Goal: Task Accomplishment & Management: Manage account settings

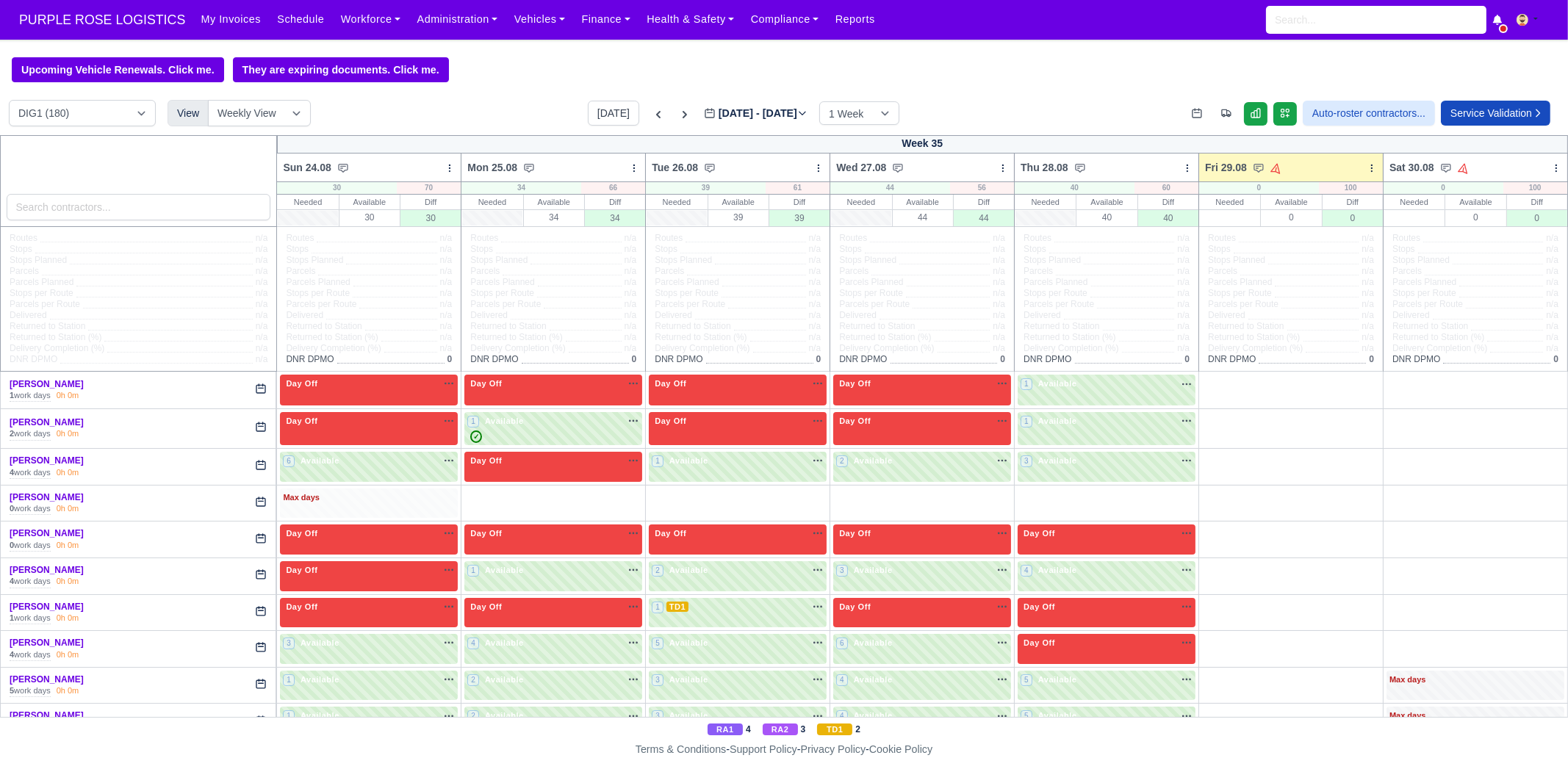
click at [360, 504] on div "Max days" at bounding box center [368, 497] width 172 height 13
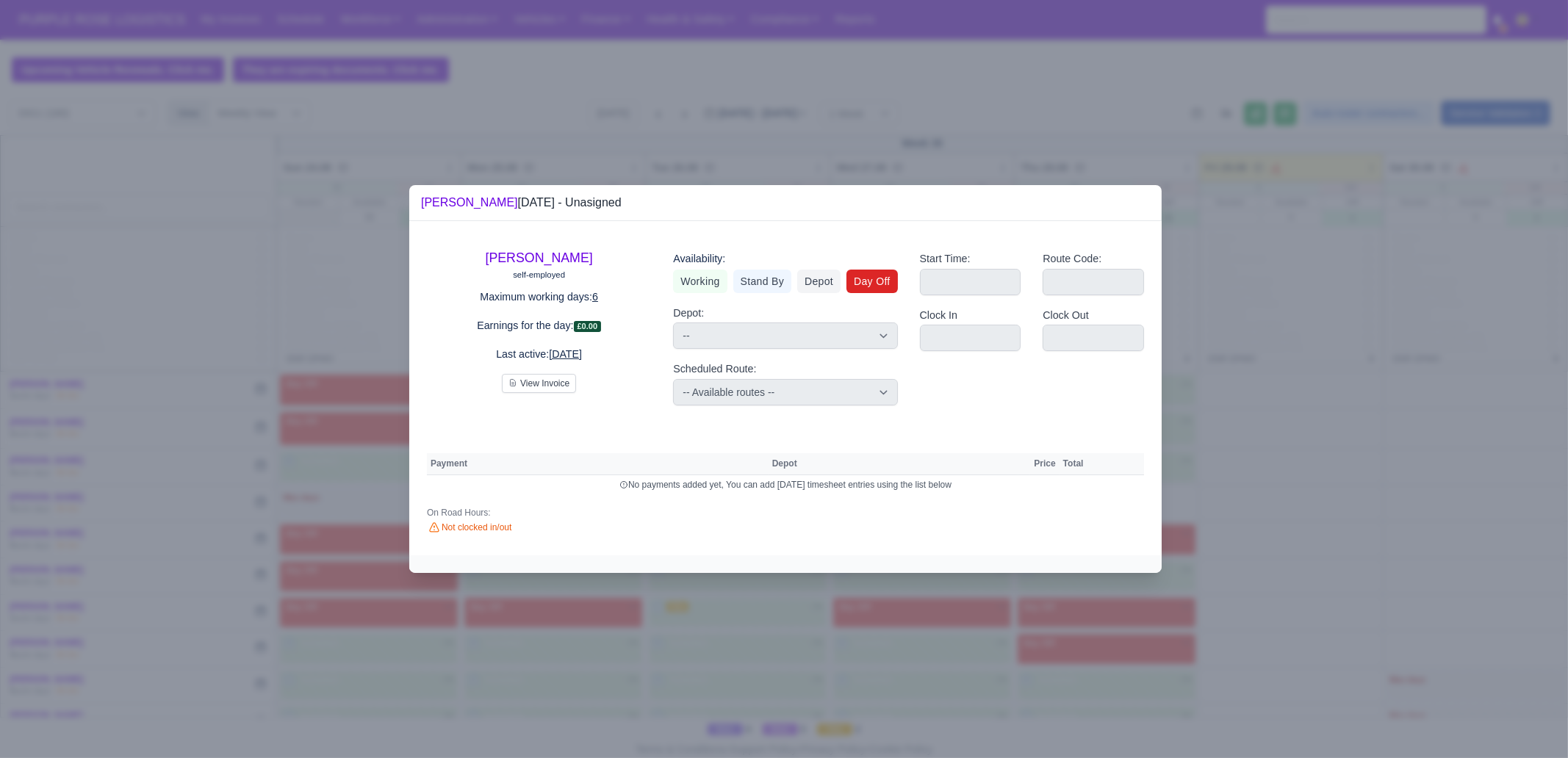
click at [875, 286] on link "Day Off" at bounding box center [872, 281] width 51 height 23
select select
select select "na"
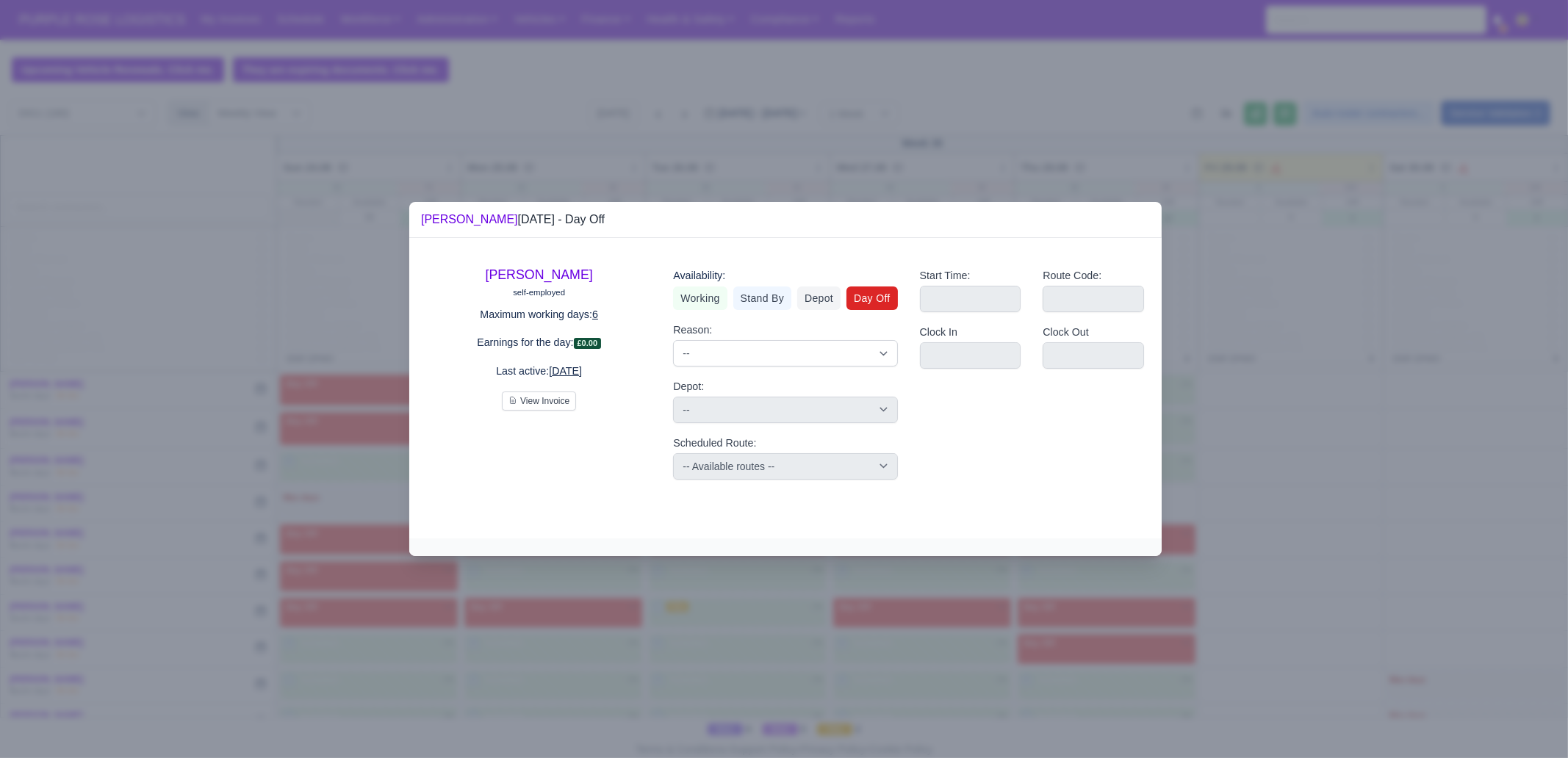
click at [1102, 659] on div at bounding box center [784, 379] width 1568 height 758
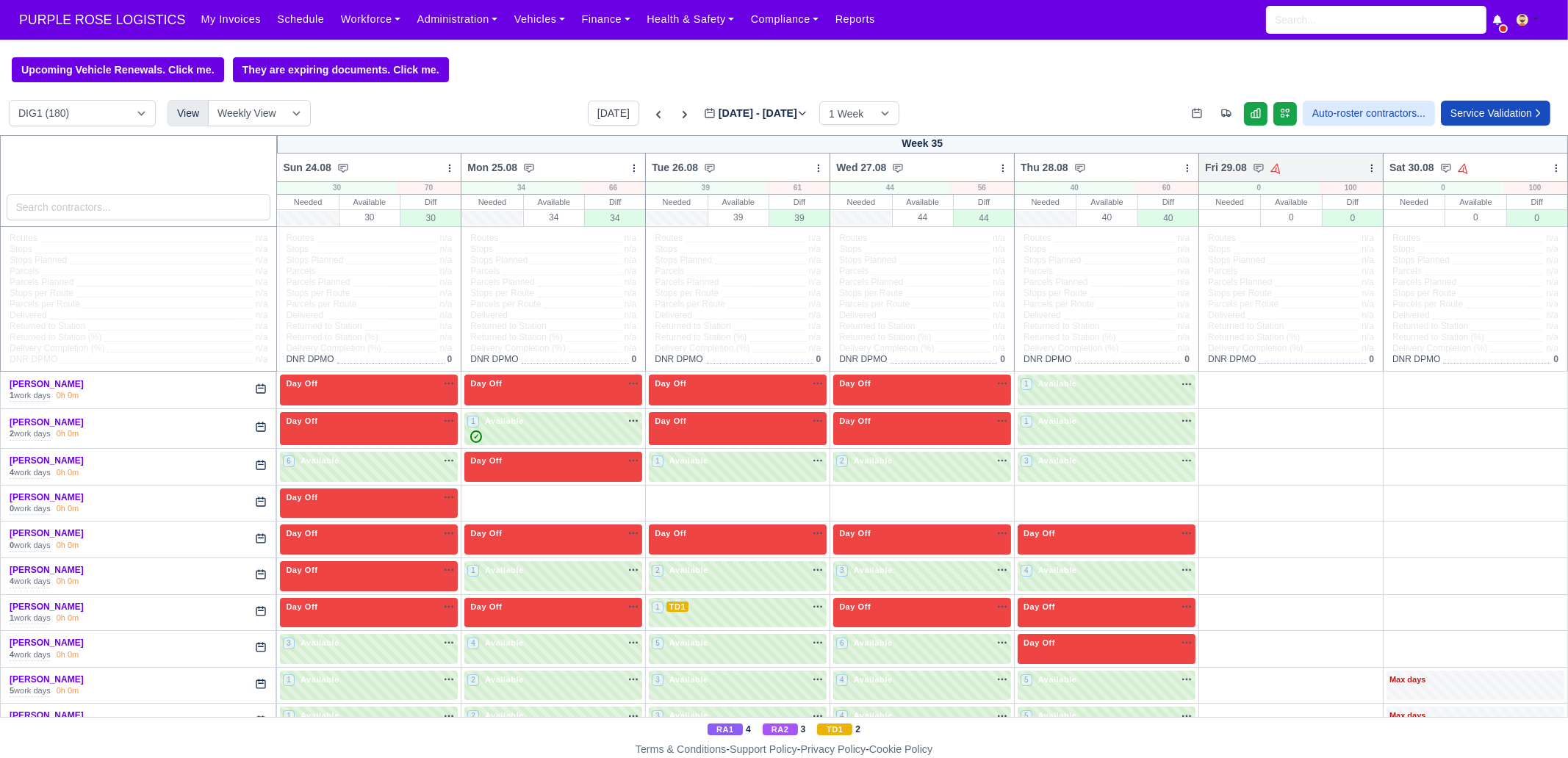
click at [1366, 174] on icon at bounding box center [1371, 168] width 10 height 10
click at [1334, 225] on link "Bulk Status Change" at bounding box center [1294, 220] width 164 height 26
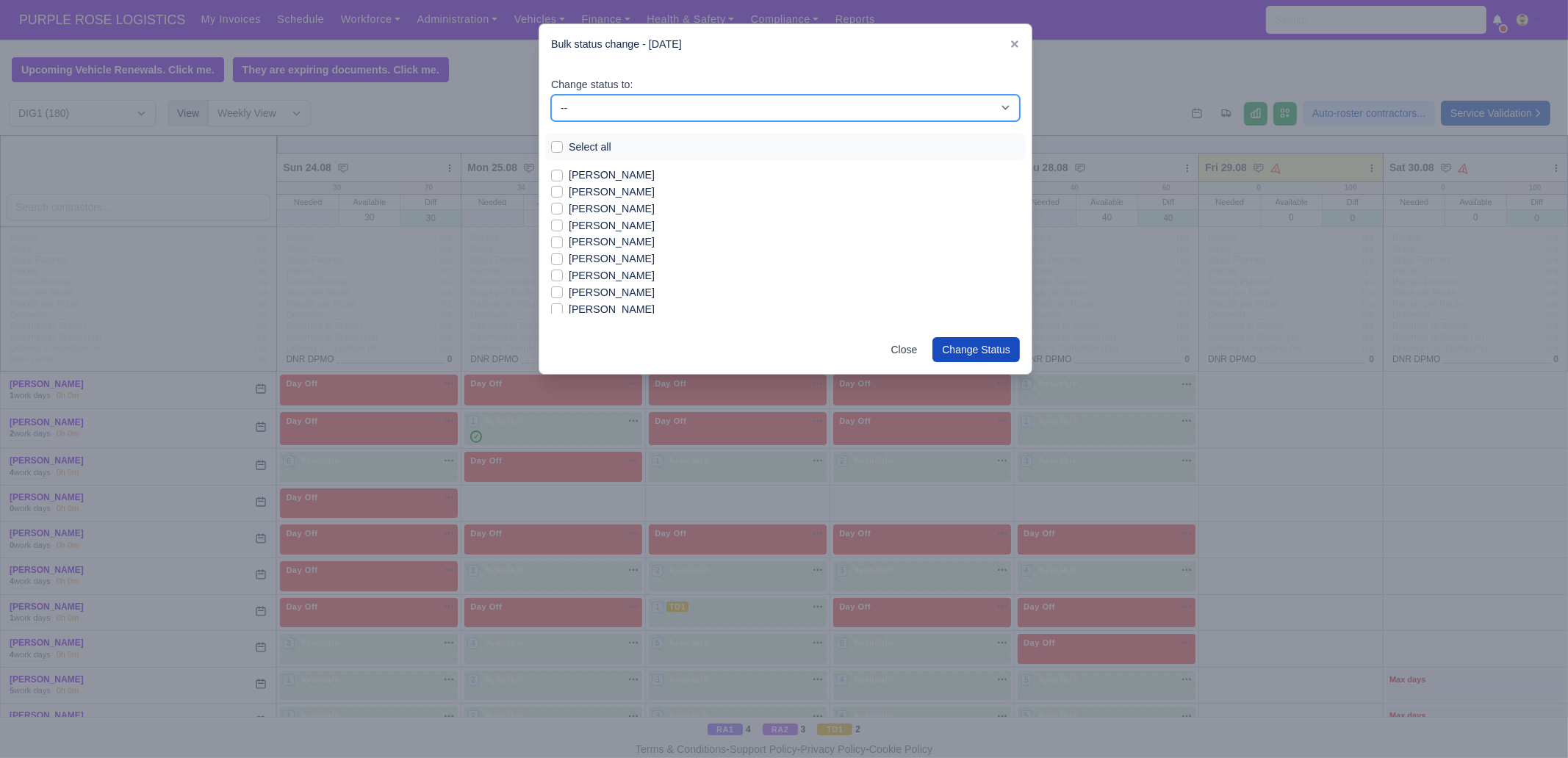
click at [714, 97] on select "-- Unasigned Available Day Off Stand By Other Depot" at bounding box center [786, 108] width 469 height 26
select select "Day Off"
click at [551, 95] on select "-- Unasigned Available Day Off Stand By Other Depot" at bounding box center [786, 108] width 469 height 26
click at [583, 149] on label "Select all" at bounding box center [589, 147] width 43 height 17
click at [563, 149] on input "Select all" at bounding box center [557, 144] width 12 height 12
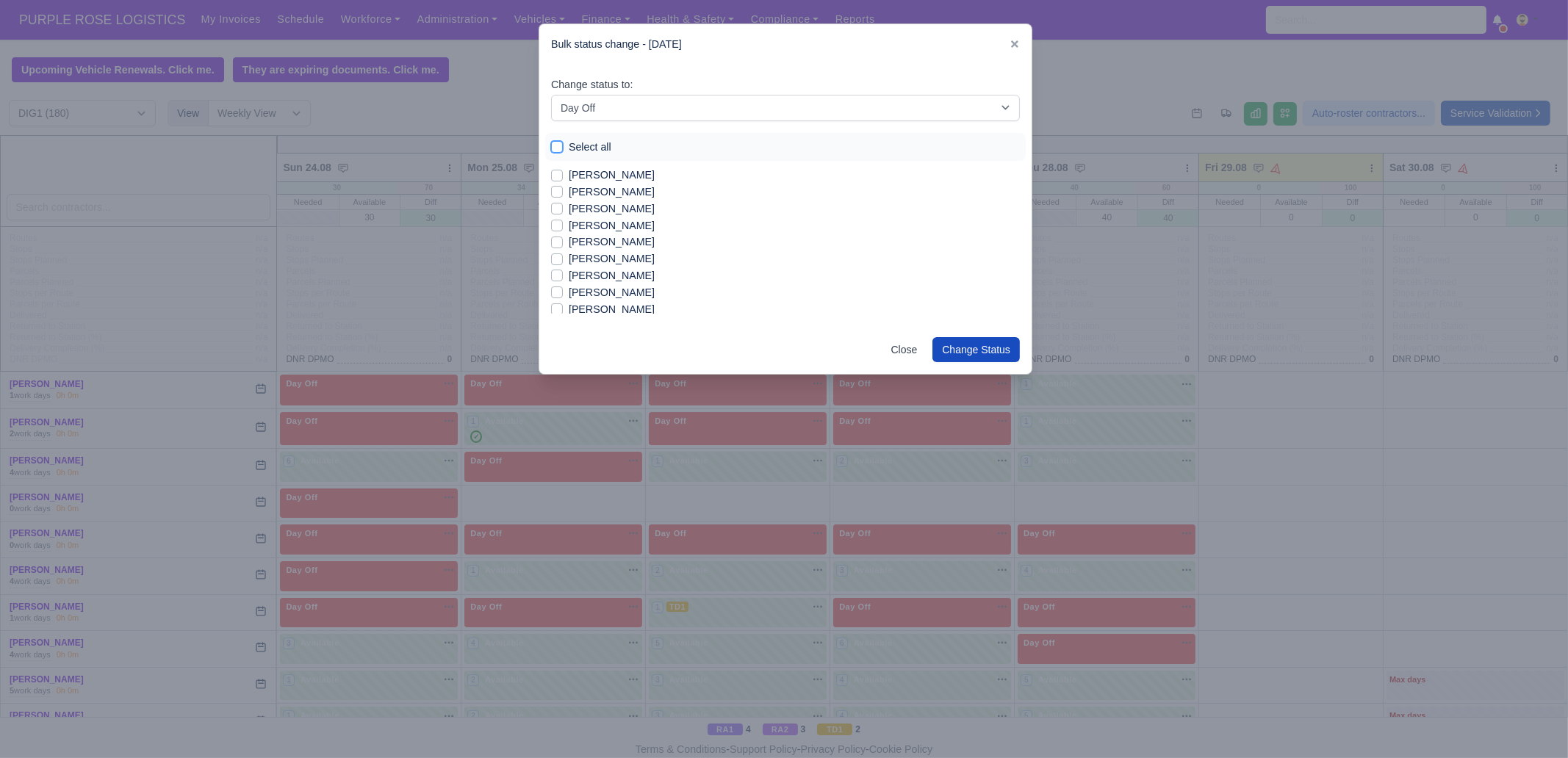
checkbox input "true"
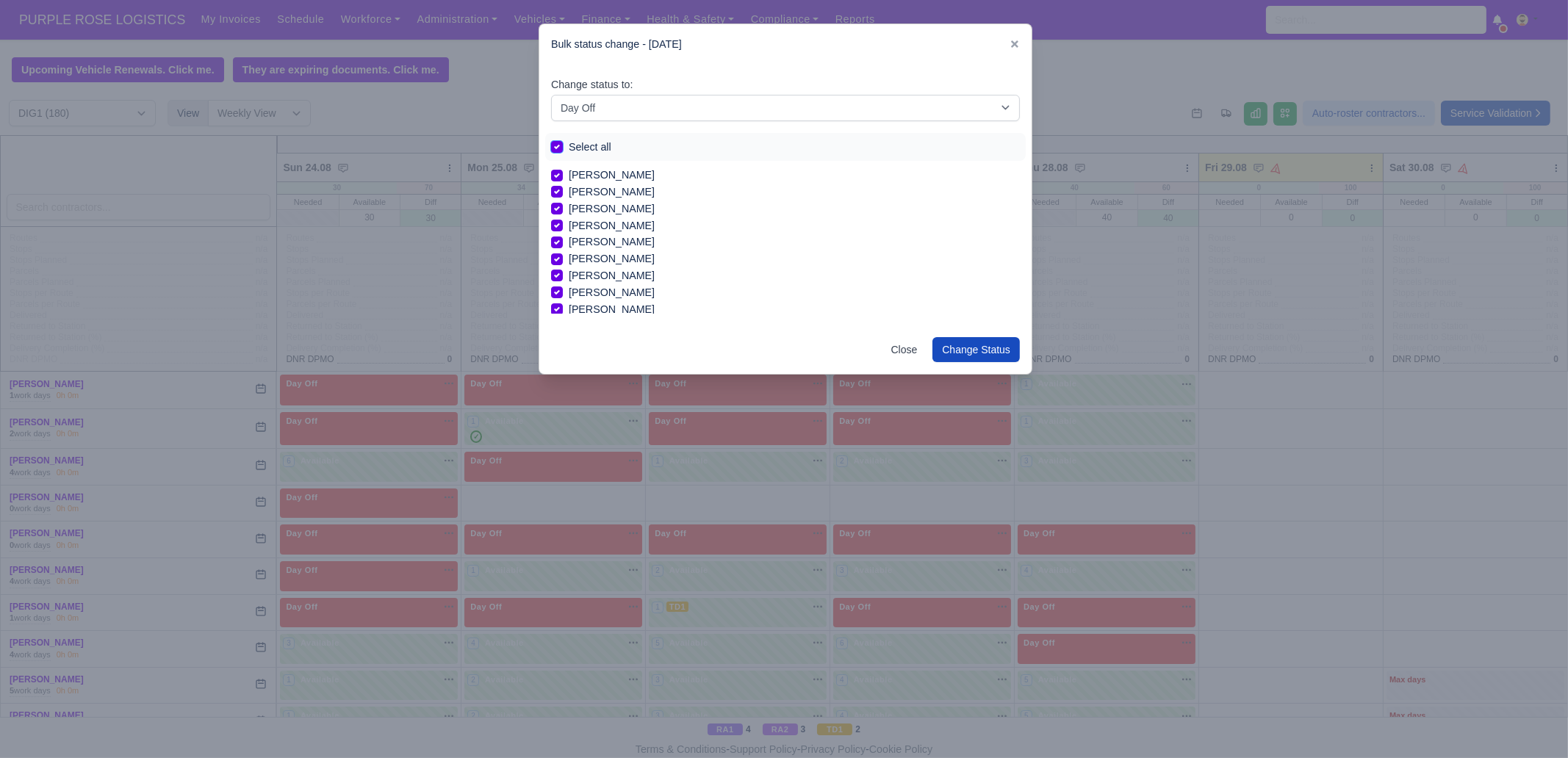
checkbox input "true"
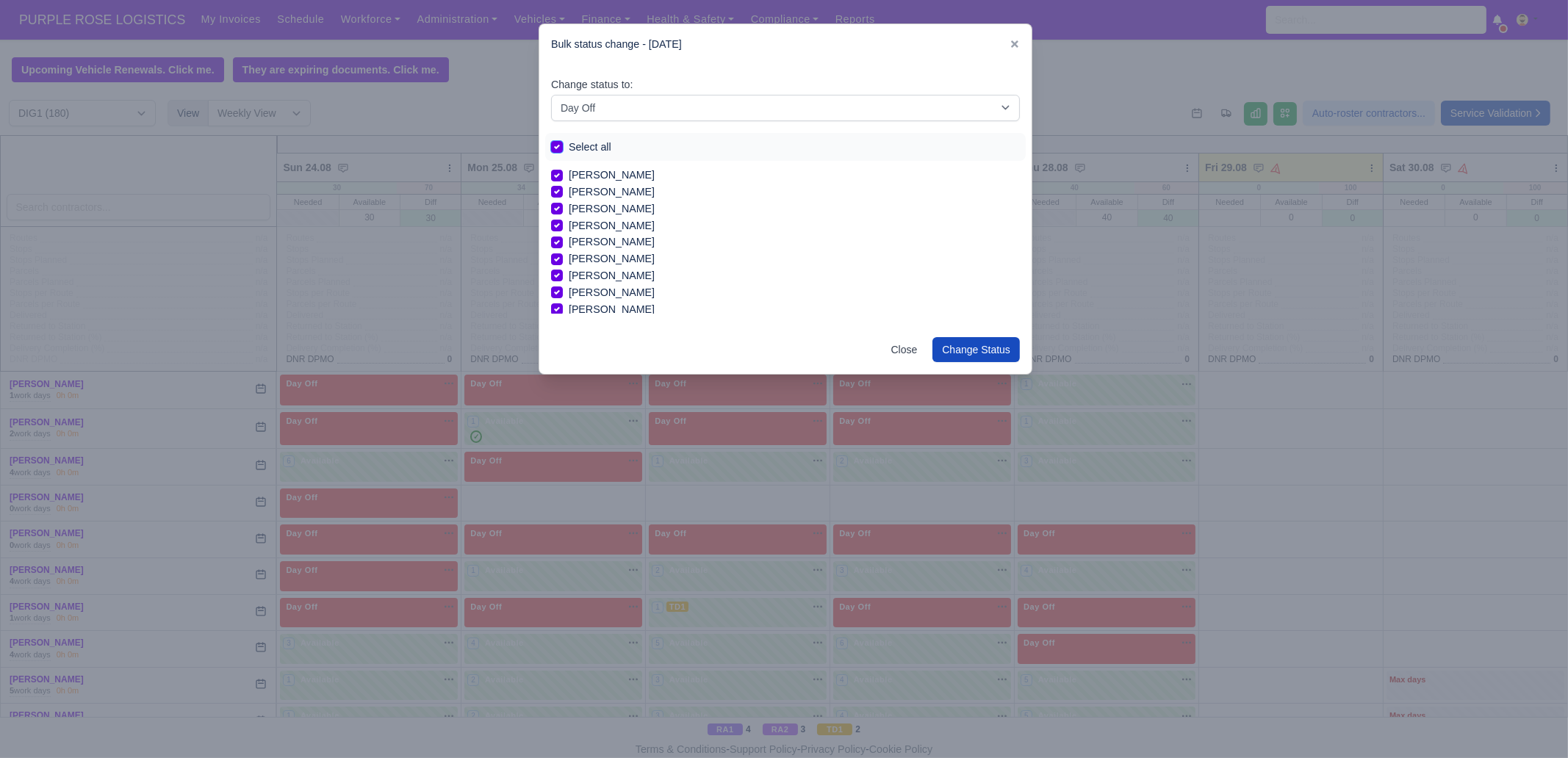
checkbox input "true"
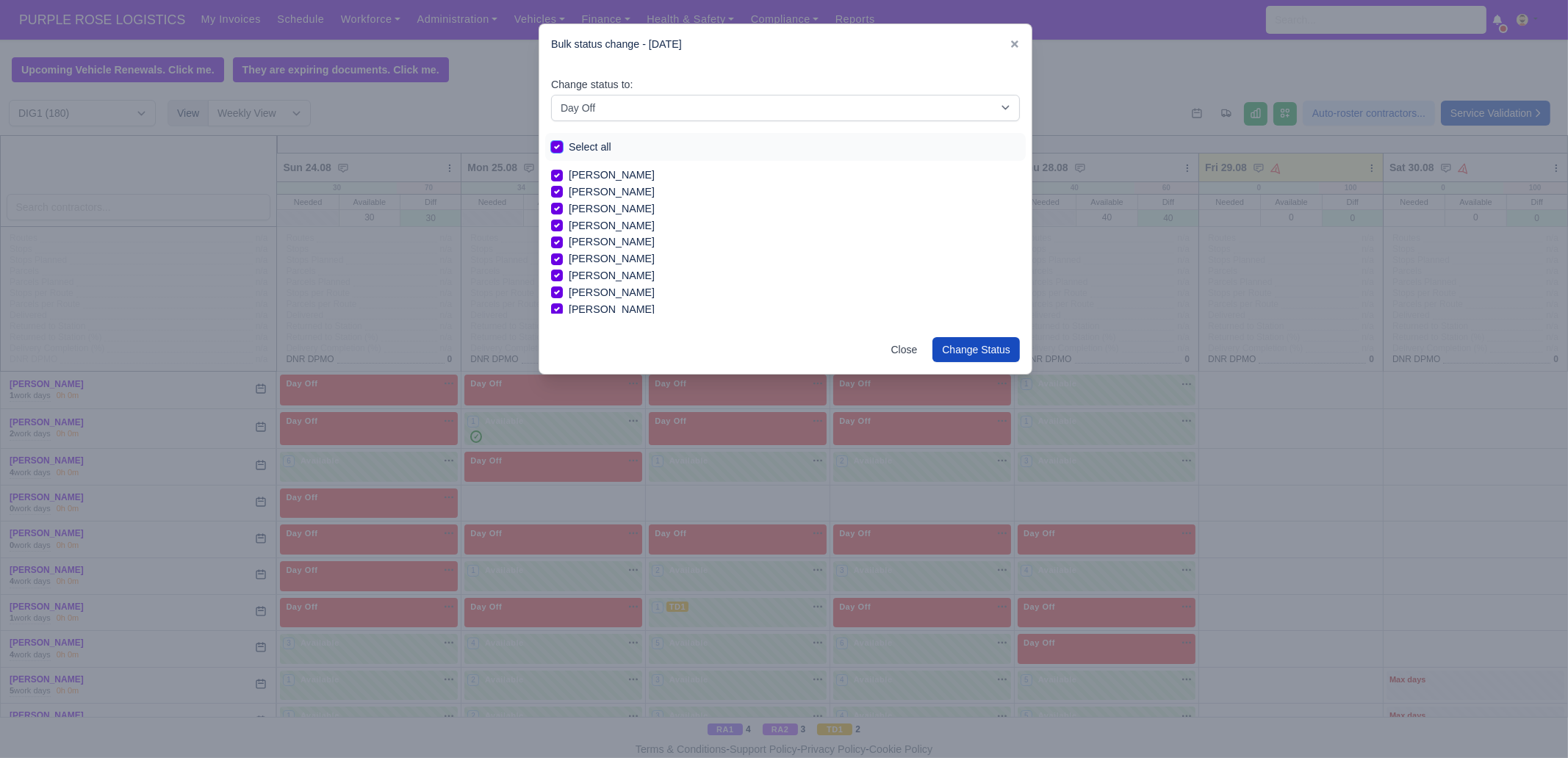
checkbox input "true"
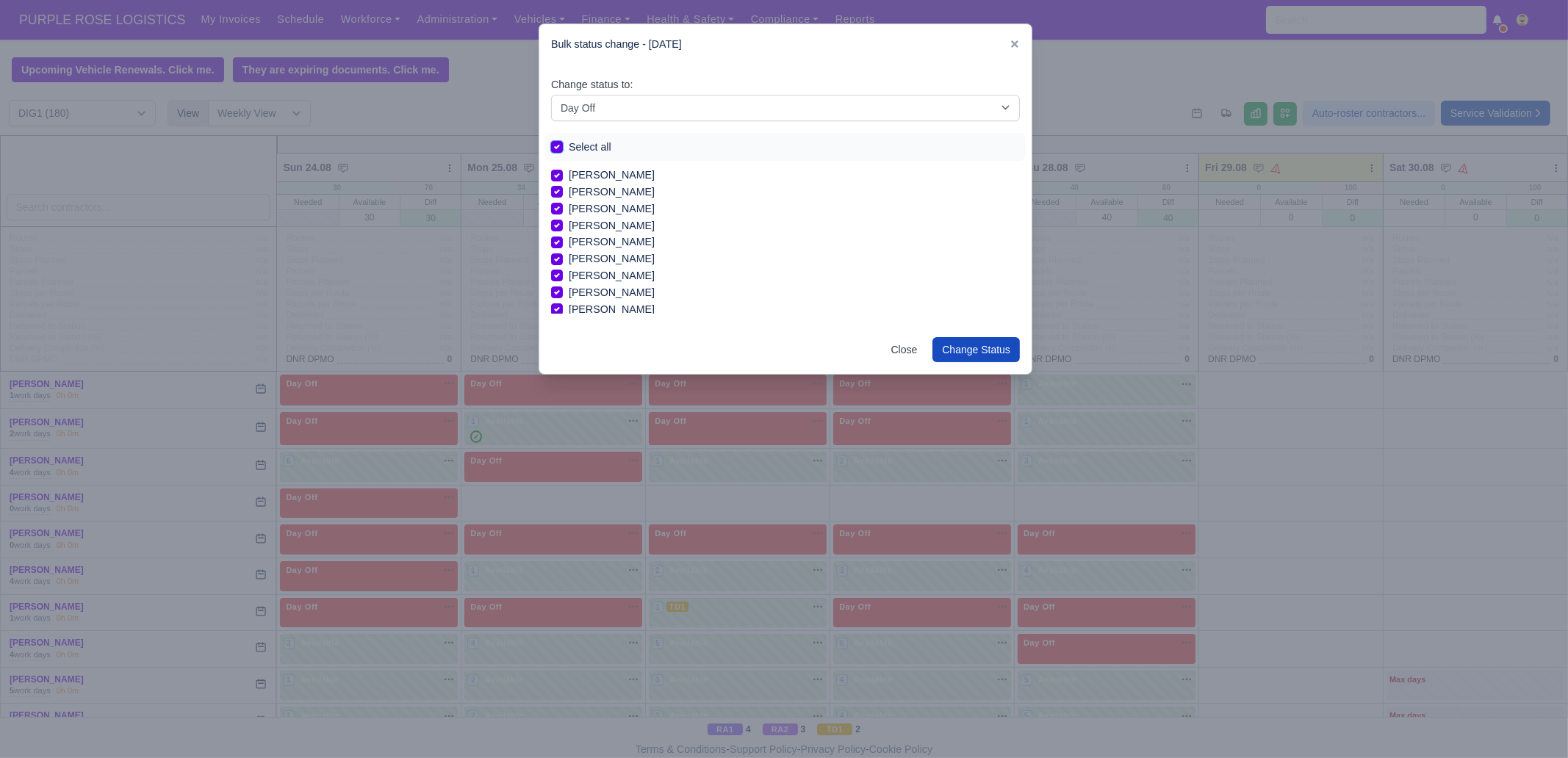
checkbox input "true"
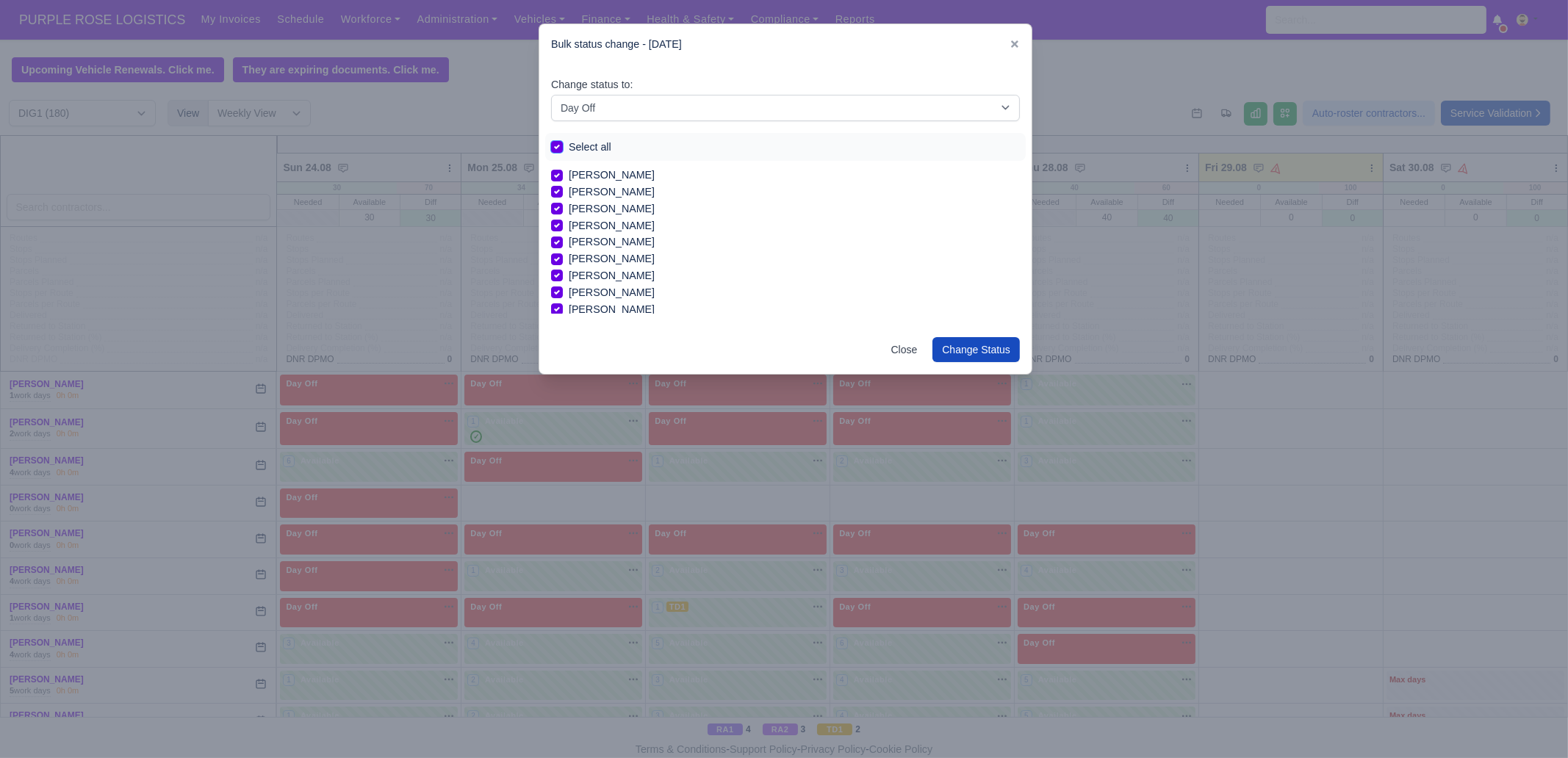
checkbox input "true"
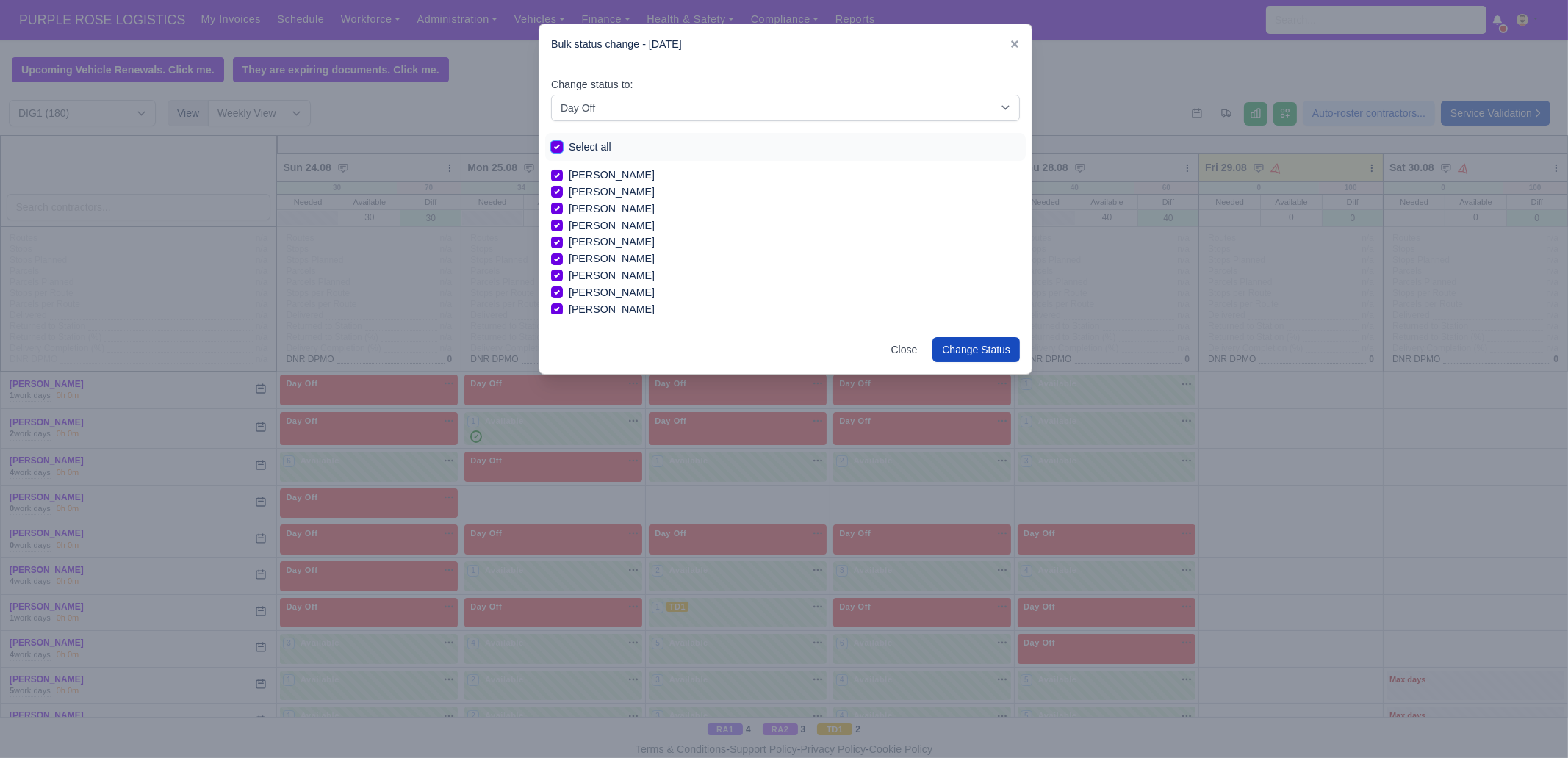
checkbox input "true"
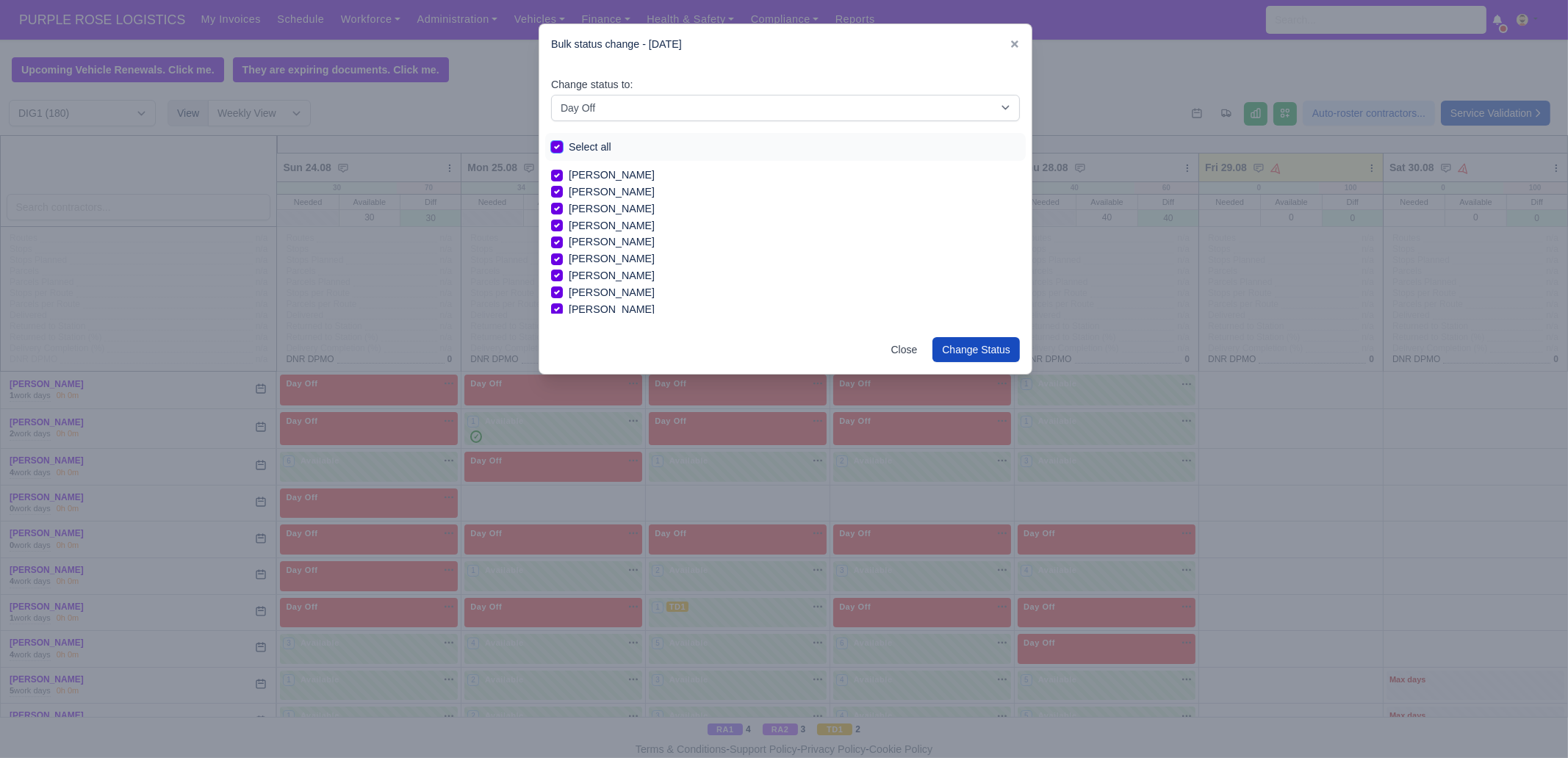
checkbox input "true"
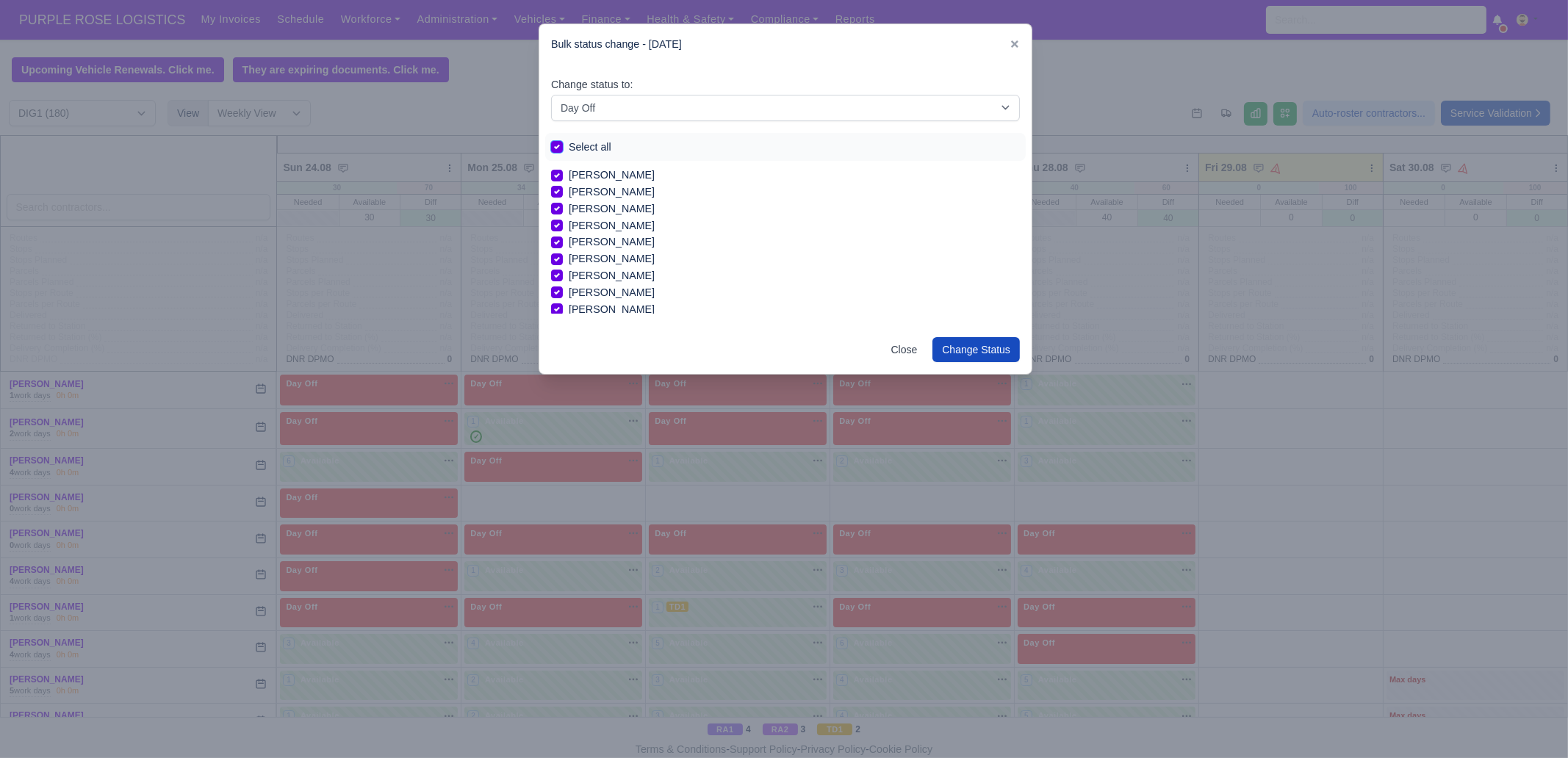
checkbox input "true"
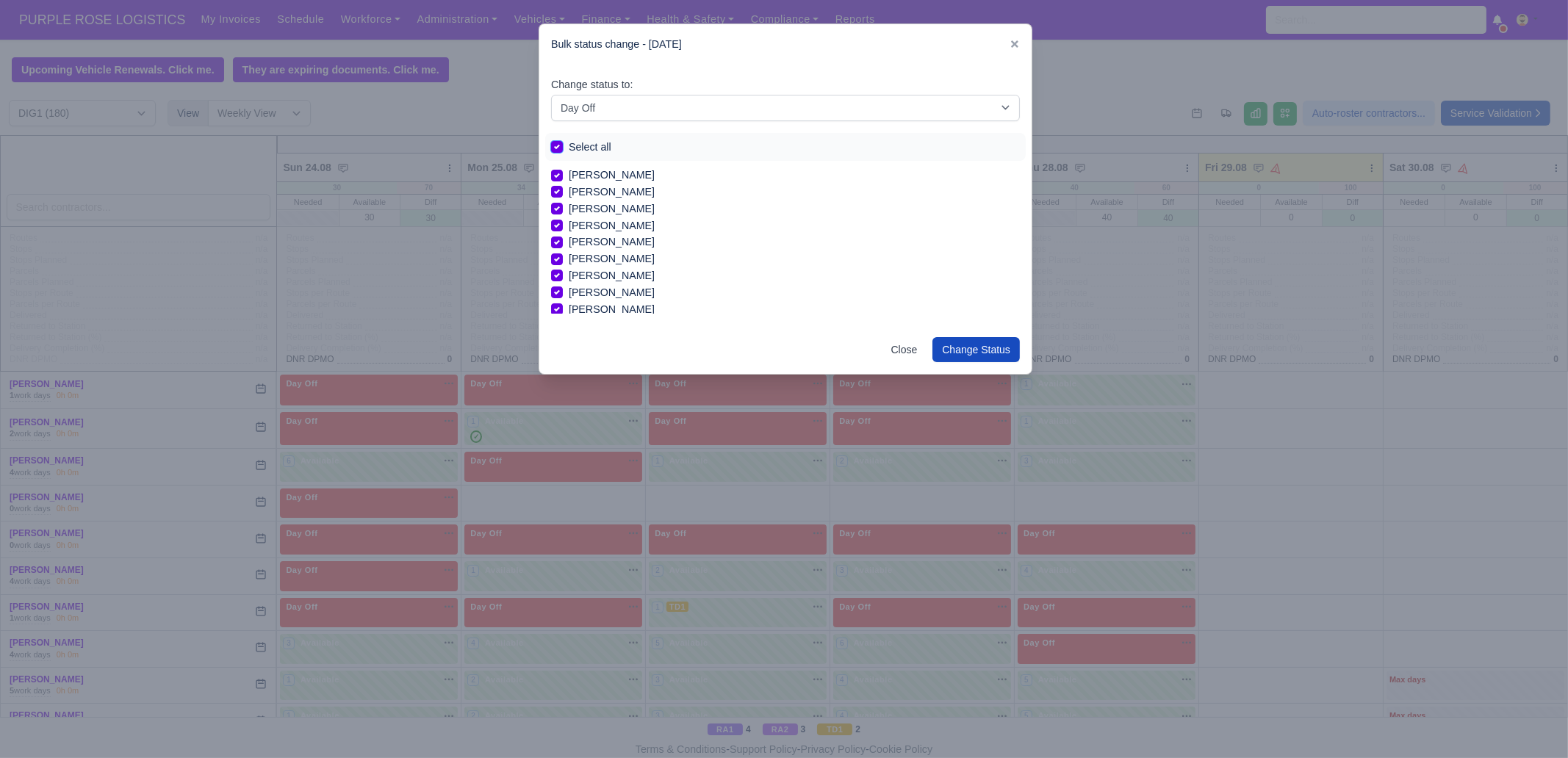
checkbox input "true"
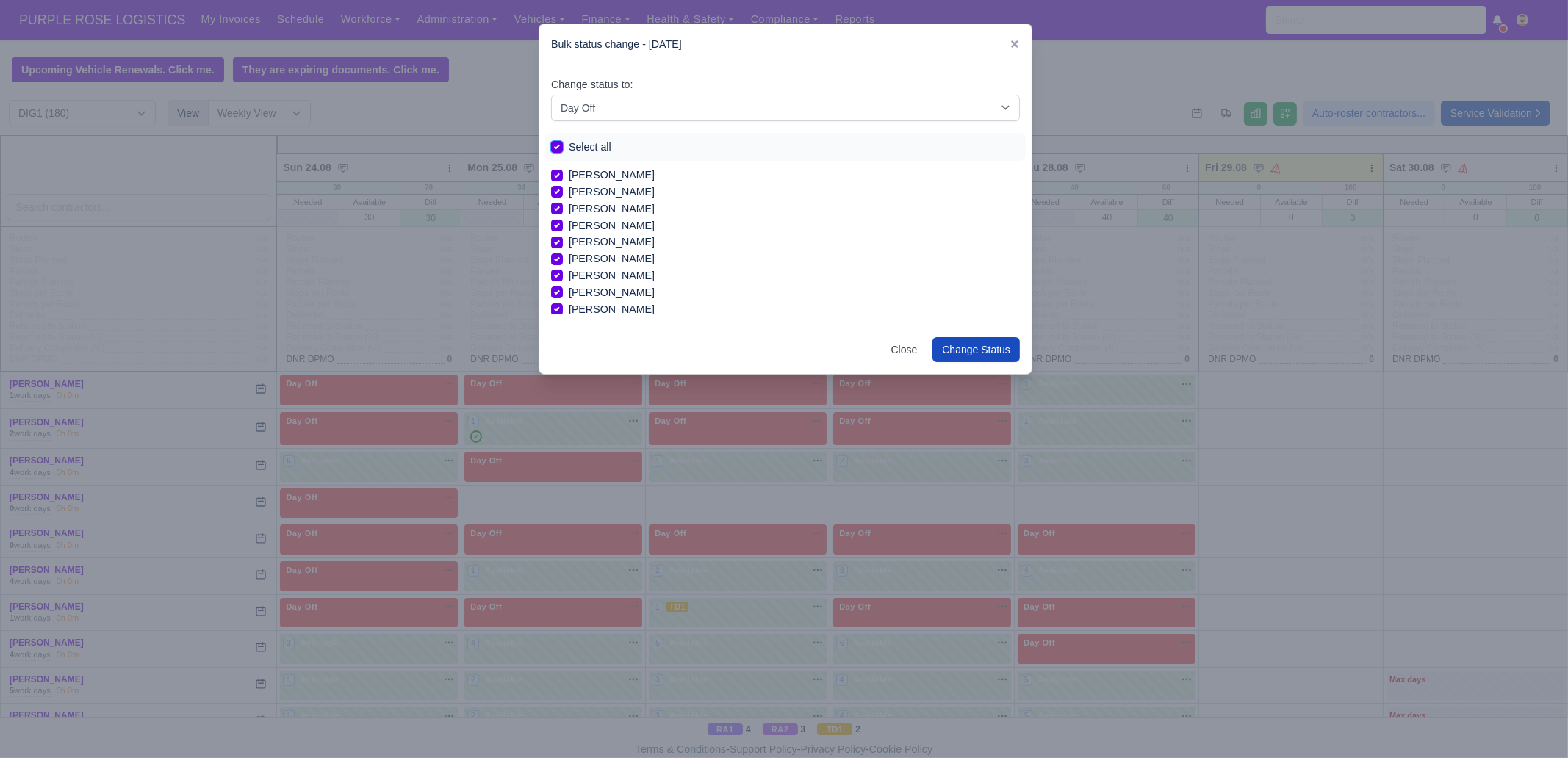
checkbox input "true"
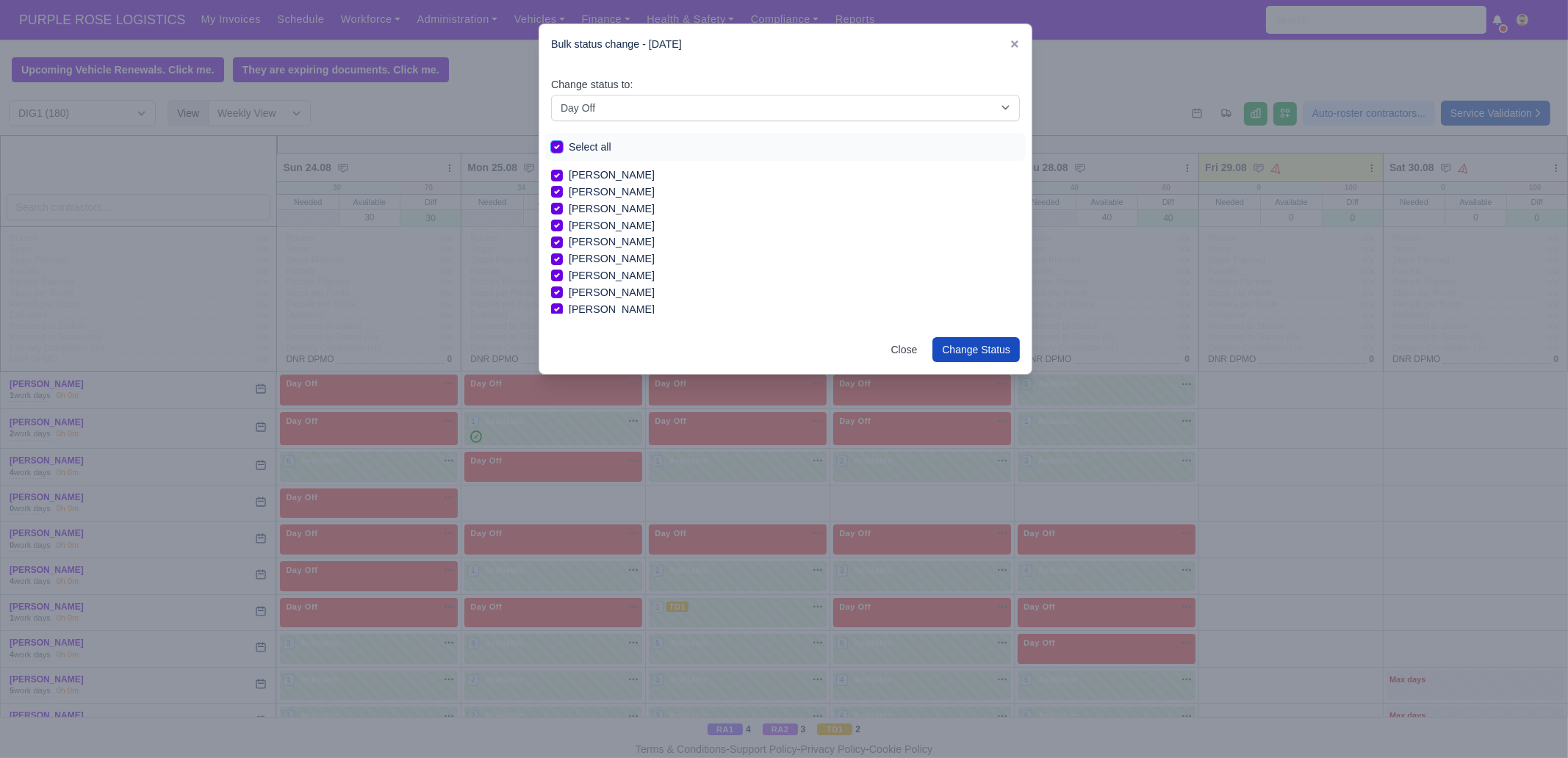
checkbox input "true"
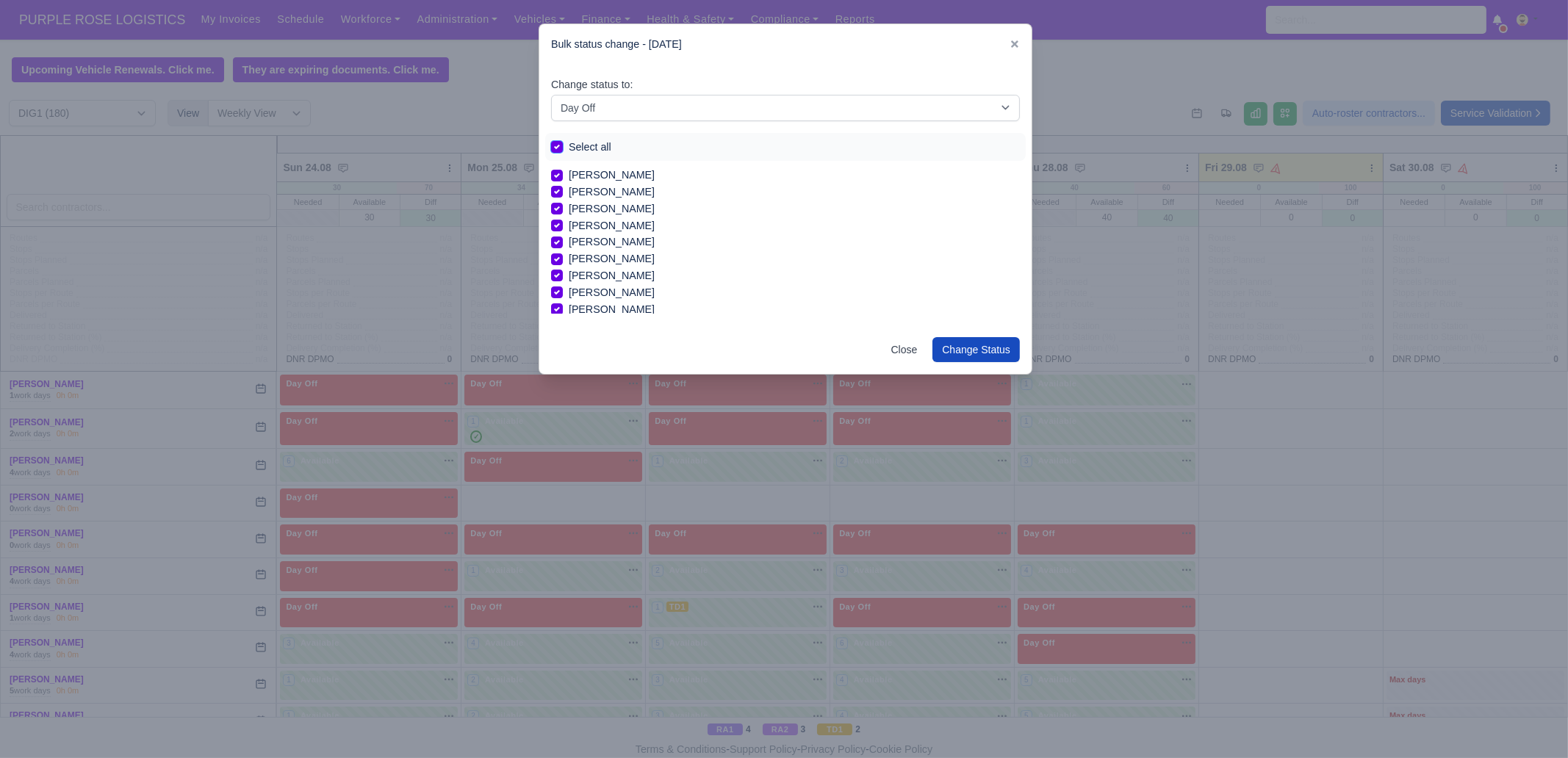
checkbox input "true"
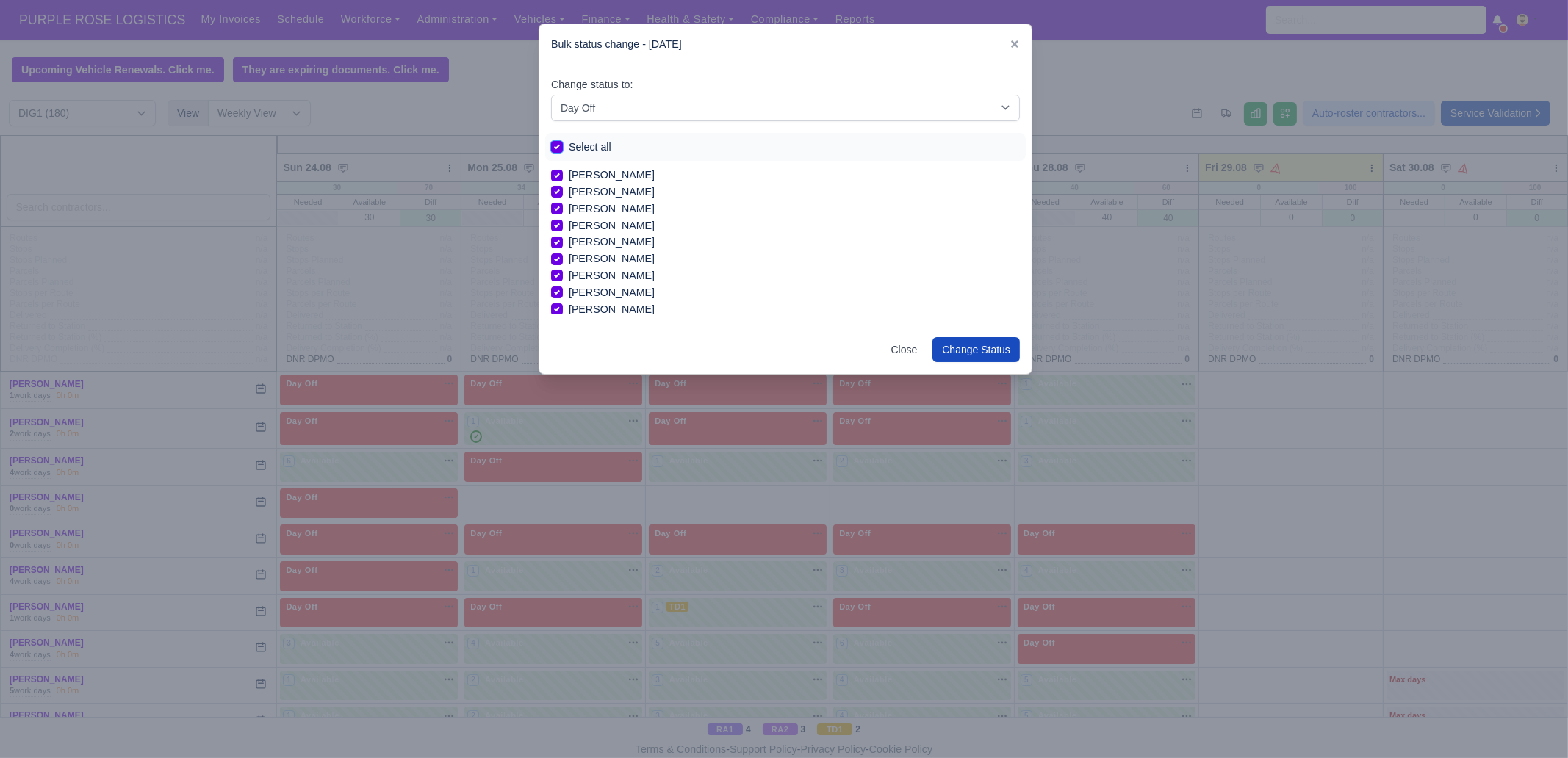
checkbox input "true"
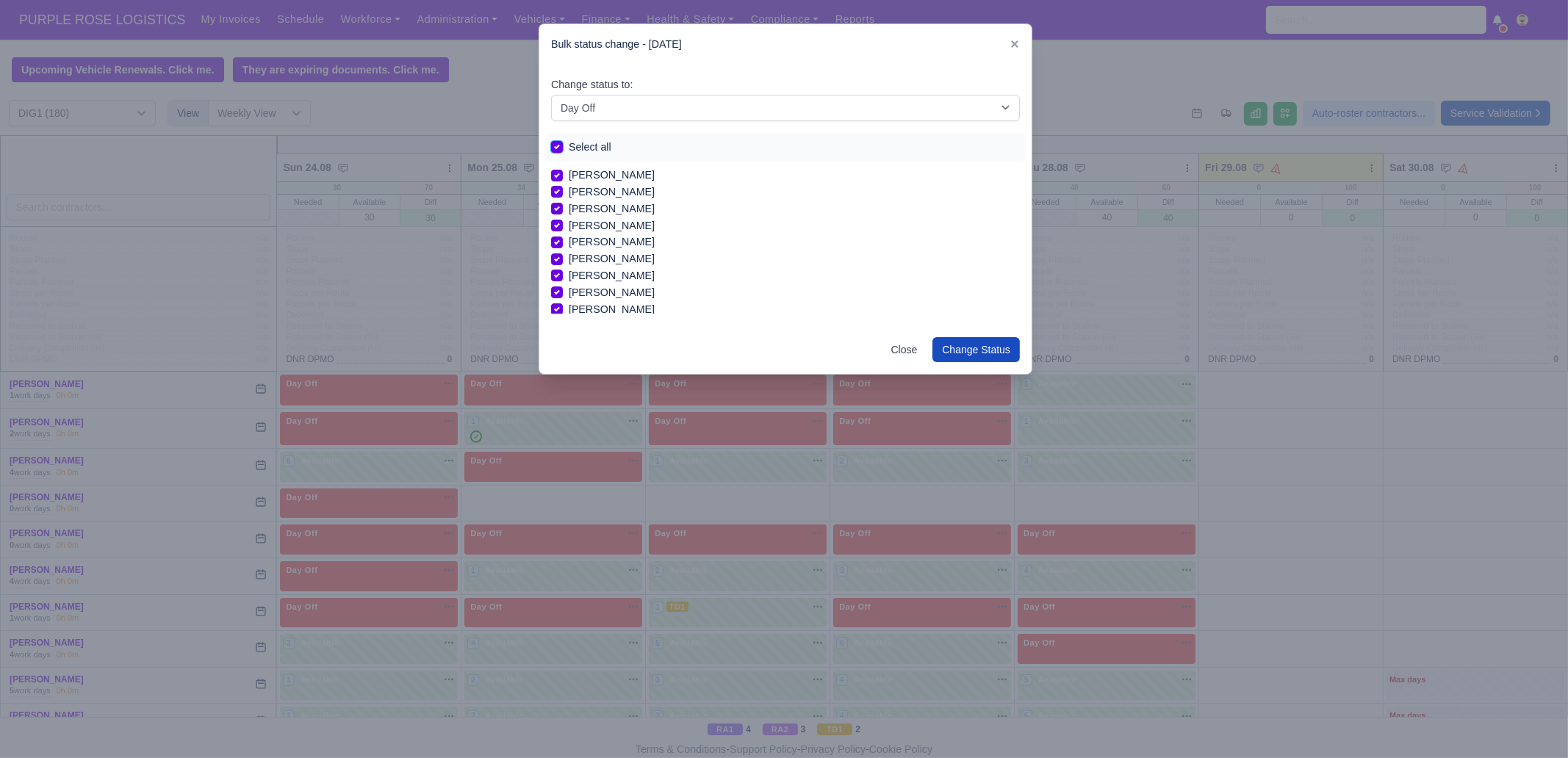
checkbox input "true"
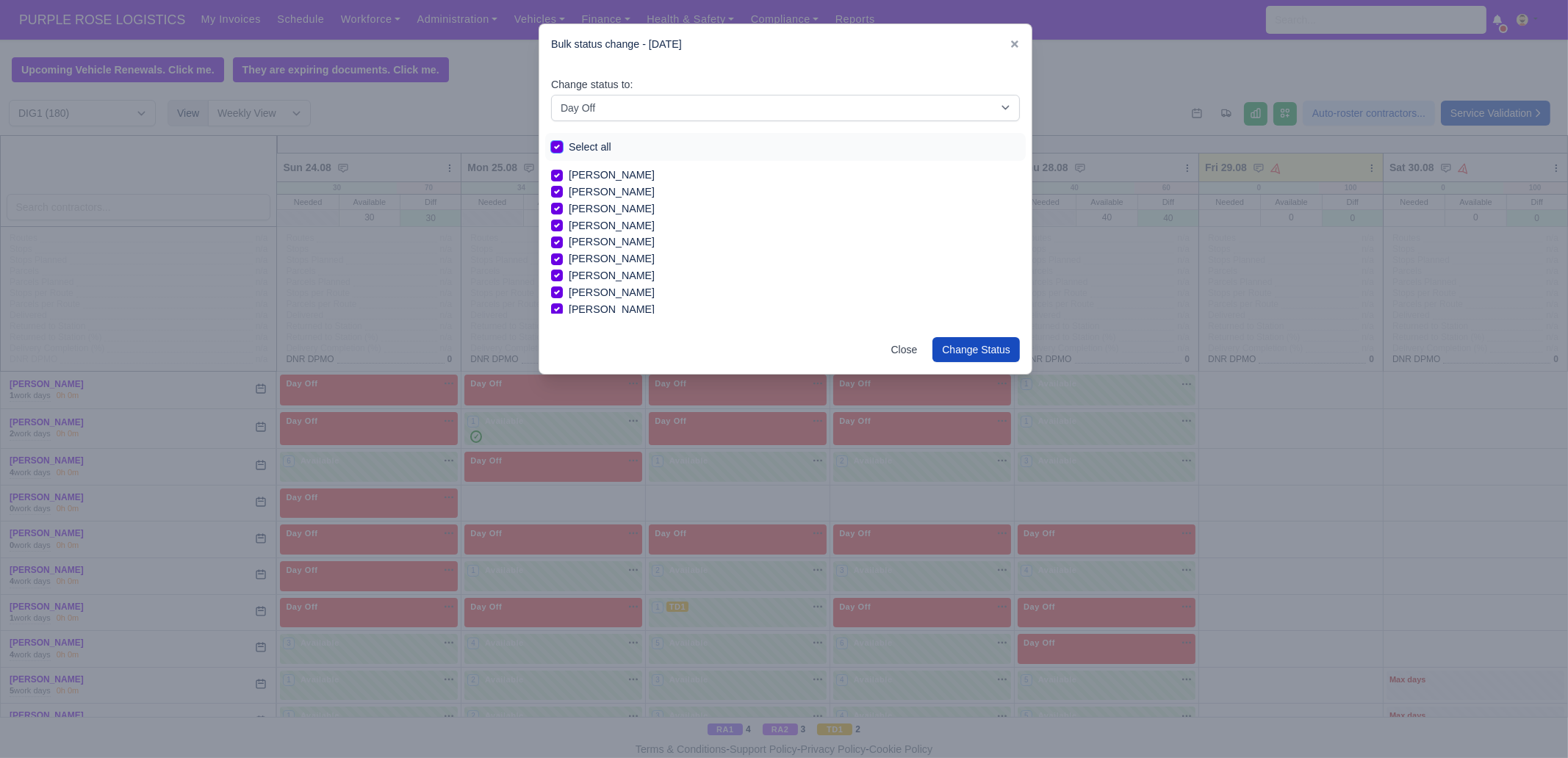
checkbox input "true"
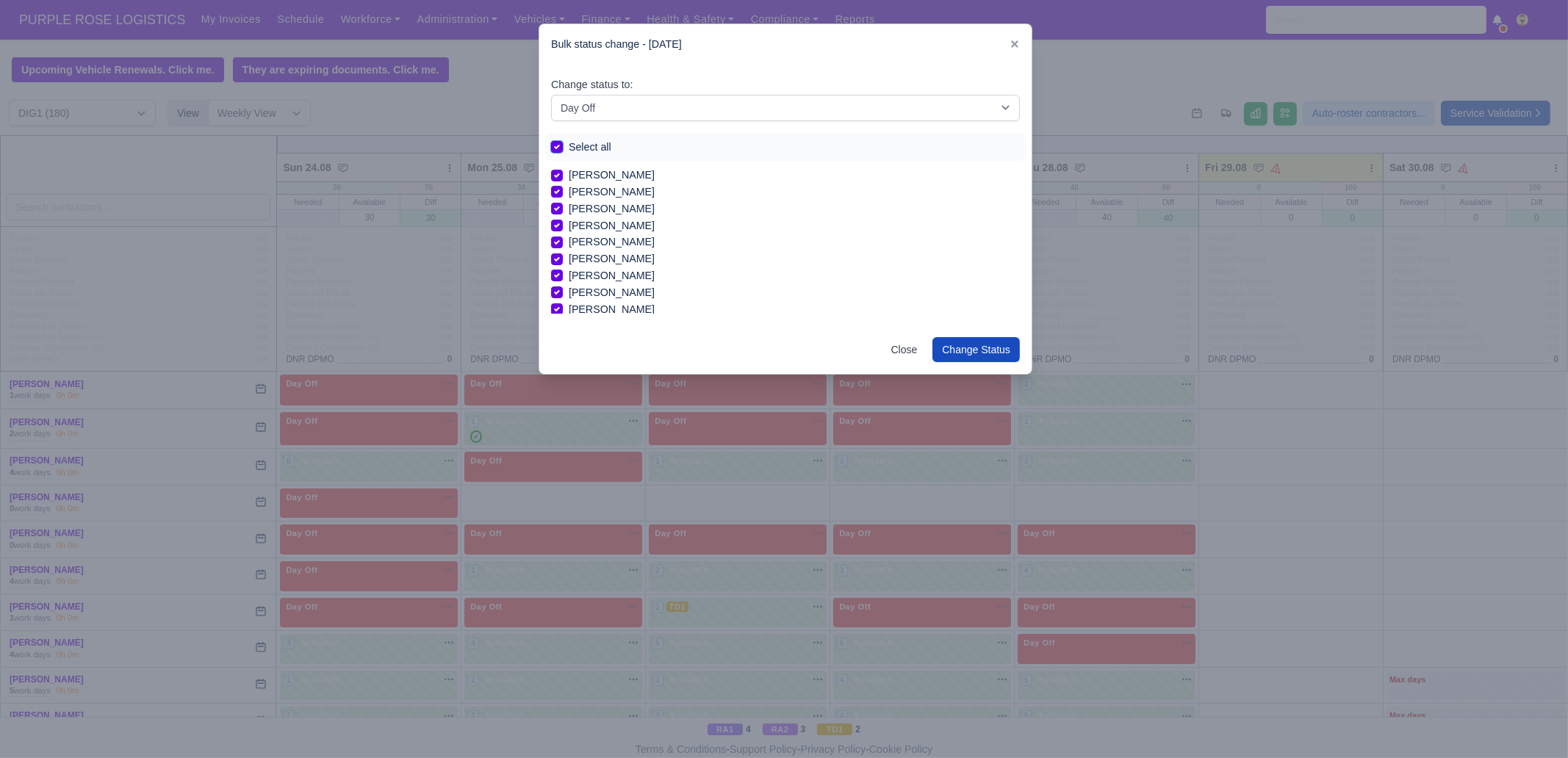
checkbox input "true"
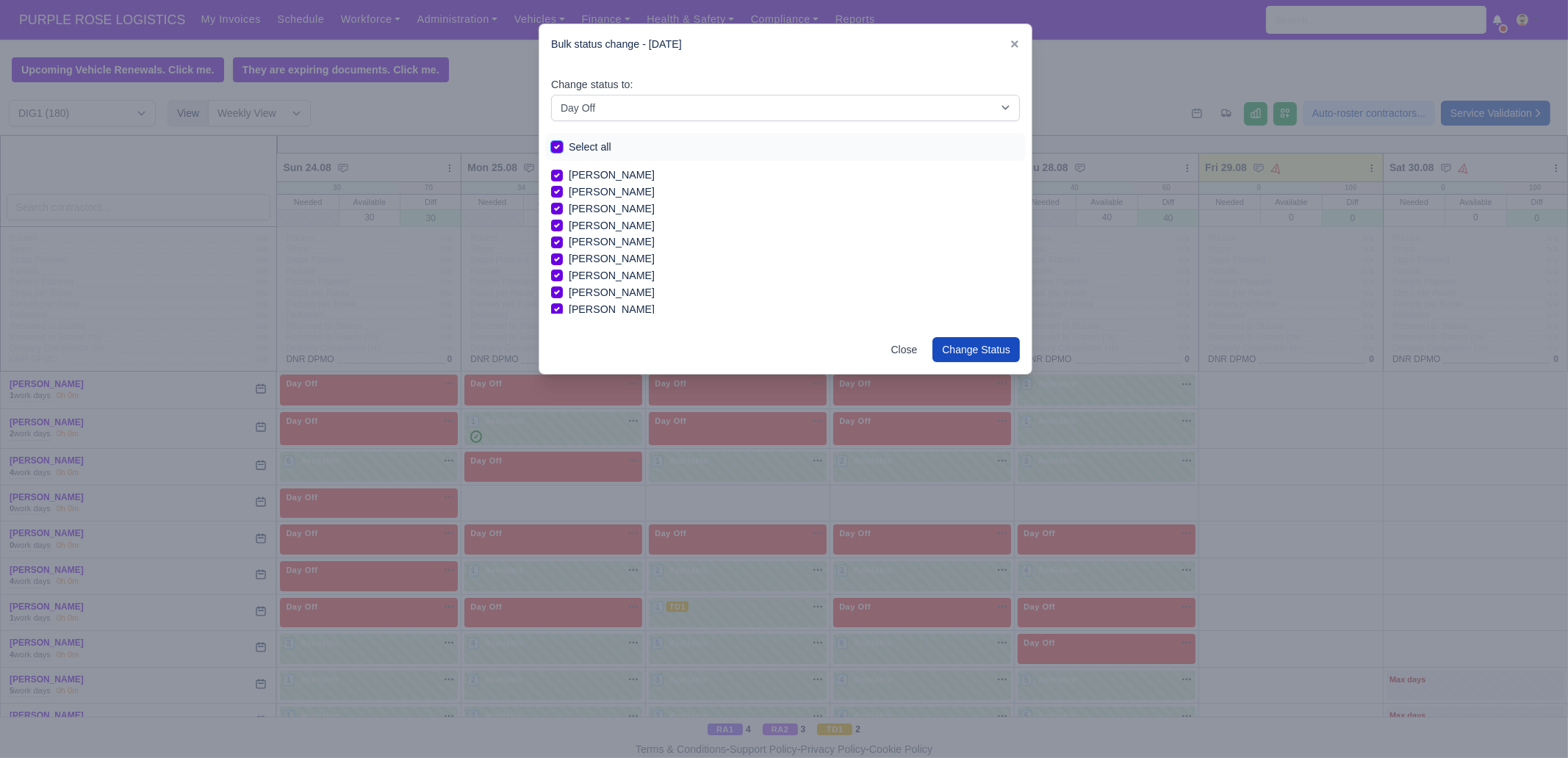
checkbox input "true"
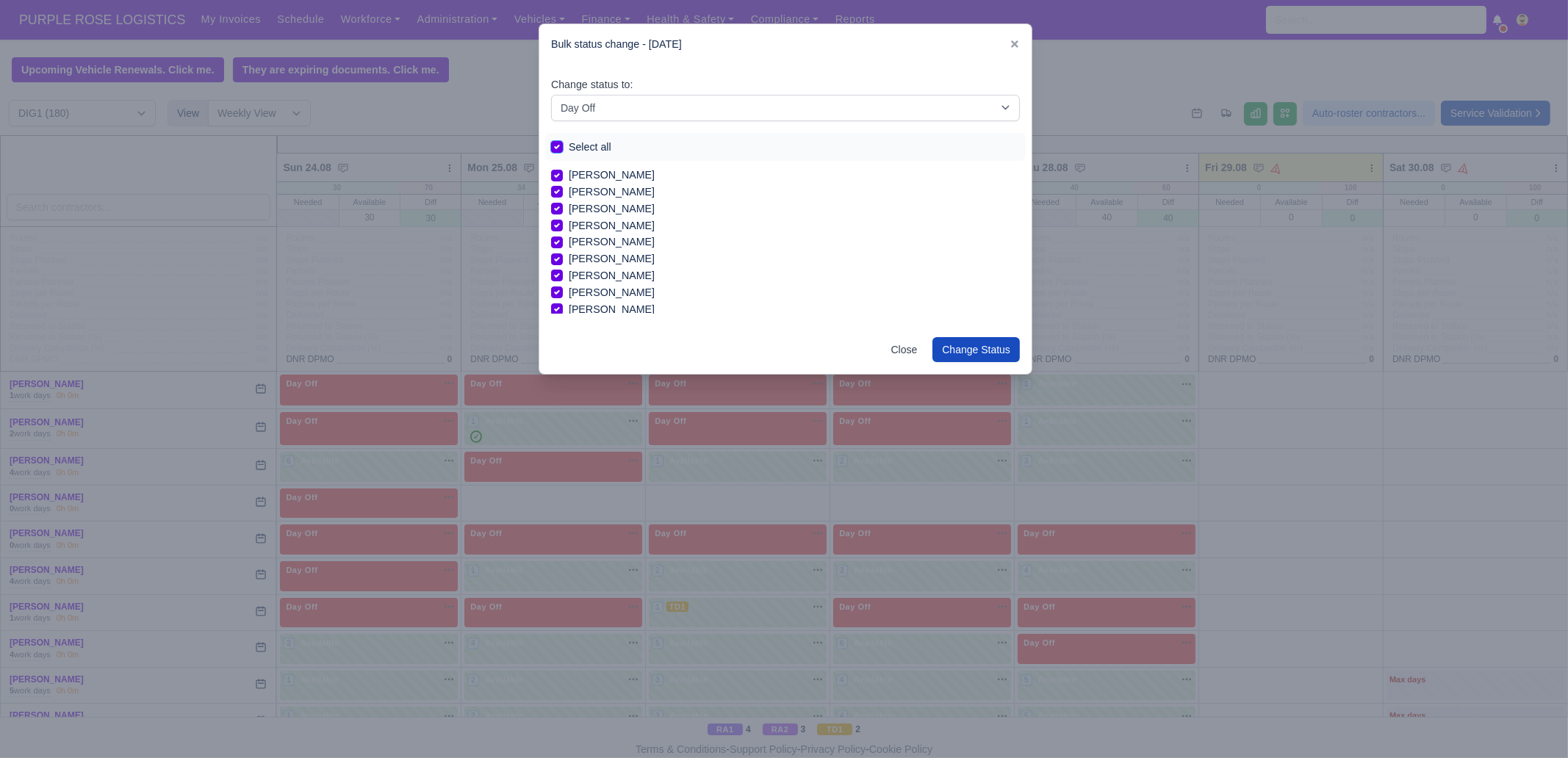
checkbox input "true"
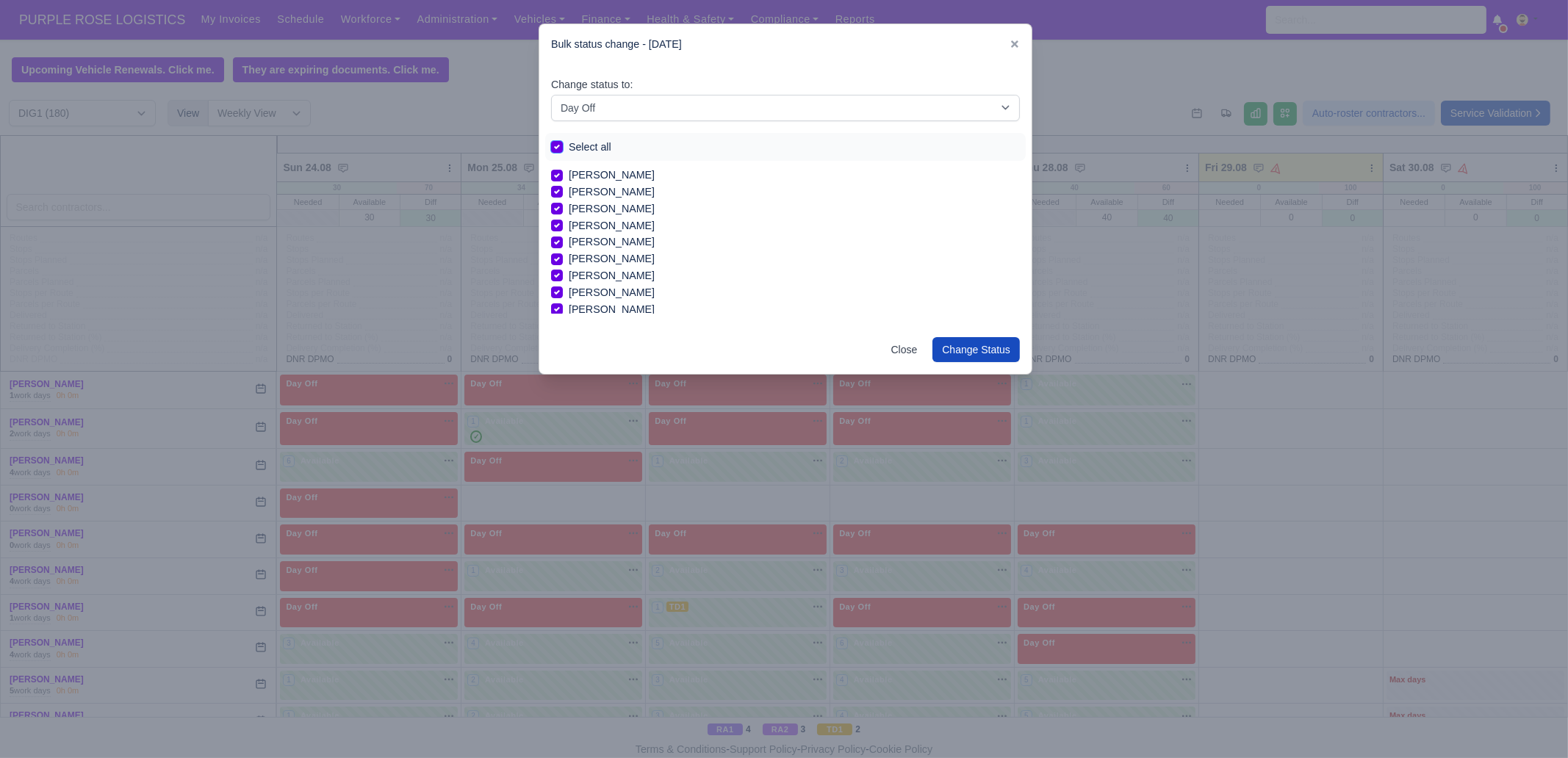
checkbox input "true"
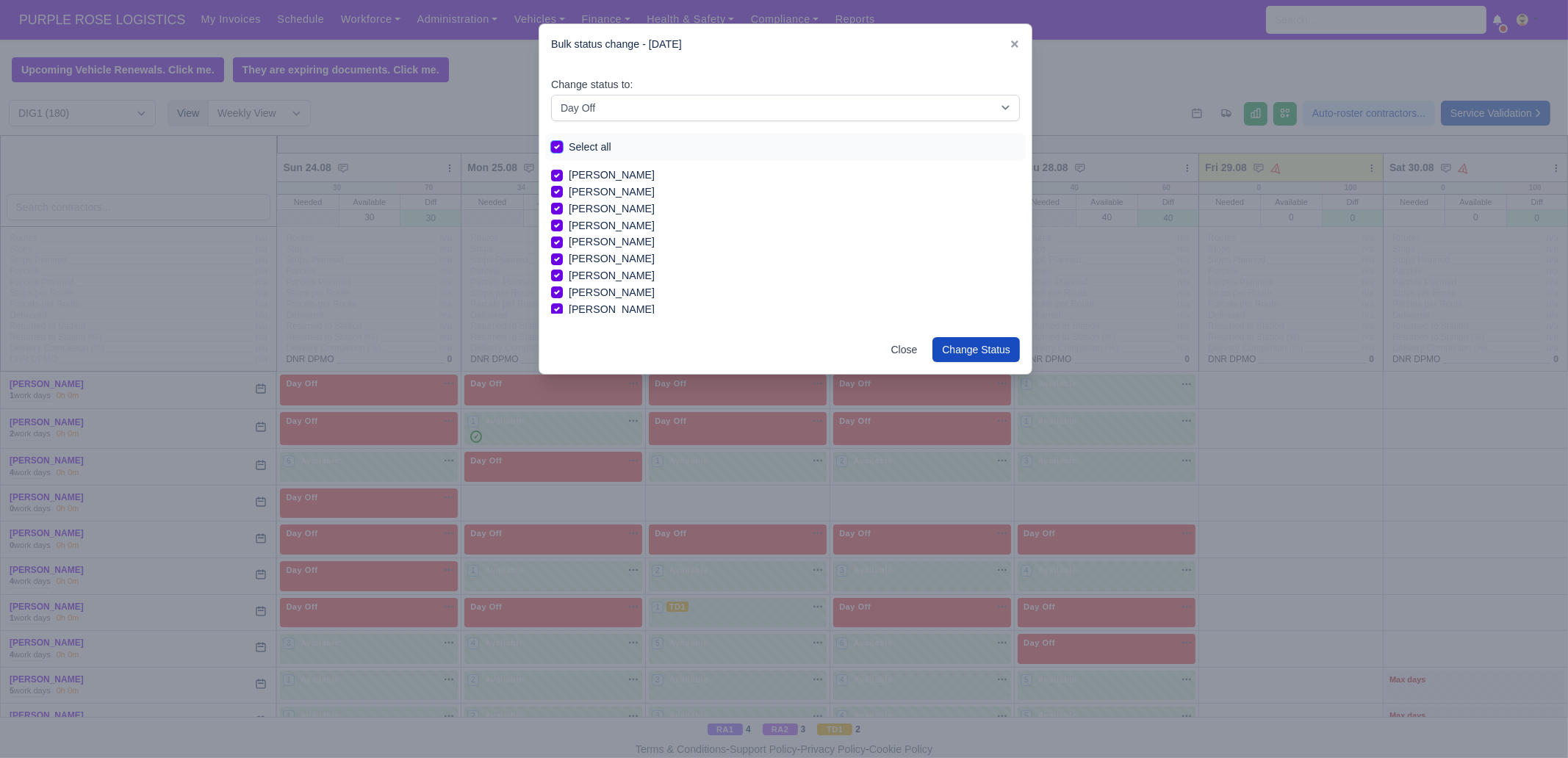
checkbox input "true"
click at [979, 342] on button "Change Status" at bounding box center [976, 349] width 87 height 25
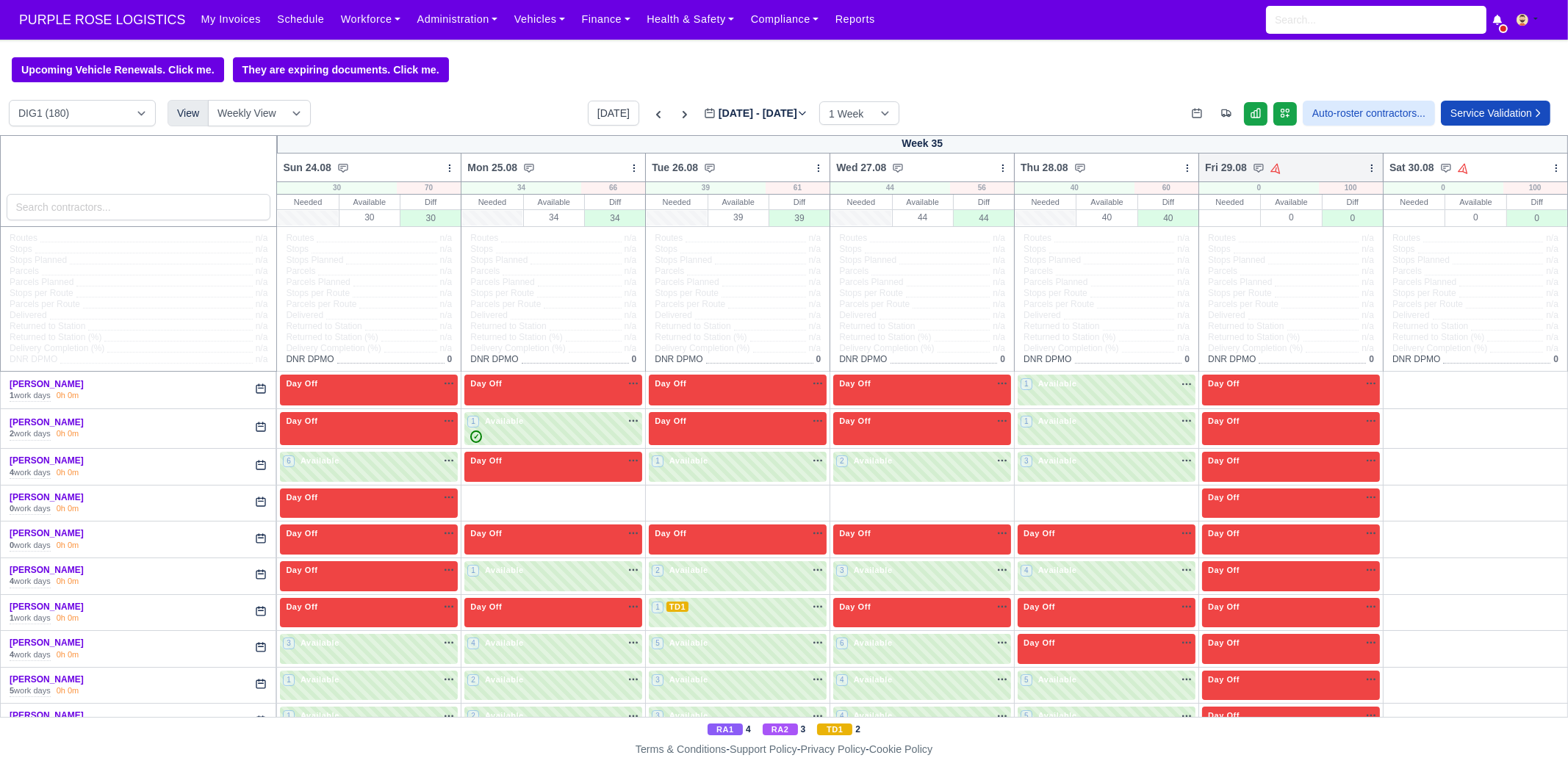
click at [1366, 171] on icon at bounding box center [1371, 168] width 10 height 10
click at [1328, 224] on link "Bulk Status Change" at bounding box center [1294, 220] width 164 height 26
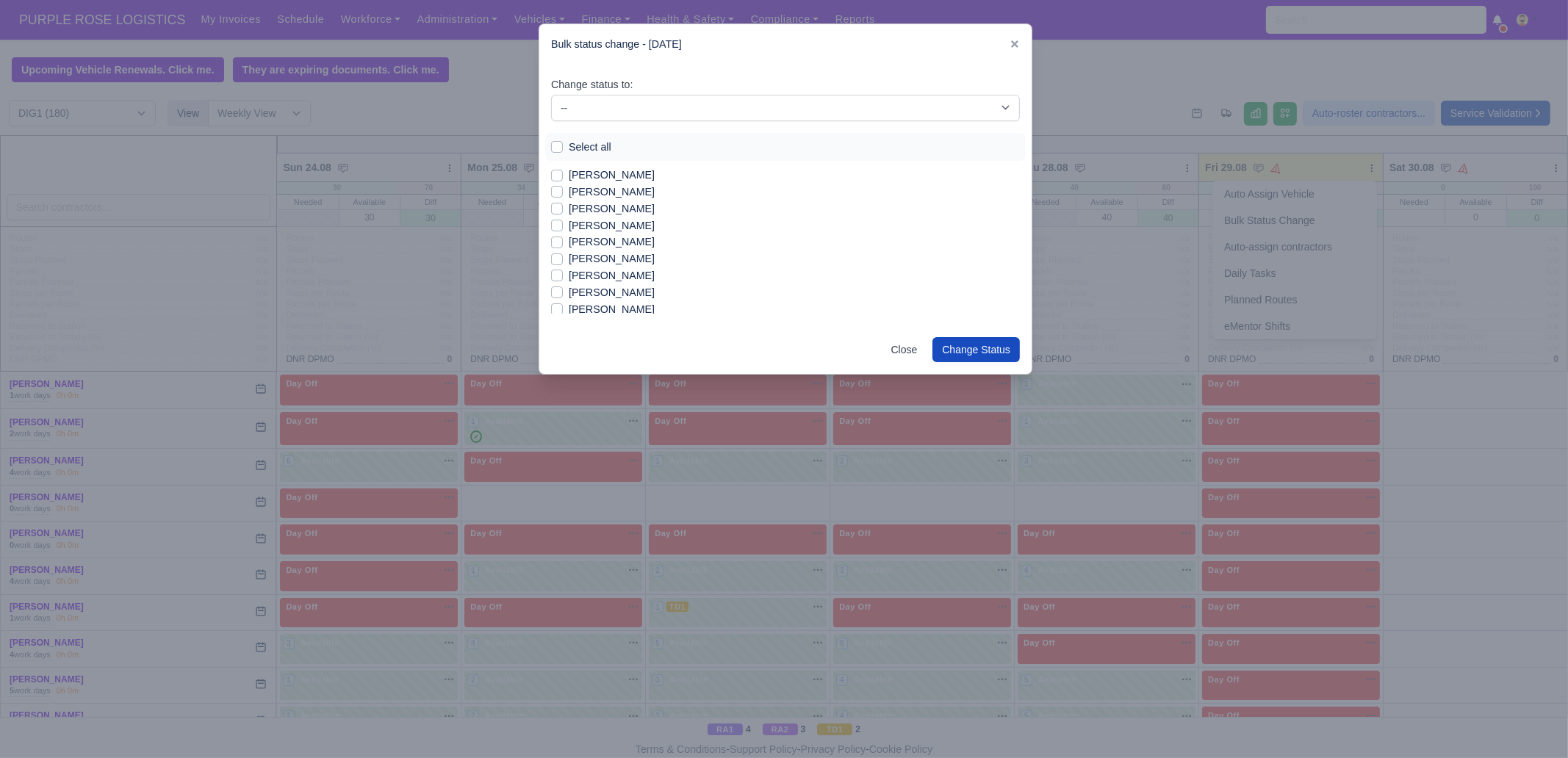
click at [623, 178] on label "[PERSON_NAME]" at bounding box center [611, 175] width 86 height 17
click at [563, 178] on input "[PERSON_NAME]" at bounding box center [557, 172] width 12 height 12
checkbox input "true"
click at [620, 195] on label "[PERSON_NAME]" at bounding box center [611, 192] width 86 height 17
click at [563, 195] on input "[PERSON_NAME]" at bounding box center [557, 189] width 12 height 12
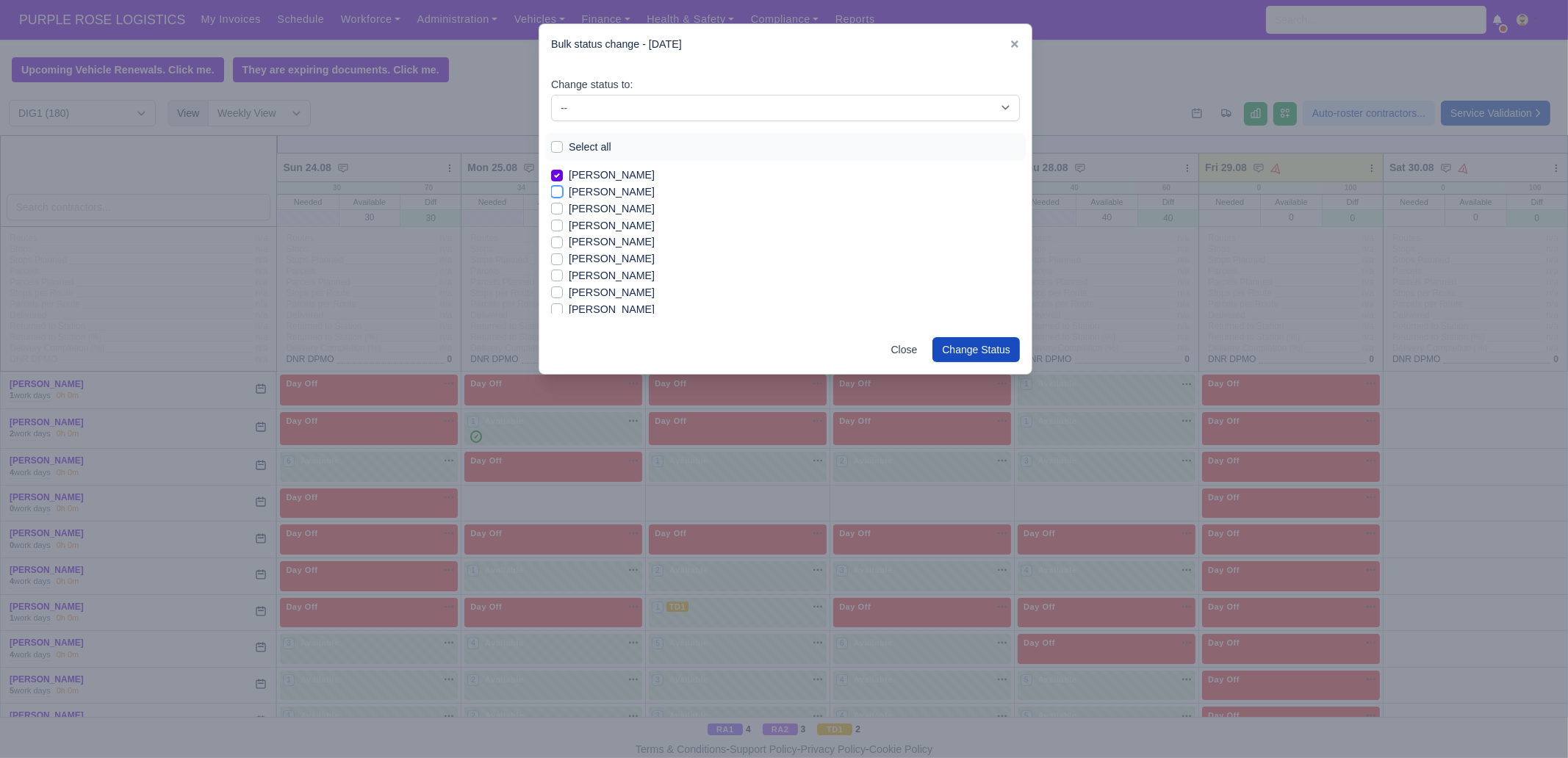
checkbox input "true"
click at [611, 210] on label "[PERSON_NAME]" at bounding box center [611, 209] width 86 height 17
click at [563, 210] on input "[PERSON_NAME]" at bounding box center [557, 206] width 12 height 12
checkbox input "true"
click at [614, 258] on label "[PERSON_NAME]" at bounding box center [611, 259] width 86 height 17
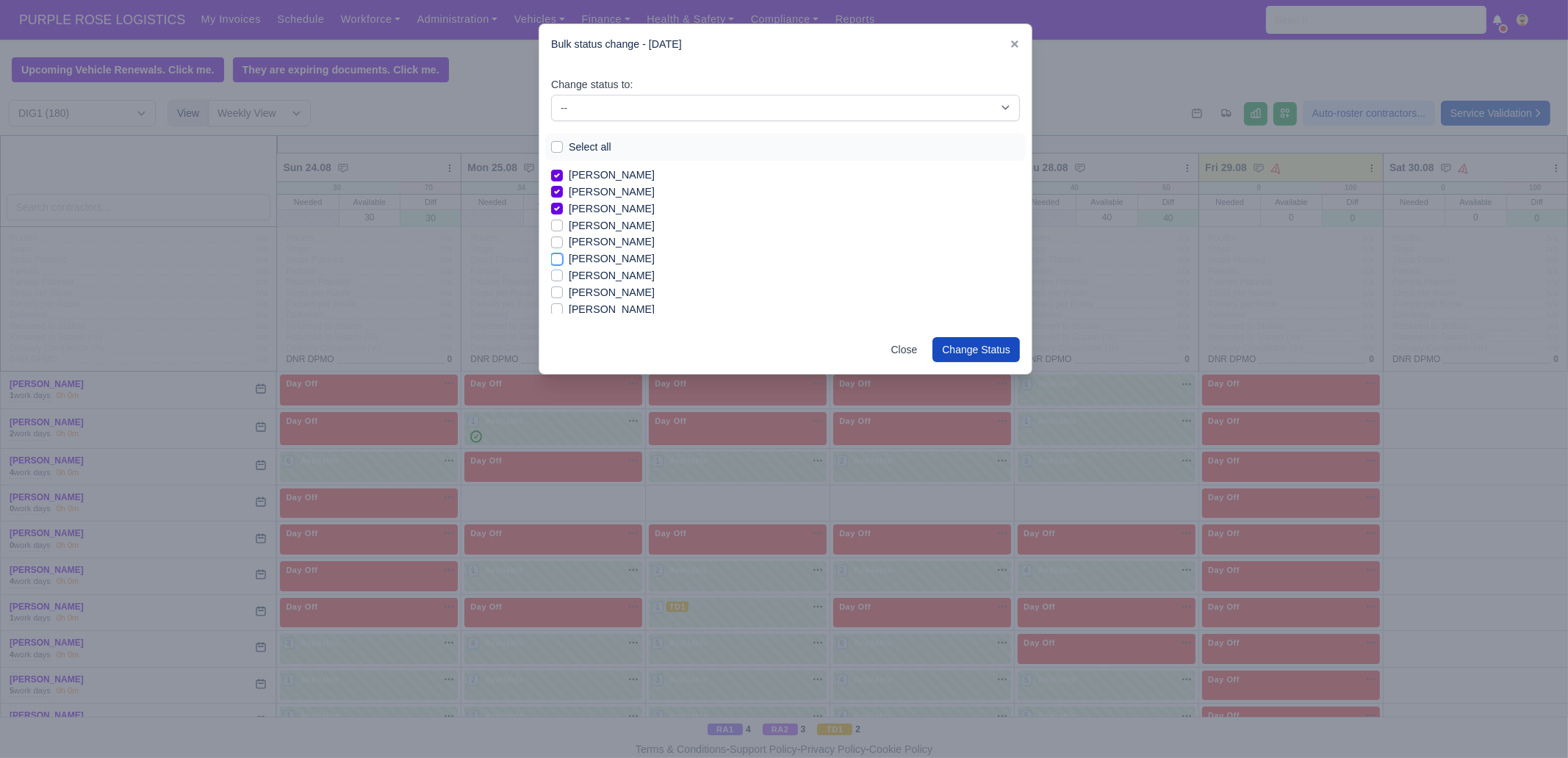
click at [563, 258] on input "[PERSON_NAME]" at bounding box center [557, 256] width 12 height 12
checkbox input "true"
click at [603, 292] on label "[PERSON_NAME]" at bounding box center [611, 293] width 86 height 17
click at [563, 292] on input "[PERSON_NAME]" at bounding box center [557, 290] width 12 height 12
checkbox input "true"
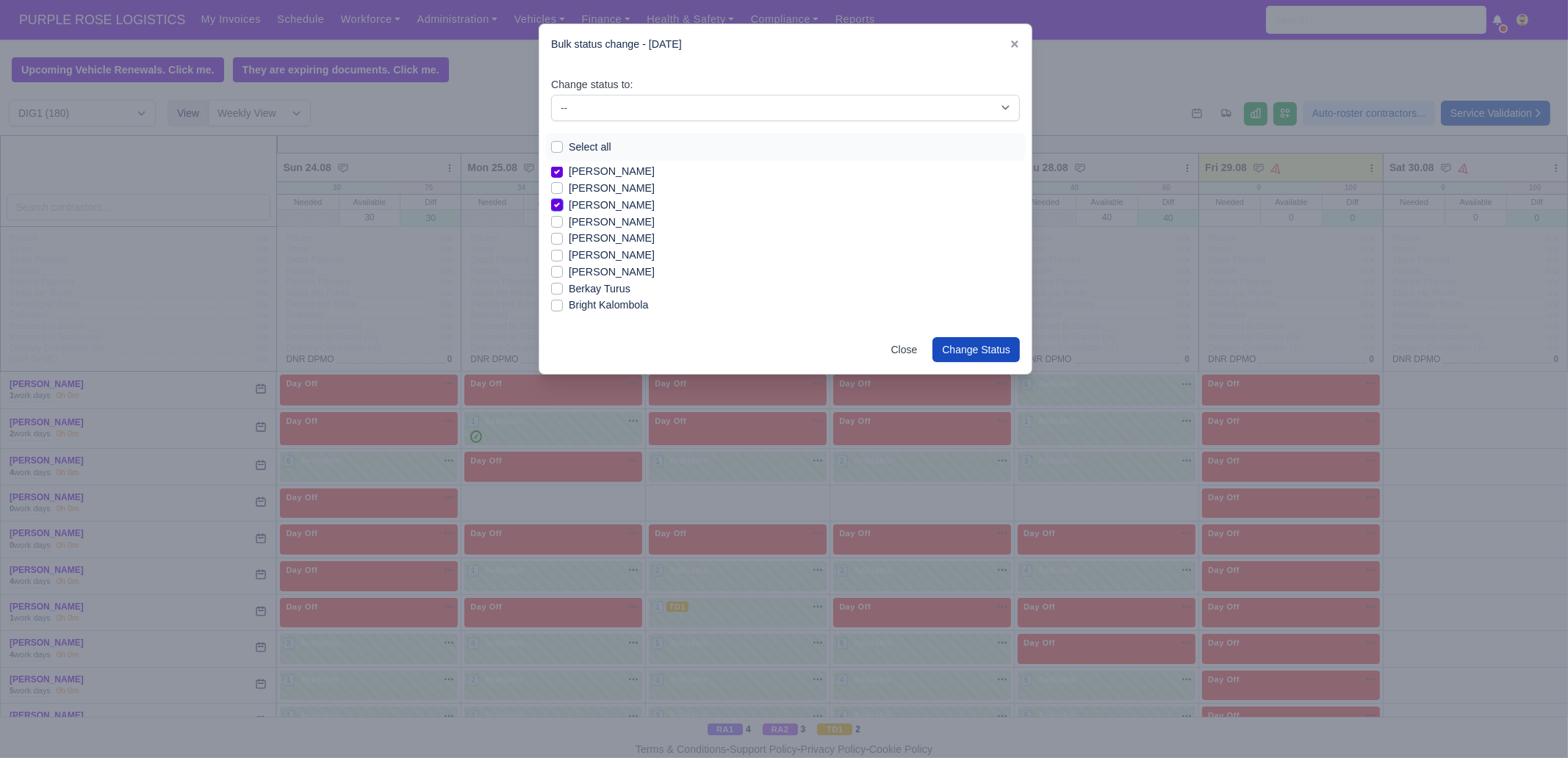
scroll to position [91, 0]
click at [606, 254] on label "Ashton Albert Sylvester" at bounding box center [611, 251] width 86 height 17
click at [563, 254] on input "Ashton Albert Sylvester" at bounding box center [557, 248] width 12 height 12
checkbox input "true"
click at [607, 285] on label "Berkay Turus" at bounding box center [599, 286] width 62 height 17
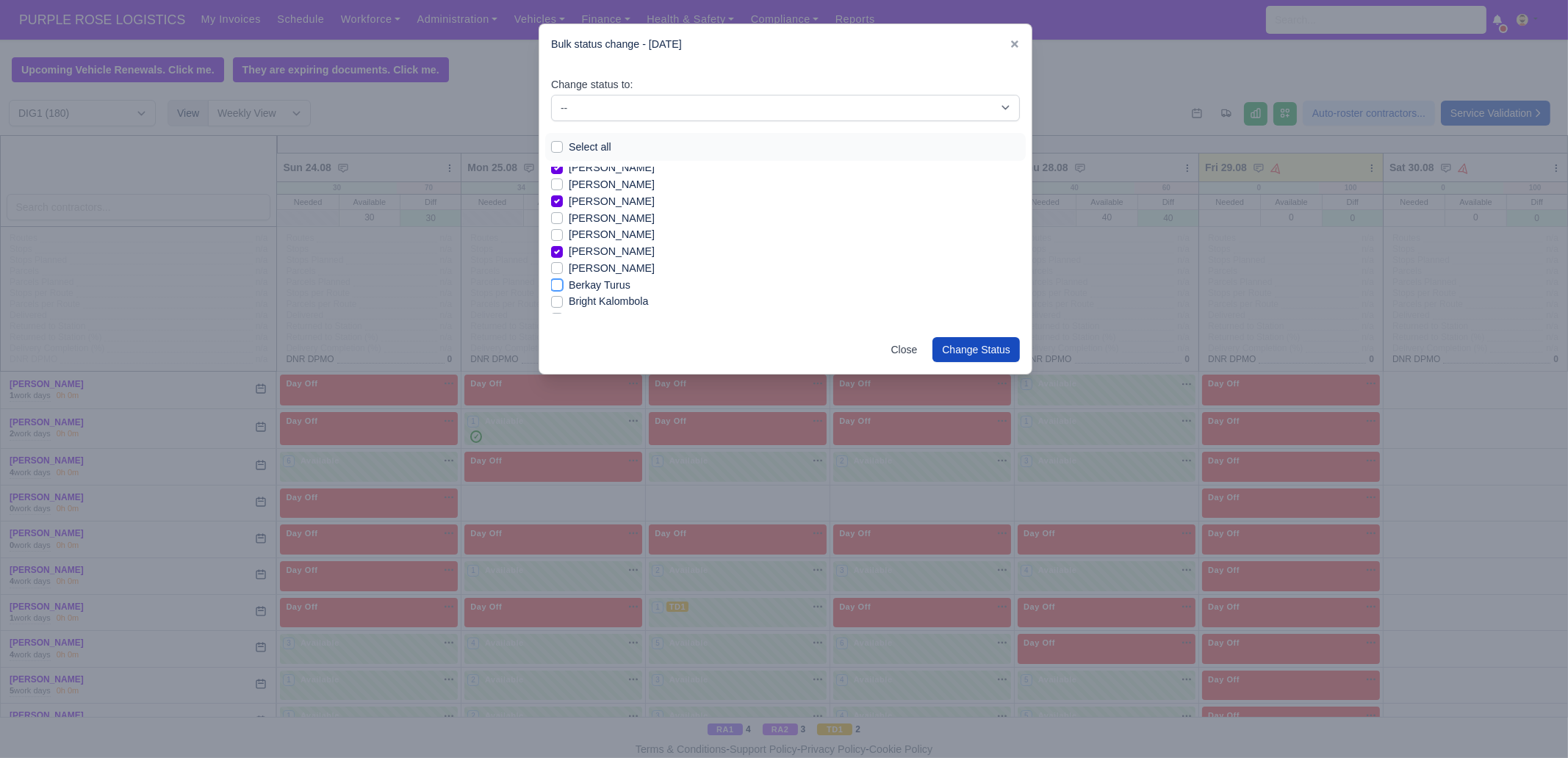
click at [563, 285] on input "Berkay Turus" at bounding box center [557, 282] width 12 height 12
click at [610, 284] on label "Berkay Turus" at bounding box center [599, 286] width 62 height 17
click at [563, 284] on input "Berkay Turus" at bounding box center [557, 282] width 12 height 12
click at [590, 198] on label "Berkay Turus" at bounding box center [599, 194] width 62 height 17
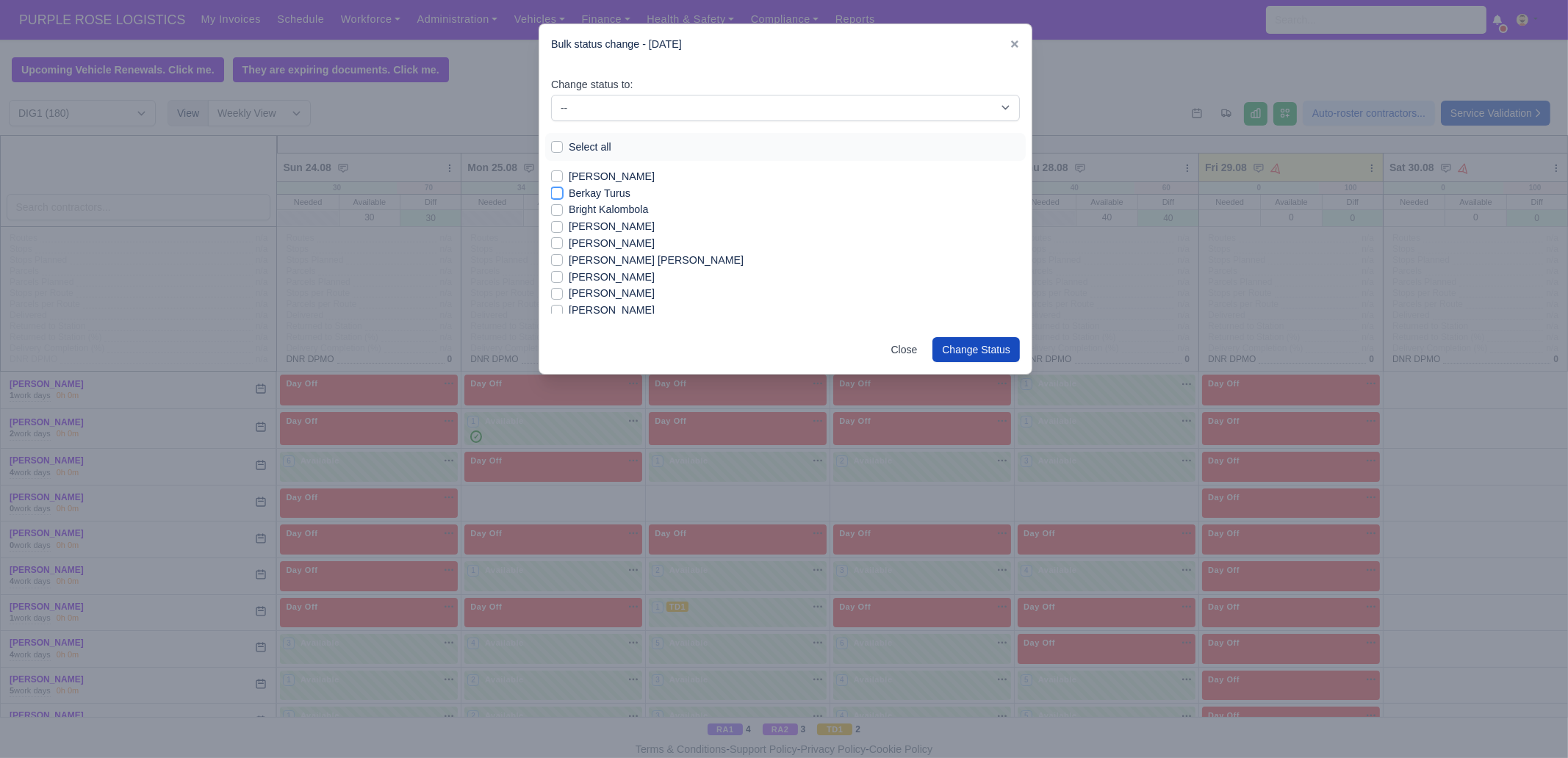
click at [563, 197] on input "Berkay Turus" at bounding box center [557, 191] width 12 height 12
checkbox input "true"
click at [588, 226] on label "[PERSON_NAME]" at bounding box center [611, 226] width 86 height 17
click at [563, 226] on input "[PERSON_NAME]" at bounding box center [557, 223] width 12 height 12
checkbox input "true"
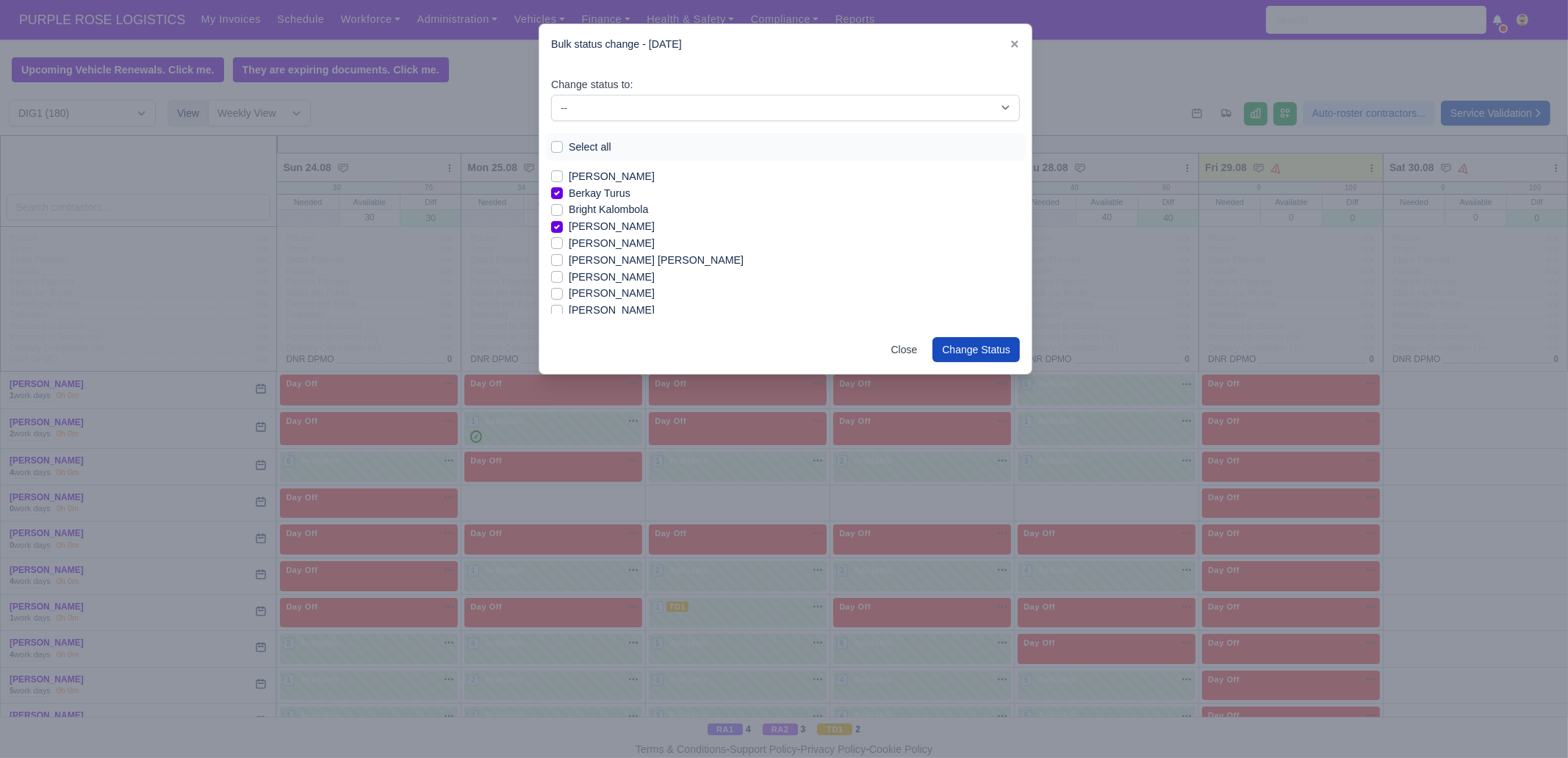
click at [593, 241] on label "[PERSON_NAME]" at bounding box center [611, 244] width 86 height 17
click at [563, 241] on input "[PERSON_NAME]" at bounding box center [557, 240] width 12 height 12
checkbox input "true"
click at [595, 261] on label "Chisom Simon Halliday" at bounding box center [656, 261] width 175 height 17
click at [563, 261] on input "Chisom Simon Halliday" at bounding box center [557, 258] width 12 height 12
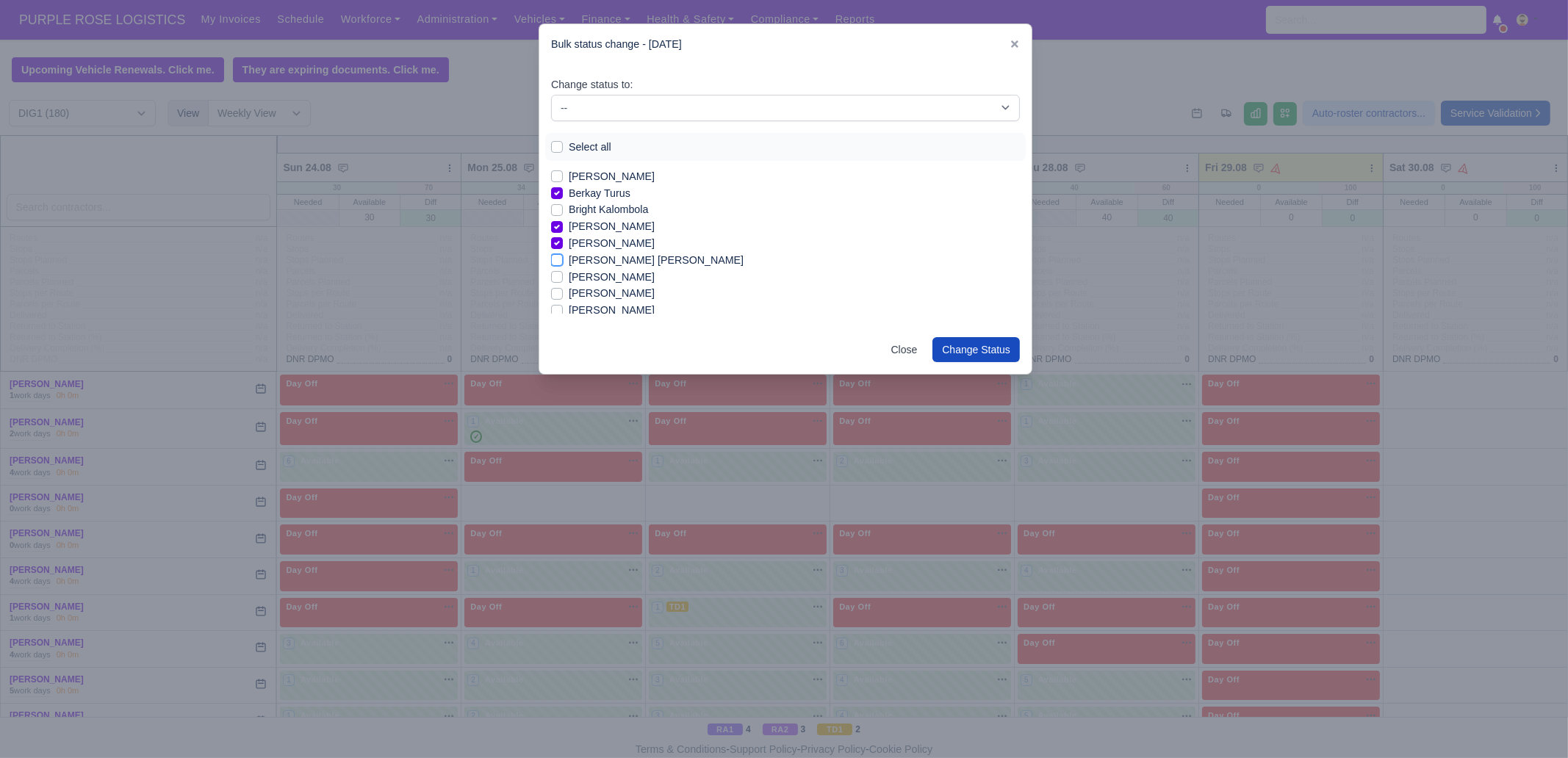
checkbox input "true"
click at [606, 276] on label "[PERSON_NAME]" at bounding box center [611, 277] width 86 height 17
click at [563, 276] on input "[PERSON_NAME]" at bounding box center [557, 274] width 12 height 12
checkbox input "true"
click at [623, 304] on label "[PERSON_NAME]" at bounding box center [611, 311] width 86 height 17
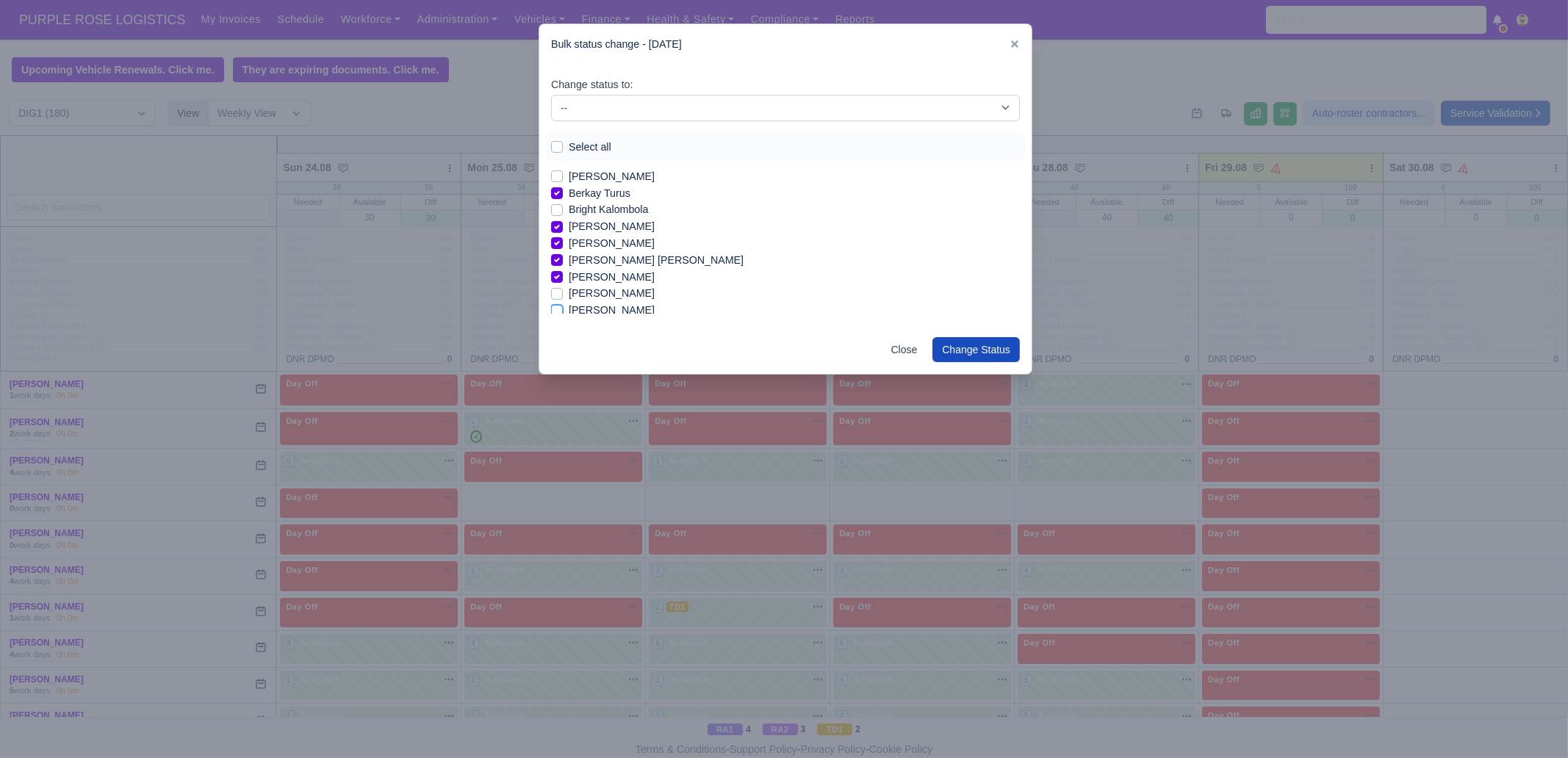
click at [563, 304] on input "[PERSON_NAME]" at bounding box center [557, 307] width 12 height 12
checkbox input "true"
click at [606, 268] on label "[PERSON_NAME]" at bounding box center [611, 268] width 86 height 17
click at [563, 268] on input "[PERSON_NAME]" at bounding box center [557, 265] width 12 height 12
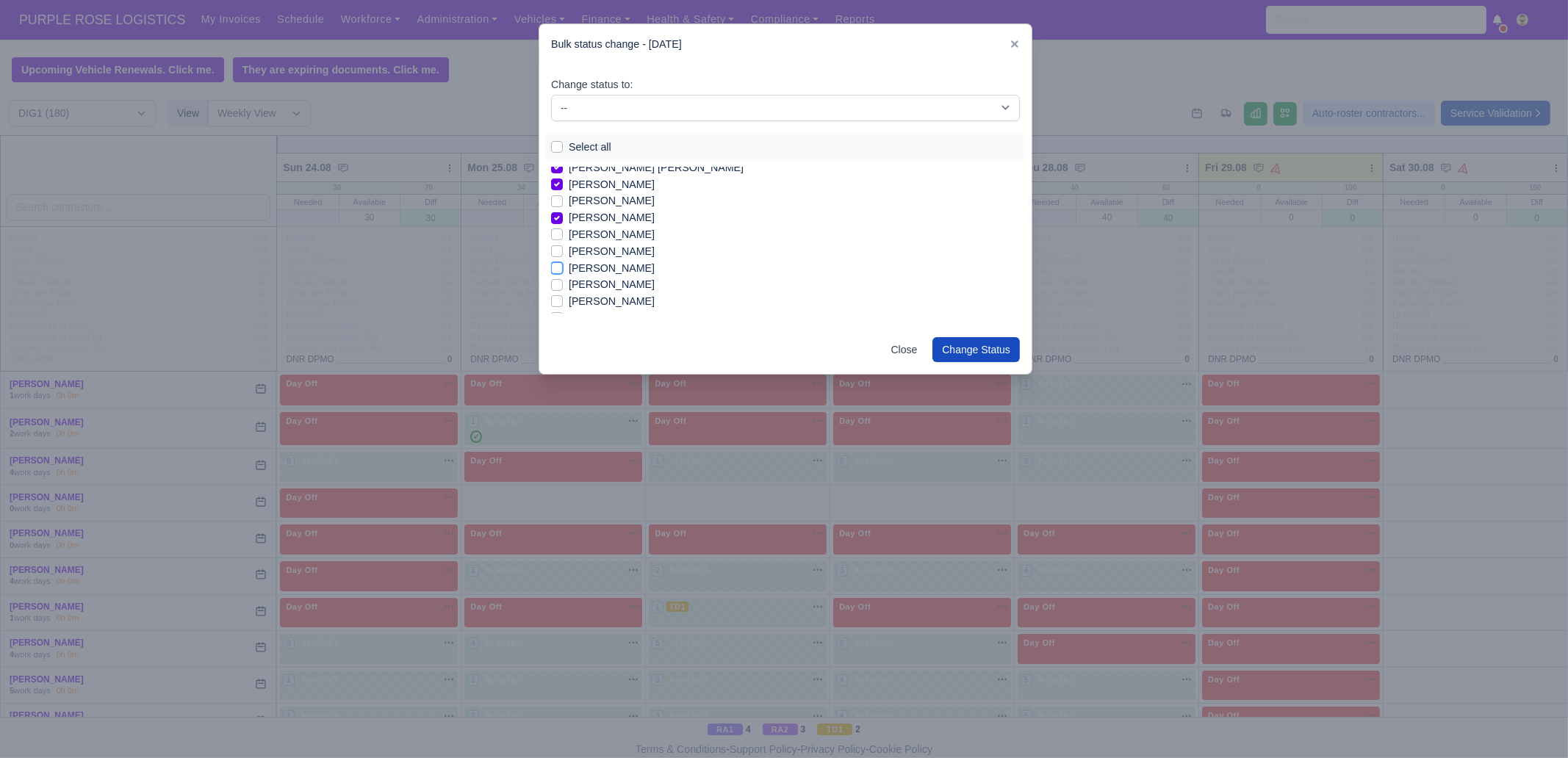
checkbox input "true"
click at [606, 283] on label "[PERSON_NAME]" at bounding box center [611, 285] width 86 height 17
click at [563, 283] on input "[PERSON_NAME]" at bounding box center [557, 282] width 12 height 12
checkbox input "true"
click at [609, 300] on label "[PERSON_NAME]" at bounding box center [611, 302] width 86 height 17
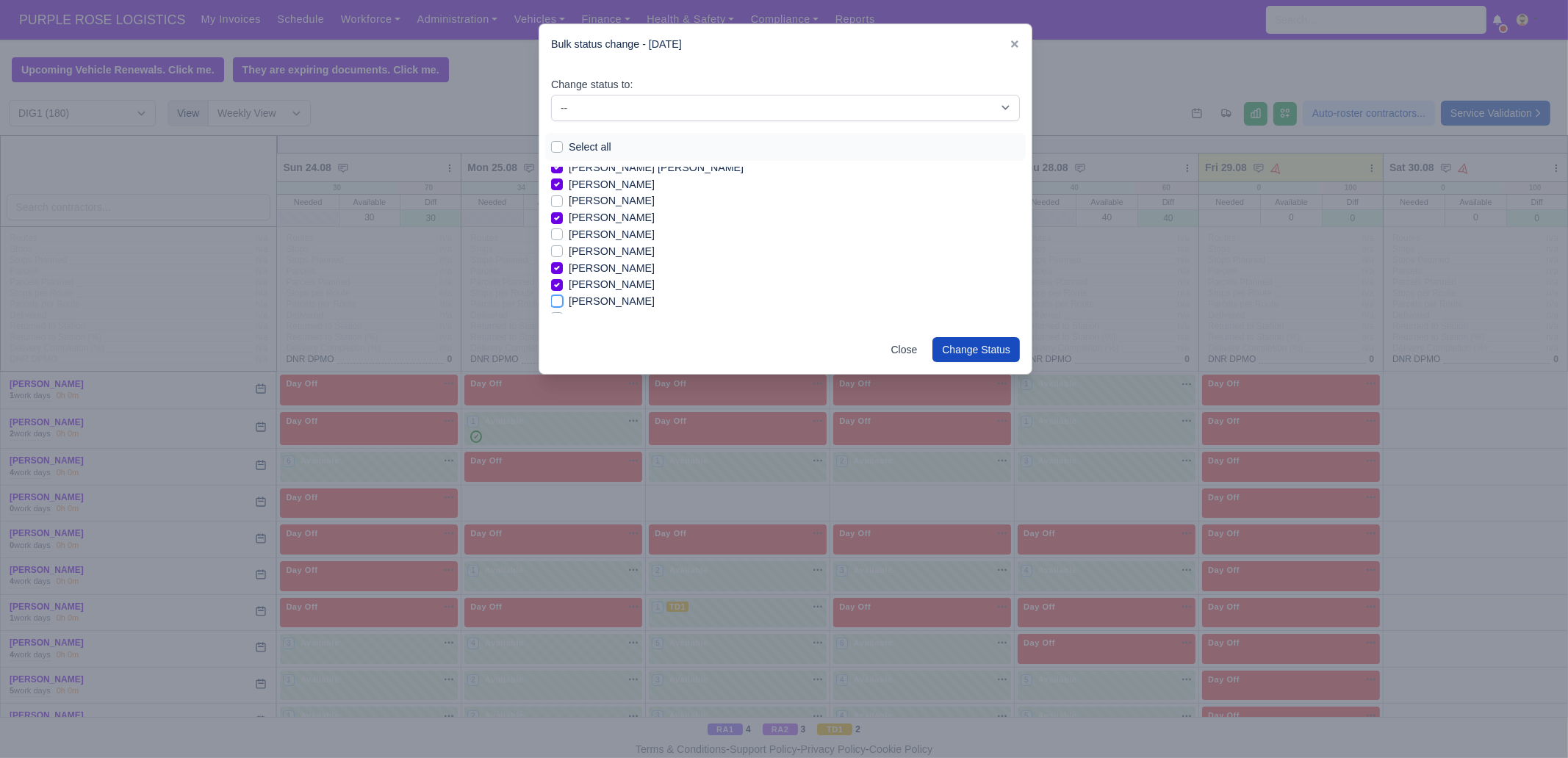
click at [563, 300] on input "[PERSON_NAME]" at bounding box center [557, 299] width 12 height 12
checkbox input "true"
click at [598, 244] on label "[PERSON_NAME]" at bounding box center [611, 244] width 86 height 17
click at [563, 244] on input "[PERSON_NAME]" at bounding box center [557, 241] width 12 height 12
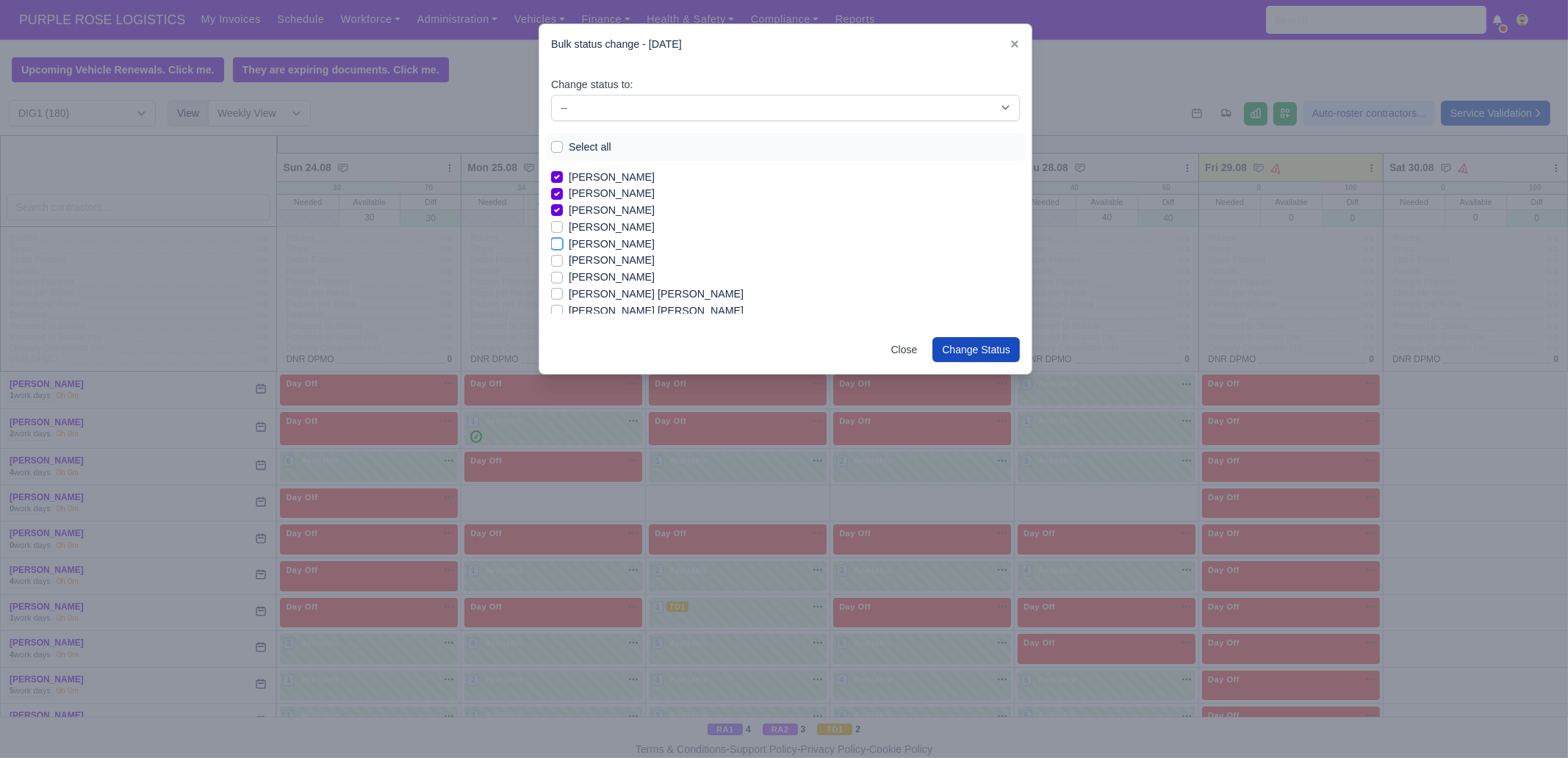
checkbox input "true"
click at [610, 288] on label "[PERSON_NAME] [PERSON_NAME]" at bounding box center [656, 294] width 175 height 17
click at [563, 288] on input "[PERSON_NAME] [PERSON_NAME]" at bounding box center [557, 291] width 12 height 12
checkbox input "true"
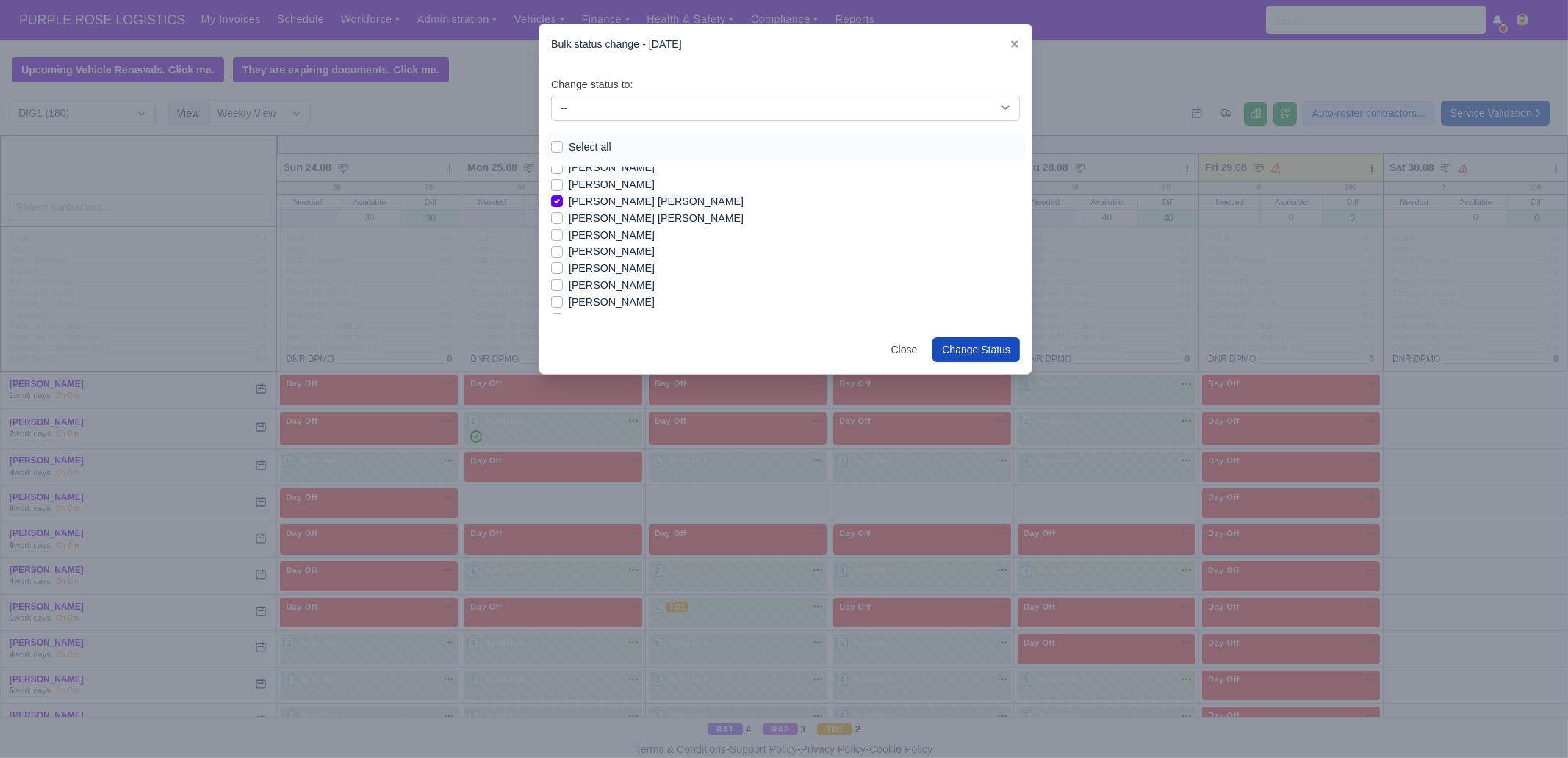
click at [607, 251] on label "[PERSON_NAME]" at bounding box center [611, 251] width 86 height 17
click at [563, 251] on input "[PERSON_NAME]" at bounding box center [557, 248] width 12 height 12
checkbox input "true"
click at [606, 268] on label "[PERSON_NAME]" at bounding box center [611, 268] width 86 height 17
click at [563, 268] on input "[PERSON_NAME]" at bounding box center [557, 265] width 12 height 12
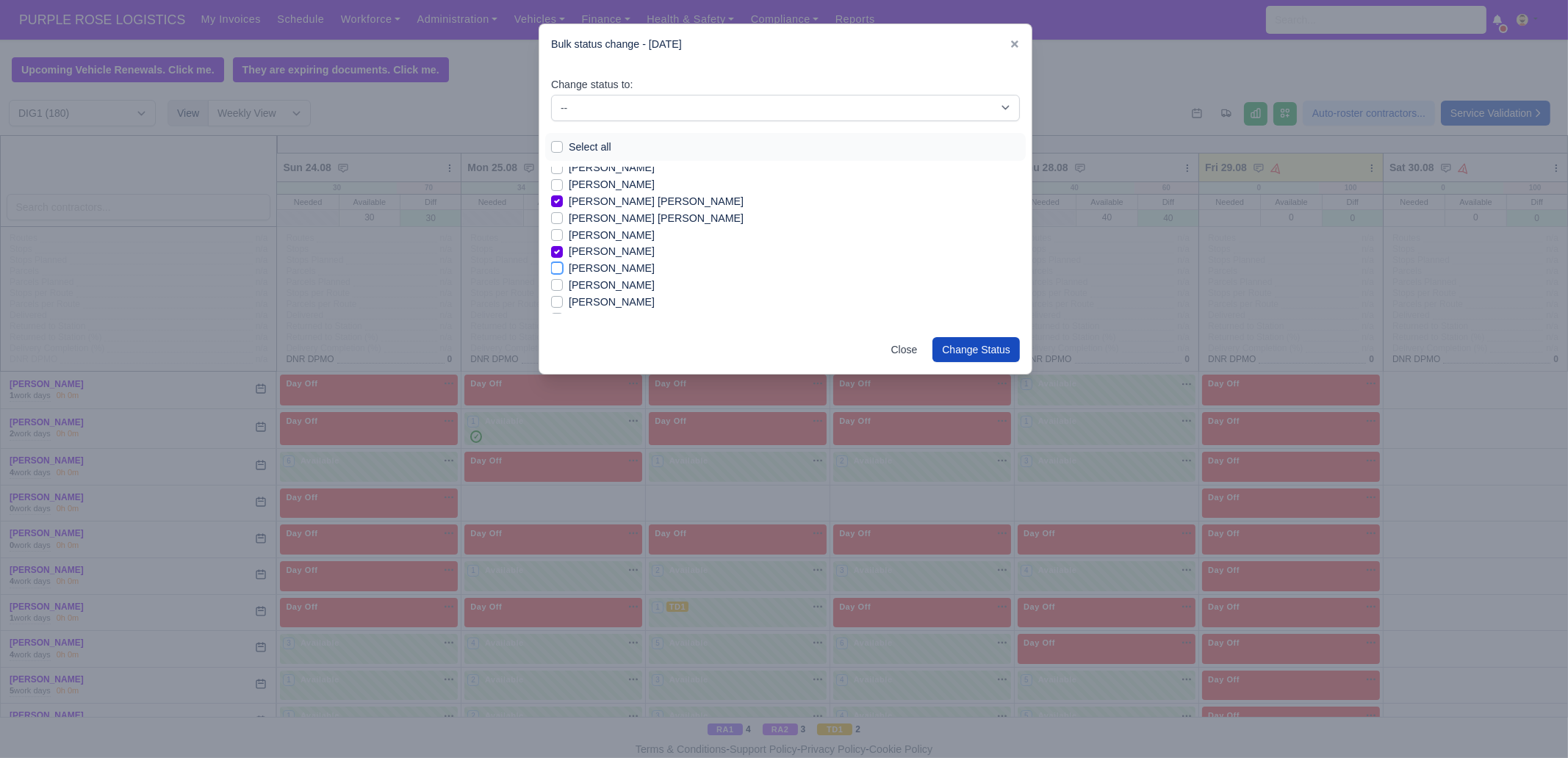
checkbox input "true"
click at [595, 284] on label "[PERSON_NAME]" at bounding box center [611, 286] width 86 height 17
click at [563, 284] on input "[PERSON_NAME]" at bounding box center [557, 282] width 12 height 12
click at [593, 288] on label "[PERSON_NAME]" at bounding box center [611, 286] width 86 height 17
click at [563, 288] on input "[PERSON_NAME]" at bounding box center [557, 282] width 12 height 12
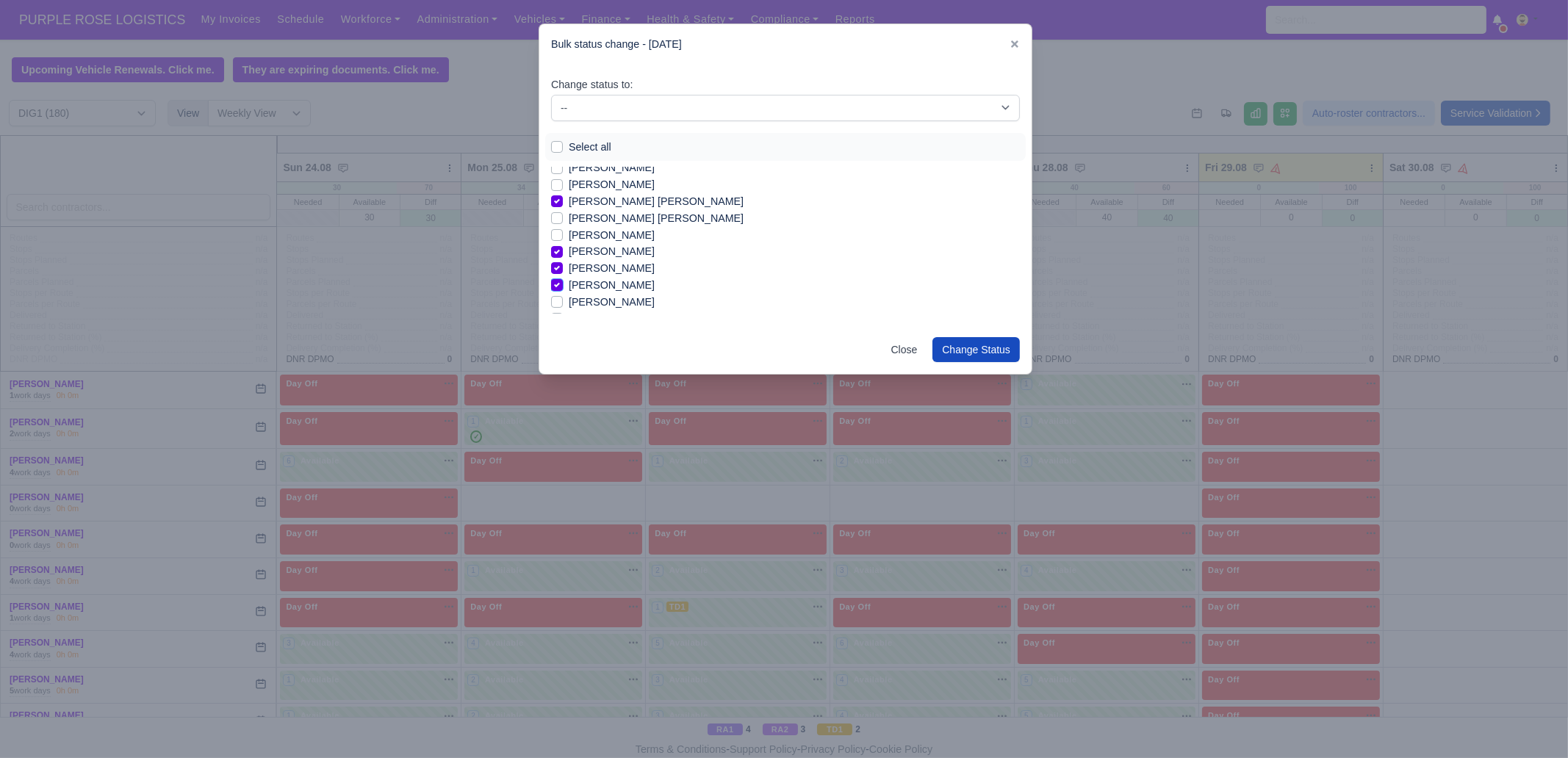
checkbox input "false"
click at [636, 230] on label "[PERSON_NAME]" at bounding box center [611, 226] width 86 height 17
click at [563, 230] on input "[PERSON_NAME]" at bounding box center [557, 223] width 12 height 12
checkbox input "true"
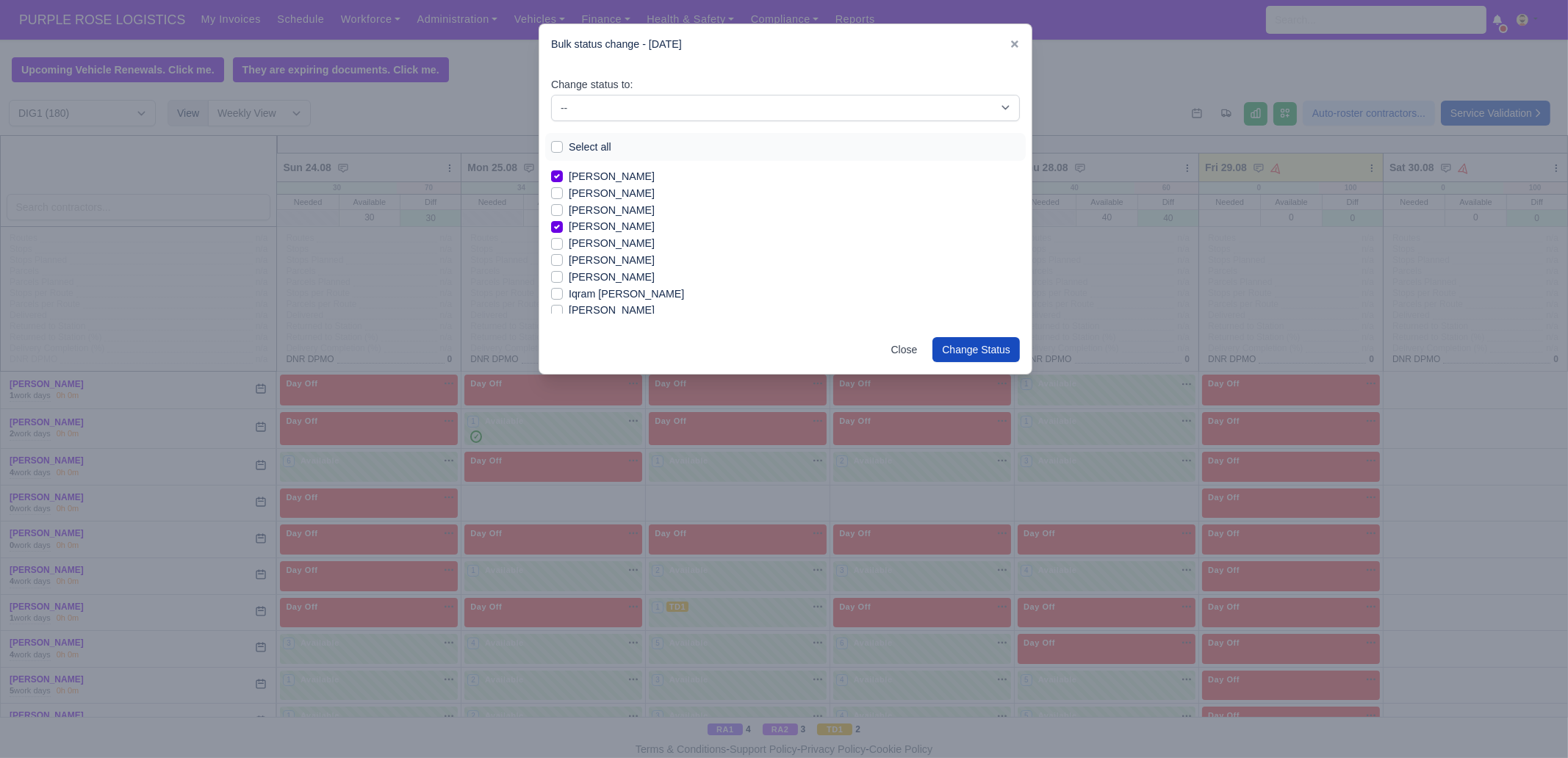
click at [629, 240] on label "[PERSON_NAME]" at bounding box center [611, 244] width 86 height 17
click at [563, 240] on input "[PERSON_NAME]" at bounding box center [557, 240] width 12 height 12
checkbox input "true"
click at [628, 257] on label "[PERSON_NAME]" at bounding box center [611, 261] width 86 height 17
click at [563, 257] on input "[PERSON_NAME]" at bounding box center [557, 258] width 12 height 12
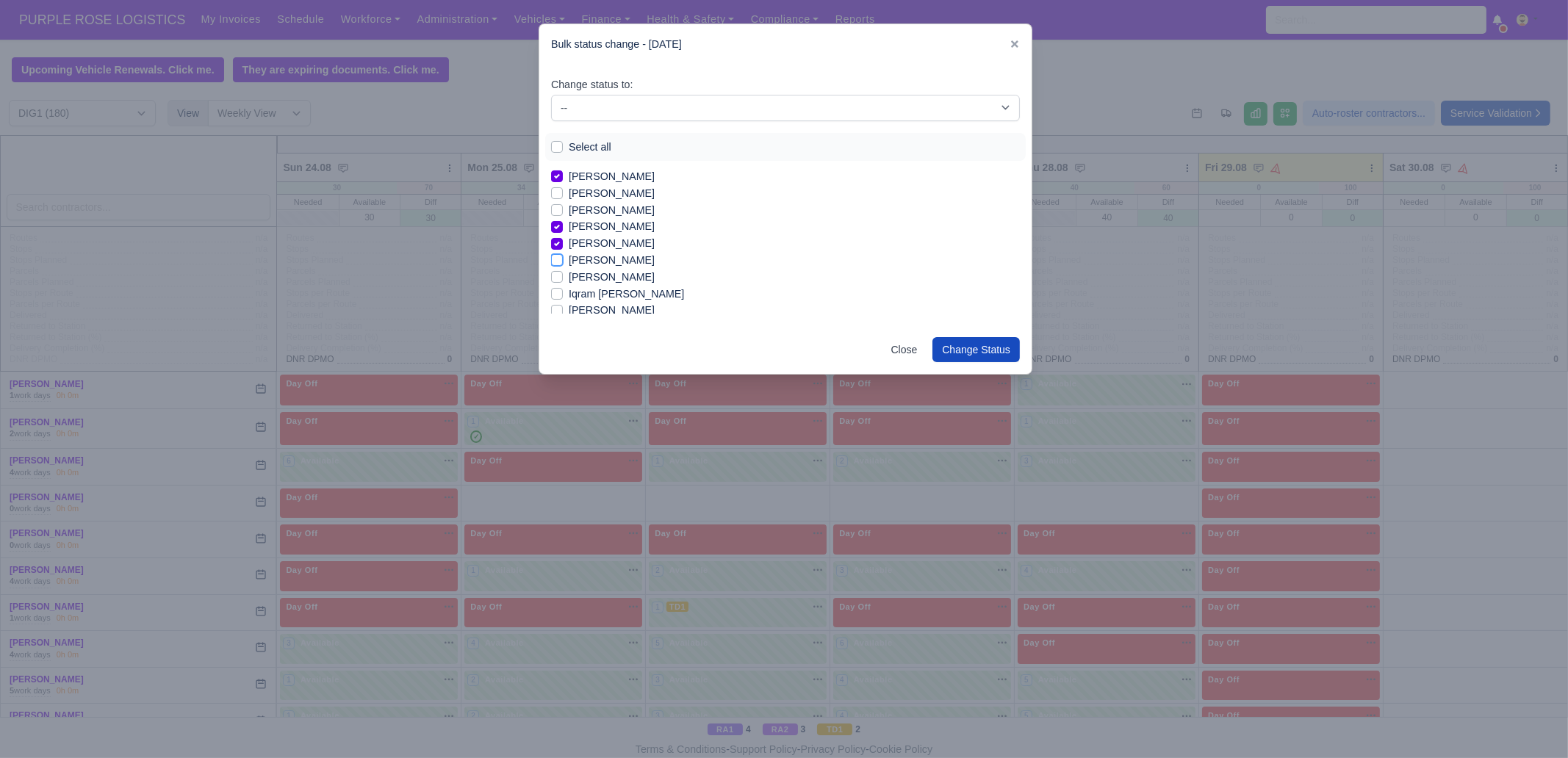
checkbox input "true"
click at [612, 295] on label "Iqram [PERSON_NAME]" at bounding box center [626, 294] width 115 height 17
click at [563, 295] on input "Iqram [PERSON_NAME]" at bounding box center [557, 291] width 12 height 12
checkbox input "true"
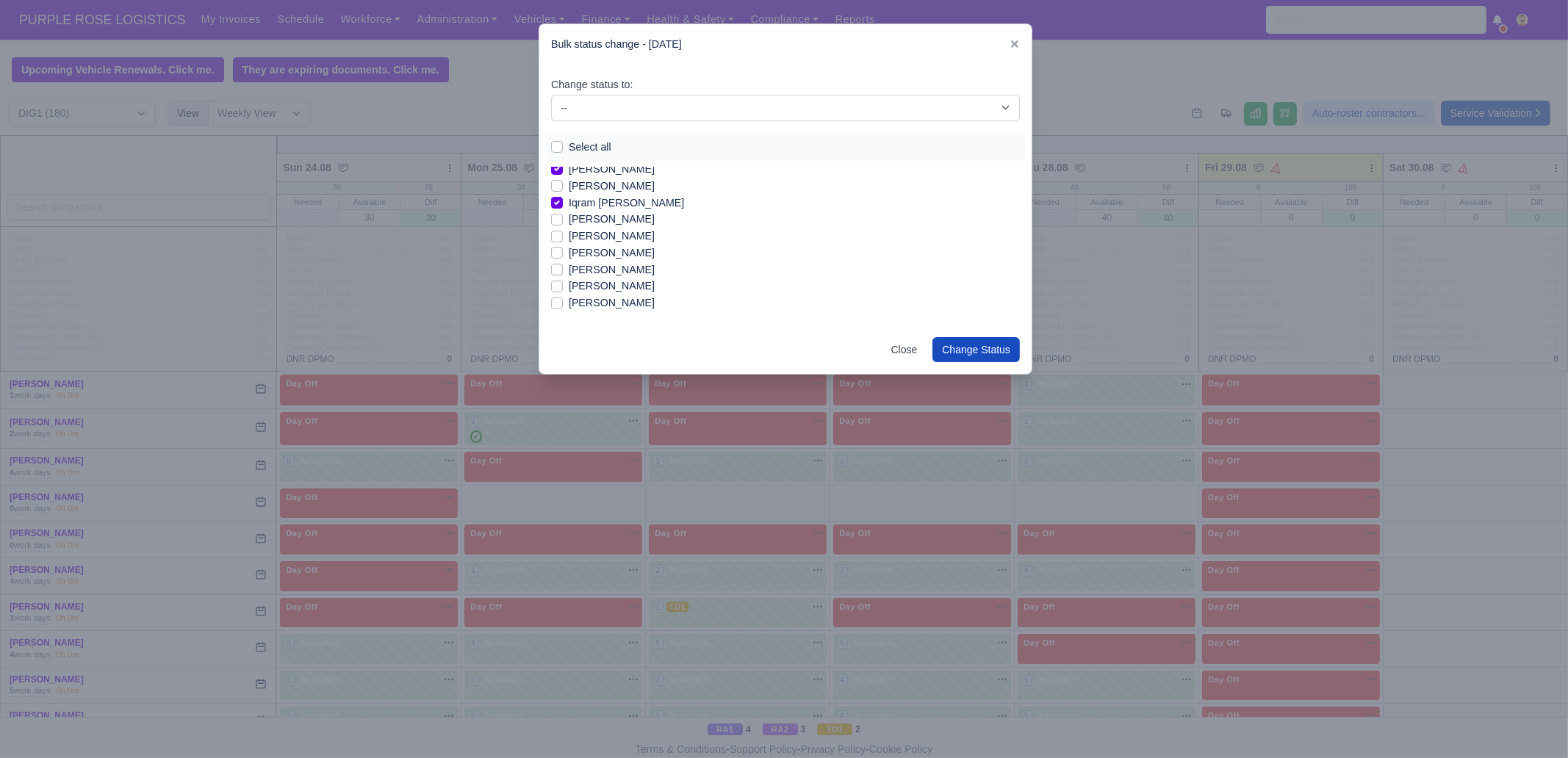
click at [606, 233] on label "[PERSON_NAME]" at bounding box center [611, 237] width 86 height 17
click at [563, 233] on input "[PERSON_NAME]" at bounding box center [557, 233] width 12 height 12
checkbox input "true"
click at [618, 267] on label "[PERSON_NAME]" at bounding box center [611, 270] width 86 height 17
click at [563, 267] on input "[PERSON_NAME]" at bounding box center [557, 267] width 12 height 12
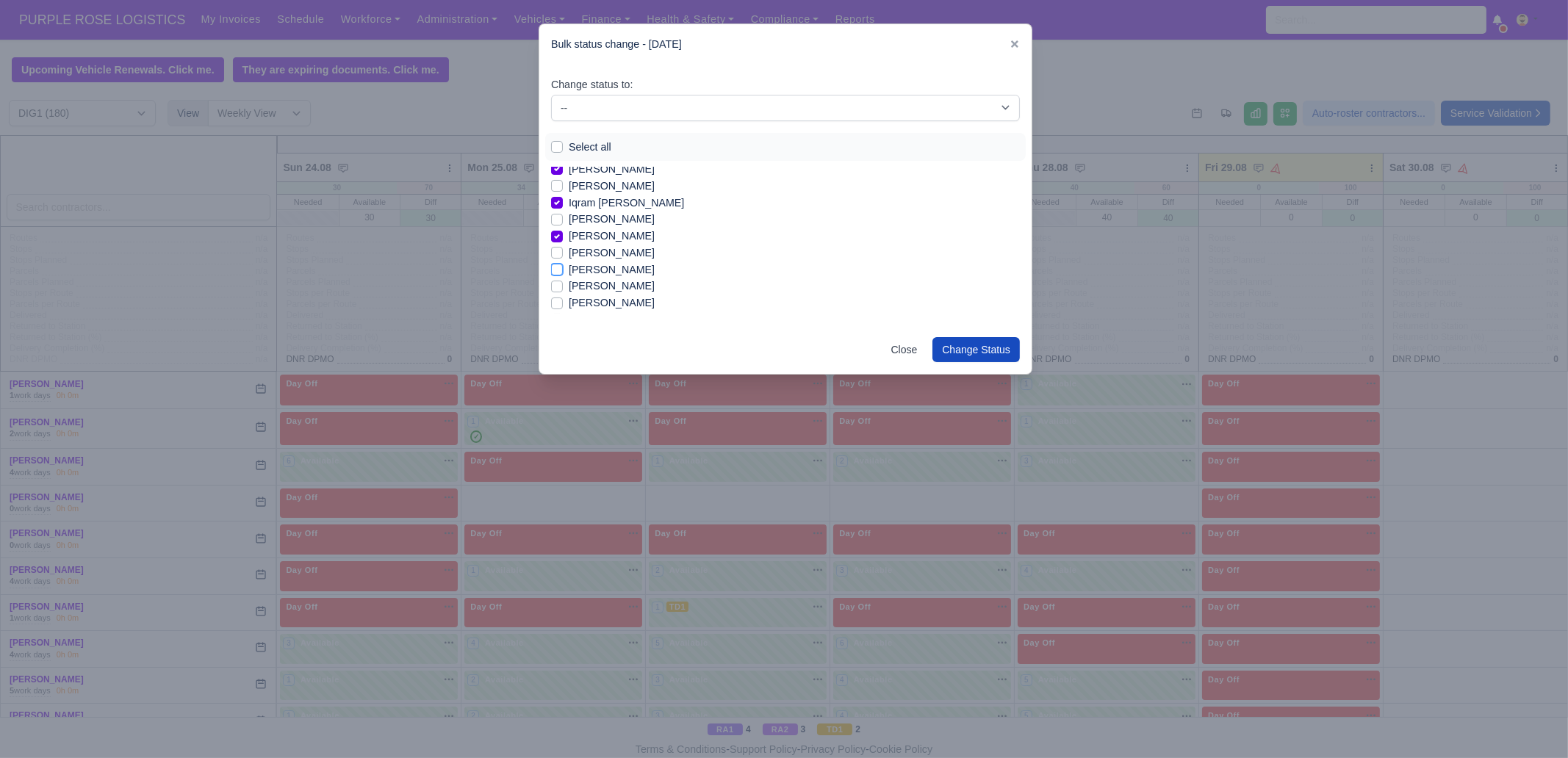
checkbox input "true"
click at [613, 283] on label "[PERSON_NAME]" at bounding box center [611, 286] width 86 height 17
click at [563, 283] on input "[PERSON_NAME]" at bounding box center [557, 283] width 12 height 12
checkbox input "true"
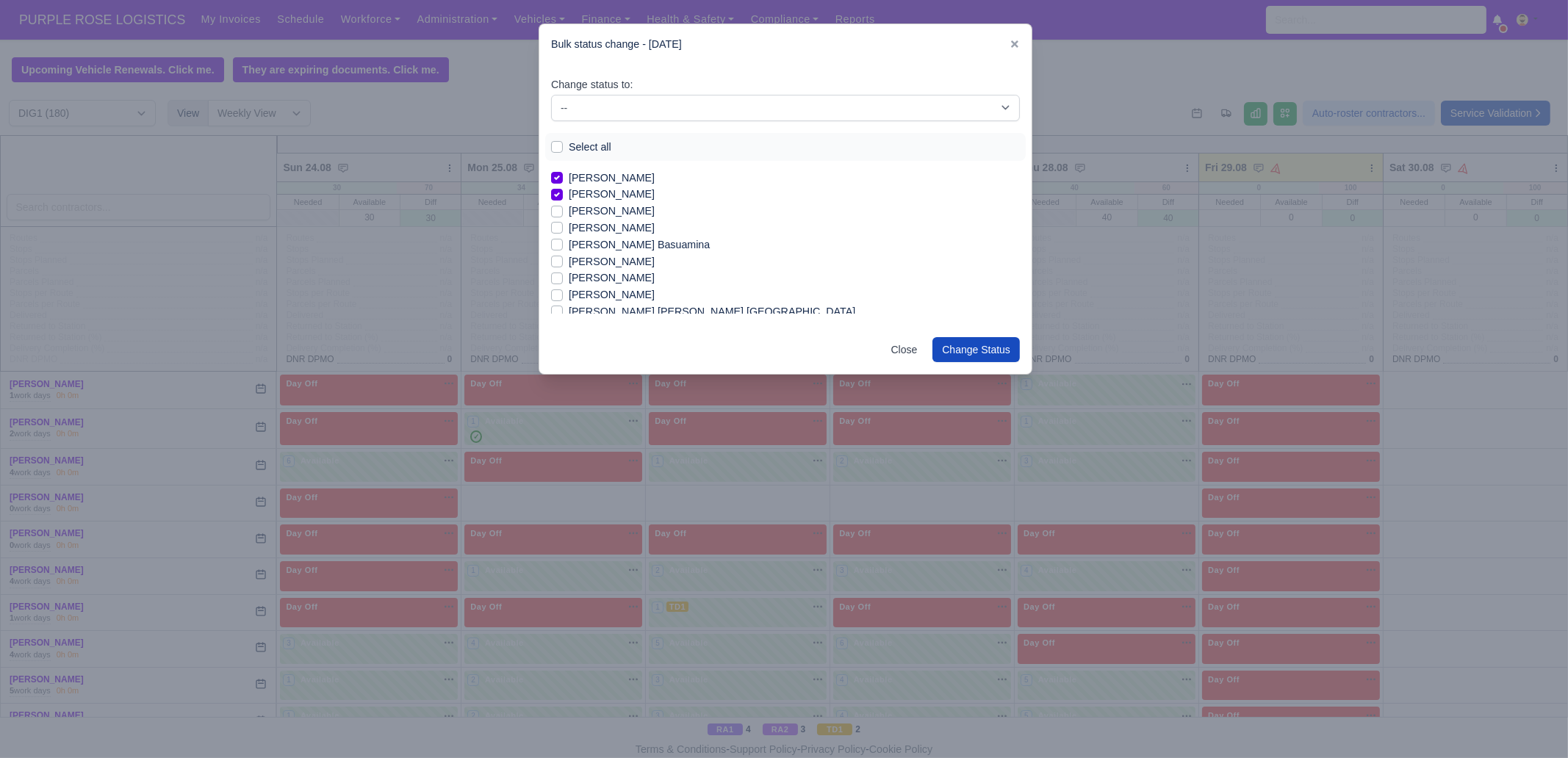
click at [617, 211] on label "[PERSON_NAME]" at bounding box center [611, 211] width 86 height 17
click at [563, 211] on input "[PERSON_NAME]" at bounding box center [557, 208] width 12 height 12
checkbox input "true"
click at [617, 242] on label "[PERSON_NAME] Basuamina" at bounding box center [638, 245] width 141 height 17
click at [563, 242] on input "[PERSON_NAME] Basuamina" at bounding box center [557, 242] width 12 height 12
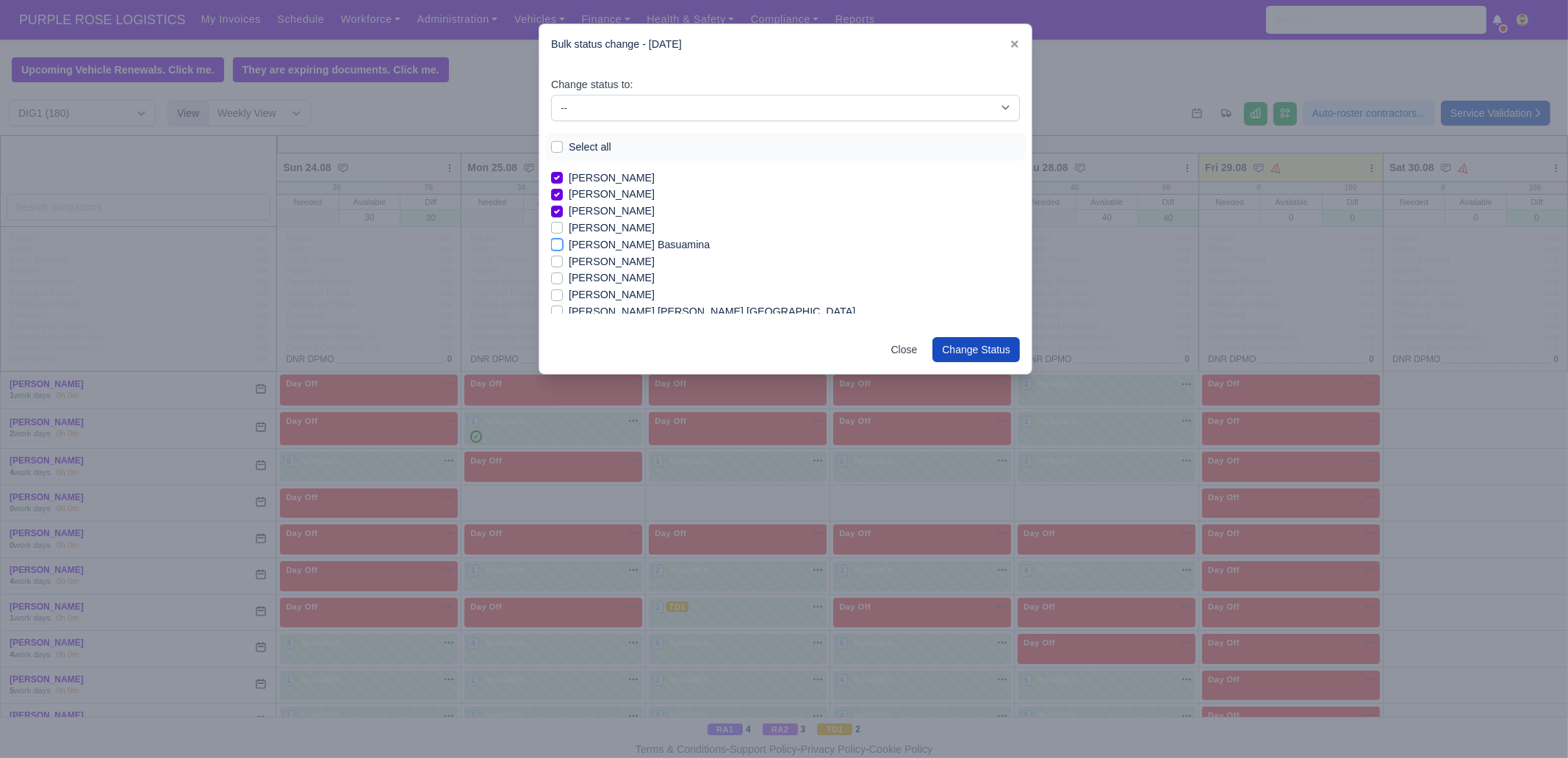
checkbox input "true"
click at [590, 291] on label "[PERSON_NAME]" at bounding box center [611, 294] width 86 height 17
click at [563, 291] on input "[PERSON_NAME]" at bounding box center [557, 291] width 12 height 12
checkbox input "true"
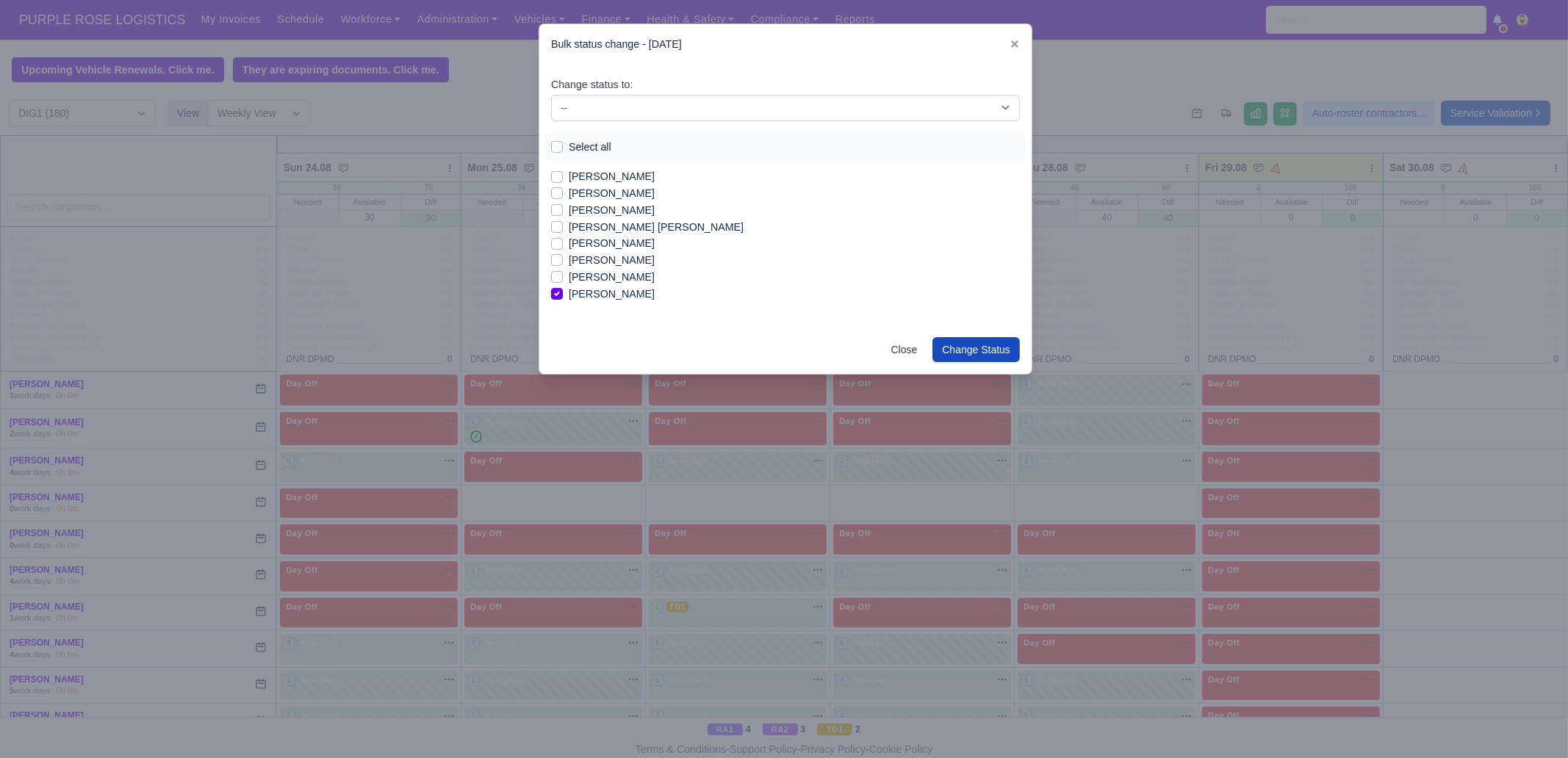
click at [605, 244] on label "[PERSON_NAME]" at bounding box center [611, 244] width 86 height 17
click at [563, 244] on input "[PERSON_NAME]" at bounding box center [557, 240] width 12 height 12
checkbox input "true"
click at [606, 265] on label "sina [PERSON_NAME]" at bounding box center [622, 261] width 108 height 17
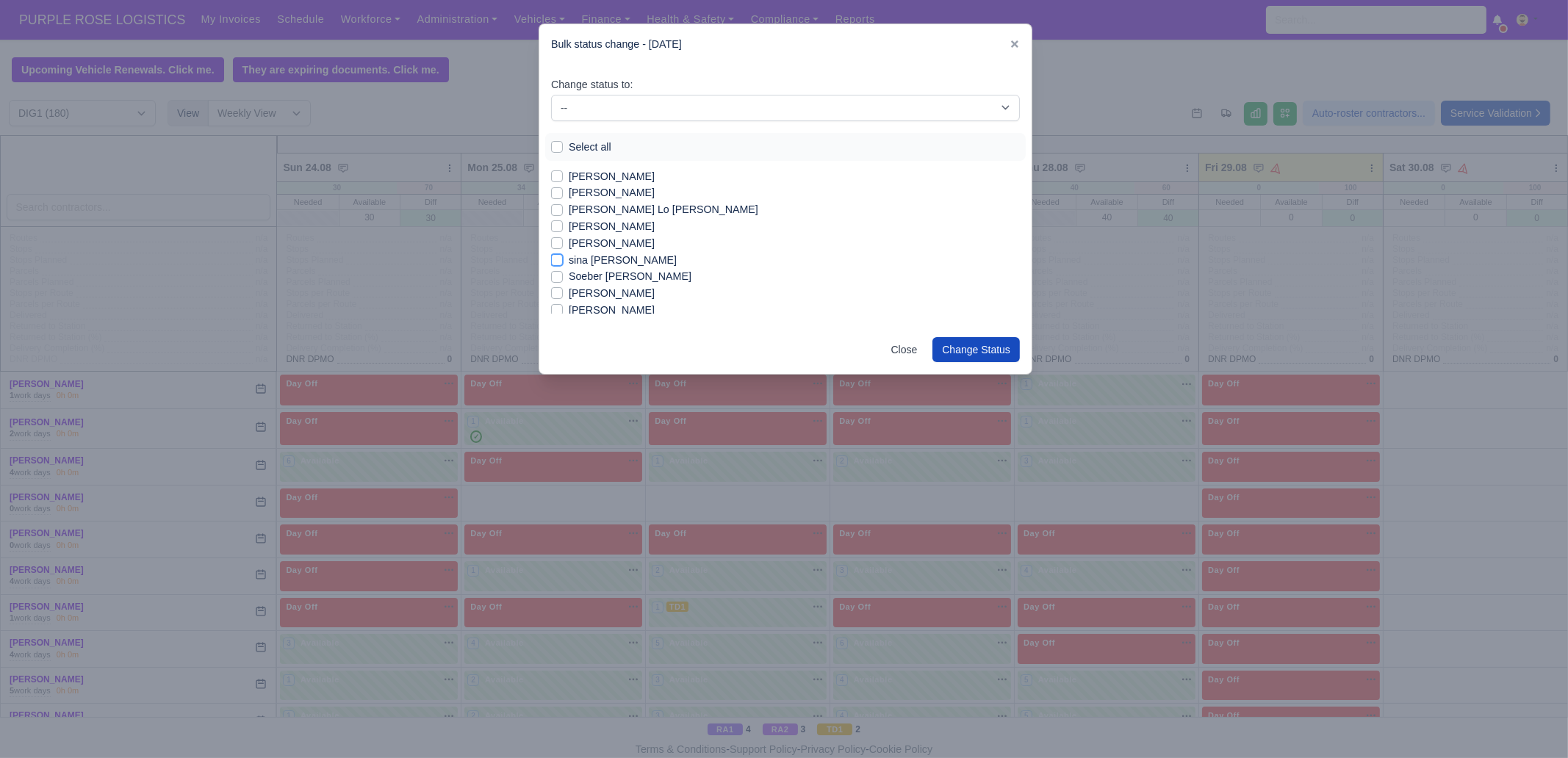
click at [563, 264] on input "sina [PERSON_NAME]" at bounding box center [557, 258] width 12 height 12
checkbox input "true"
click at [606, 216] on label "[PERSON_NAME]" at bounding box center [611, 218] width 86 height 17
click at [563, 216] on input "[PERSON_NAME]" at bounding box center [557, 215] width 12 height 12
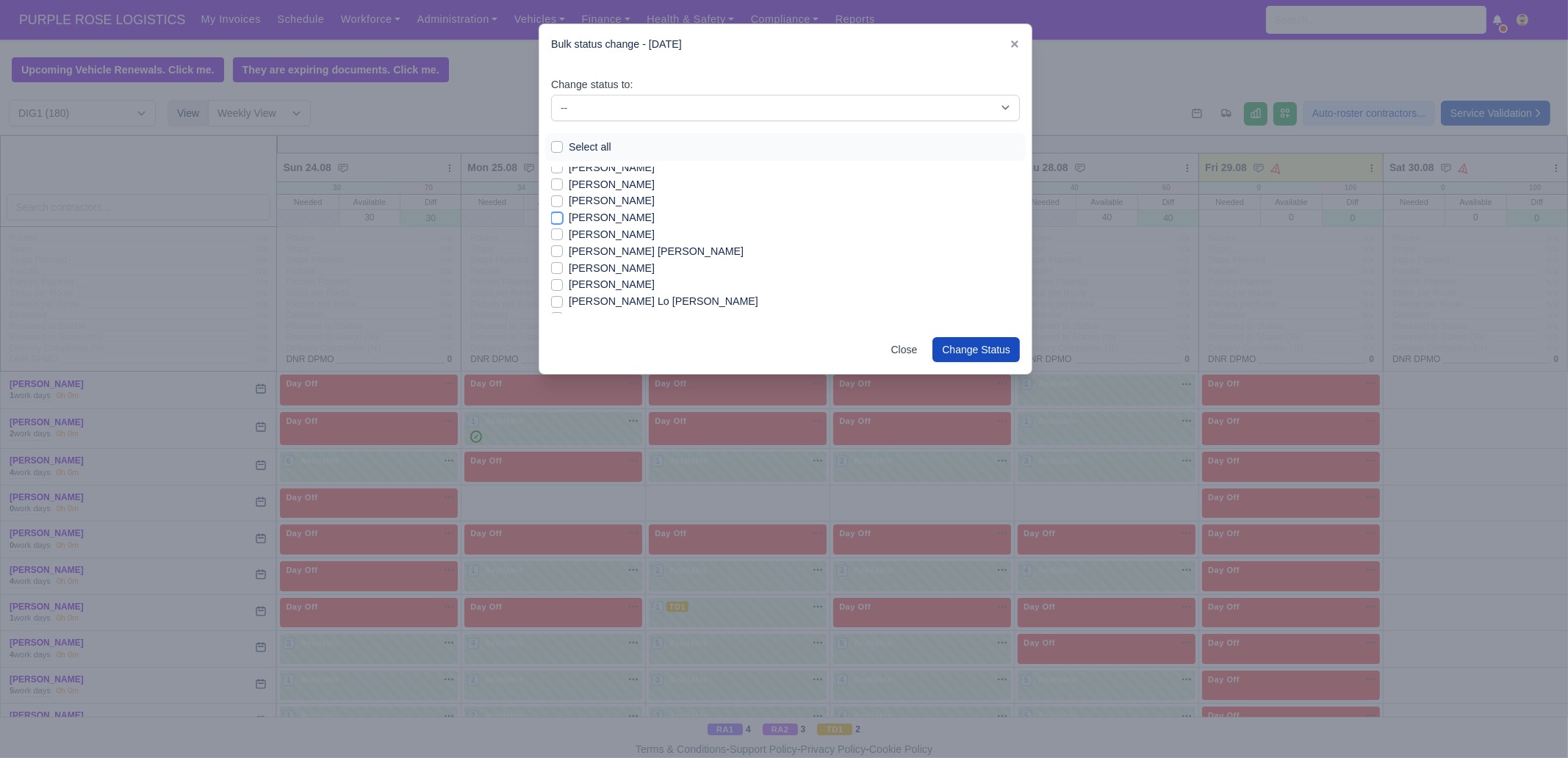
checkbox input "true"
click at [611, 203] on label "[PERSON_NAME]" at bounding box center [611, 201] width 86 height 17
click at [563, 203] on input "[PERSON_NAME]" at bounding box center [557, 198] width 12 height 12
checkbox input "true"
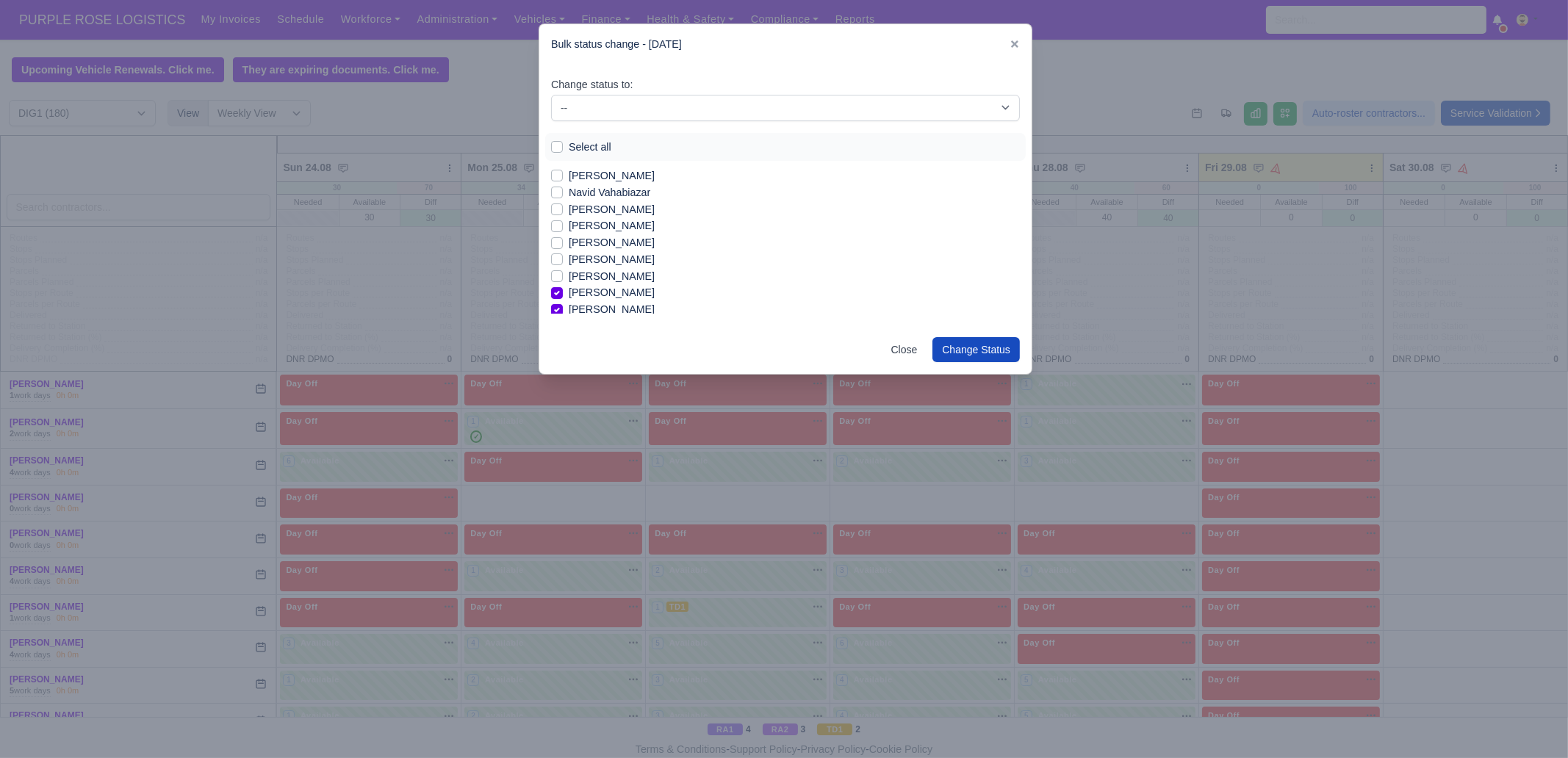
click at [610, 275] on label "[PERSON_NAME]" at bounding box center [611, 276] width 86 height 17
click at [563, 275] on input "[PERSON_NAME]" at bounding box center [557, 273] width 12 height 12
checkbox input "true"
click at [602, 262] on label "[PERSON_NAME]" at bounding box center [611, 260] width 86 height 17
click at [563, 262] on input "[PERSON_NAME]" at bounding box center [557, 257] width 12 height 12
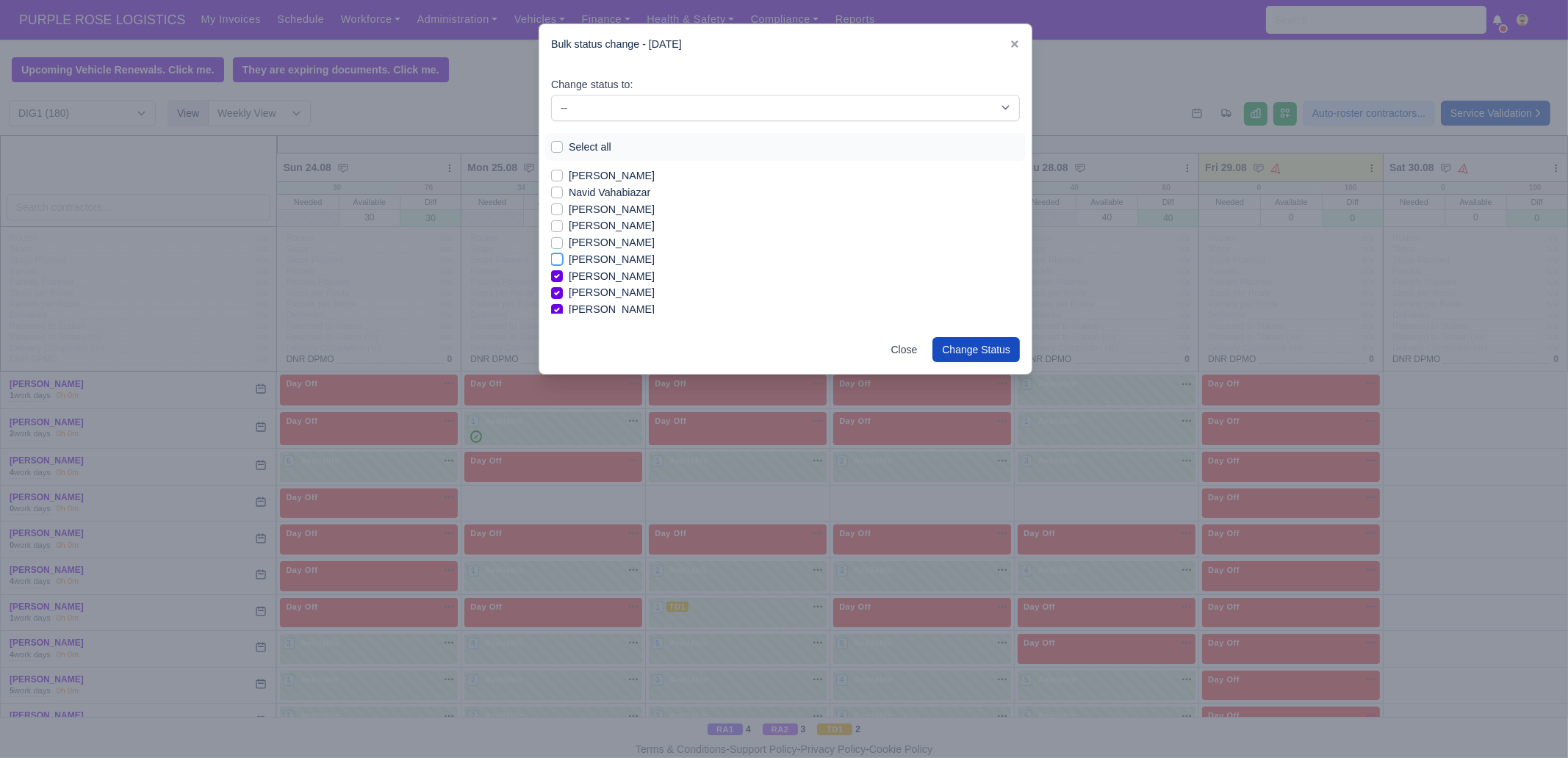
checkbox input "true"
click at [601, 235] on label "[PERSON_NAME]" at bounding box center [611, 243] width 86 height 17
click at [563, 235] on input "[PERSON_NAME]" at bounding box center [557, 240] width 12 height 12
checkbox input "true"
click at [599, 228] on label "[PERSON_NAME]" at bounding box center [611, 226] width 86 height 17
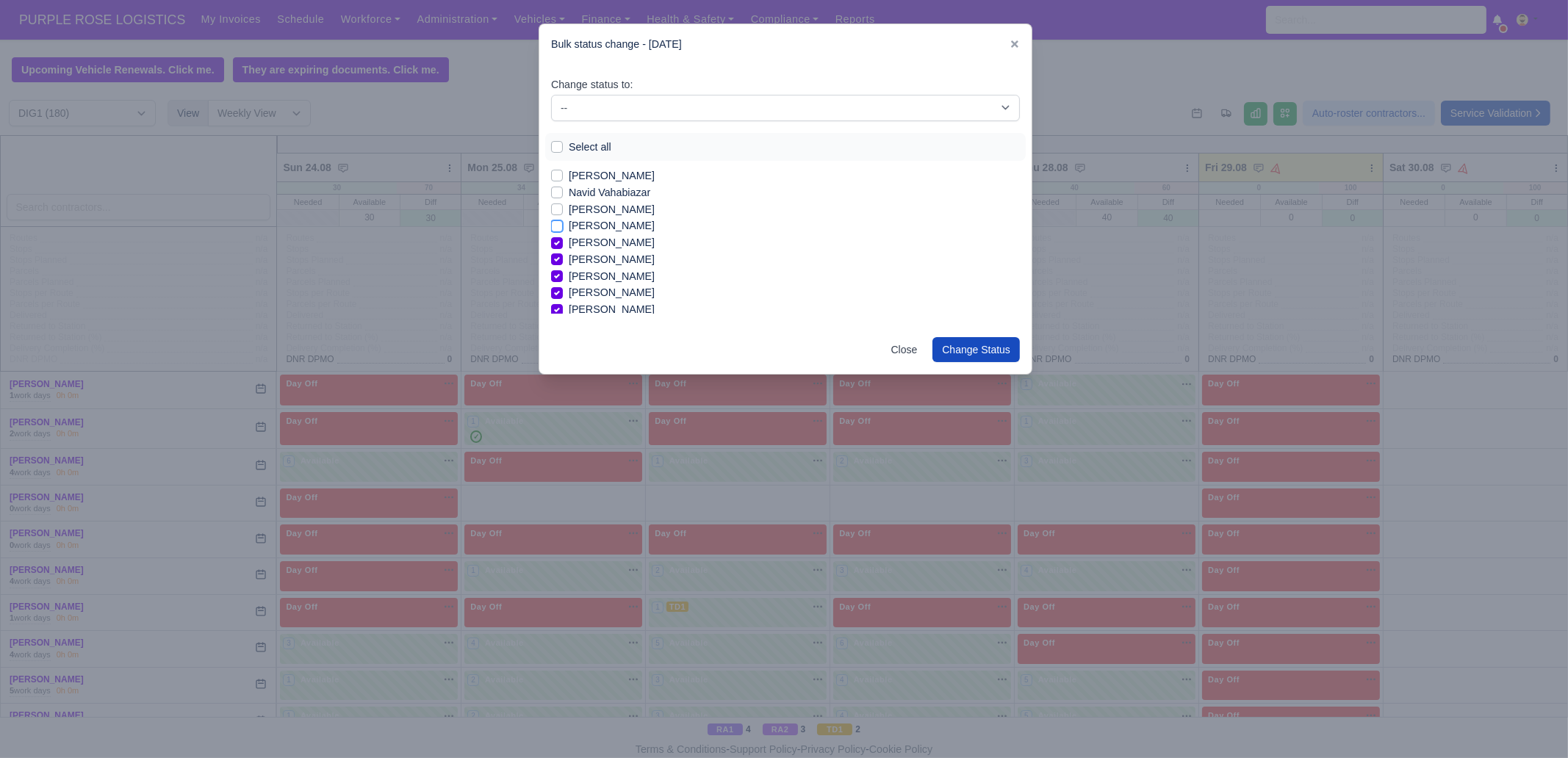
click at [563, 228] on input "[PERSON_NAME]" at bounding box center [557, 223] width 12 height 12
checkbox input "true"
click at [610, 177] on label "[PERSON_NAME]" at bounding box center [611, 176] width 86 height 17
click at [563, 177] on input "[PERSON_NAME]" at bounding box center [557, 173] width 12 height 12
checkbox input "true"
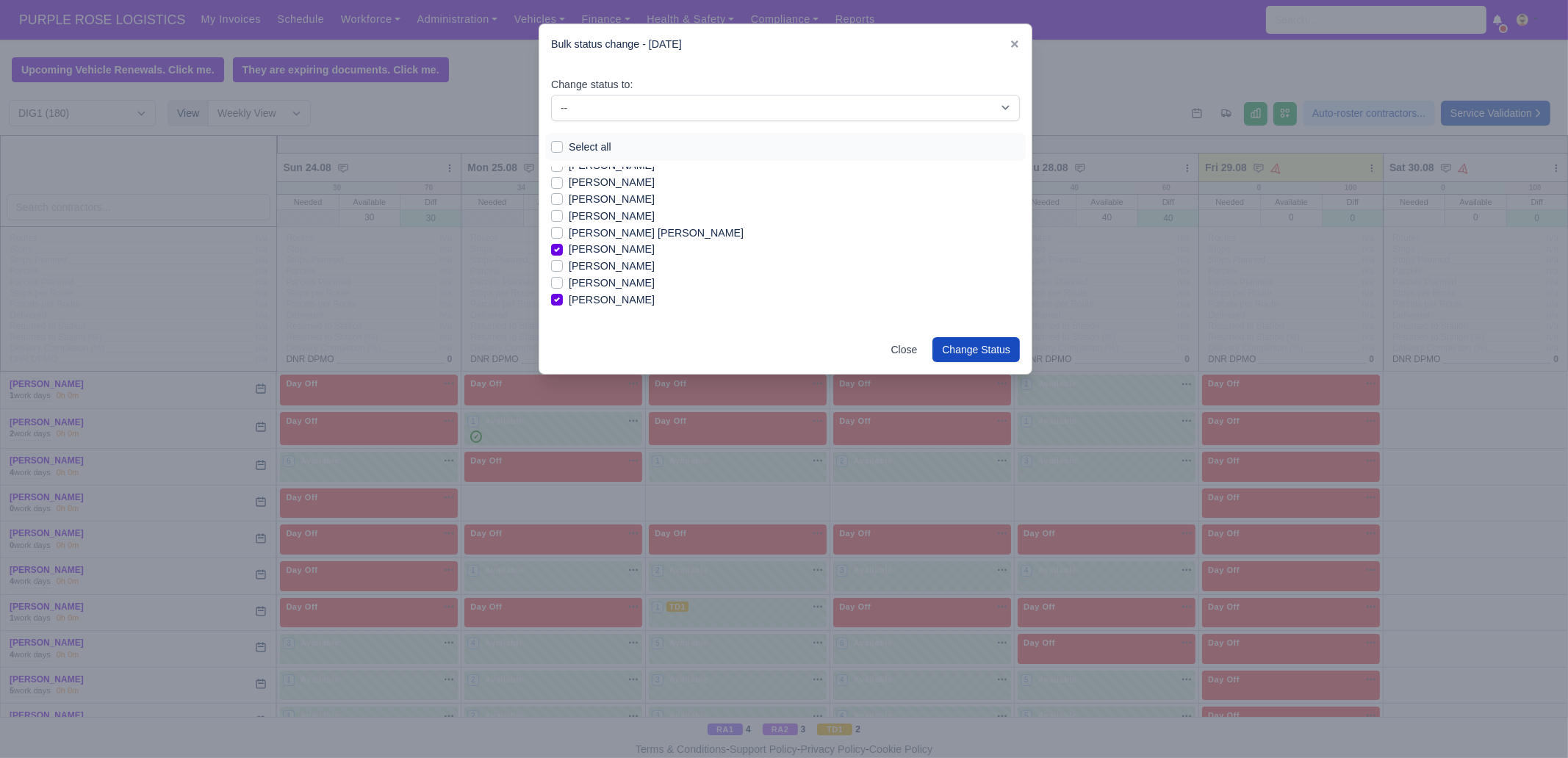
scroll to position [1538, 0]
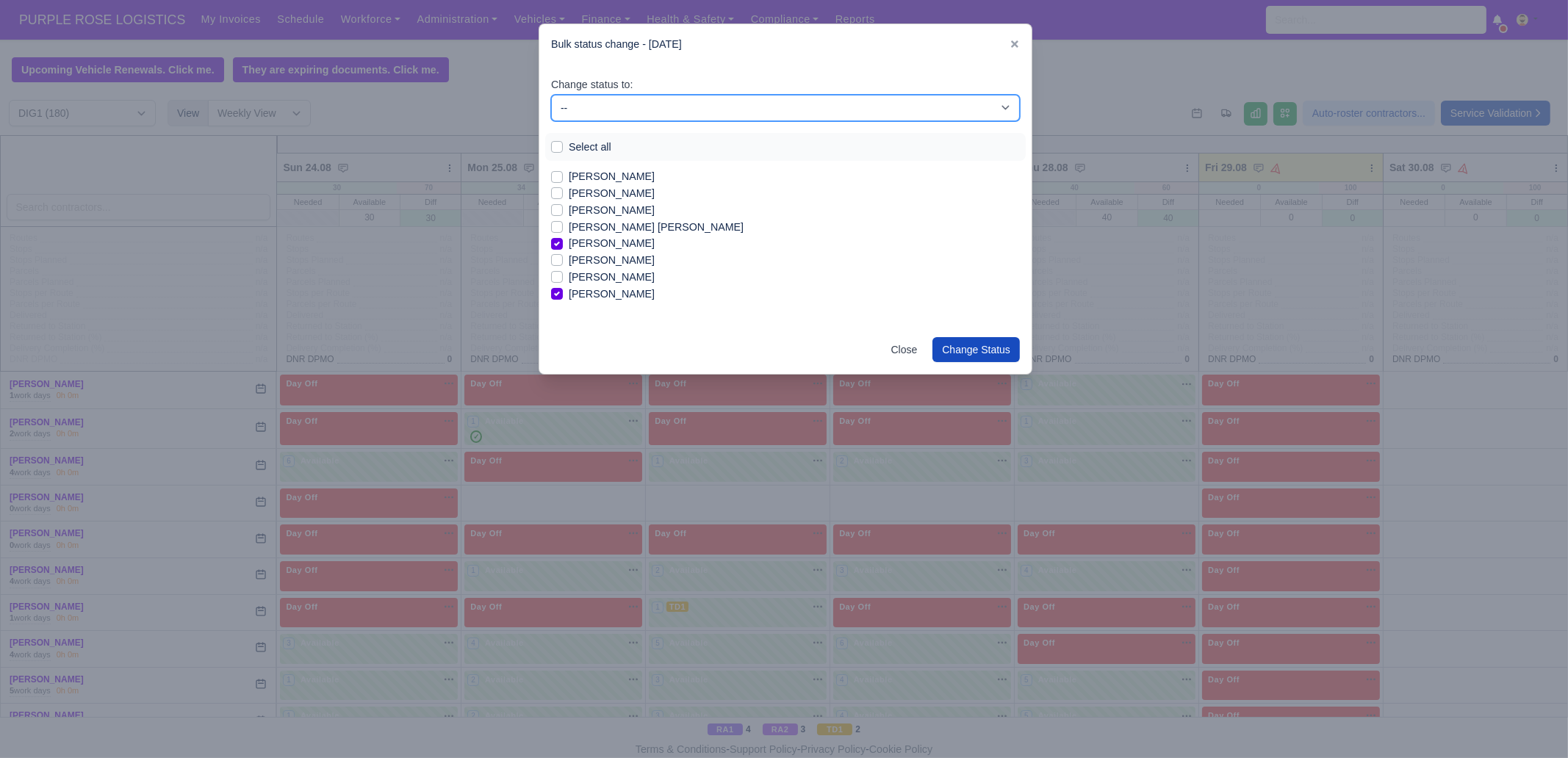
click at [599, 115] on select "-- Unasigned Available Day Off Stand By Other Depot" at bounding box center [786, 108] width 469 height 26
select select "Available"
click at [551, 95] on select "-- Unasigned Available Day Off Stand By Other Depot" at bounding box center [786, 108] width 469 height 26
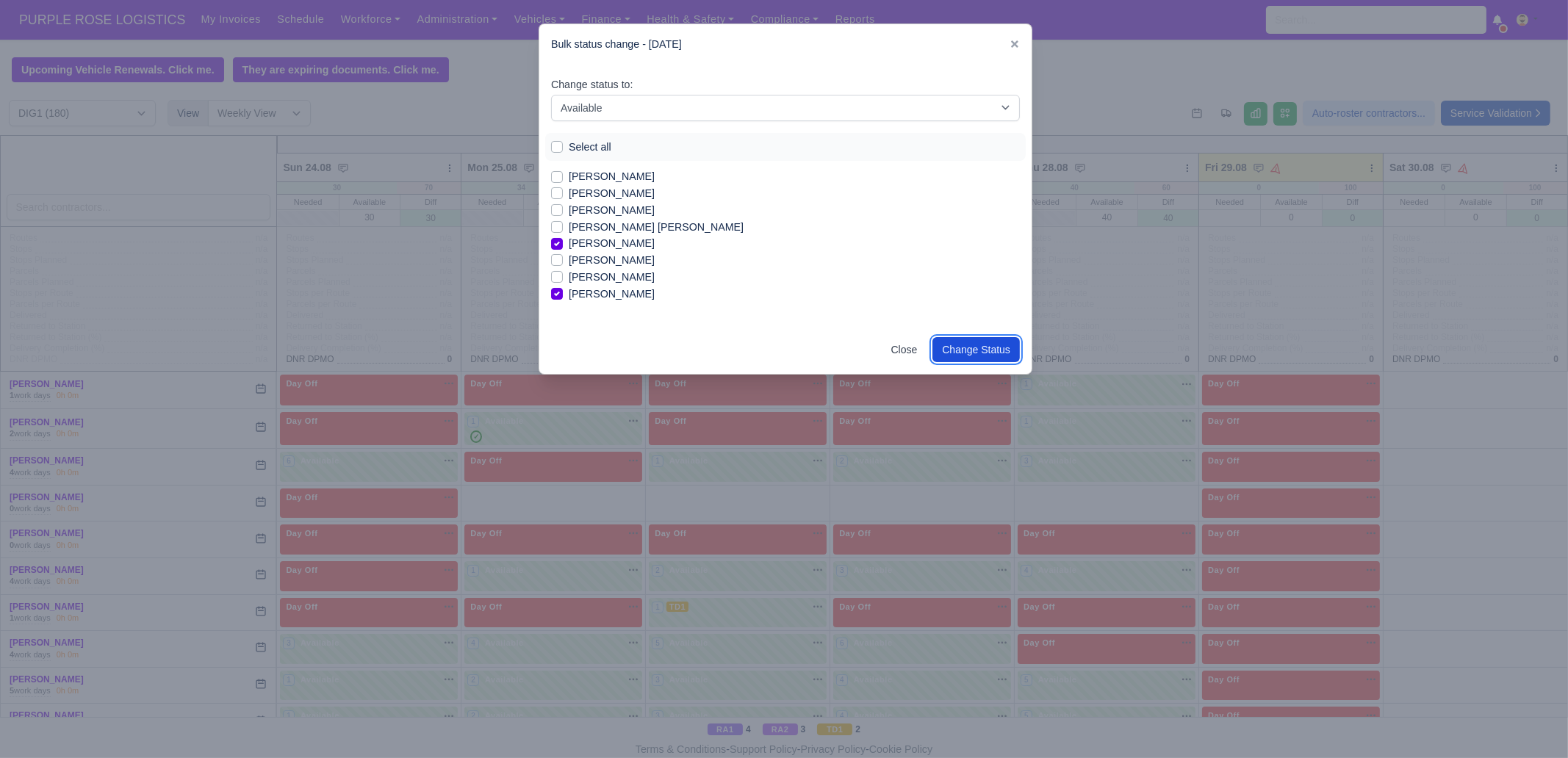
click at [980, 346] on button "Change Status" at bounding box center [976, 349] width 87 height 25
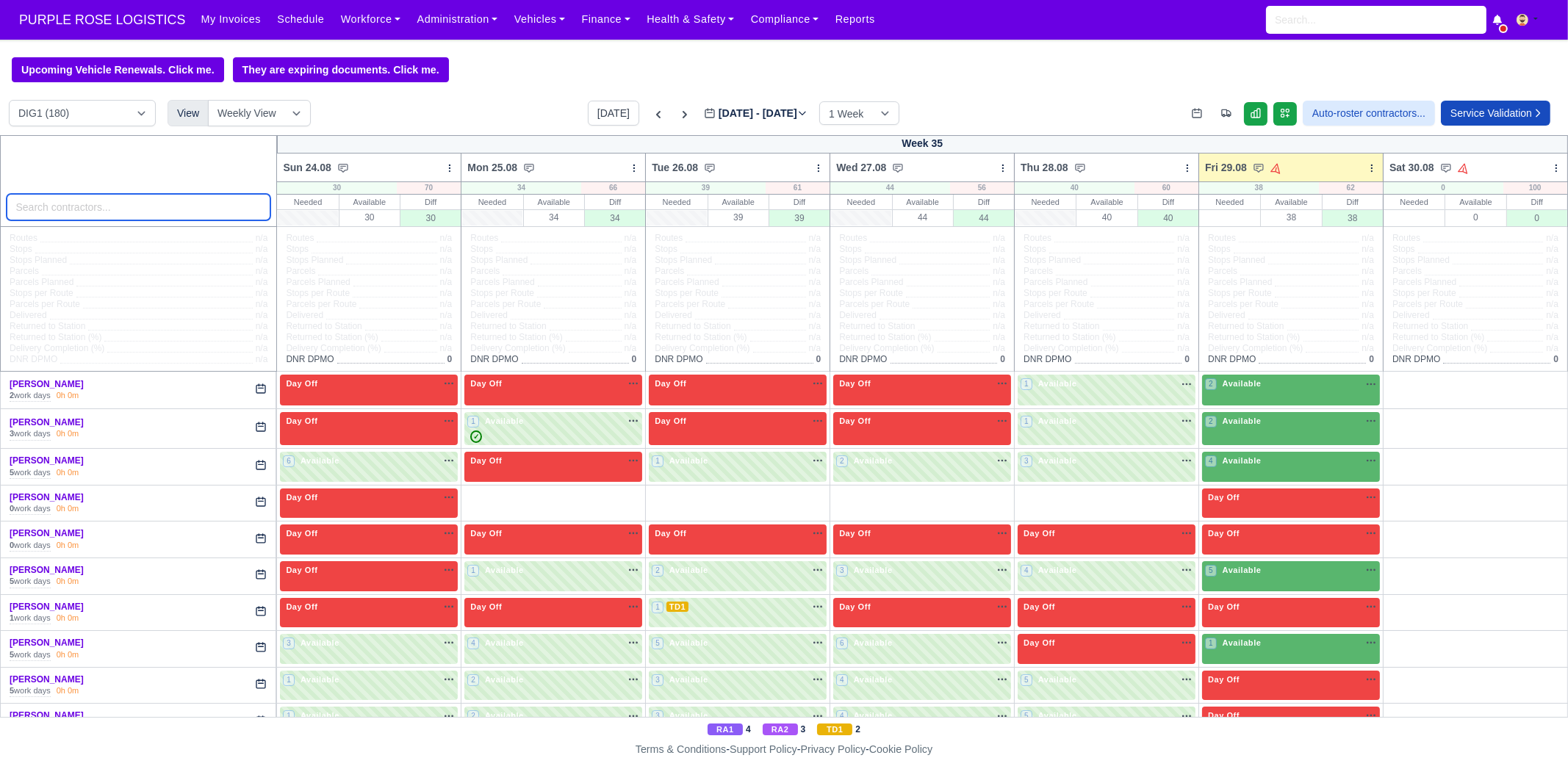
click at [85, 208] on input "search" at bounding box center [139, 207] width 265 height 26
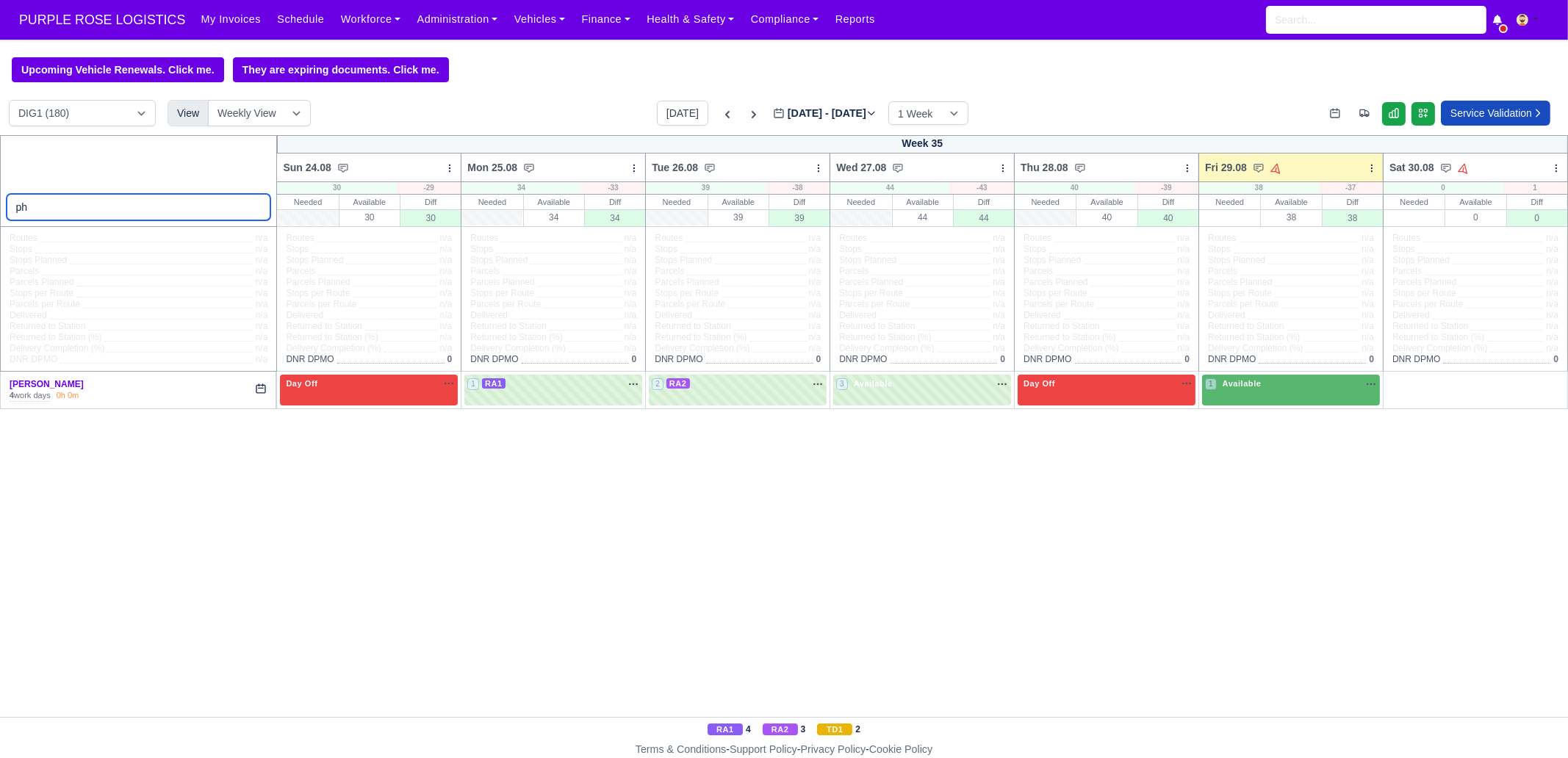
type input "p"
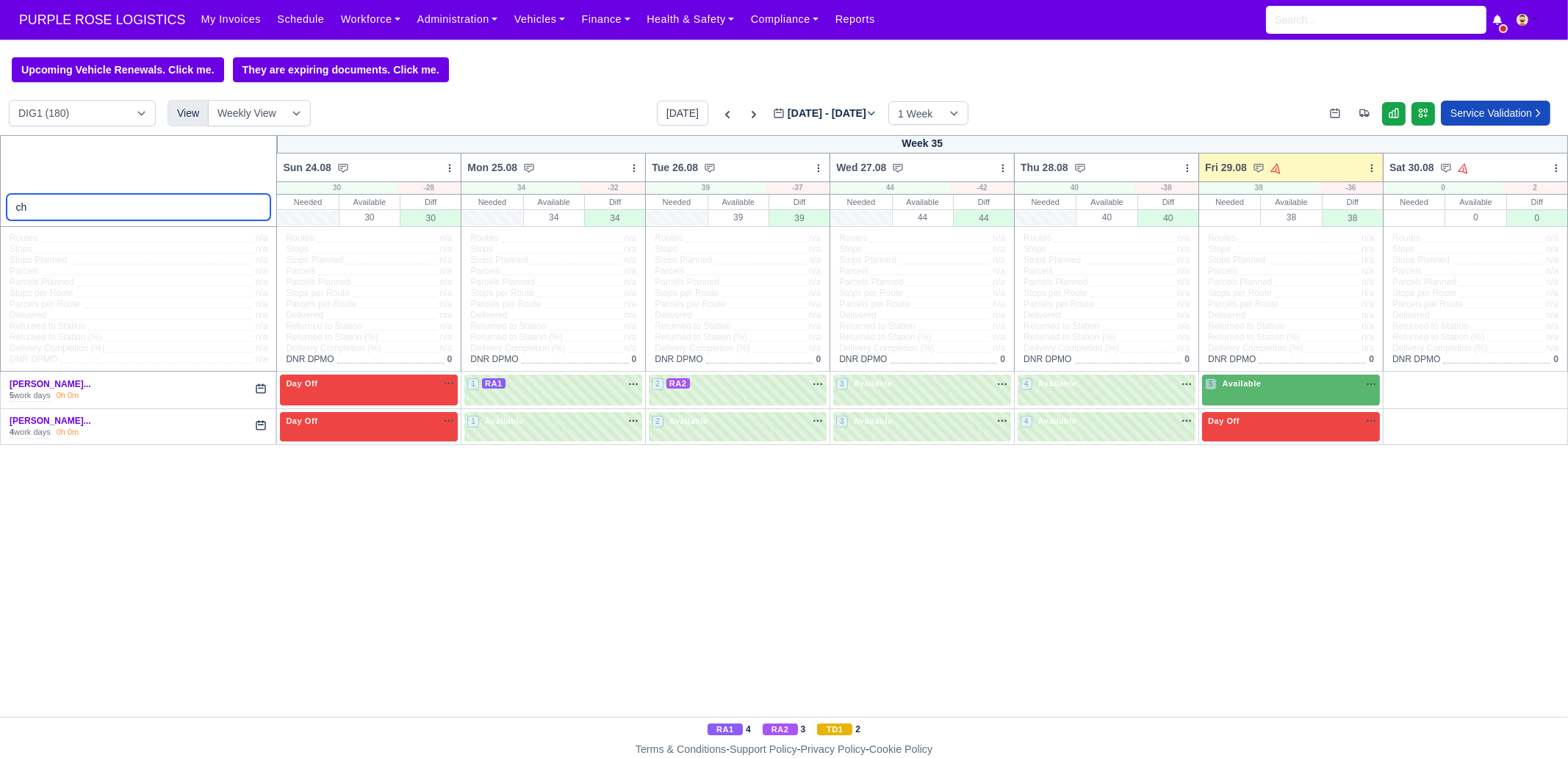
type input "c"
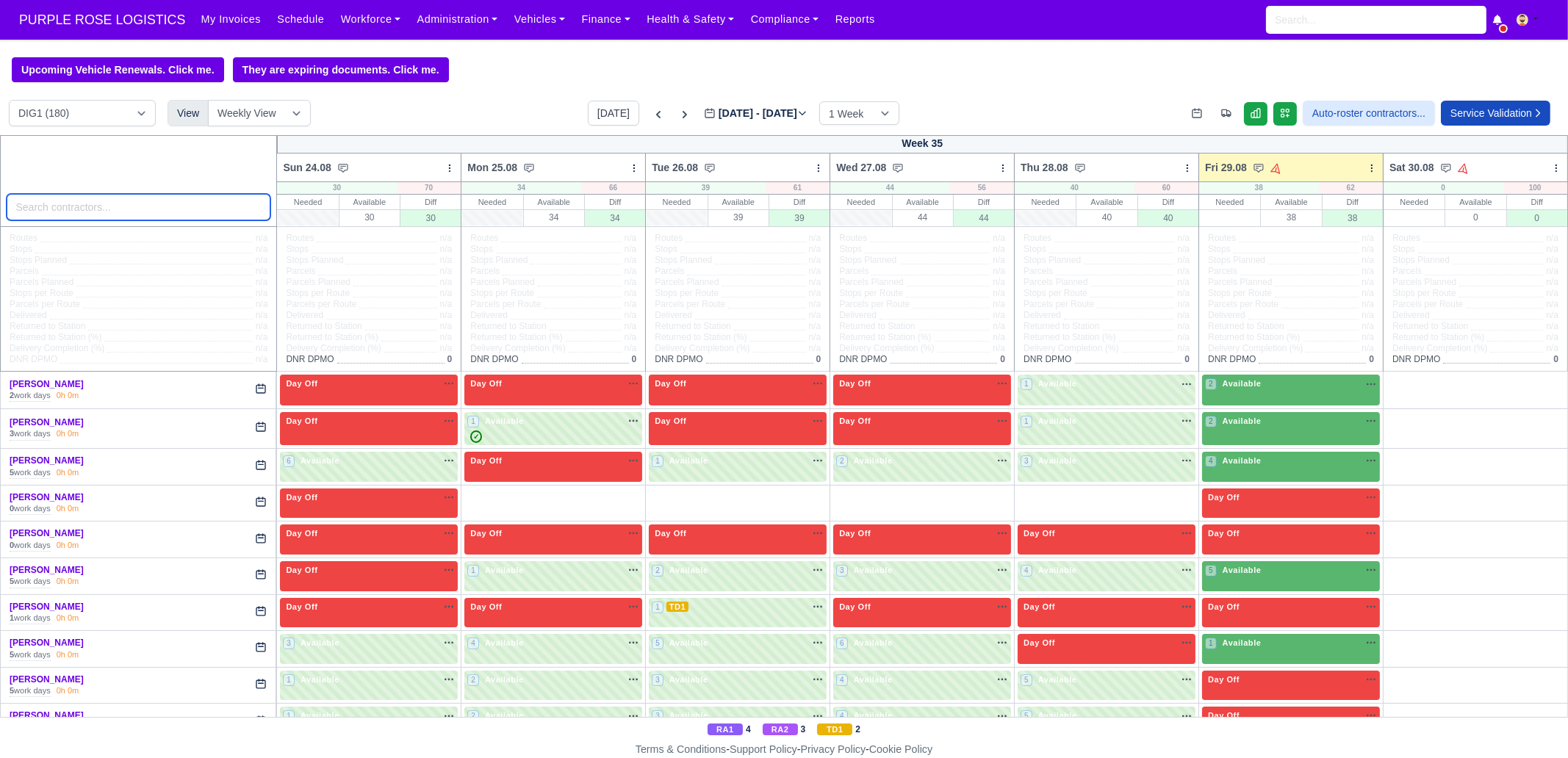
click at [68, 216] on input "search" at bounding box center [139, 207] width 265 height 26
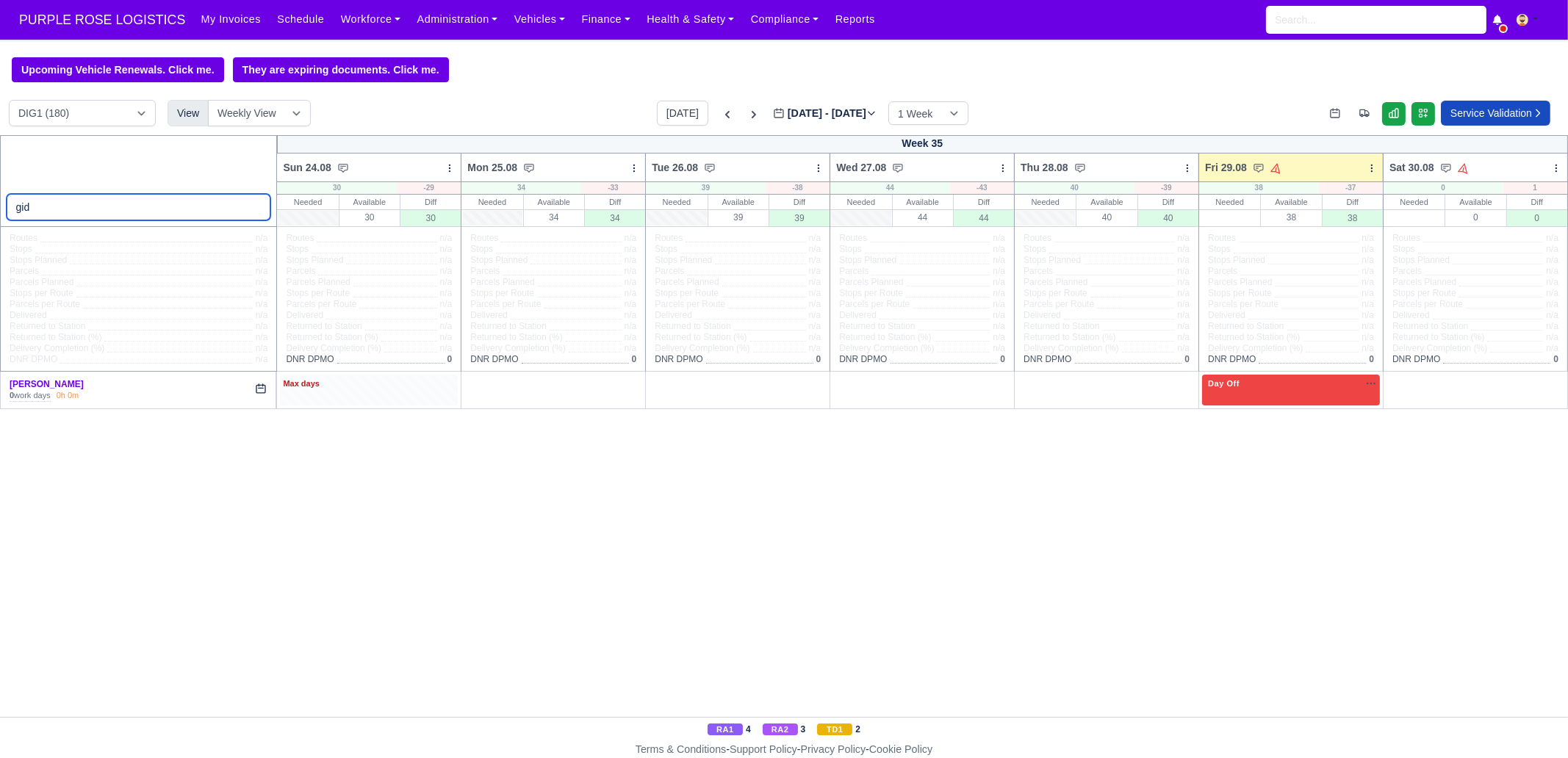
type input "gid"
click at [337, 385] on div "Max days" at bounding box center [368, 384] width 172 height 13
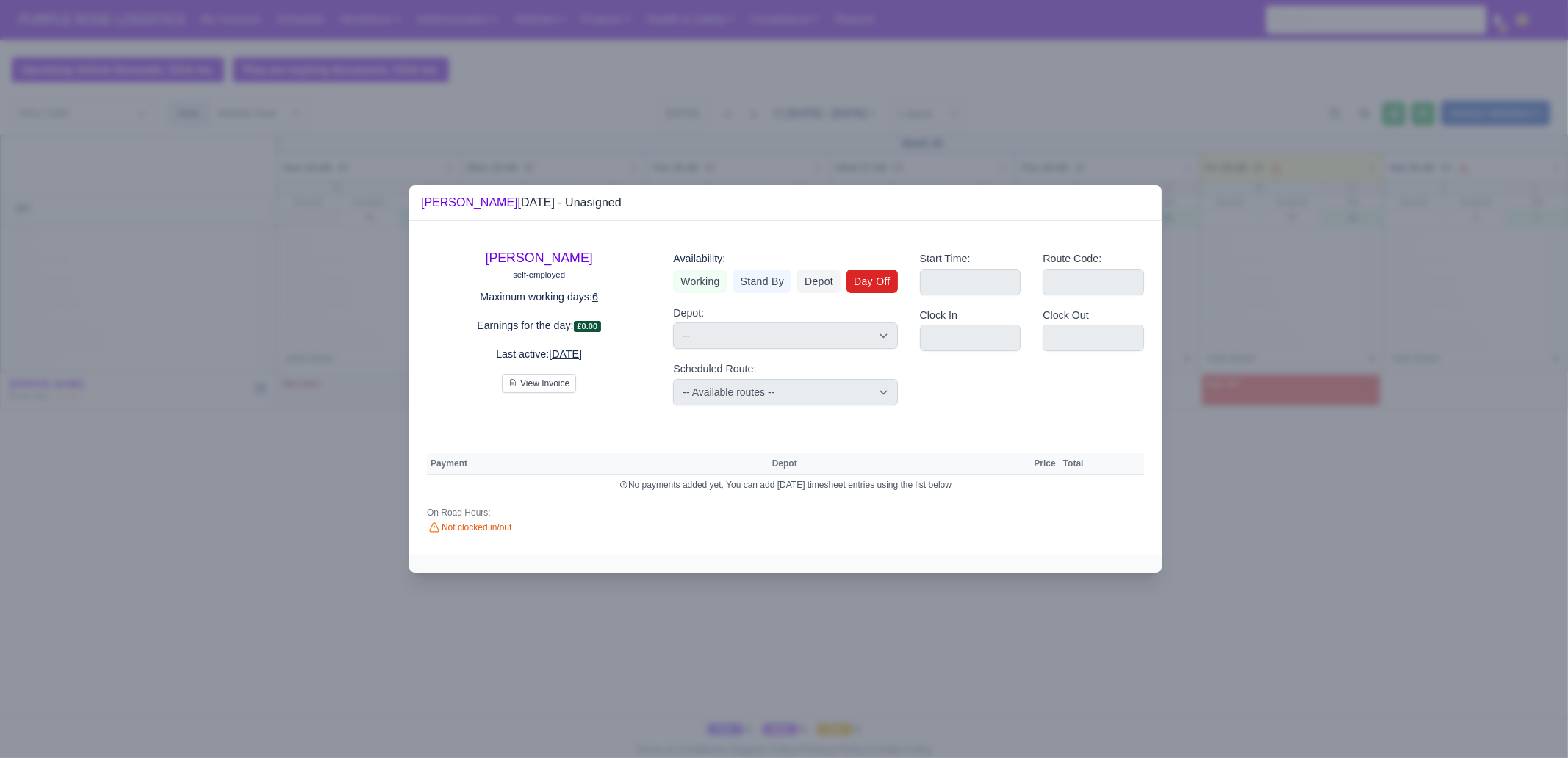
drag, startPoint x: 877, startPoint y: 281, endPoint x: 1003, endPoint y: 332, distance: 135.9
click at [877, 281] on link "Day Off" at bounding box center [872, 281] width 51 height 23
select select
select select "na"
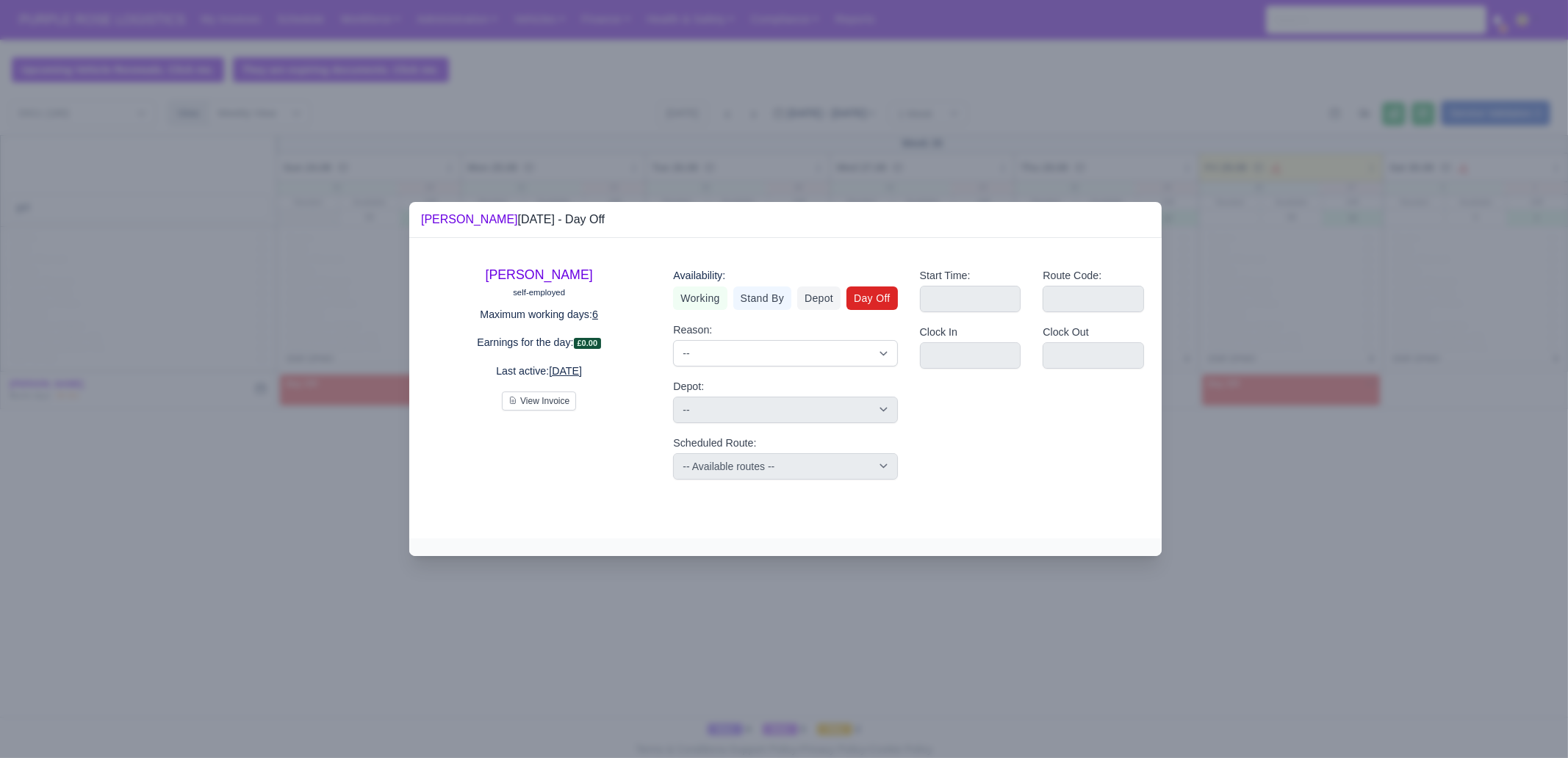
click at [1453, 562] on div at bounding box center [784, 379] width 1568 height 758
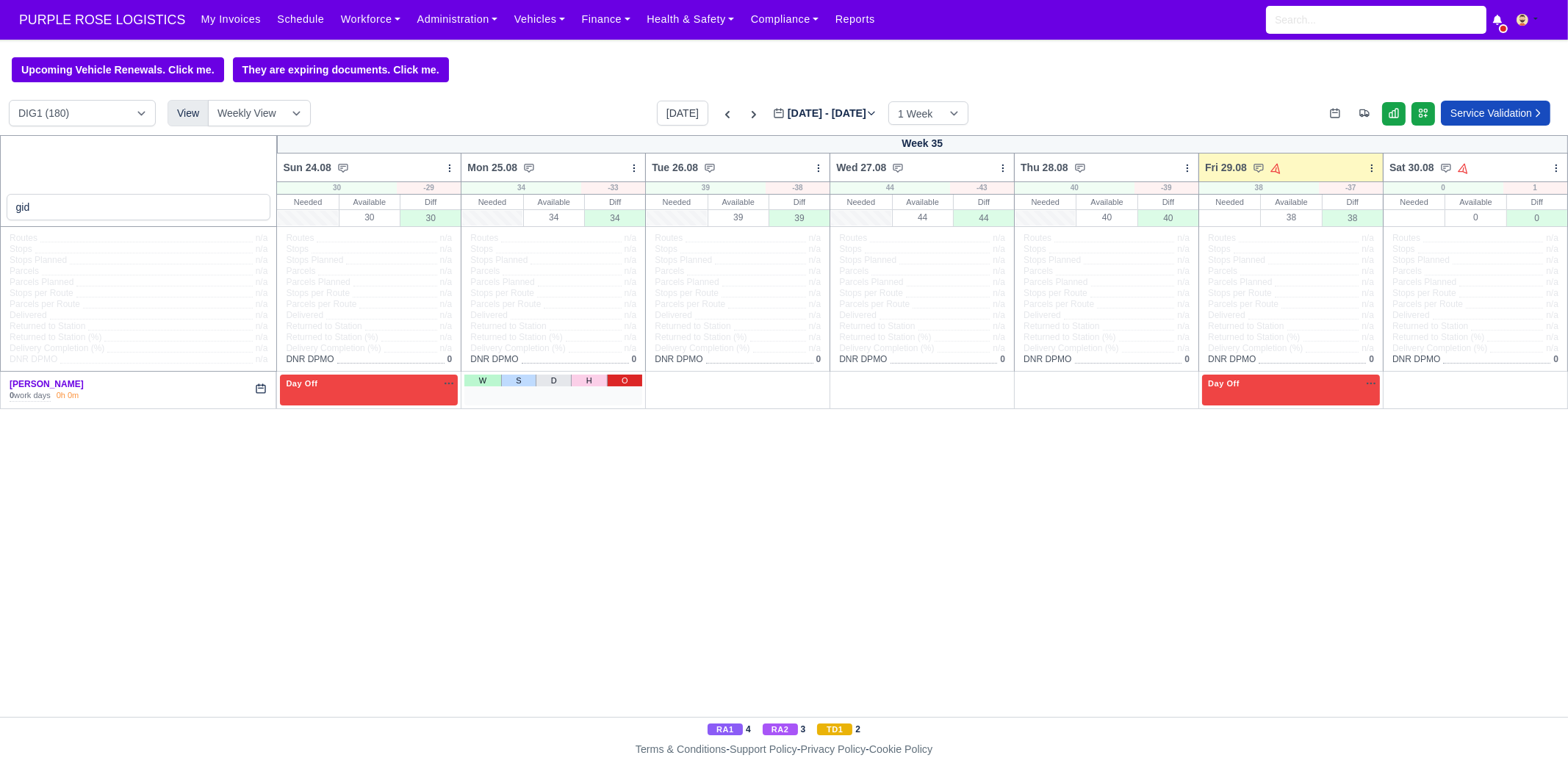
click at [631, 378] on link "O" at bounding box center [625, 380] width 36 height 12
drag, startPoint x: 815, startPoint y: 377, endPoint x: 853, endPoint y: 385, distance: 38.8
click at [816, 377] on link "O" at bounding box center [808, 380] width 36 height 12
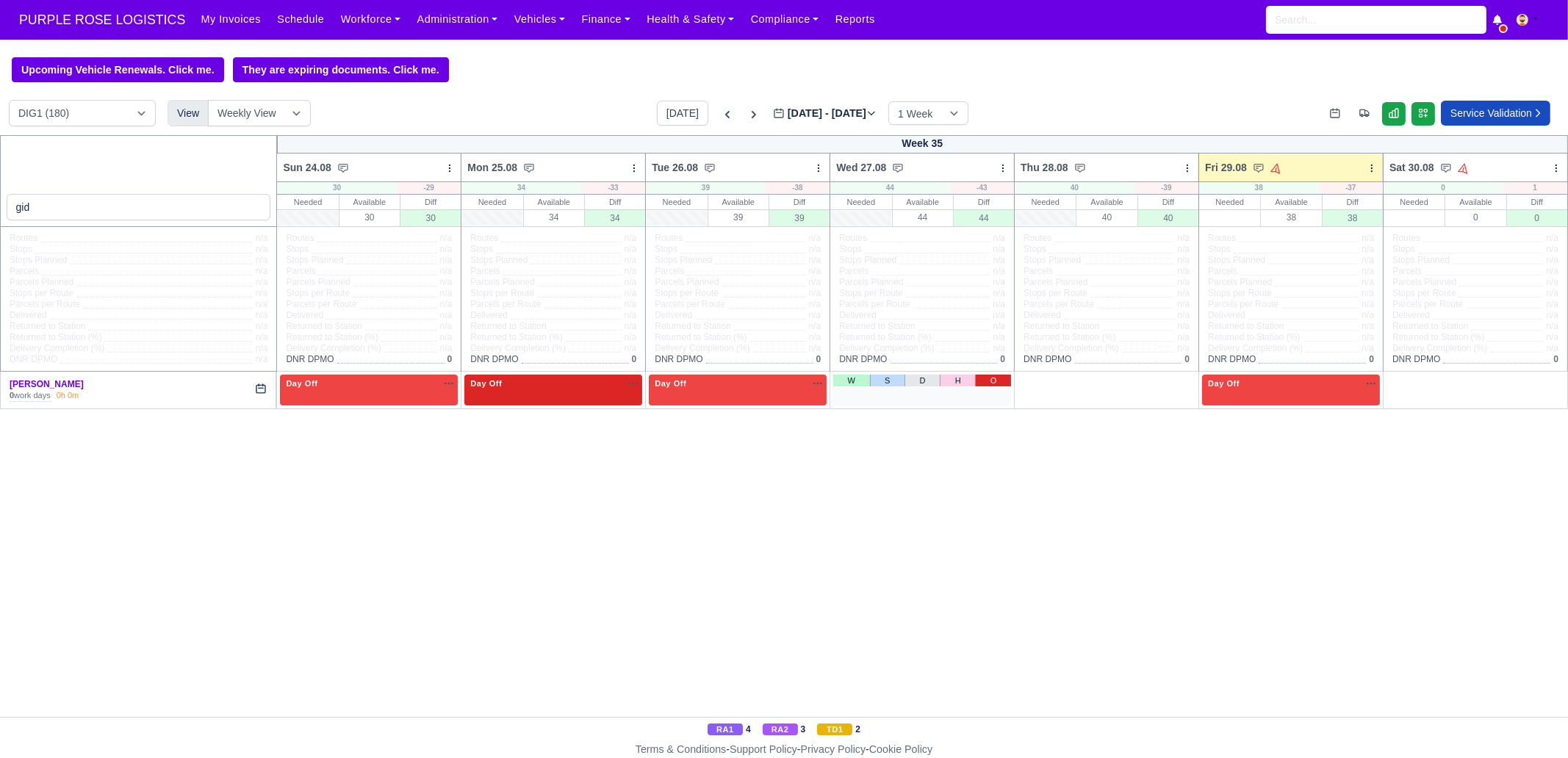
click at [990, 377] on link "O" at bounding box center [993, 380] width 36 height 12
click at [1037, 384] on link "W" at bounding box center [1035, 380] width 37 height 12
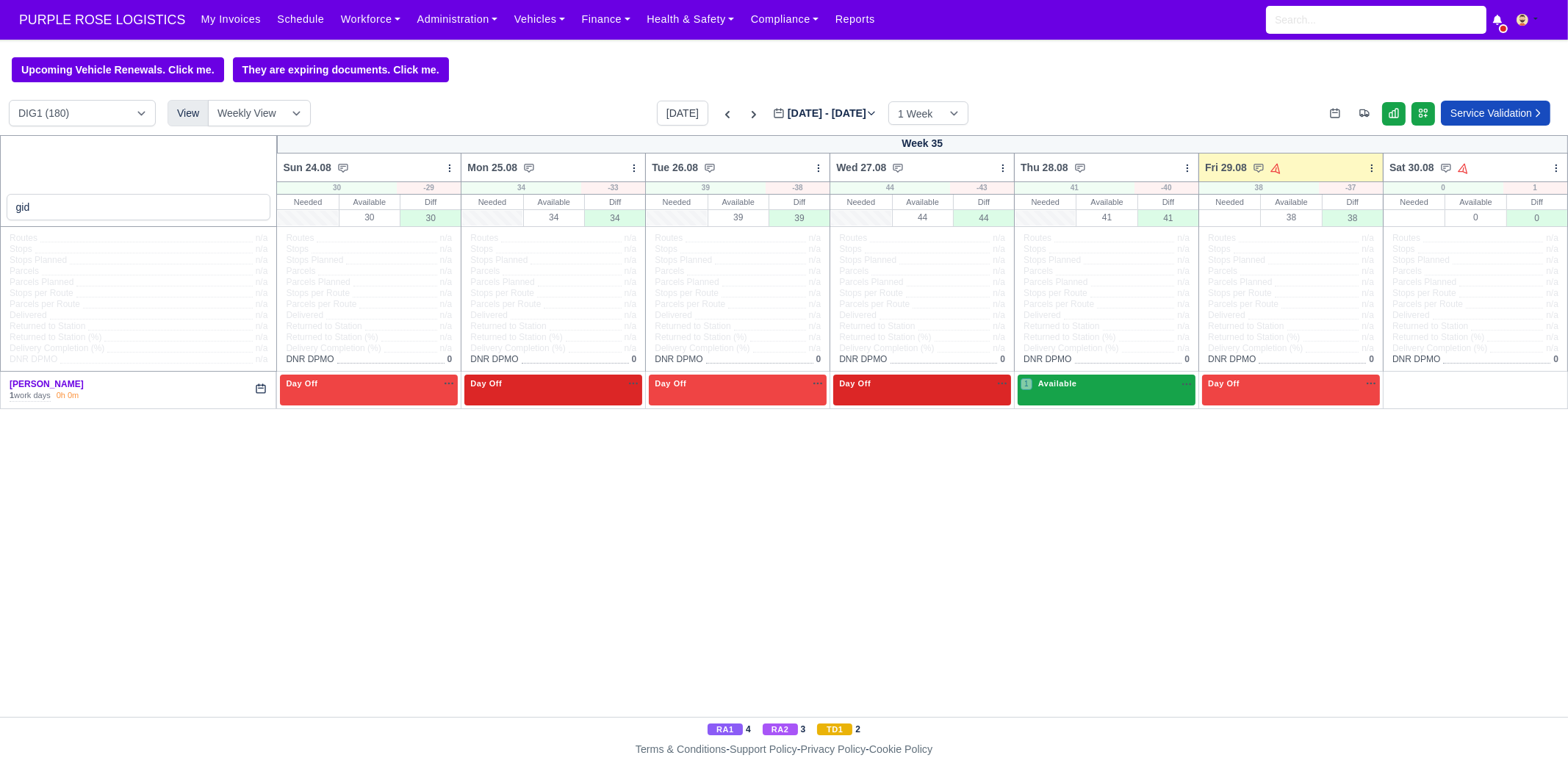
click at [1077, 398] on div "1 Available" at bounding box center [1106, 389] width 178 height 30
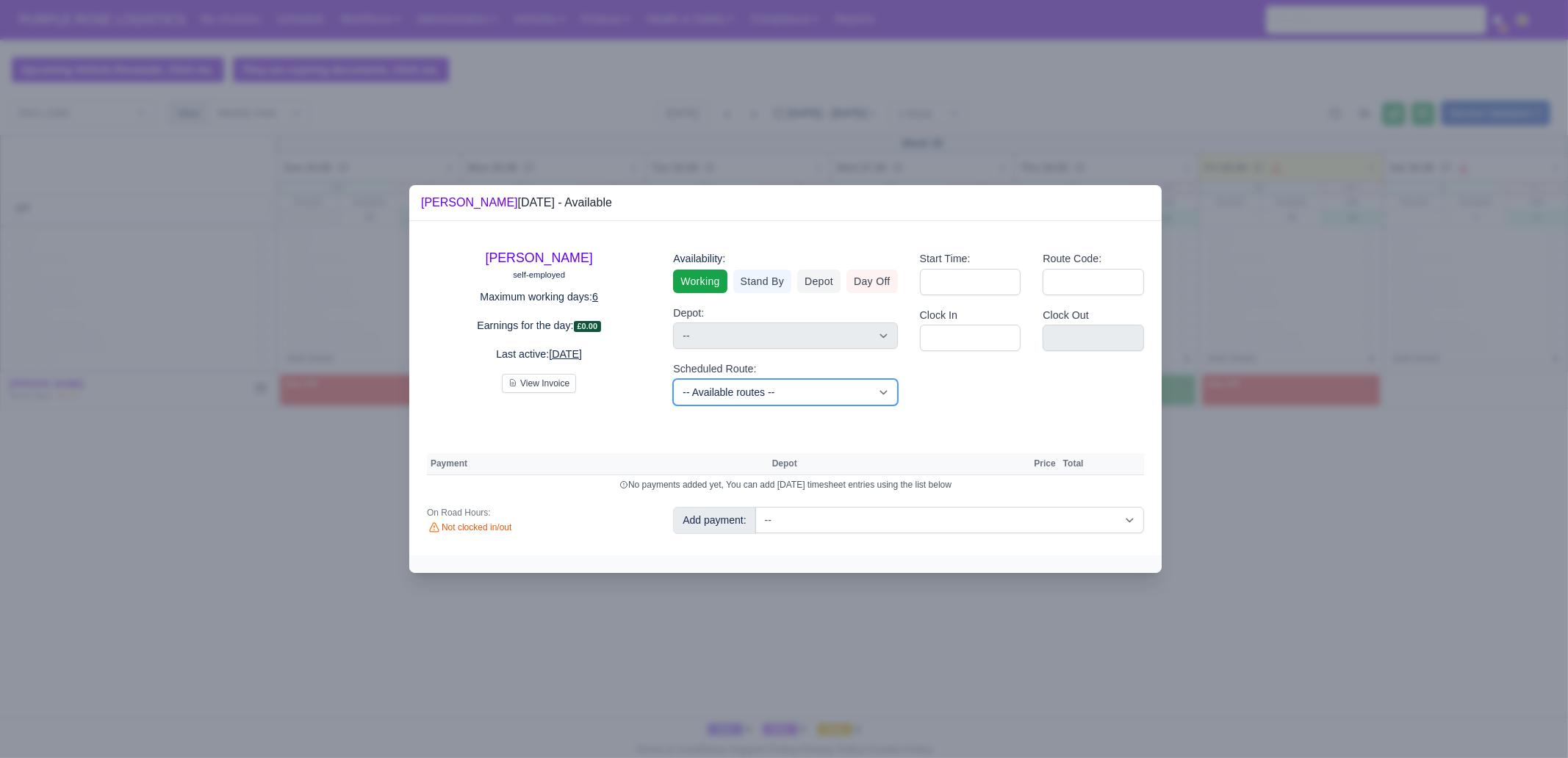
drag, startPoint x: 757, startPoint y: 391, endPoint x: 765, endPoint y: 388, distance: 8.5
click at [758, 391] on select "-- Available routes -- Standard Parcel - Block of 6 Hours - (SD6) AmFlex RTS Ve…" at bounding box center [785, 392] width 224 height 26
select select "6"
click at [673, 379] on select "-- Available routes -- Standard Parcel - Block of 6 Hours - (SD6) AmFlex RTS Ve…" at bounding box center [785, 392] width 224 height 26
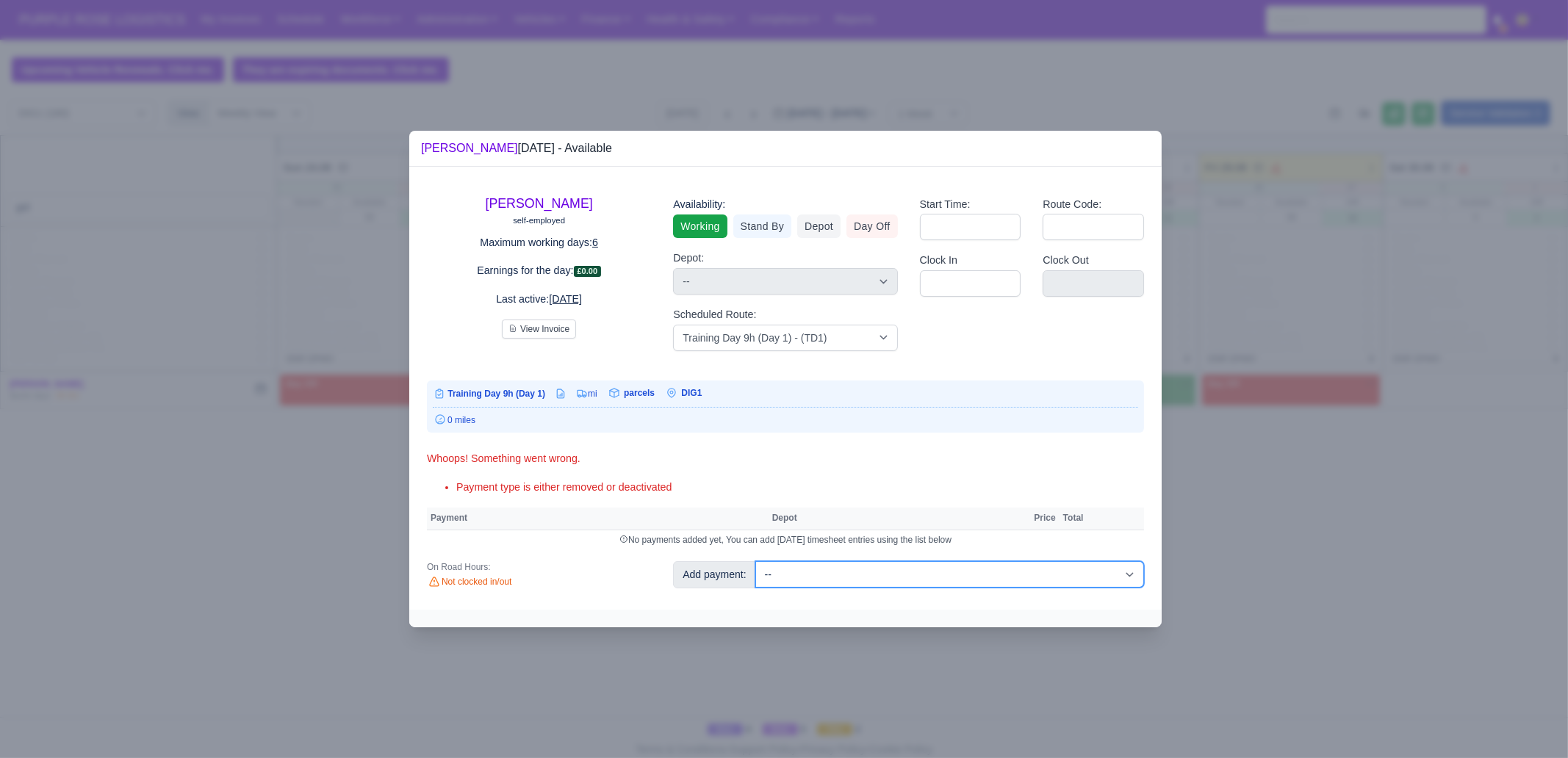
click at [907, 563] on select "-- Additional Hour Support (£14.50) Additional Hour Support (Walkers) (£13.50) …" at bounding box center [949, 574] width 388 height 26
select select "85"
click at [755, 561] on select "-- Additional Hour Support (£14.50) Additional Hour Support (Walkers) (£13.50) …" at bounding box center [949, 574] width 388 height 26
select select "1"
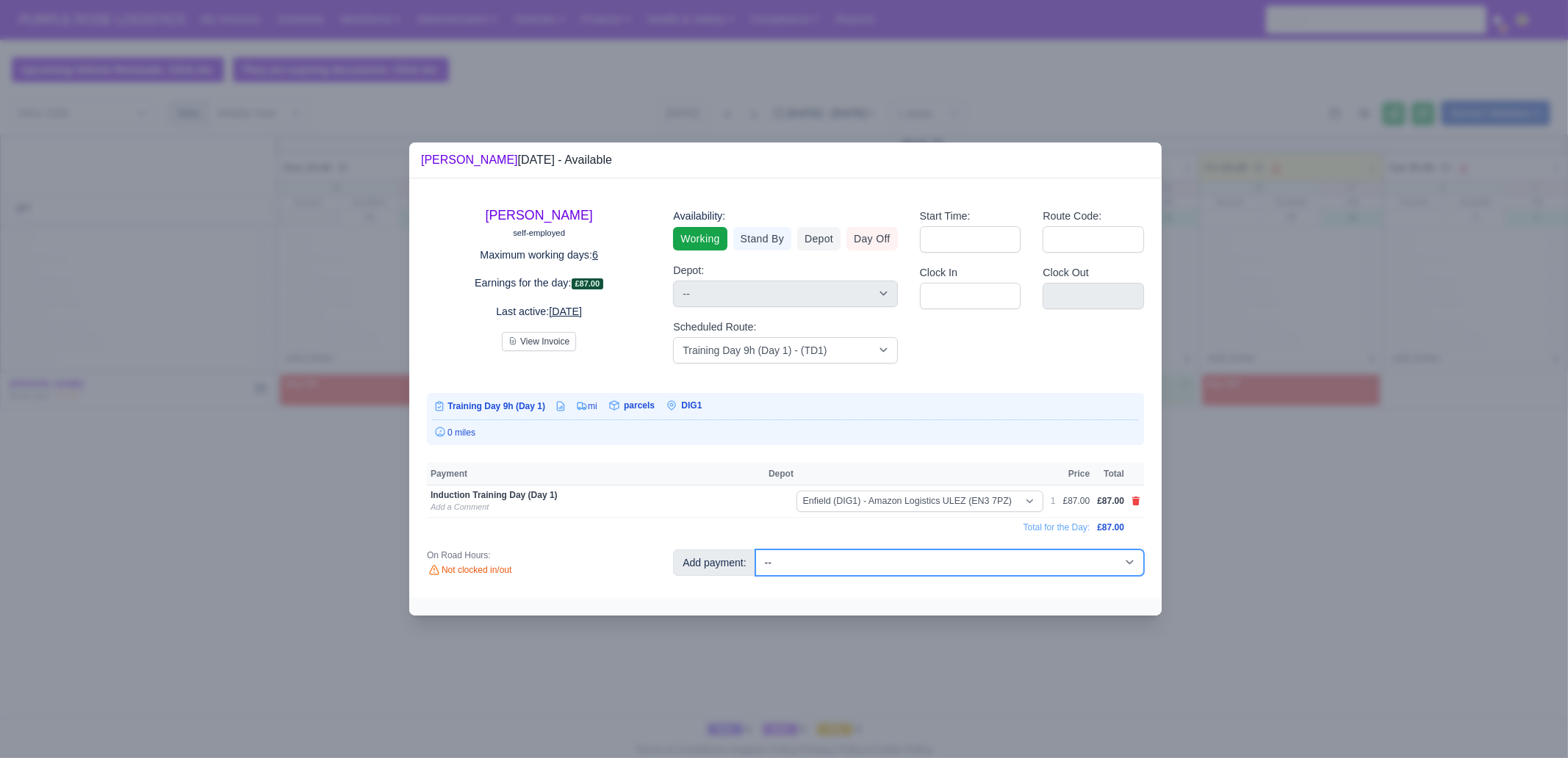
drag, startPoint x: 968, startPoint y: 563, endPoint x: 969, endPoint y: 554, distance: 9.1
click at [968, 563] on select "-- Additional Hour Support (£14.50) Additional Hour Support (Walkers) (£13.50) …" at bounding box center [949, 563] width 388 height 26
select select "103"
click at [755, 549] on select "-- Additional Hour Support (£14.50) Additional Hour Support (Walkers) (£13.50) …" at bounding box center [949, 563] width 388 height 26
select select "1"
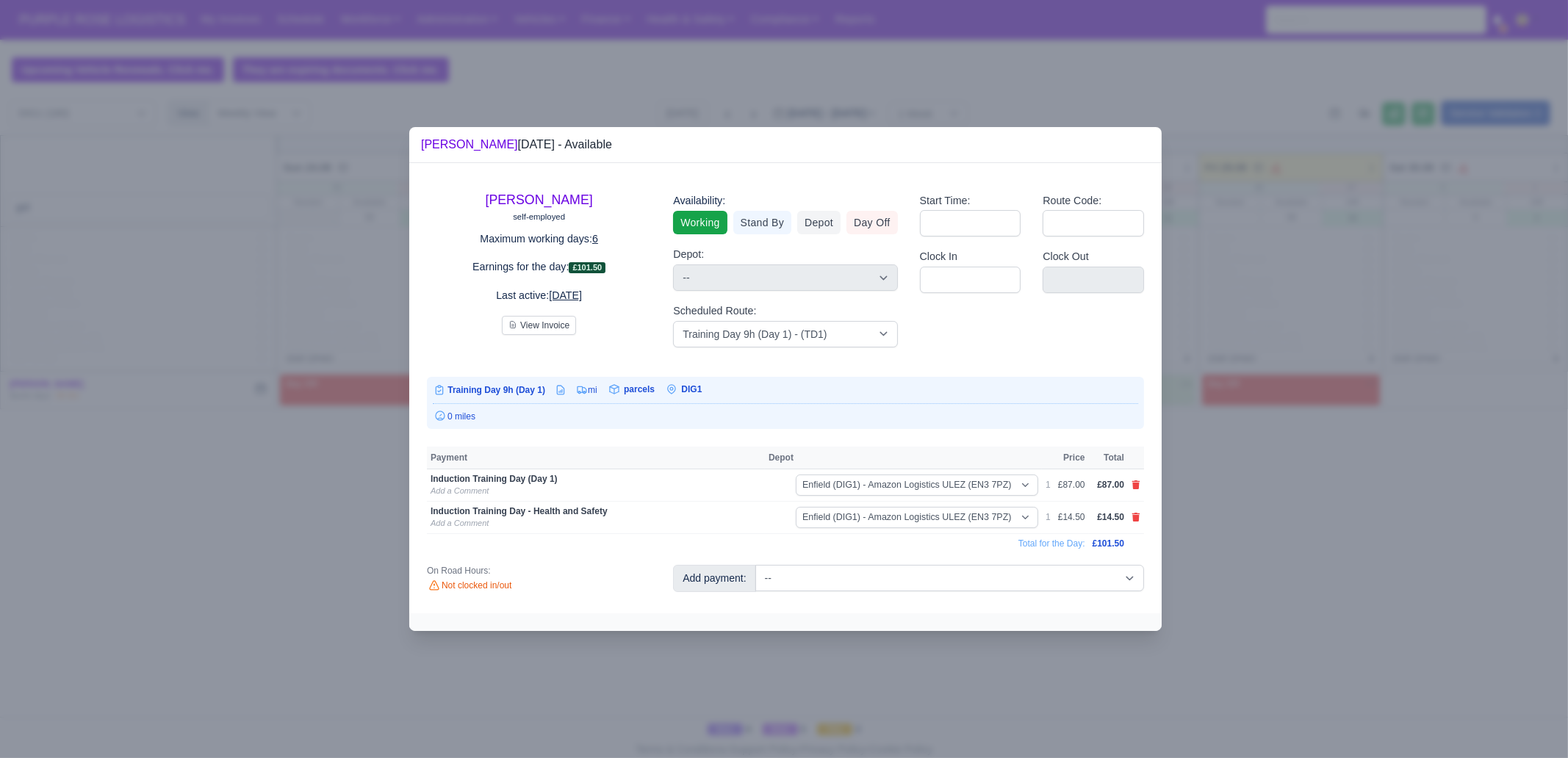
click at [1311, 615] on div at bounding box center [784, 379] width 1568 height 758
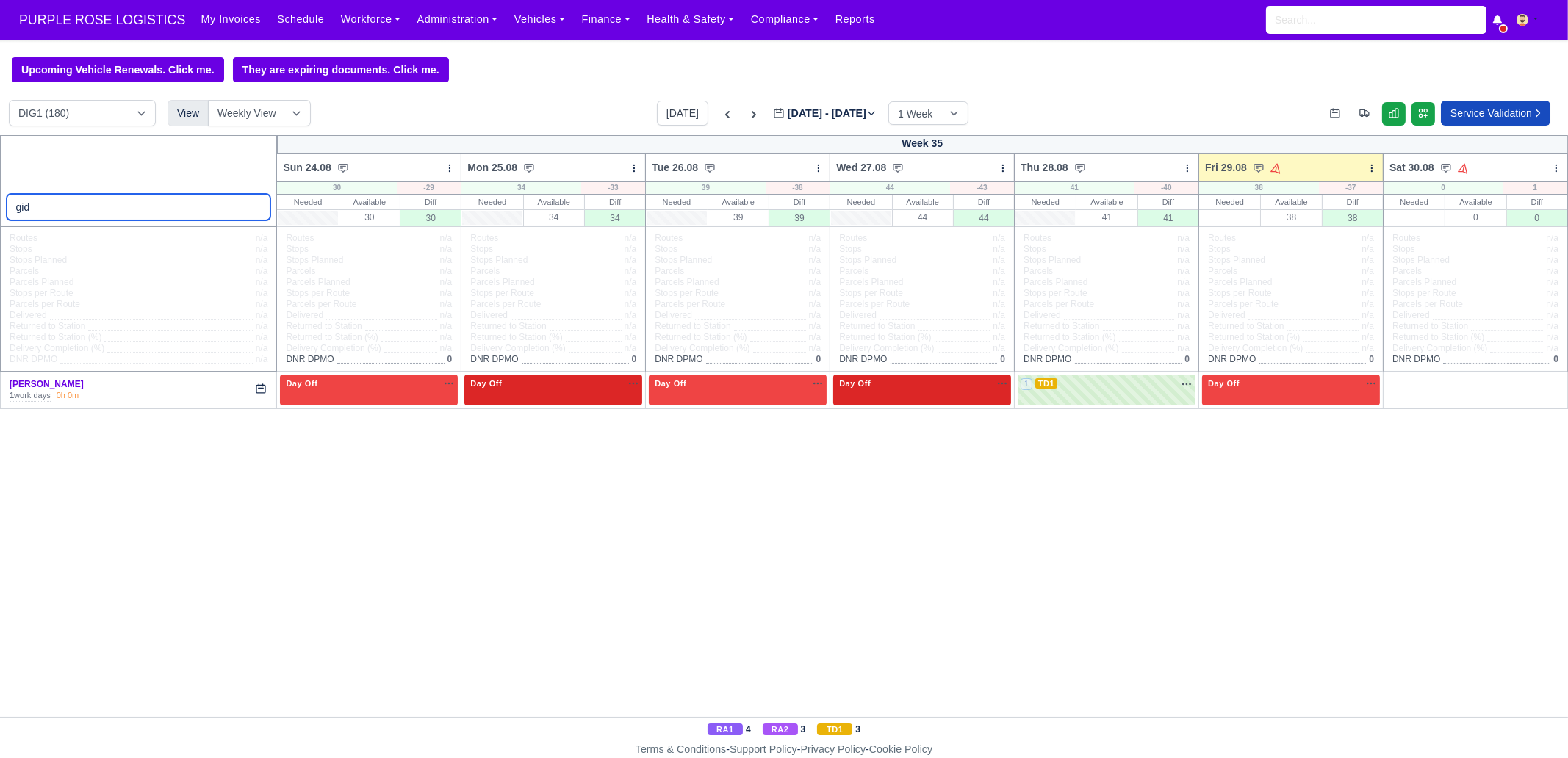
click at [139, 207] on input "gid" at bounding box center [139, 207] width 265 height 26
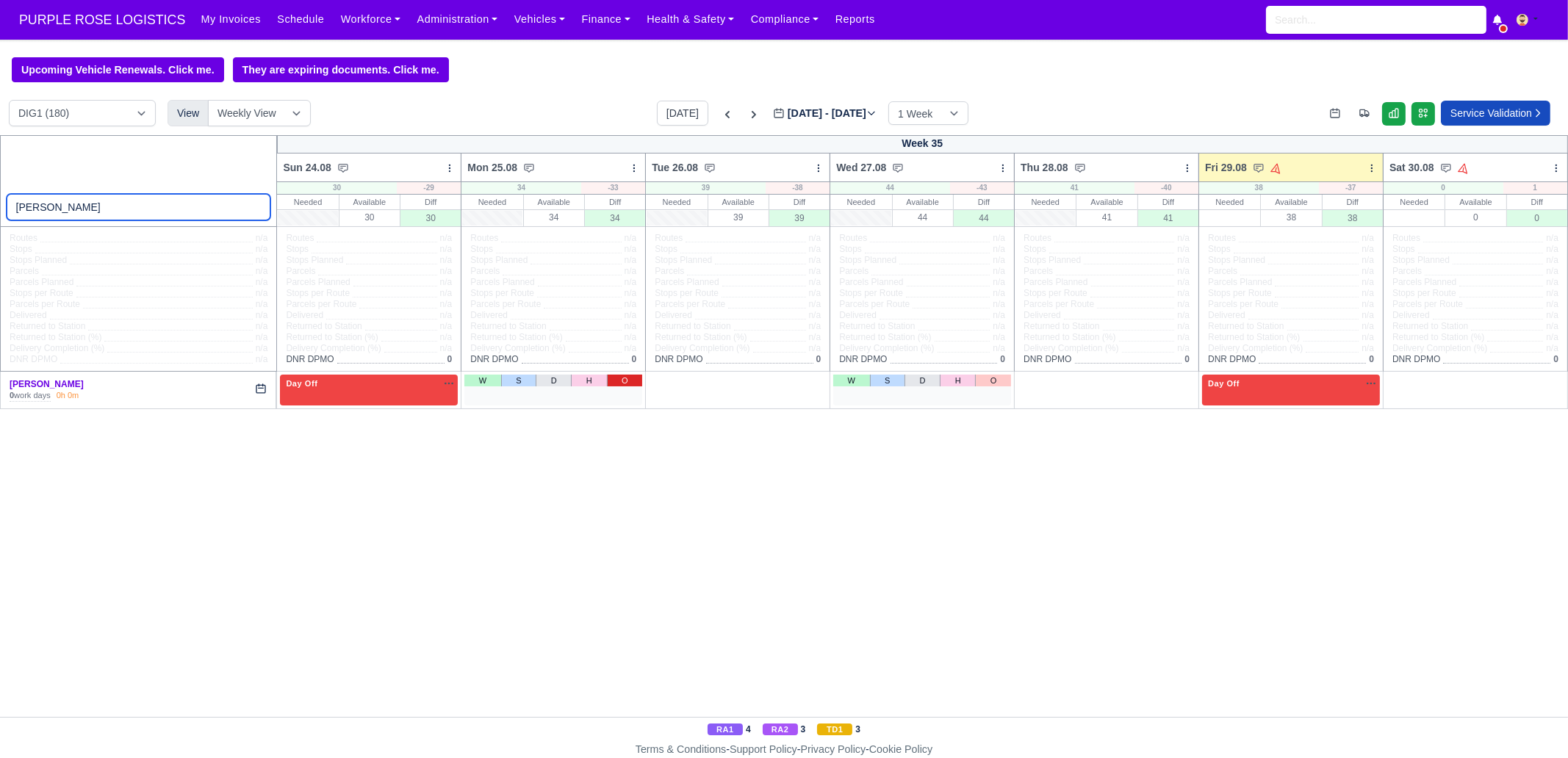
type input "ahmet"
click at [621, 384] on link "O" at bounding box center [625, 380] width 36 height 12
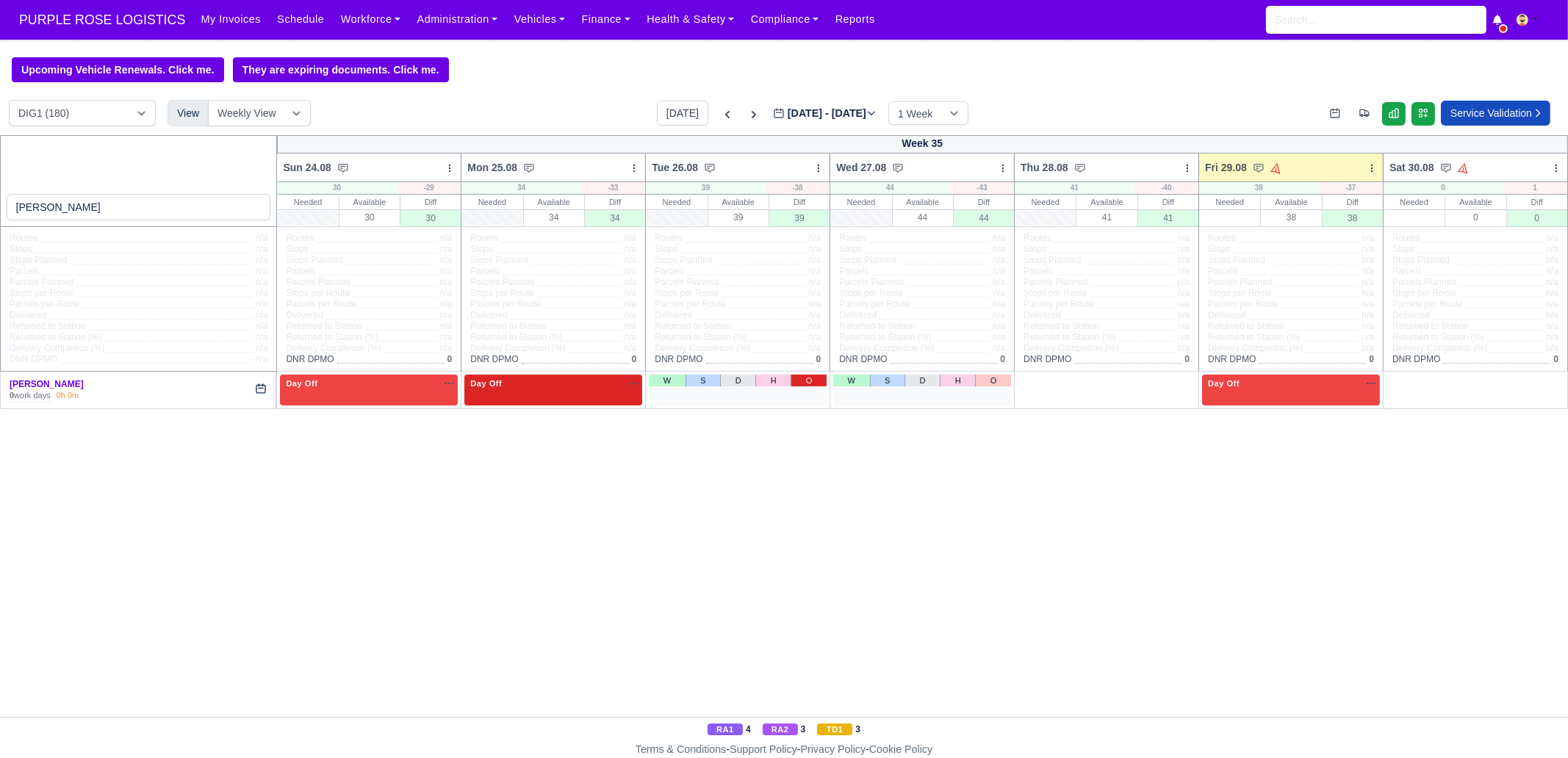
click at [800, 384] on link "O" at bounding box center [808, 380] width 36 height 12
click at [851, 385] on link "W" at bounding box center [851, 380] width 37 height 12
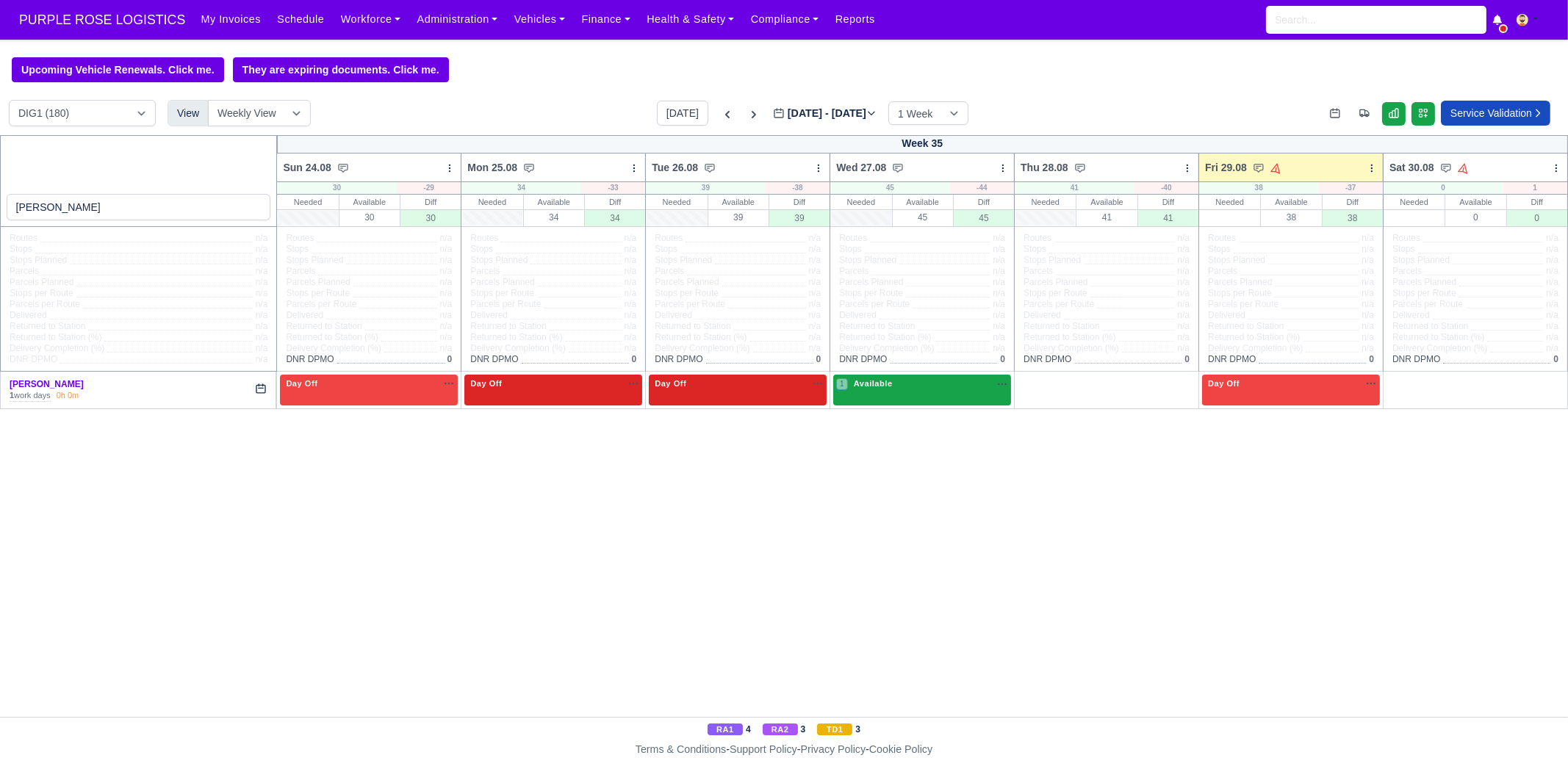
click at [1165, 384] on link "O" at bounding box center [1177, 380] width 36 height 12
click at [873, 391] on div "1 Available na" at bounding box center [922, 385] width 172 height 16
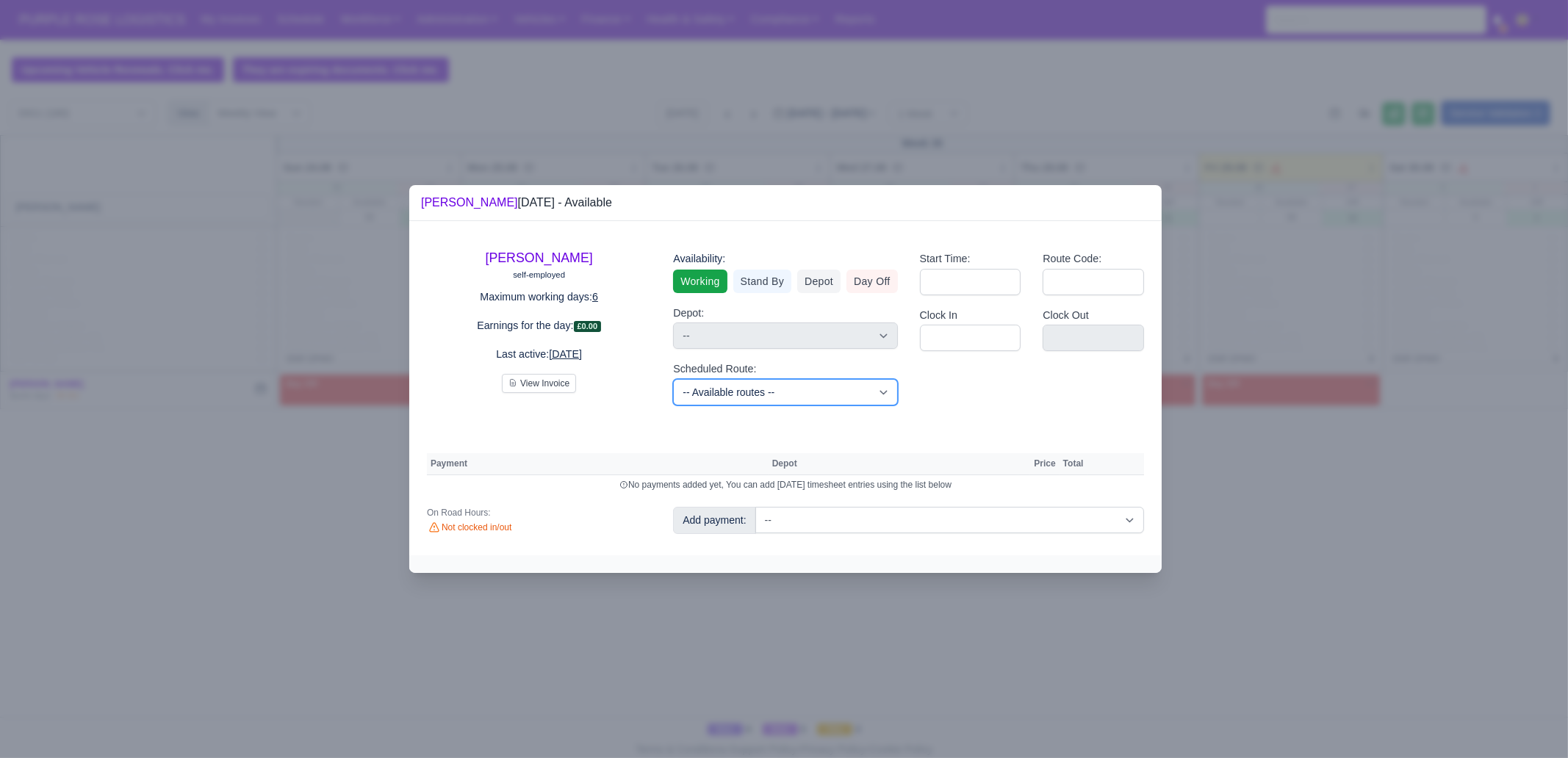
click at [752, 384] on select "-- Available routes -- Standard Parcel - Block of 6 Hours - (SD6) AmFlex RTS Ve…" at bounding box center [785, 392] width 224 height 26
select select "6"
click at [673, 379] on select "-- Available routes -- Standard Parcel - Block of 6 Hours - (SD6) AmFlex RTS Ve…" at bounding box center [785, 392] width 224 height 26
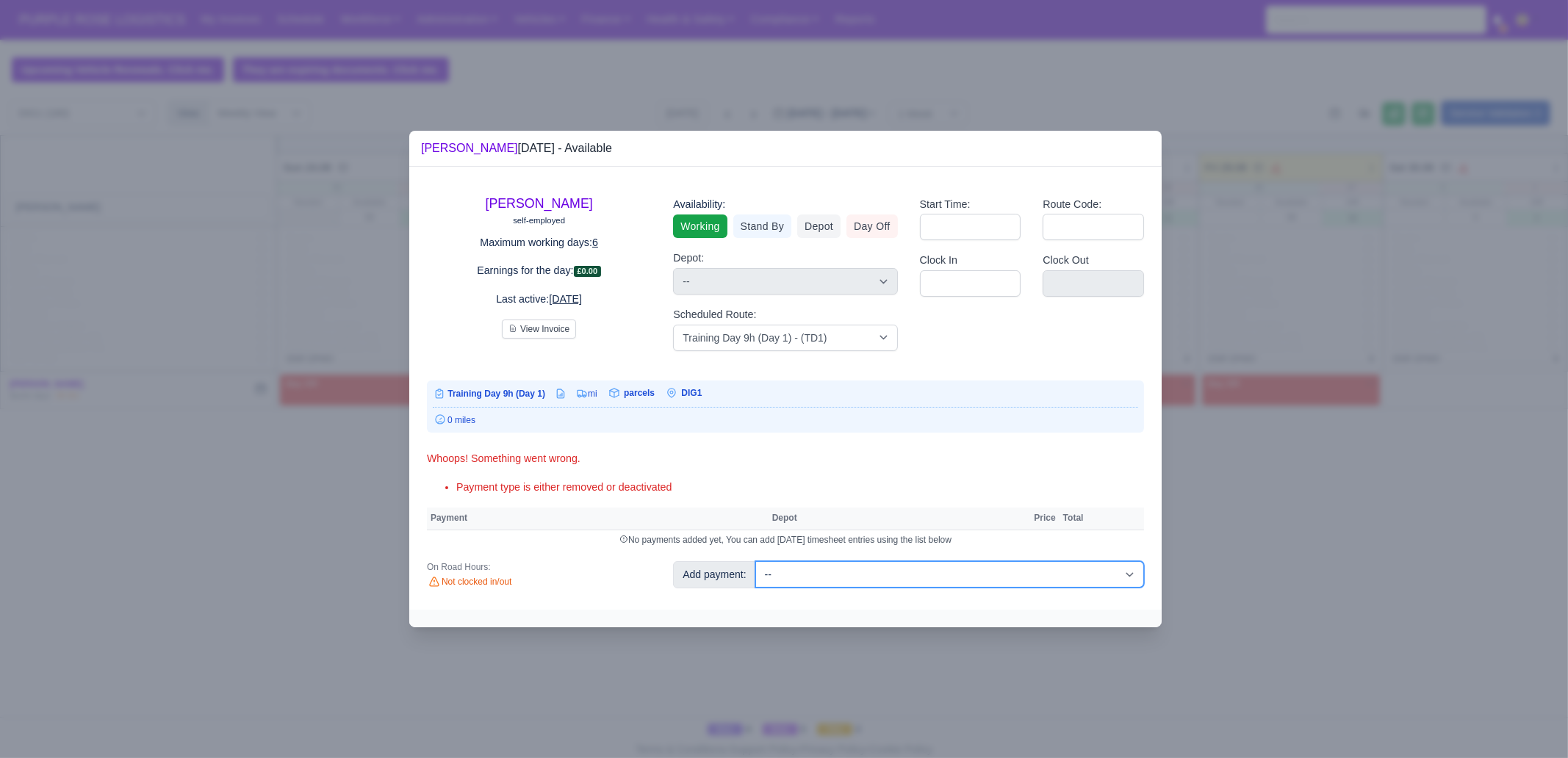
click at [849, 566] on select "-- Additional Hour Support (£14.50) Additional Hour Support (Walkers) (£13.50) …" at bounding box center [949, 574] width 388 height 26
select select "103"
click at [755, 561] on select "-- Additional Hour Support (£14.50) Additional Hour Support (Walkers) (£13.50) …" at bounding box center [949, 574] width 388 height 26
select select "1"
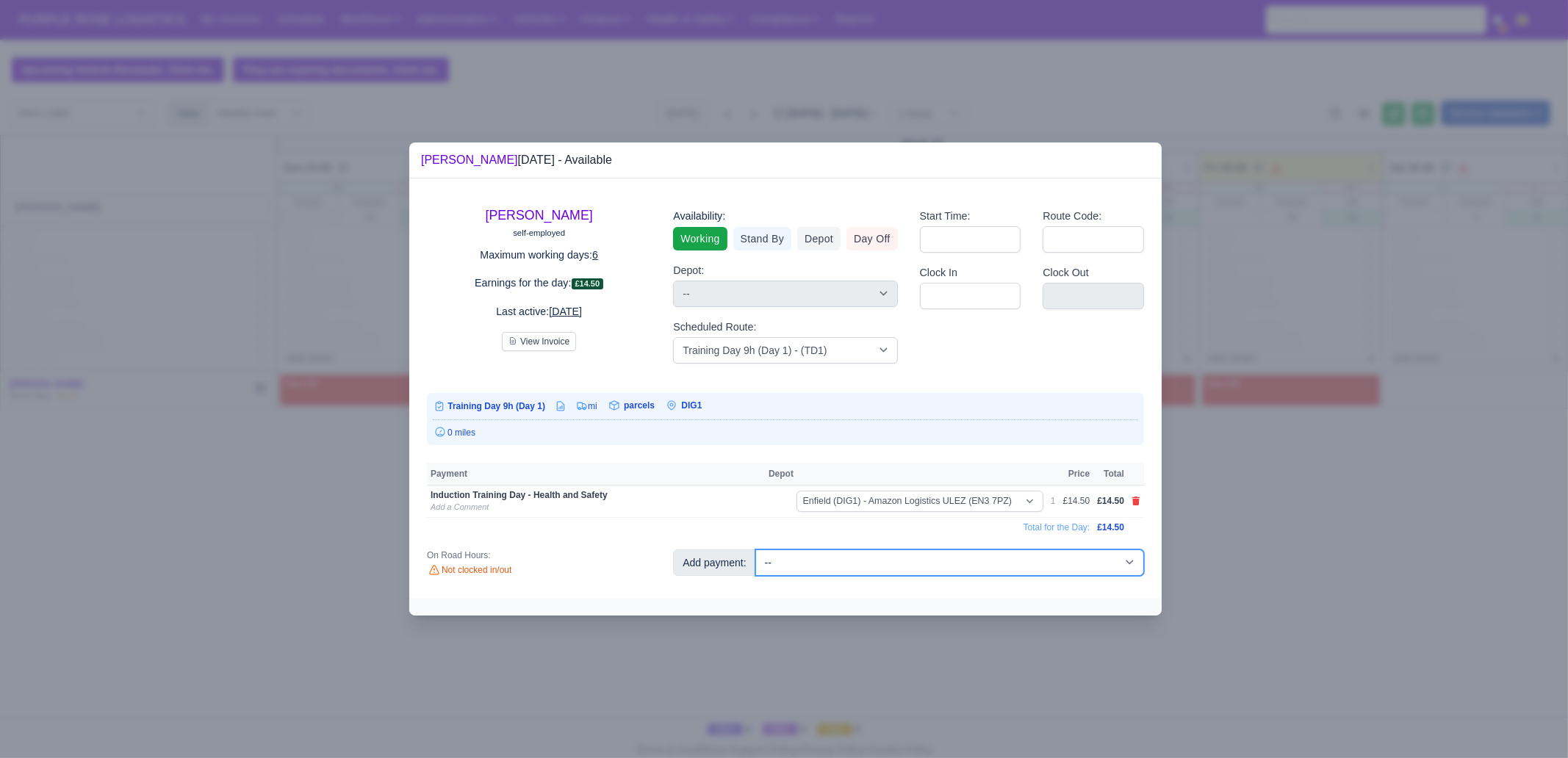
click at [955, 553] on select "-- Additional Hour Support (£14.50) Additional Hour Support (Walkers) (£13.50) …" at bounding box center [949, 563] width 388 height 26
select select "85"
click at [755, 549] on select "-- Additional Hour Support (£14.50) Additional Hour Support (Walkers) (£13.50) …" at bounding box center [949, 563] width 388 height 26
select select "1"
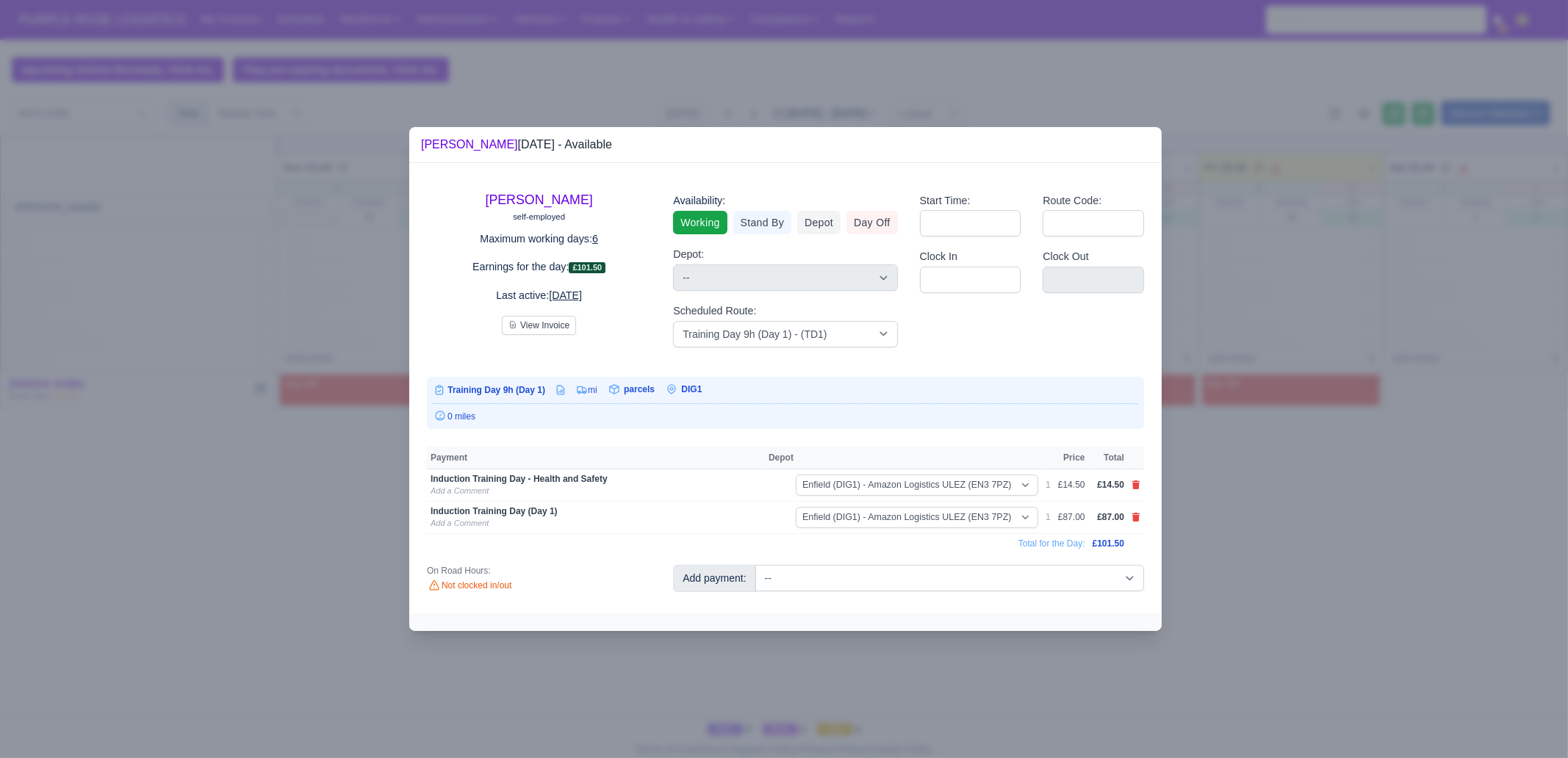
click at [1298, 609] on div at bounding box center [784, 379] width 1568 height 758
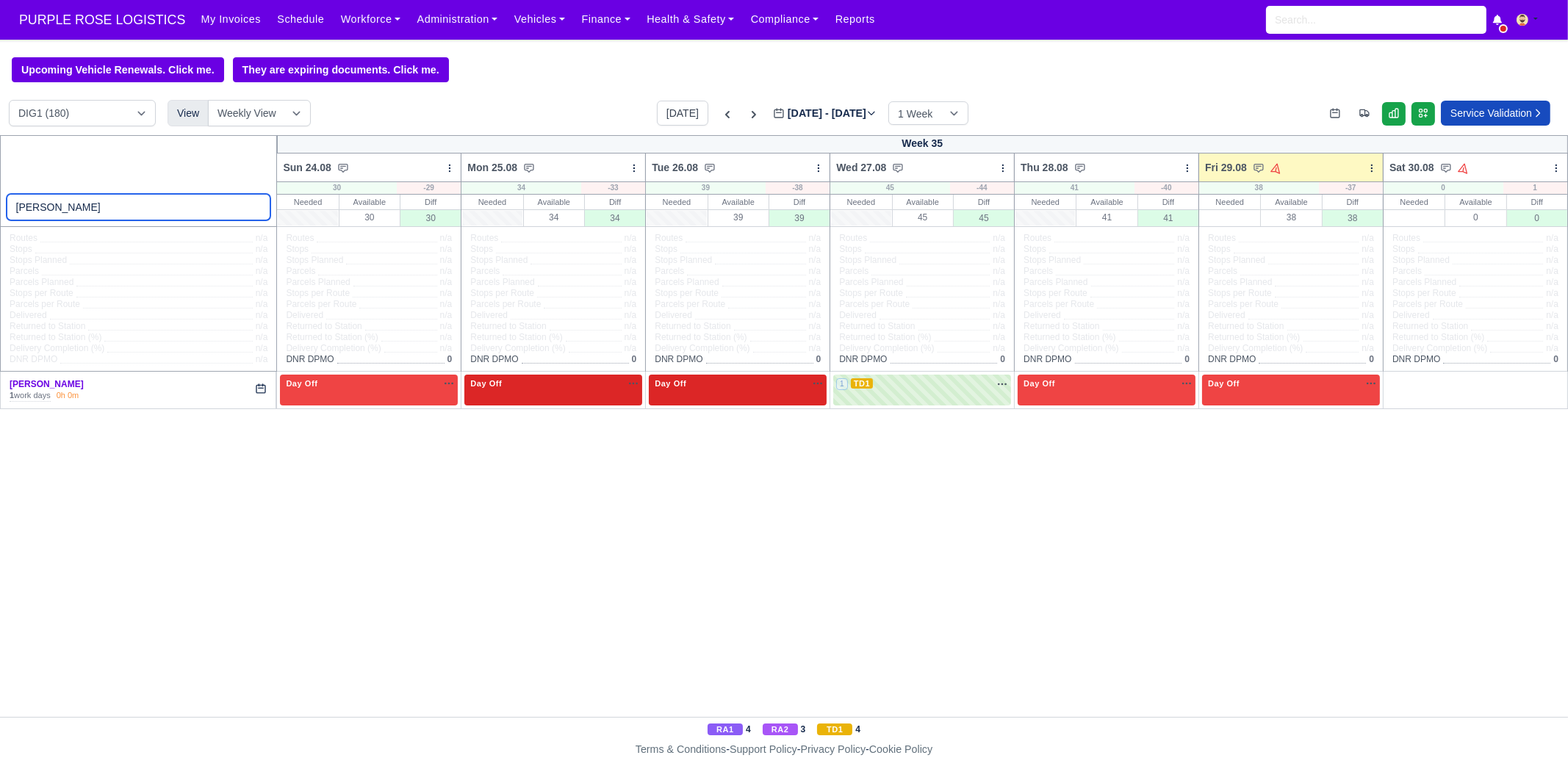
click at [160, 207] on input "ahmet" at bounding box center [139, 207] width 265 height 26
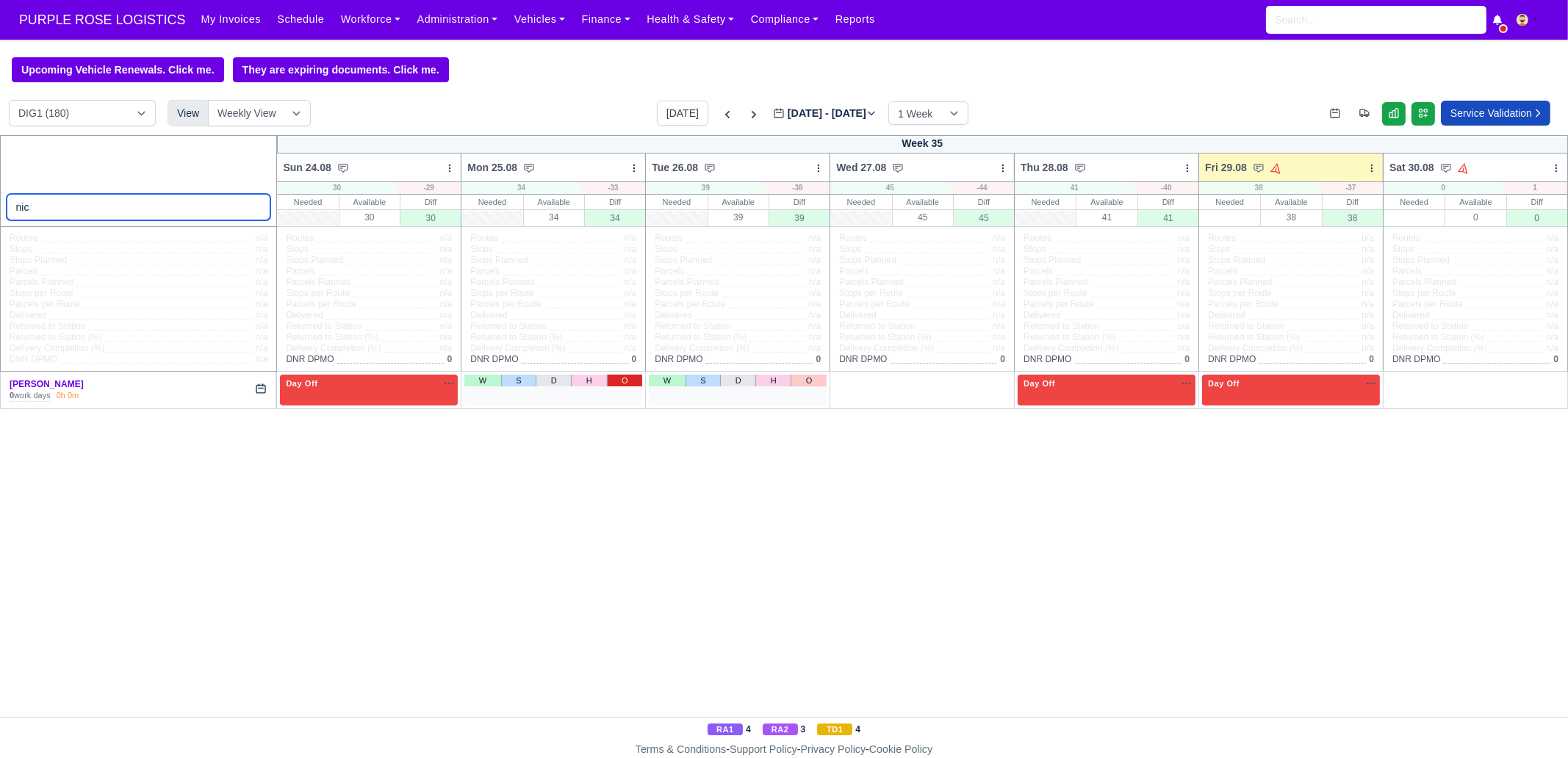
type input "nic"
click at [623, 381] on link "O" at bounding box center [625, 380] width 36 height 12
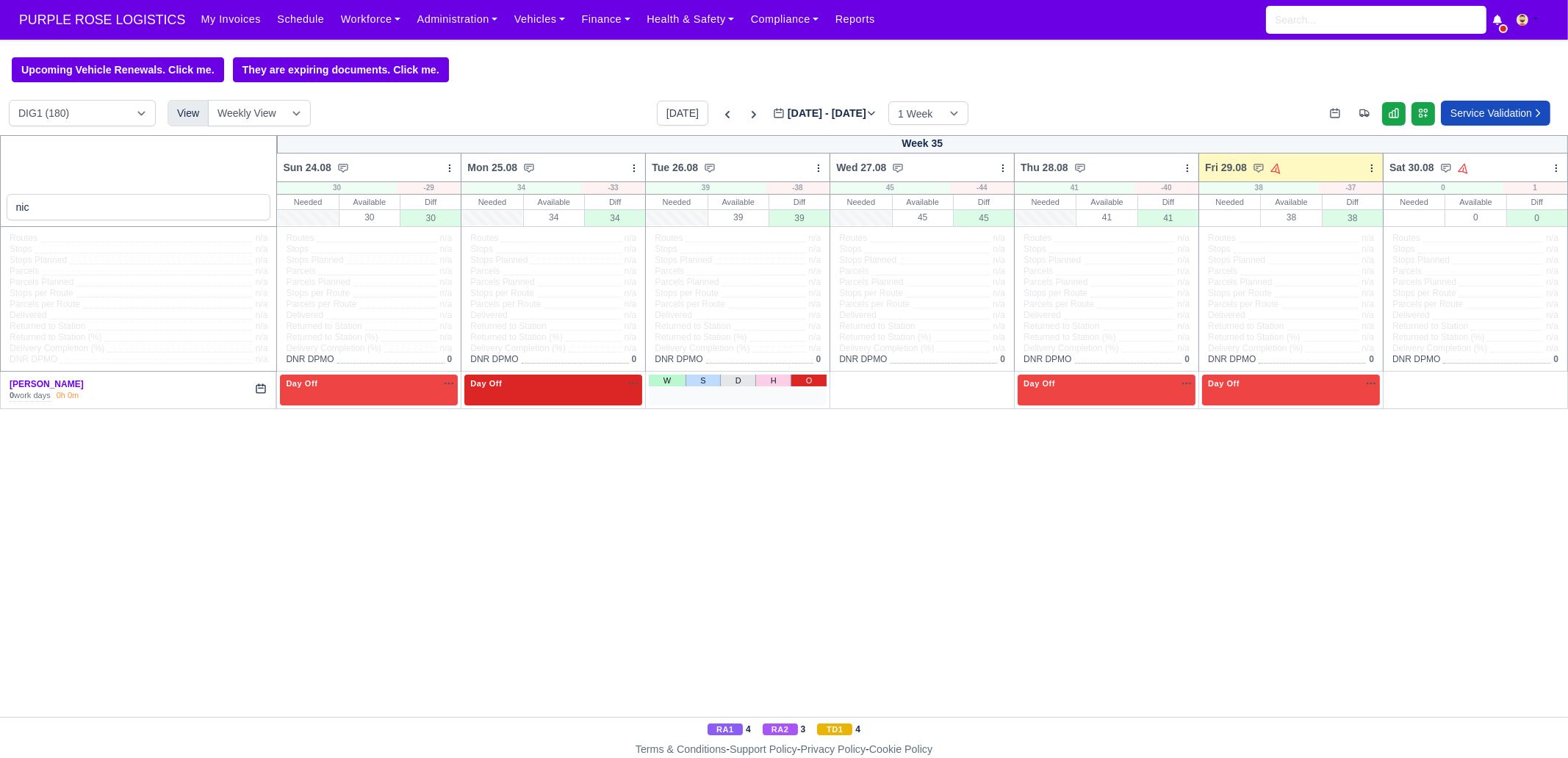
click at [805, 383] on link "O" at bounding box center [808, 380] width 36 height 12
click at [845, 383] on link "W" at bounding box center [851, 380] width 37 height 12
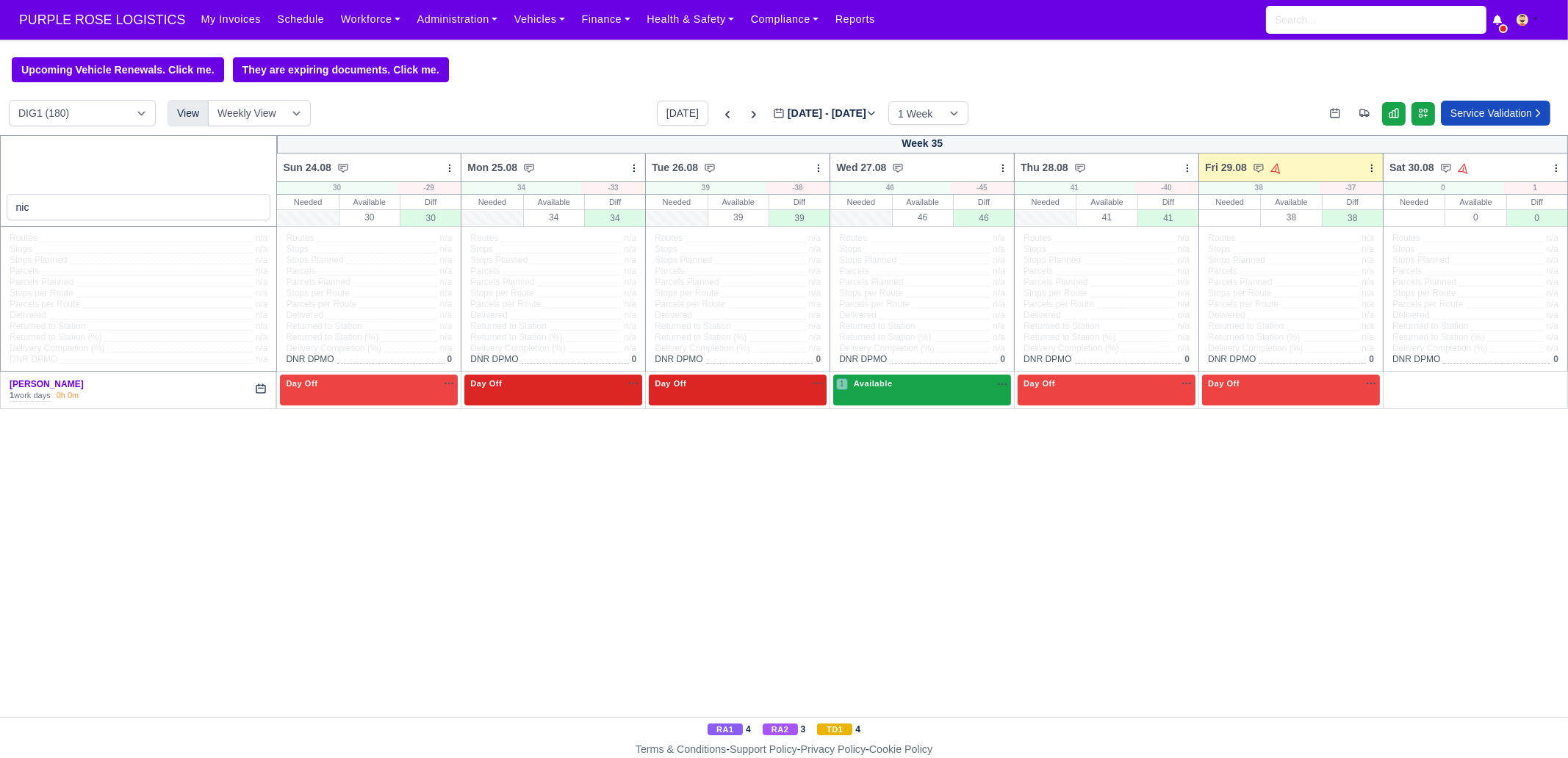
click at [947, 392] on div "1 Available na" at bounding box center [922, 385] width 172 height 16
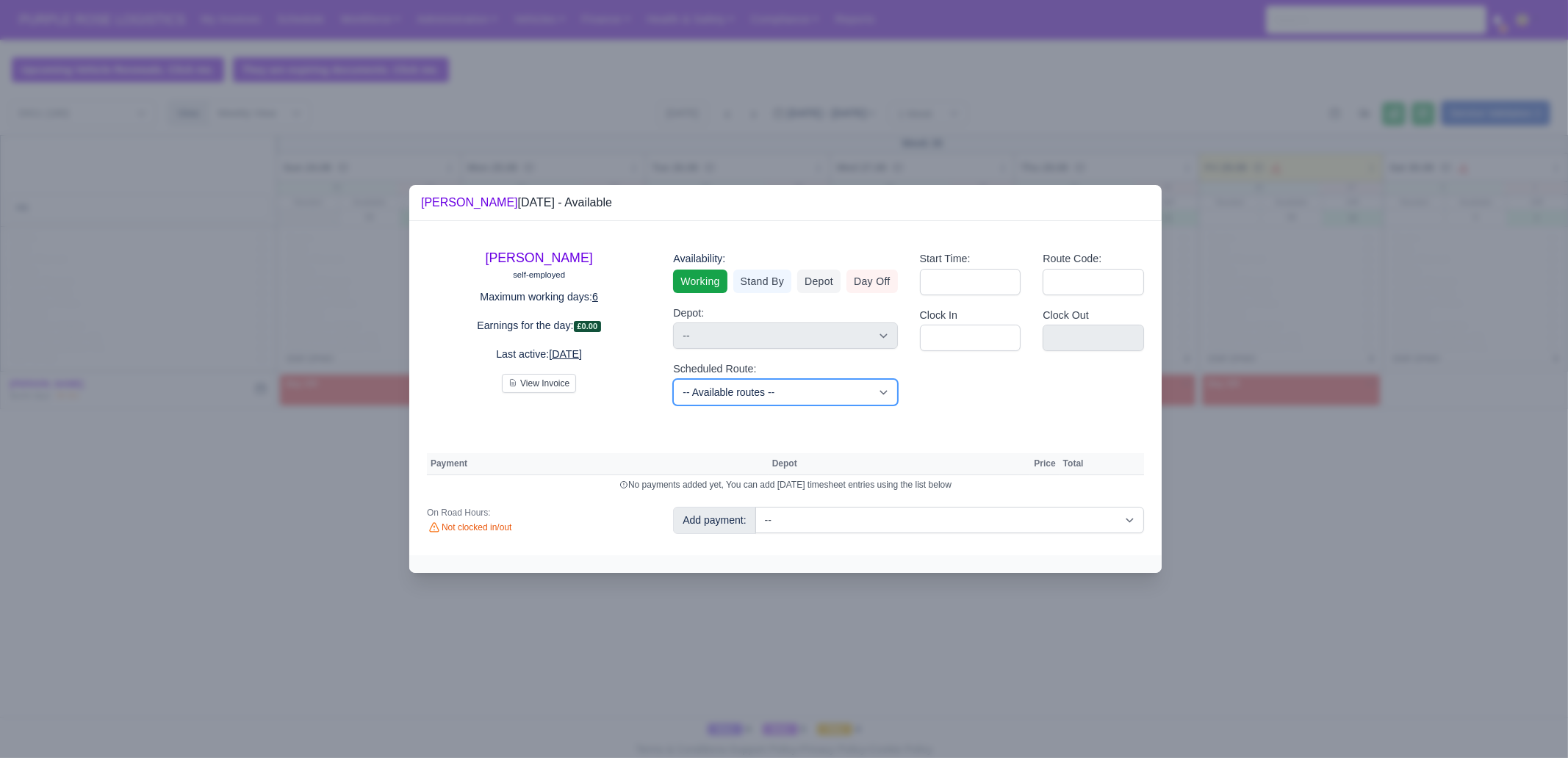
click at [802, 388] on select "-- Available routes -- Standard Parcel - Block of 6 Hours - (SD6) AmFlex RTS Ve…" at bounding box center [785, 392] width 224 height 26
select select "6"
click at [673, 379] on select "-- Available routes -- Standard Parcel - Block of 6 Hours - (SD6) AmFlex RTS Ve…" at bounding box center [785, 392] width 224 height 26
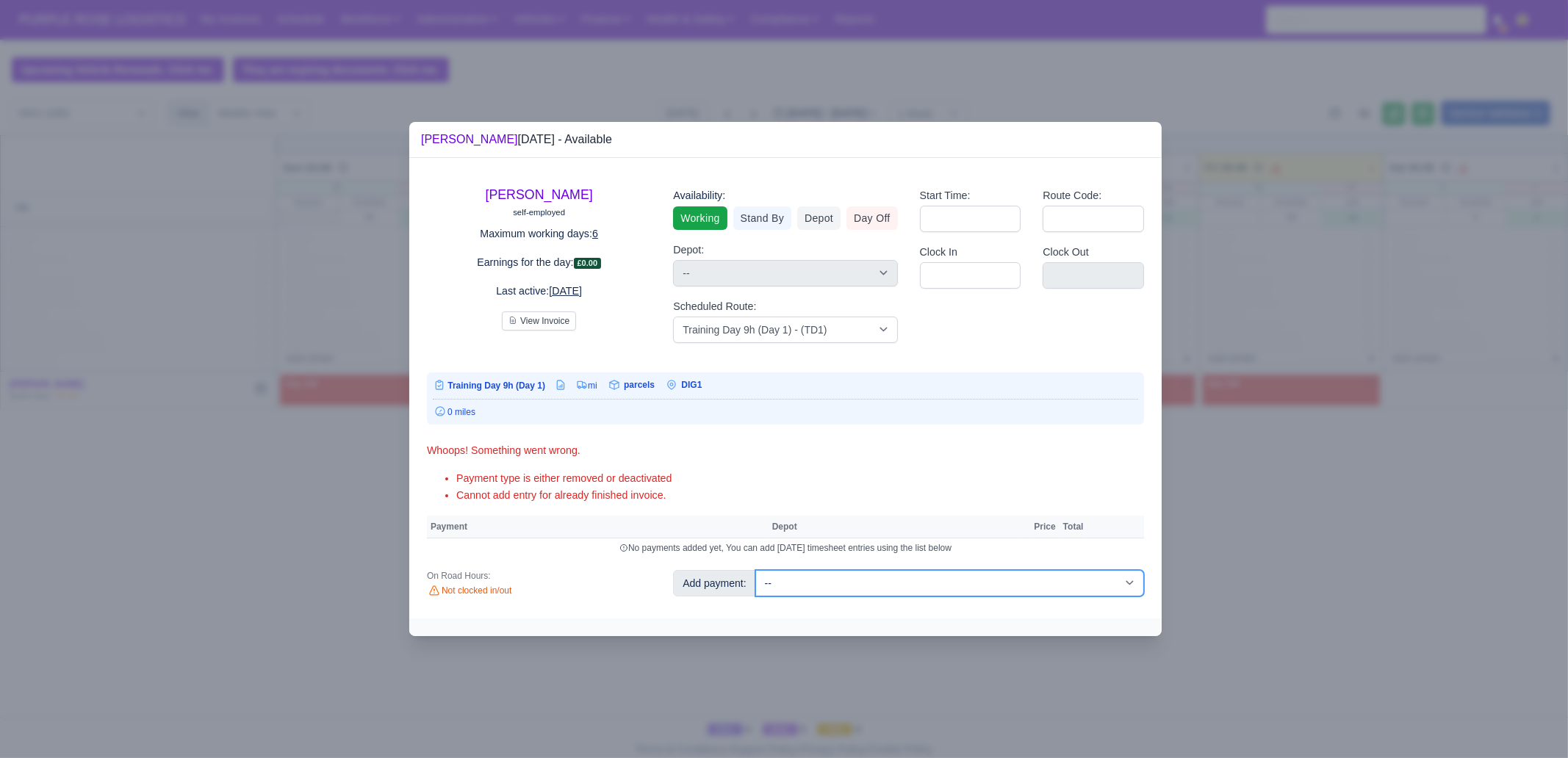
drag, startPoint x: 913, startPoint y: 588, endPoint x: 923, endPoint y: 570, distance: 20.6
click at [913, 588] on select "-- Additional Hour Support (£14.50) Additional Hour Support (Walkers) (£13.50) …" at bounding box center [949, 583] width 388 height 26
select select "85"
click at [755, 570] on select "-- Additional Hour Support (£14.50) Additional Hour Support (Walkers) (£13.50) …" at bounding box center [949, 583] width 388 height 26
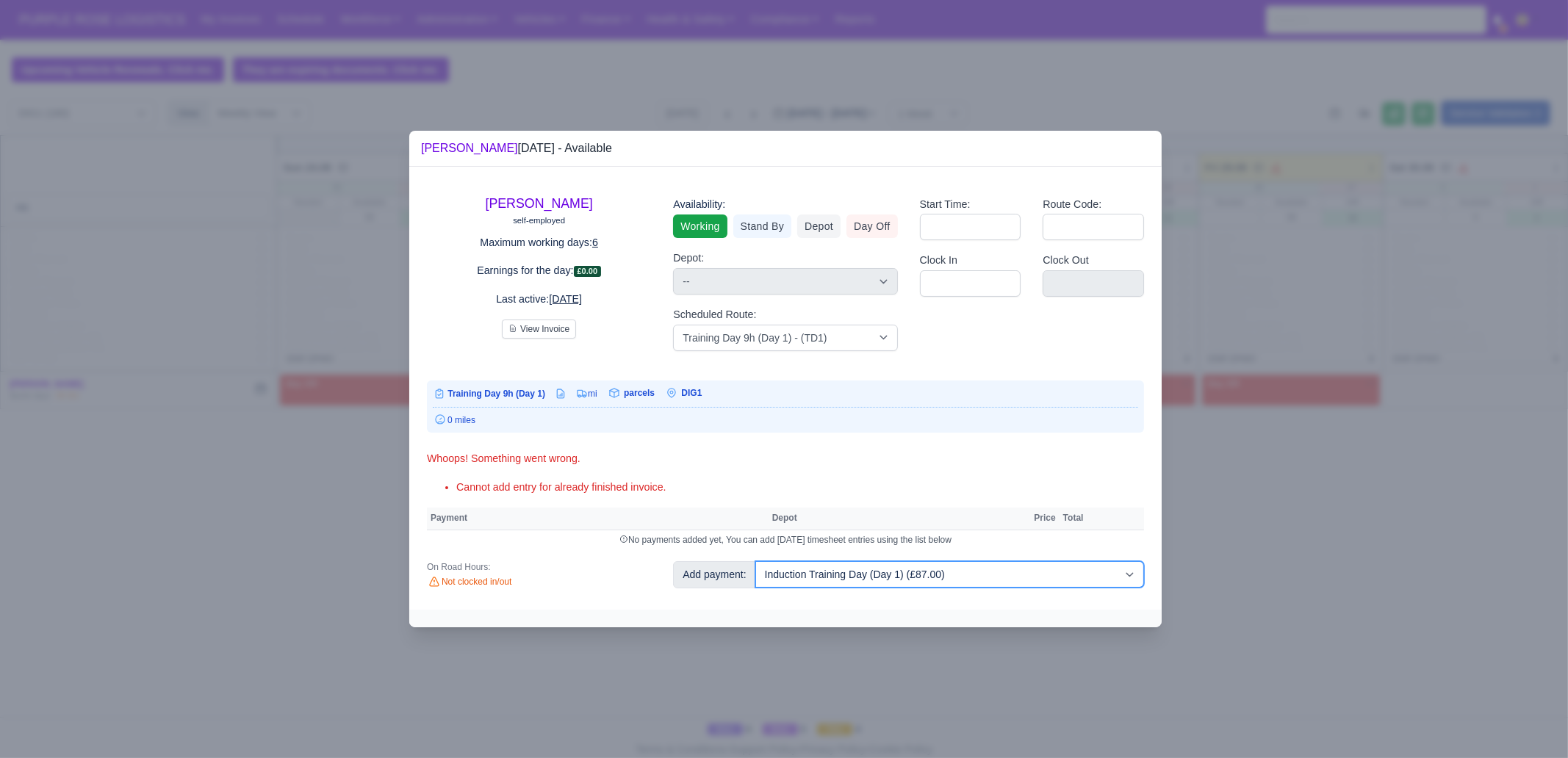
drag, startPoint x: 999, startPoint y: 581, endPoint x: 1006, endPoint y: 562, distance: 20.2
click at [999, 581] on select "-- Additional Hour Support (£14.50) Additional Hour Support (Walkers) (£13.50) …" at bounding box center [949, 574] width 388 height 26
select select "103"
click at [755, 561] on select "-- Additional Hour Support (£14.50) Additional Hour Support (Walkers) (£13.50) …" at bounding box center [949, 574] width 388 height 26
click at [1306, 594] on div at bounding box center [784, 379] width 1568 height 758
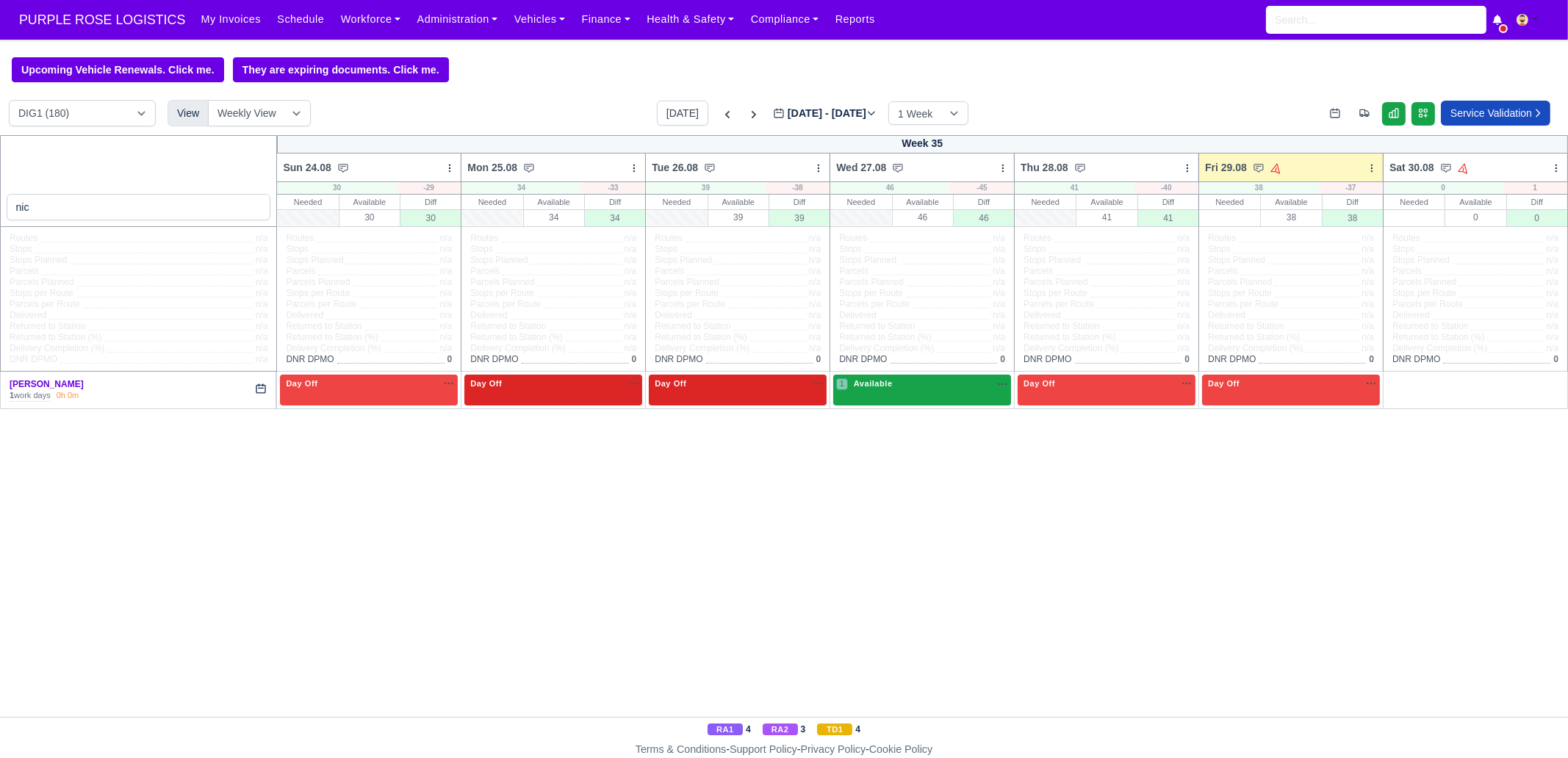
click at [932, 398] on div "1 Available" at bounding box center [922, 389] width 178 height 30
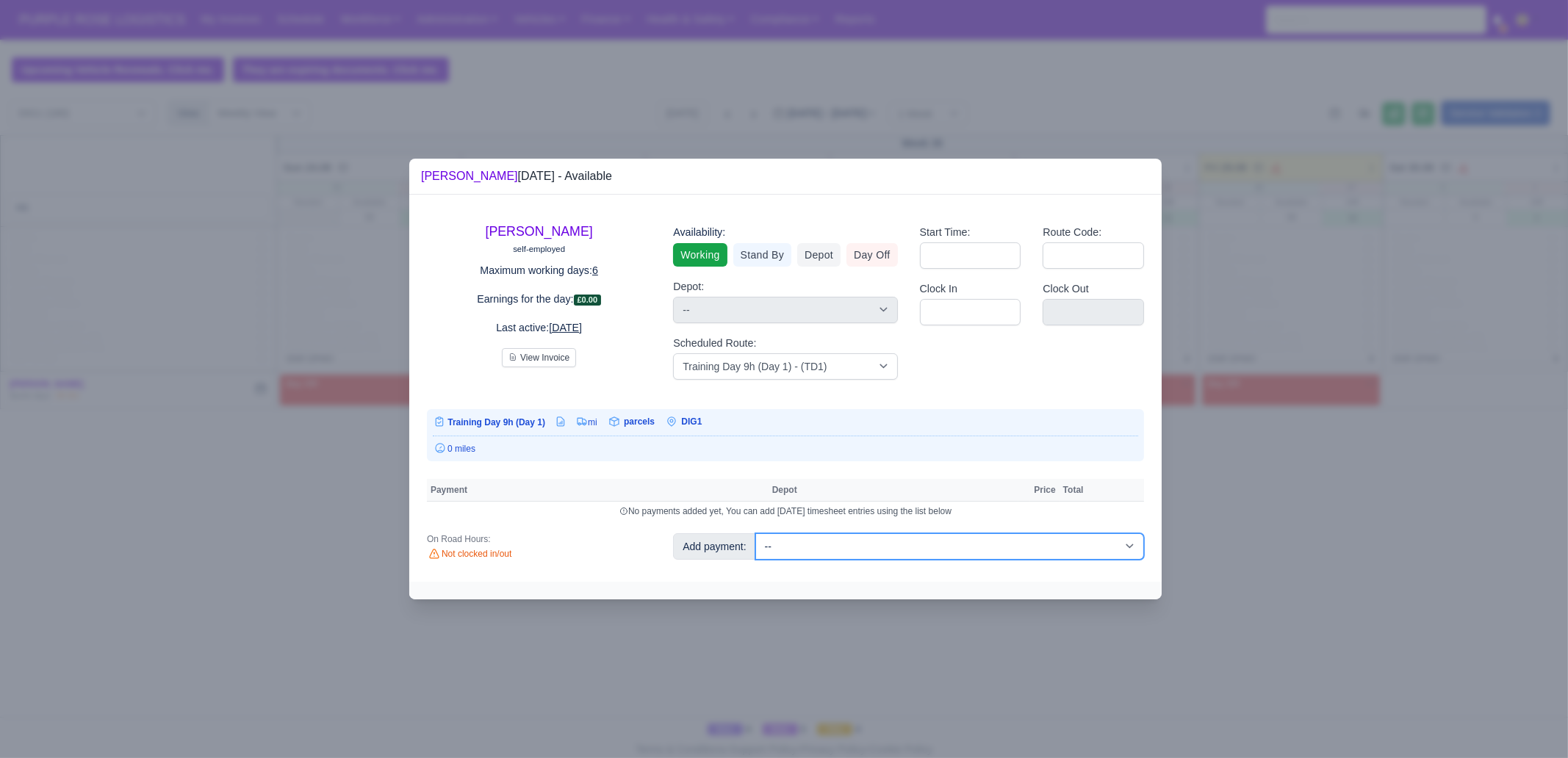
click at [962, 546] on select "-- Additional Hour Support (£14.50) Additional Hour Support (Walkers) (£13.50) …" at bounding box center [949, 546] width 388 height 26
click at [755, 533] on select "-- Additional Hour Support (£14.50) Additional Hour Support (Walkers) (£13.50) …" at bounding box center [949, 546] width 388 height 26
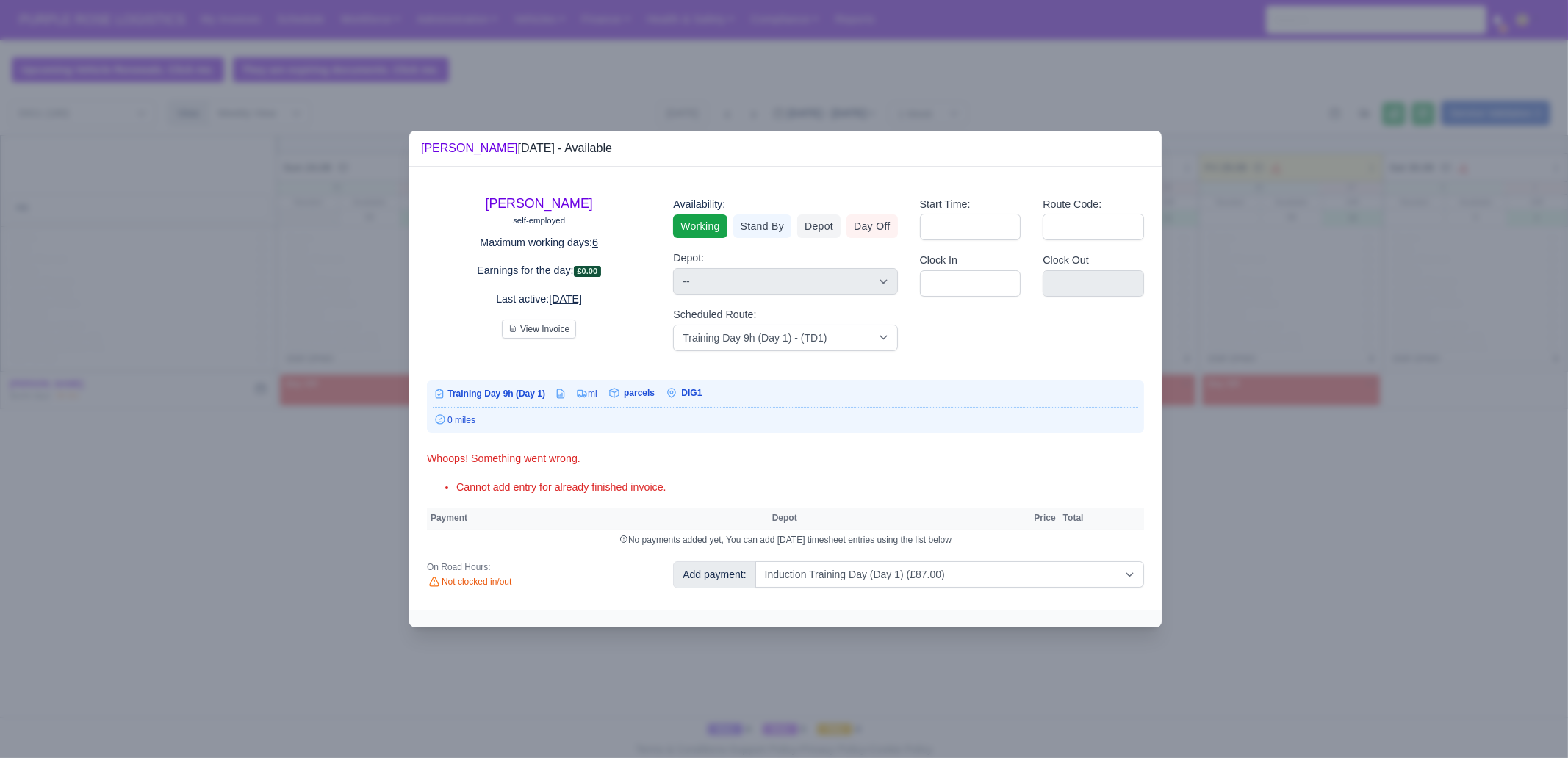
click at [1212, 497] on div at bounding box center [784, 379] width 1568 height 758
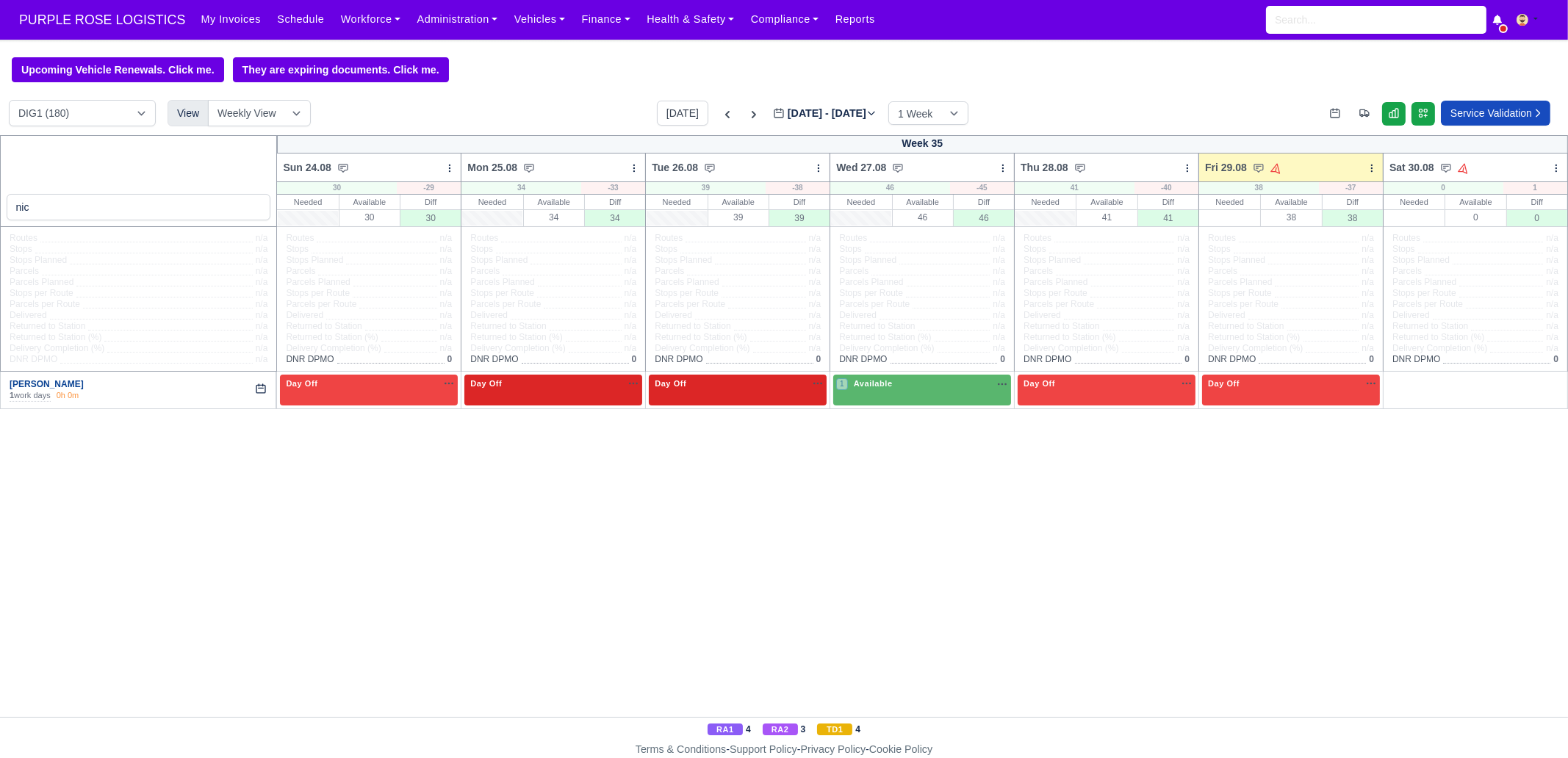
click at [76, 382] on link "[PERSON_NAME]" at bounding box center [46, 384] width 74 height 10
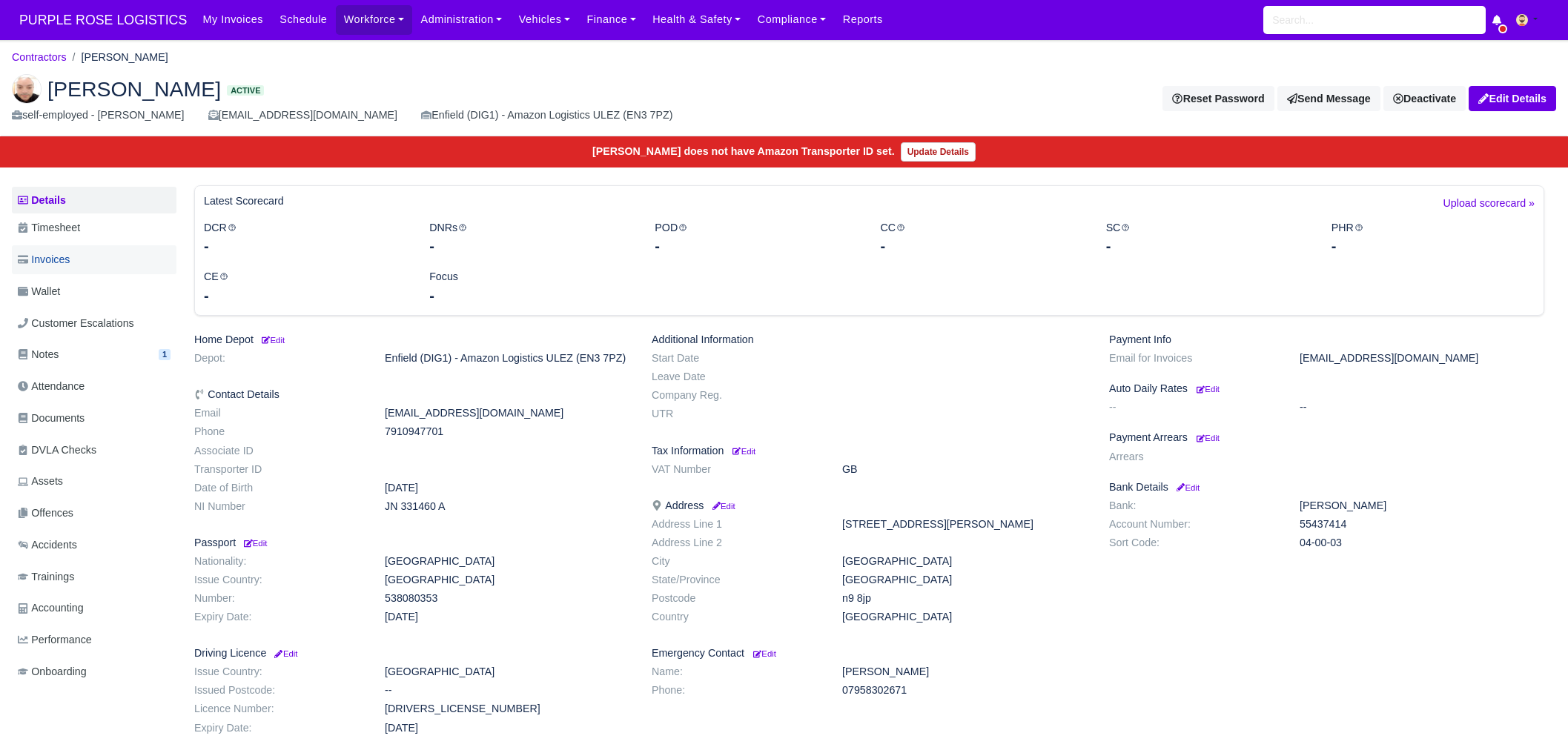
click at [104, 265] on link "Invoices" at bounding box center [94, 259] width 165 height 29
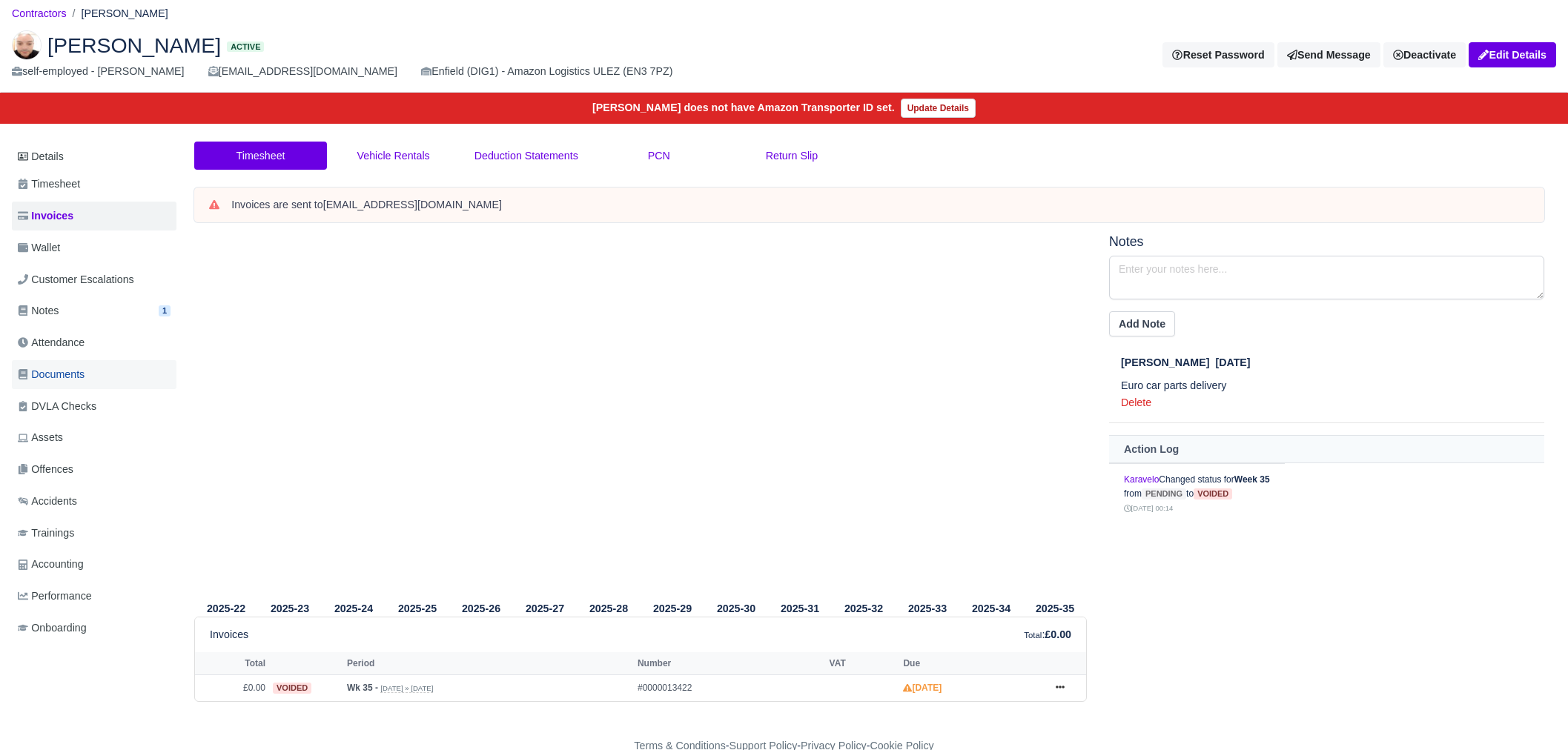
scroll to position [46, 0]
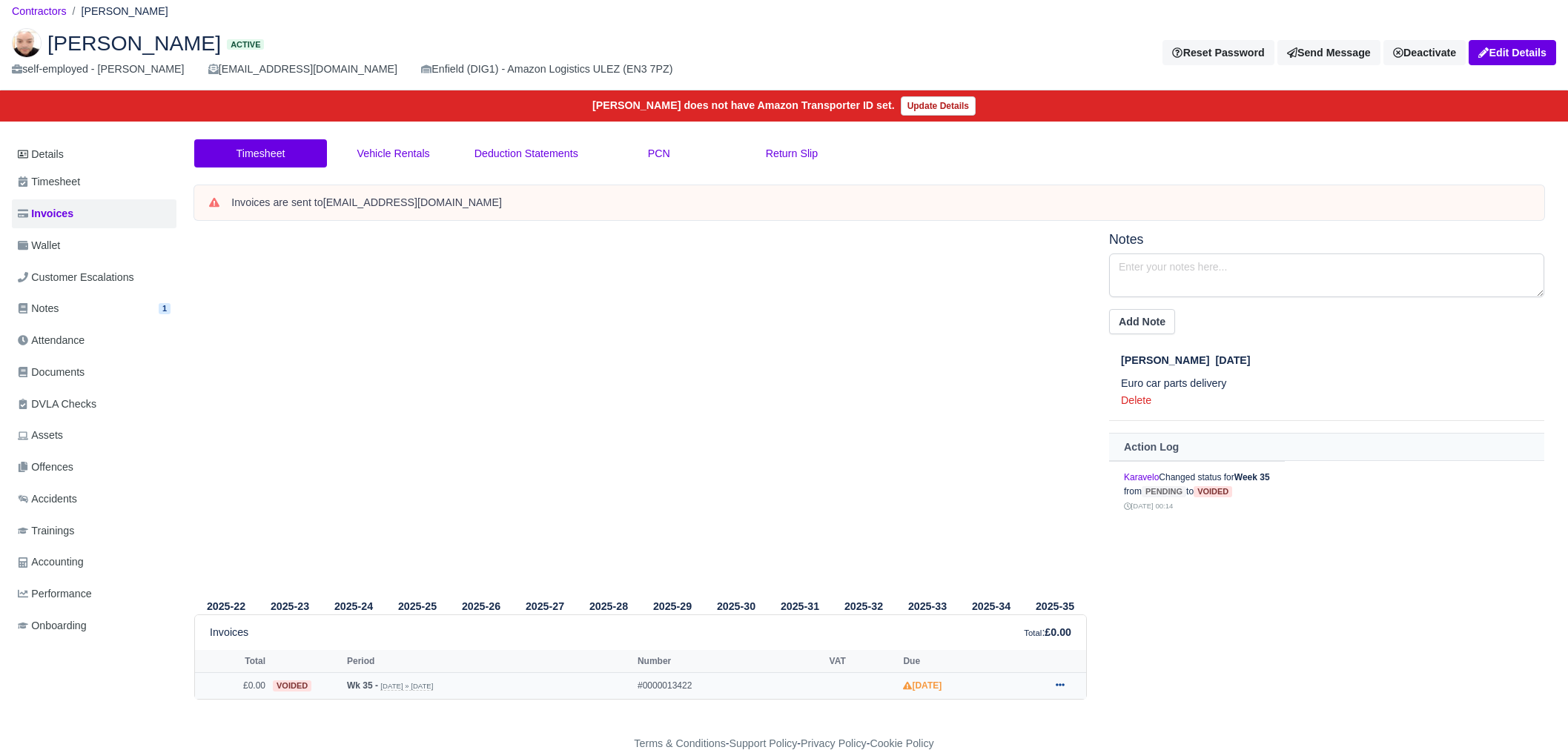
click at [1061, 685] on icon at bounding box center [1060, 684] width 9 height 9
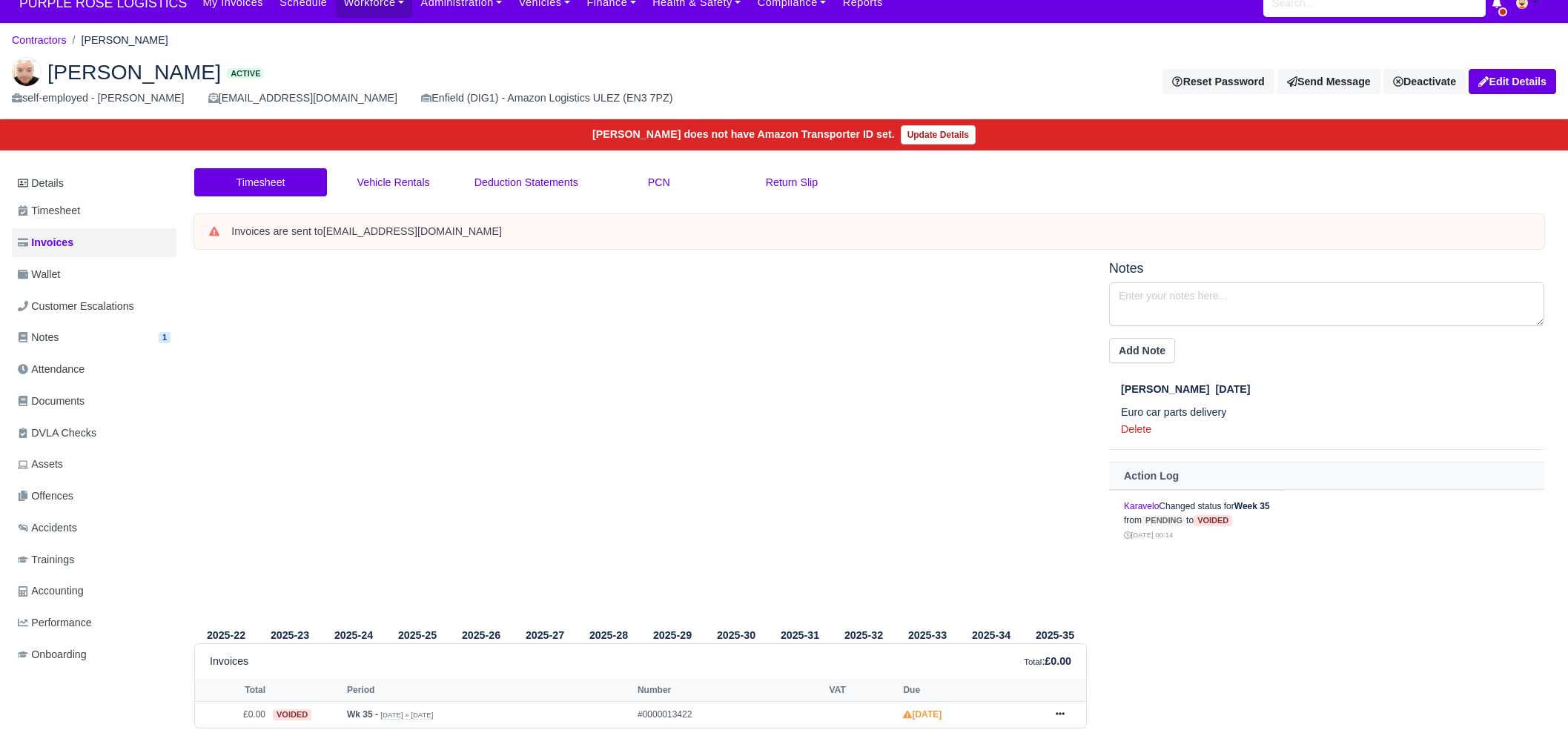
scroll to position [0, 0]
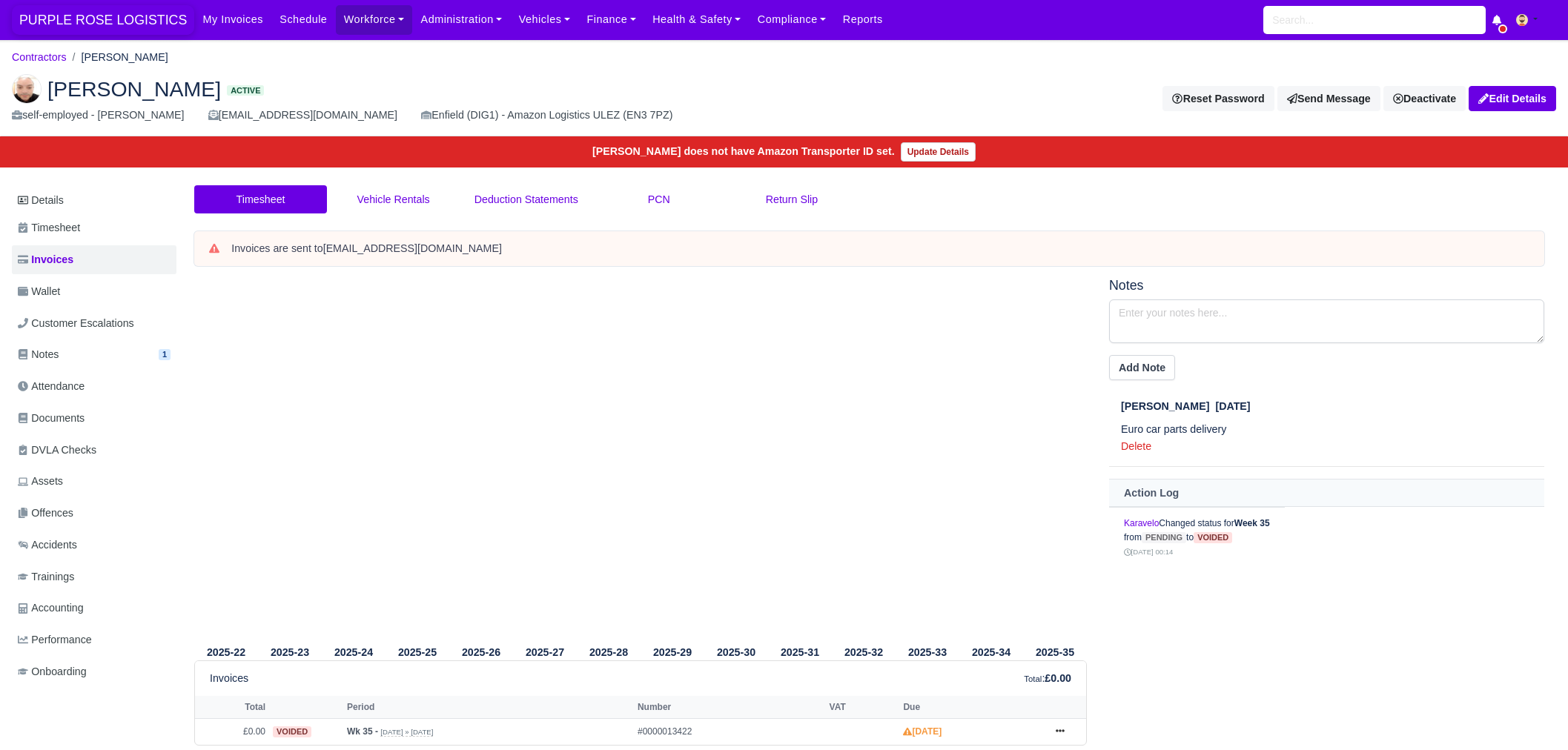
click at [78, 9] on span "PURPLE ROSE LOGISTICS" at bounding box center [103, 20] width 182 height 30
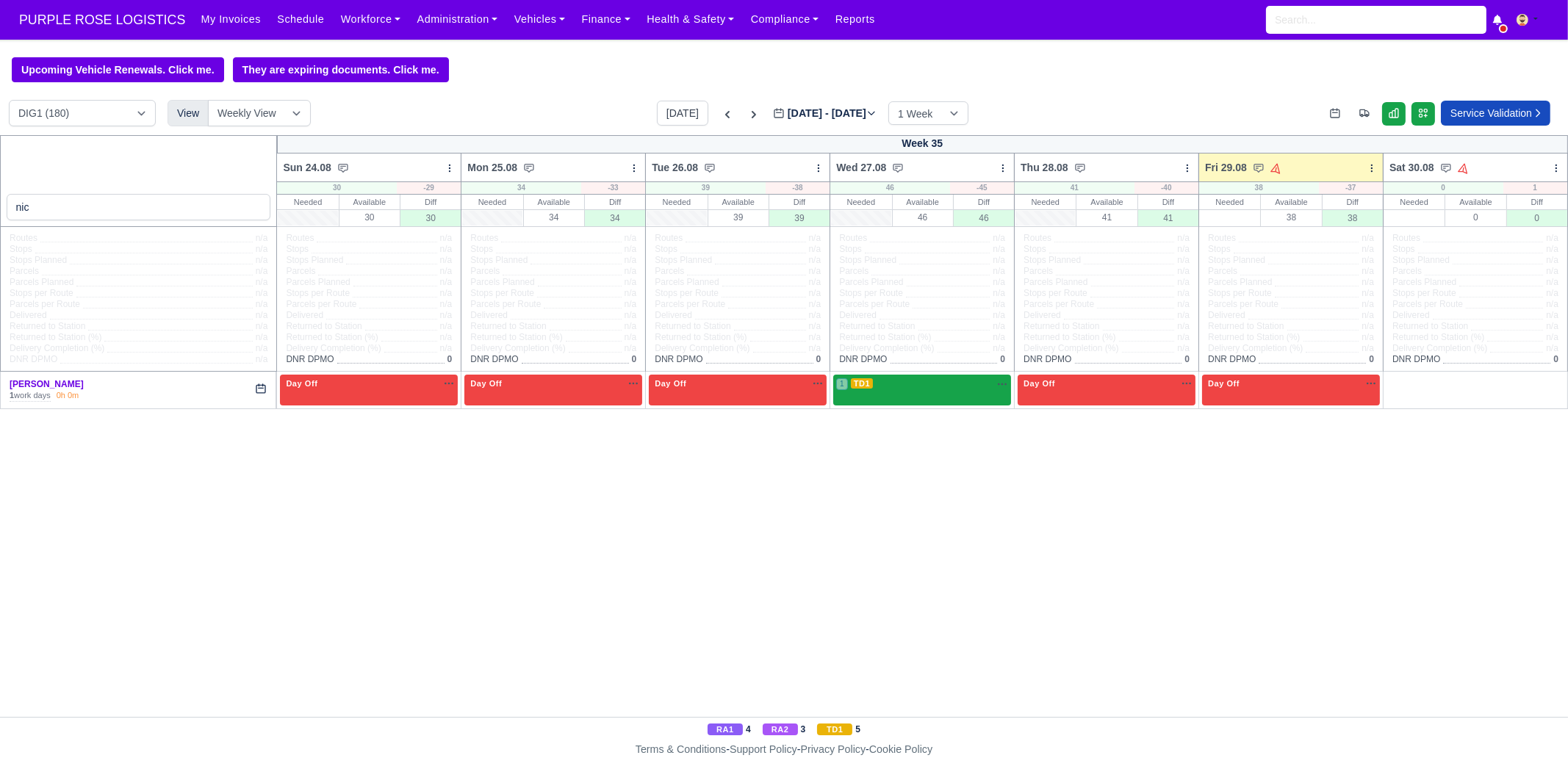
type input "nic"
click at [900, 398] on div "1 TD1" at bounding box center [922, 389] width 178 height 30
select select "6"
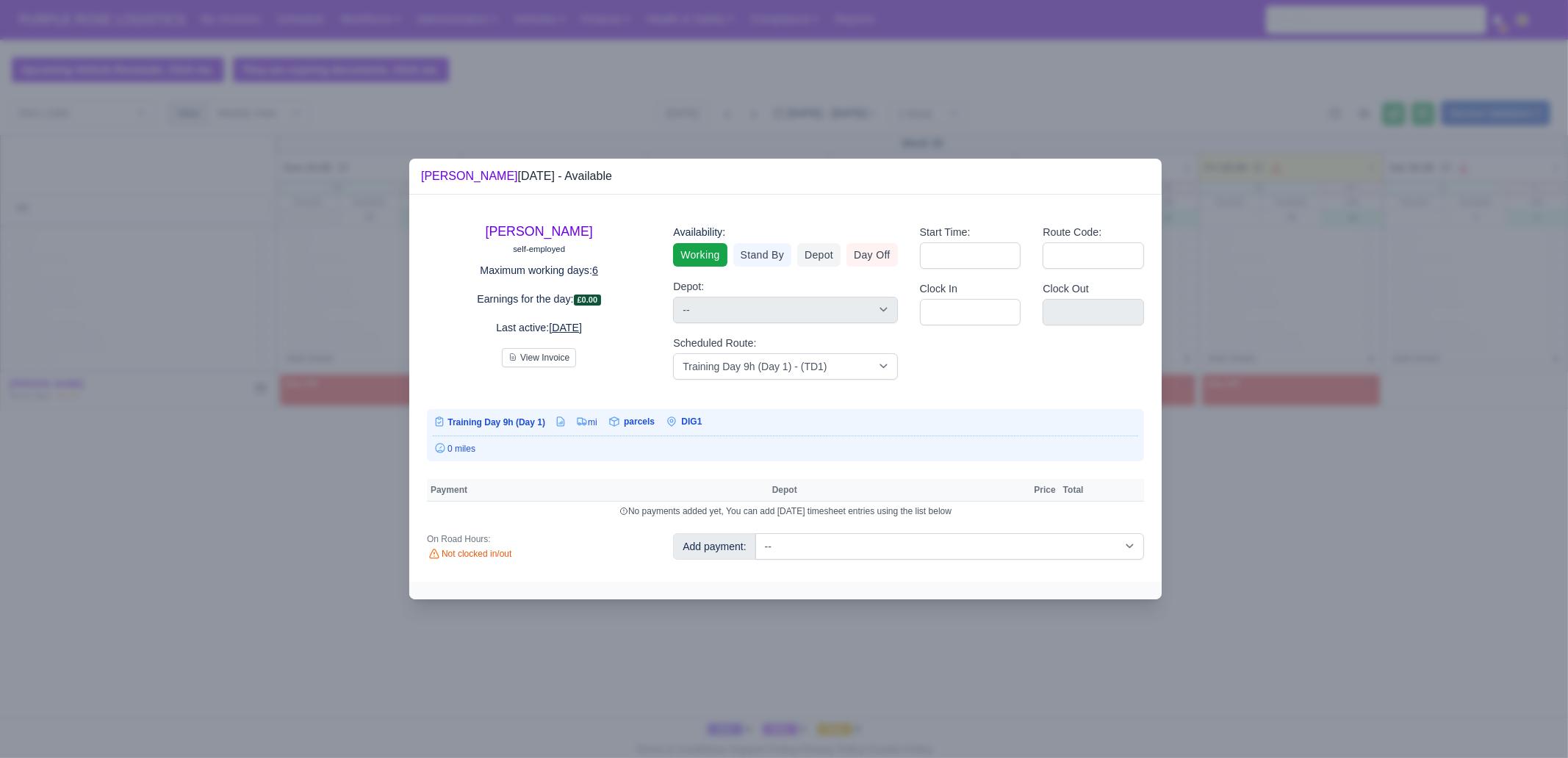
click at [301, 410] on div at bounding box center [784, 379] width 1568 height 758
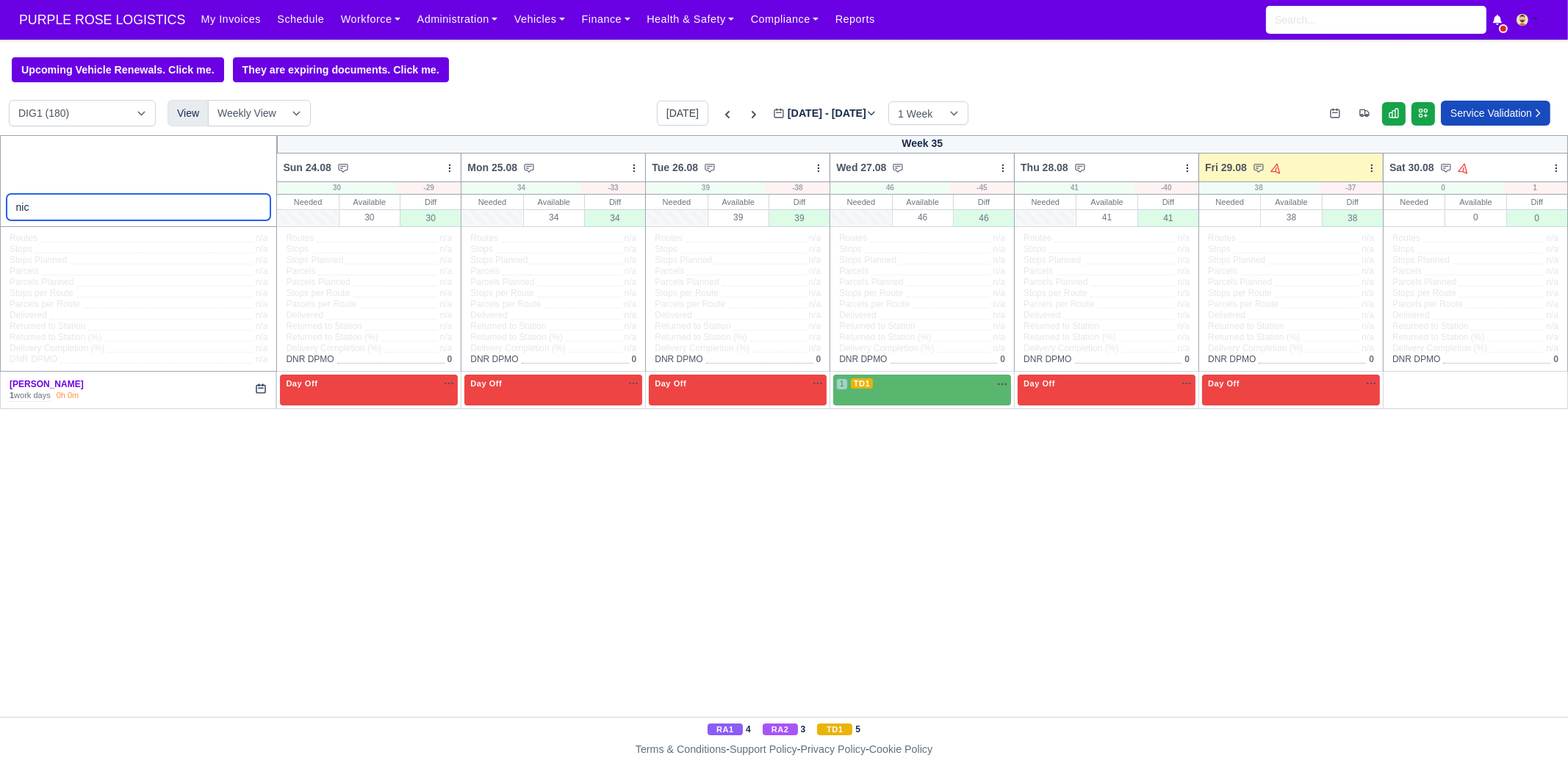
click at [111, 216] on input "nic" at bounding box center [139, 207] width 265 height 26
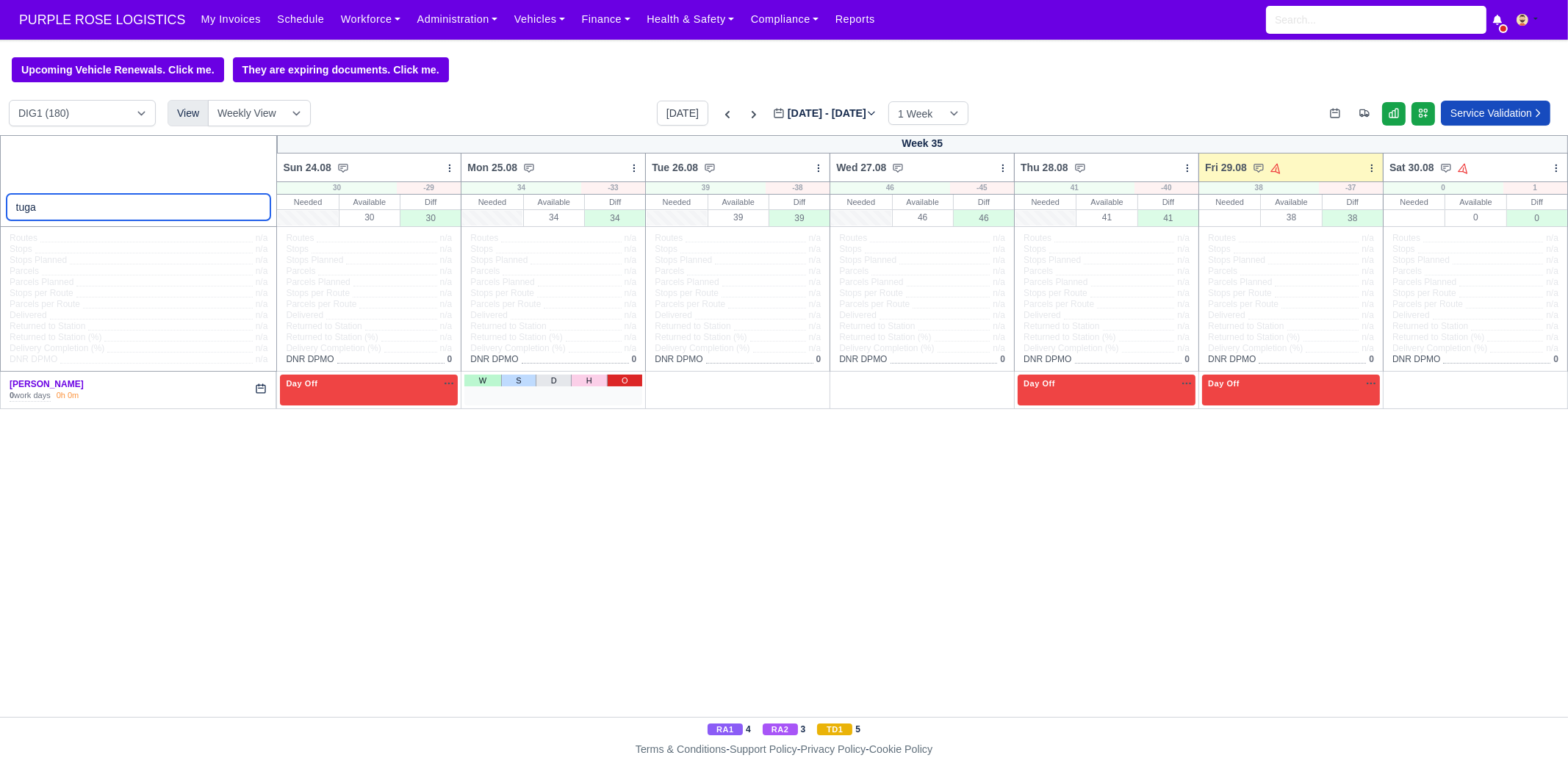
type input "tuga"
click at [626, 380] on link "O" at bounding box center [625, 380] width 36 height 12
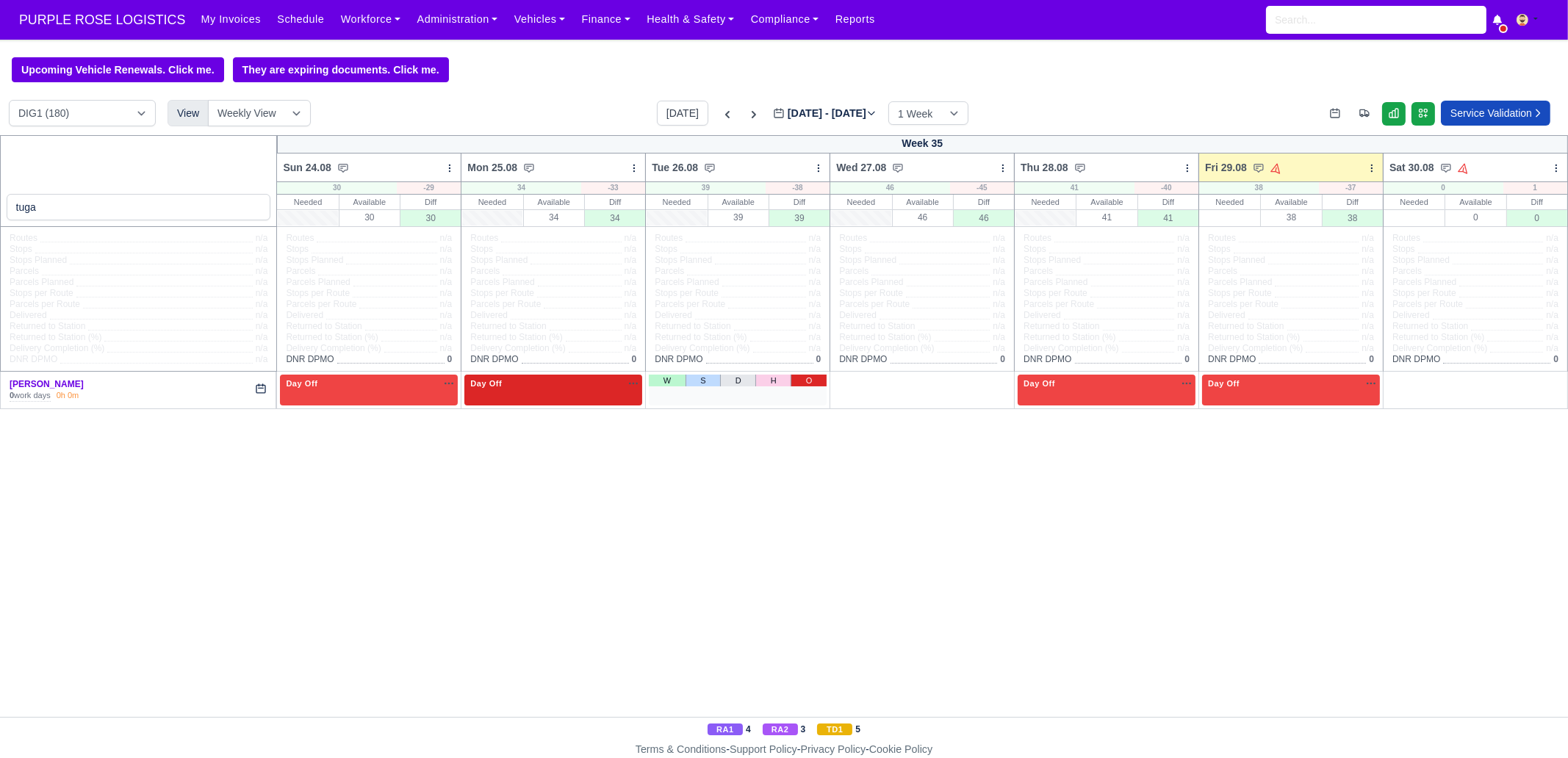
click at [813, 381] on link "O" at bounding box center [808, 380] width 36 height 12
click at [863, 379] on link "W" at bounding box center [851, 380] width 37 height 12
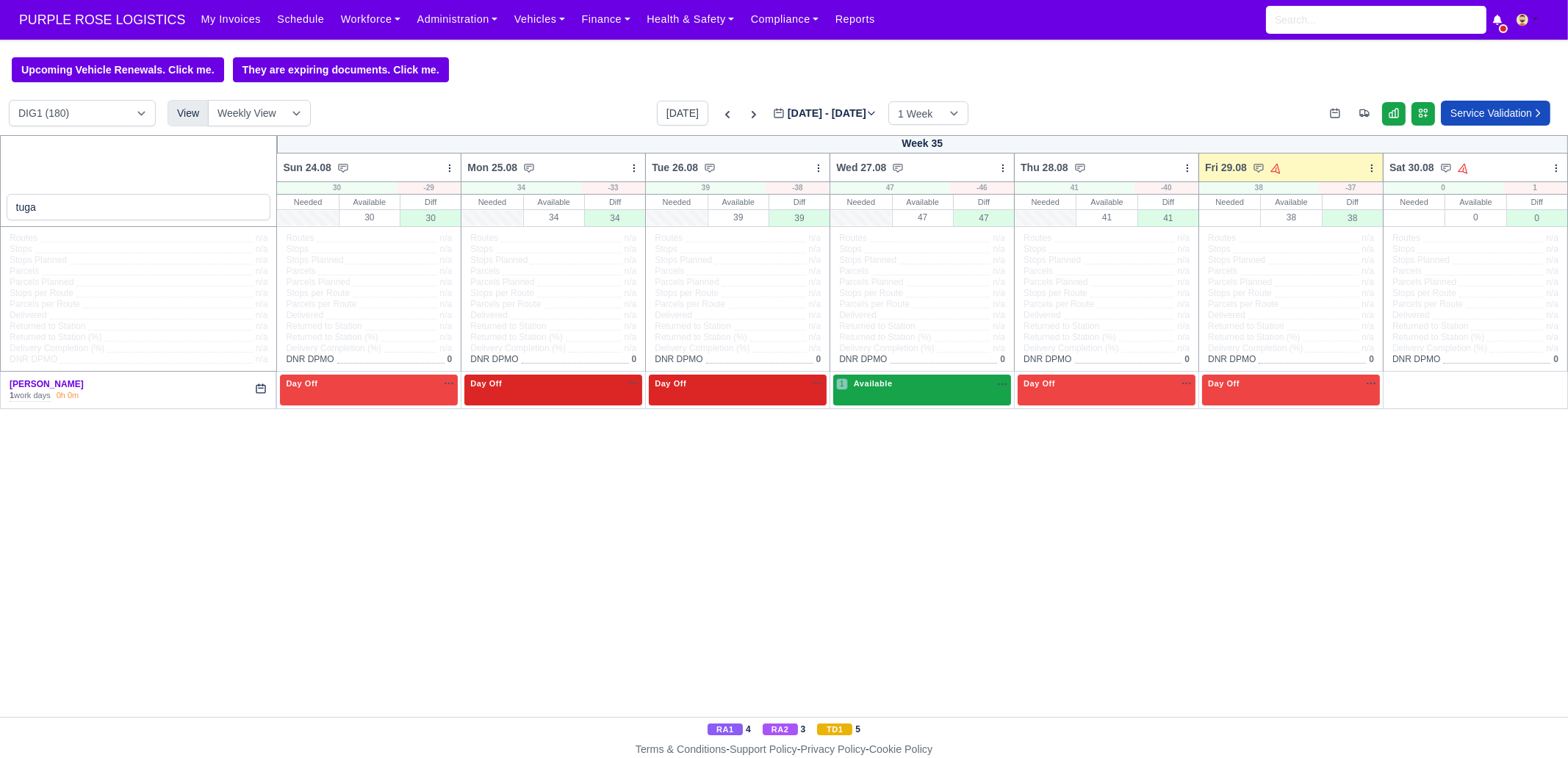
click at [910, 403] on div "1 Available" at bounding box center [922, 389] width 178 height 30
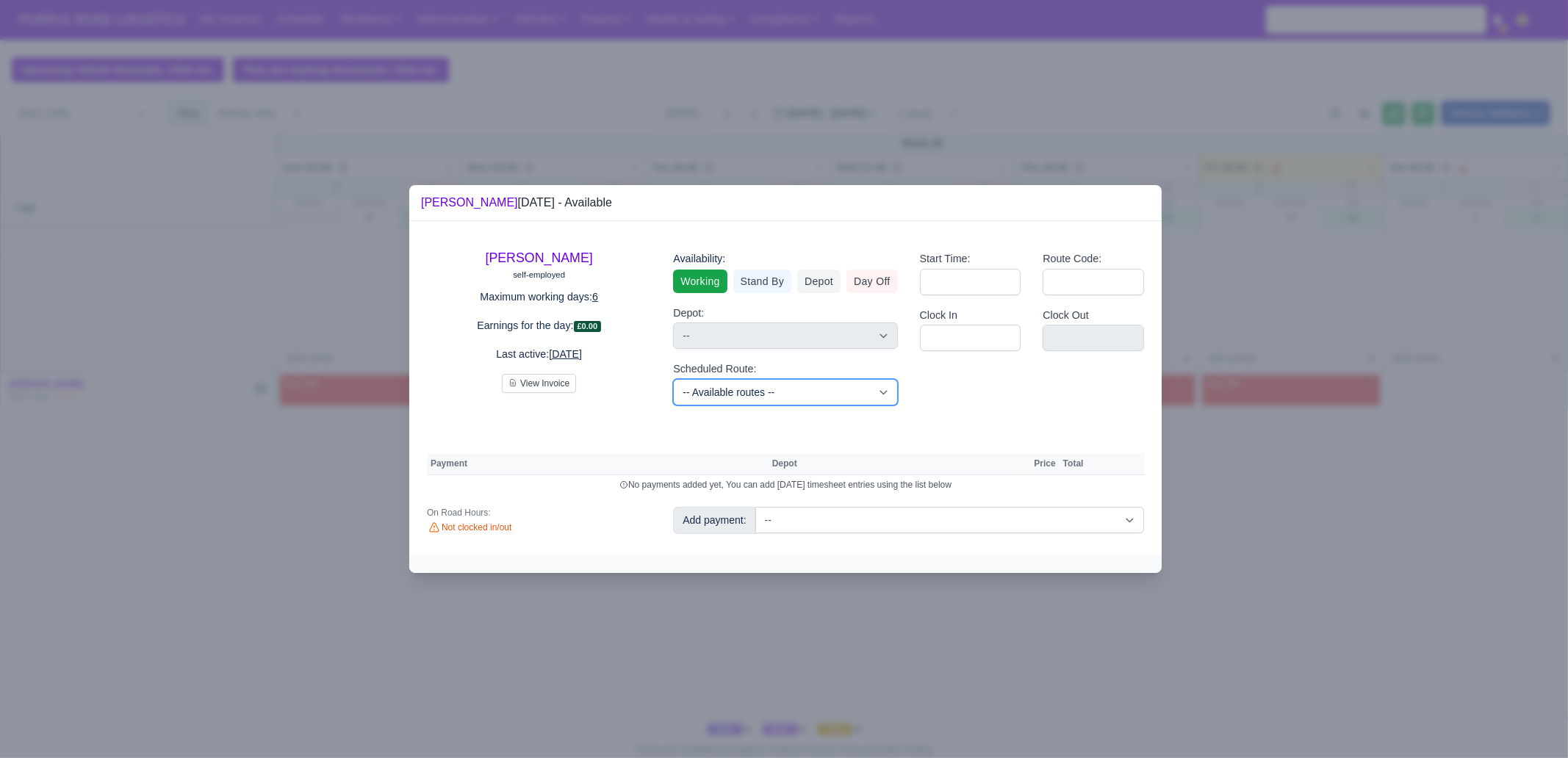
click at [789, 391] on select "-- Available routes -- Standard Parcel - Block of 6 Hours - (SD6) AmFlex RTS Ve…" at bounding box center [785, 392] width 224 height 26
select select "6"
click at [673, 379] on select "-- Available routes -- Standard Parcel - Block of 6 Hours - (SD6) AmFlex RTS Ve…" at bounding box center [785, 392] width 224 height 26
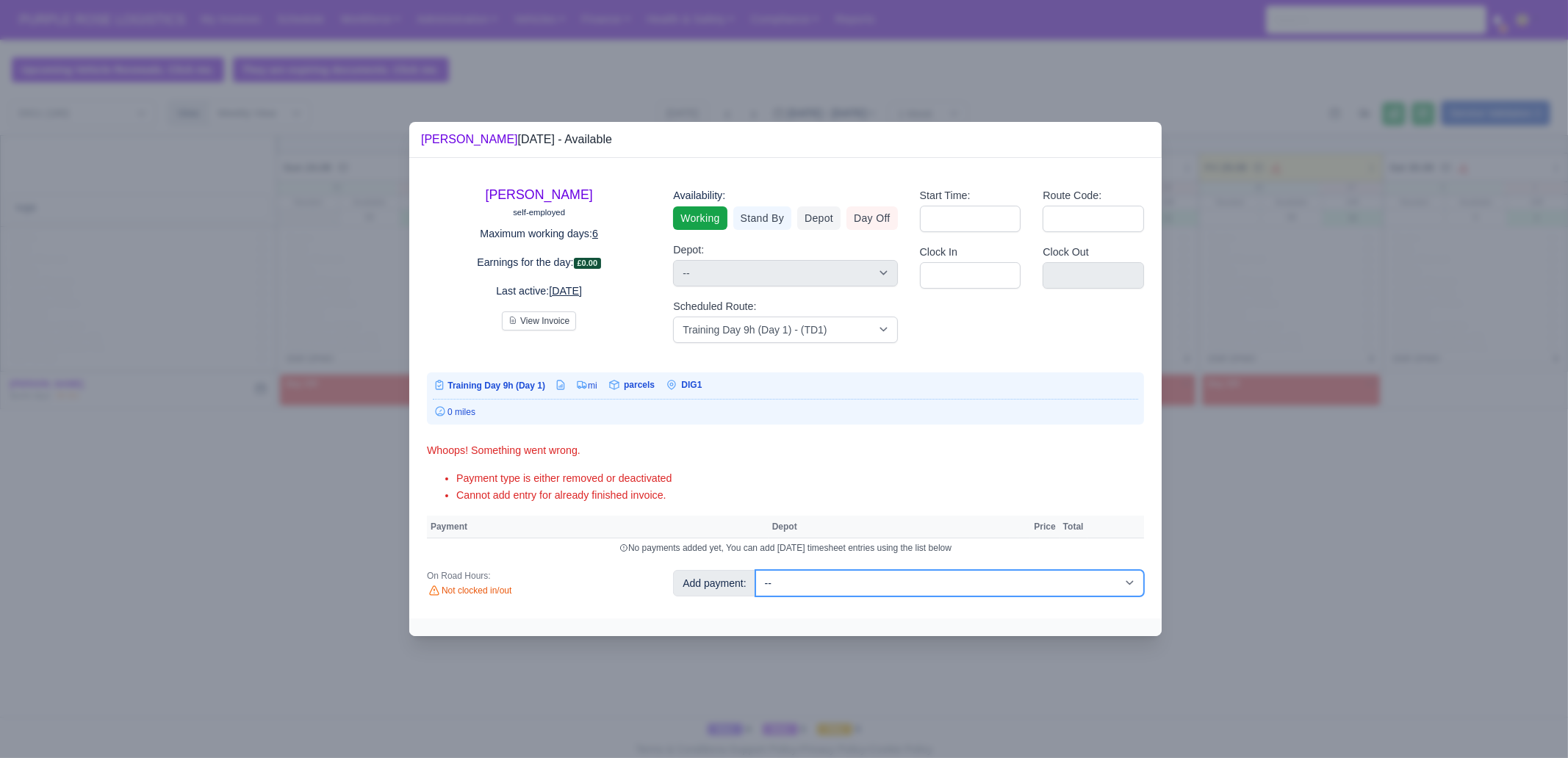
click at [936, 582] on select "-- Additional Hour Support (£14.50) Additional Hour Support (Walkers) (£13.50) …" at bounding box center [949, 583] width 388 height 26
select select "85"
click at [755, 570] on select "-- Additional Hour Support (£14.50) Additional Hour Support (Walkers) (£13.50) …" at bounding box center [949, 583] width 388 height 26
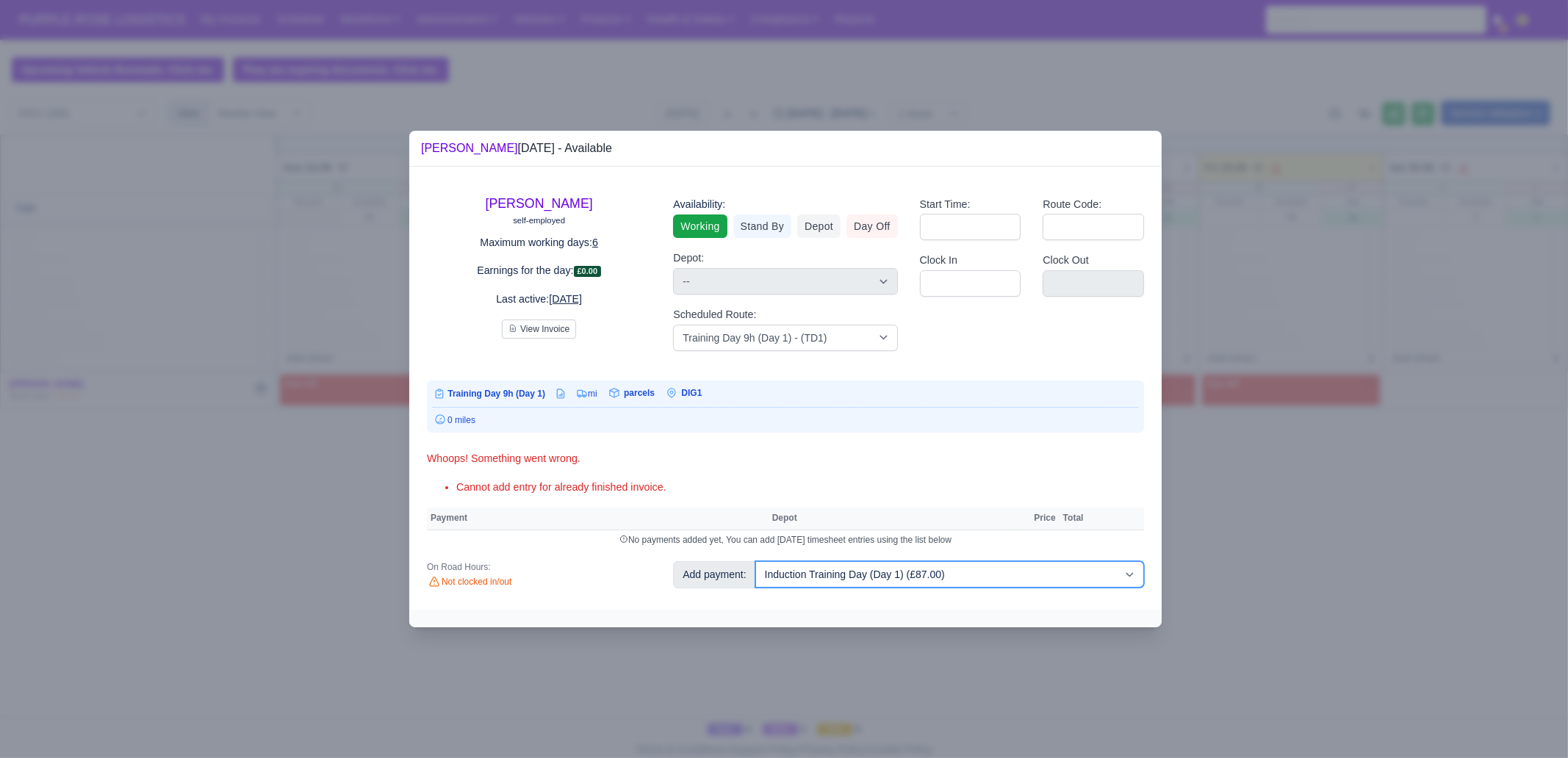
click at [944, 576] on select "-- Additional Hour Support (£14.50) Additional Hour Support (Walkers) (£13.50) …" at bounding box center [949, 574] width 388 height 26
click at [1123, 640] on div at bounding box center [784, 379] width 1568 height 758
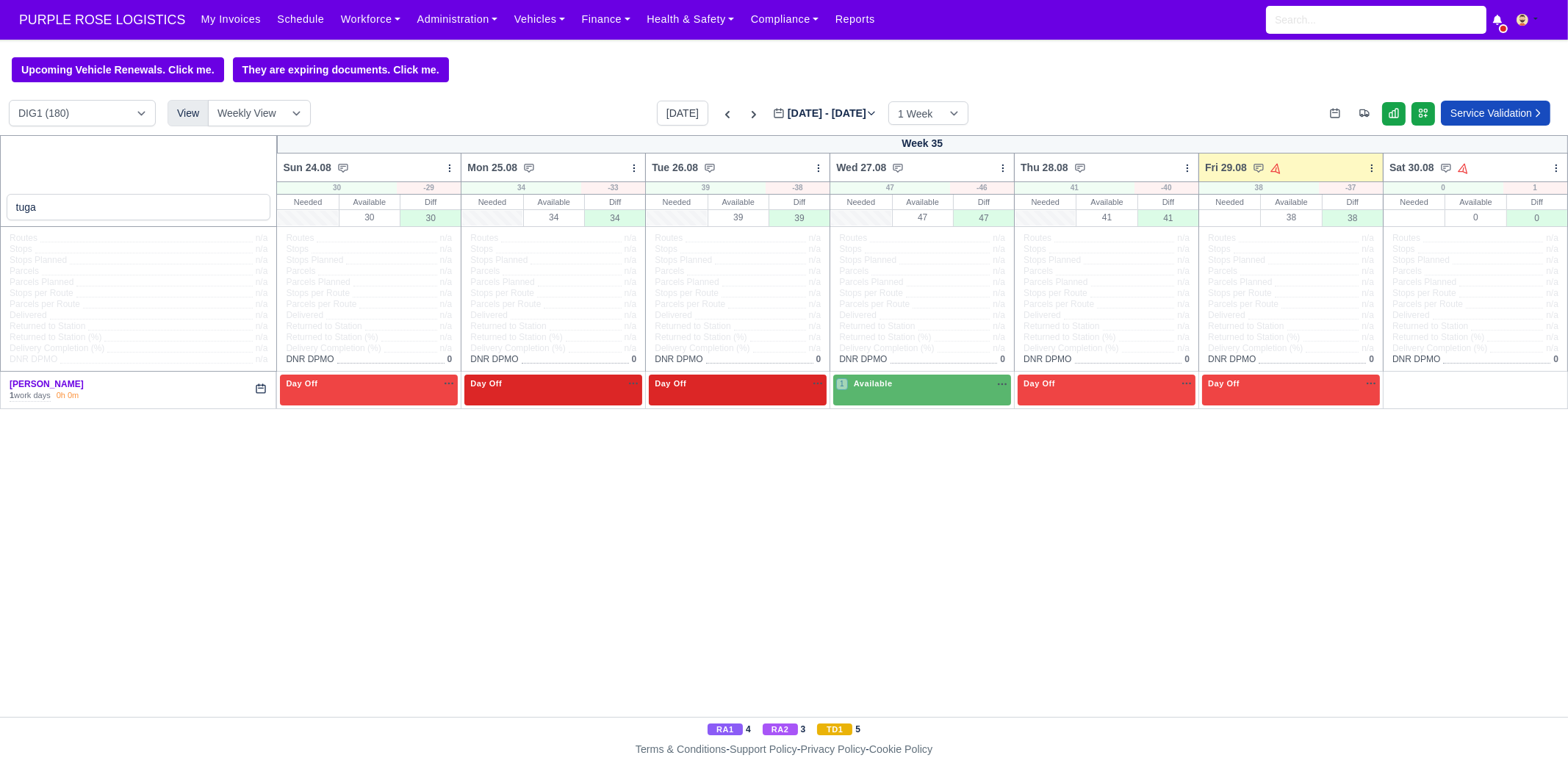
click at [913, 373] on td "1 Available" at bounding box center [922, 390] width 185 height 37
click at [884, 388] on span "Available" at bounding box center [874, 383] width 45 height 10
select select "6"
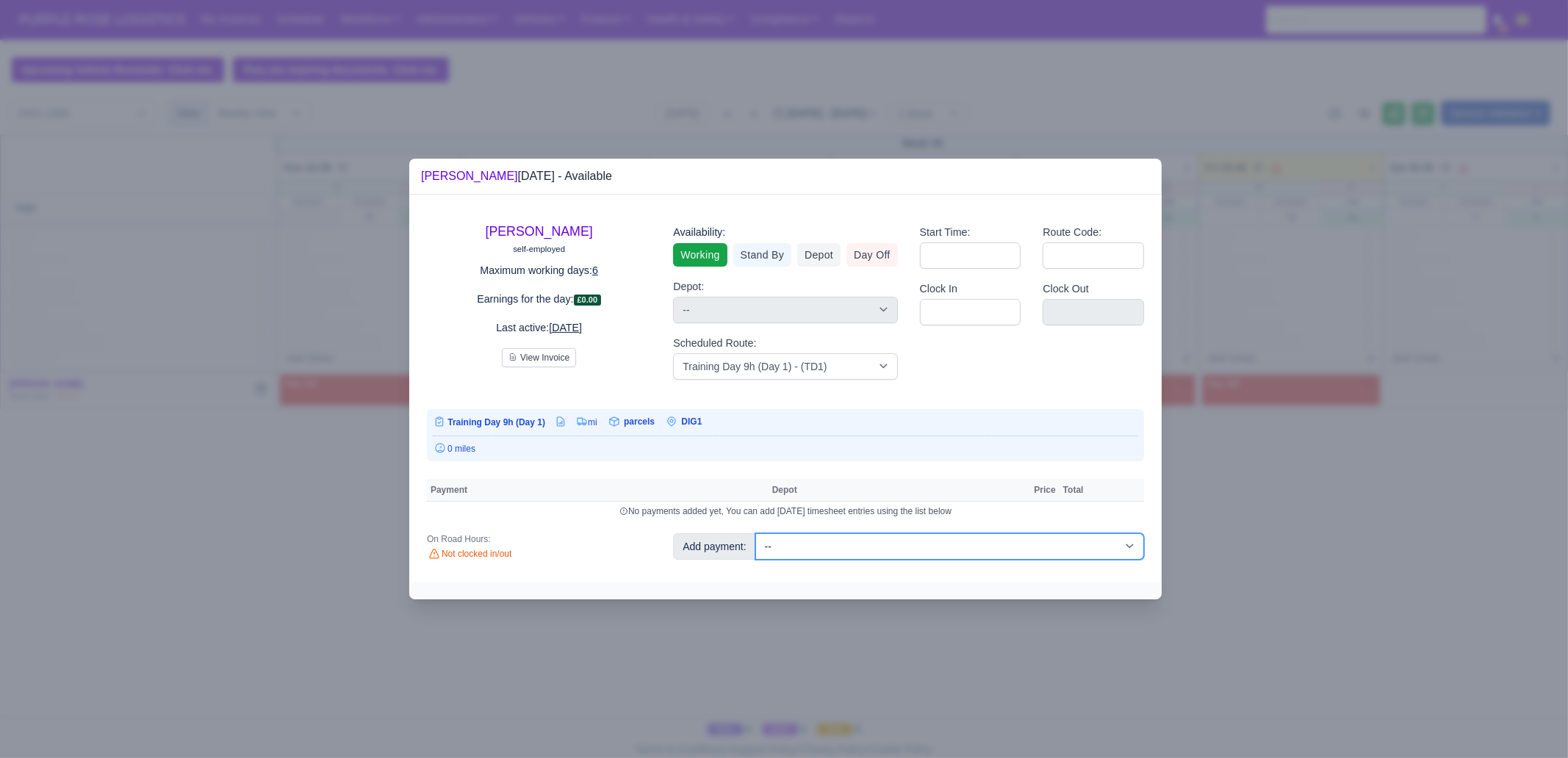
click at [842, 539] on select "-- Additional Hour Support (£14.50) Additional Hour Support (Walkers) (£13.50) …" at bounding box center [949, 546] width 388 height 26
select select "85"
click at [755, 533] on select "-- Additional Hour Support (£14.50) Additional Hour Support (Walkers) (£13.50) …" at bounding box center [949, 546] width 388 height 26
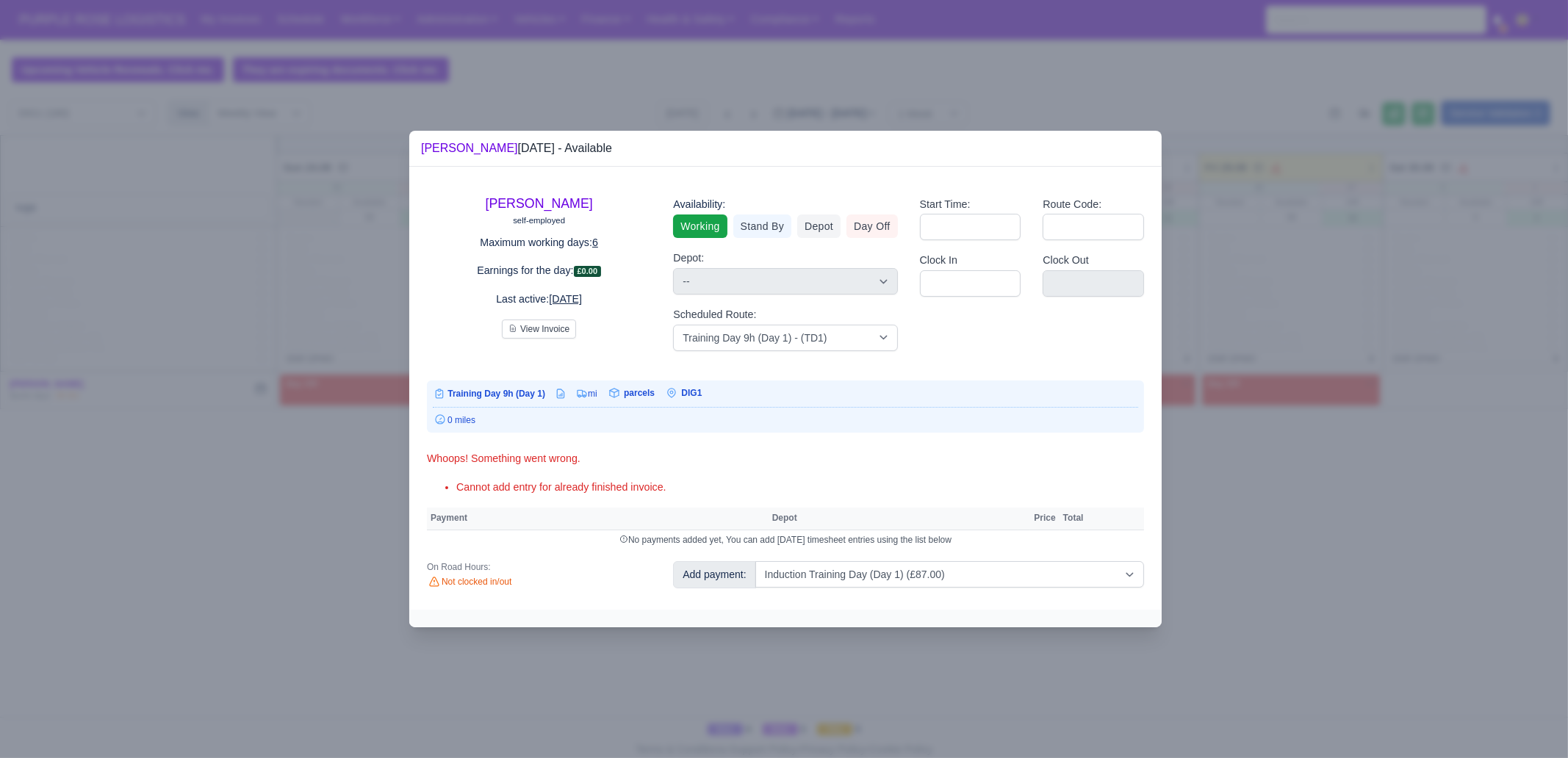
click at [305, 581] on div at bounding box center [784, 379] width 1568 height 758
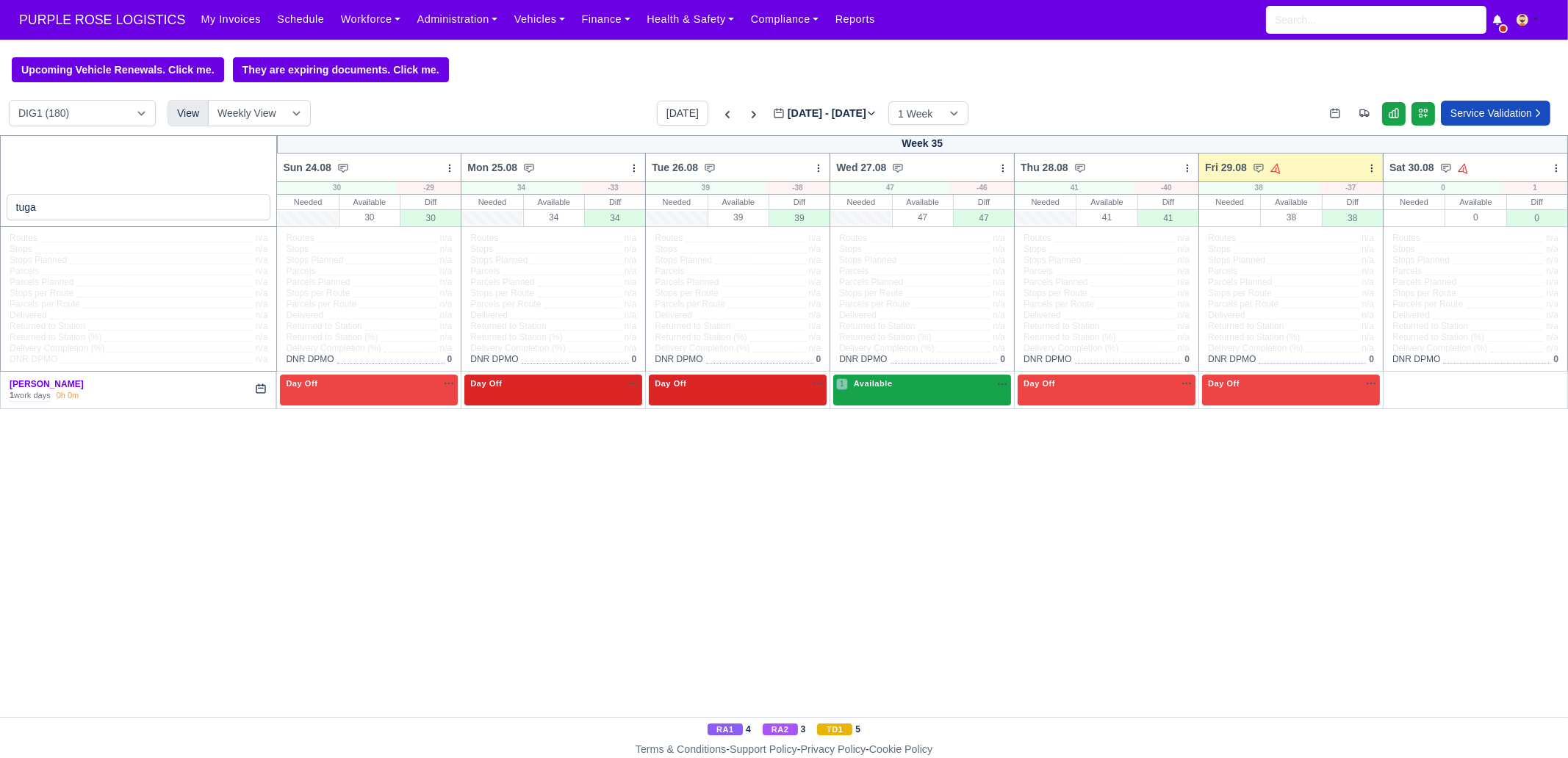
click at [919, 397] on div "1 Available" at bounding box center [922, 389] width 178 height 30
select select "6"
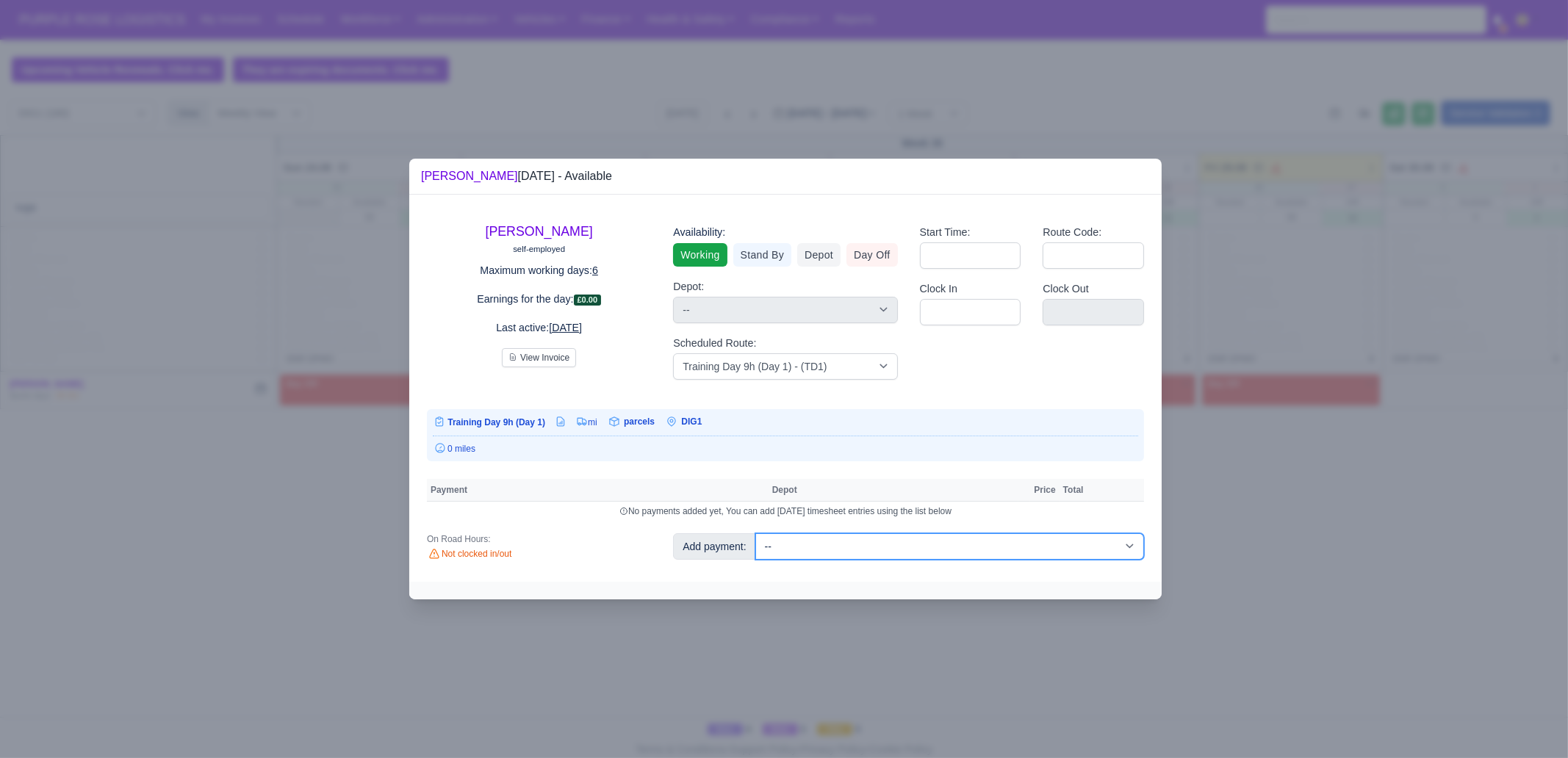
click at [832, 539] on select "-- Additional Hour Support (£14.50) Additional Hour Support (Walkers) (£13.50) …" at bounding box center [949, 546] width 388 height 26
select select "85"
click at [755, 533] on select "-- Additional Hour Support (£14.50) Additional Hour Support (Walkers) (£13.50) …" at bounding box center [949, 546] width 388 height 26
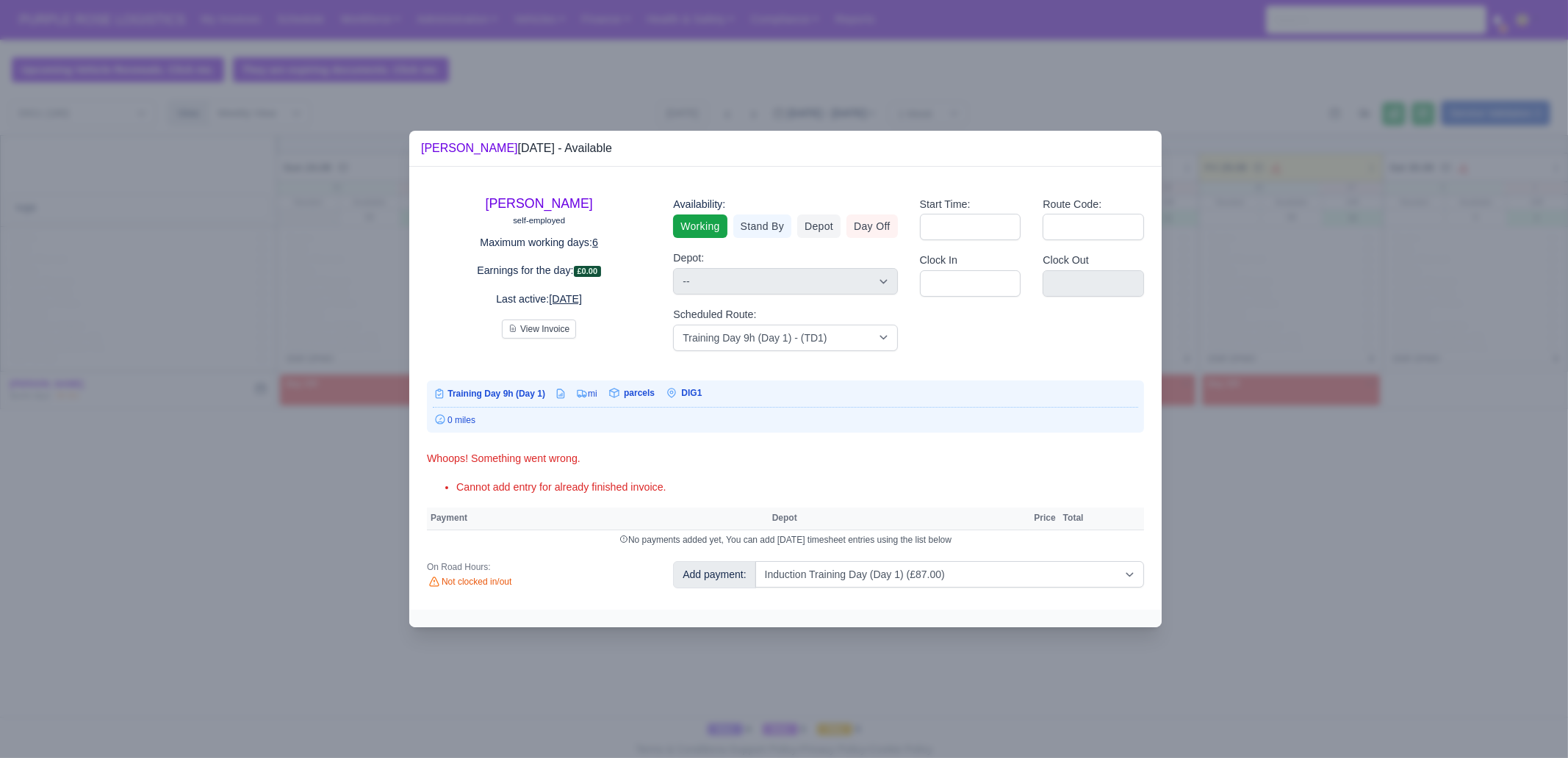
click at [176, 554] on div at bounding box center [784, 379] width 1568 height 758
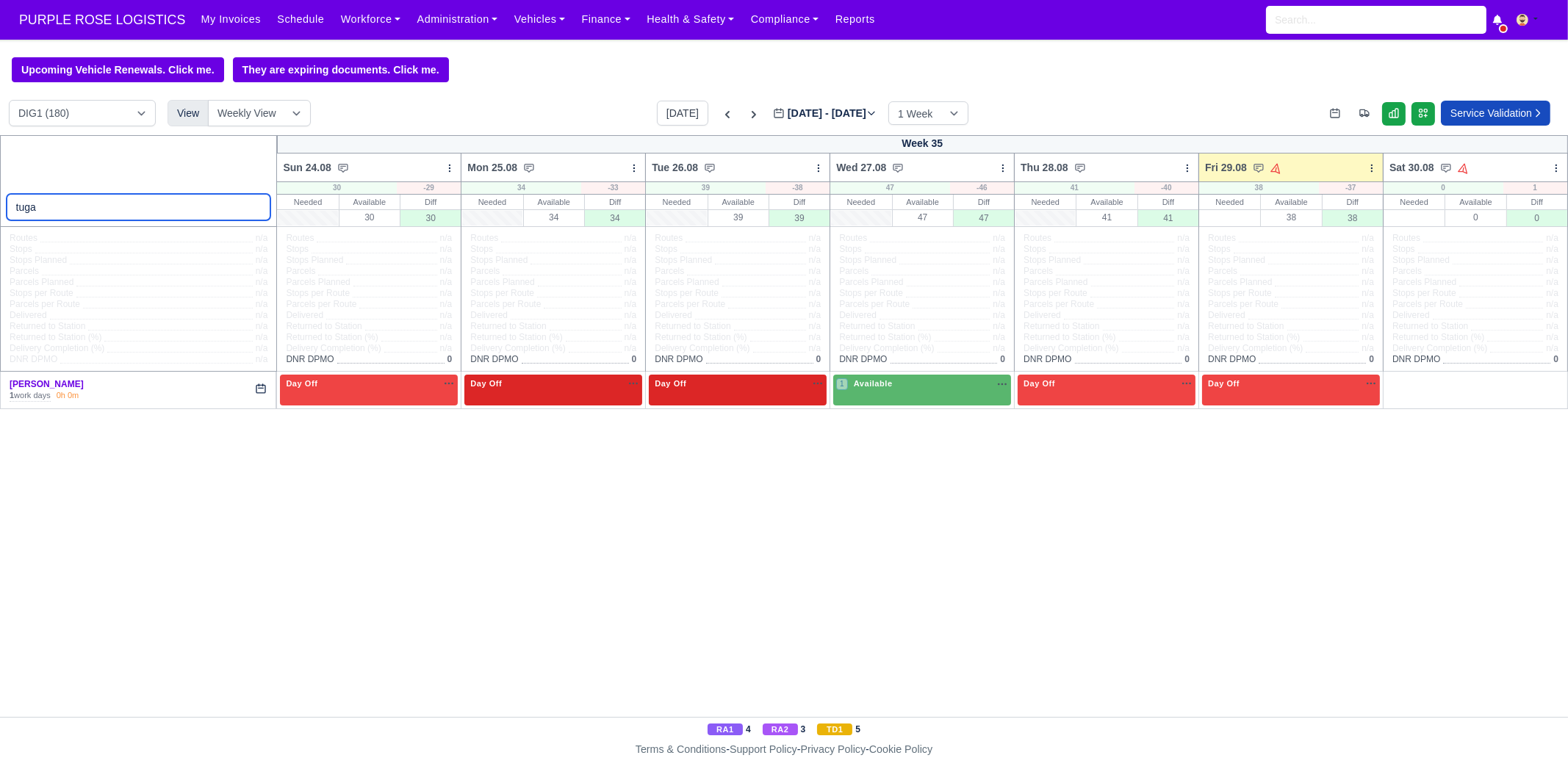
click at [111, 217] on input "tuga" at bounding box center [139, 207] width 265 height 26
click at [340, 16] on link "Workforce" at bounding box center [371, 19] width 76 height 29
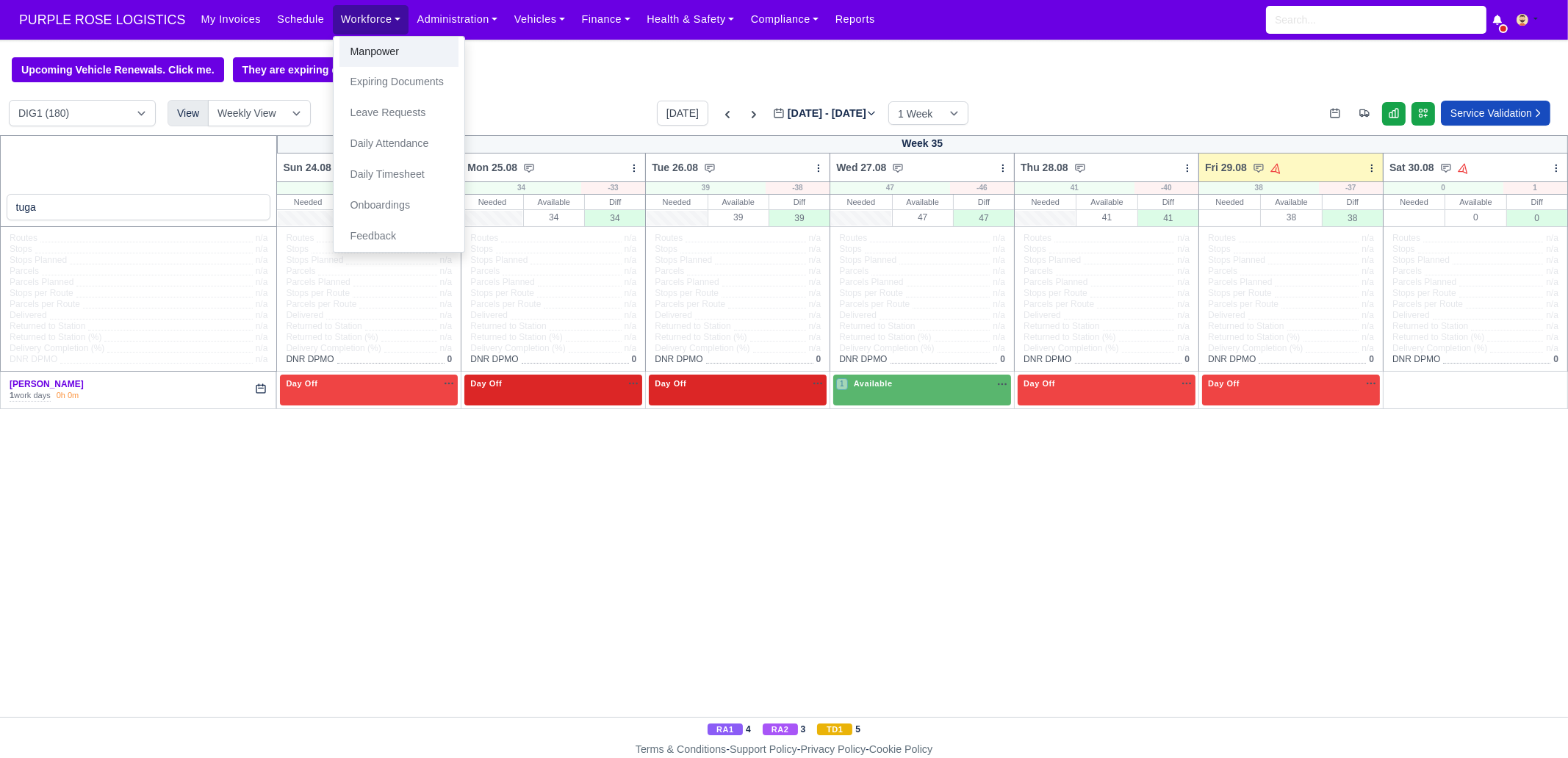
click at [351, 46] on link "Manpower" at bounding box center [399, 52] width 119 height 31
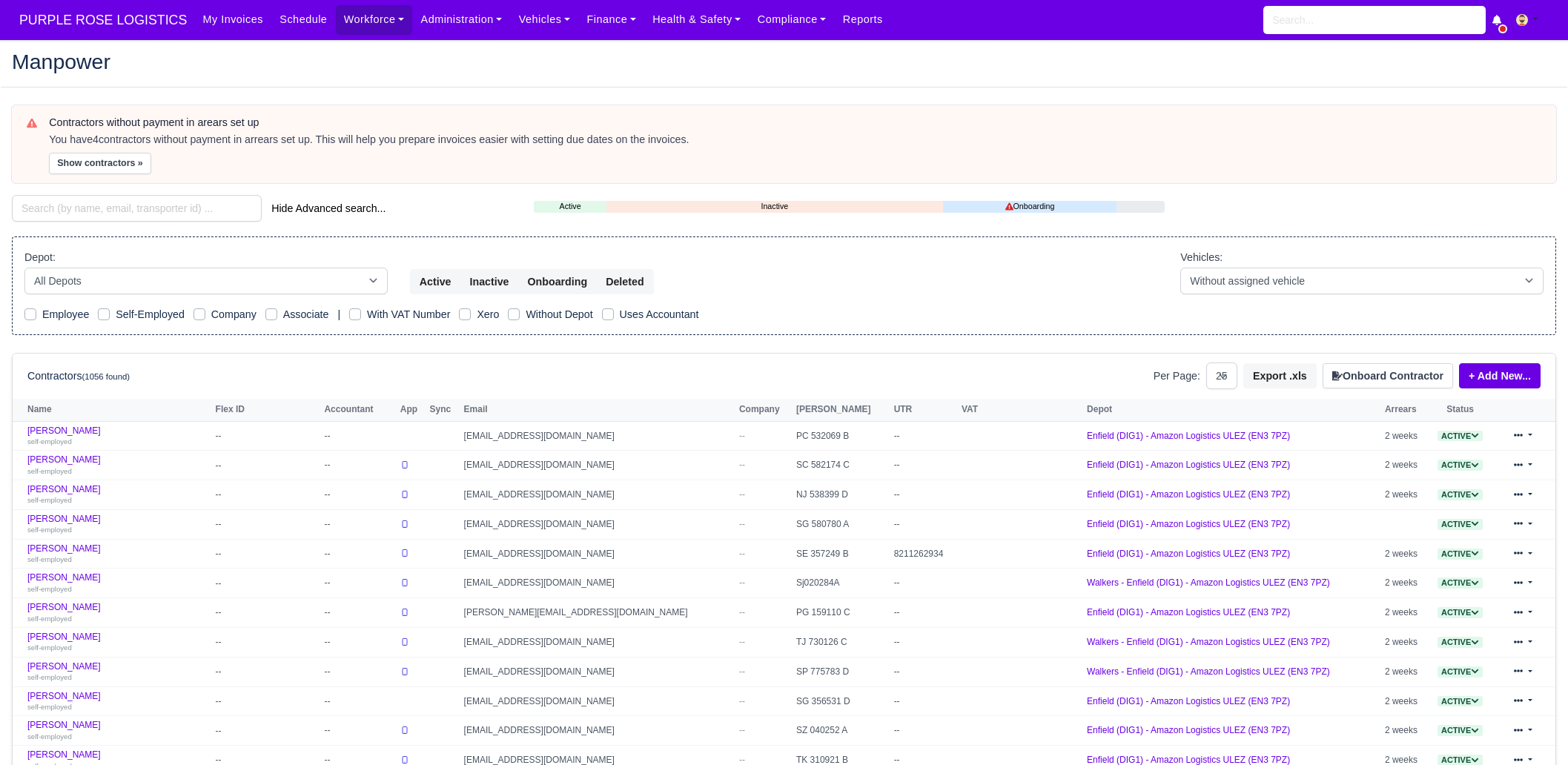
select select "25"
click at [189, 215] on input "search" at bounding box center [137, 208] width 250 height 27
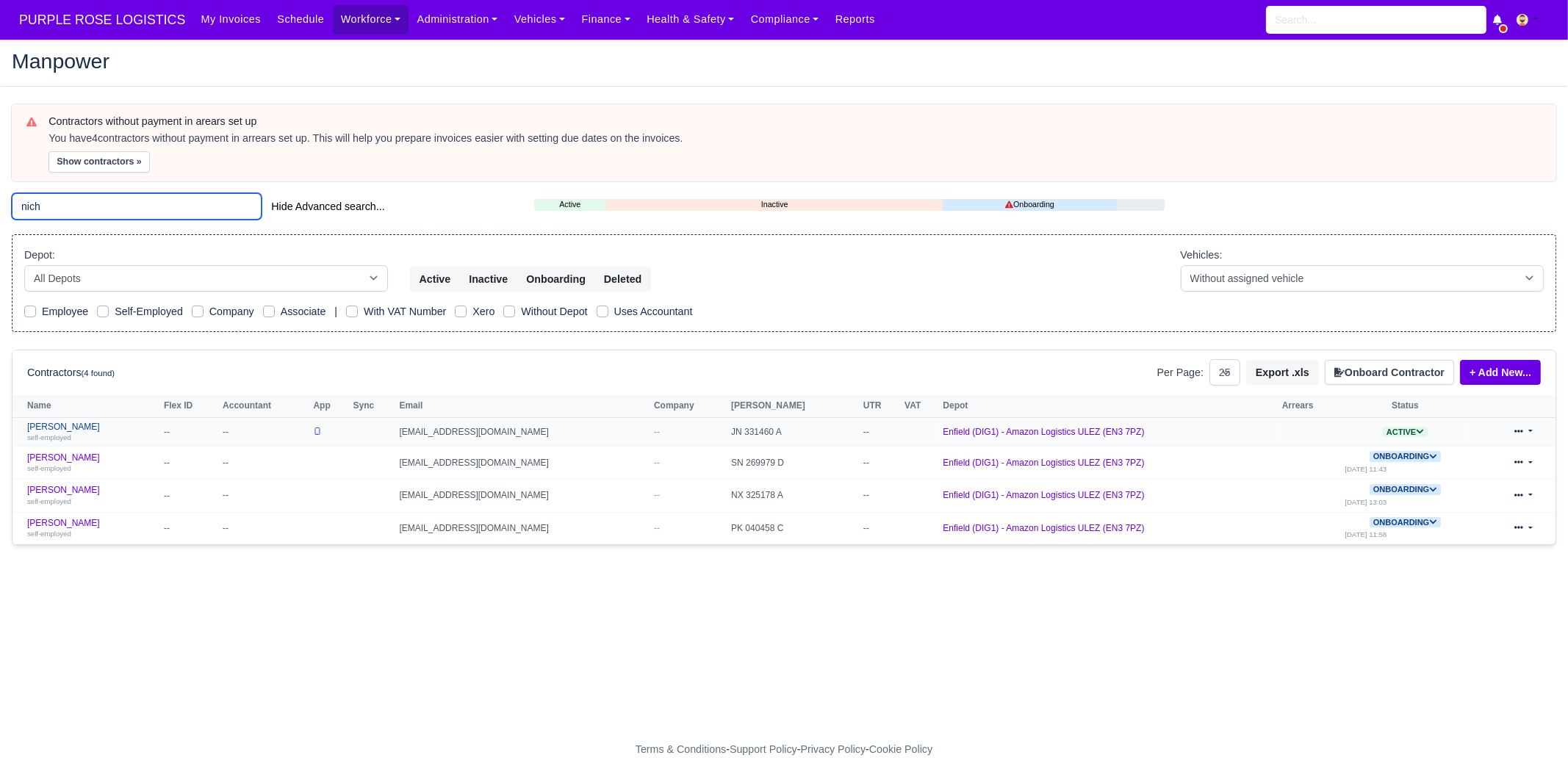
type input "nich"
click at [147, 432] on div "self-employed" at bounding box center [92, 437] width 129 height 10
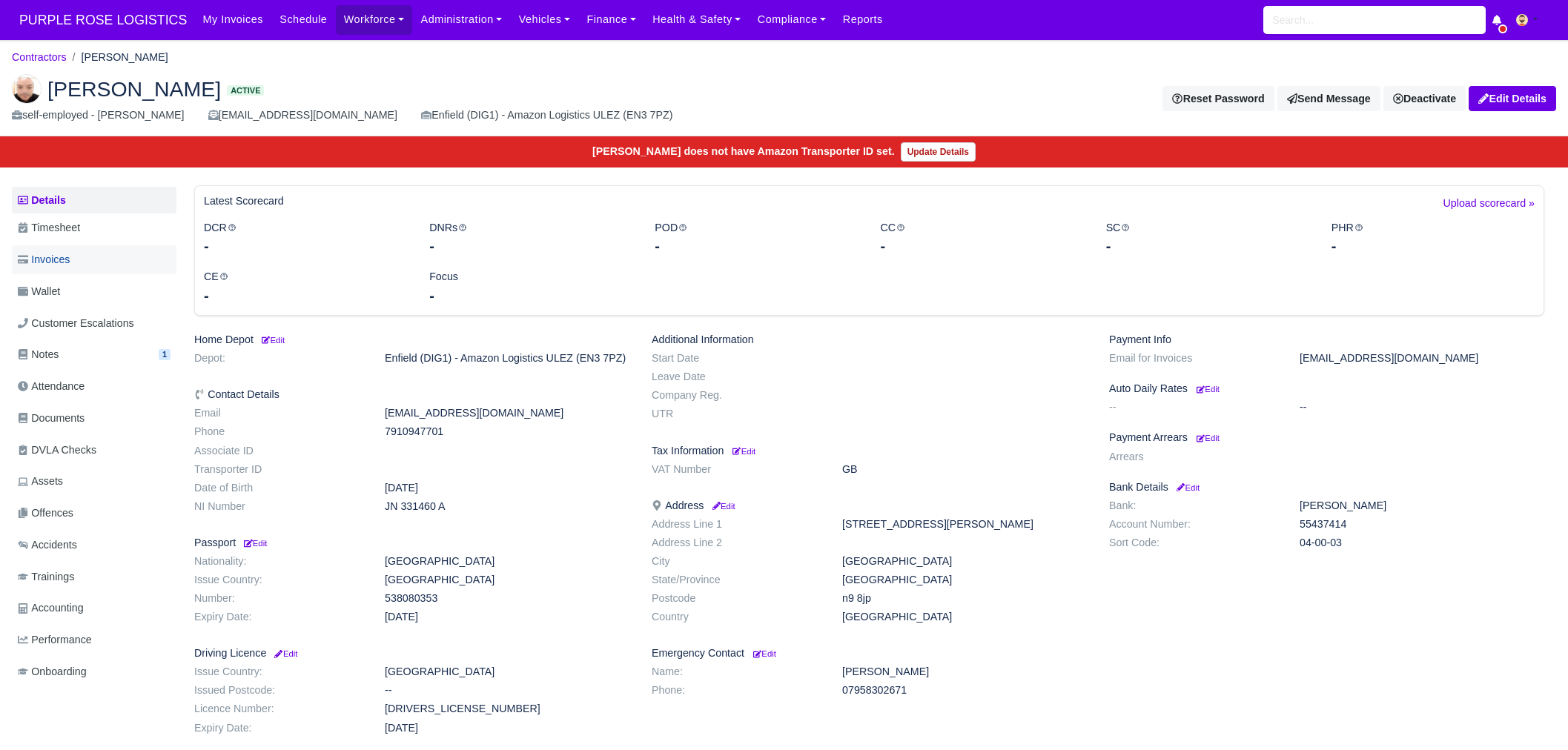
click at [80, 248] on link "Invoices" at bounding box center [94, 259] width 165 height 29
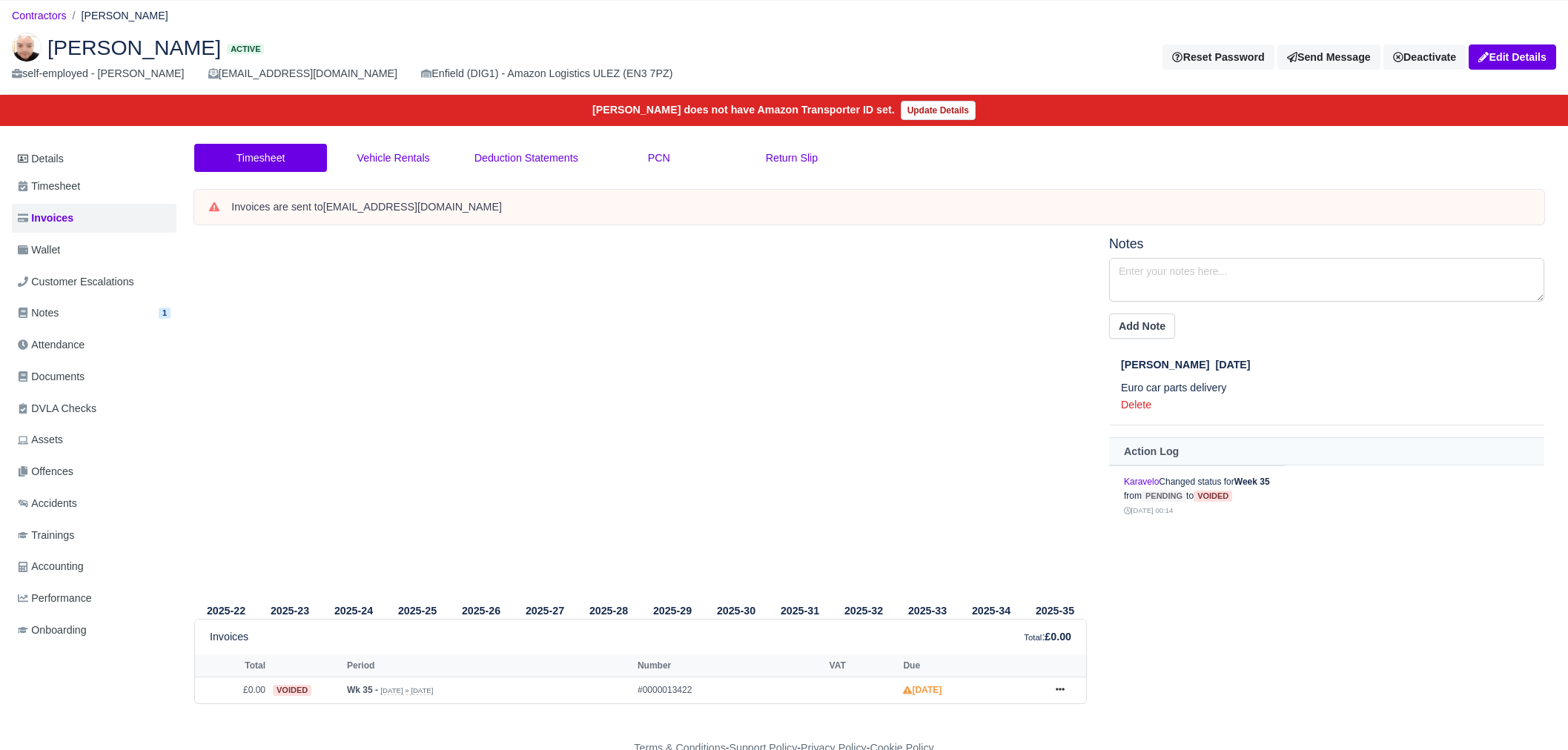
scroll to position [46, 0]
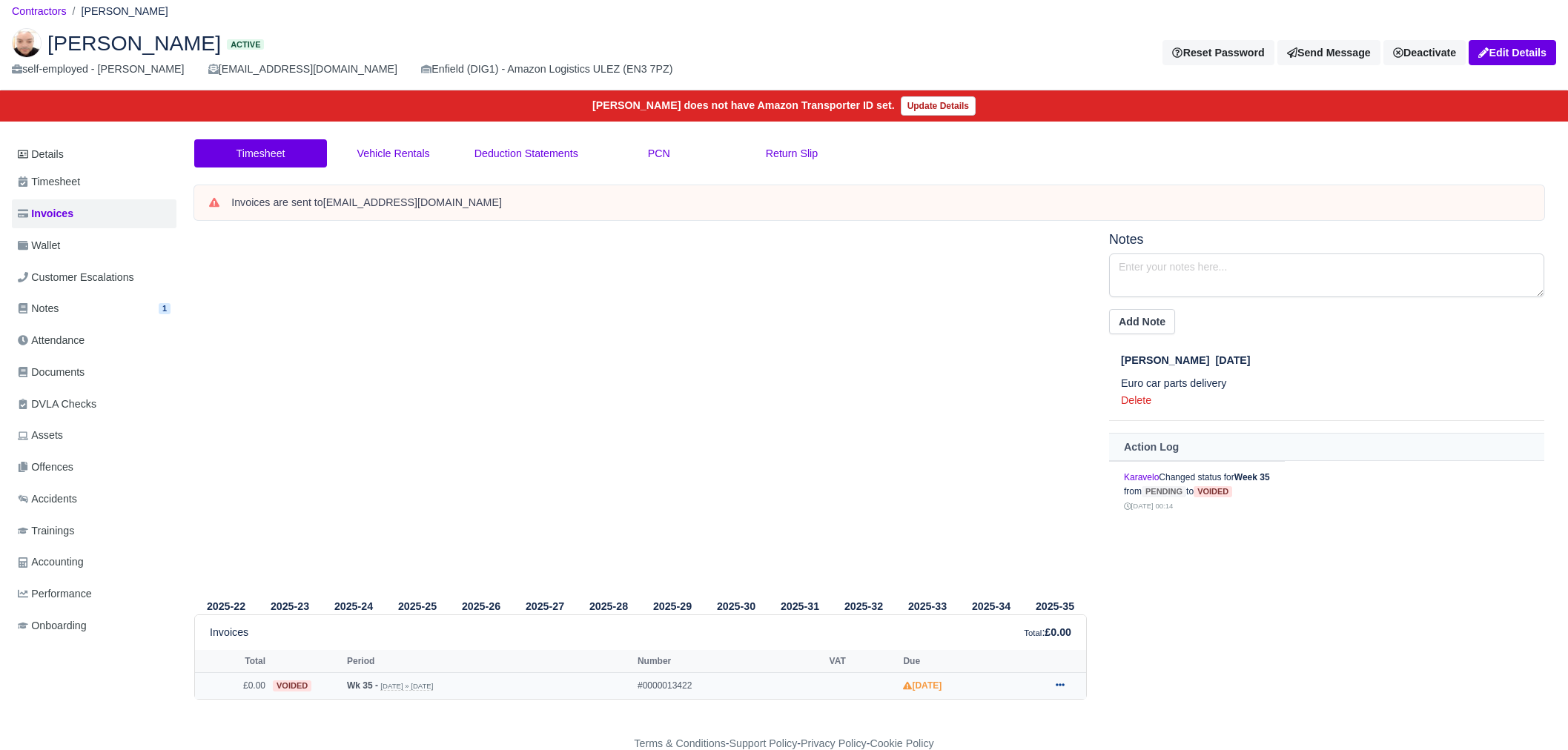
click at [1068, 683] on link at bounding box center [1060, 686] width 22 height 19
click at [1023, 621] on link "Show Invoice" at bounding box center [1005, 628] width 132 height 31
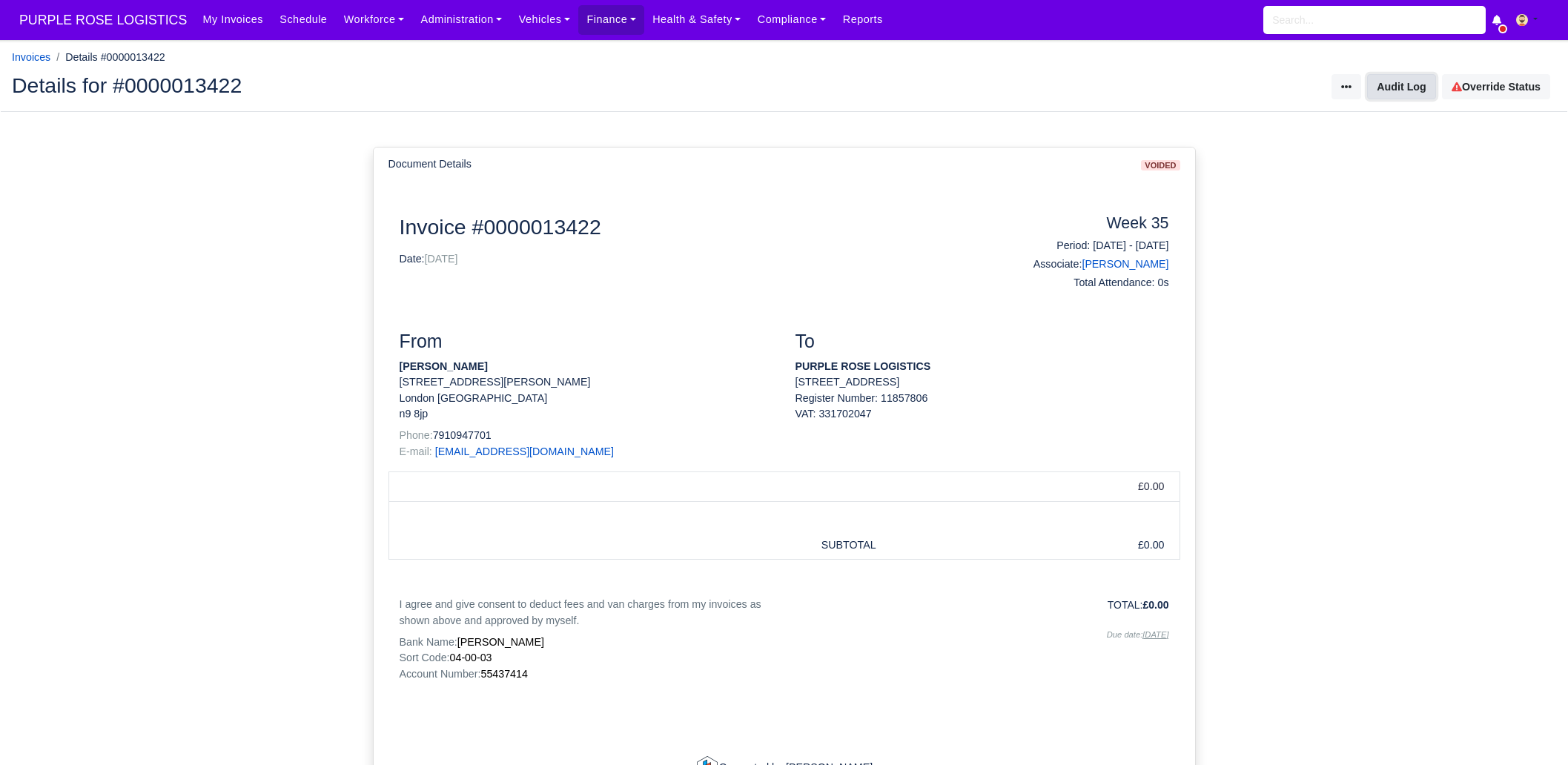
click at [1406, 83] on button "Audit Log" at bounding box center [1401, 86] width 68 height 25
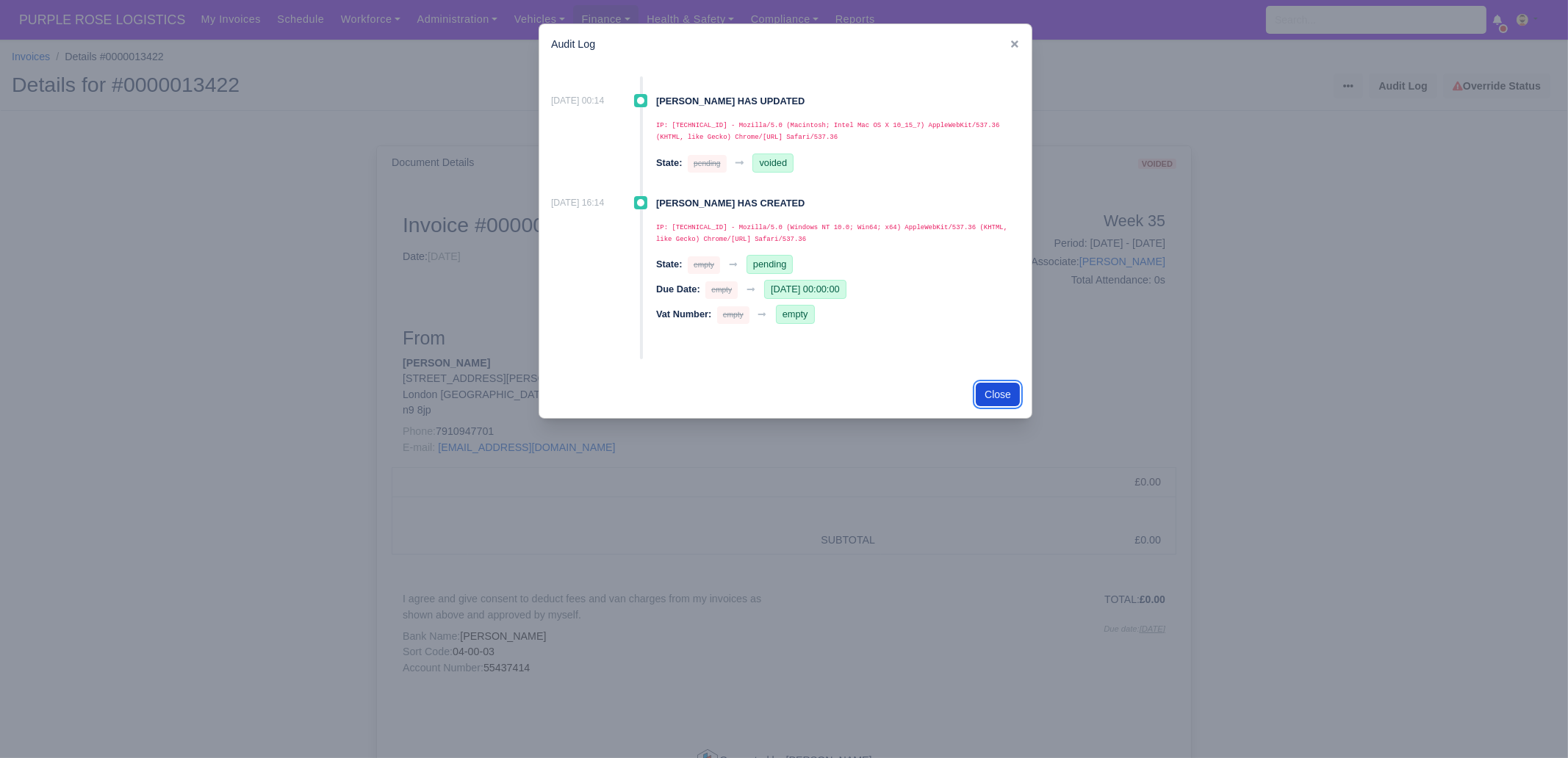
click at [999, 398] on button "Close" at bounding box center [997, 395] width 44 height 23
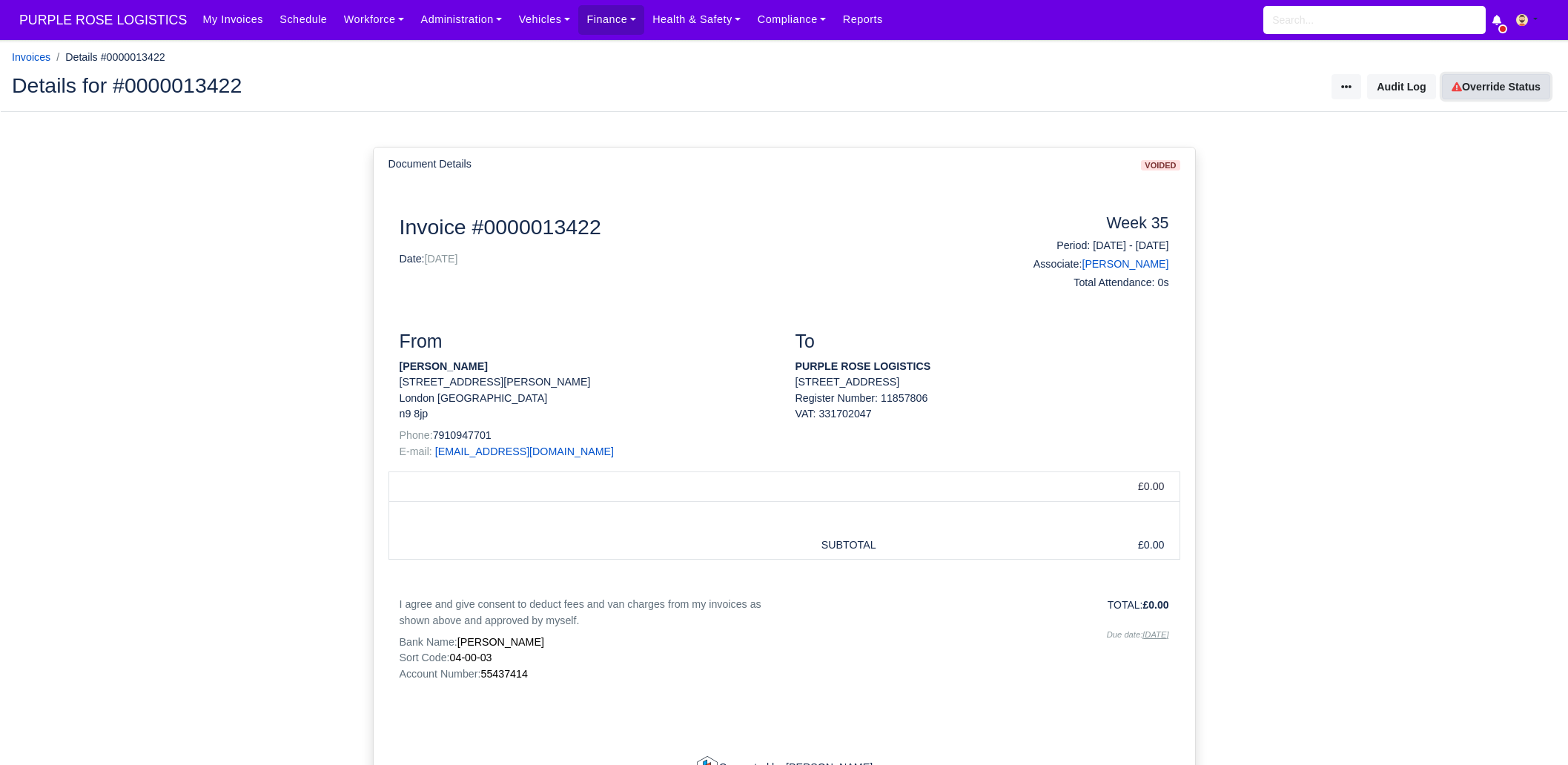
click at [1506, 86] on link "Override Status" at bounding box center [1497, 86] width 108 height 25
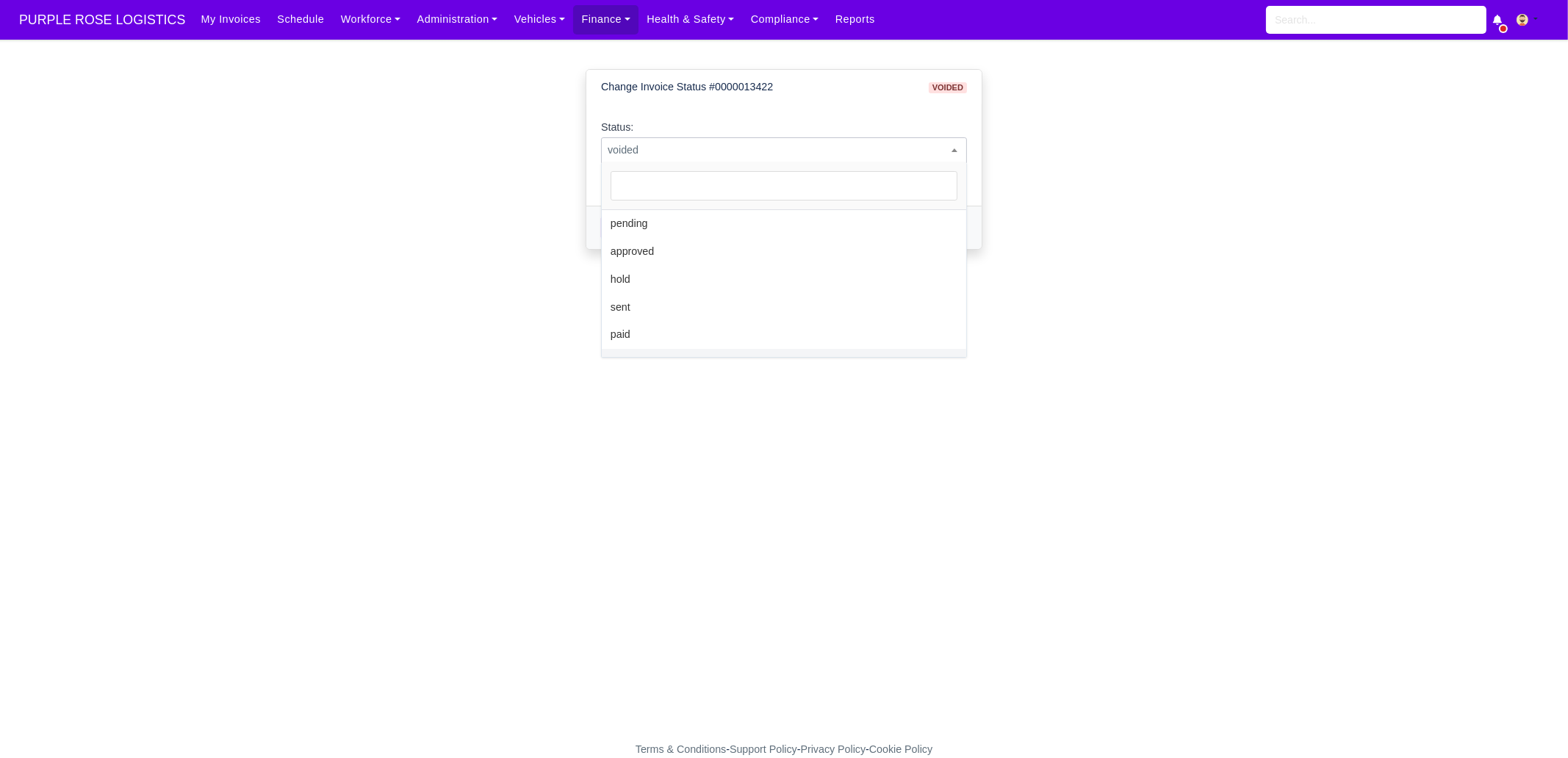
click at [680, 150] on span "voided" at bounding box center [784, 150] width 364 height 19
select select "pending"
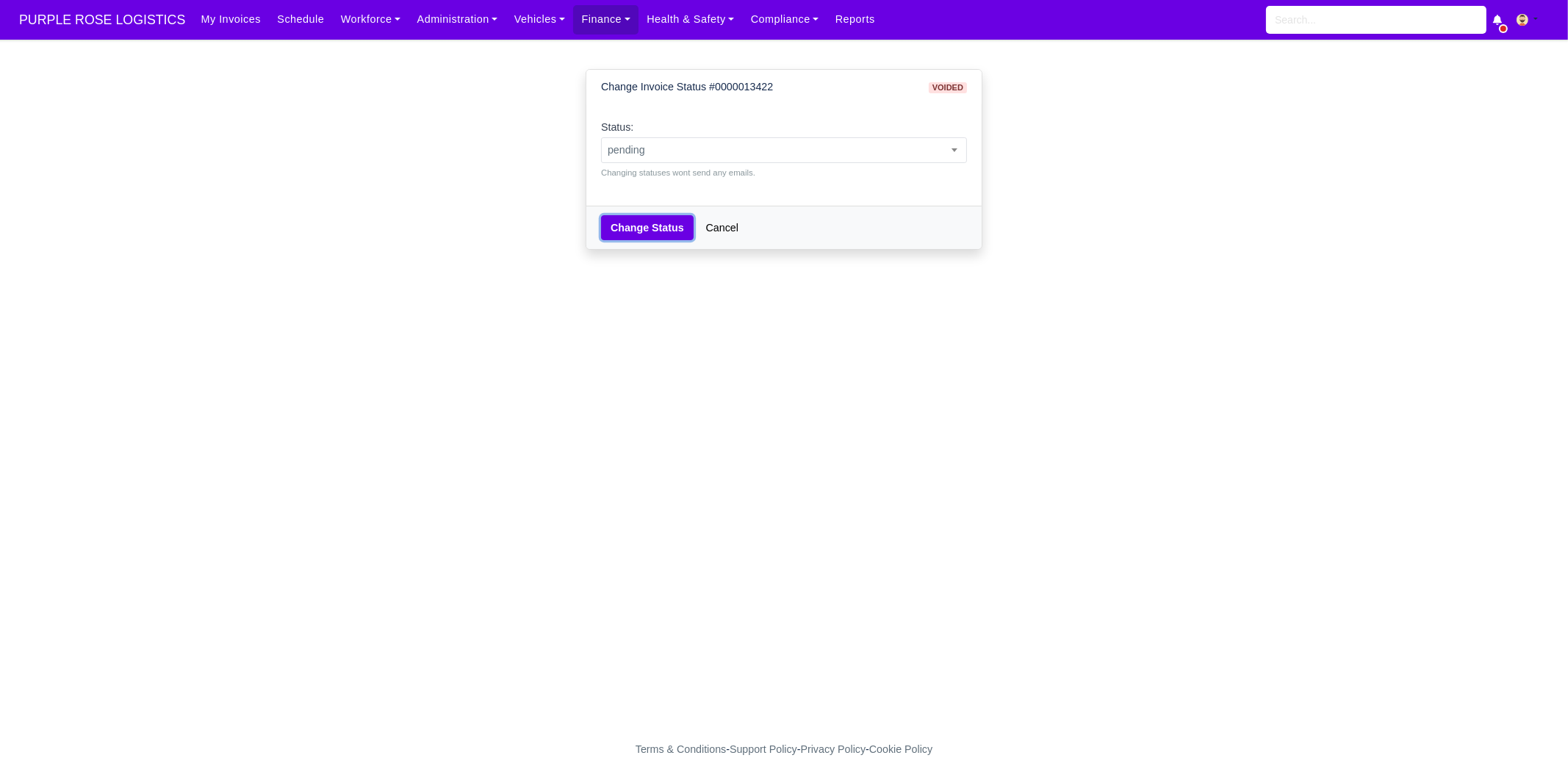
click at [628, 237] on button "Change Status" at bounding box center [647, 228] width 93 height 25
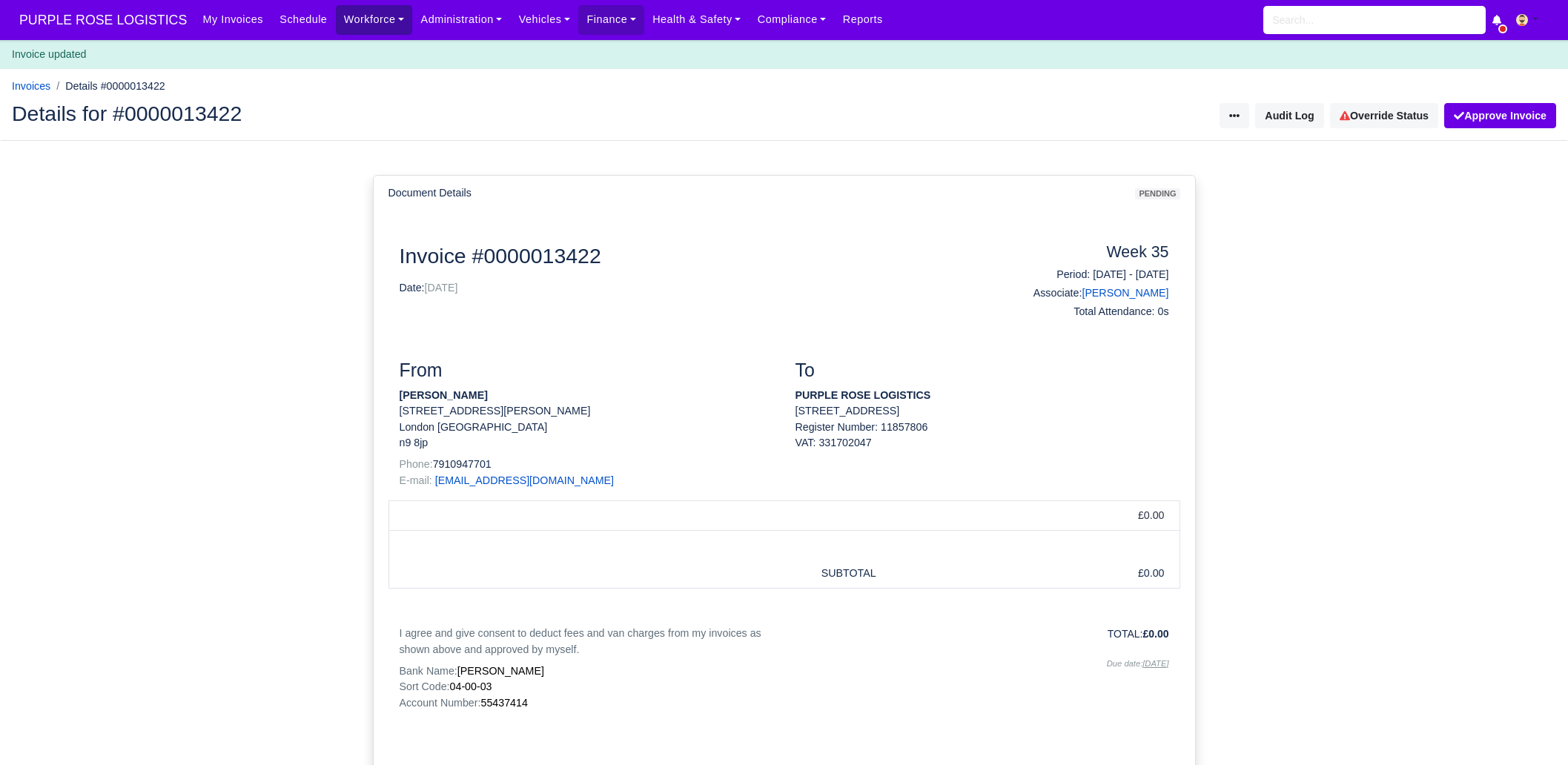
click at [351, 21] on link "Workforce" at bounding box center [375, 20] width 77 height 29
click at [352, 47] on link "Manpower" at bounding box center [402, 53] width 120 height 31
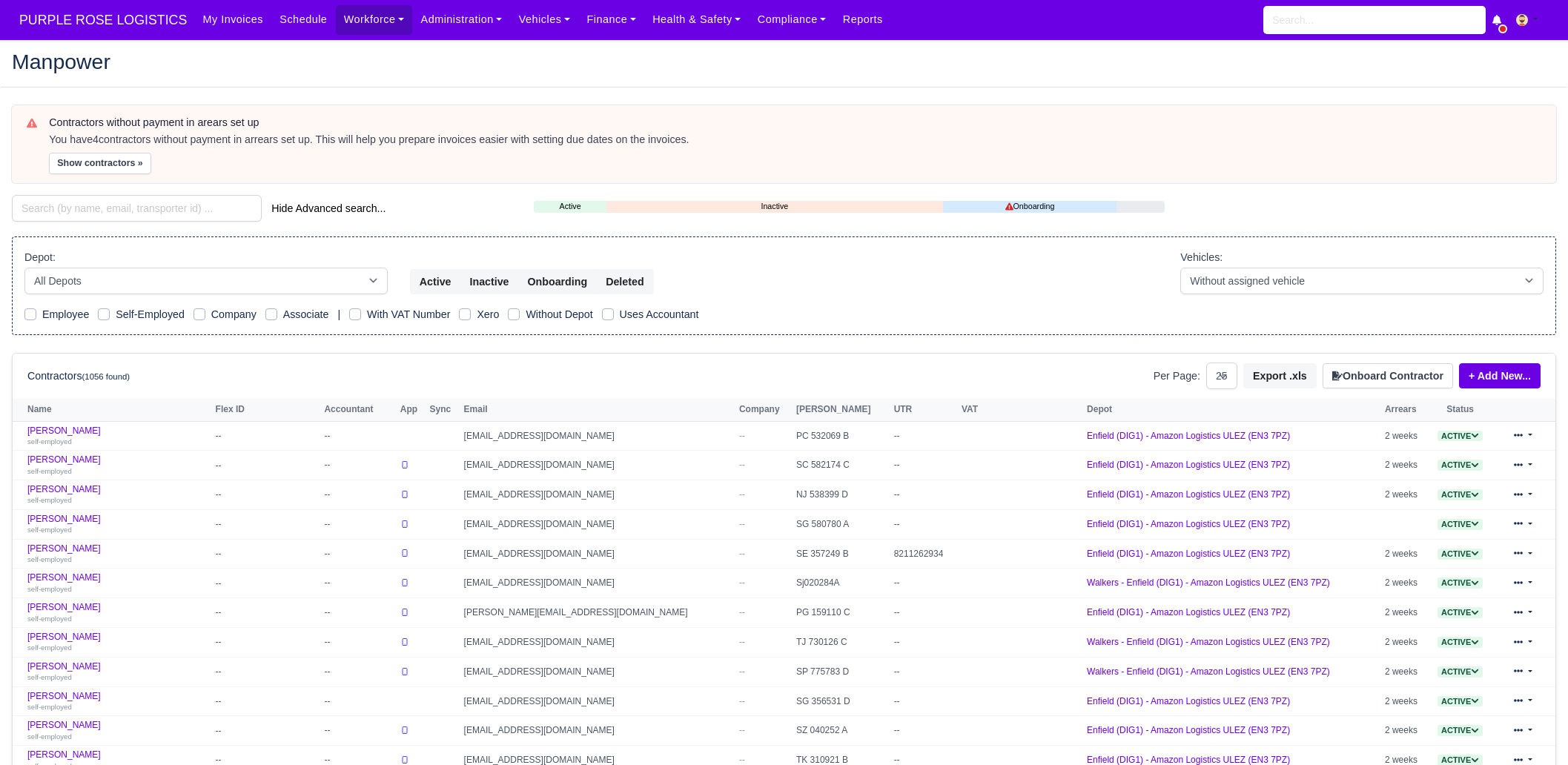
select select "25"
click at [118, 16] on span "PURPLE ROSE LOGISTICS" at bounding box center [103, 20] width 182 height 30
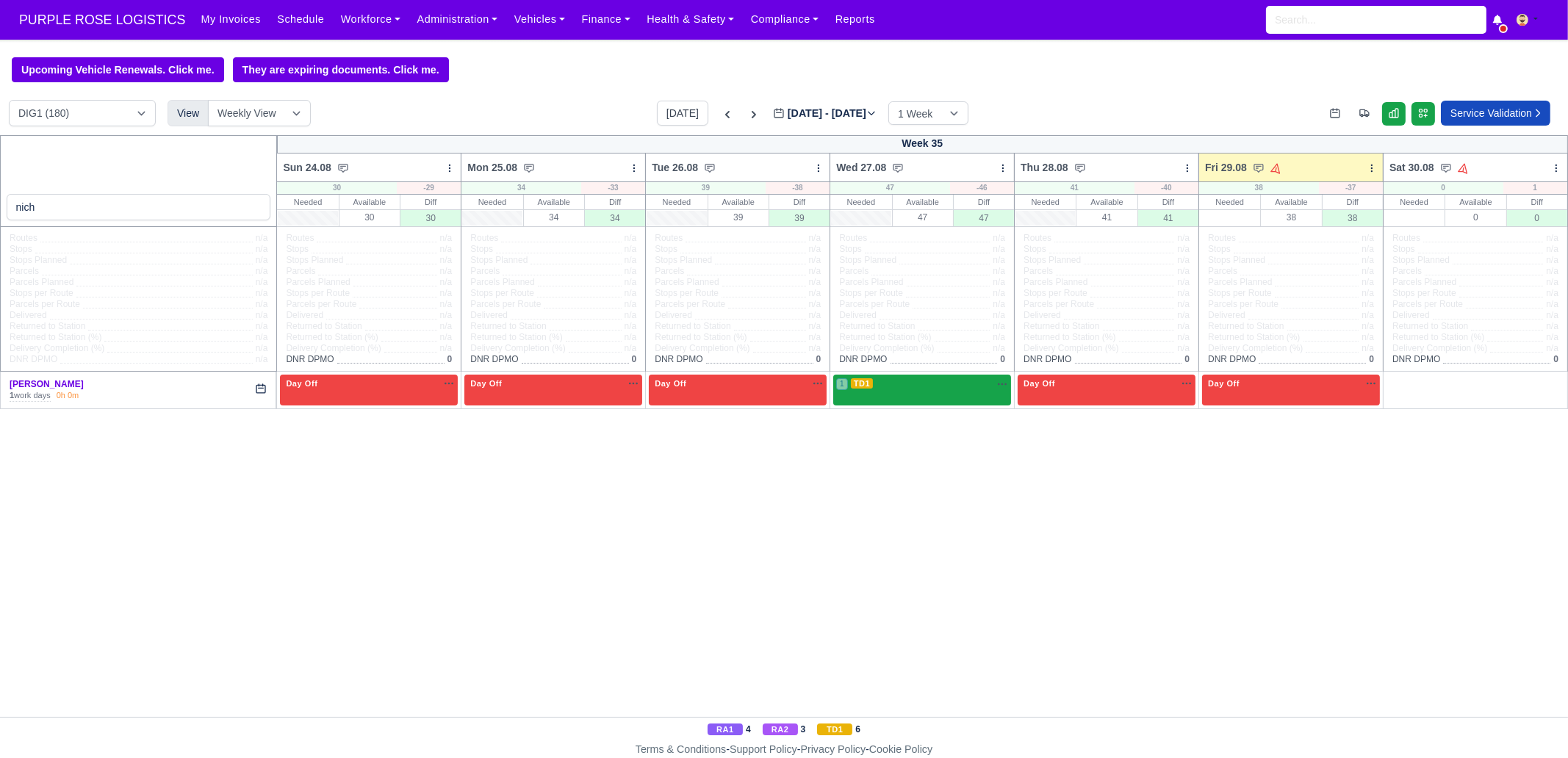
type input "nich"
click at [916, 403] on div "1 TD1" at bounding box center [922, 389] width 178 height 30
select select "6"
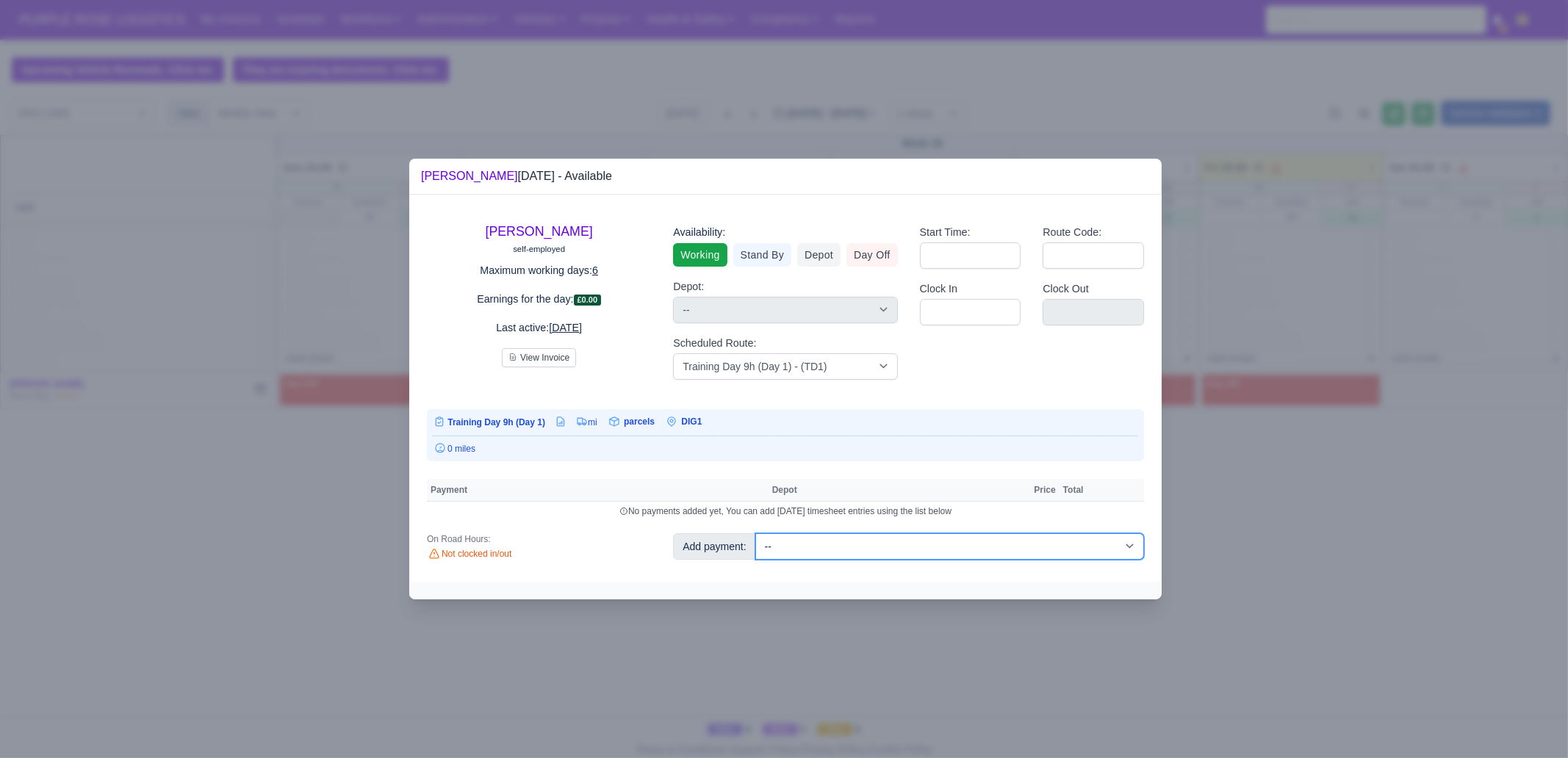
click at [825, 545] on select "-- Additional Hour Support (£14.50) Additional Hour Support (Walkers) (£13.50) …" at bounding box center [949, 546] width 388 height 26
select select "85"
click at [755, 533] on select "-- Additional Hour Support (£14.50) Additional Hour Support (Walkers) (£13.50) …" at bounding box center [949, 546] width 388 height 26
select select "1"
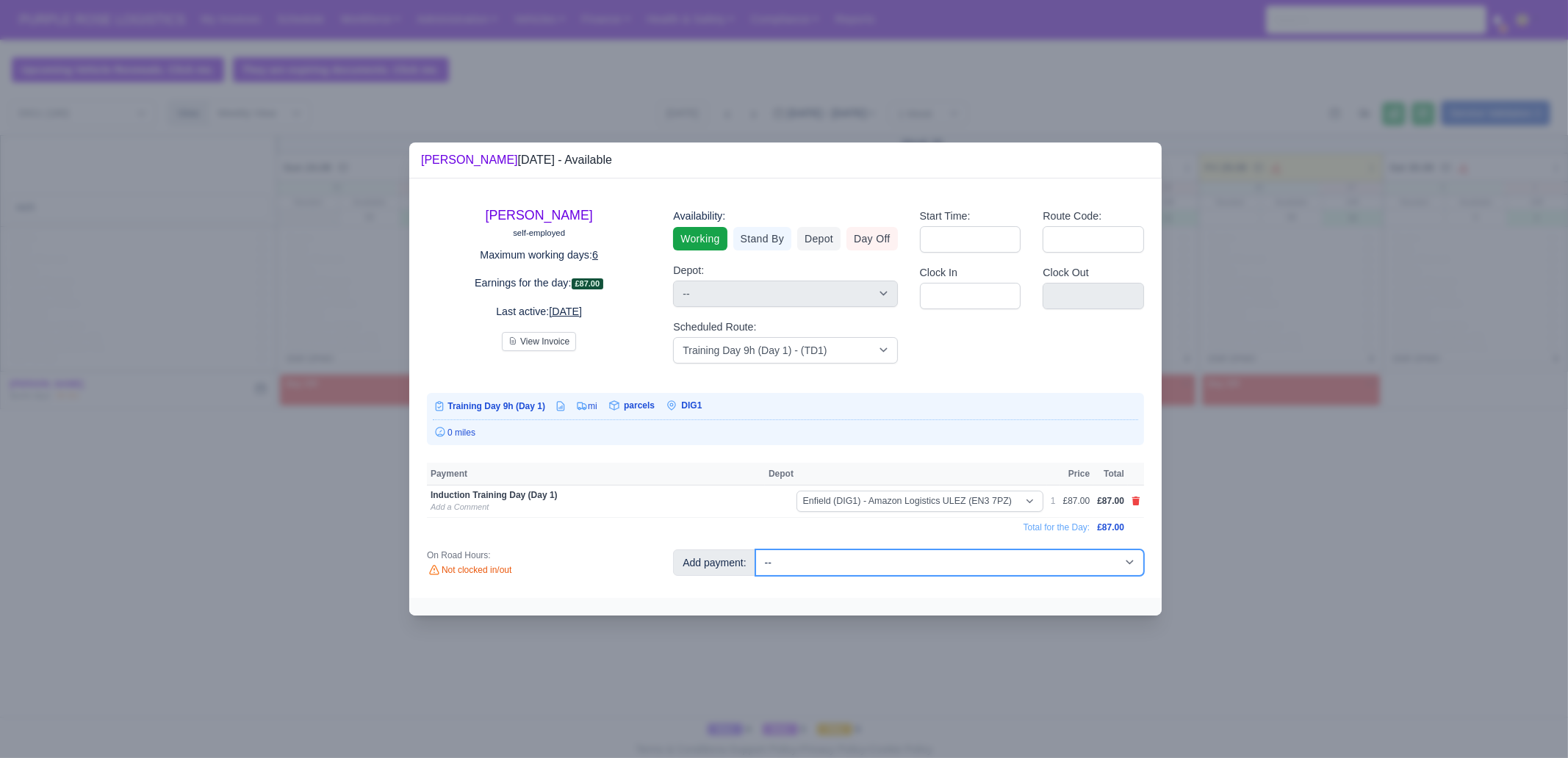
drag, startPoint x: 937, startPoint y: 563, endPoint x: 945, endPoint y: 555, distance: 11.3
click at [937, 563] on select "-- Additional Hour Support (£14.50) Additional Hour Support (Walkers) (£13.50) …" at bounding box center [949, 563] width 388 height 26
select select "103"
click at [755, 549] on select "-- Additional Hour Support (£14.50) Additional Hour Support (Walkers) (£13.50) …" at bounding box center [949, 563] width 388 height 26
select select "1"
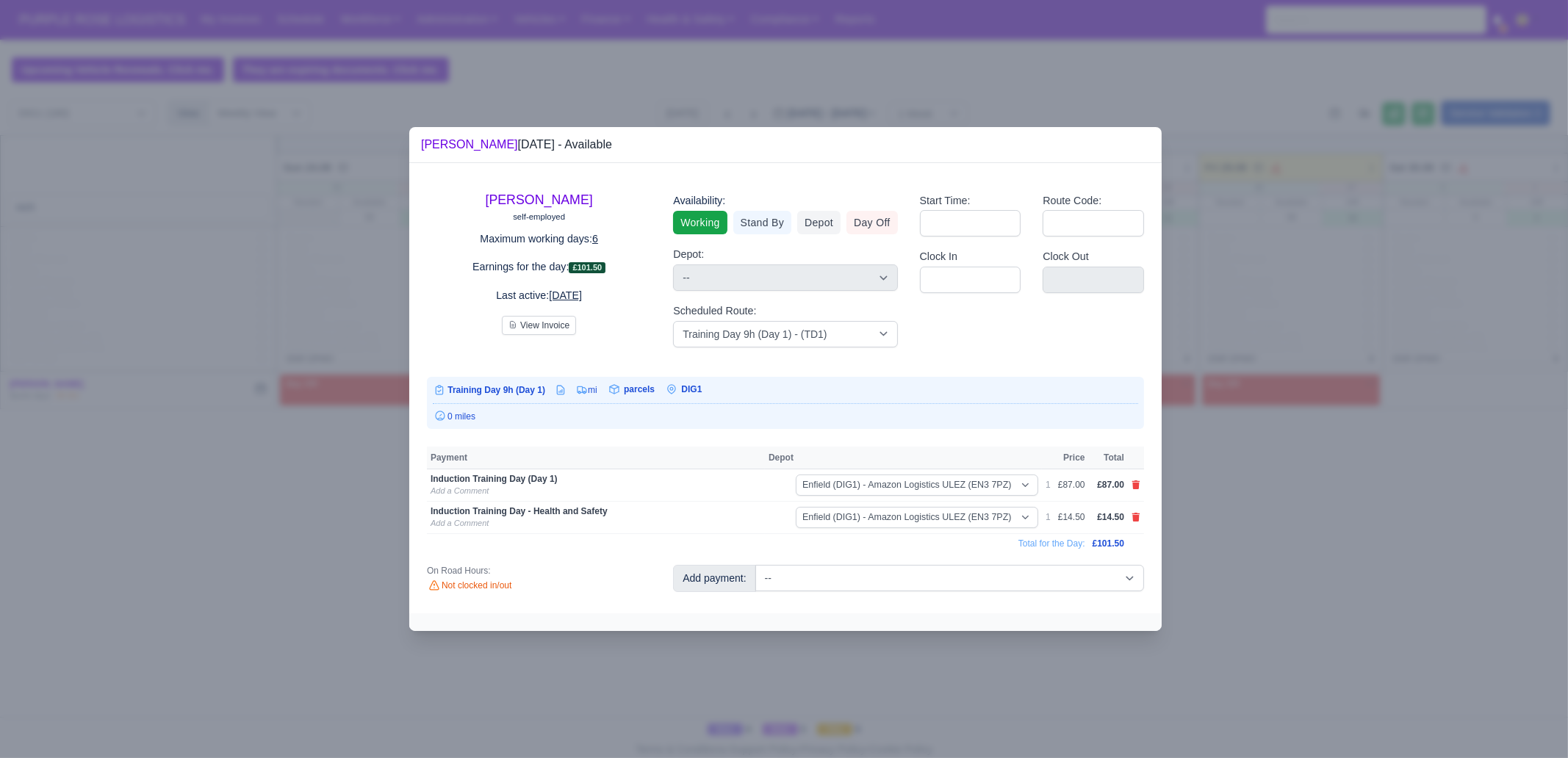
click at [1300, 549] on div at bounding box center [784, 379] width 1568 height 758
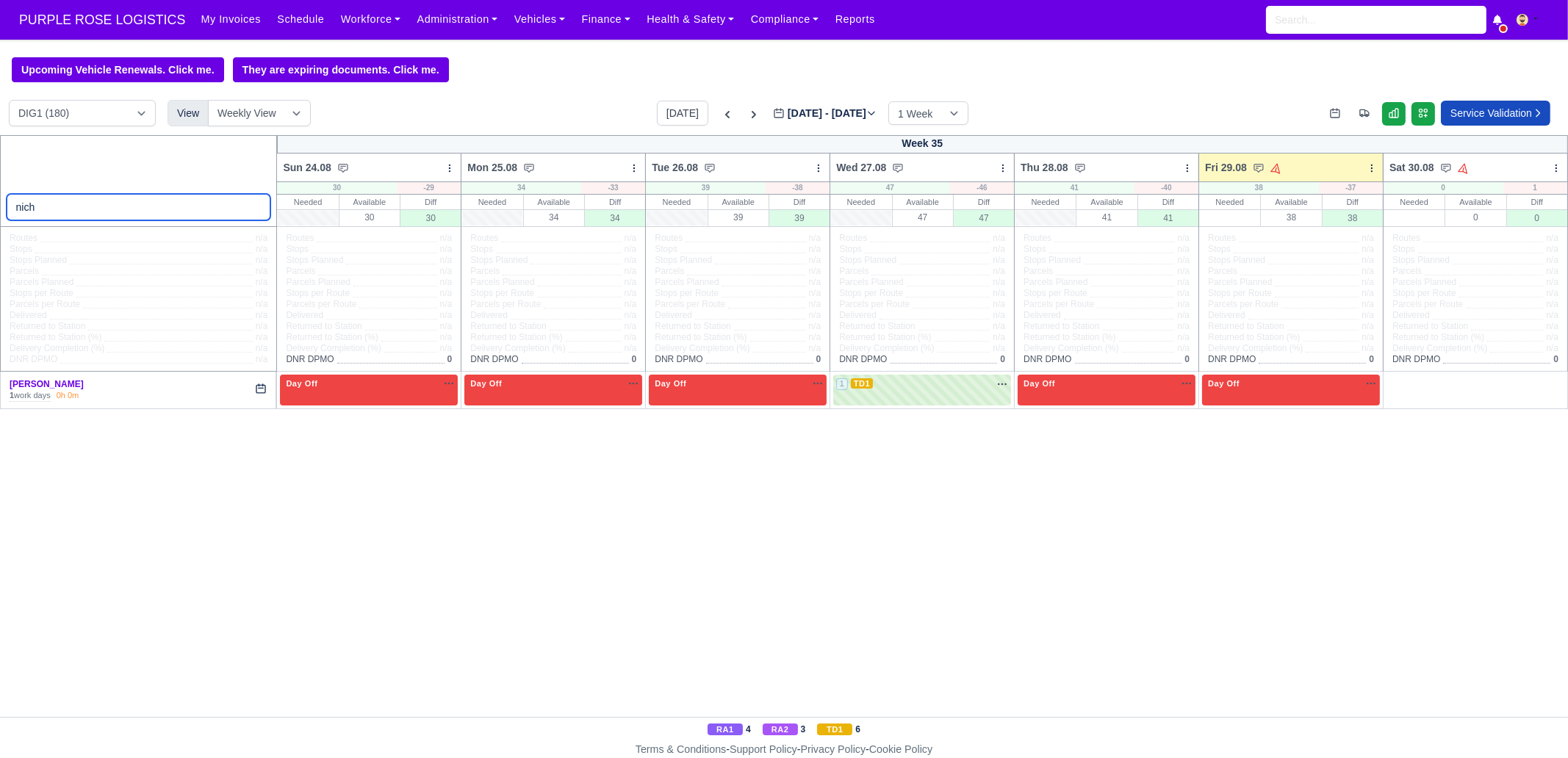
click at [130, 215] on input "nich" at bounding box center [139, 207] width 265 height 26
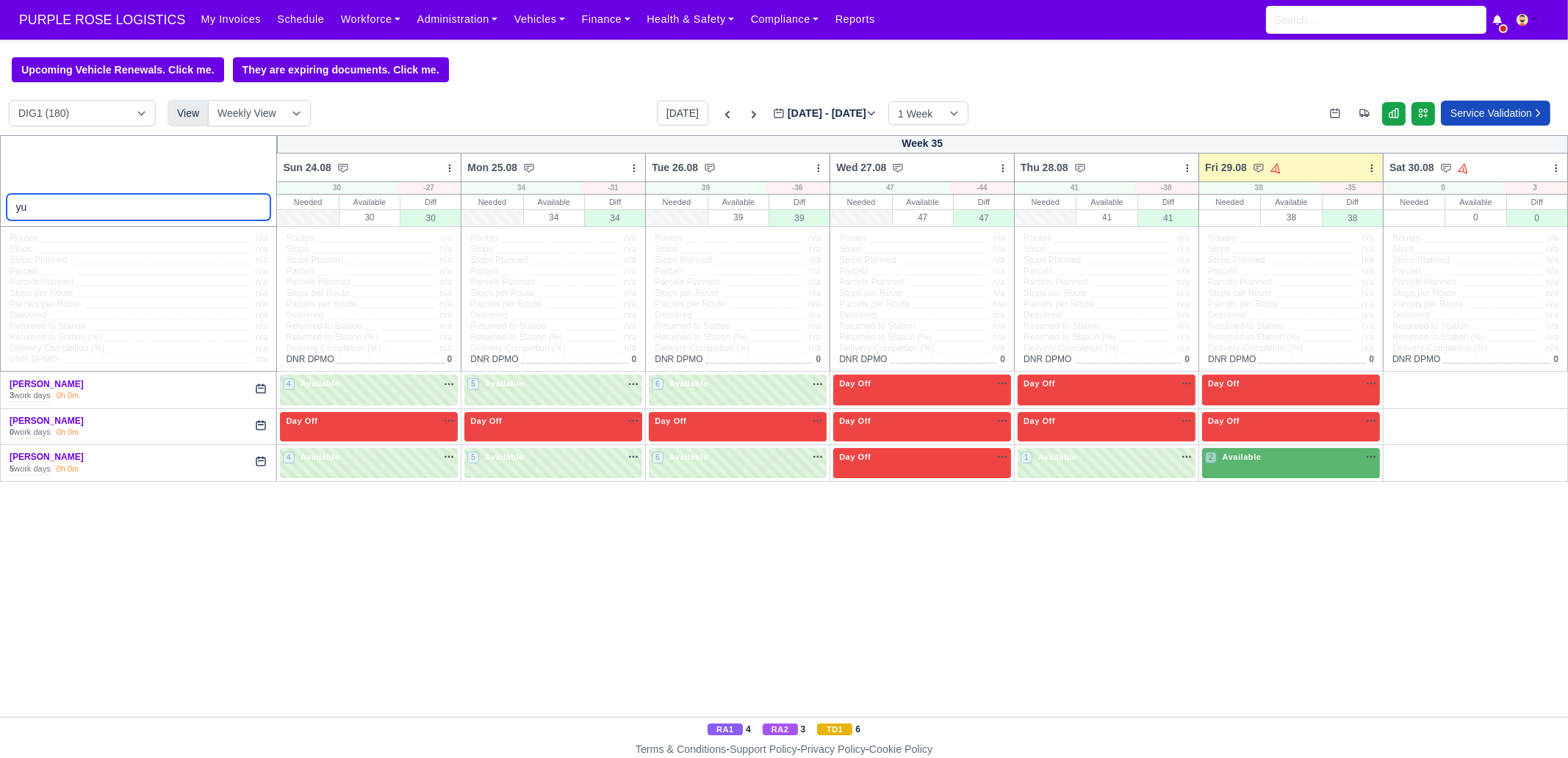
type input "y"
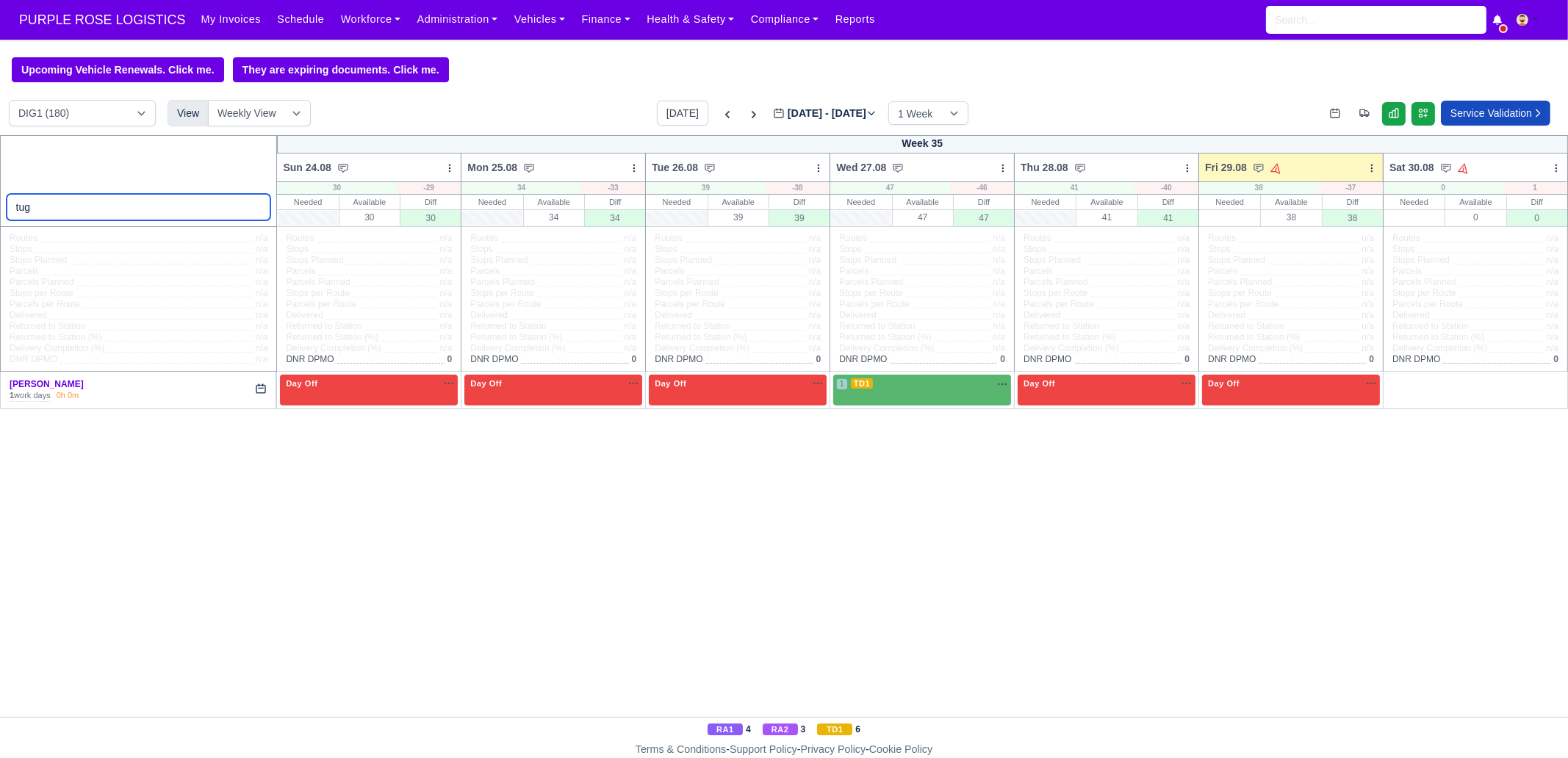
type input "tug"
click at [855, 408] on td "1 TD1" at bounding box center [922, 390] width 185 height 37
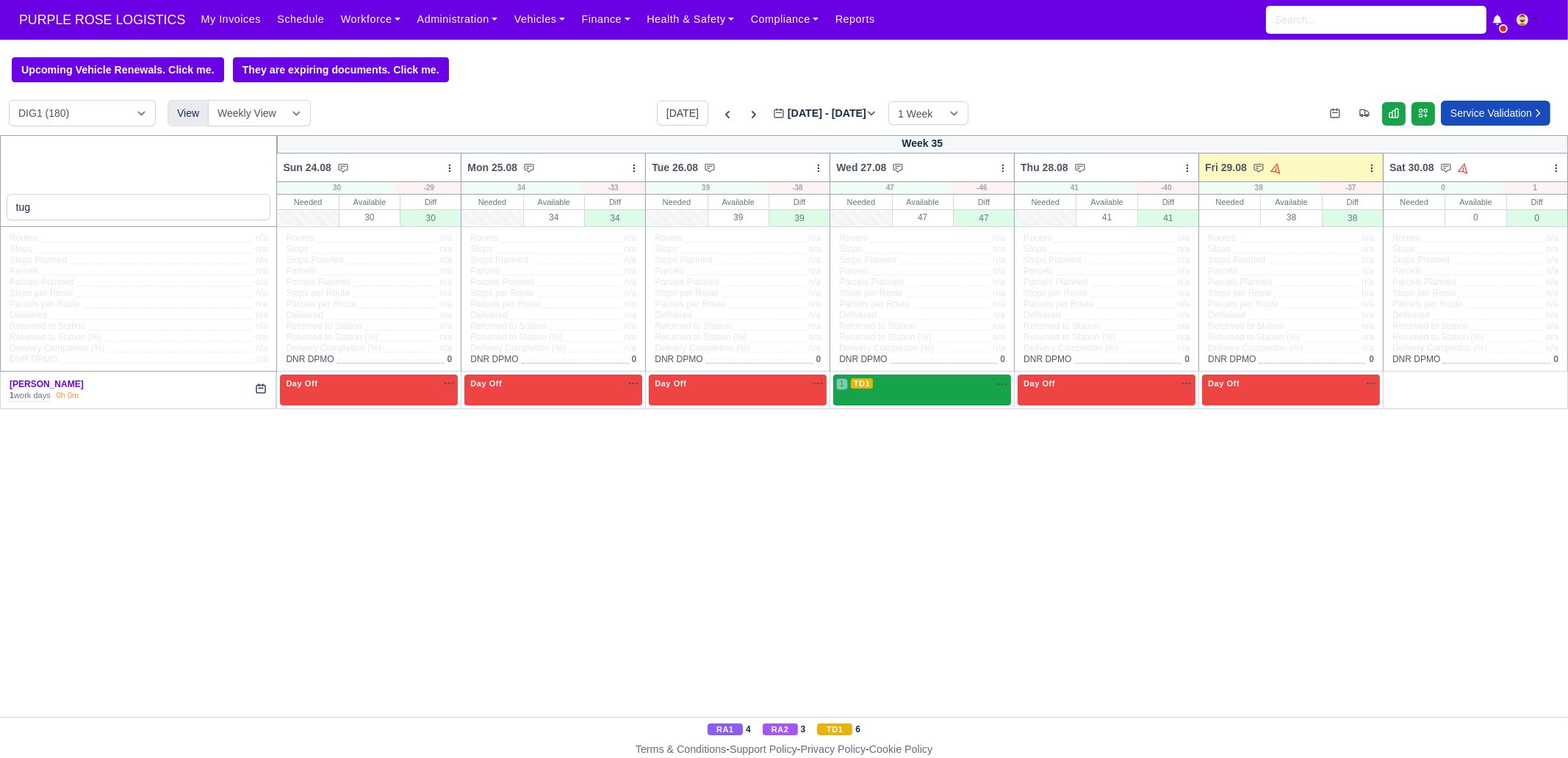
click at [856, 405] on div "1 TD1" at bounding box center [922, 389] width 178 height 30
select select "6"
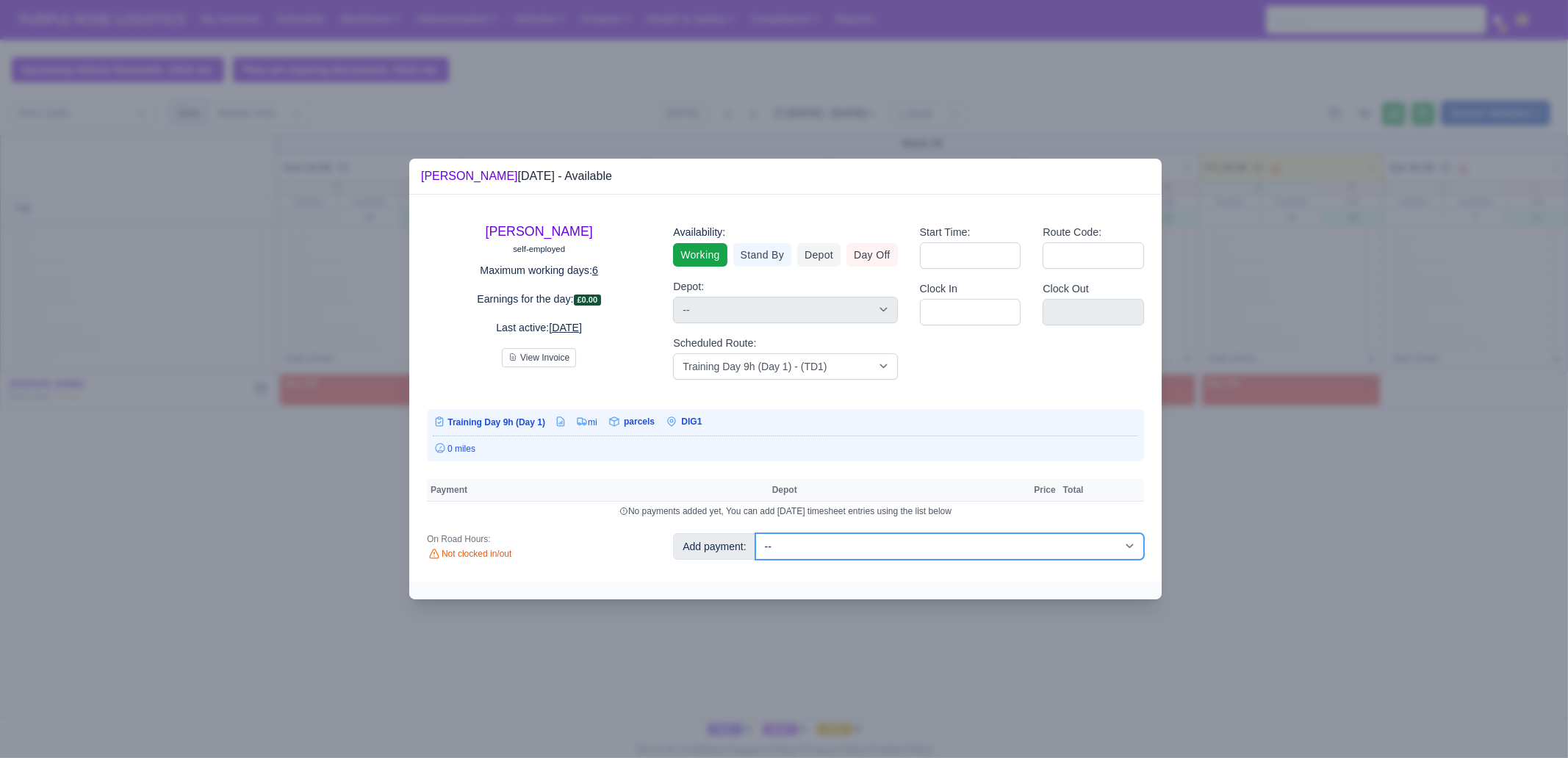
click at [828, 542] on select "-- Additional Hour Support (£14.50) Additional Hour Support (Walkers) (£13.50) …" at bounding box center [949, 546] width 388 height 26
select select "85"
click at [755, 533] on select "-- Additional Hour Support (£14.50) Additional Hour Support (Walkers) (£13.50) …" at bounding box center [949, 546] width 388 height 26
select select "1"
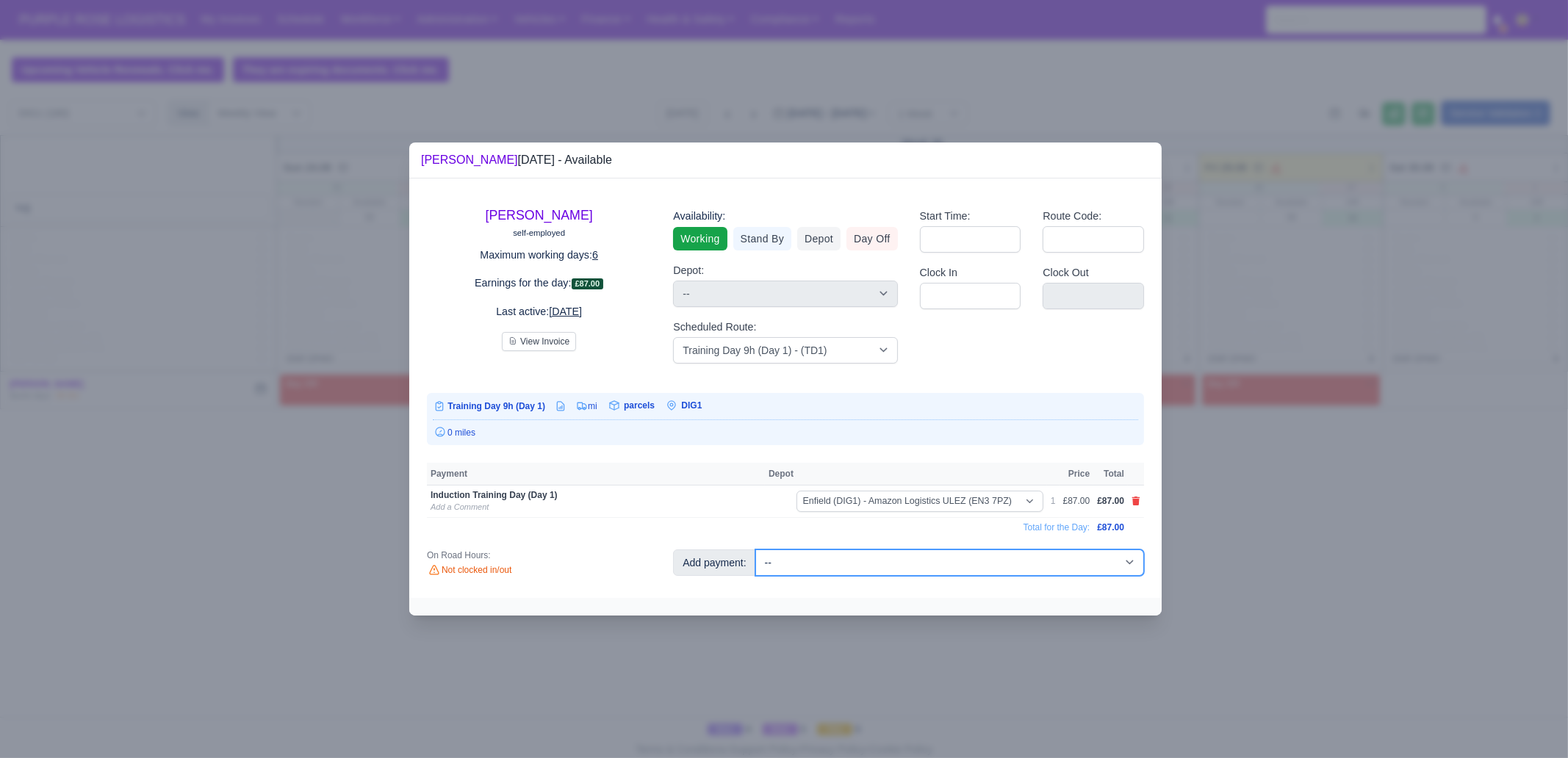
click at [950, 556] on select "-- Additional Hour Support (£14.50) Additional Hour Support (Walkers) (£13.50) …" at bounding box center [949, 563] width 388 height 26
select select "103"
click at [755, 549] on select "-- Additional Hour Support (£14.50) Additional Hour Support (Walkers) (£13.50) …" at bounding box center [949, 563] width 388 height 26
select select "1"
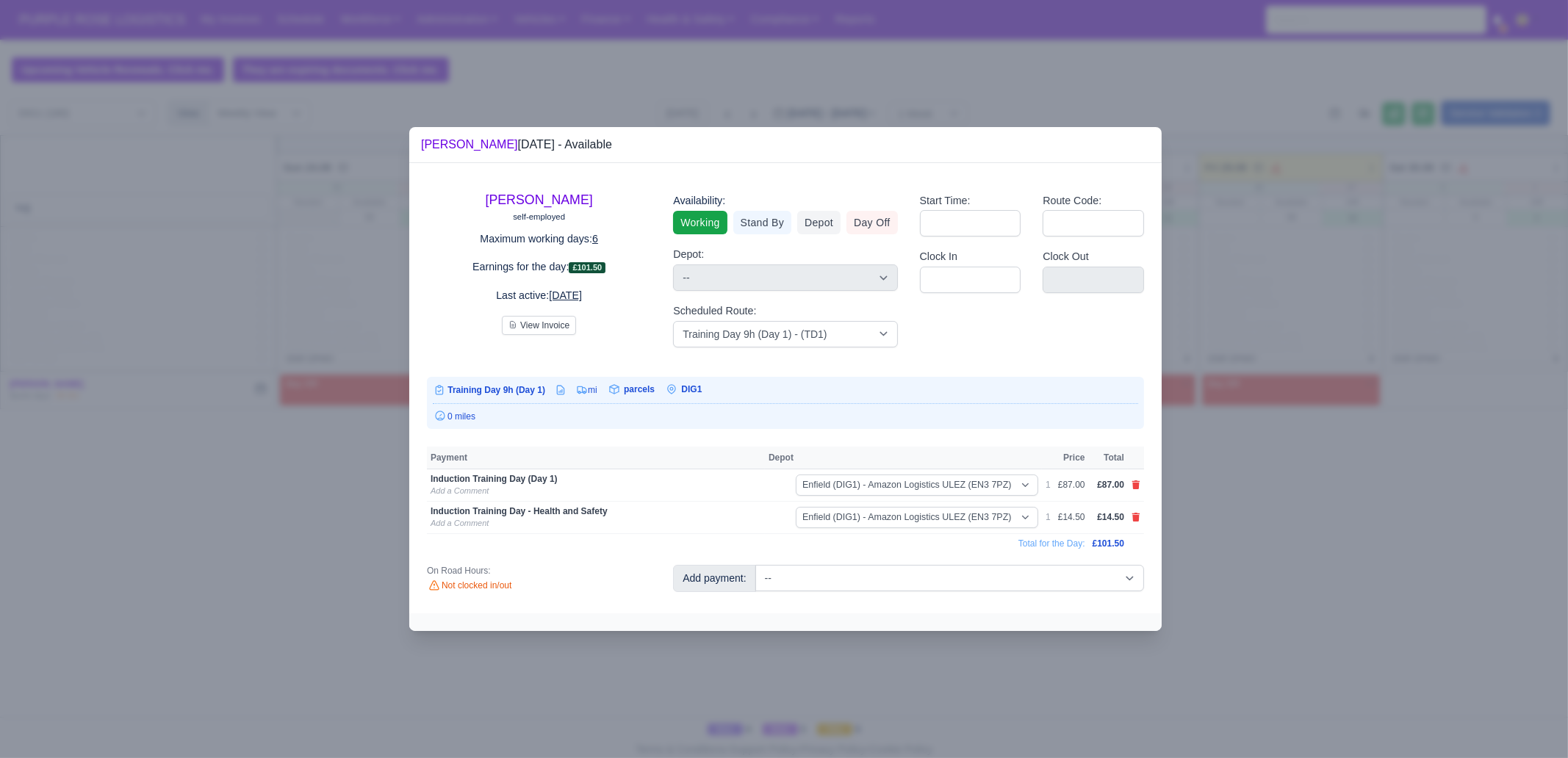
click at [1316, 623] on div at bounding box center [784, 379] width 1568 height 758
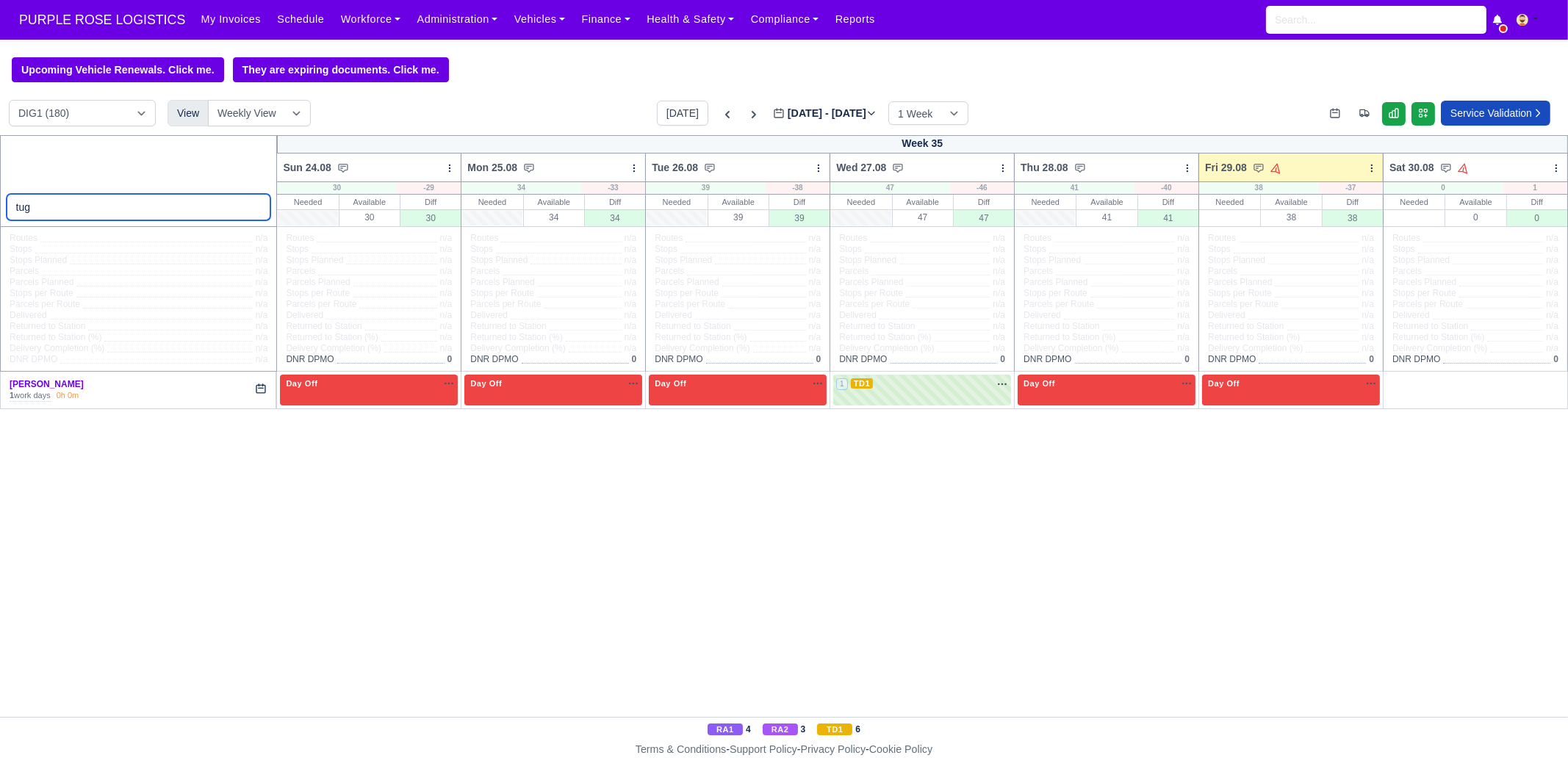
click at [128, 212] on input "tug" at bounding box center [139, 207] width 265 height 26
click at [128, 212] on input "tug" at bounding box center [139, 207] width 265 height 26
type input "ande"
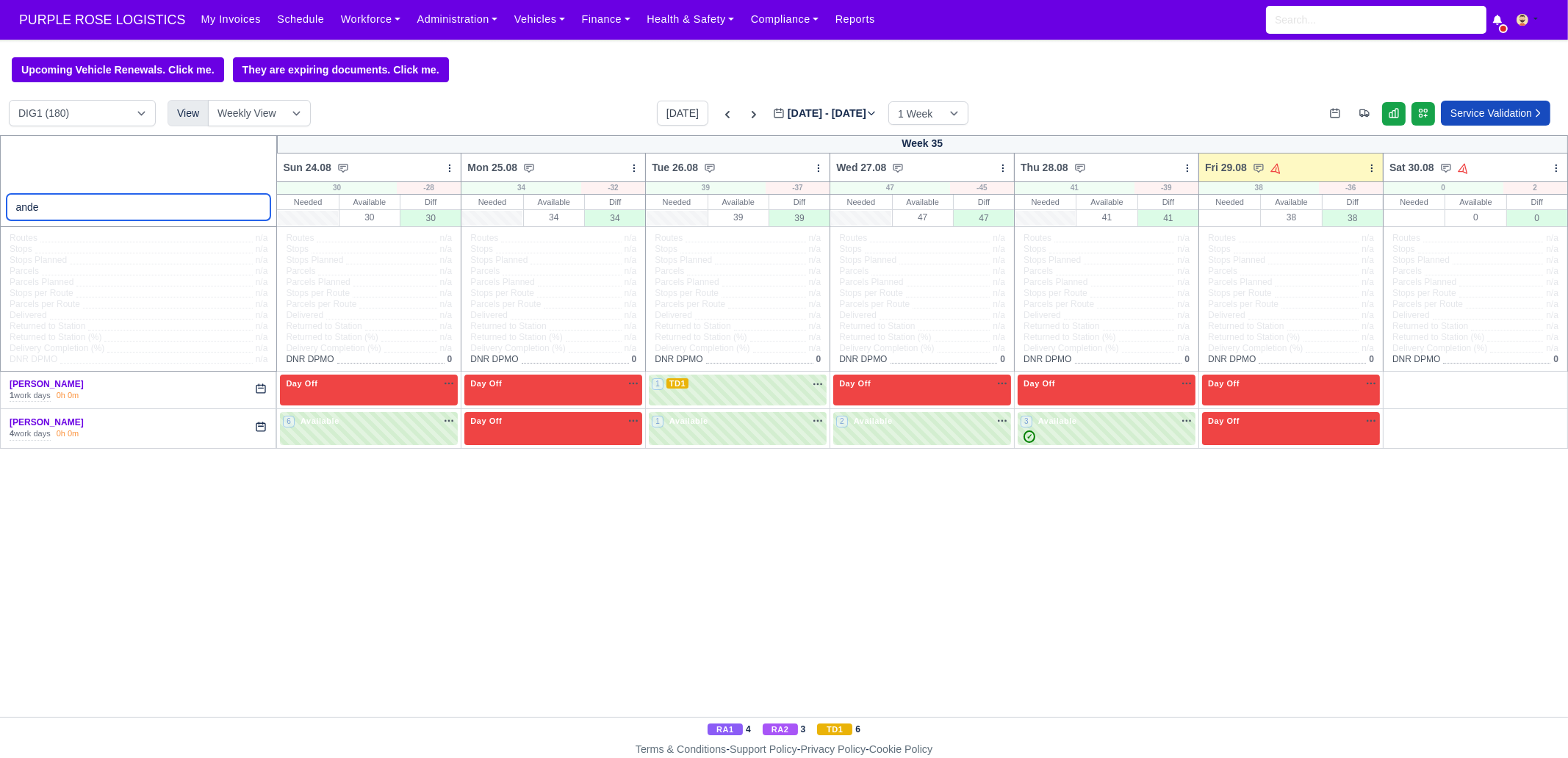
click at [128, 216] on input "ande" at bounding box center [139, 207] width 265 height 26
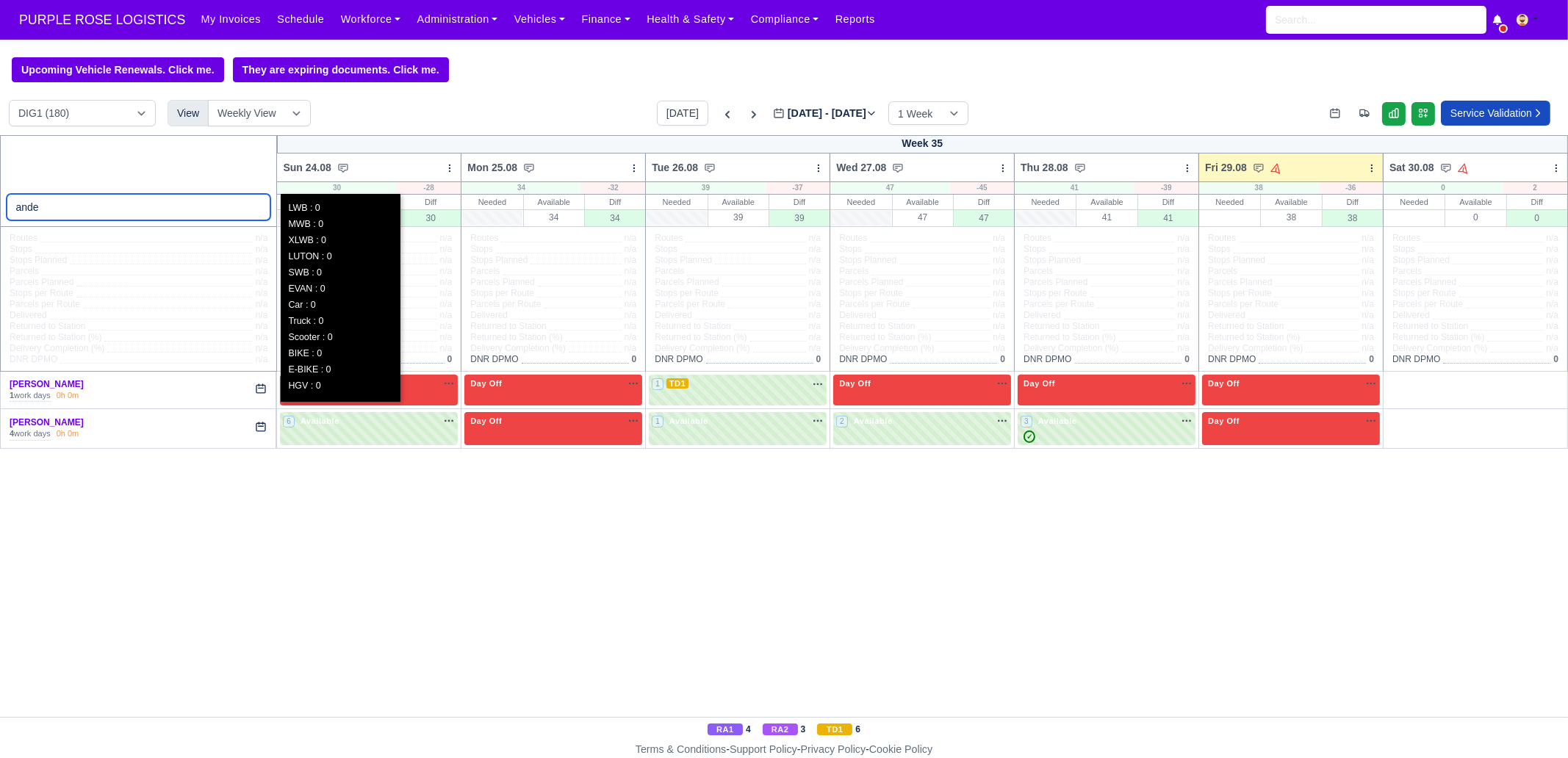
drag, startPoint x: 259, startPoint y: 207, endPoint x: 292, endPoint y: 188, distance: 38.1
click at [258, 207] on input "ande" at bounding box center [139, 207] width 265 height 26
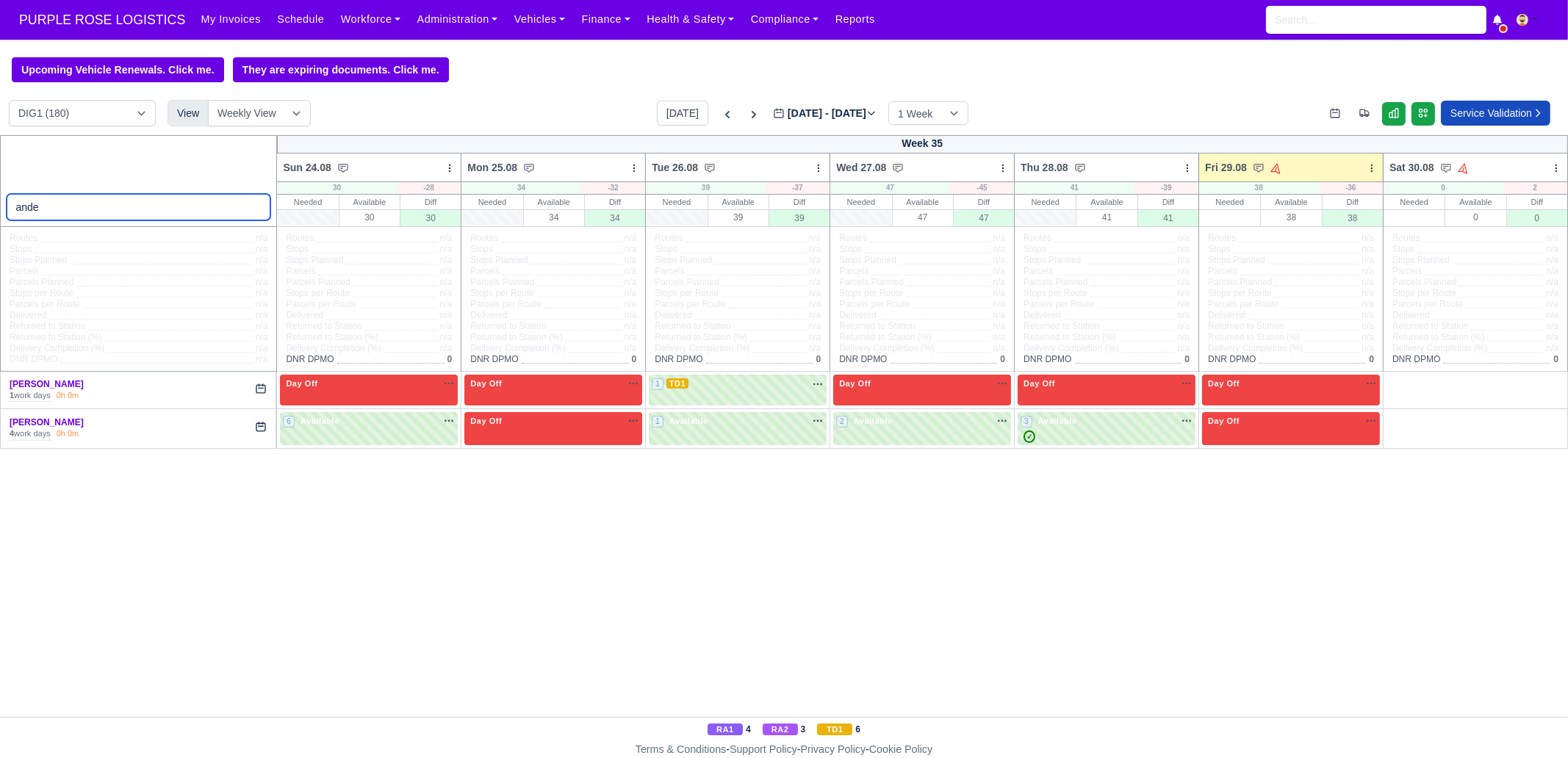
click at [258, 208] on input "ande" at bounding box center [139, 207] width 265 height 26
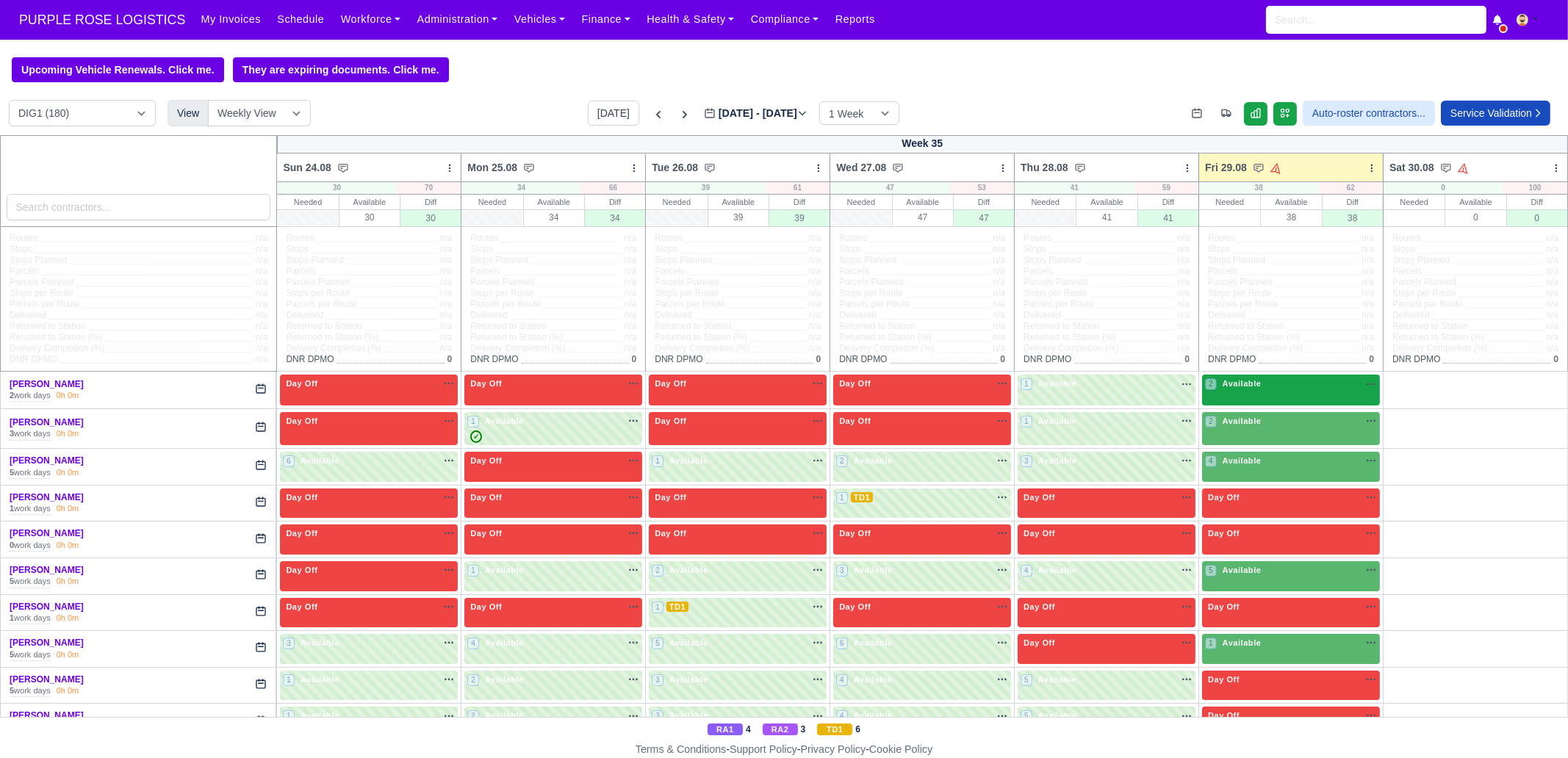
click at [1244, 395] on div "2 Available" at bounding box center [1291, 389] width 178 height 30
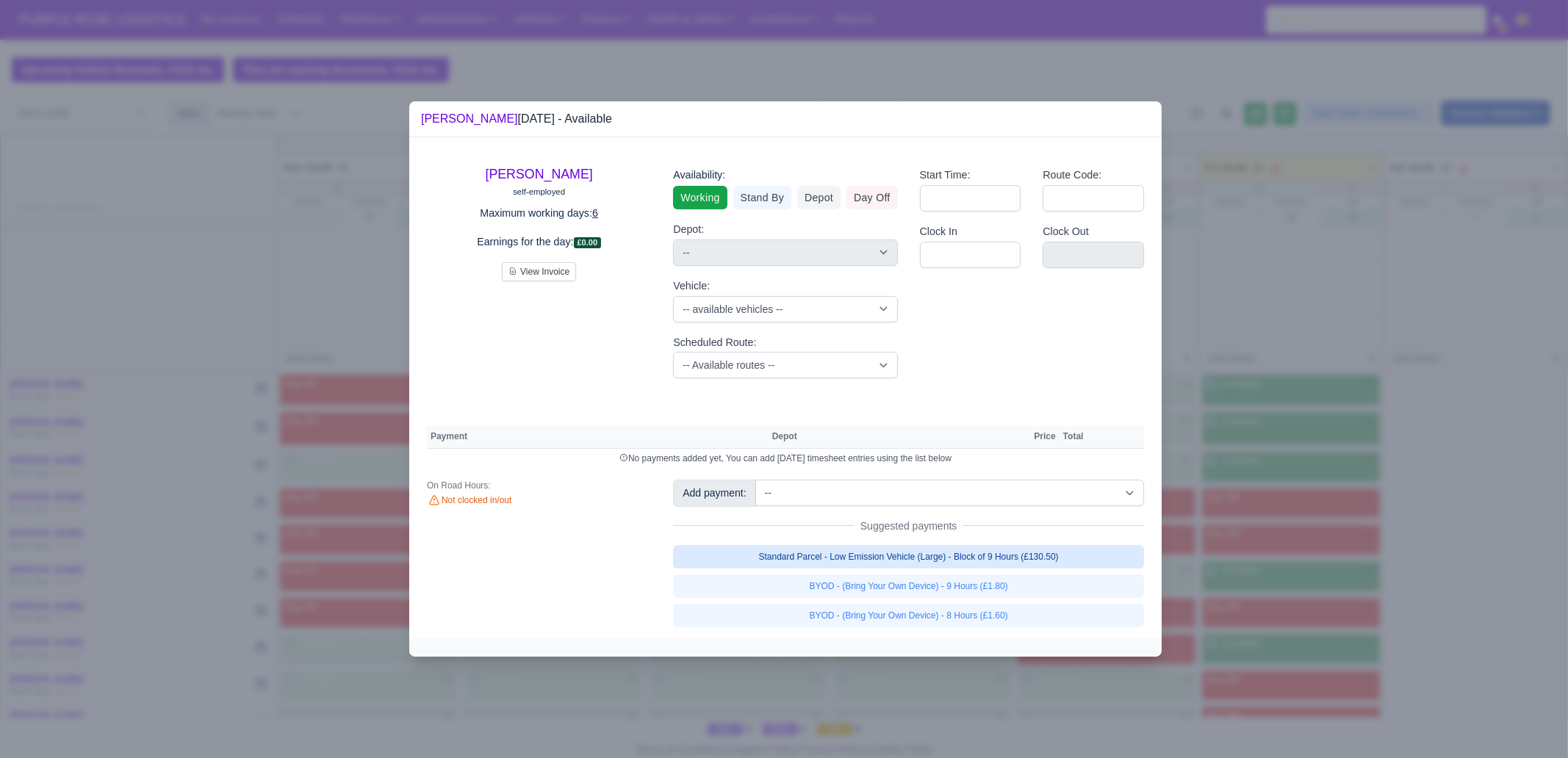
click at [962, 549] on link "Standard Parcel - Low Emission Vehicle (Large) - Block of 9 Hours (£130.50)" at bounding box center [908, 556] width 471 height 23
select select "1"
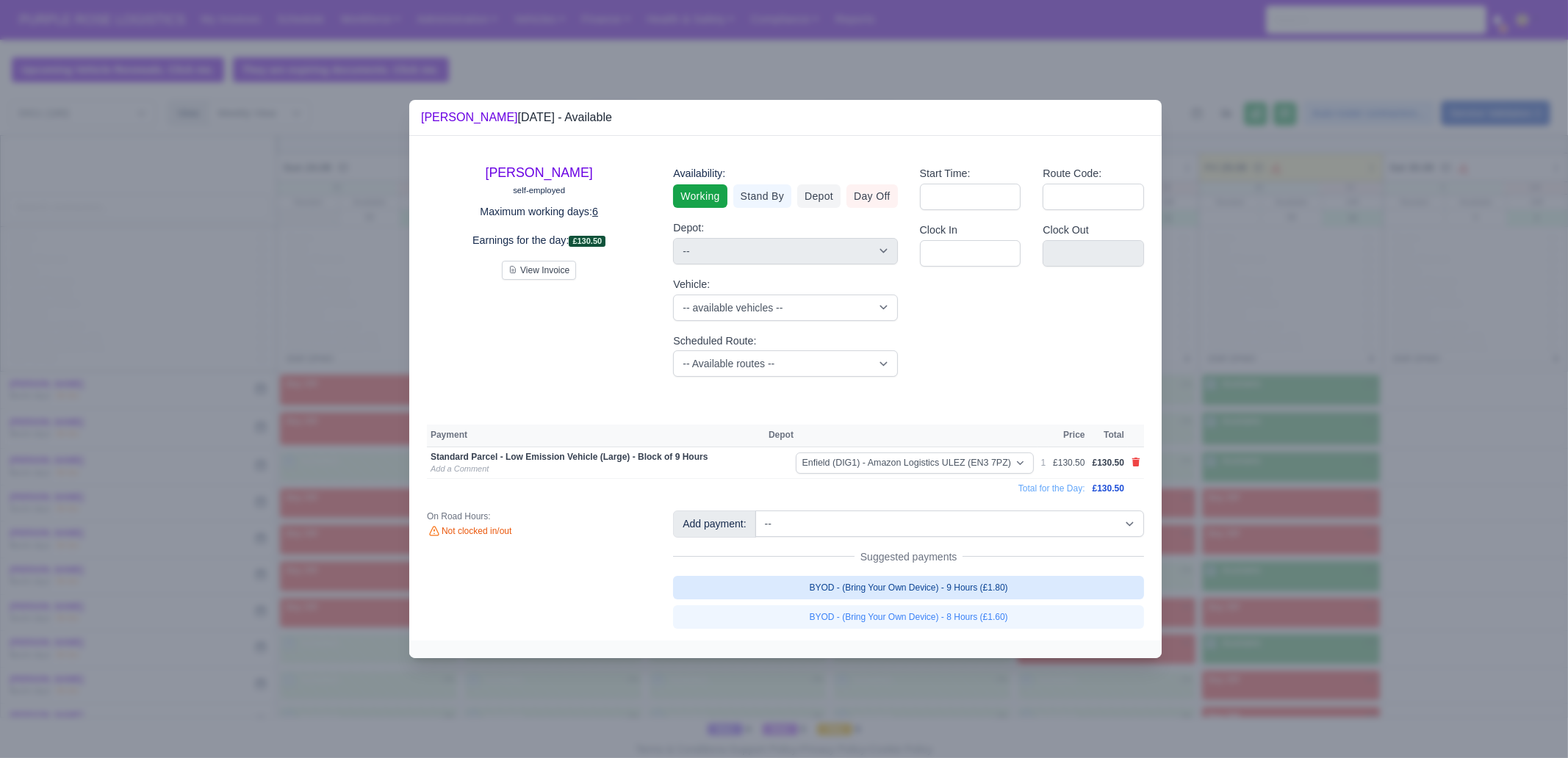
click at [974, 588] on link "BYOD - (Bring Your Own Device) - 9 Hours (£1.80)" at bounding box center [908, 588] width 471 height 23
select select "1"
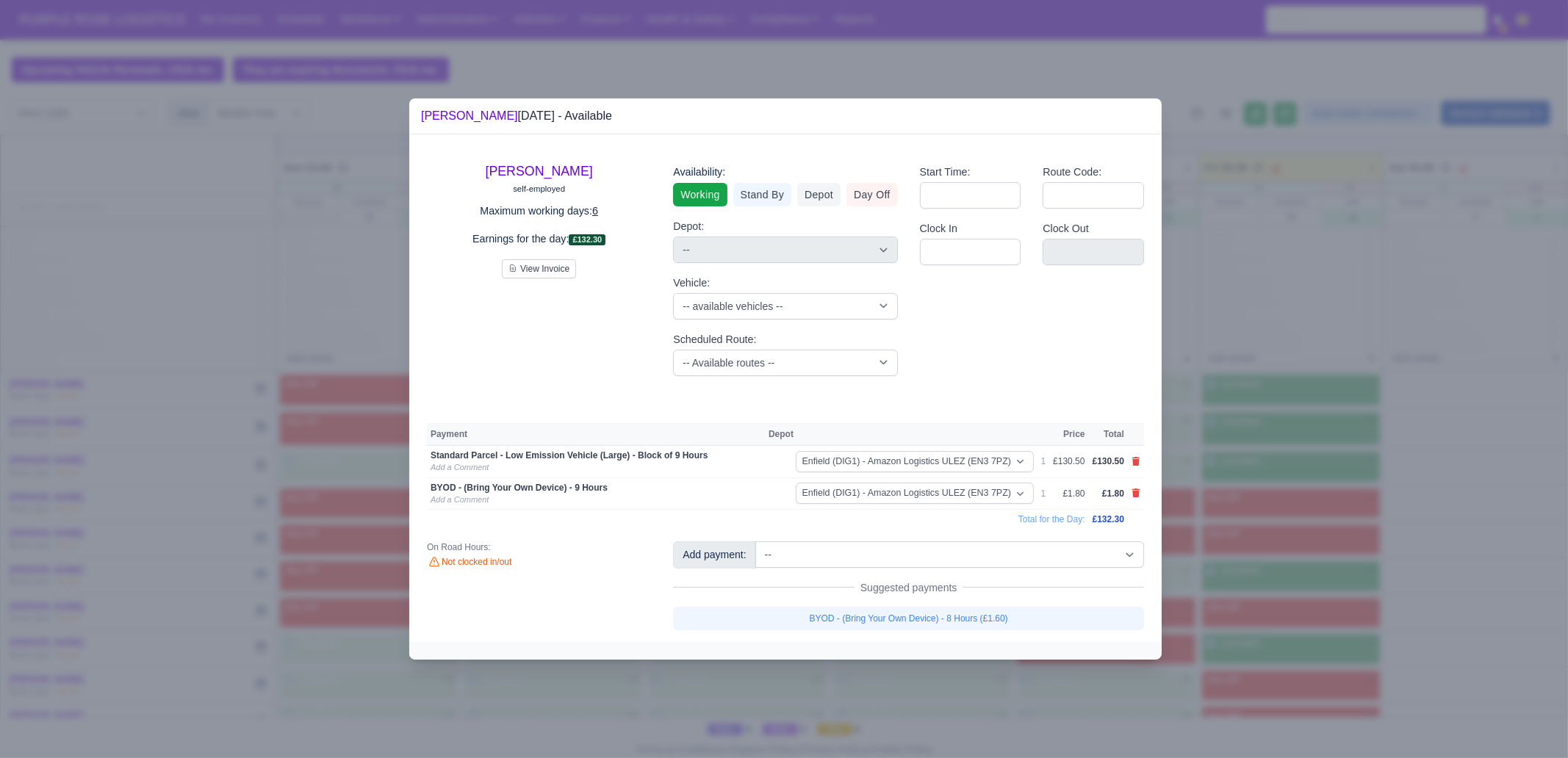
click at [1332, 524] on div at bounding box center [784, 379] width 1568 height 758
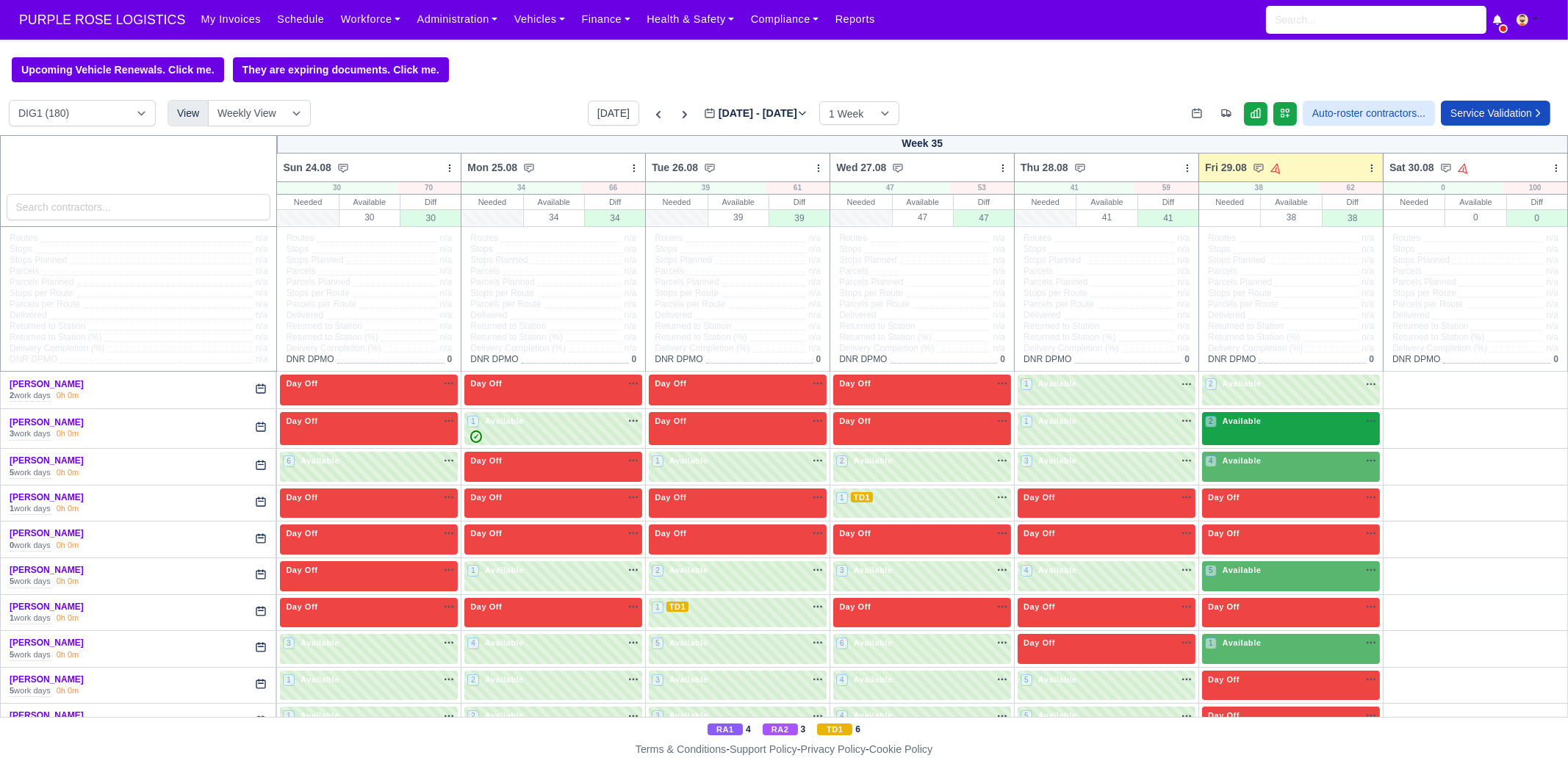
click at [1265, 430] on div "2 Available na" at bounding box center [1291, 423] width 172 height 16
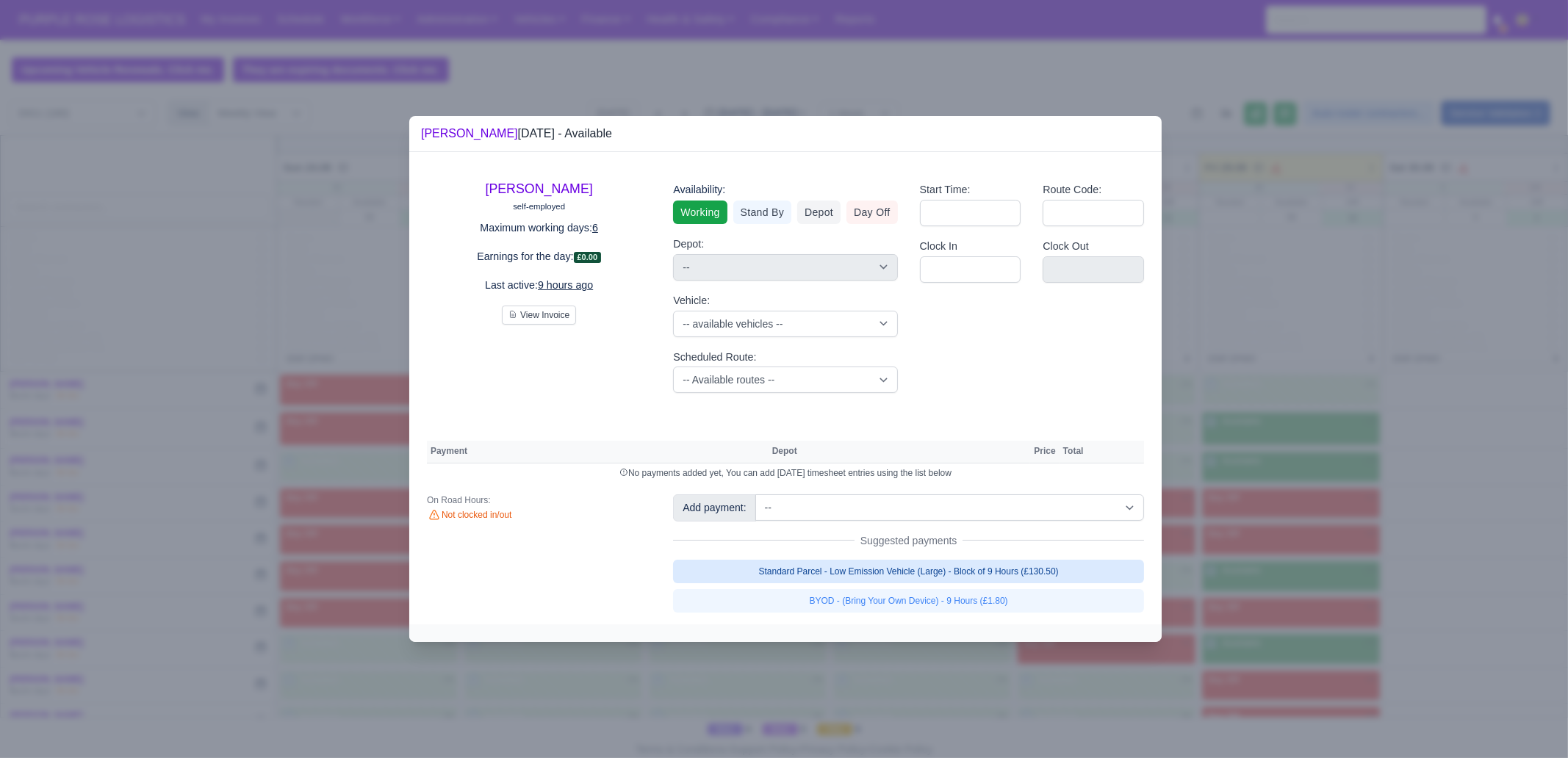
click at [1036, 572] on link "Standard Parcel - Low Emission Vehicle (Large) - Block of 9 Hours (£130.50)" at bounding box center [908, 571] width 471 height 23
select select "1"
click at [1025, 583] on link "Standard Parcel - Low Emission Vehicle (Large) - Block of 9 Hours (£130.50)" at bounding box center [908, 571] width 471 height 23
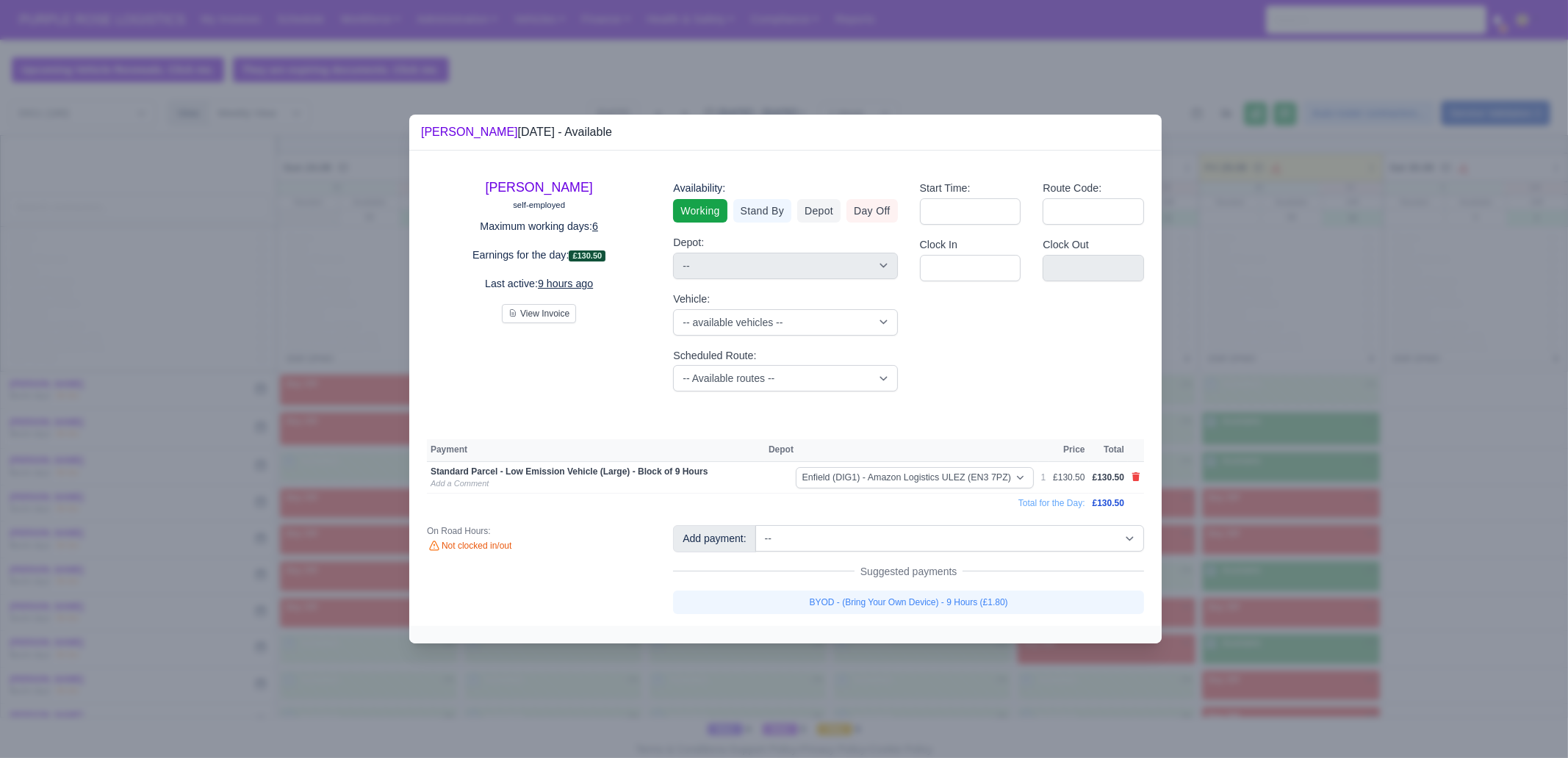
select select "1"
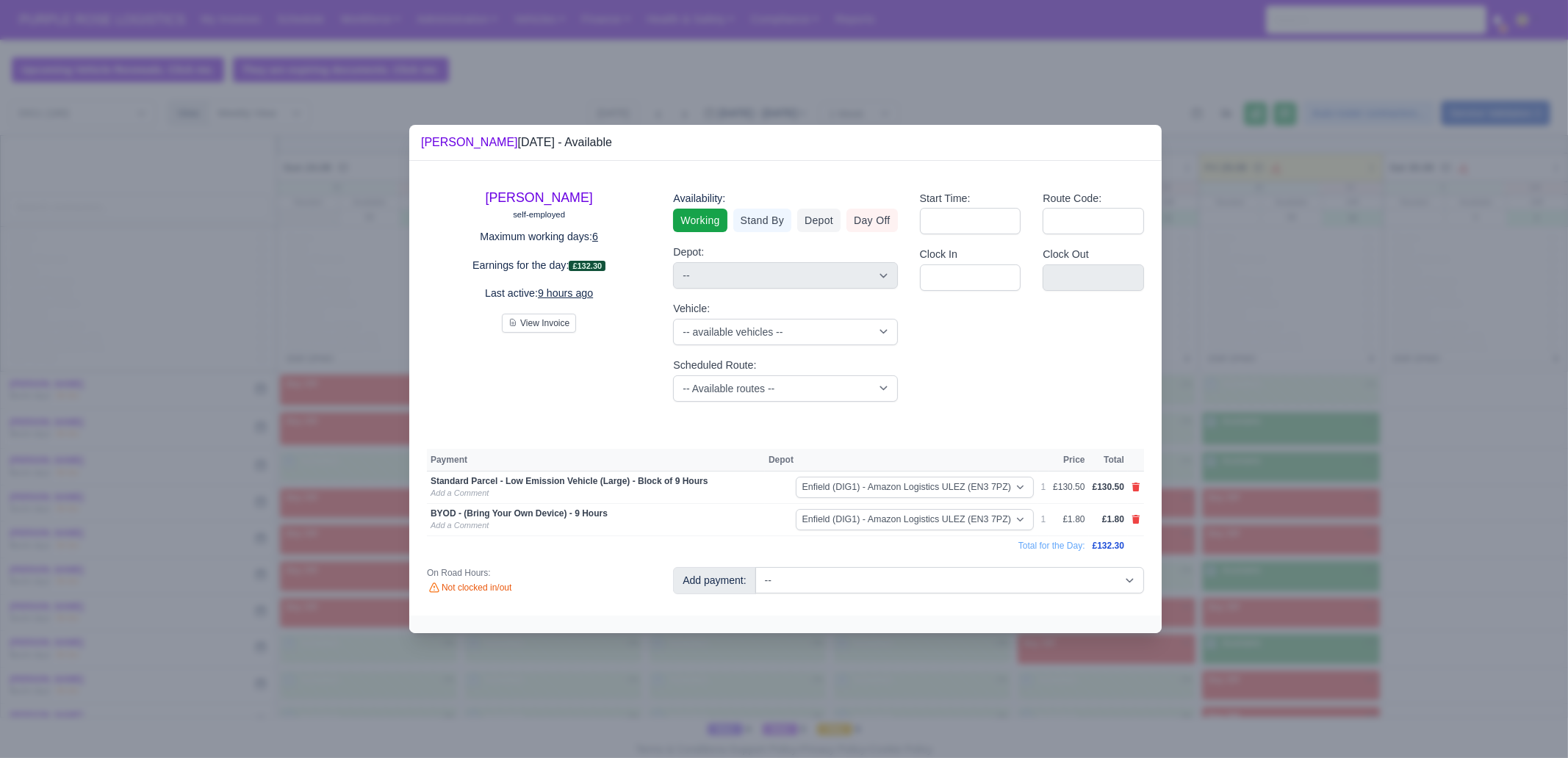
click at [1250, 578] on div at bounding box center [784, 379] width 1568 height 758
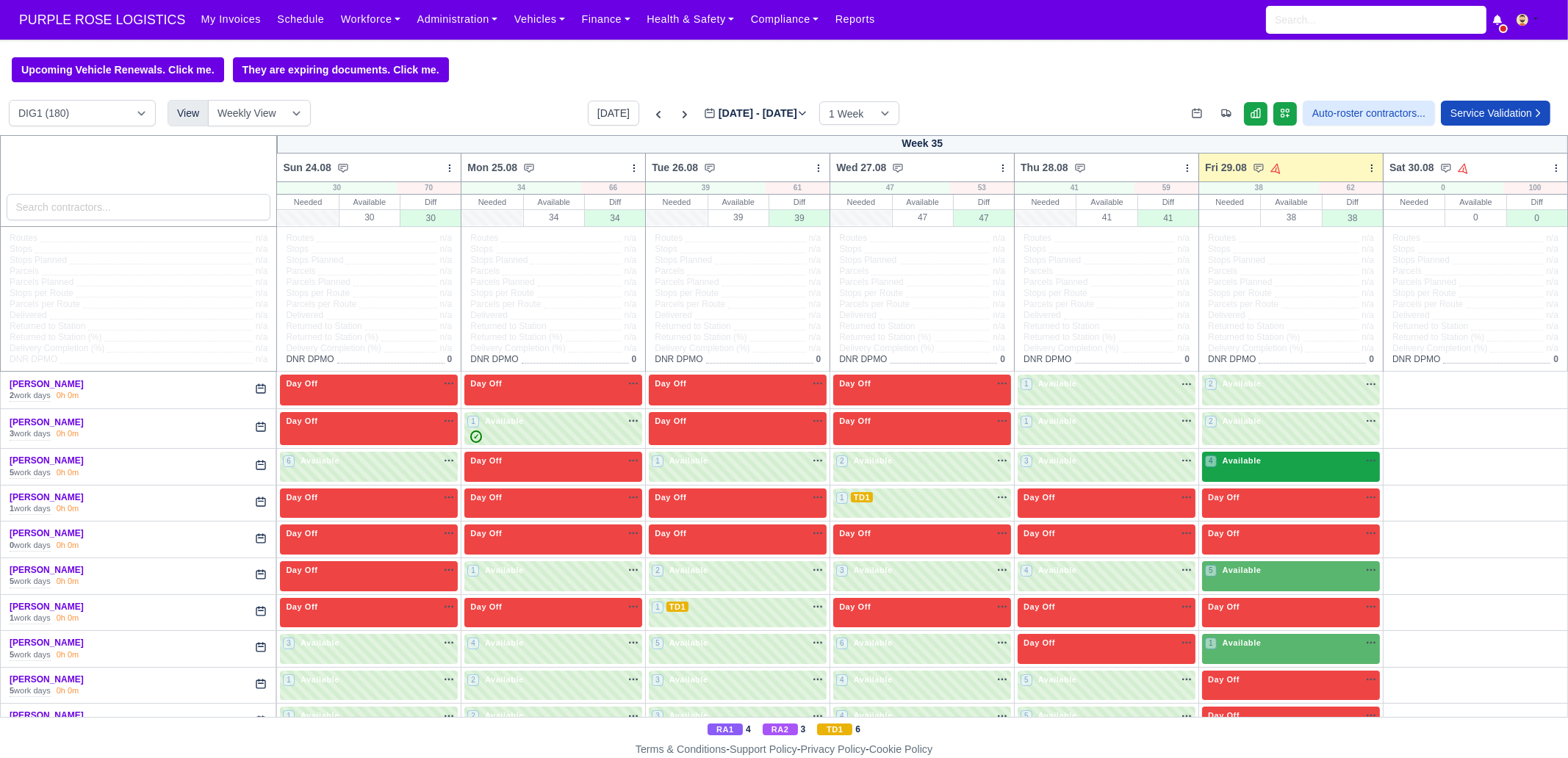
click at [1248, 460] on span "Available" at bounding box center [1243, 460] width 45 height 10
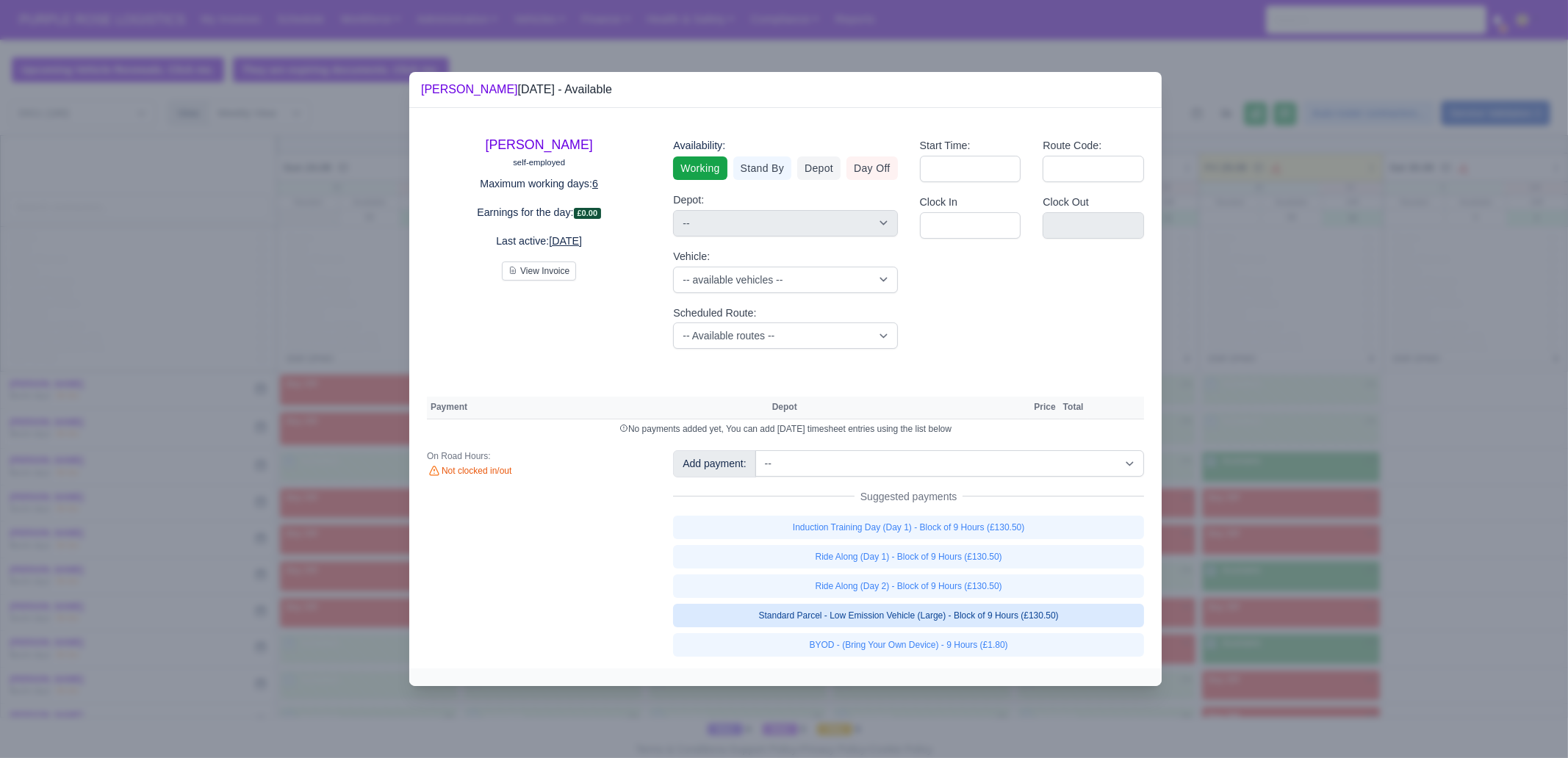
click at [1035, 611] on link "Standard Parcel - Low Emission Vehicle (Large) - Block of 9 Hours (£130.50)" at bounding box center [908, 616] width 471 height 23
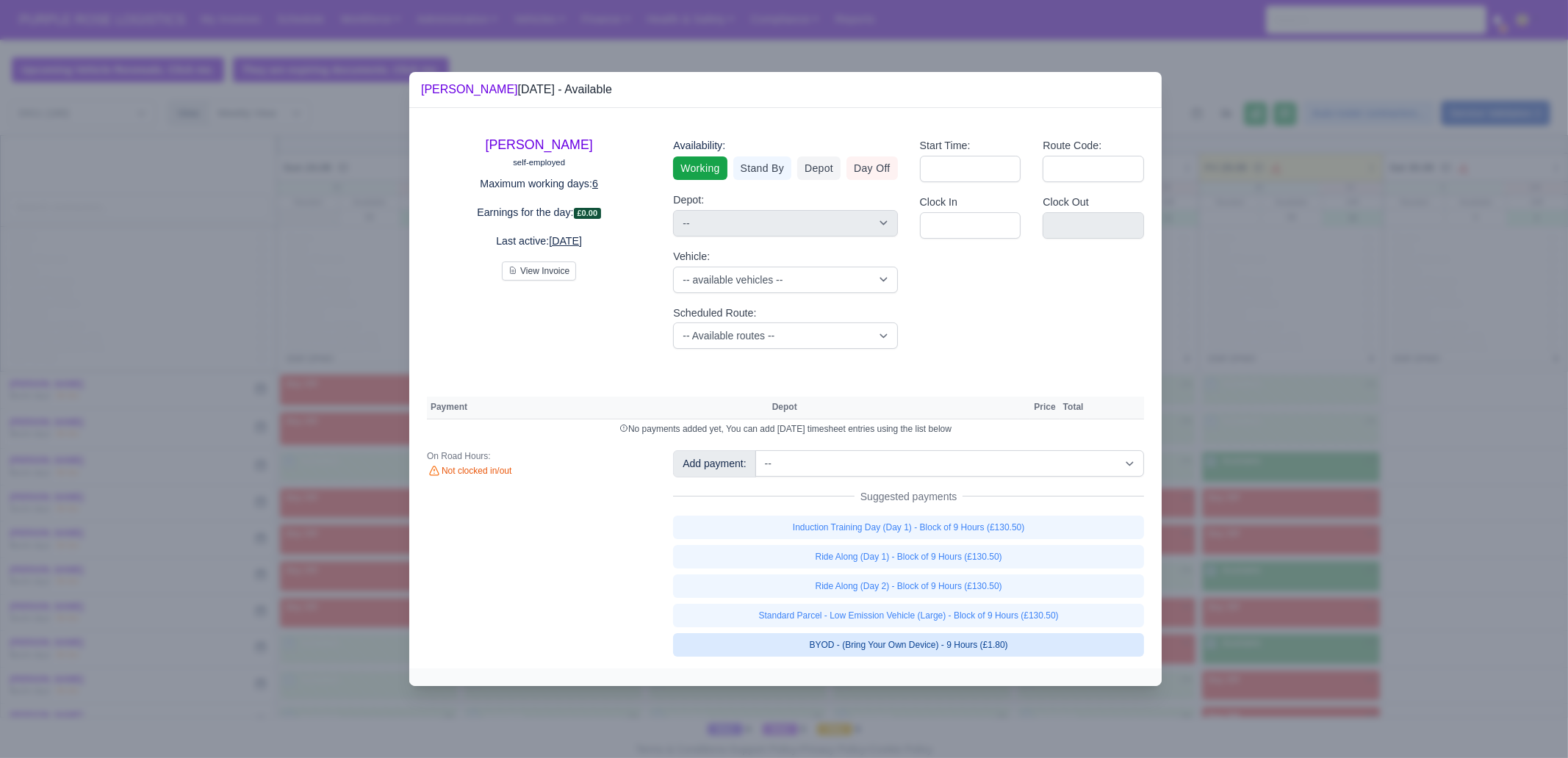
select select "1"
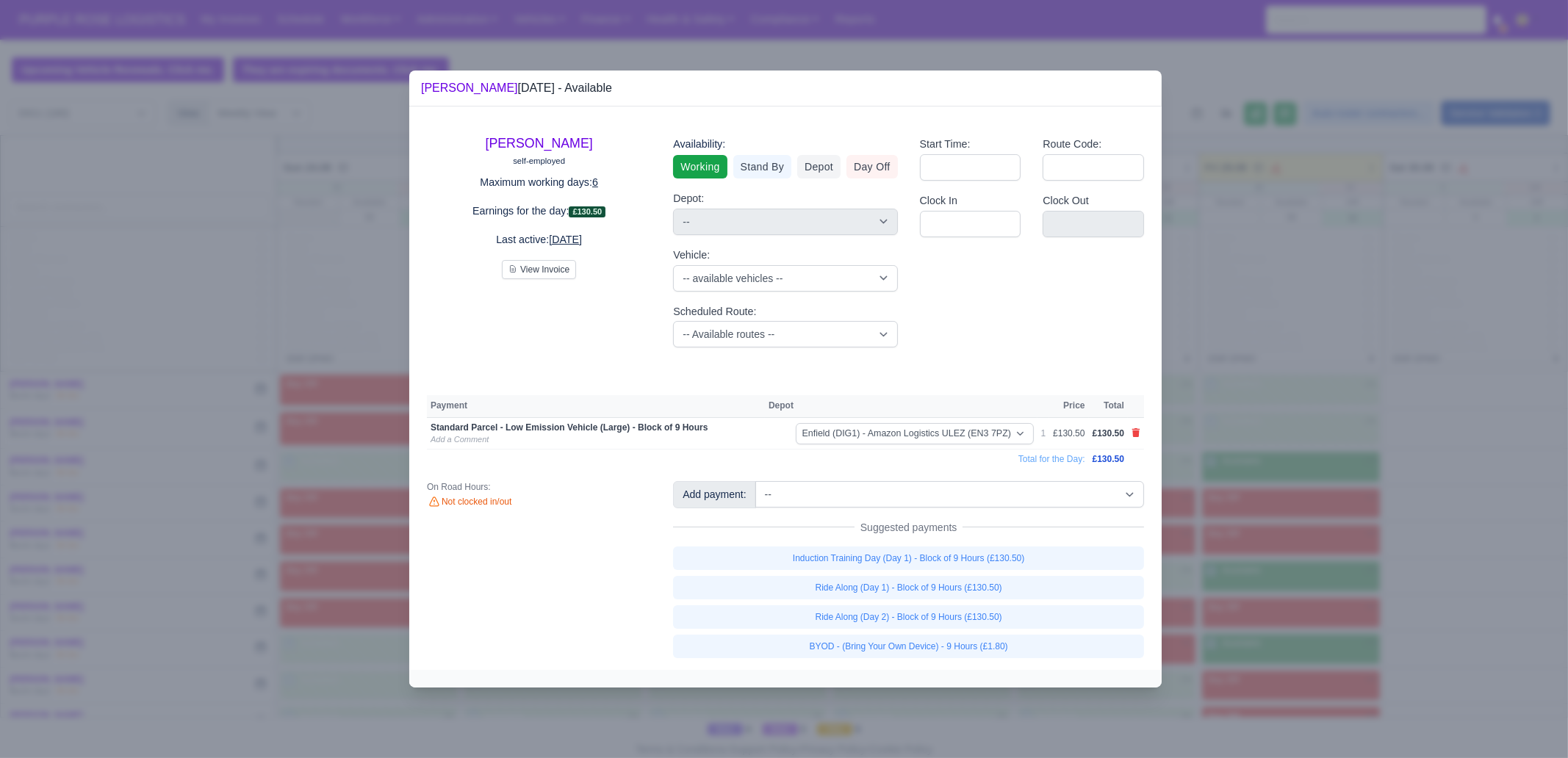
click at [1031, 644] on link "BYOD - (Bring Your Own Device) - 9 Hours (£1.80)" at bounding box center [908, 646] width 471 height 23
select select "1"
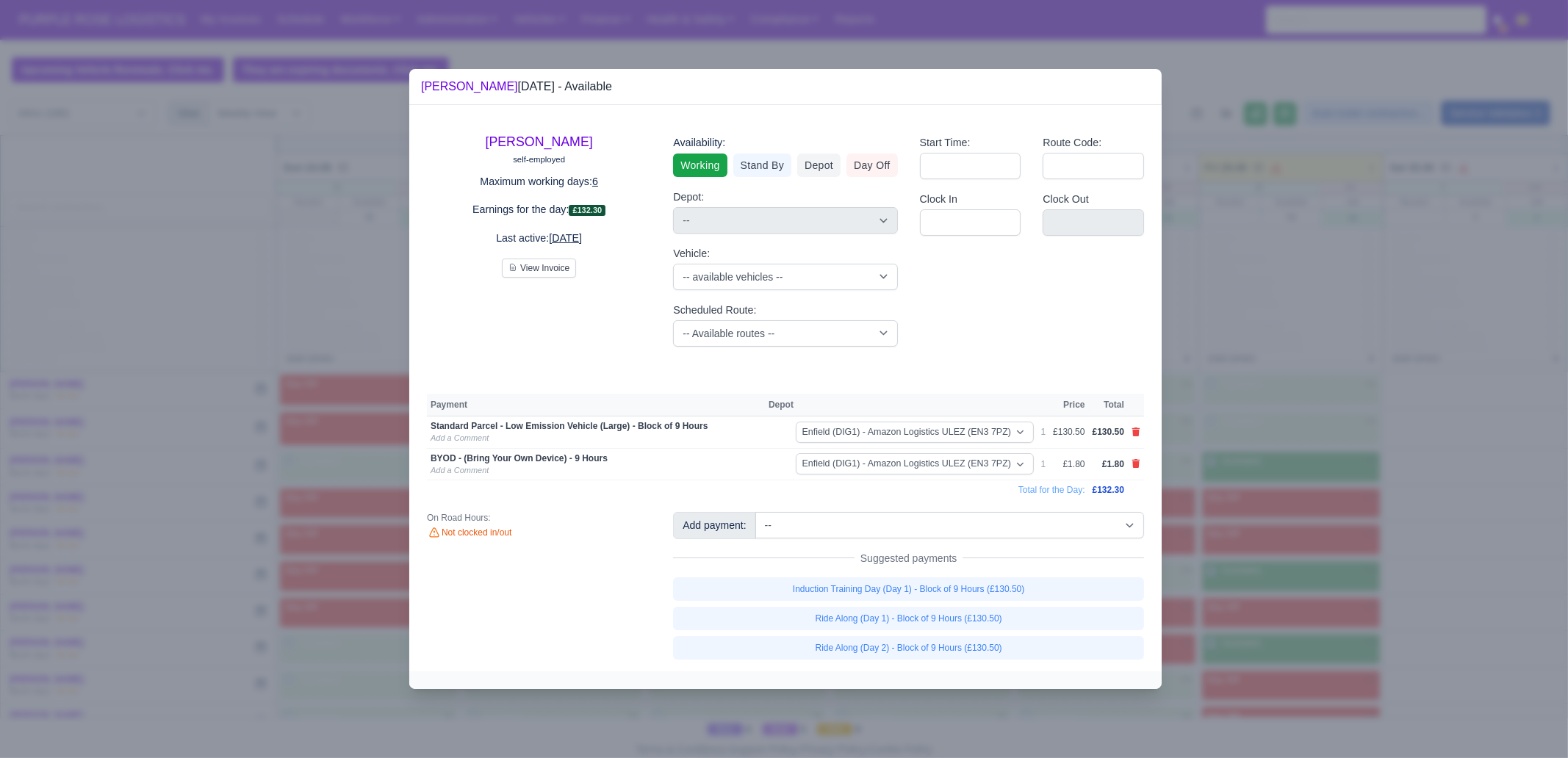
click at [1227, 584] on div at bounding box center [784, 379] width 1568 height 758
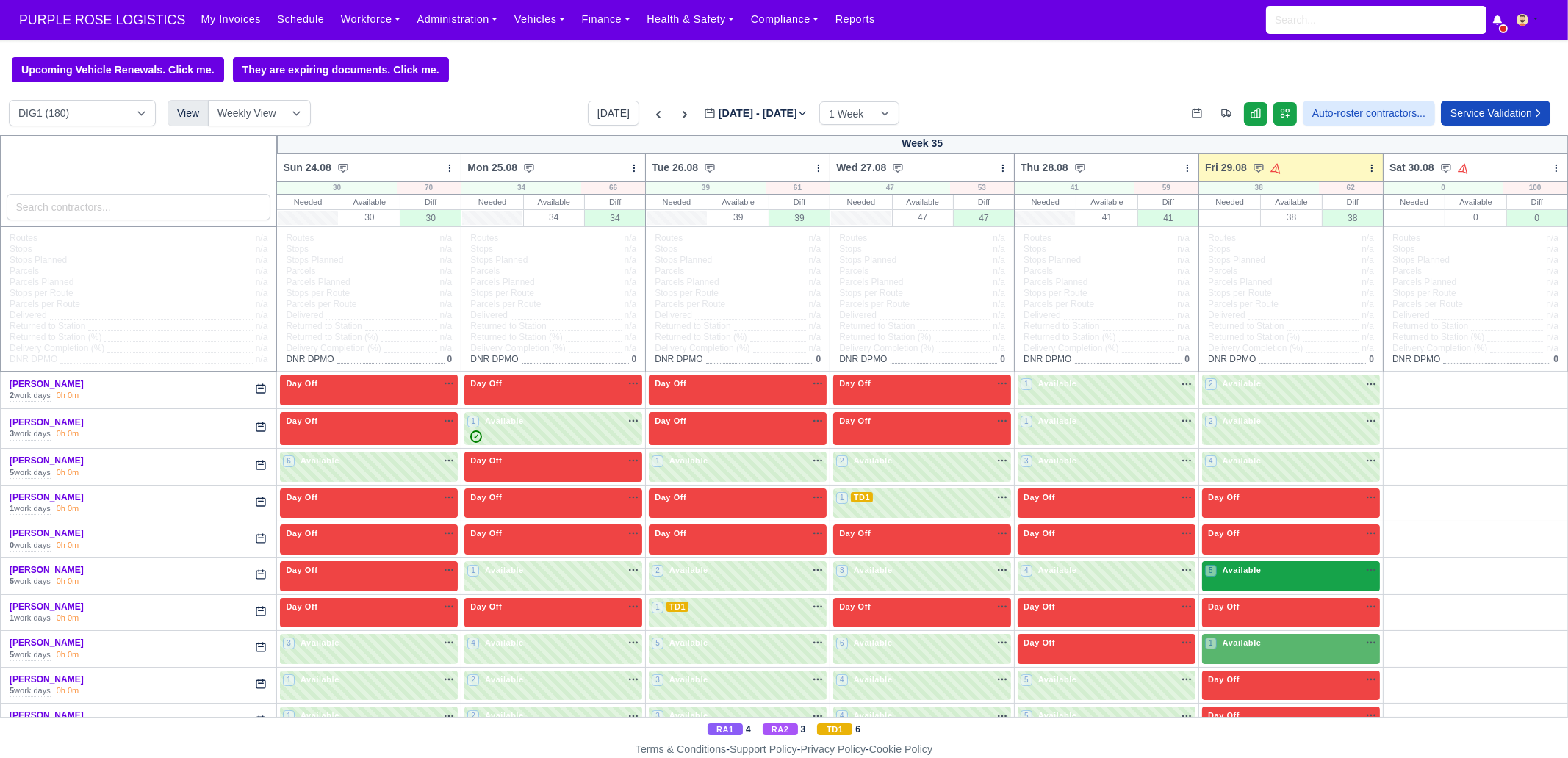
click at [1250, 578] on div "5 Available na" at bounding box center [1291, 572] width 172 height 16
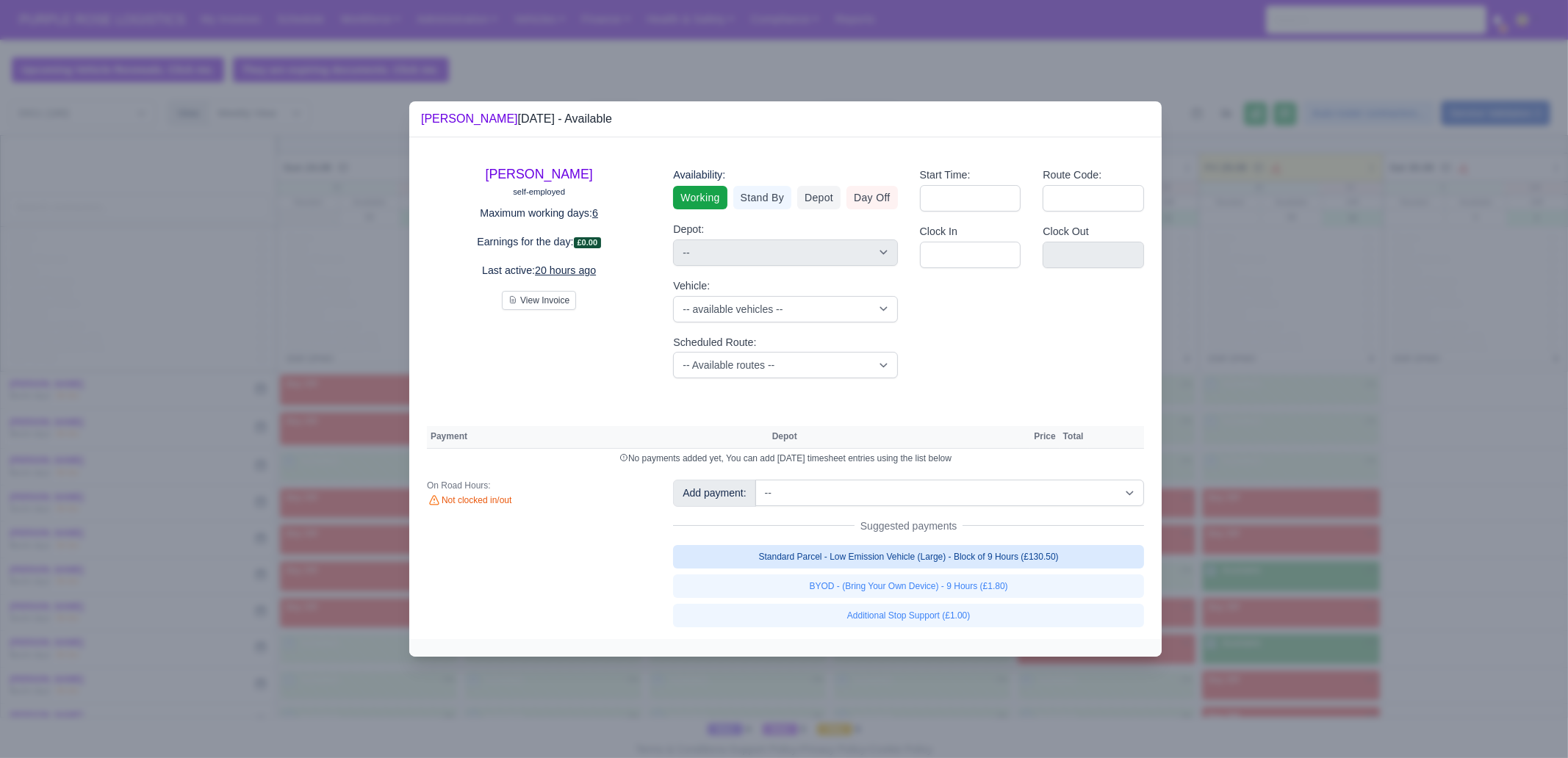
click at [1113, 548] on link "Standard Parcel - Low Emission Vehicle (Large) - Block of 9 Hours (£130.50)" at bounding box center [908, 556] width 471 height 23
select select "1"
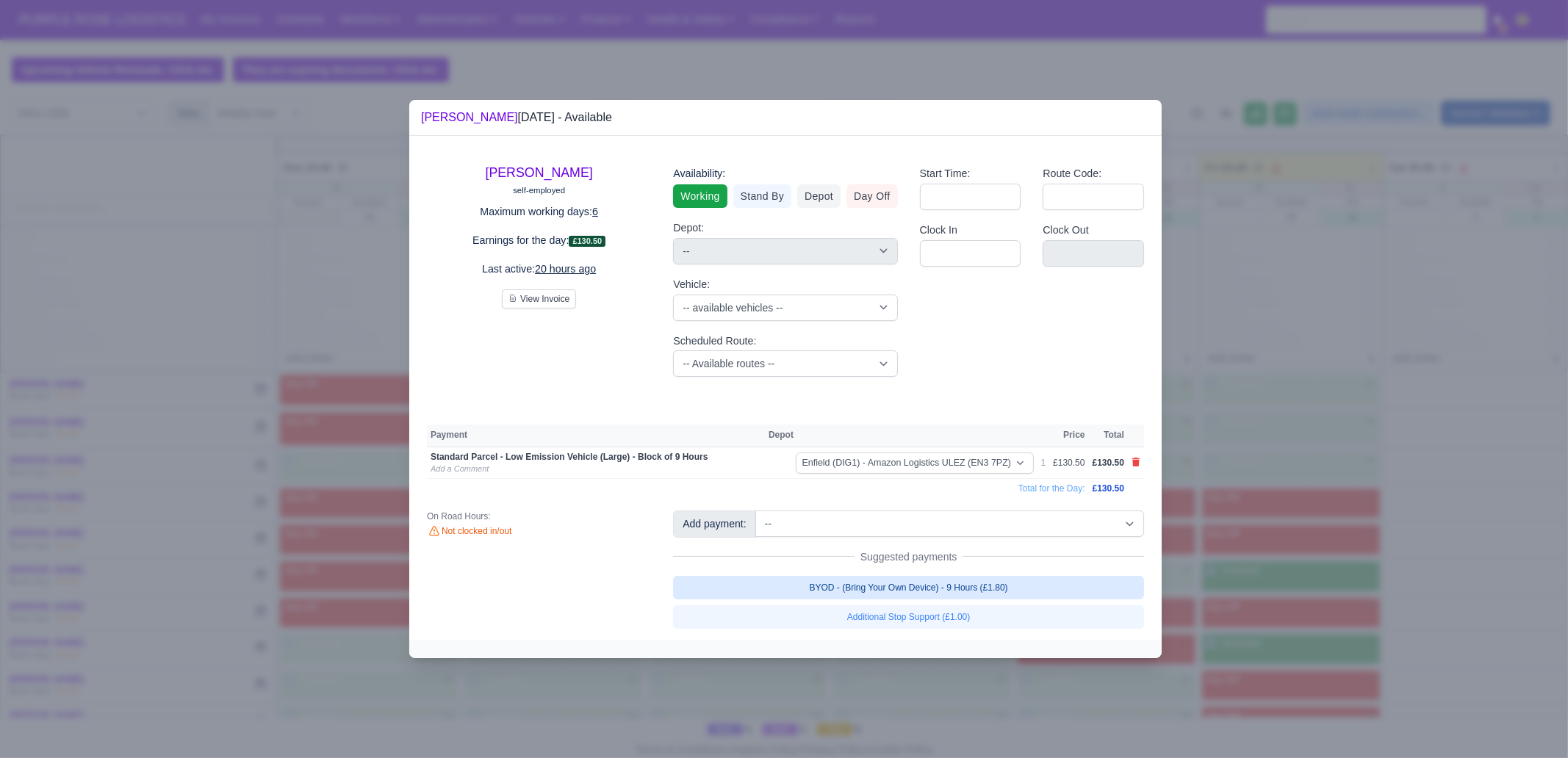
click at [1068, 581] on link "BYOD - (Bring Your Own Device) - 9 Hours (£1.80)" at bounding box center [908, 588] width 471 height 23
select select "1"
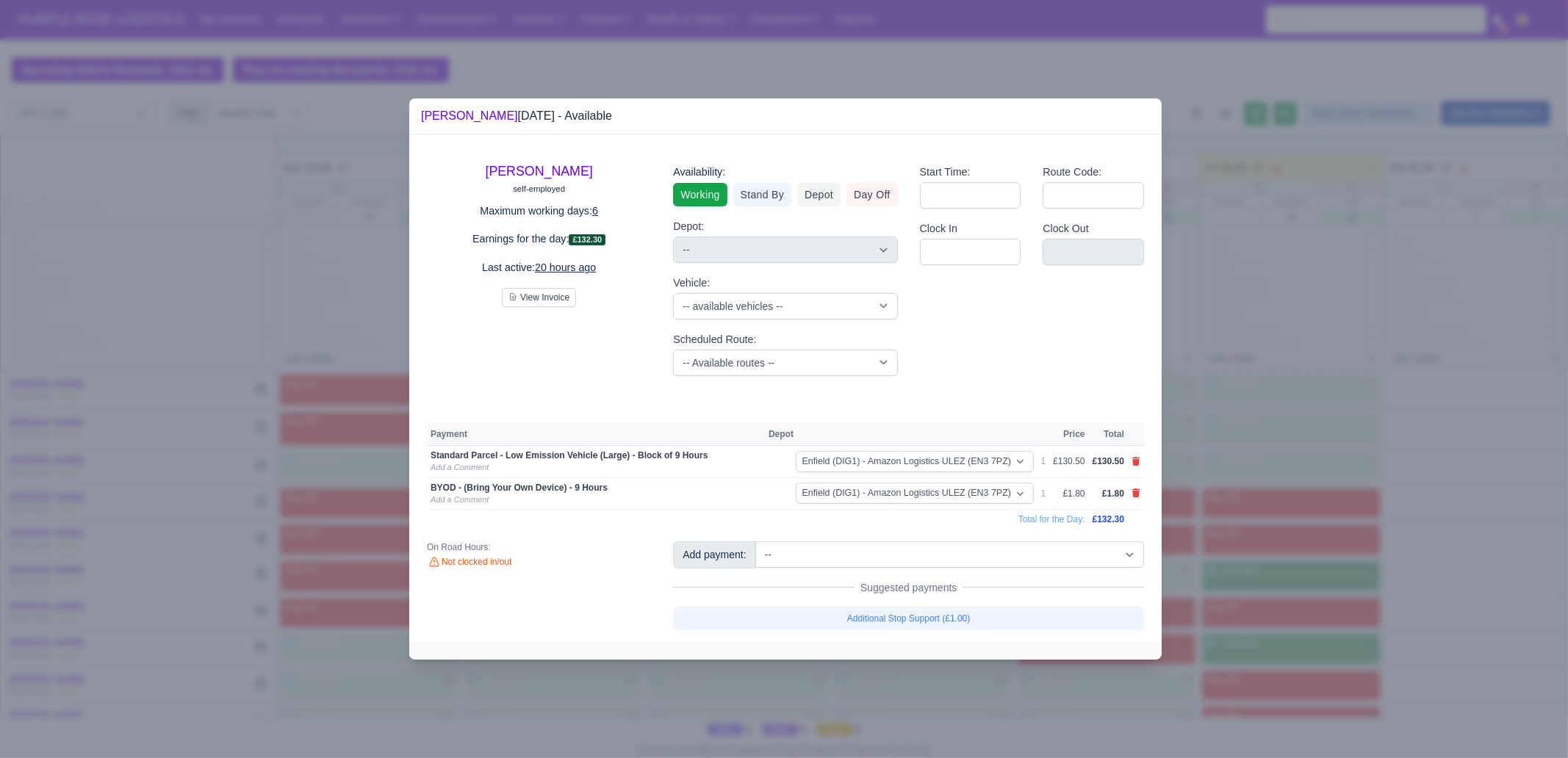
click at [1255, 577] on div at bounding box center [784, 379] width 1568 height 758
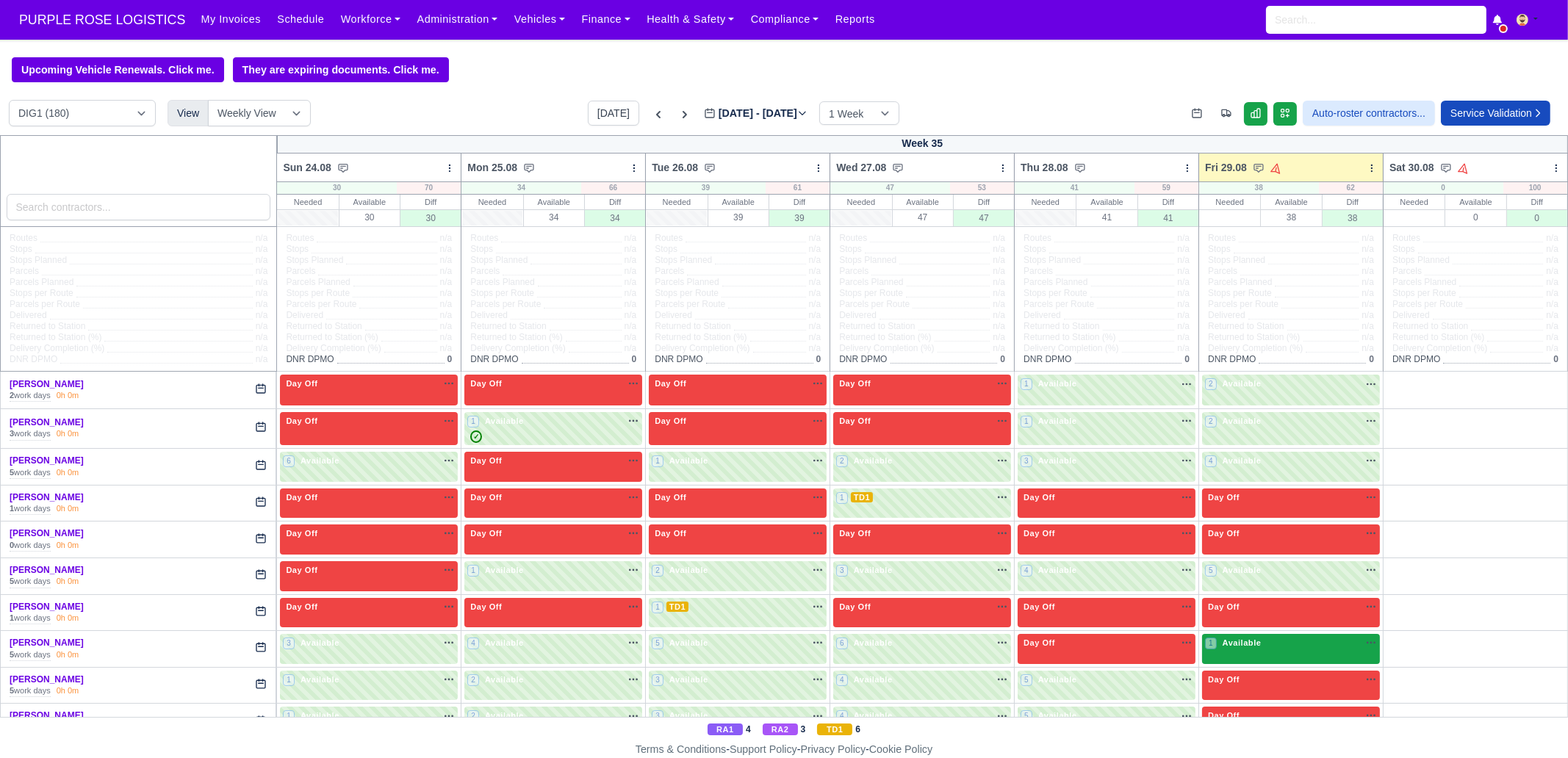
click at [1331, 637] on div "1 Available na" at bounding box center [1291, 643] width 172 height 12
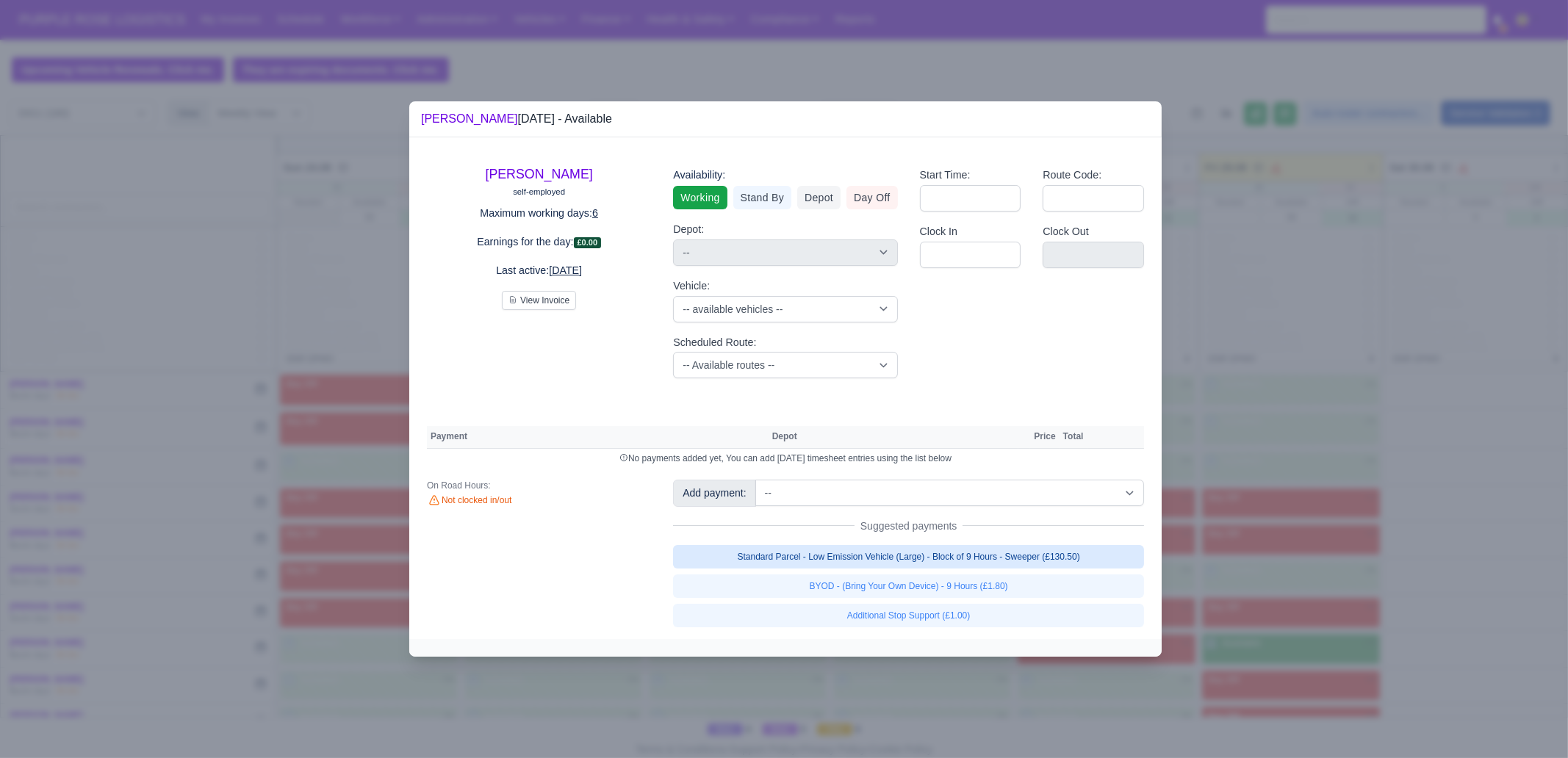
click at [1095, 556] on link "Standard Parcel - Low Emission Vehicle (Large) - Block of 9 Hours - Sweeper (£1…" at bounding box center [908, 556] width 471 height 23
select select "1"
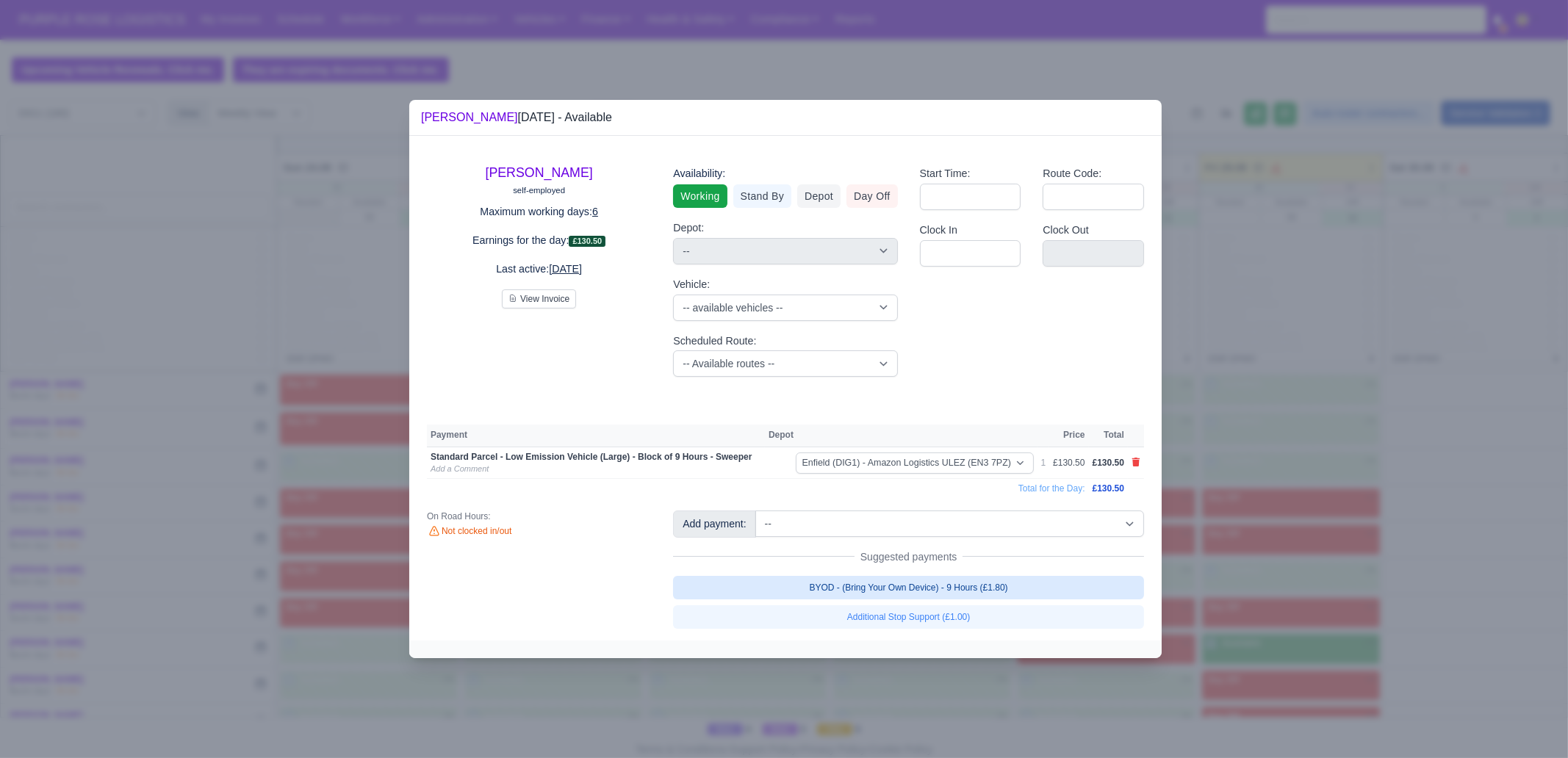
click at [1072, 590] on link "BYOD - (Bring Your Own Device) - 9 Hours (£1.80)" at bounding box center [908, 588] width 471 height 23
select select "1"
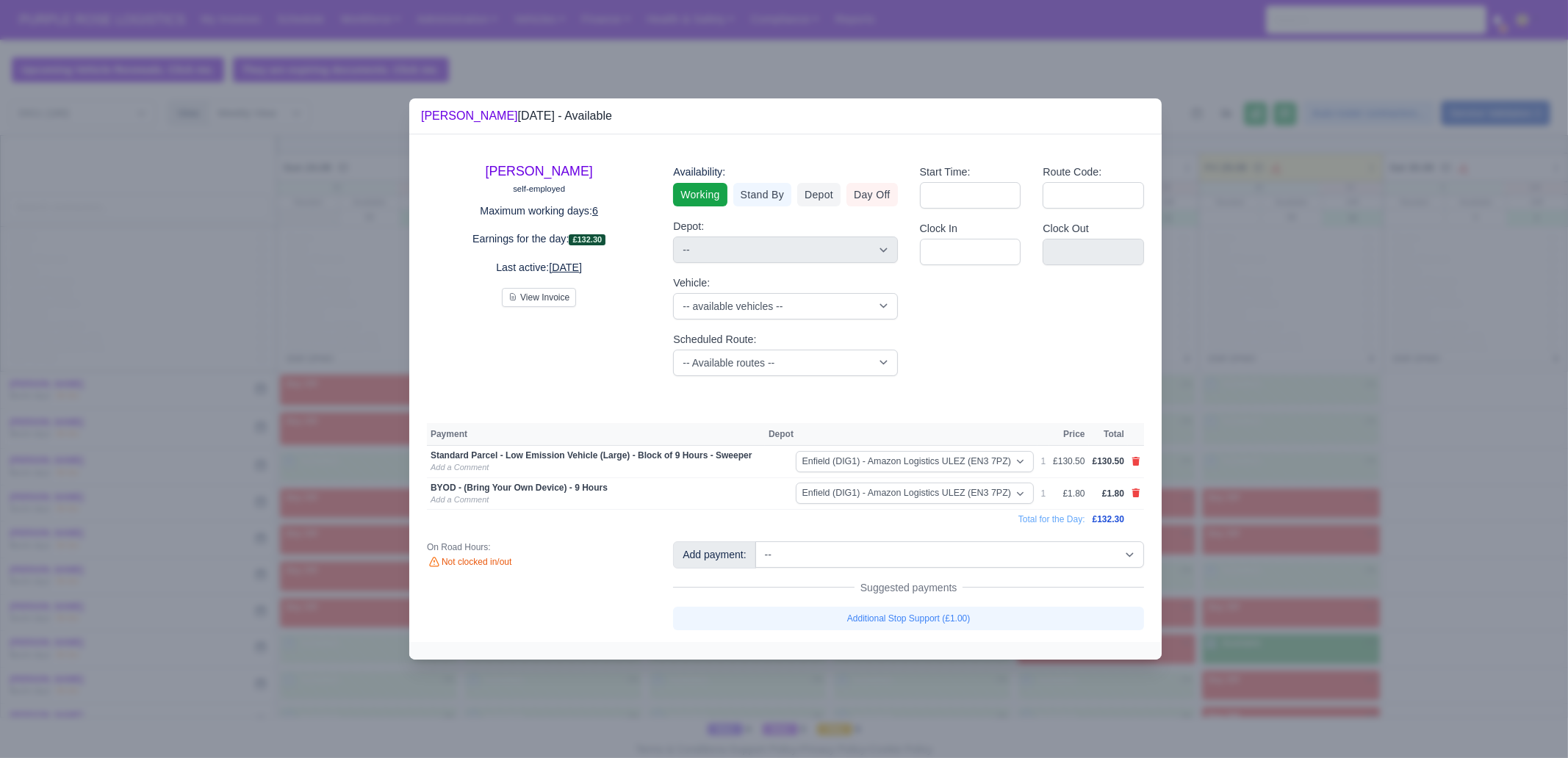
click at [1292, 578] on div at bounding box center [784, 379] width 1568 height 758
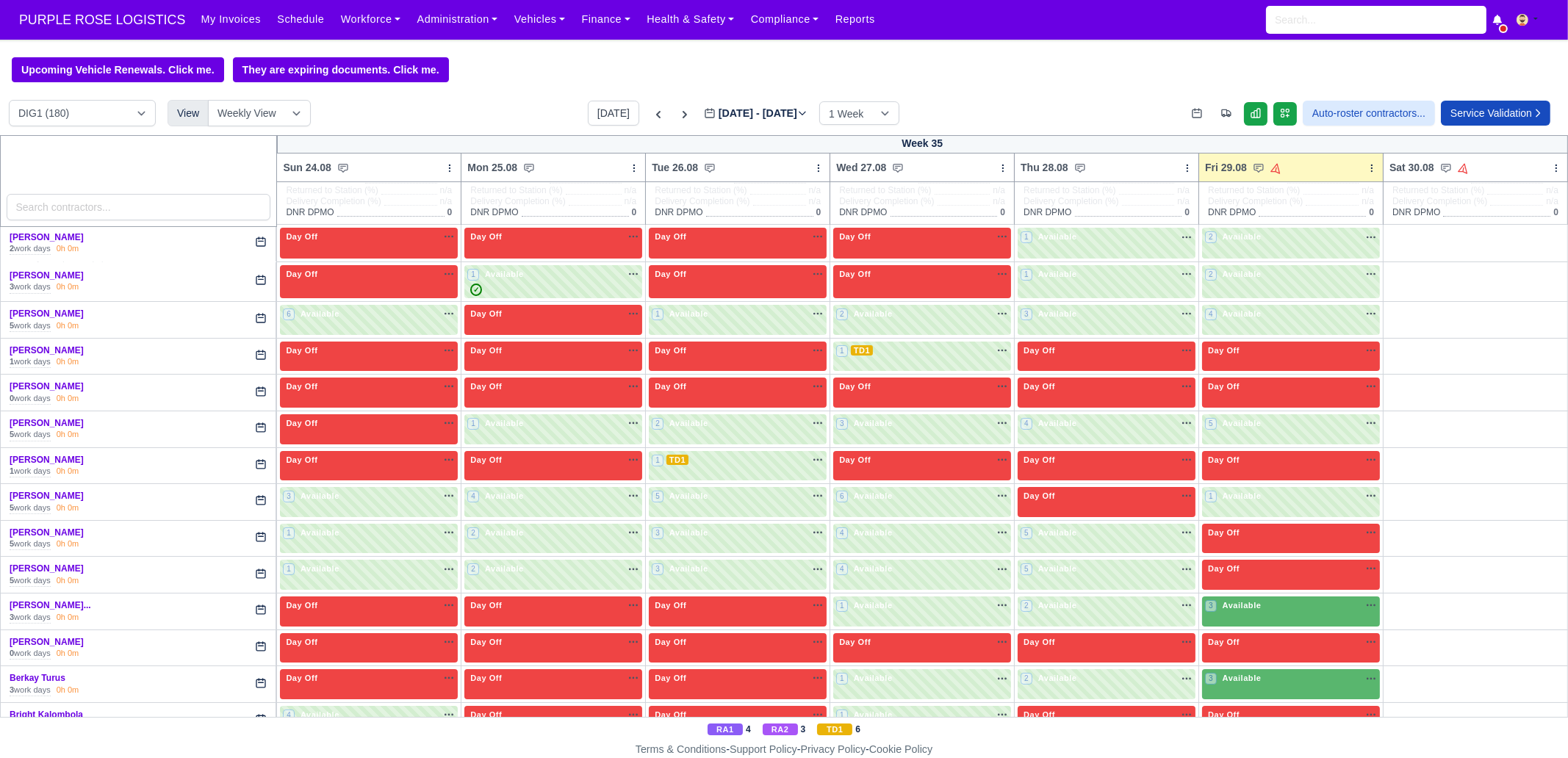
scroll to position [183, 0]
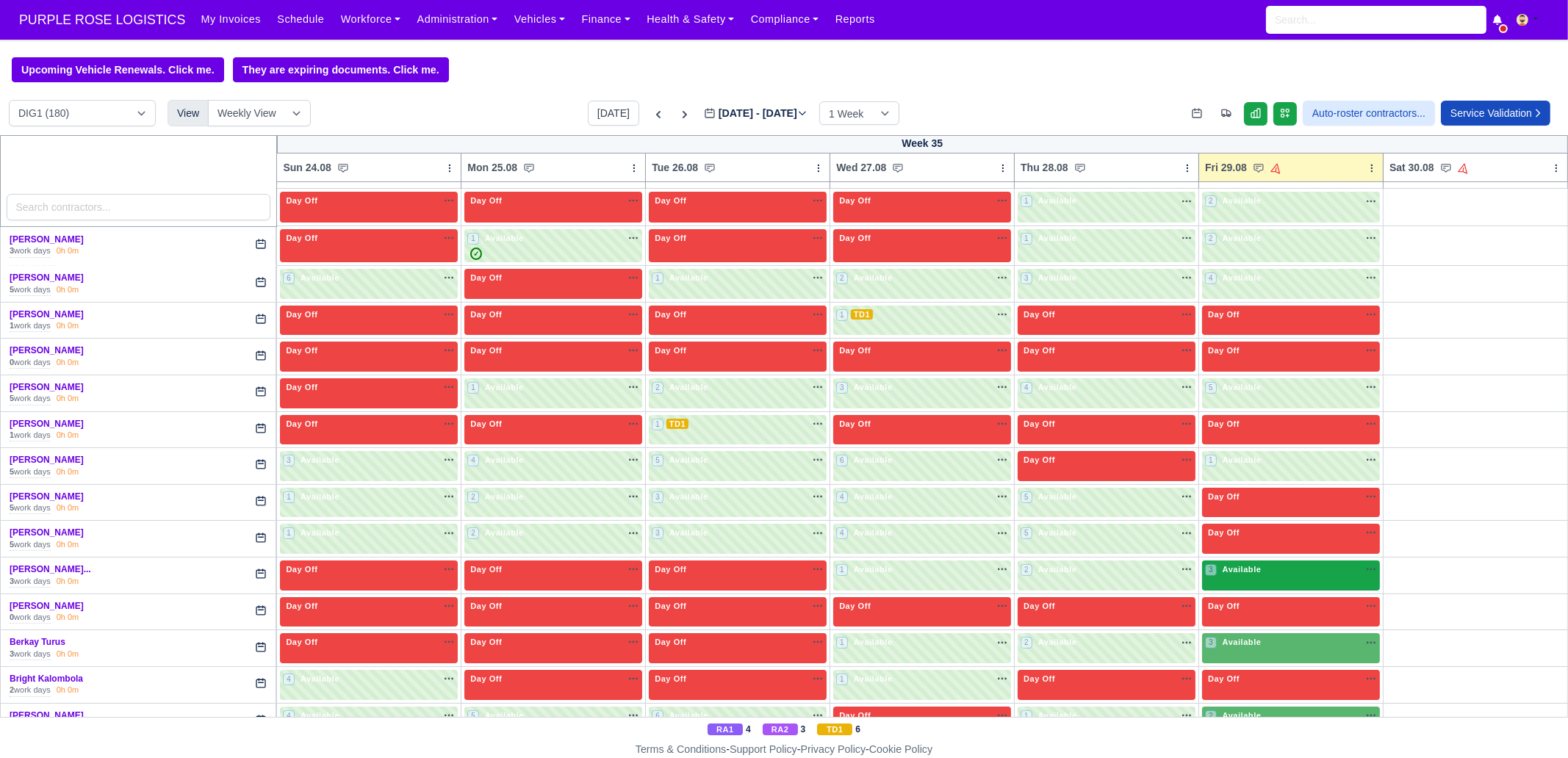
click at [1261, 563] on div "3 Available na" at bounding box center [1291, 570] width 172 height 12
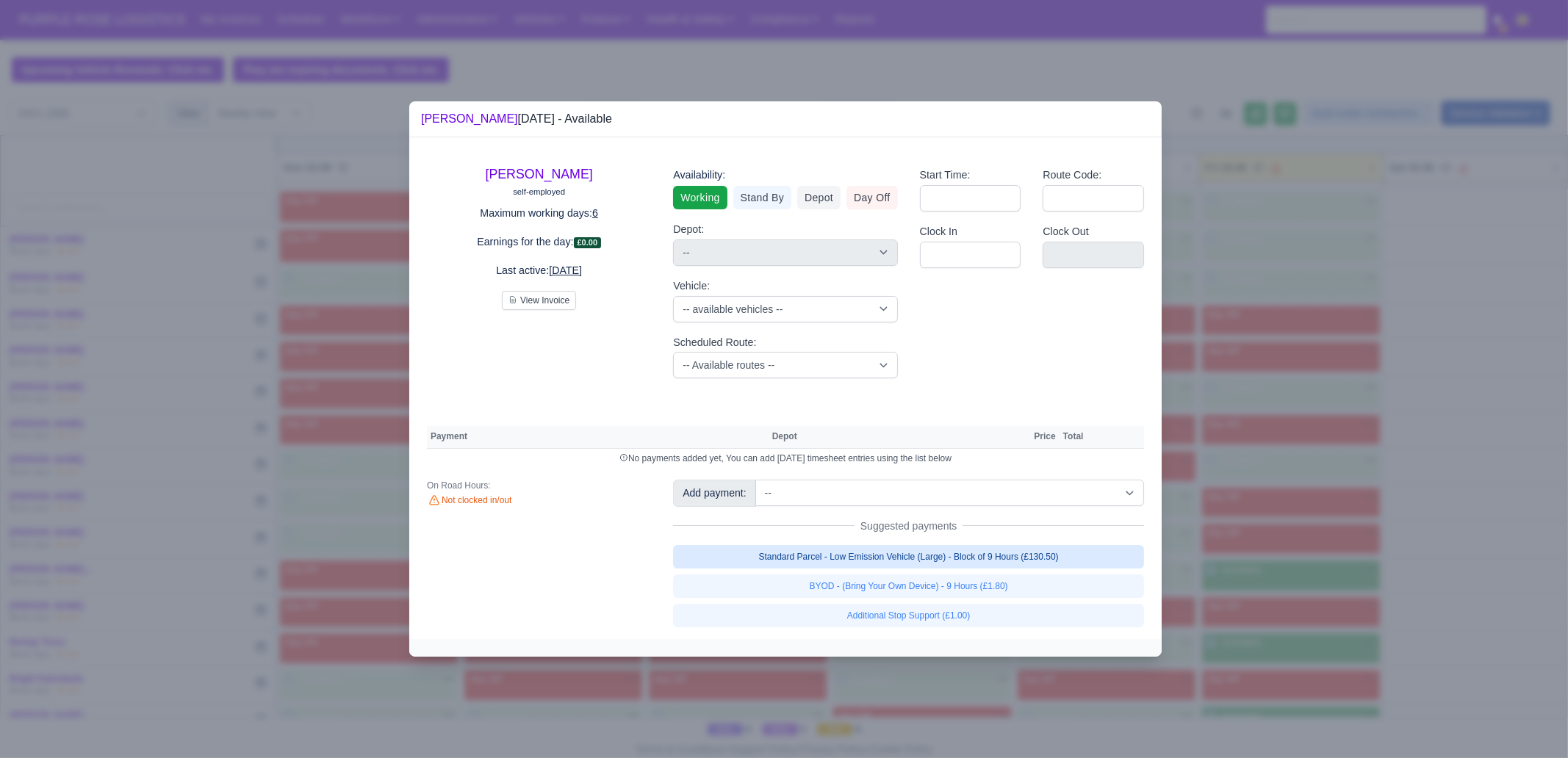
click at [1086, 558] on link "Standard Parcel - Low Emission Vehicle (Large) - Block of 9 Hours (£130.50)" at bounding box center [908, 556] width 471 height 23
select select "1"
click at [1070, 582] on div "Standard Parcel - Low Emission Vehicle (Large) - Block of 9 Hours (£130.50) BYO…" at bounding box center [908, 586] width 471 height 82
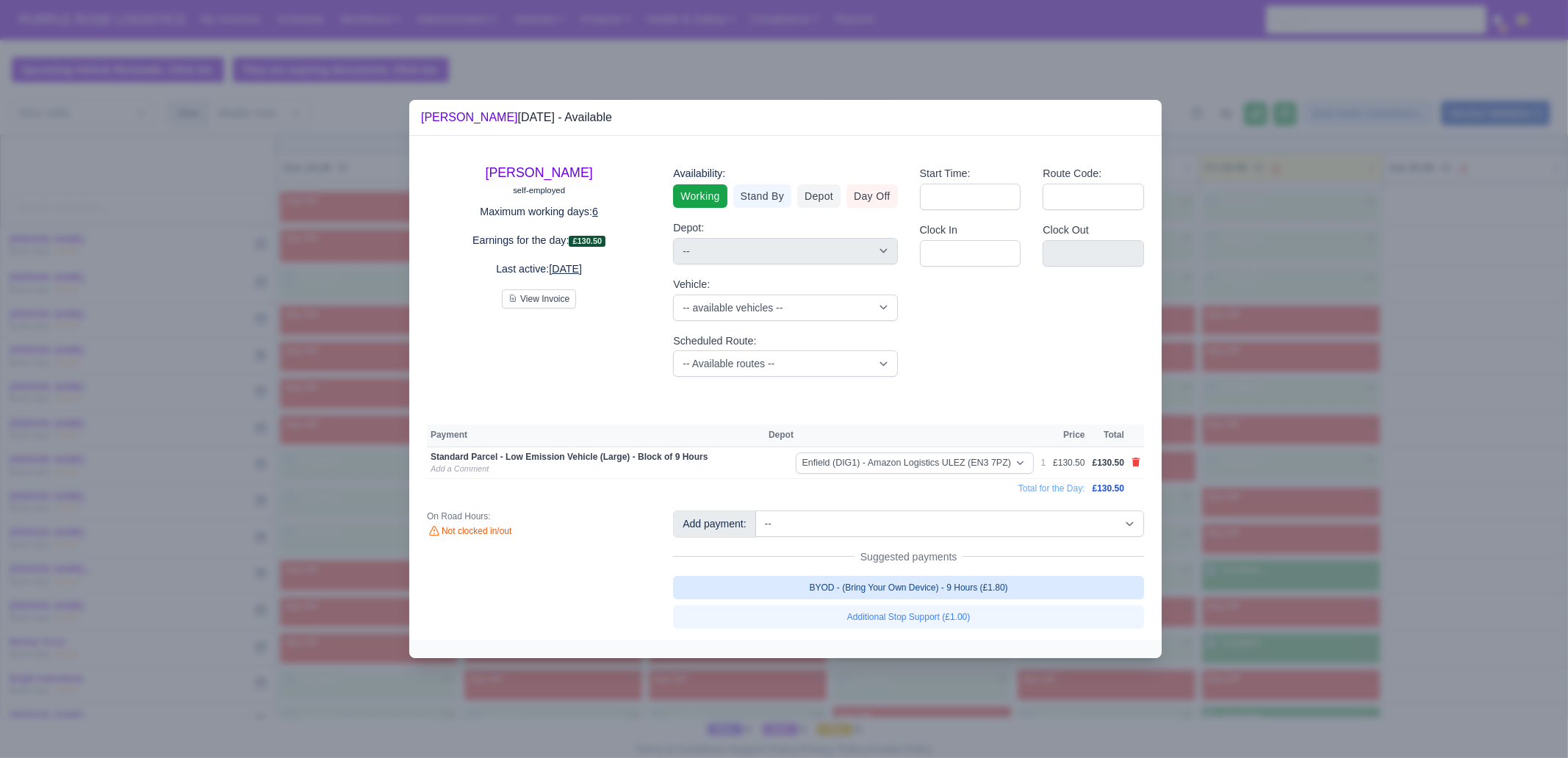
click at [1067, 591] on link "BYOD - (Bring Your Own Device) - 9 Hours (£1.80)" at bounding box center [908, 588] width 471 height 23
select select "1"
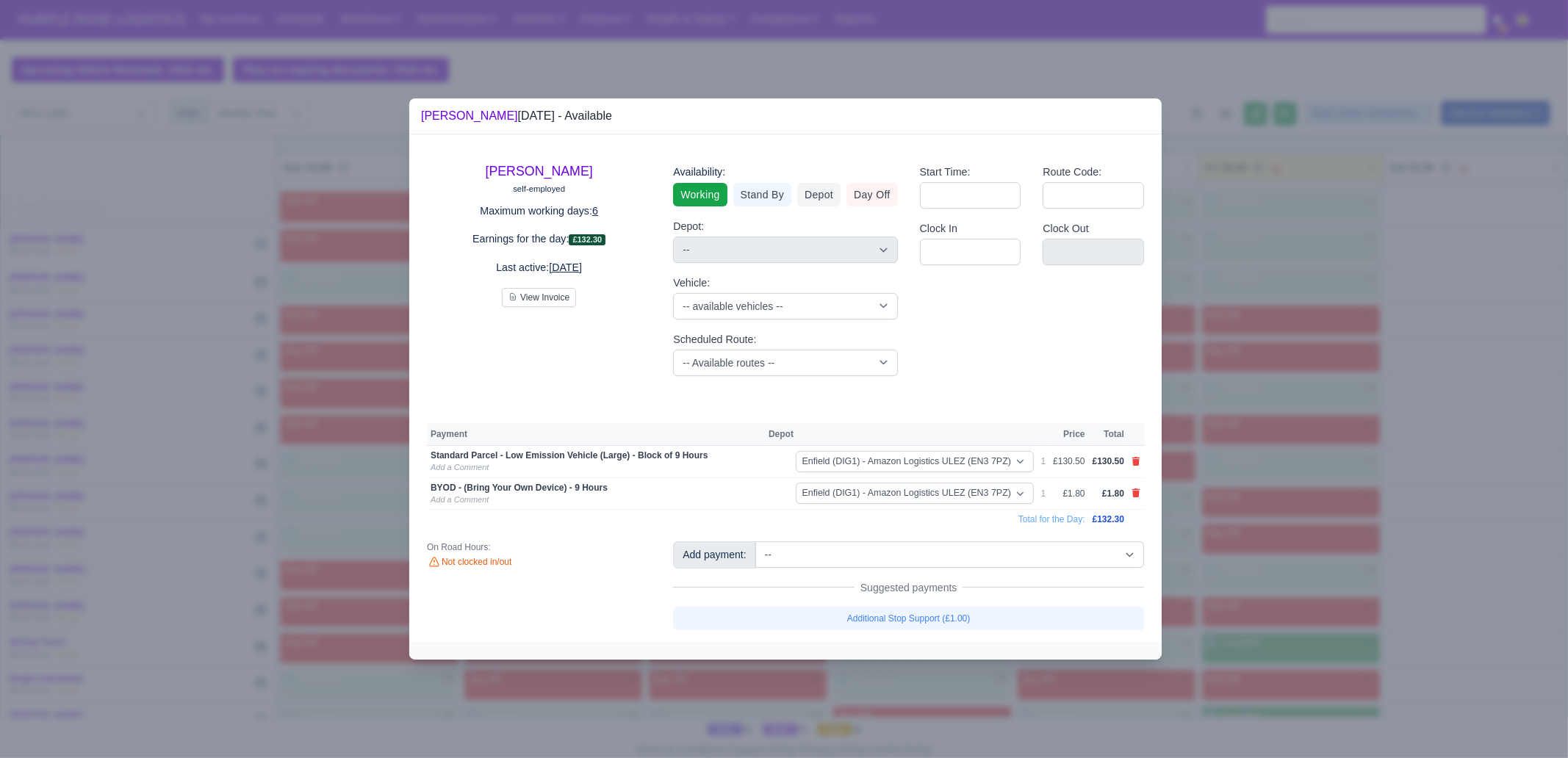
click at [1276, 581] on div at bounding box center [784, 379] width 1568 height 758
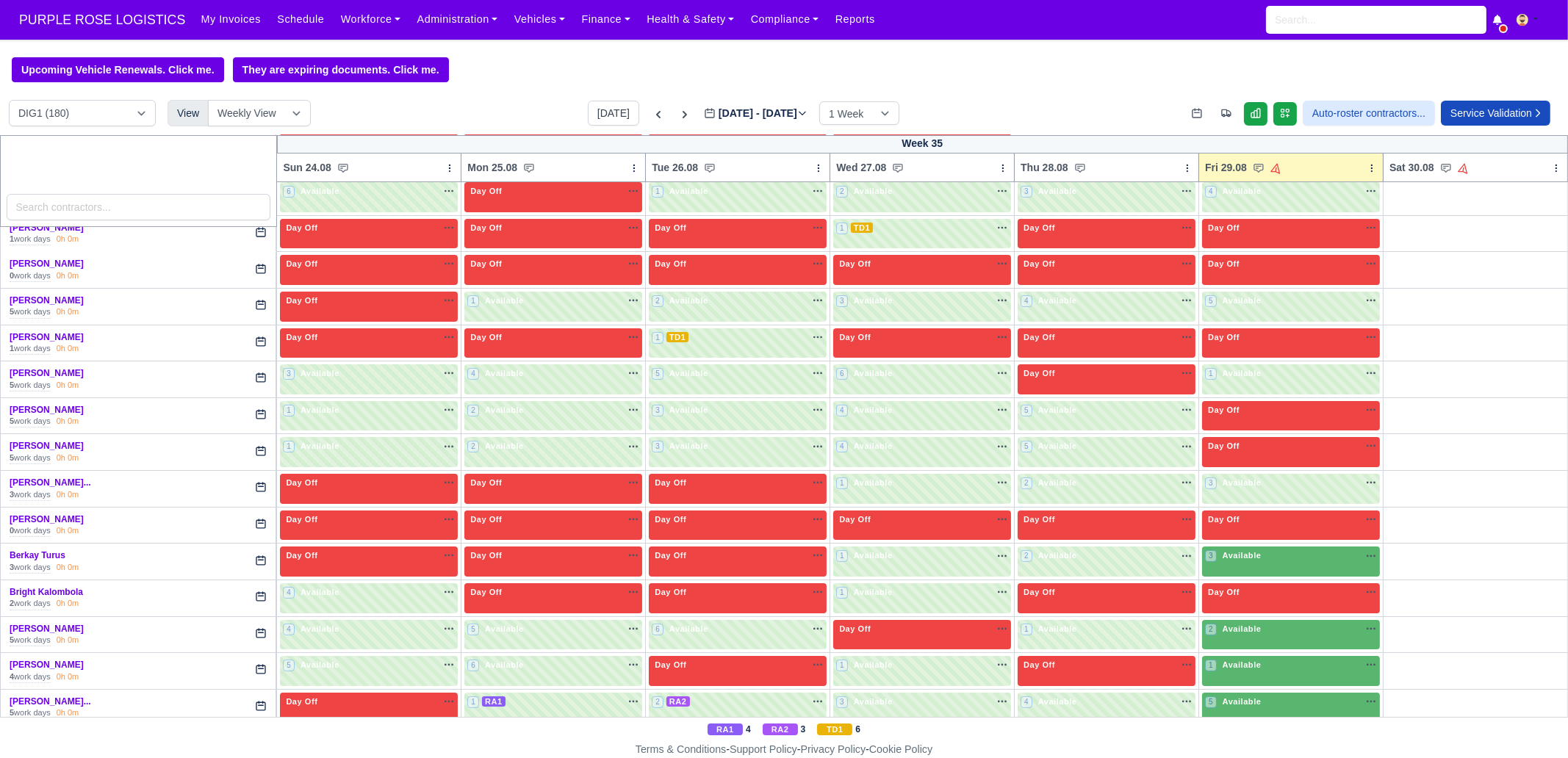
scroll to position [275, 0]
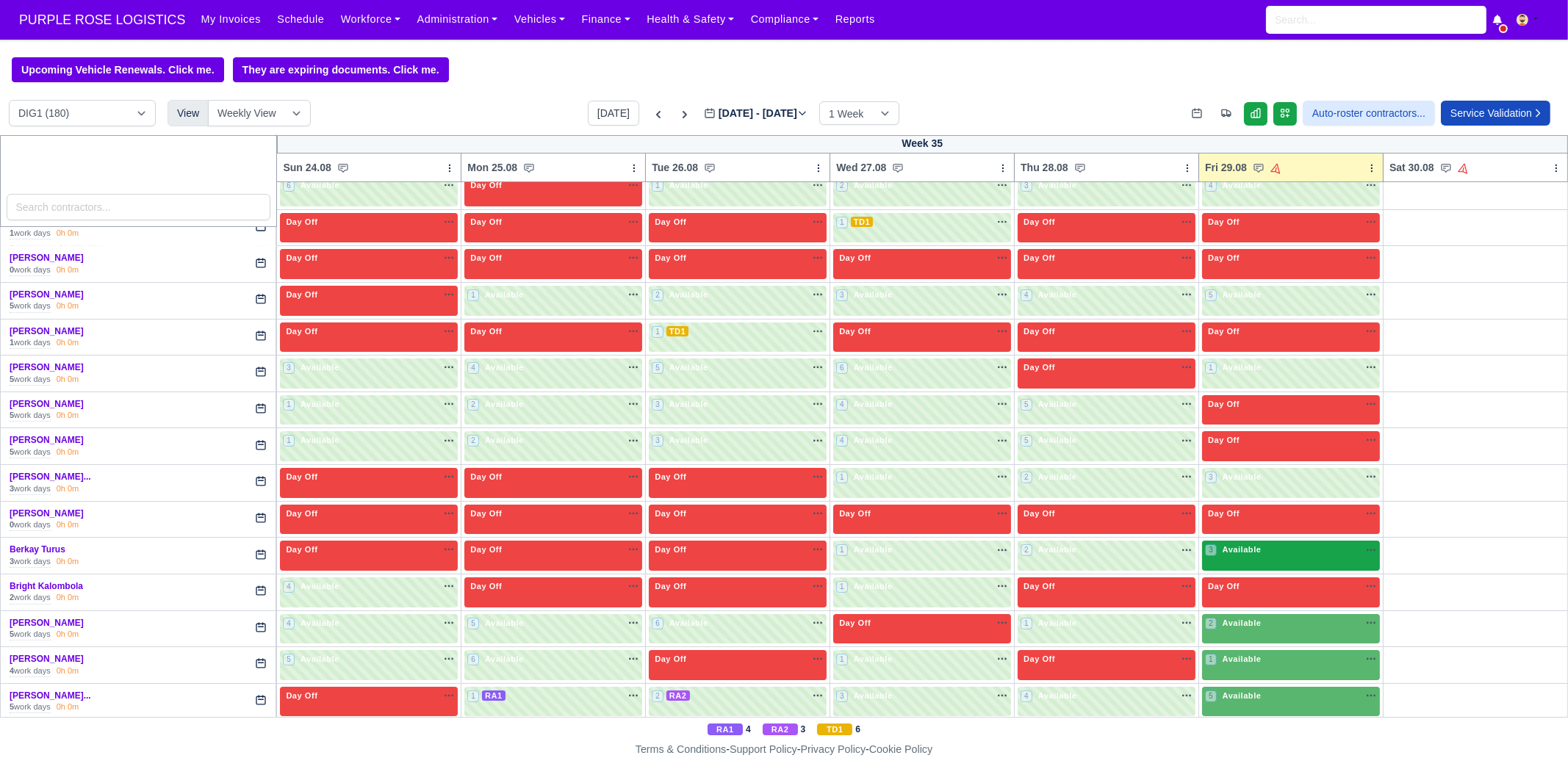
click at [1267, 551] on div "3 Available na" at bounding box center [1291, 549] width 172 height 12
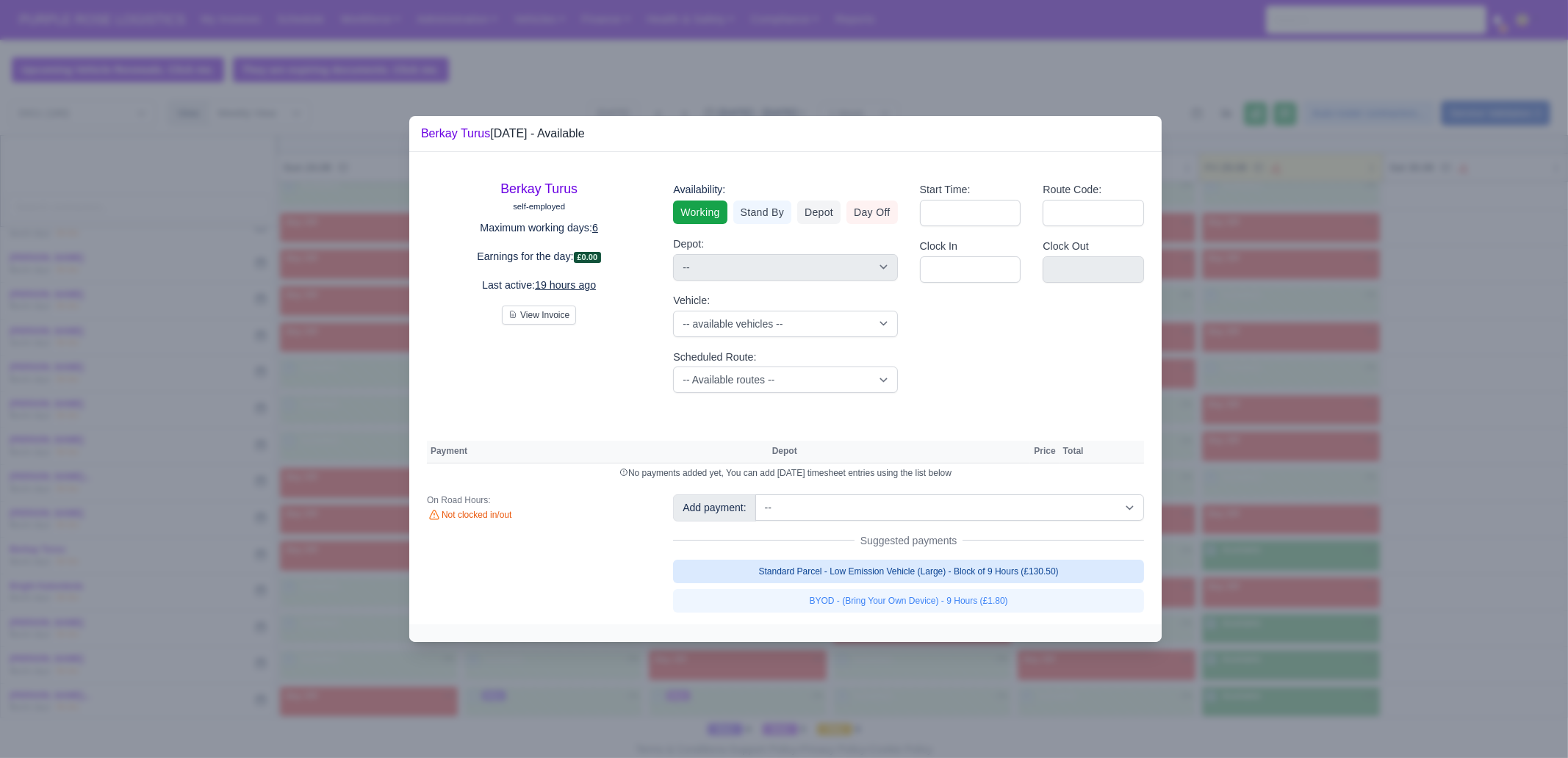
click at [1021, 567] on link "Standard Parcel - Low Emission Vehicle (Large) - Block of 9 Hours (£130.50)" at bounding box center [908, 571] width 471 height 23
select select "1"
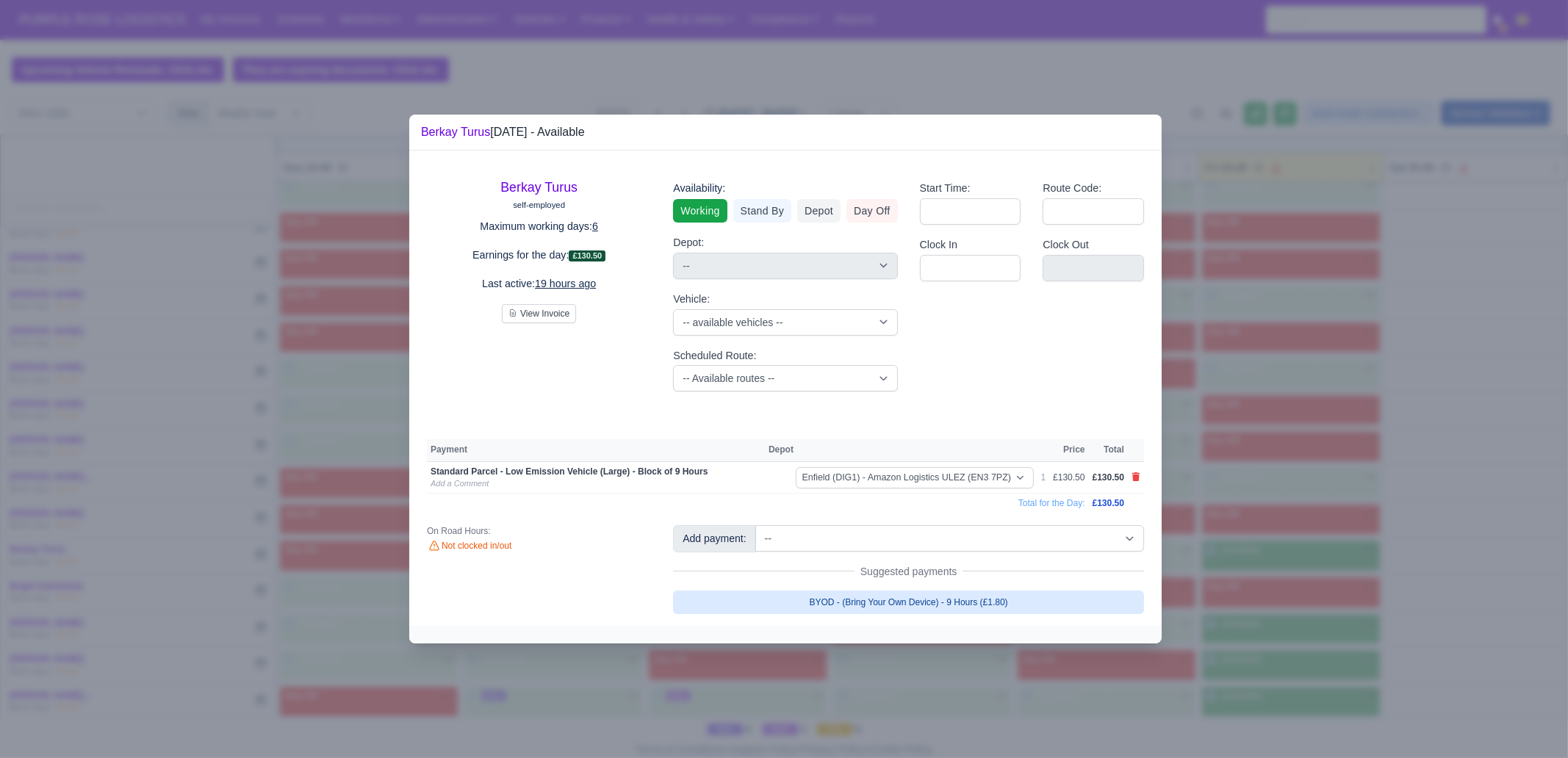
click at [1012, 597] on link "BYOD - (Bring Your Own Device) - 9 Hours (£1.80)" at bounding box center [908, 602] width 471 height 23
select select "1"
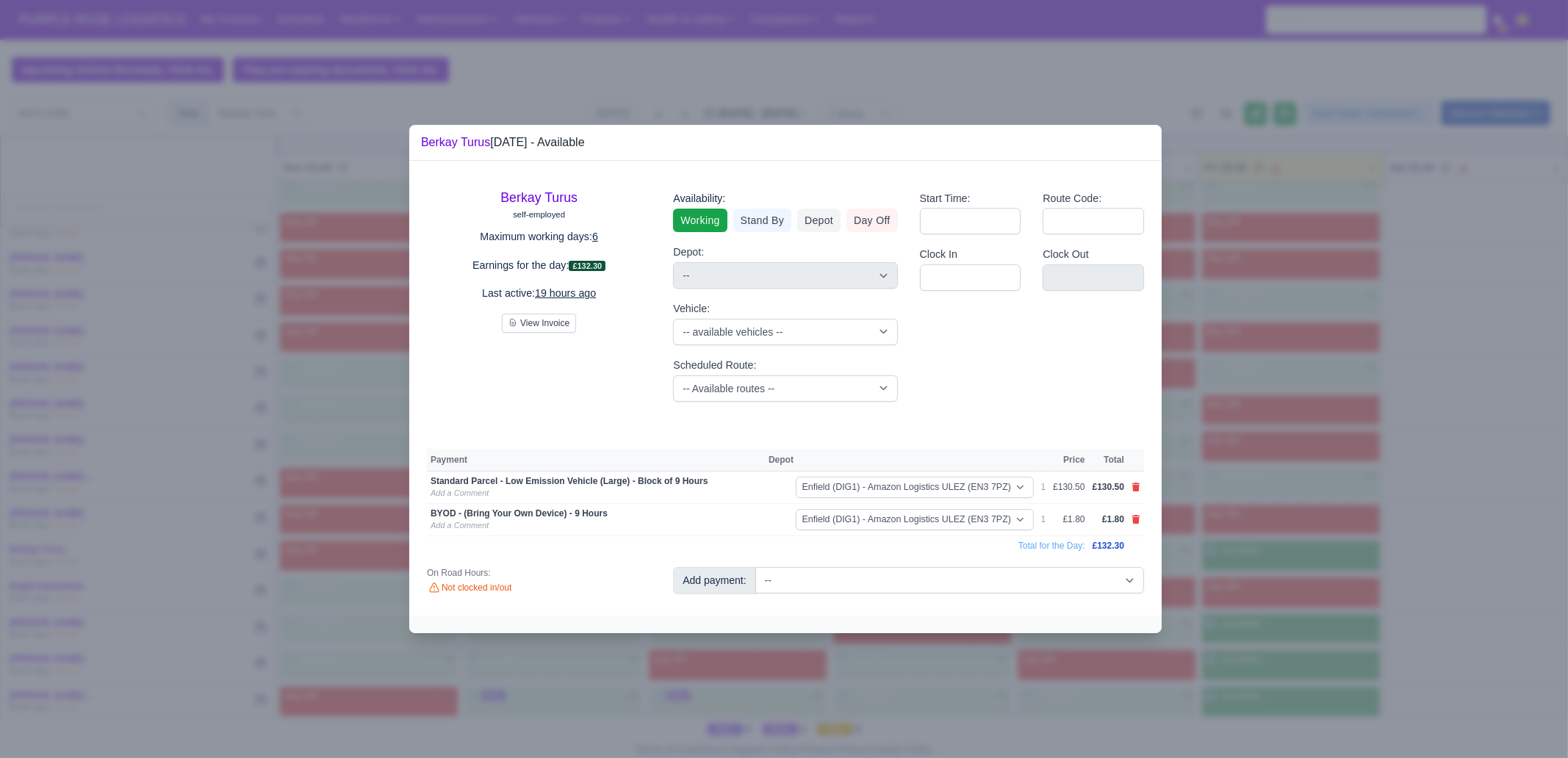
drag, startPoint x: 1323, startPoint y: 563, endPoint x: 1326, endPoint y: 614, distance: 51.1
click at [1323, 563] on div at bounding box center [784, 379] width 1568 height 758
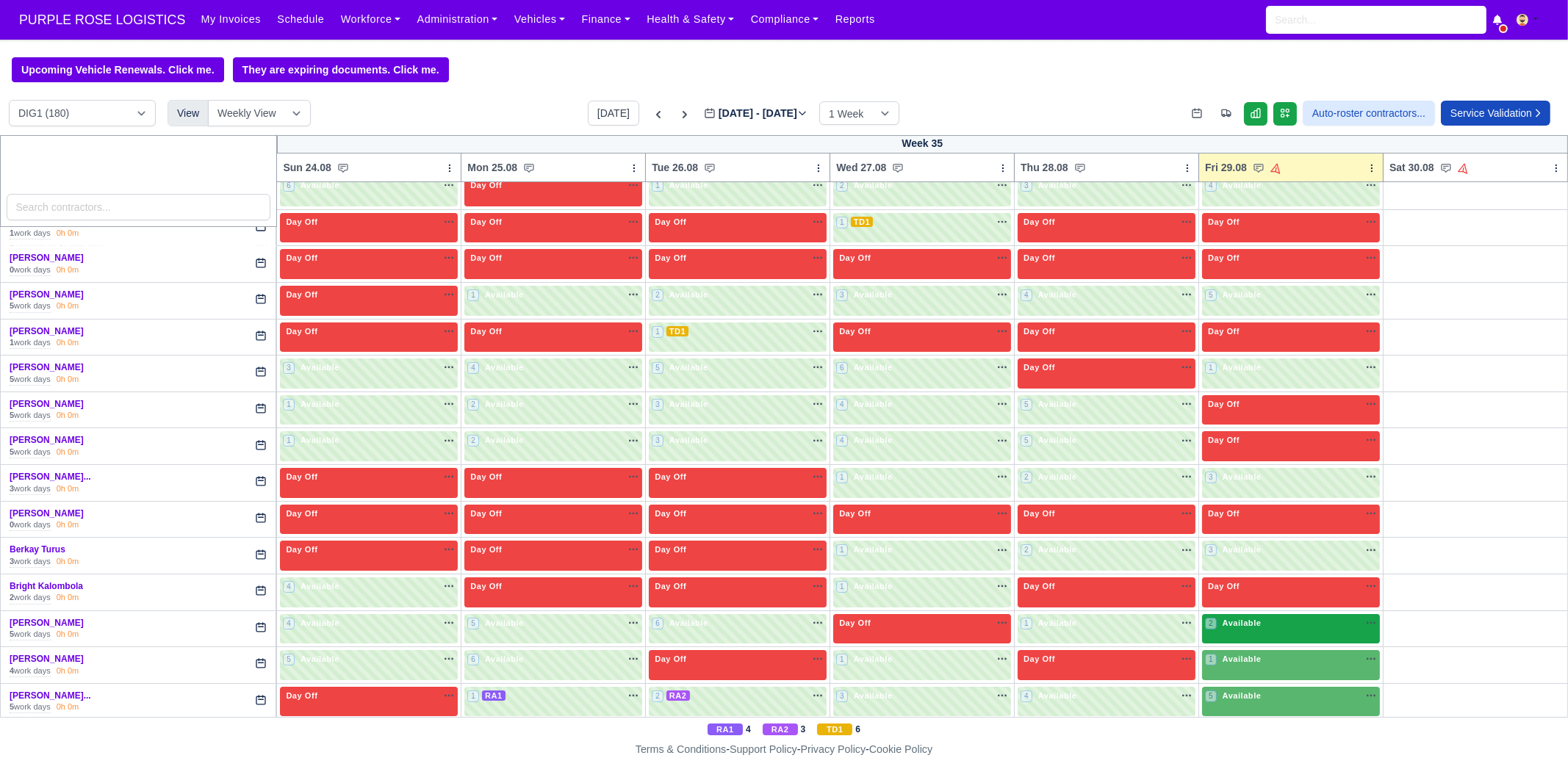
click at [1302, 631] on div "2 Available" at bounding box center [1291, 629] width 178 height 30
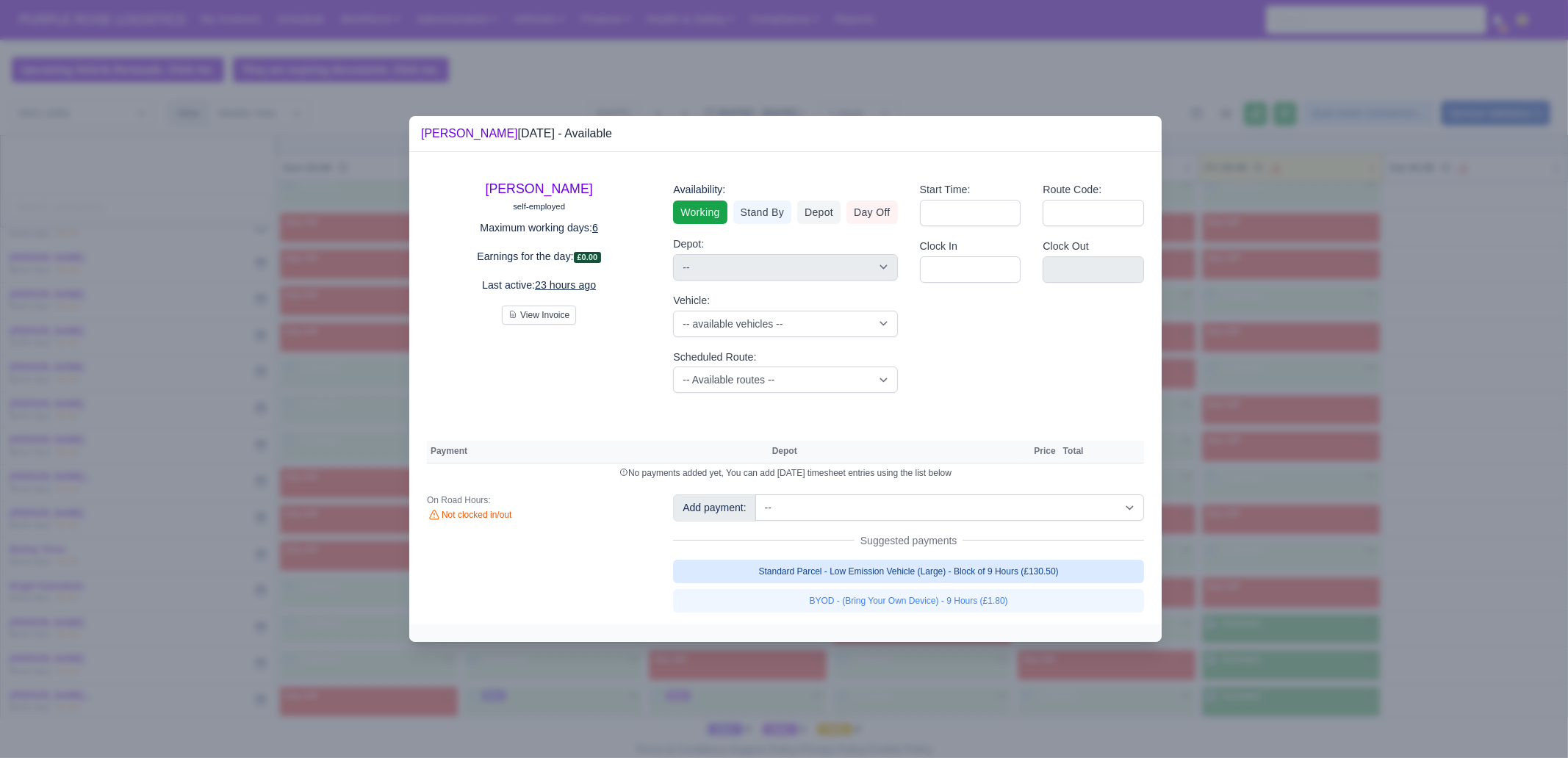
click at [1115, 578] on link "Standard Parcel - Low Emission Vehicle (Large) - Block of 9 Hours (£130.50)" at bounding box center [908, 571] width 471 height 23
select select "1"
click at [1089, 583] on link "Standard Parcel - Low Emission Vehicle (Large) - Block of 9 Hours (£130.50)" at bounding box center [908, 571] width 471 height 23
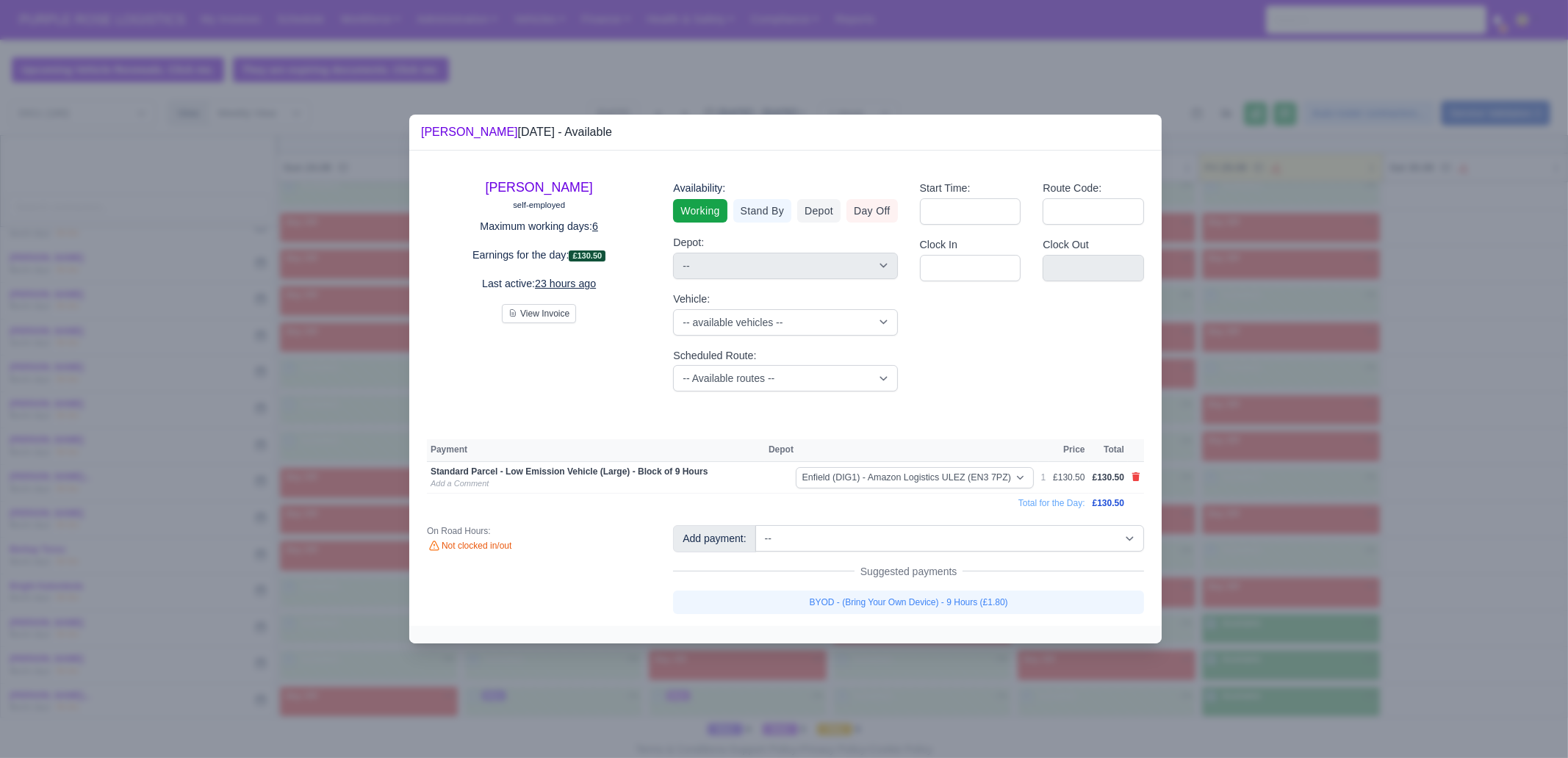
select select "1"
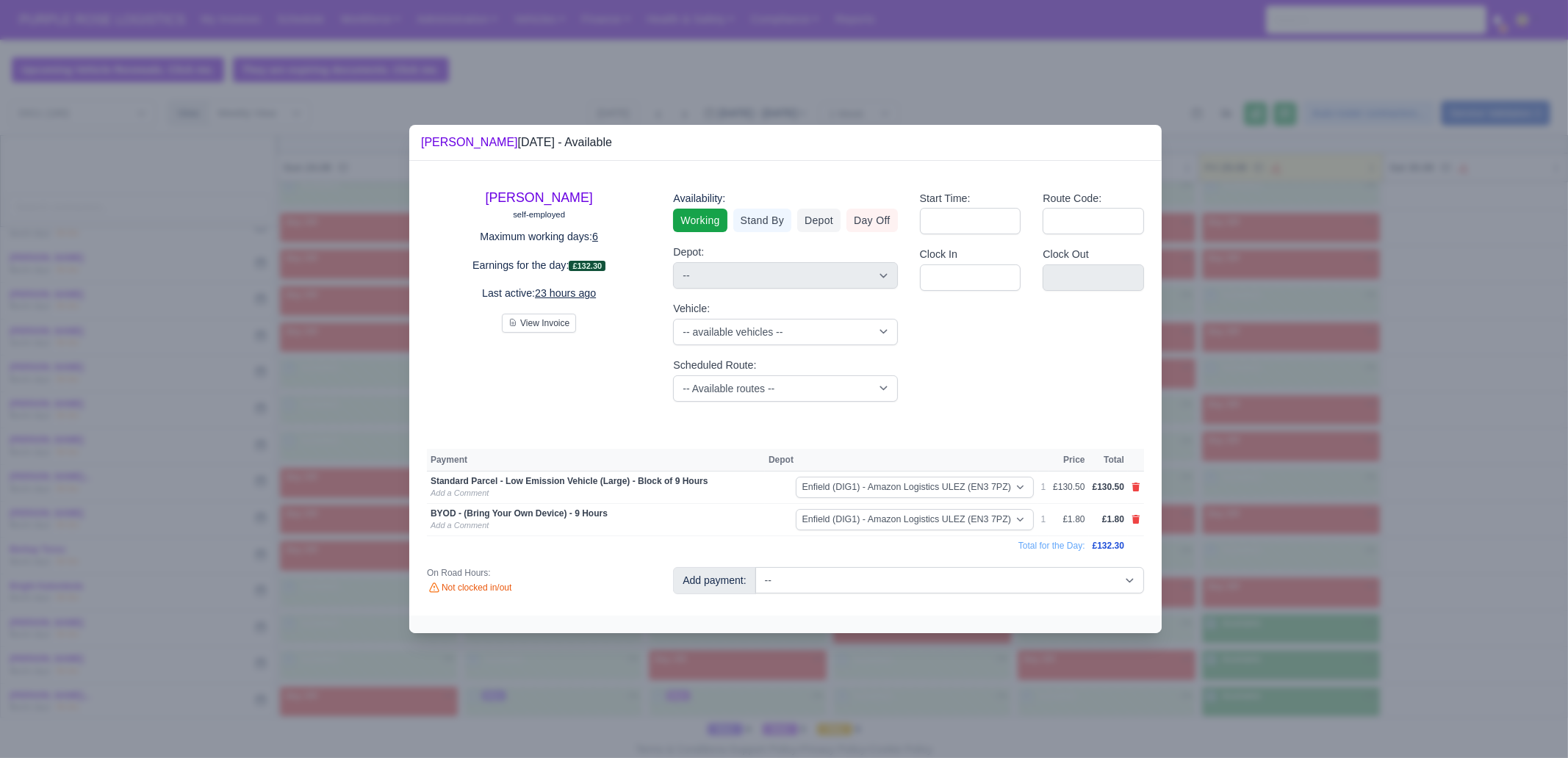
click at [1305, 601] on div at bounding box center [784, 379] width 1568 height 758
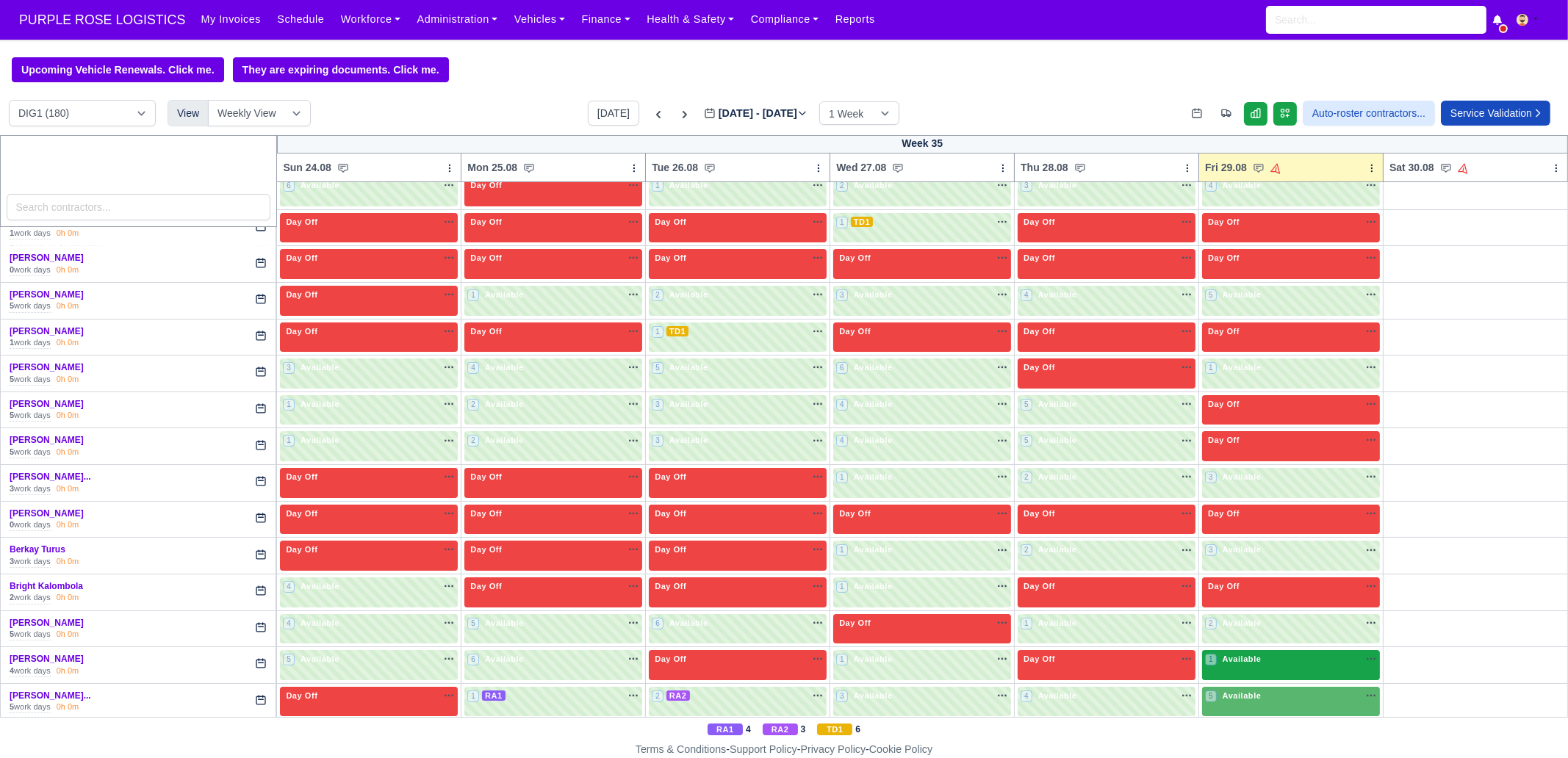
click at [1272, 662] on div "1 Available na" at bounding box center [1291, 659] width 172 height 12
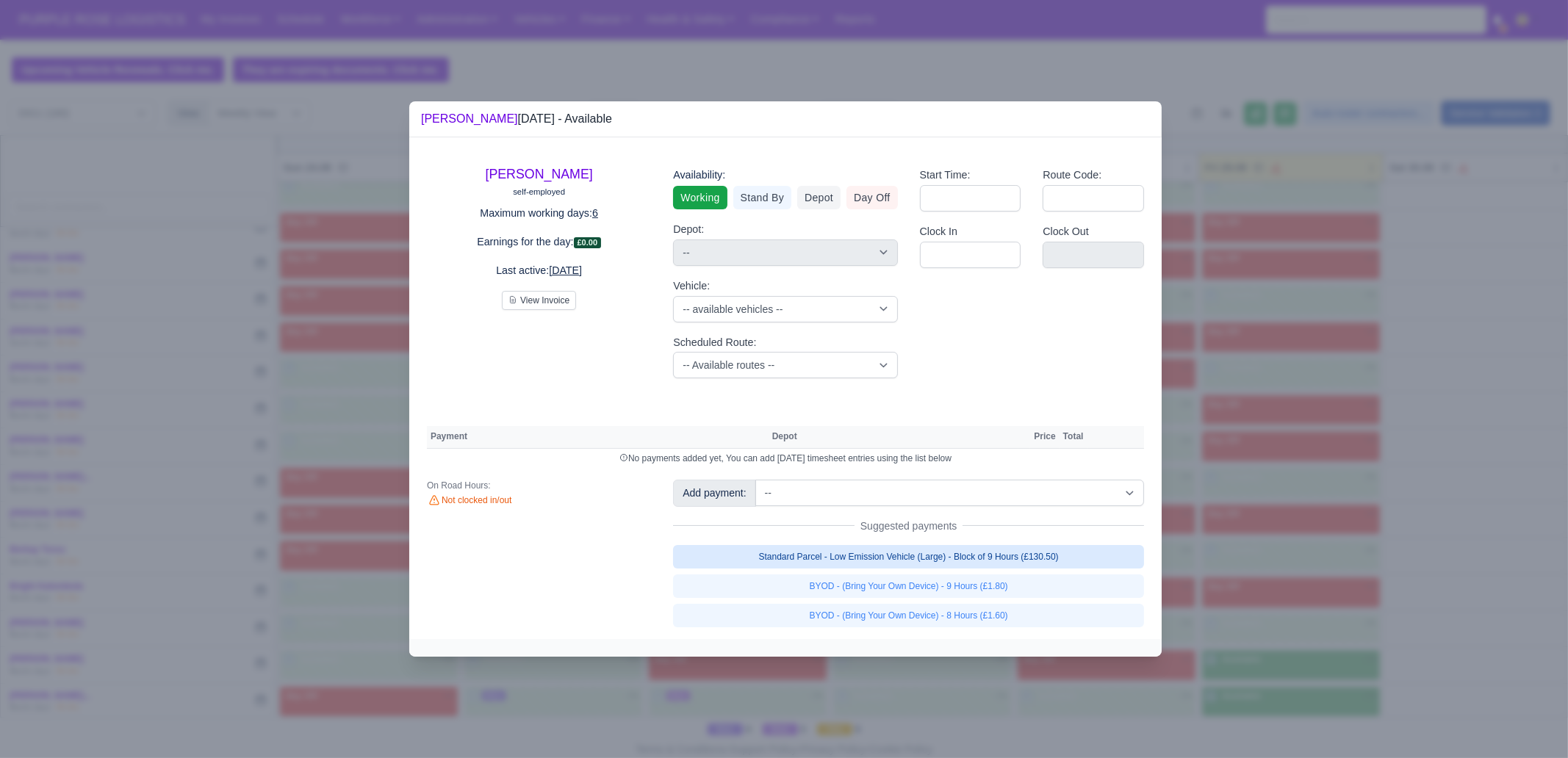
click at [1056, 564] on link "Standard Parcel - Low Emission Vehicle (Large) - Block of 9 Hours (£130.50)" at bounding box center [908, 556] width 471 height 23
select select "1"
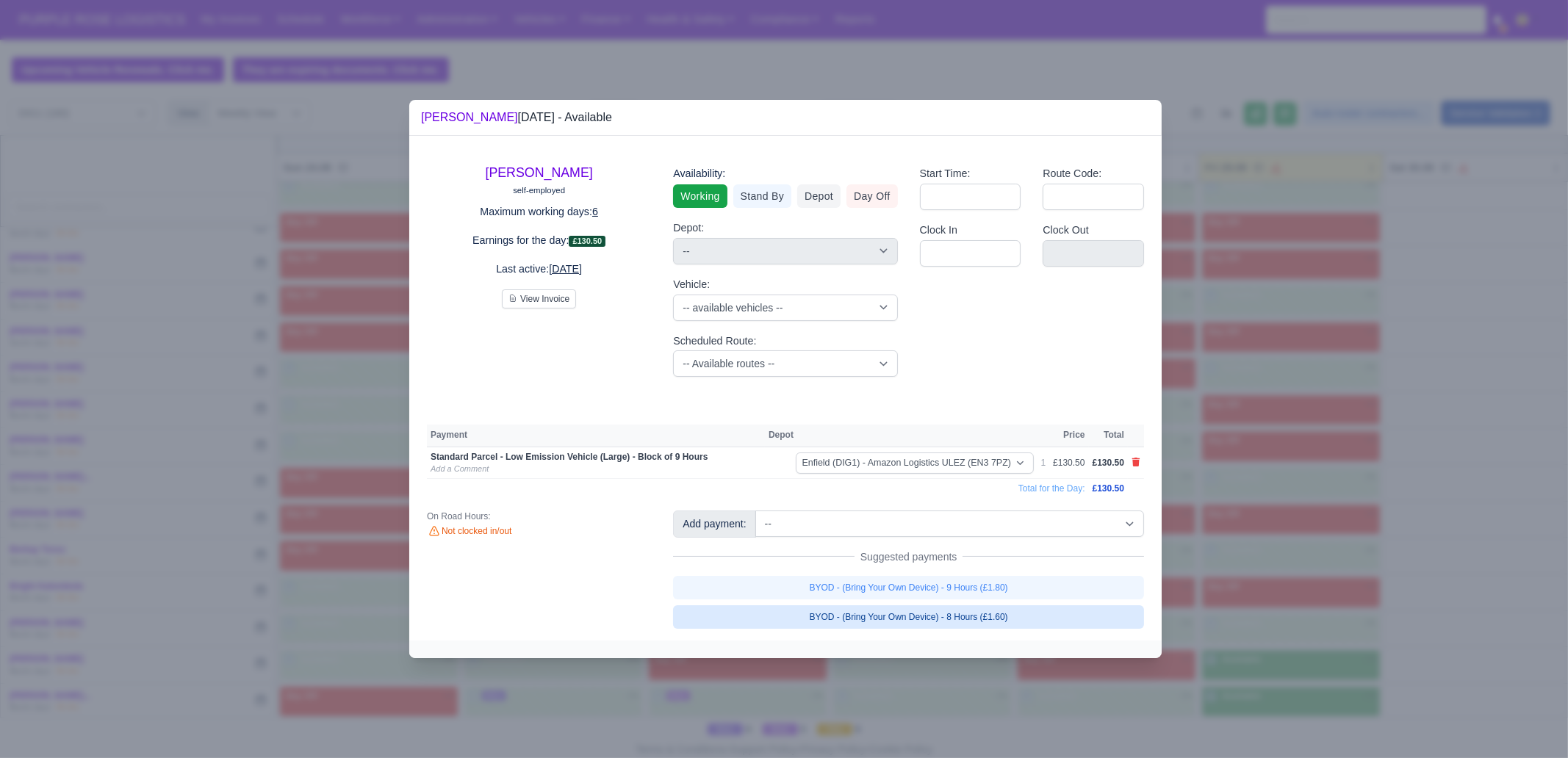
click at [1051, 581] on link "BYOD - (Bring Your Own Device) - 9 Hours (£1.80)" at bounding box center [908, 588] width 471 height 23
select select "1"
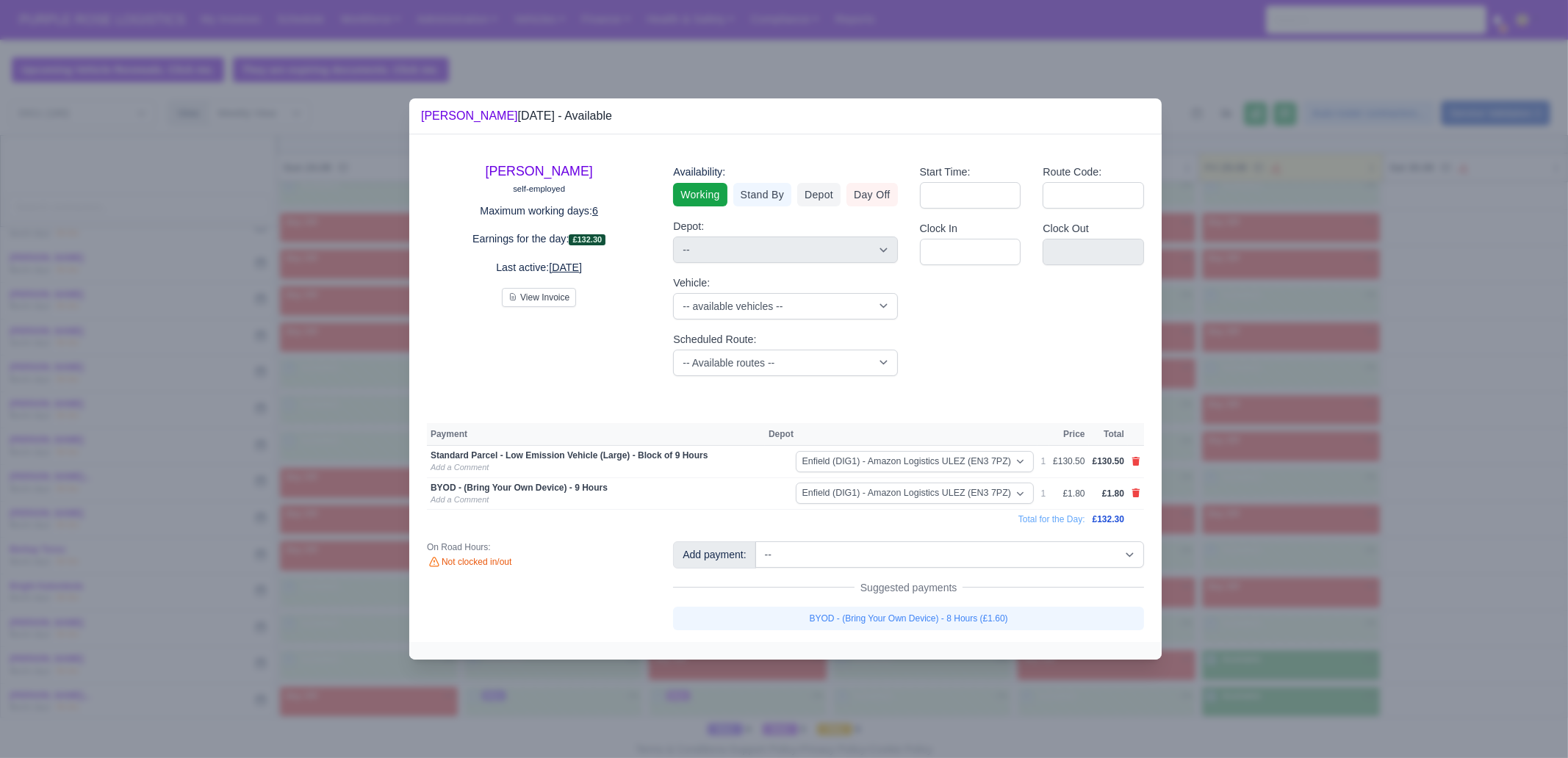
click at [1363, 546] on div at bounding box center [784, 379] width 1568 height 758
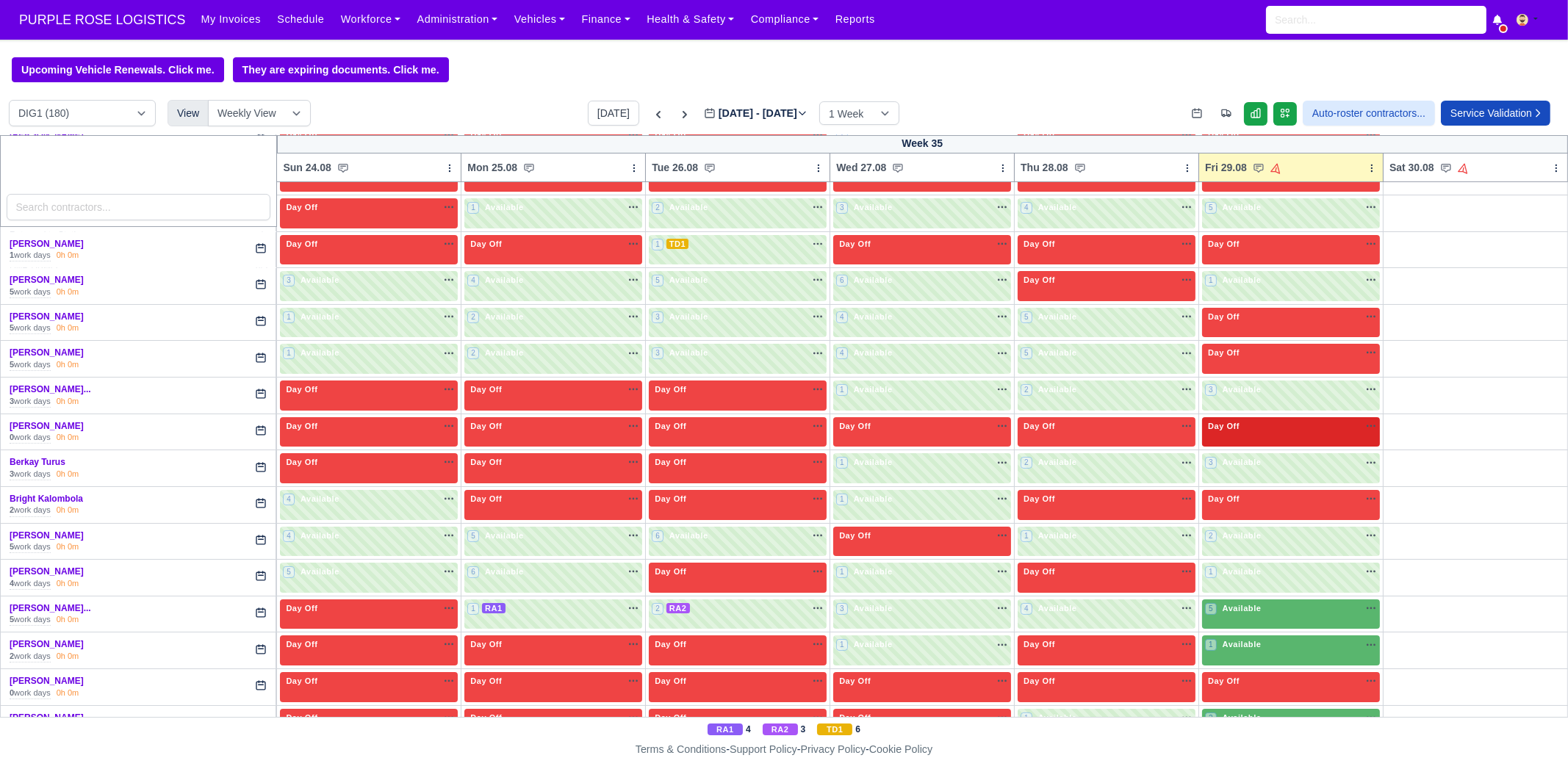
scroll to position [367, 0]
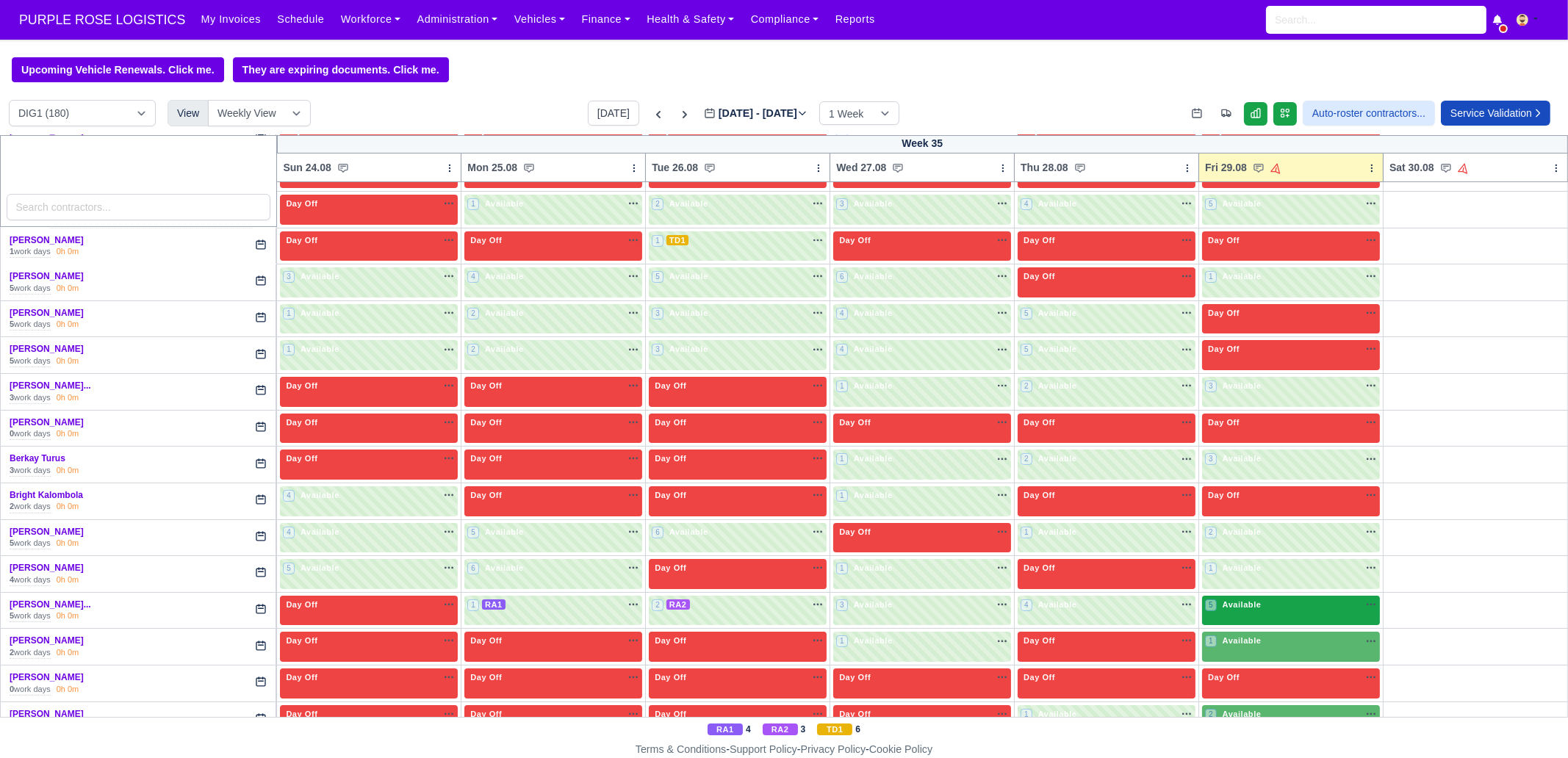
click at [1262, 598] on div "5 Available na" at bounding box center [1291, 605] width 172 height 12
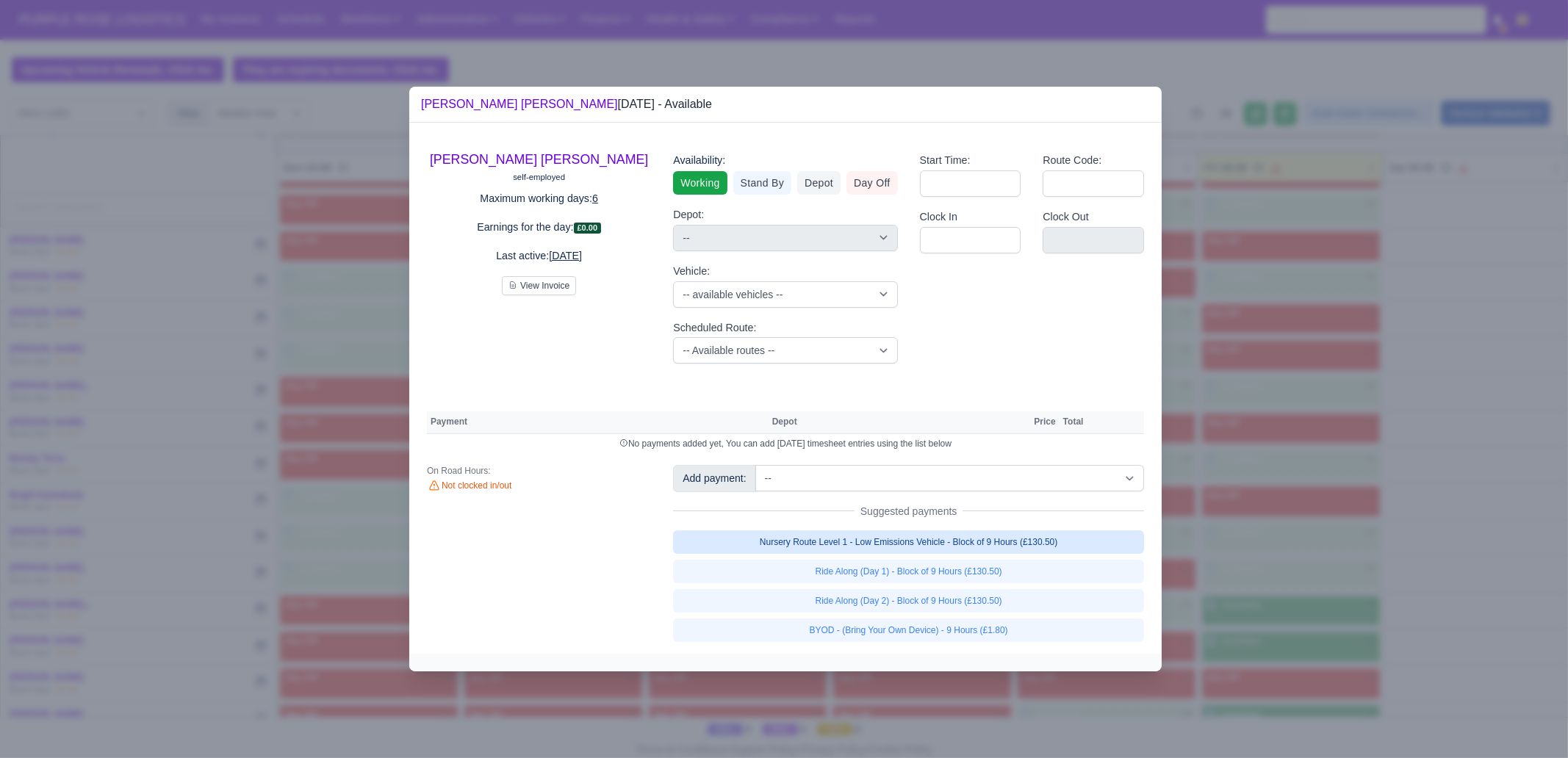
click at [1084, 549] on link "Nursery Route Level 1 - Low Emissions Vehicle - Block of 9 Hours (£130.50)" at bounding box center [908, 542] width 471 height 23
select select "1"
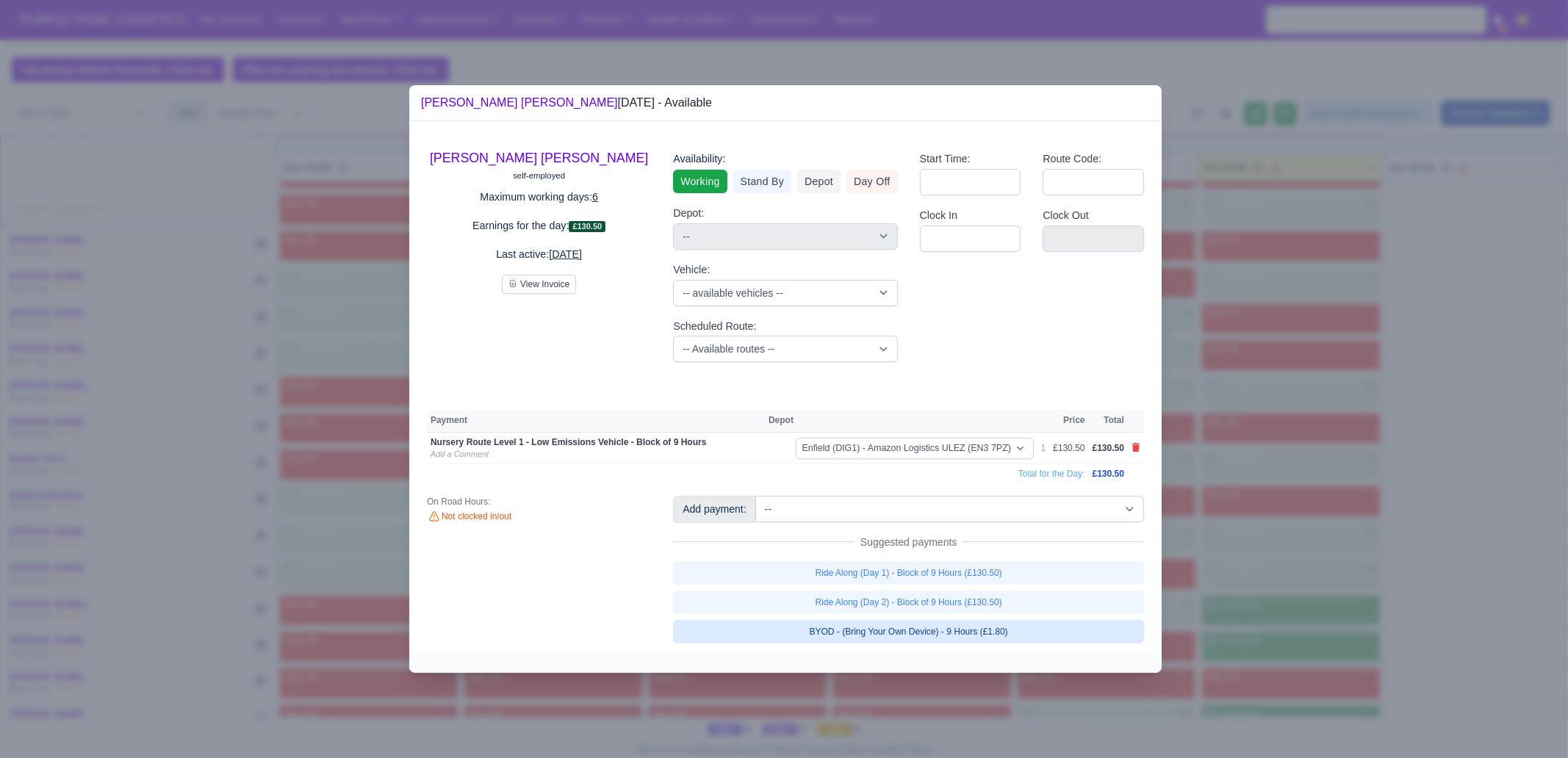
click at [1025, 640] on link "BYOD - (Bring Your Own Device) - 9 Hours (£1.80)" at bounding box center [908, 632] width 471 height 23
select select "1"
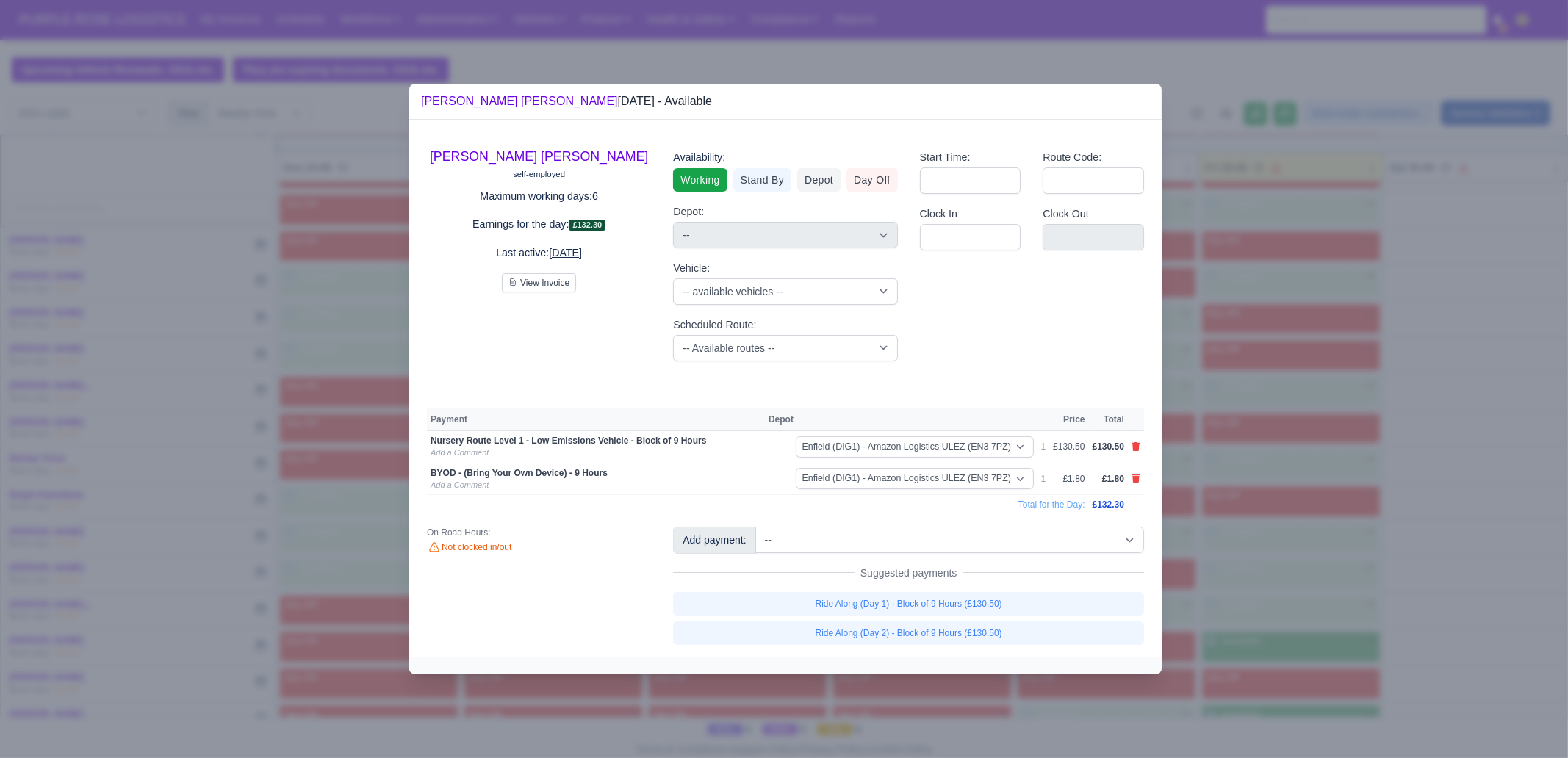
click at [1297, 556] on div at bounding box center [784, 379] width 1568 height 758
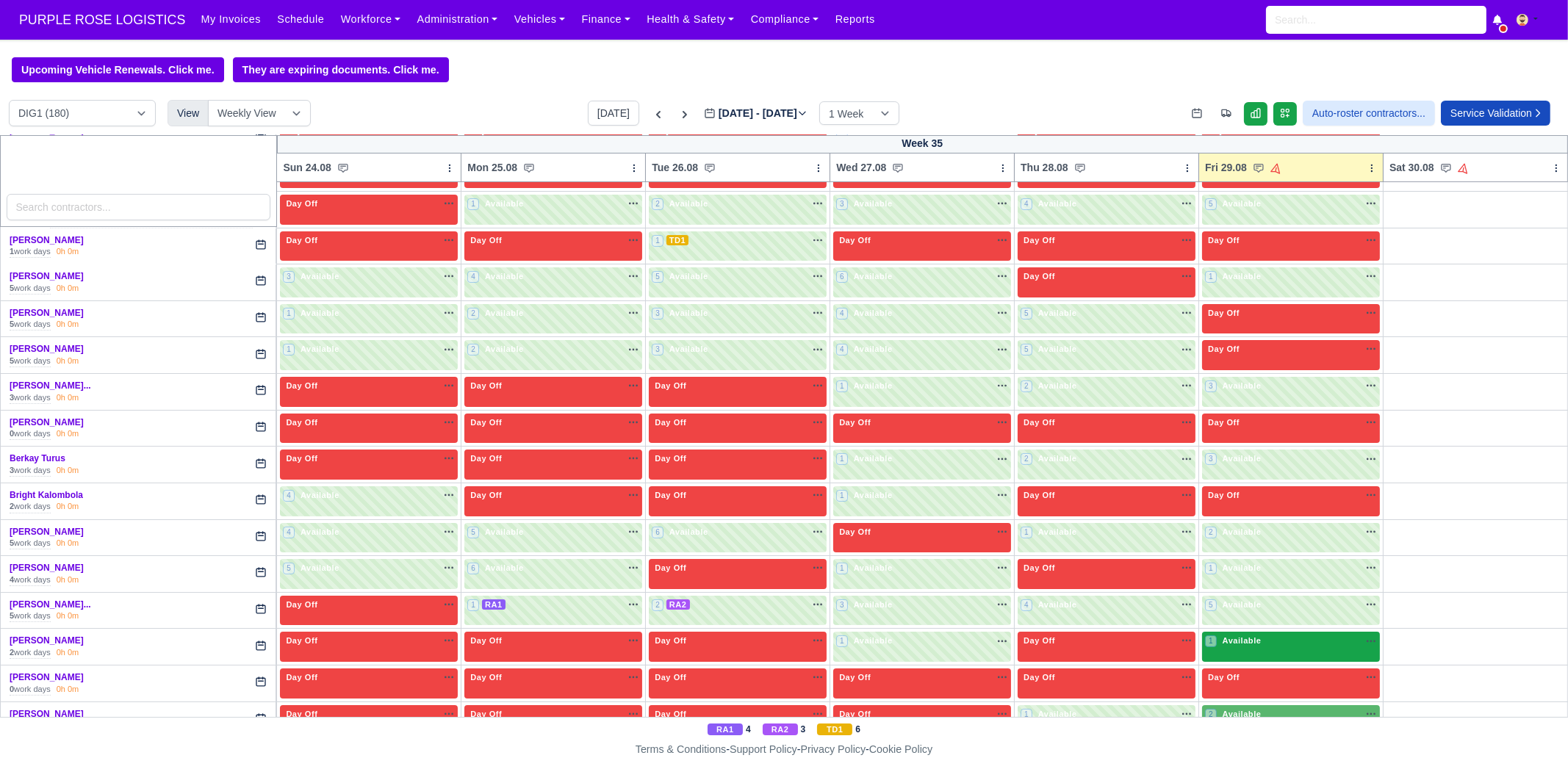
click at [1292, 634] on div "1 Available na" at bounding box center [1291, 640] width 172 height 12
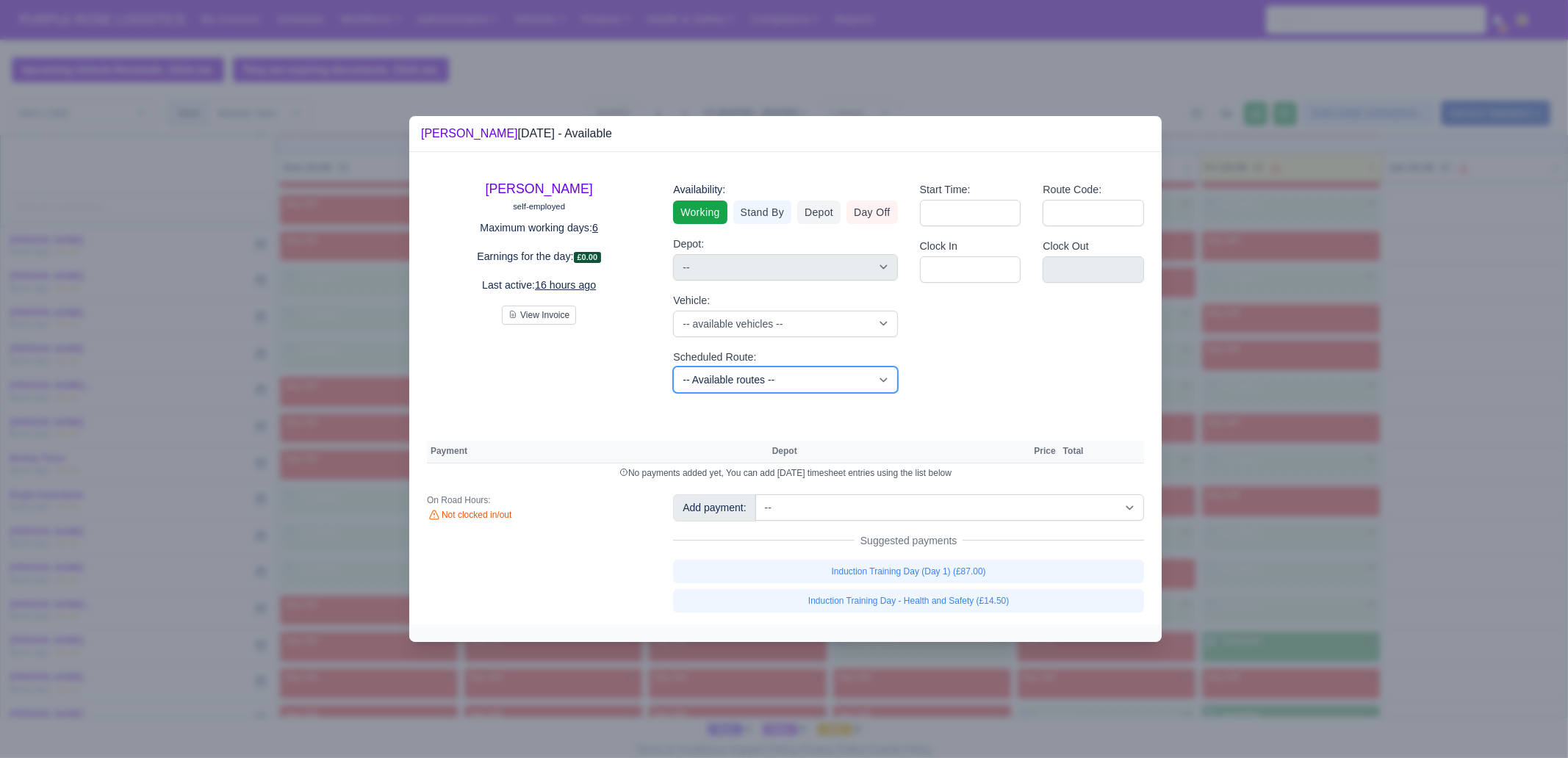
click at [758, 372] on select "-- Available routes -- Standard Parcel - Block of 6 Hours - (SD6) AmFlex RTS Ve…" at bounding box center [785, 380] width 224 height 26
select select "3"
click at [673, 367] on select "-- Available routes -- Standard Parcel - Block of 6 Hours - (SD6) AmFlex RTS Ve…" at bounding box center [785, 380] width 224 height 26
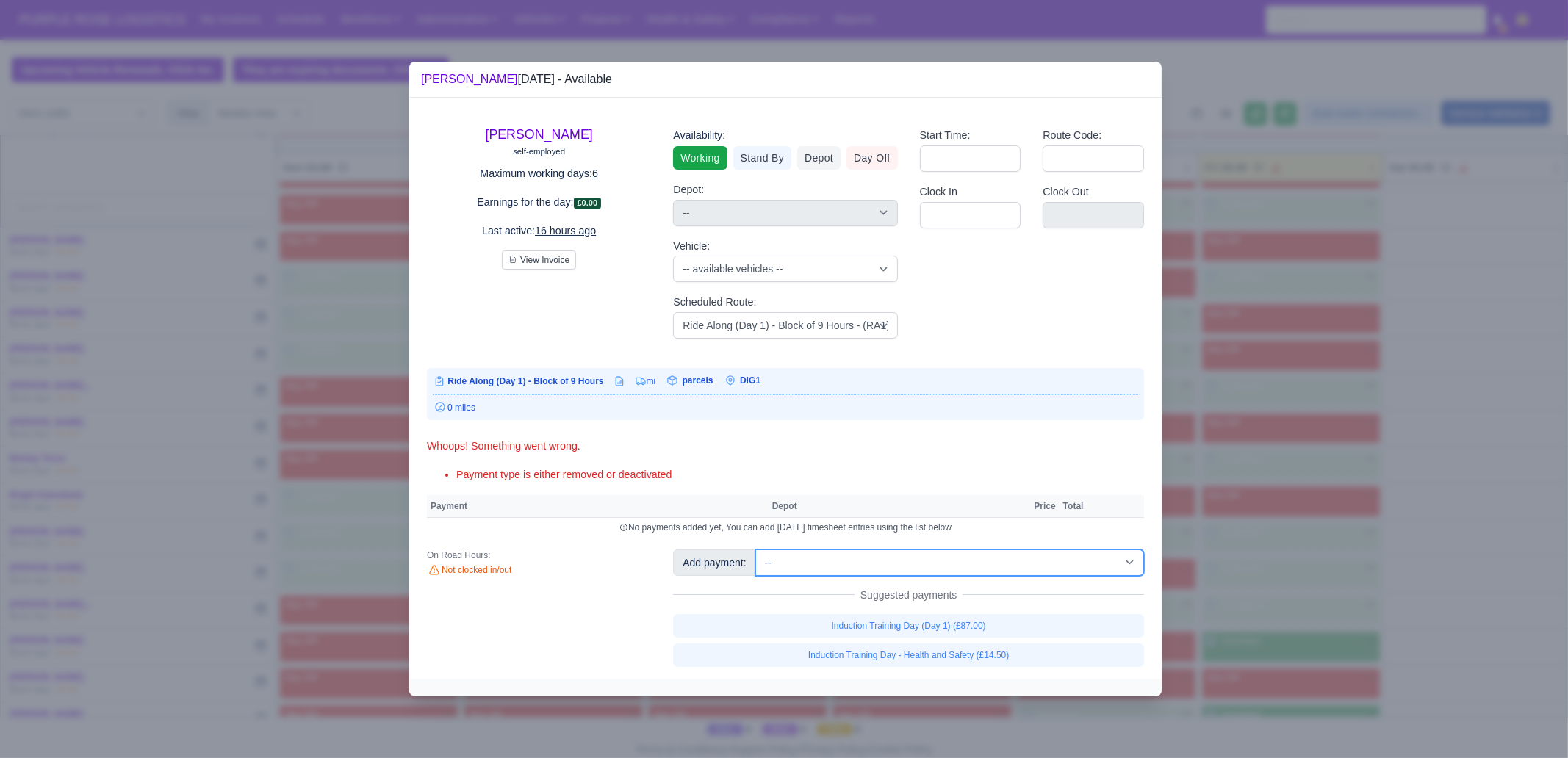
click at [922, 560] on select "-- Additional Hour Support (£14.50) Additional Hour Support (Walkers) (£13.50) …" at bounding box center [949, 563] width 388 height 26
click at [581, 564] on div "Not clocked in/out" at bounding box center [539, 570] width 224 height 13
click at [543, 132] on link "[PERSON_NAME]" at bounding box center [540, 134] width 107 height 15
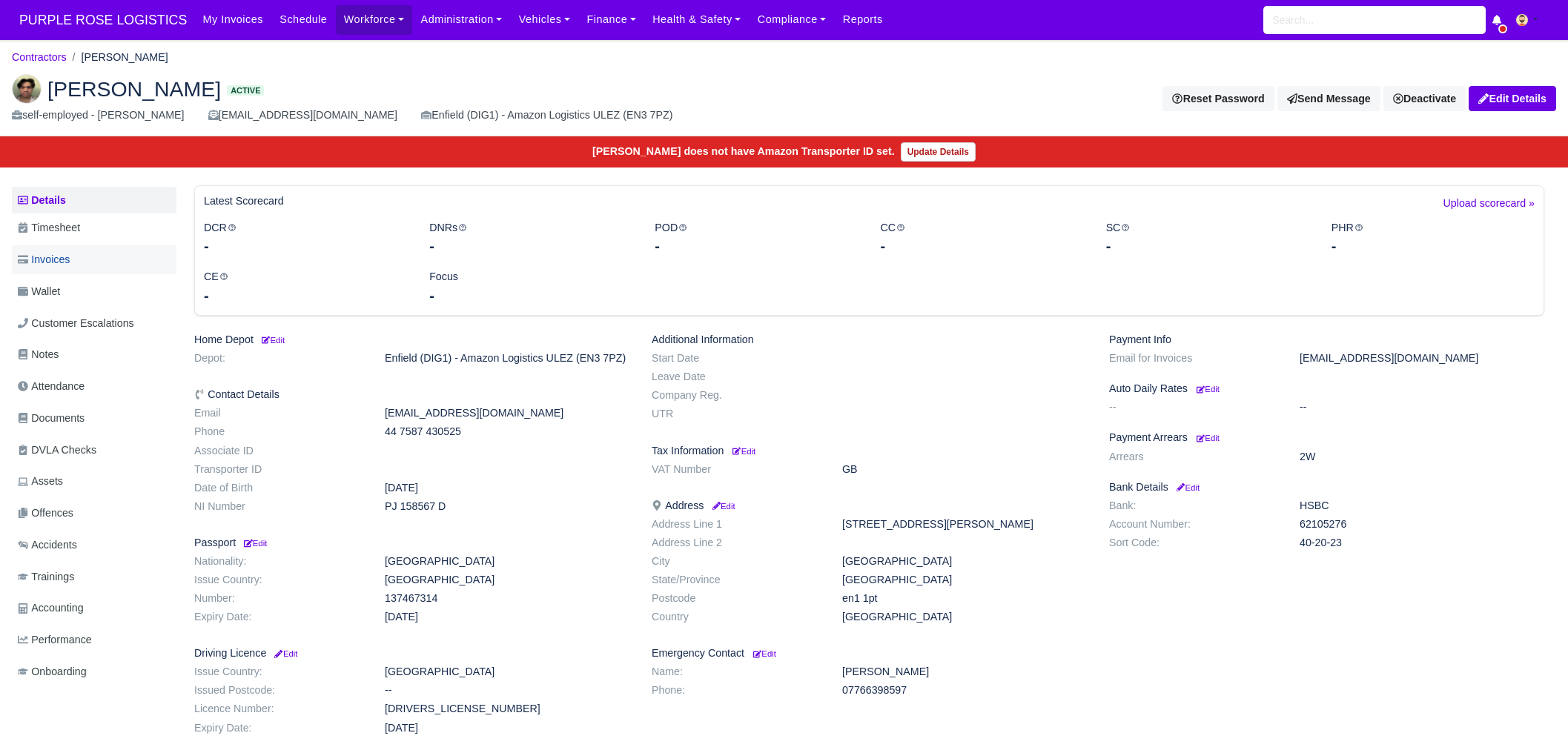
click at [104, 257] on link "Invoices" at bounding box center [94, 259] width 165 height 29
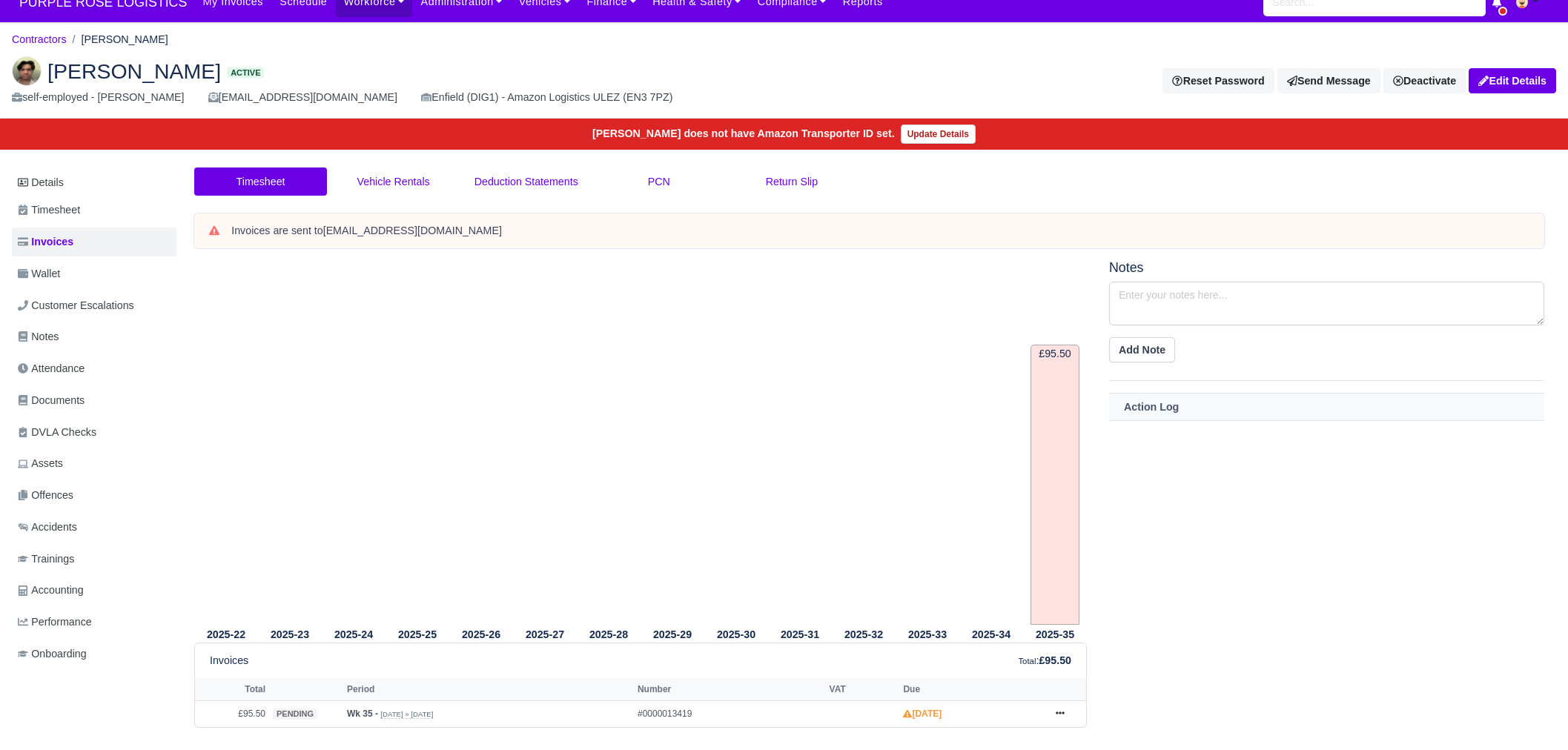
scroll to position [46, 0]
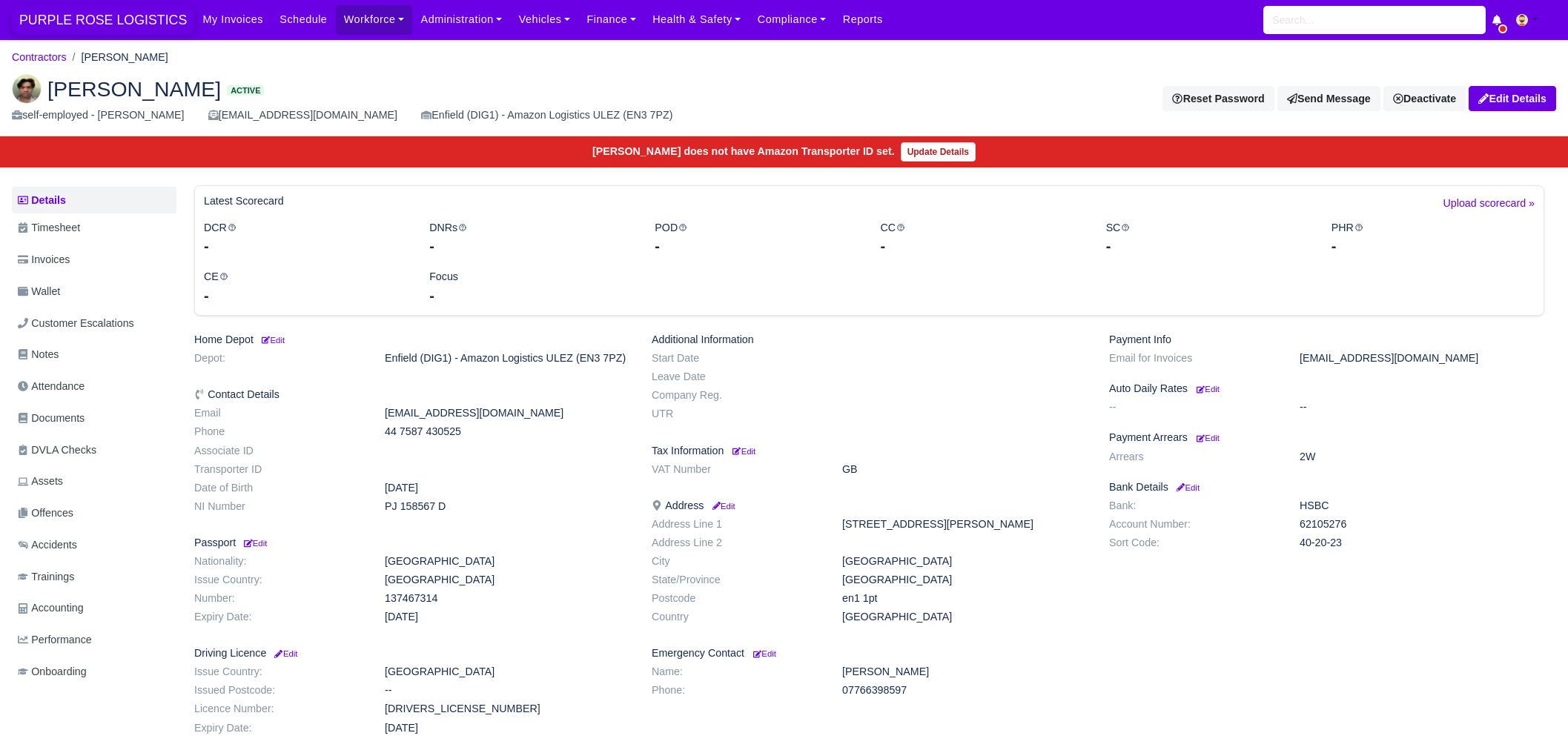
click at [96, 16] on span "PURPLE ROSE LOGISTICS" at bounding box center [103, 20] width 182 height 30
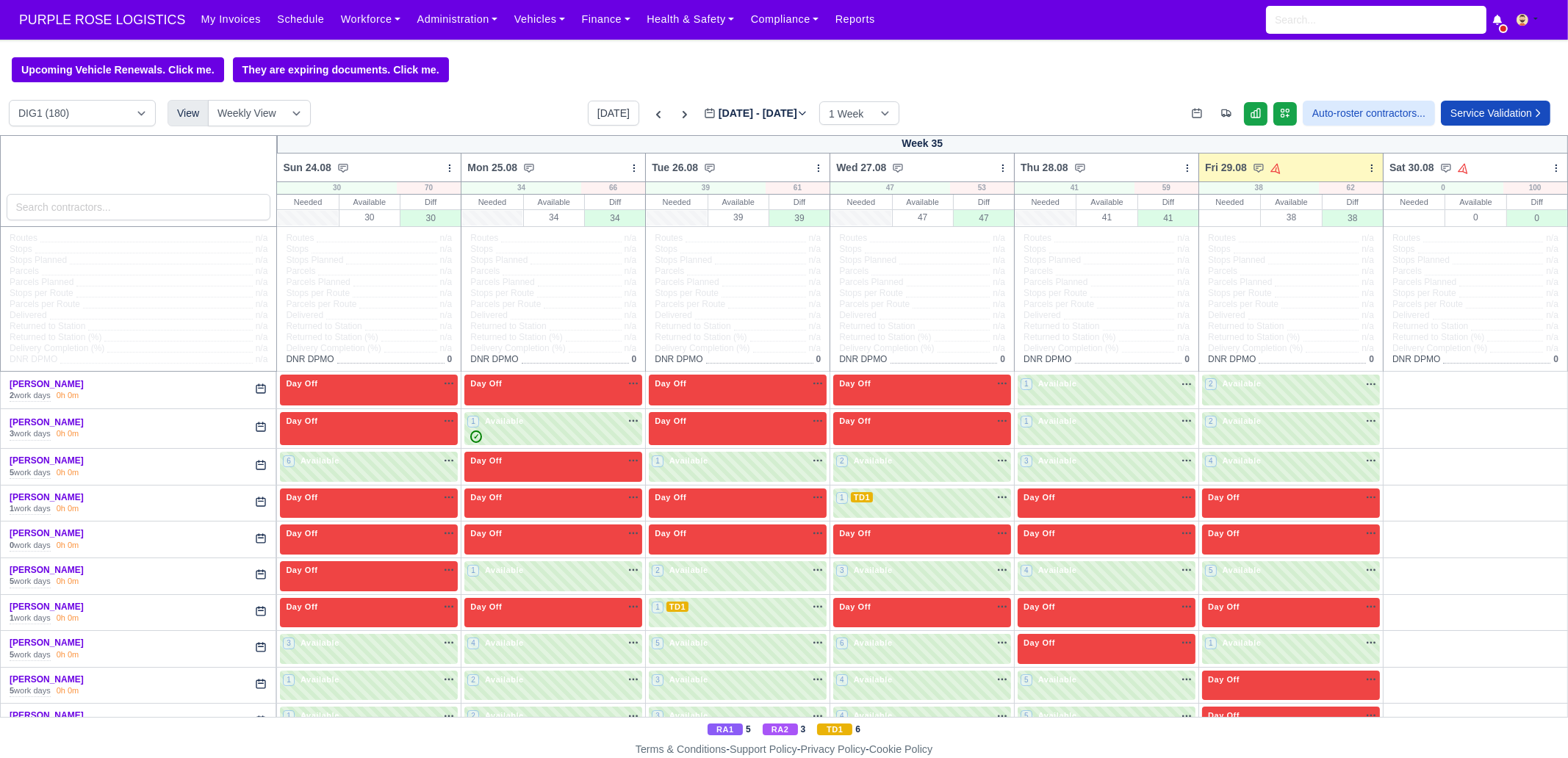
scroll to position [459, 0]
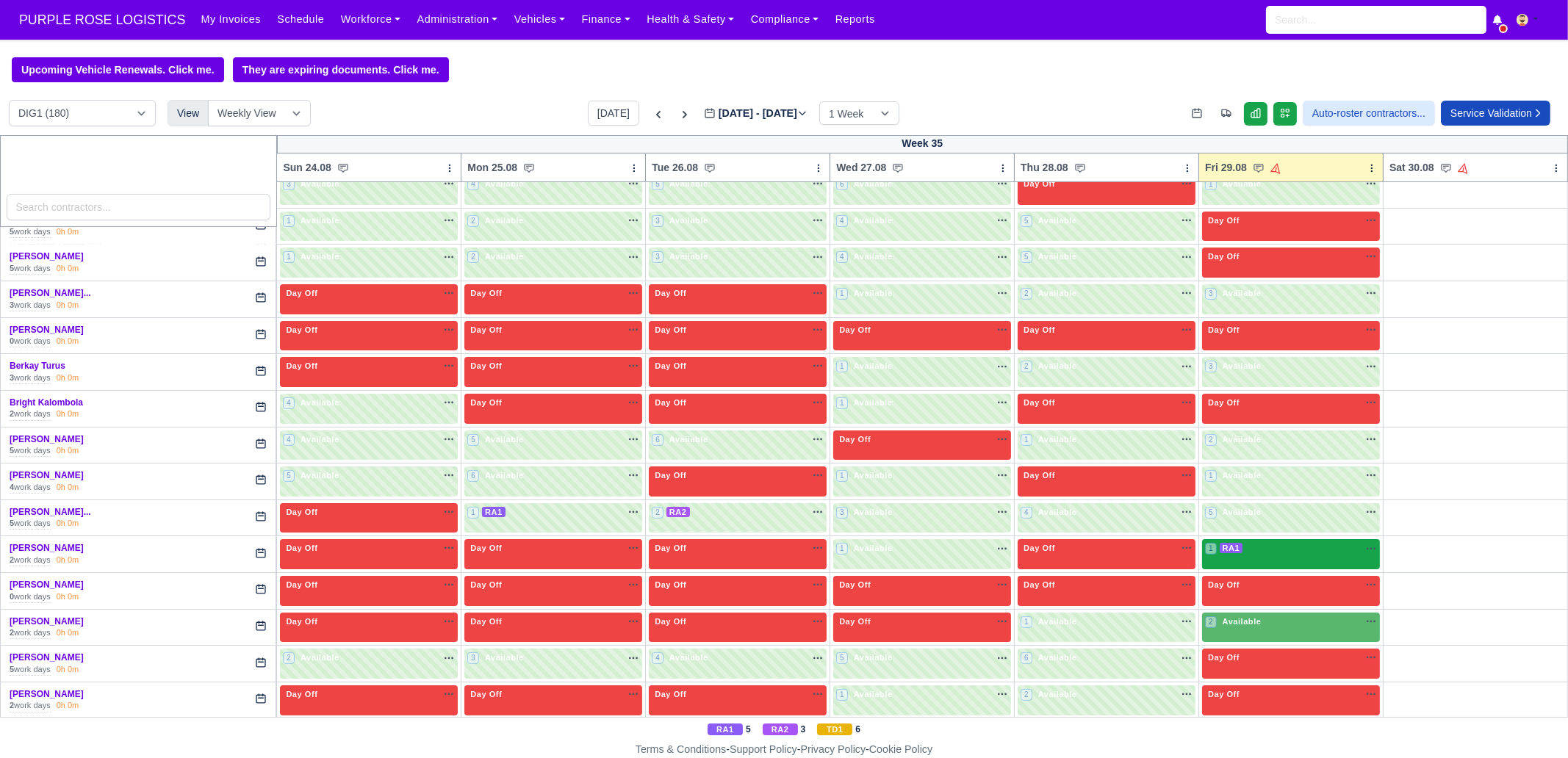
click at [1250, 549] on div "1 RA1 na" at bounding box center [1291, 548] width 172 height 12
select select "3"
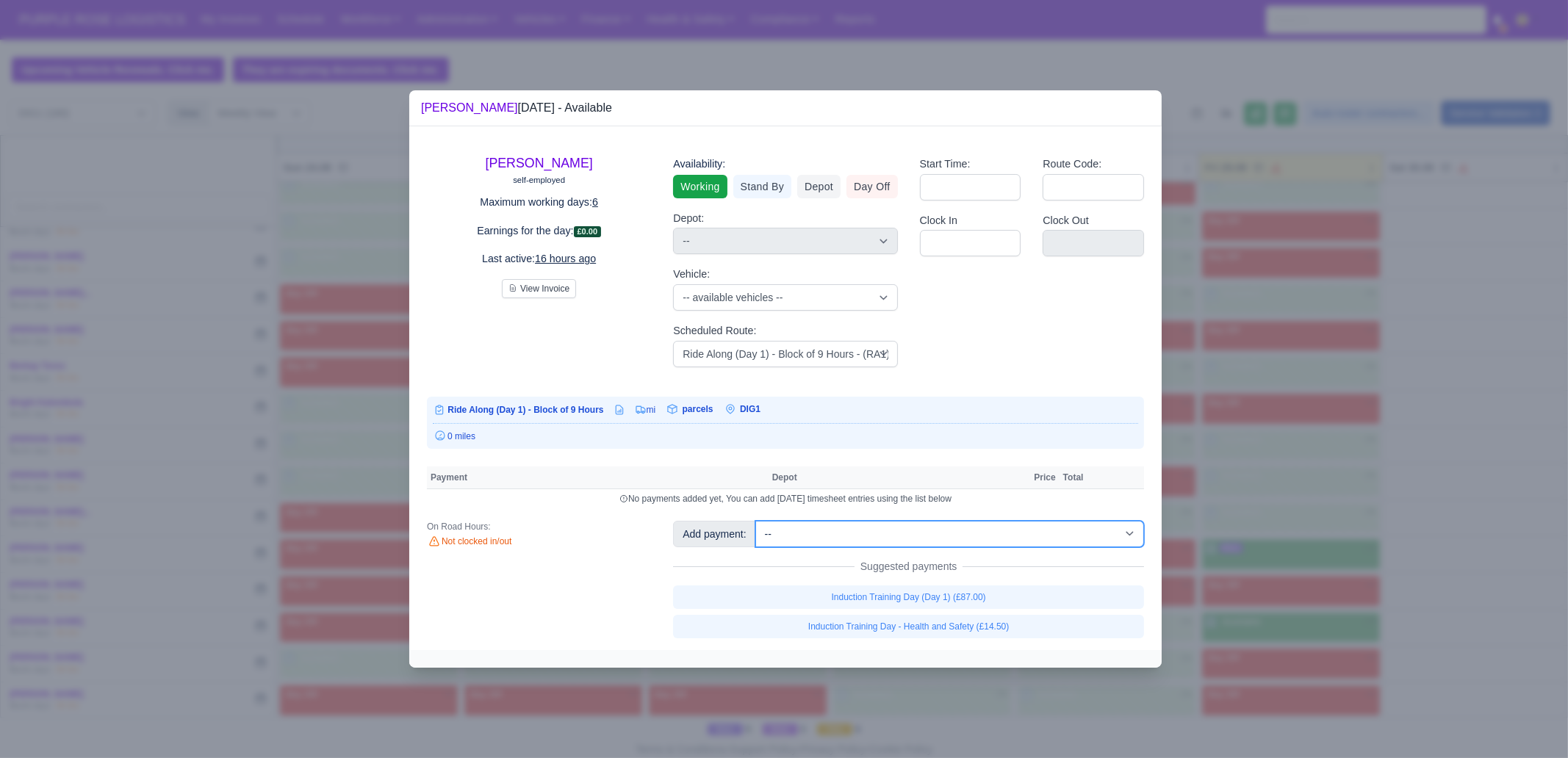
click at [917, 532] on select "-- Additional Hour Support (£14.50) Additional Hour Support (Walkers) (£13.50) …" at bounding box center [949, 534] width 388 height 26
select select "87"
click at [755, 521] on select "-- Additional Hour Support (£14.50) Additional Hour Support (Walkers) (£13.50) …" at bounding box center [949, 534] width 388 height 26
select select "1"
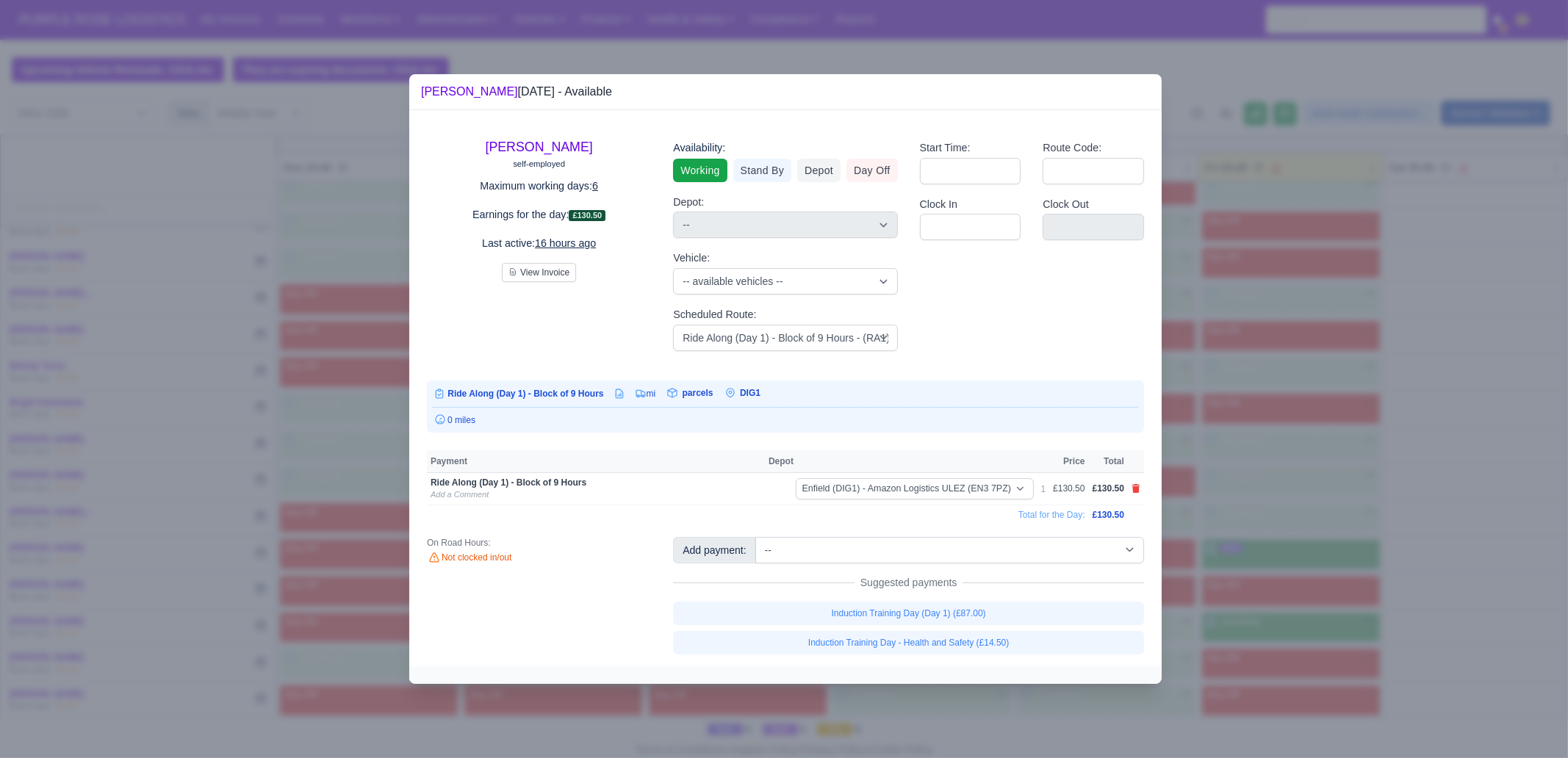
click at [1389, 492] on div at bounding box center [784, 379] width 1568 height 758
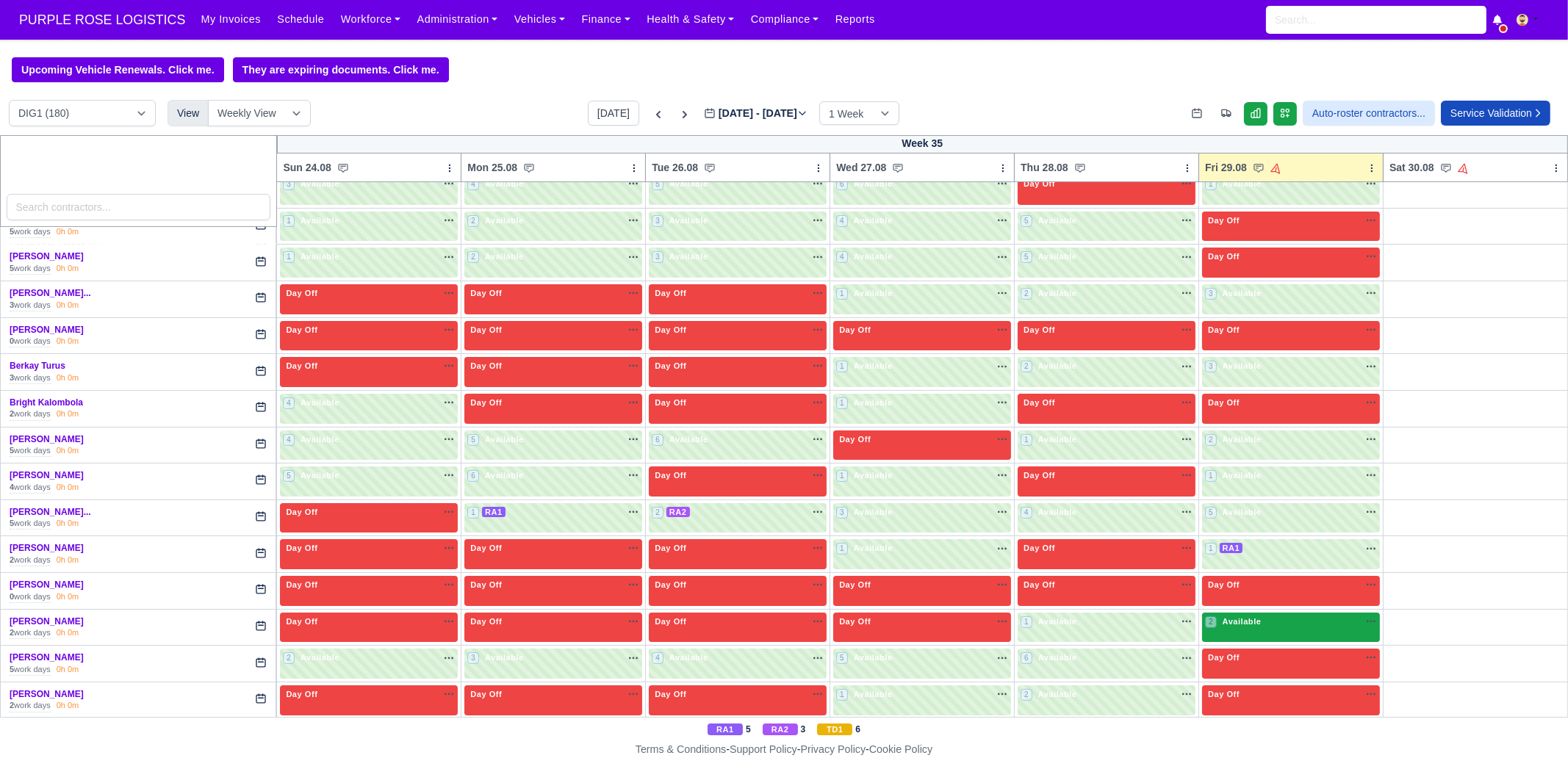
click at [1257, 623] on div "2 Available na" at bounding box center [1291, 623] width 172 height 16
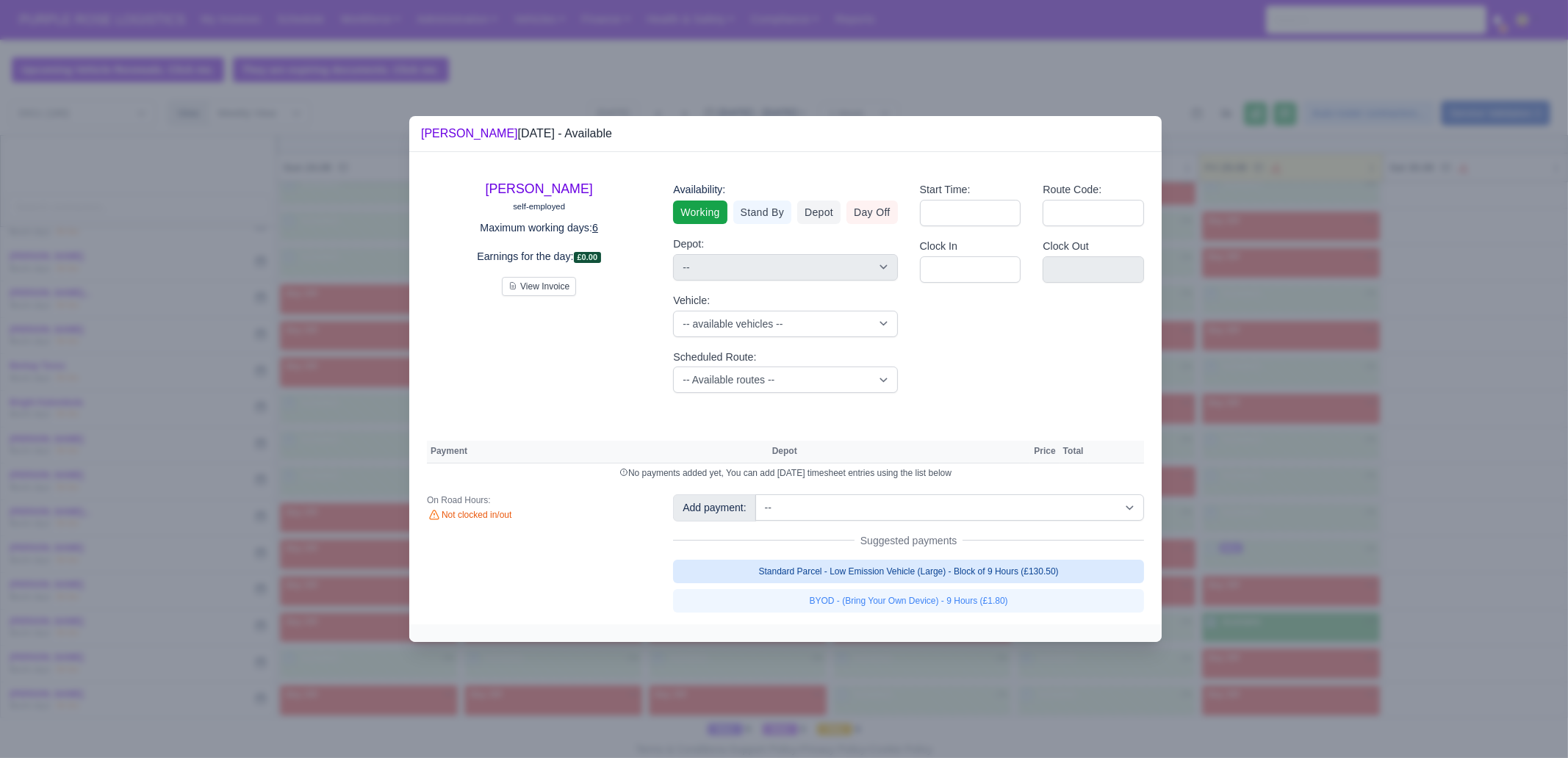
click at [965, 565] on link "Standard Parcel - Low Emission Vehicle (Large) - Block of 9 Hours (£130.50)" at bounding box center [908, 571] width 471 height 23
select select "1"
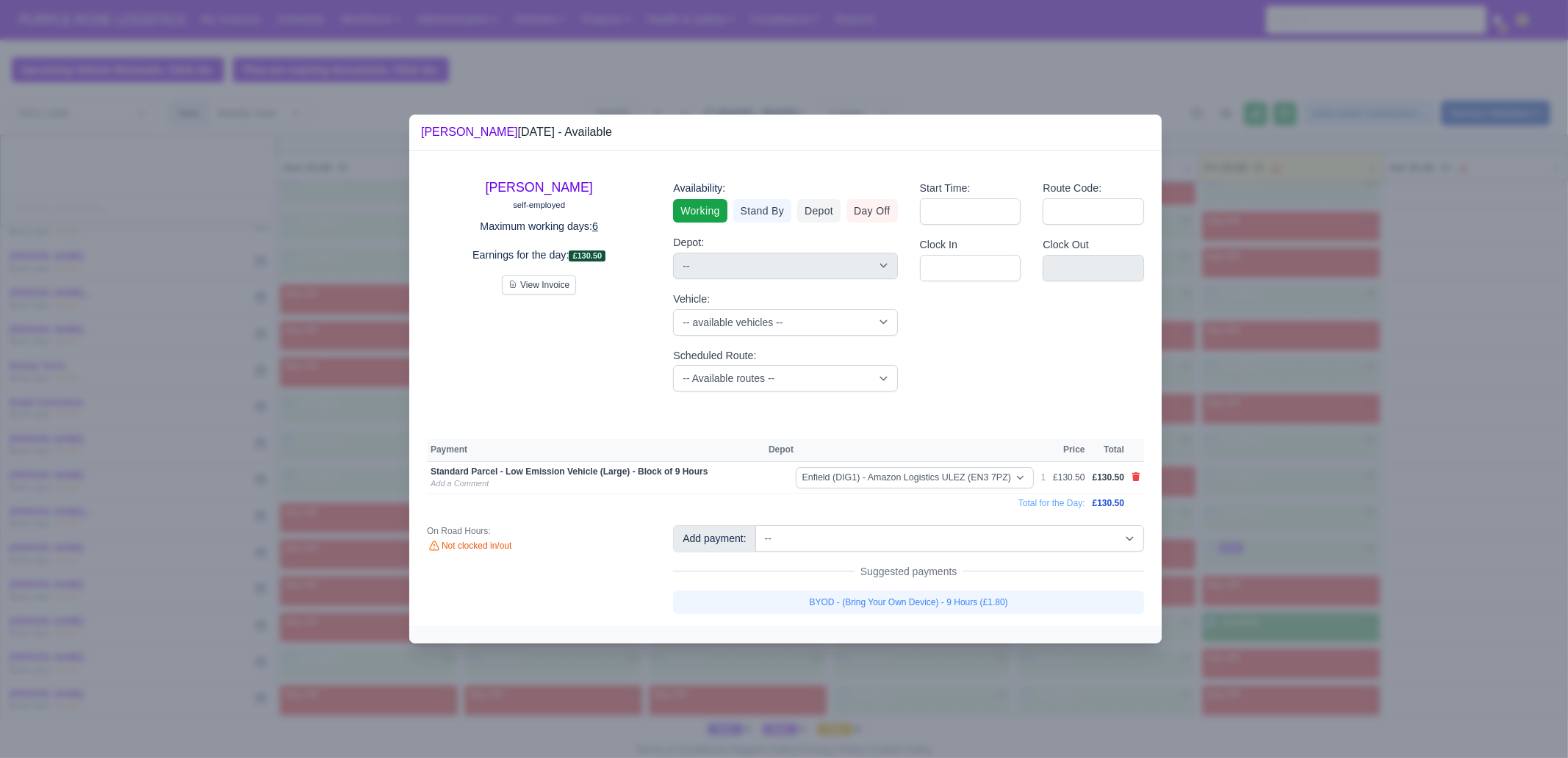
click at [971, 595] on link "BYOD - (Bring Your Own Device) - 9 Hours (£1.80)" at bounding box center [908, 602] width 471 height 23
select select "1"
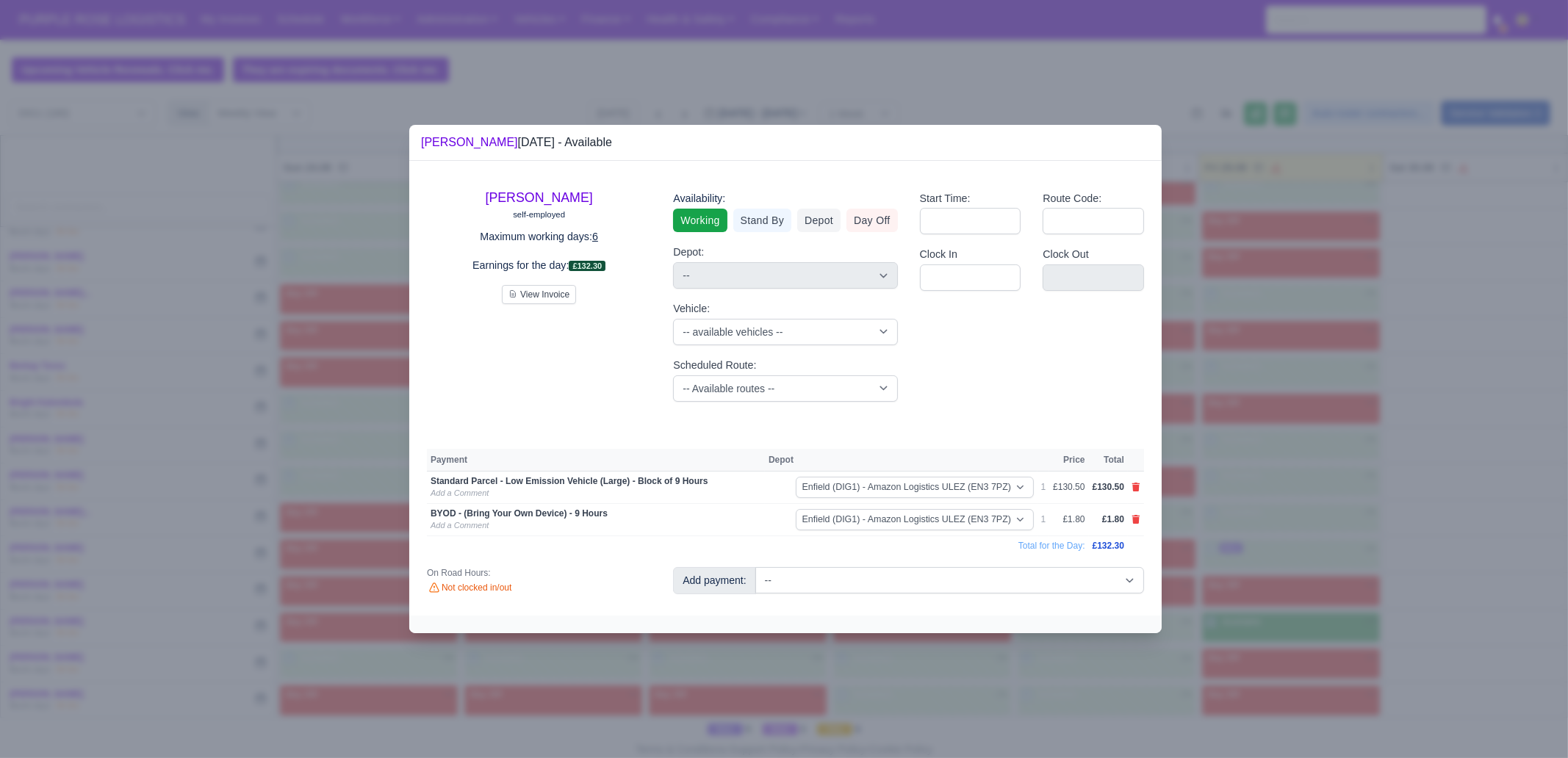
click at [1289, 665] on div at bounding box center [784, 379] width 1568 height 758
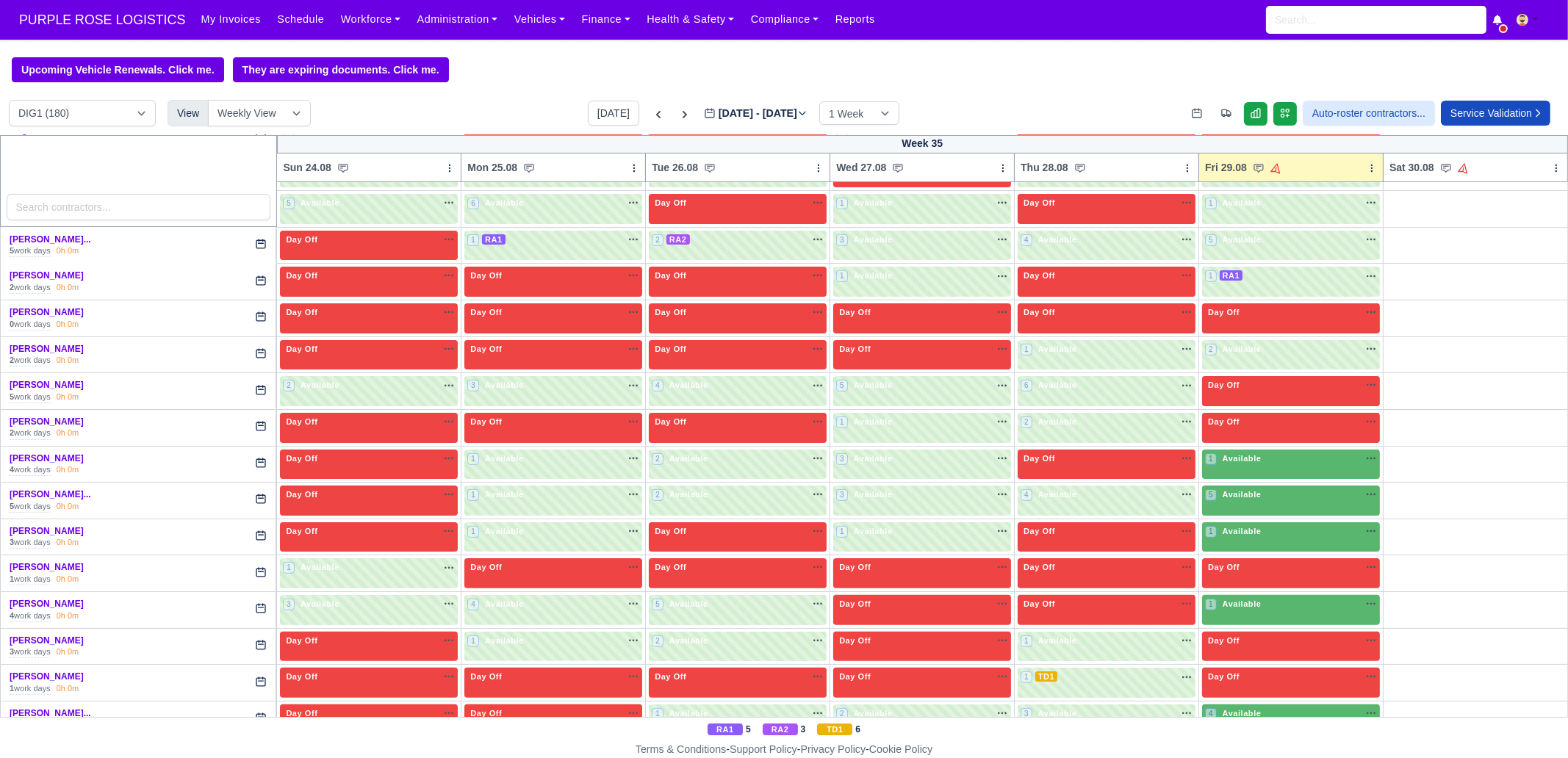
scroll to position [734, 0]
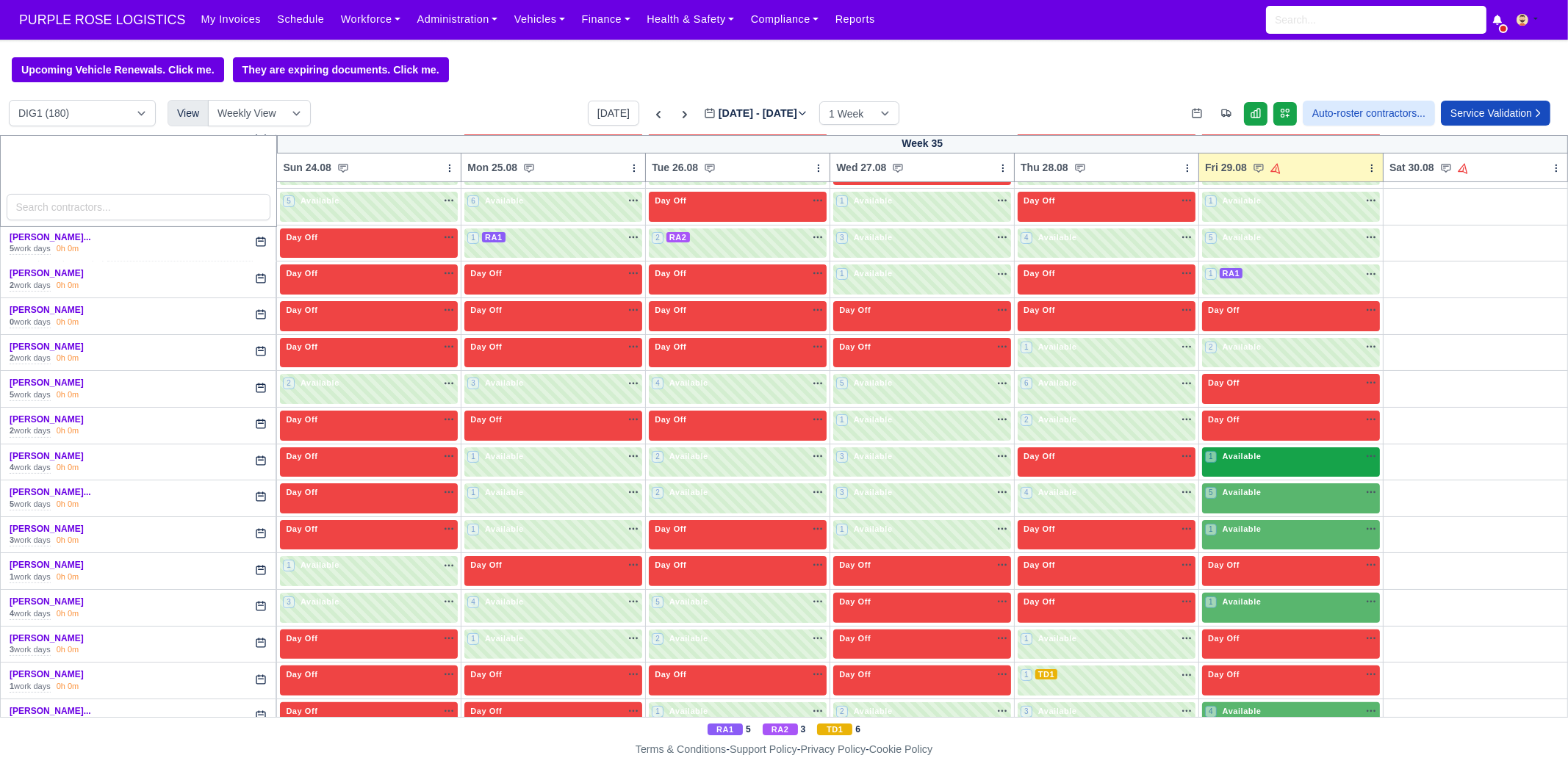
click at [1246, 451] on span "Available" at bounding box center [1243, 455] width 45 height 10
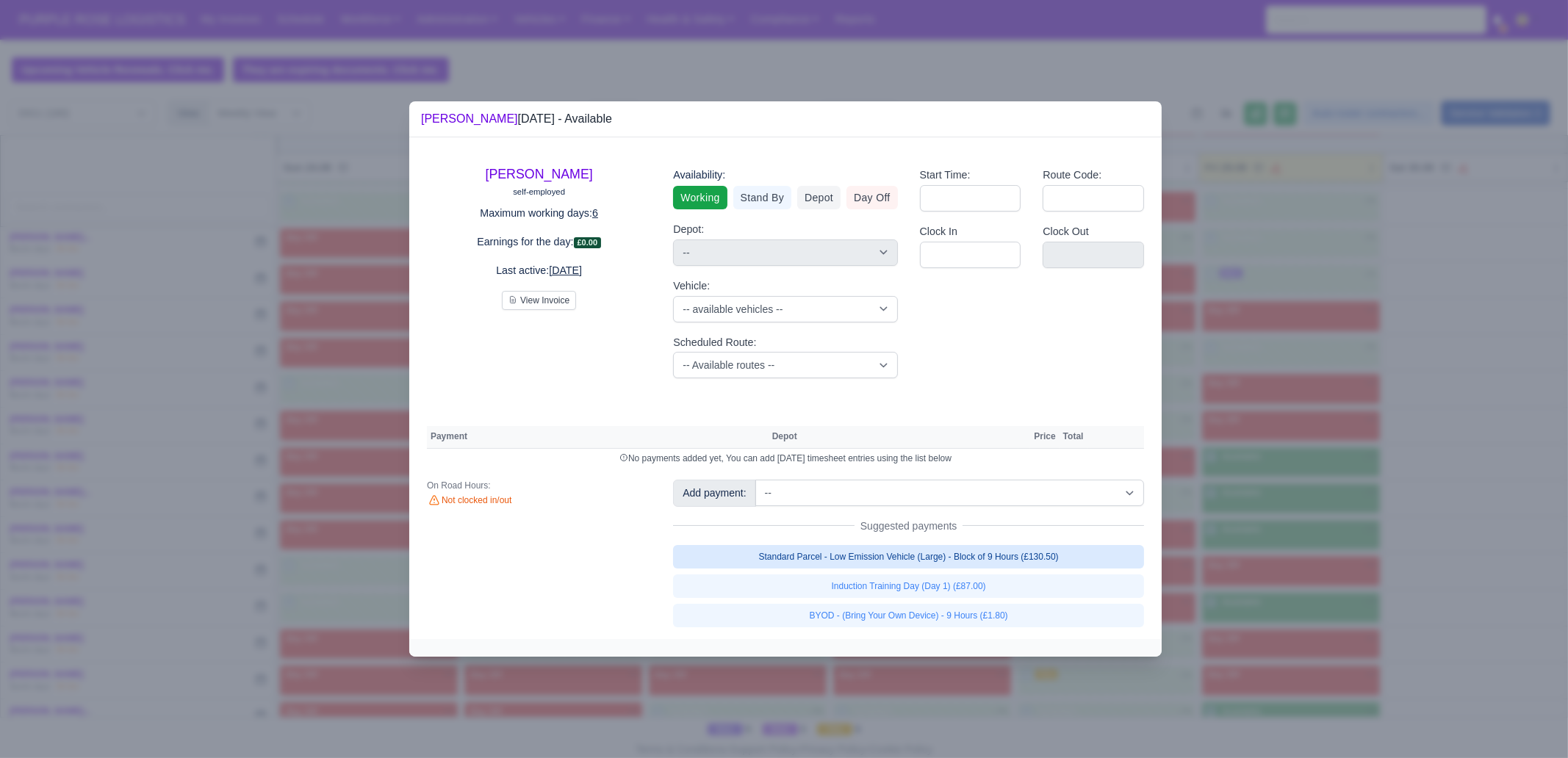
click at [1006, 556] on link "Standard Parcel - Low Emission Vehicle (Large) - Block of 9 Hours (£130.50)" at bounding box center [908, 556] width 471 height 23
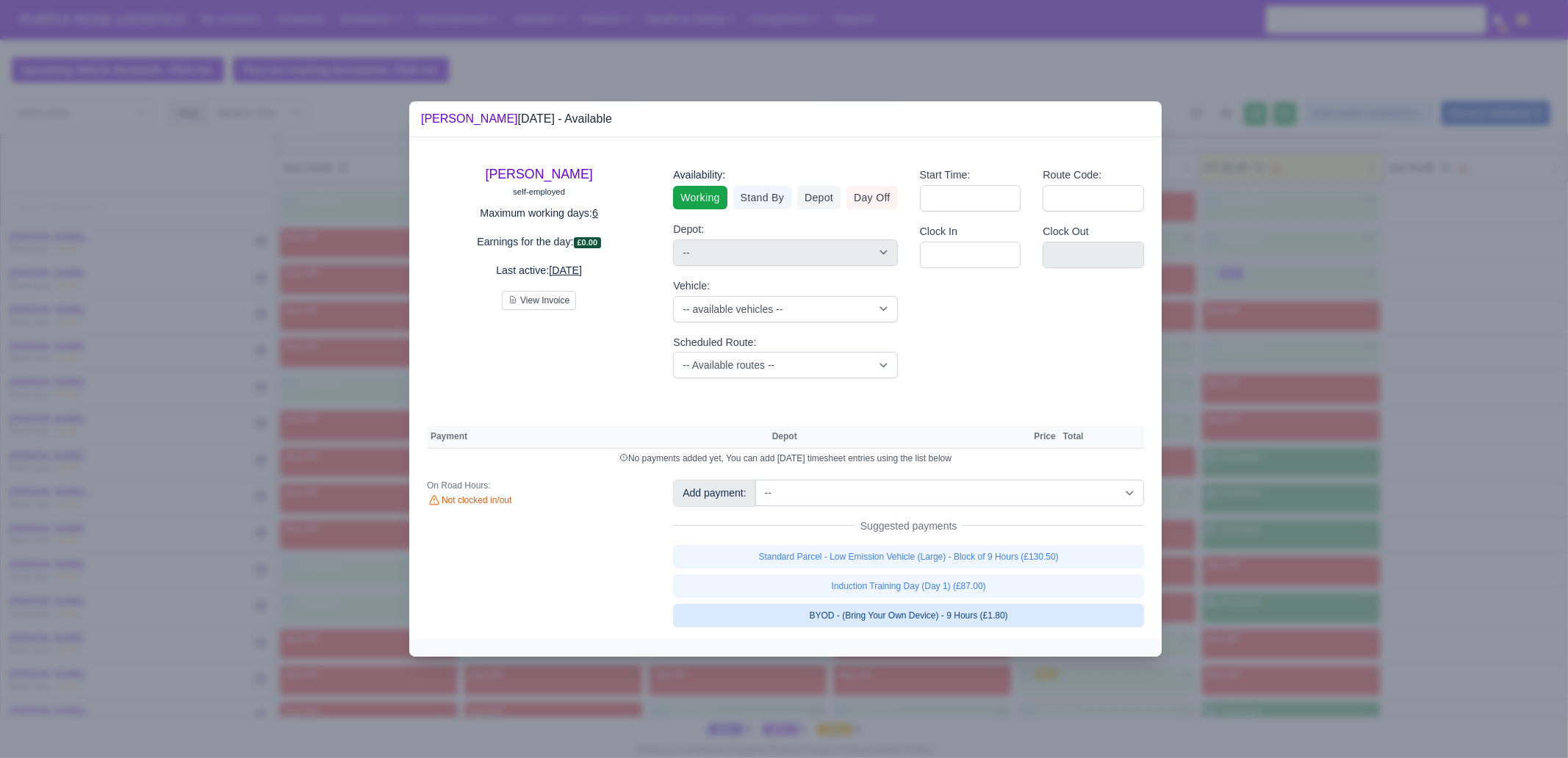
select select "1"
click at [999, 598] on link "Induction Training Day (Day 1) (£87.00)" at bounding box center [908, 586] width 471 height 23
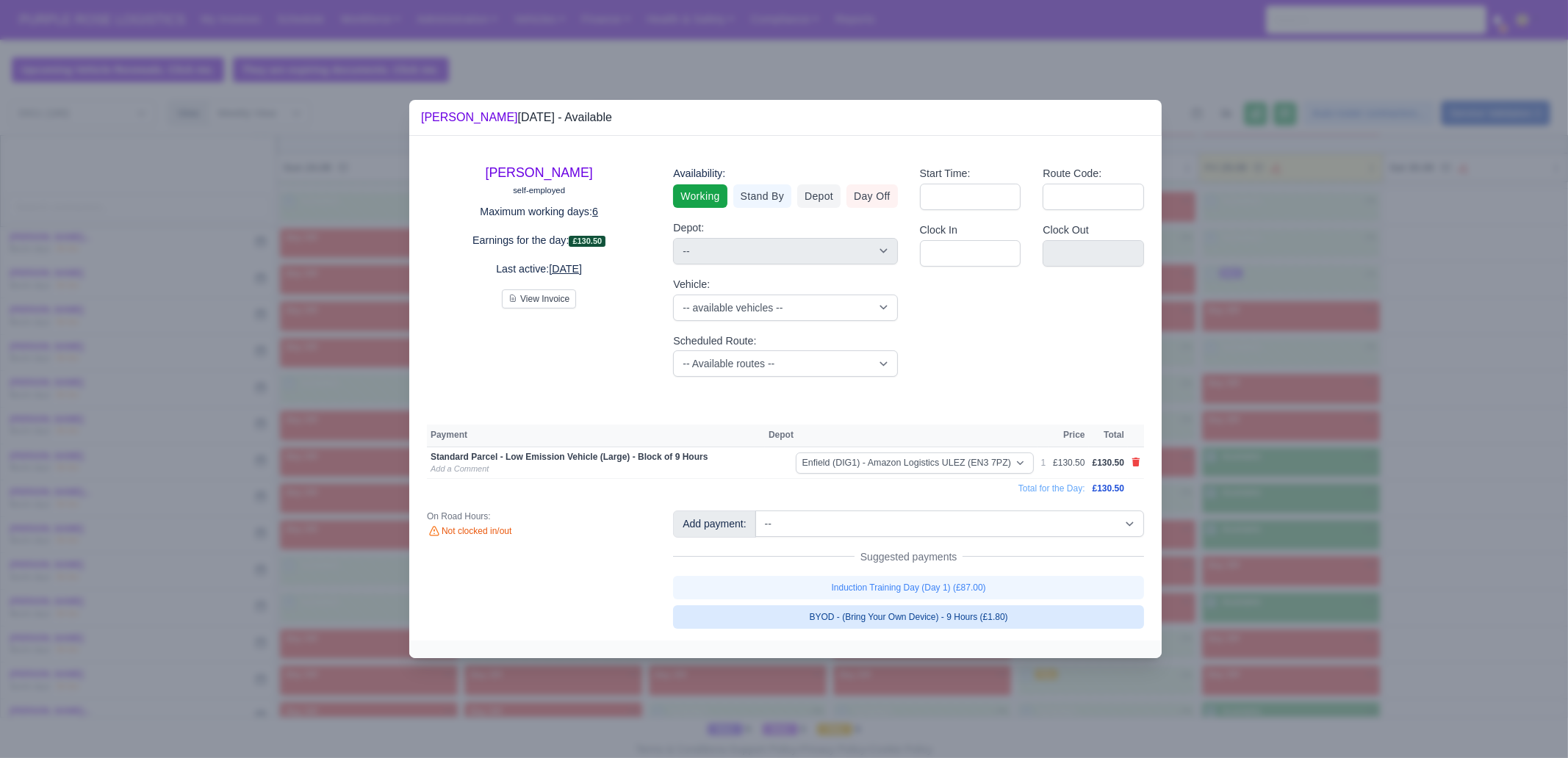
select select "1"
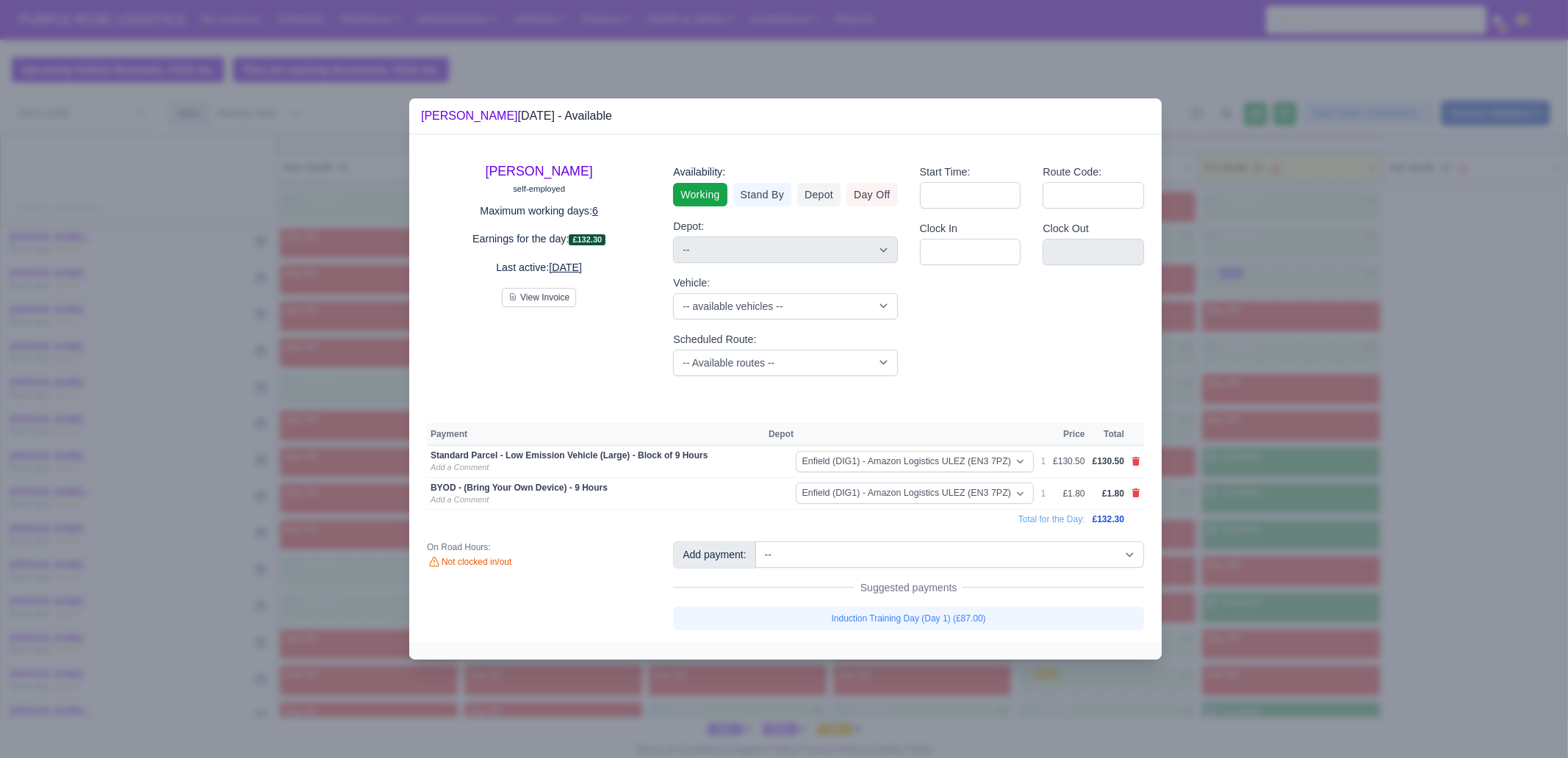
click at [1205, 653] on div at bounding box center [784, 379] width 1568 height 758
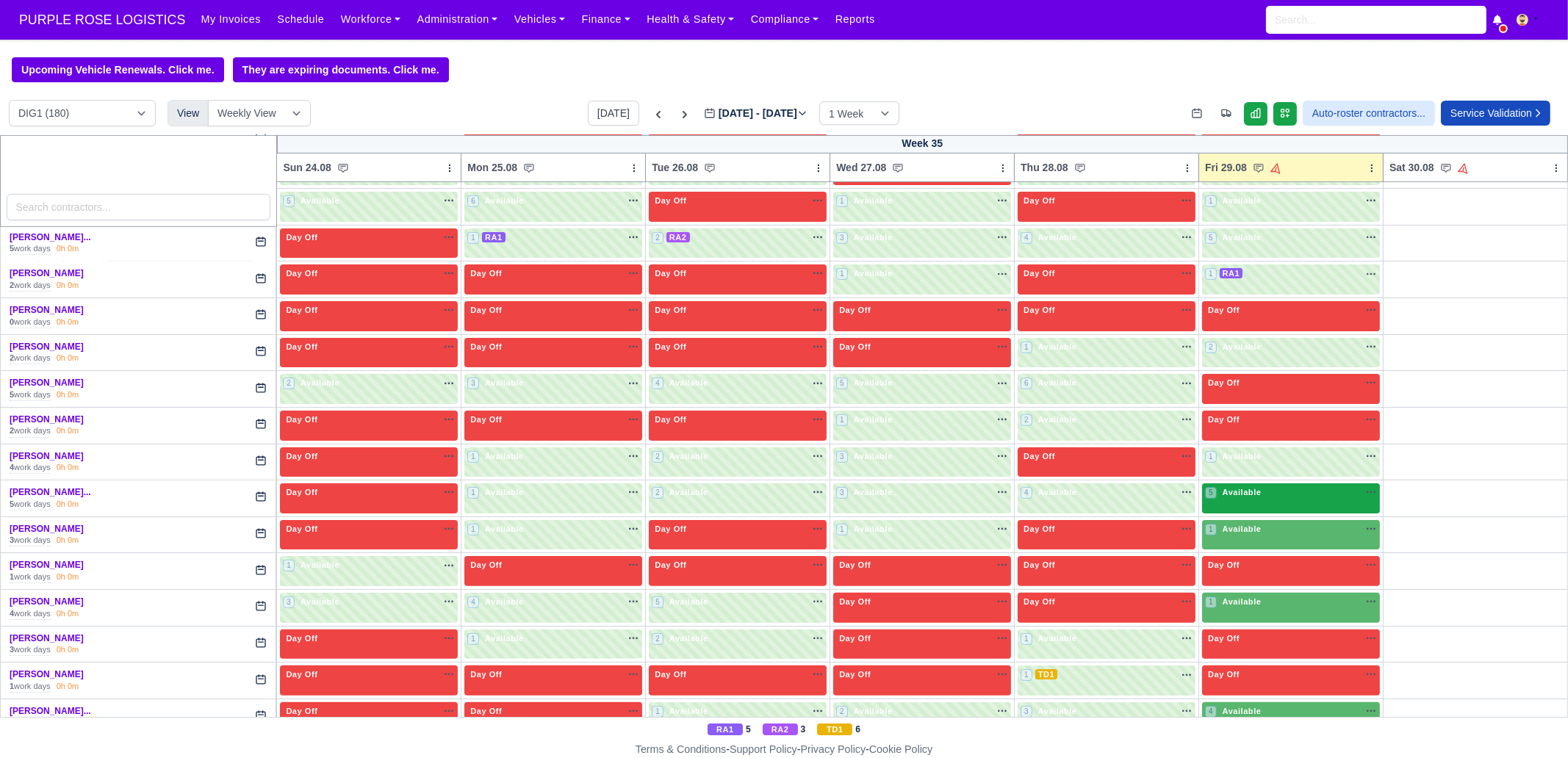
click at [1253, 499] on div "5 Available" at bounding box center [1291, 498] width 178 height 30
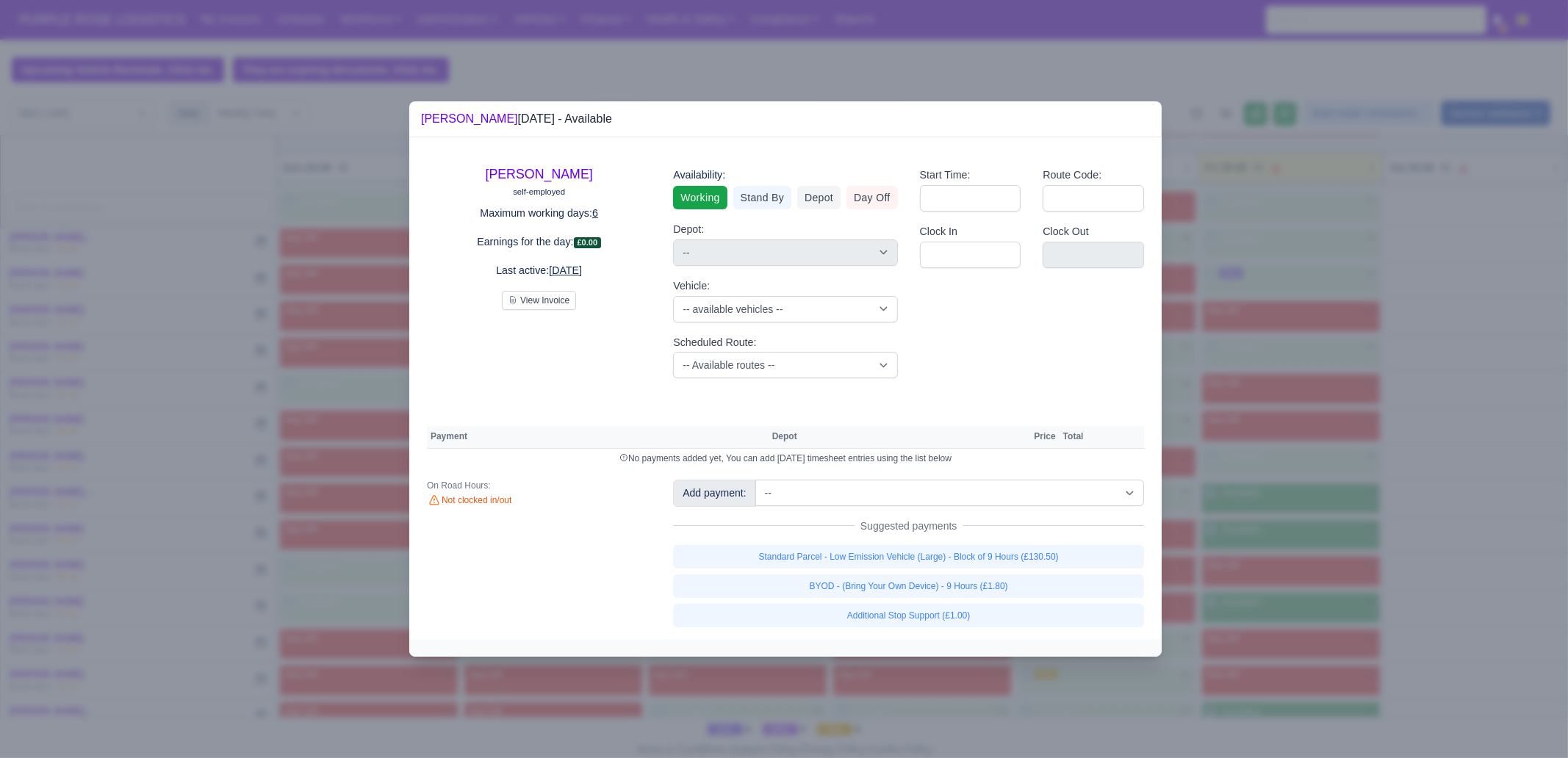
click at [1094, 569] on div "Standard Parcel - Low Emission Vehicle (Large) - Block of 9 Hours (£130.50) BYO…" at bounding box center [908, 586] width 471 height 82
click at [1072, 574] on link "BYOD - (Bring Your Own Device) - 9 Hours (£1.80)" at bounding box center [908, 586] width 471 height 23
select select "1"
click at [1072, 573] on div "Add payment: -- Additional Hour Support (£14.50) Additional Hour Support (Walke…" at bounding box center [908, 553] width 493 height 147
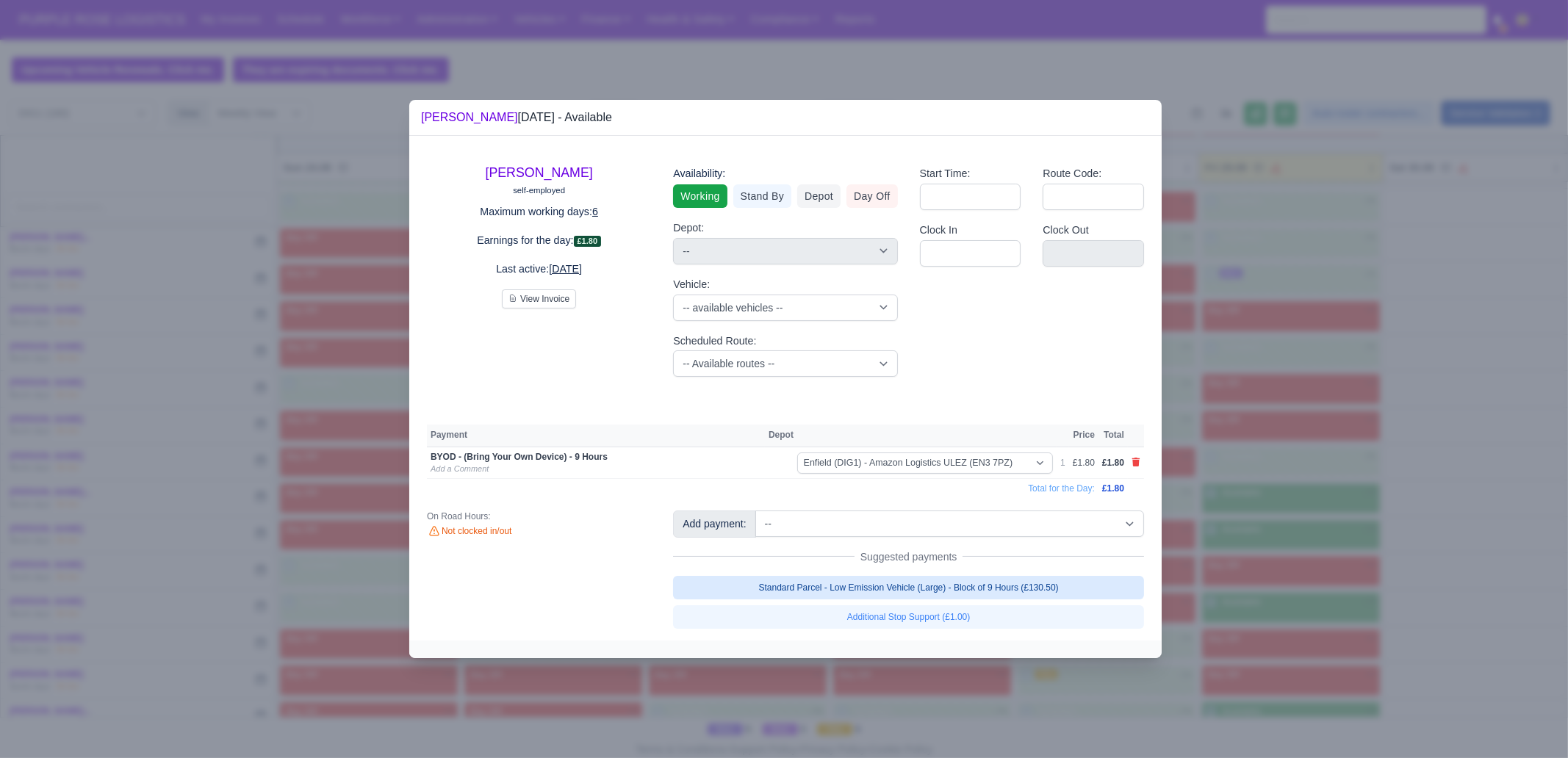
click at [1052, 593] on link "Standard Parcel - Low Emission Vehicle (Large) - Block of 9 Hours (£130.50)" at bounding box center [908, 588] width 471 height 23
click at [1271, 593] on div at bounding box center [784, 379] width 1568 height 758
select select "1"
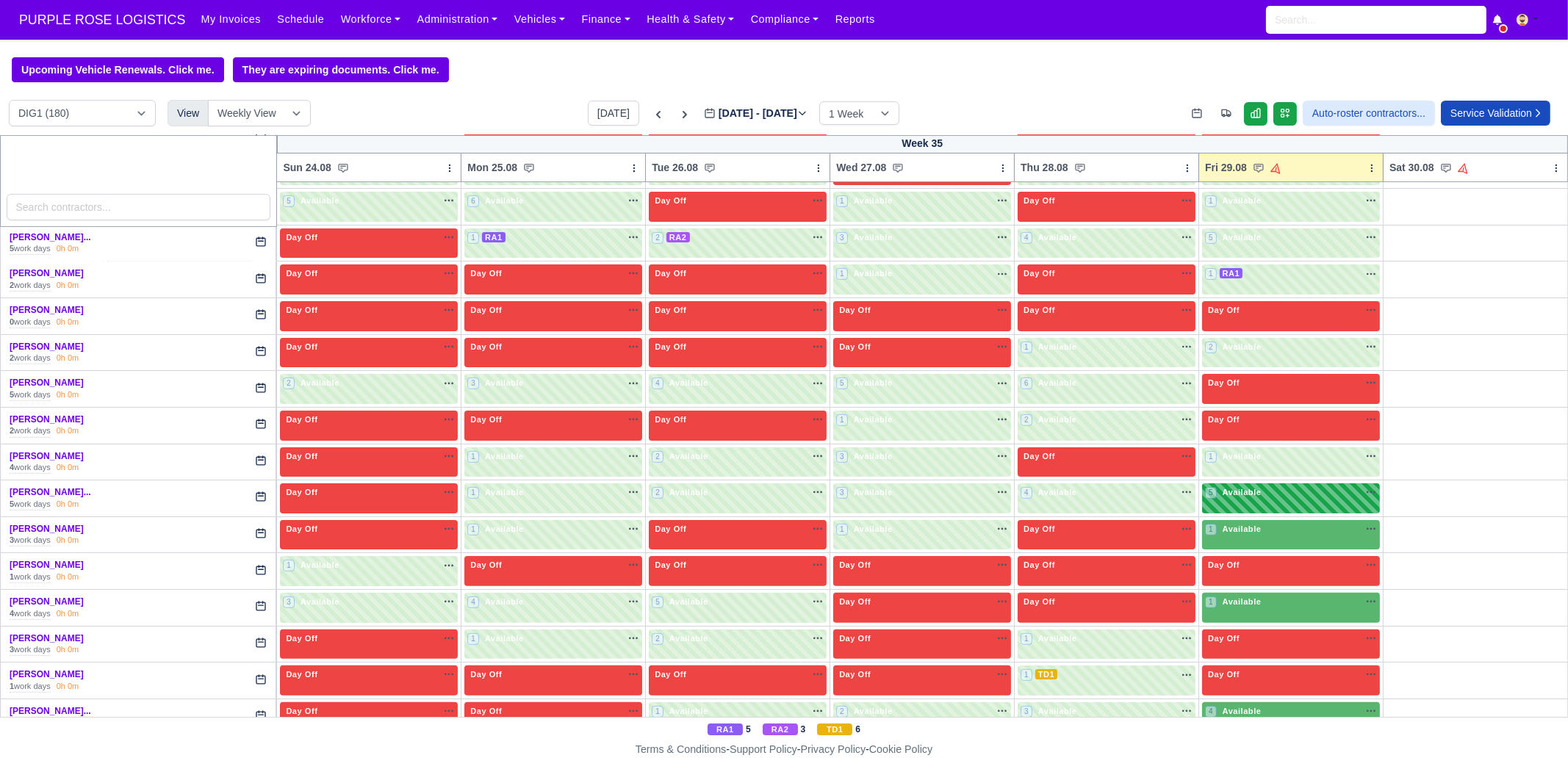
click at [1255, 486] on div "5 Available na" at bounding box center [1291, 493] width 172 height 12
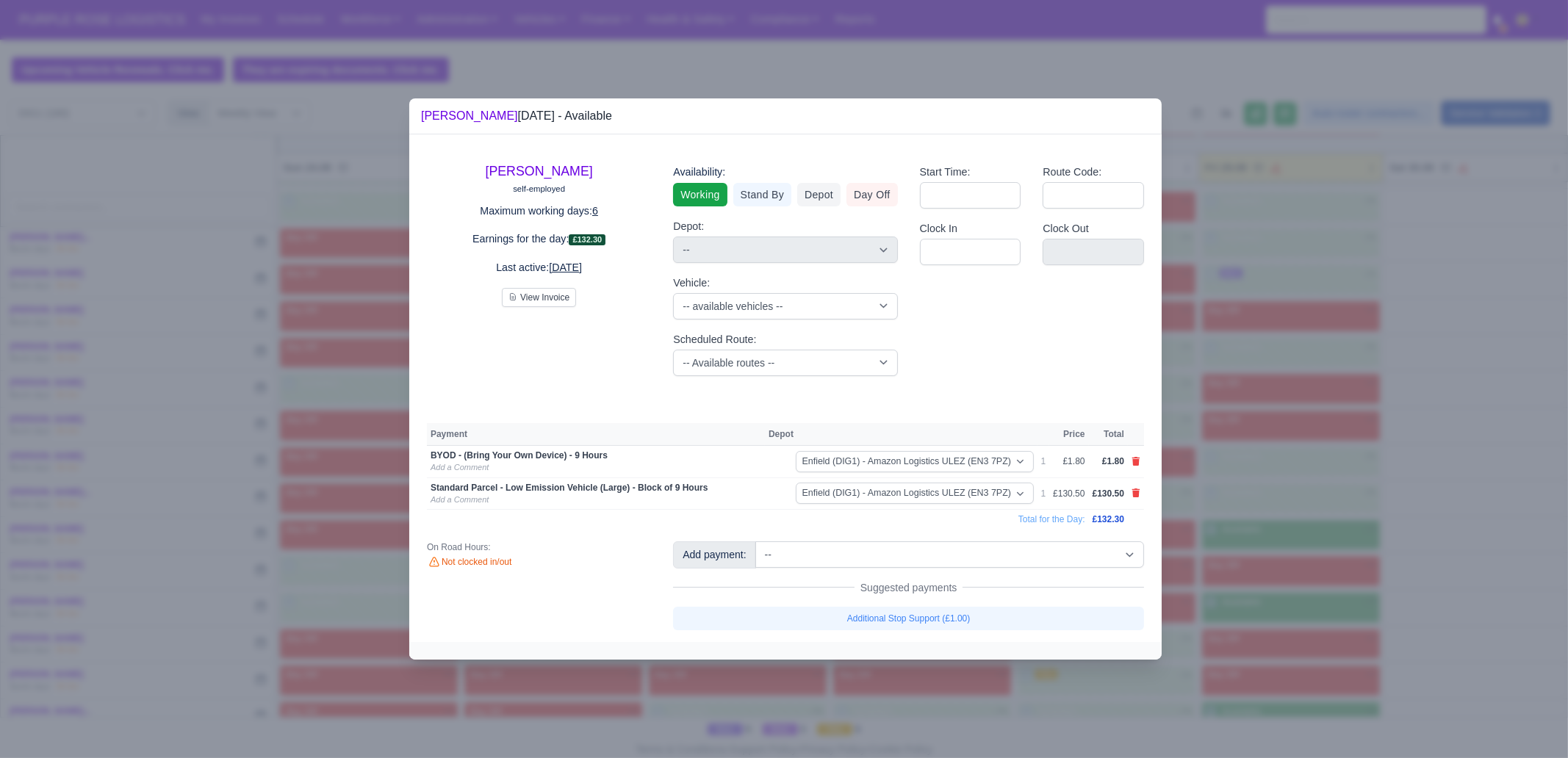
click at [1389, 515] on div at bounding box center [784, 379] width 1568 height 758
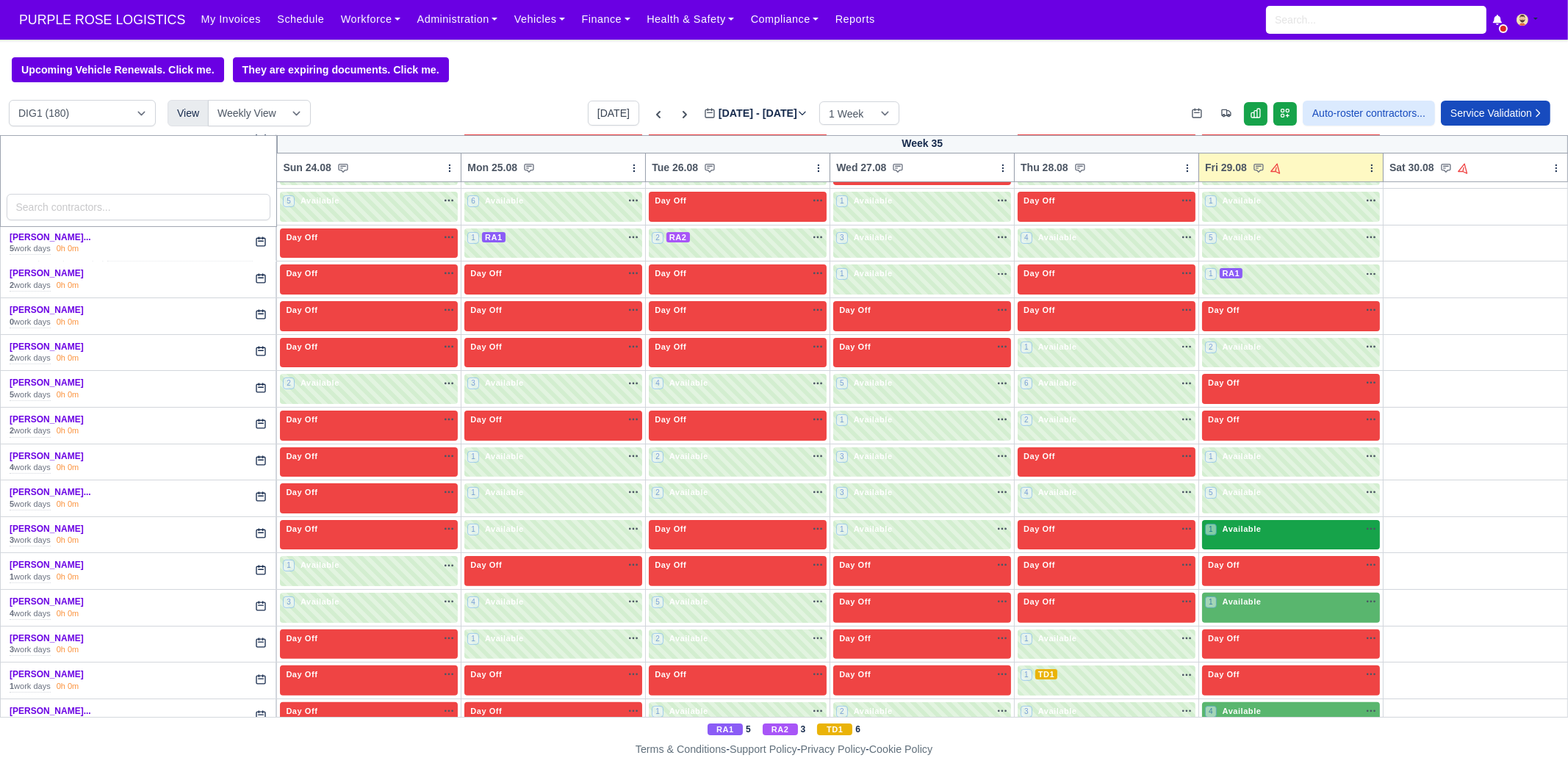
click at [1256, 533] on div "1 Available" at bounding box center [1291, 535] width 178 height 30
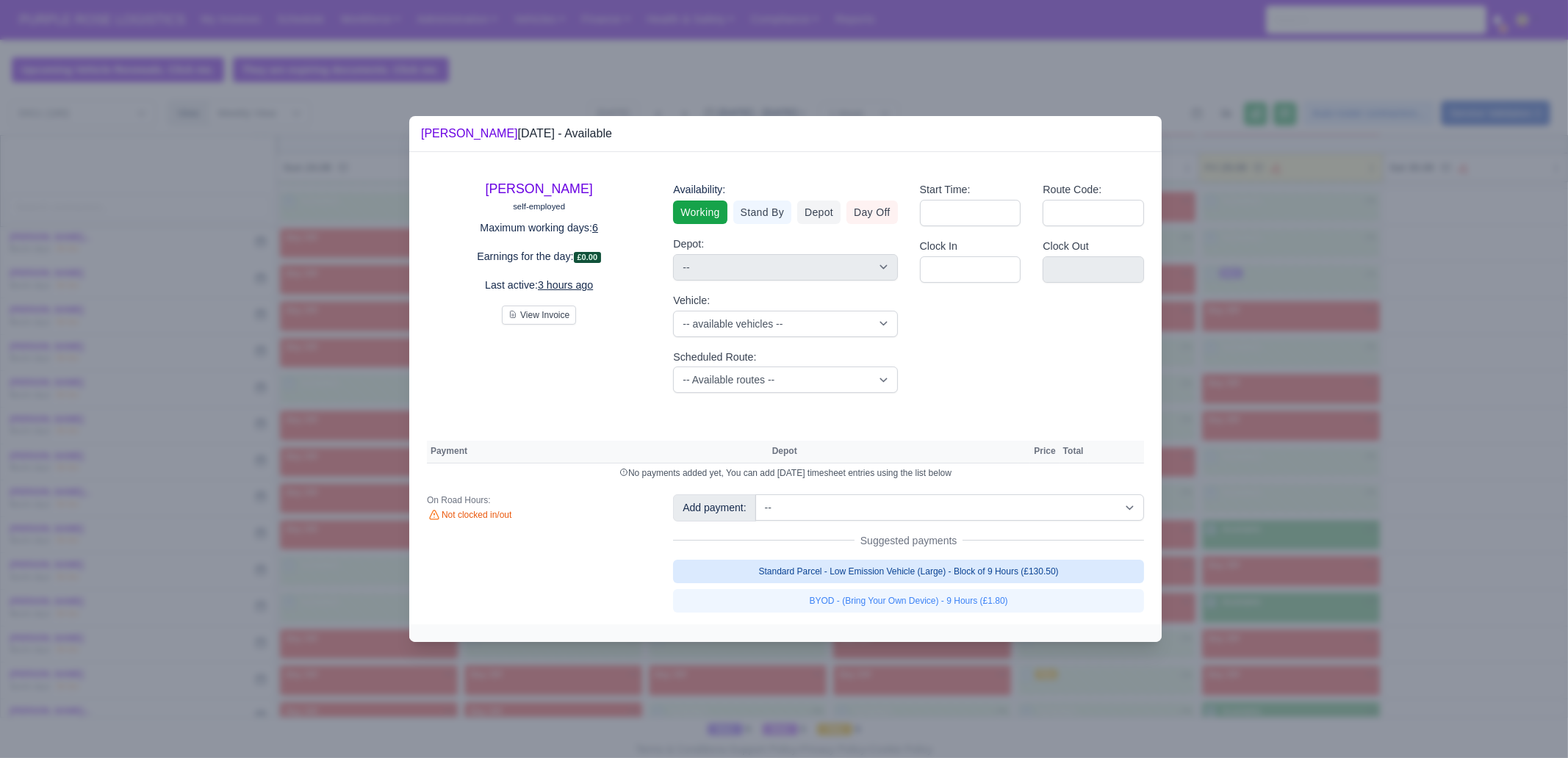
click at [1033, 574] on link "Standard Parcel - Low Emission Vehicle (Large) - Block of 9 Hours (£130.50)" at bounding box center [908, 571] width 471 height 23
select select "1"
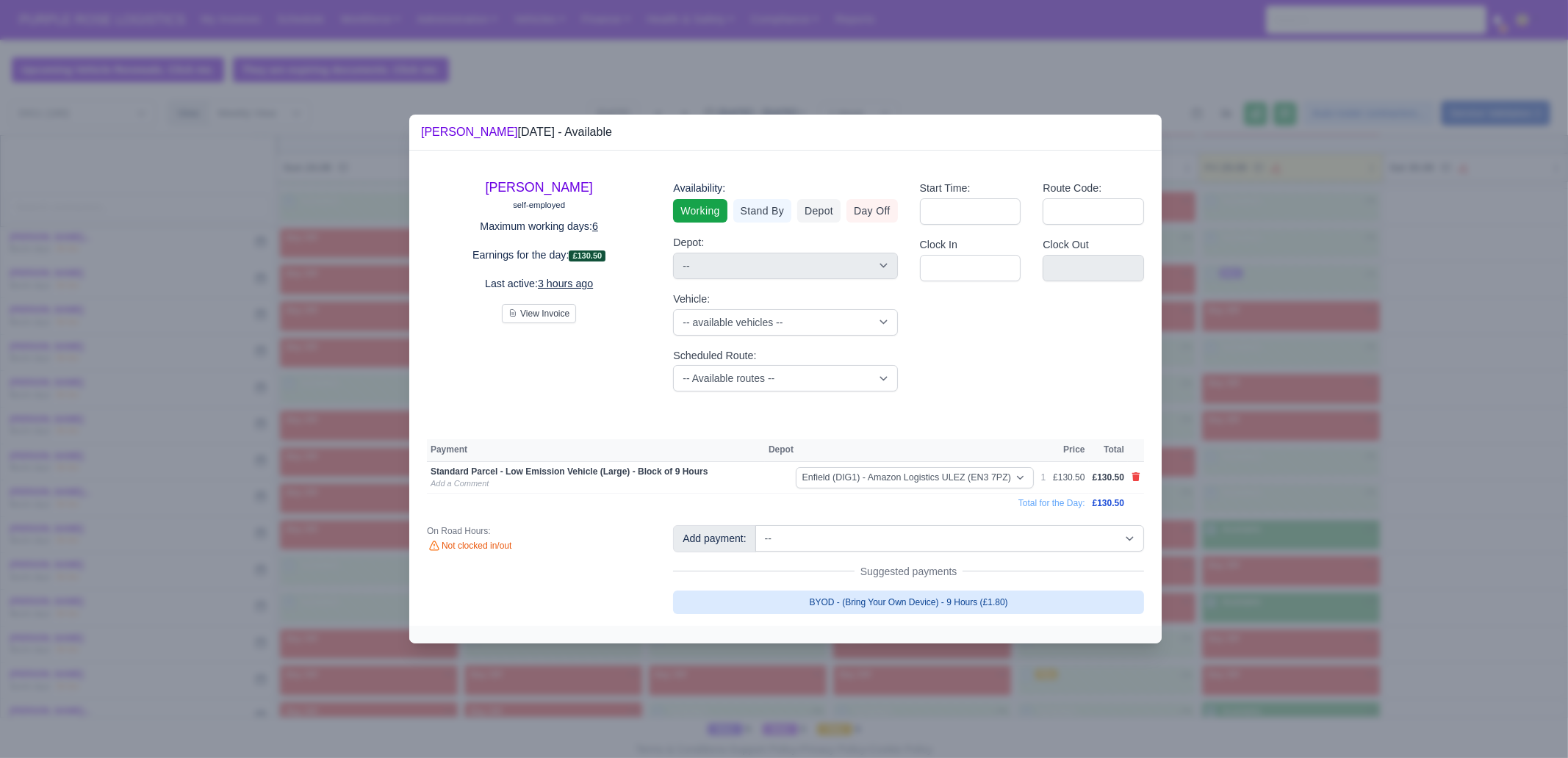
click at [1032, 601] on link "BYOD - (Bring Your Own Device) - 9 Hours (£1.80)" at bounding box center [908, 602] width 471 height 23
select select "1"
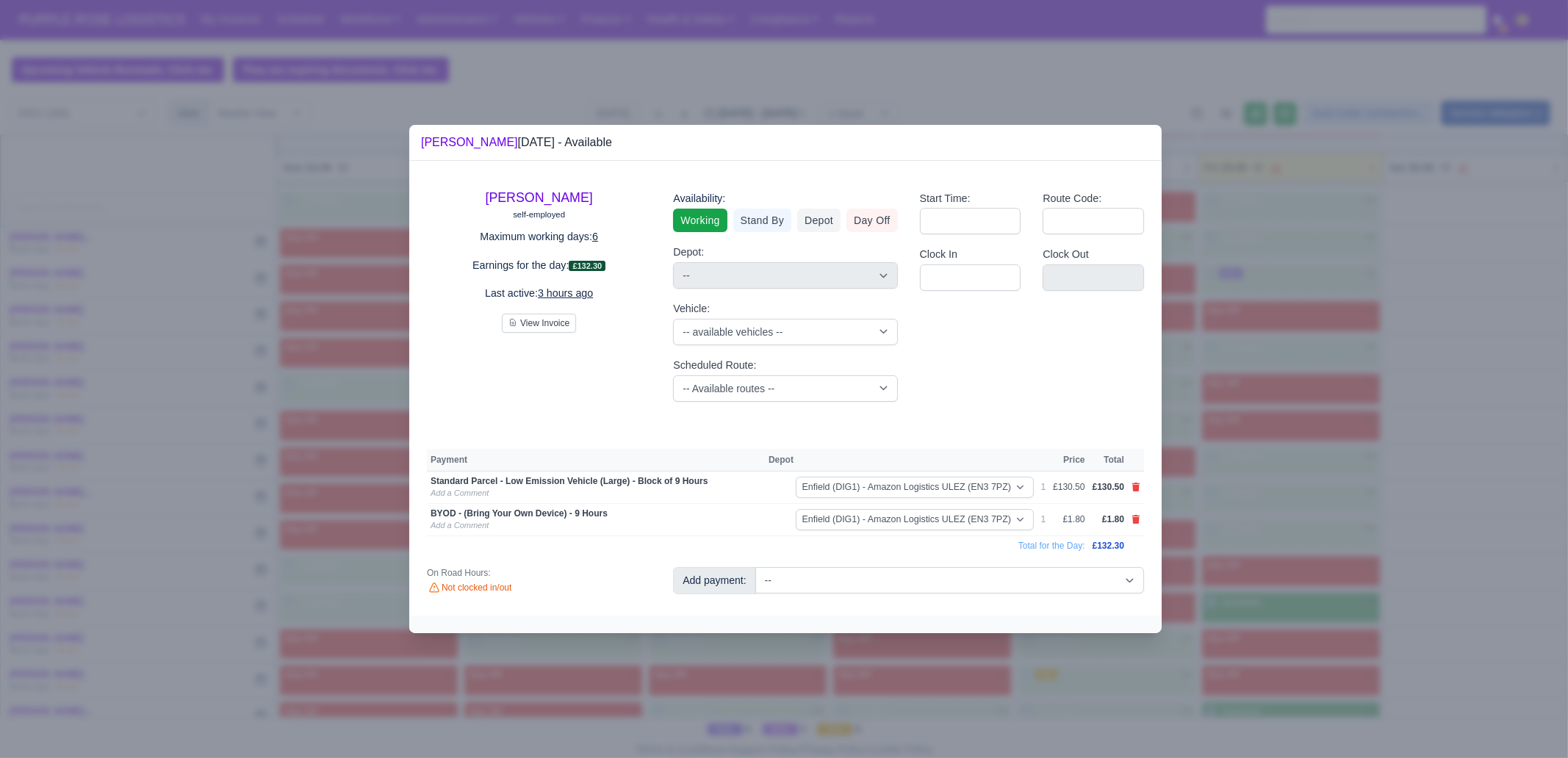
click at [1308, 605] on div at bounding box center [784, 379] width 1568 height 758
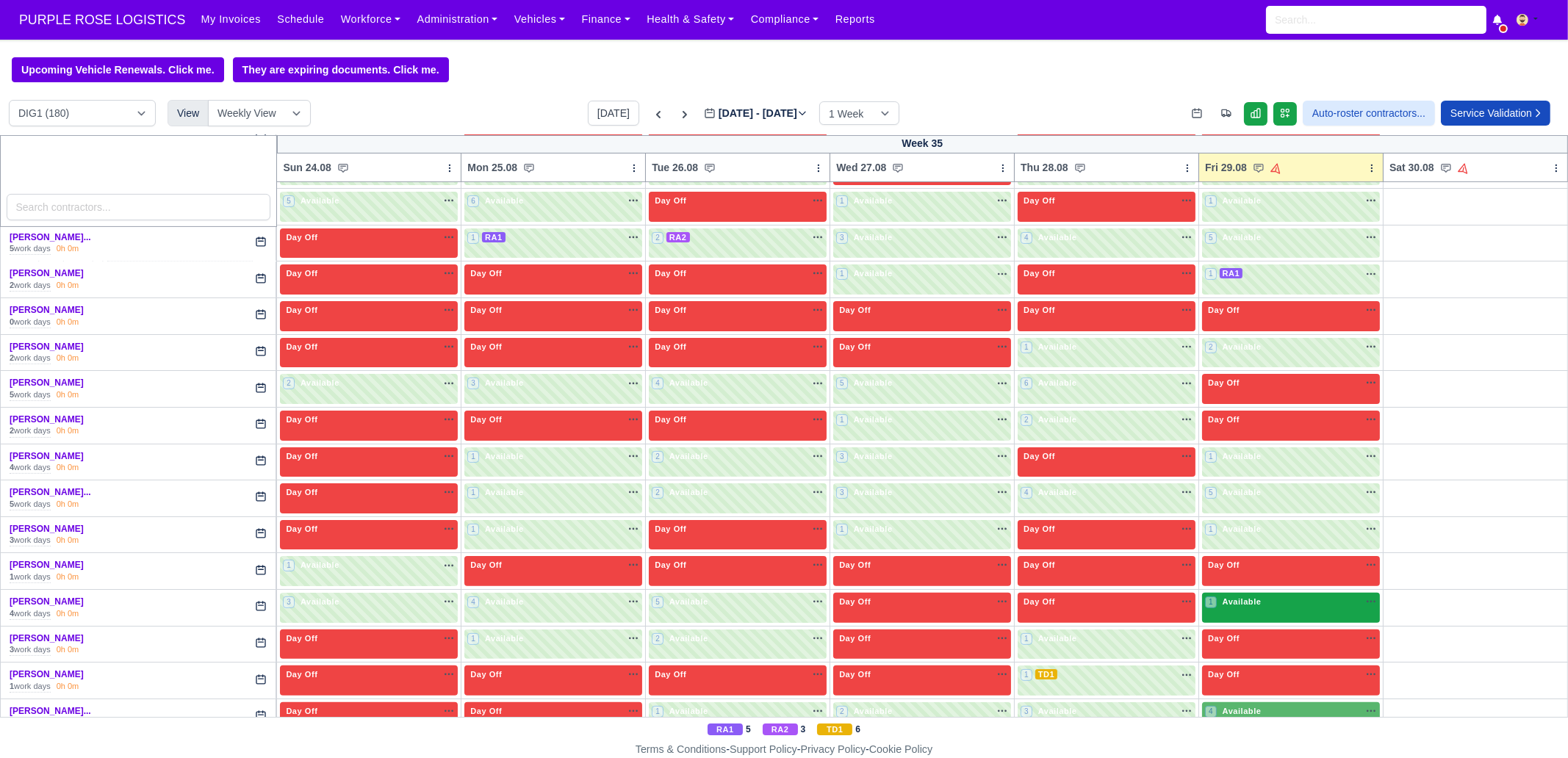
click at [1238, 610] on div "1 Available" at bounding box center [1291, 608] width 178 height 30
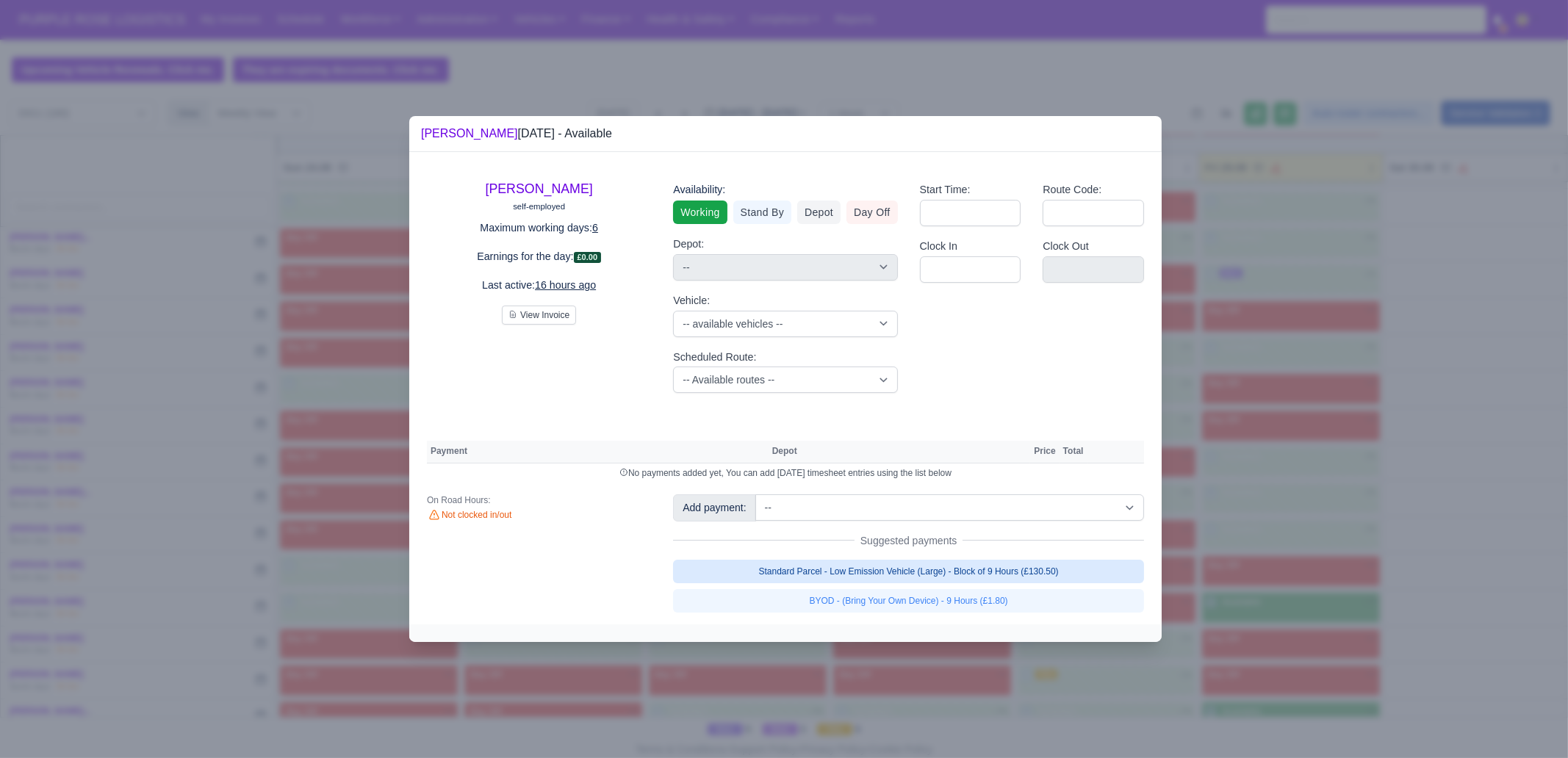
click at [911, 560] on link "Standard Parcel - Low Emission Vehicle (Large) - Block of 9 Hours (£130.50)" at bounding box center [908, 571] width 471 height 23
select select "1"
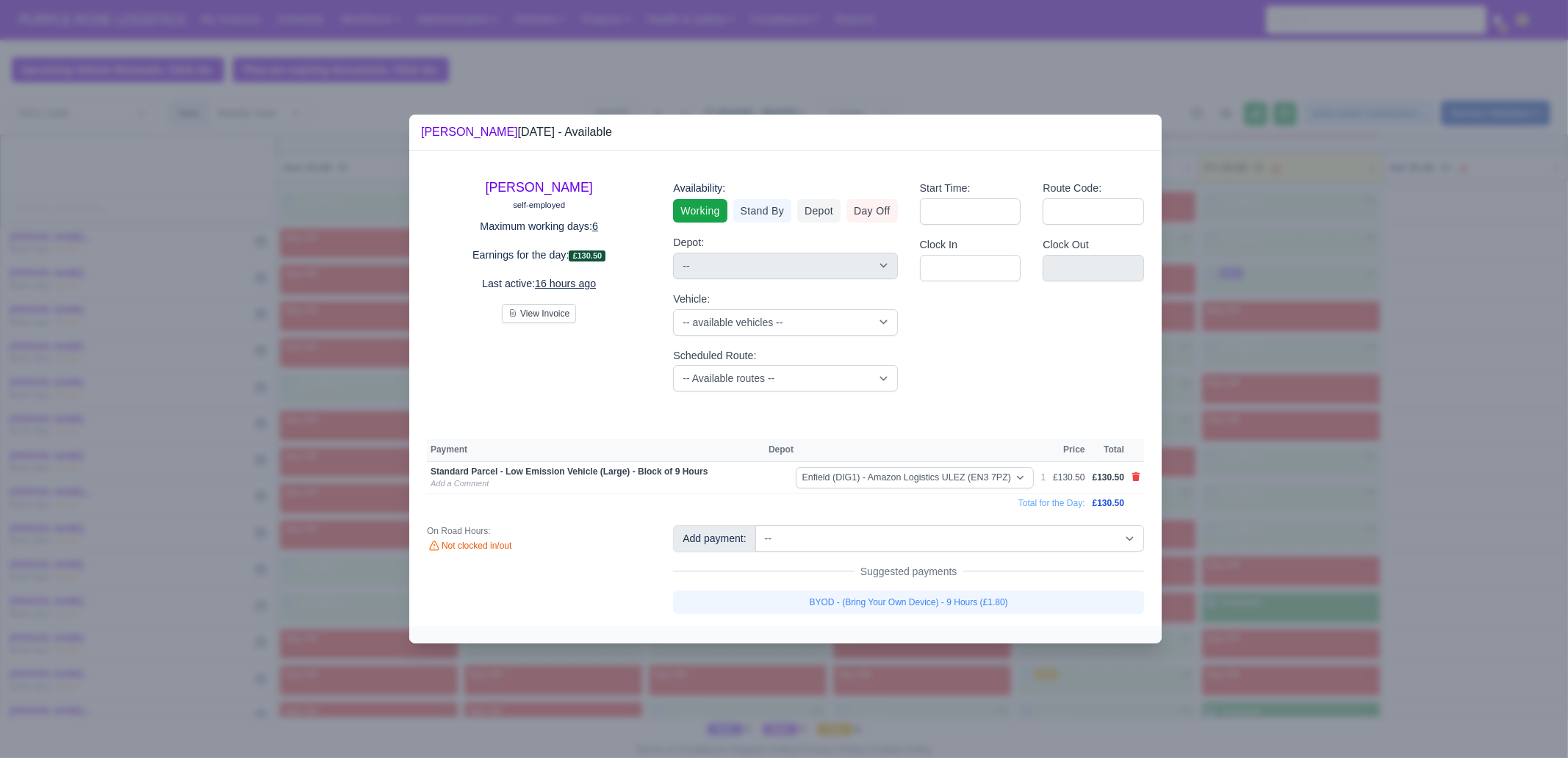
click at [935, 620] on div "[PERSON_NAME] self-employed Maximum working days: 6 Earnings for the day: £130.…" at bounding box center [786, 388] width 752 height 475
click at [937, 607] on link "BYOD - (Bring Your Own Device) - 9 Hours (£1.80)" at bounding box center [908, 602] width 471 height 23
select select "1"
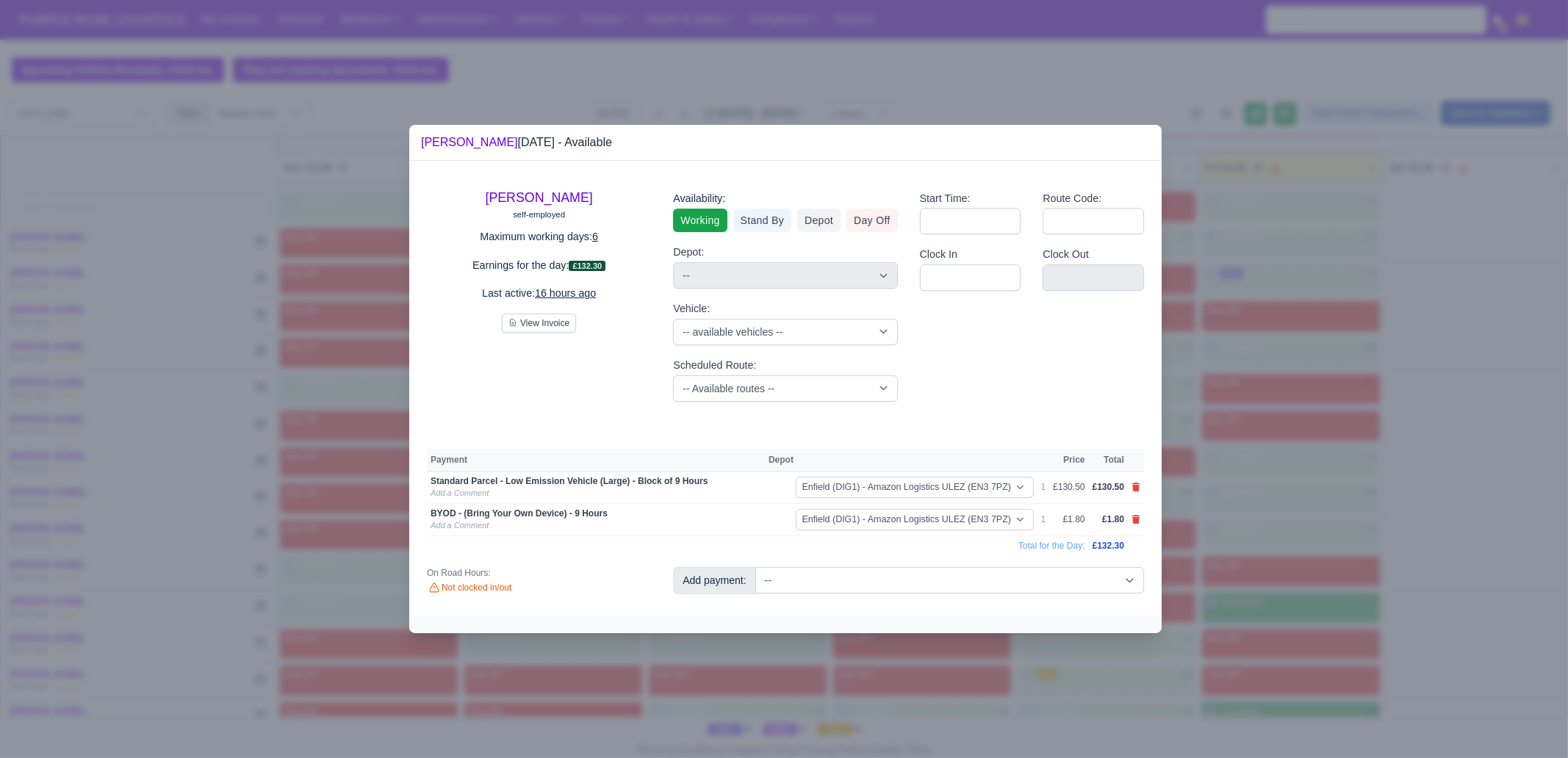
click at [1259, 582] on div at bounding box center [784, 379] width 1568 height 758
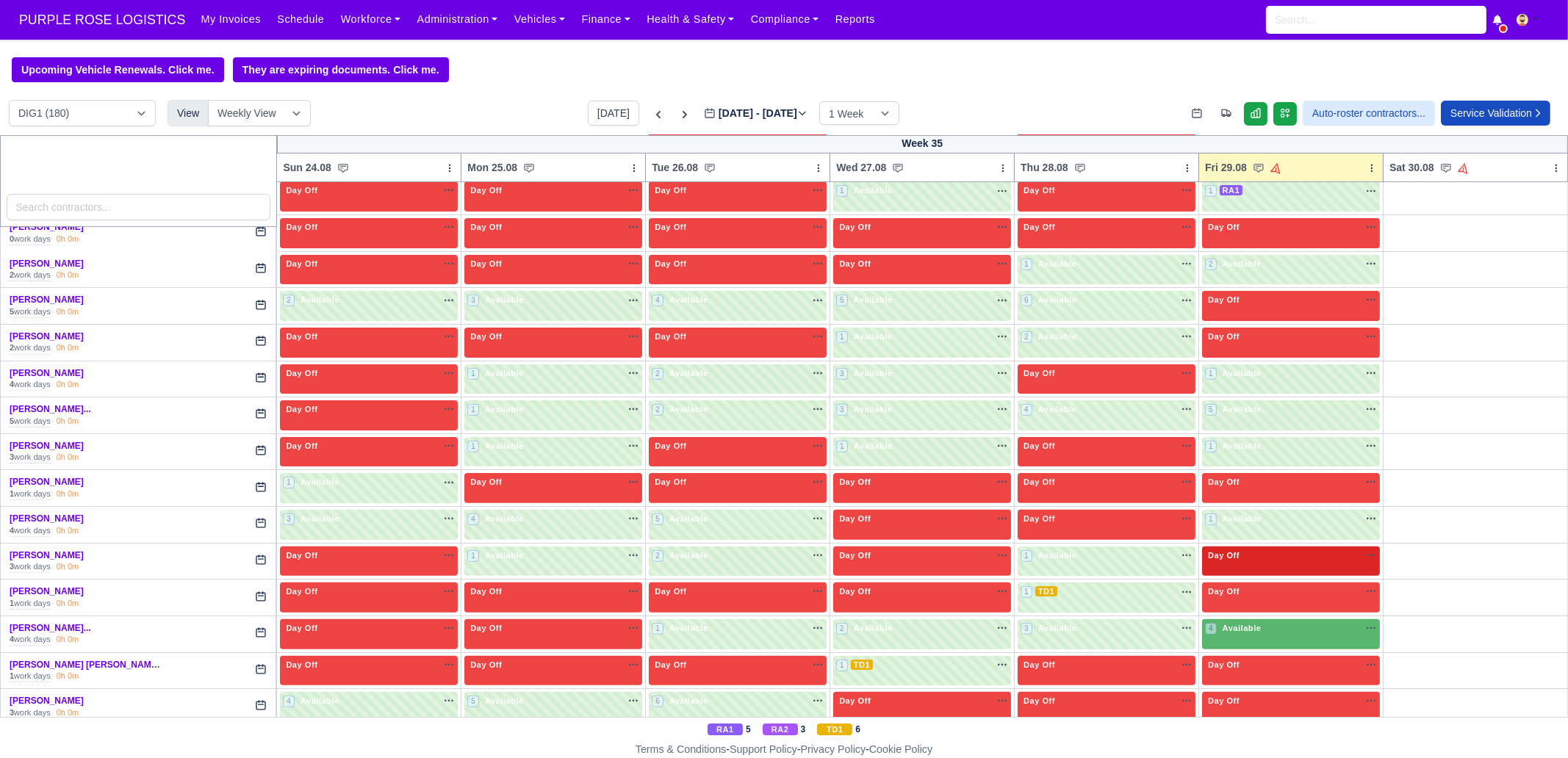
scroll to position [918, 0]
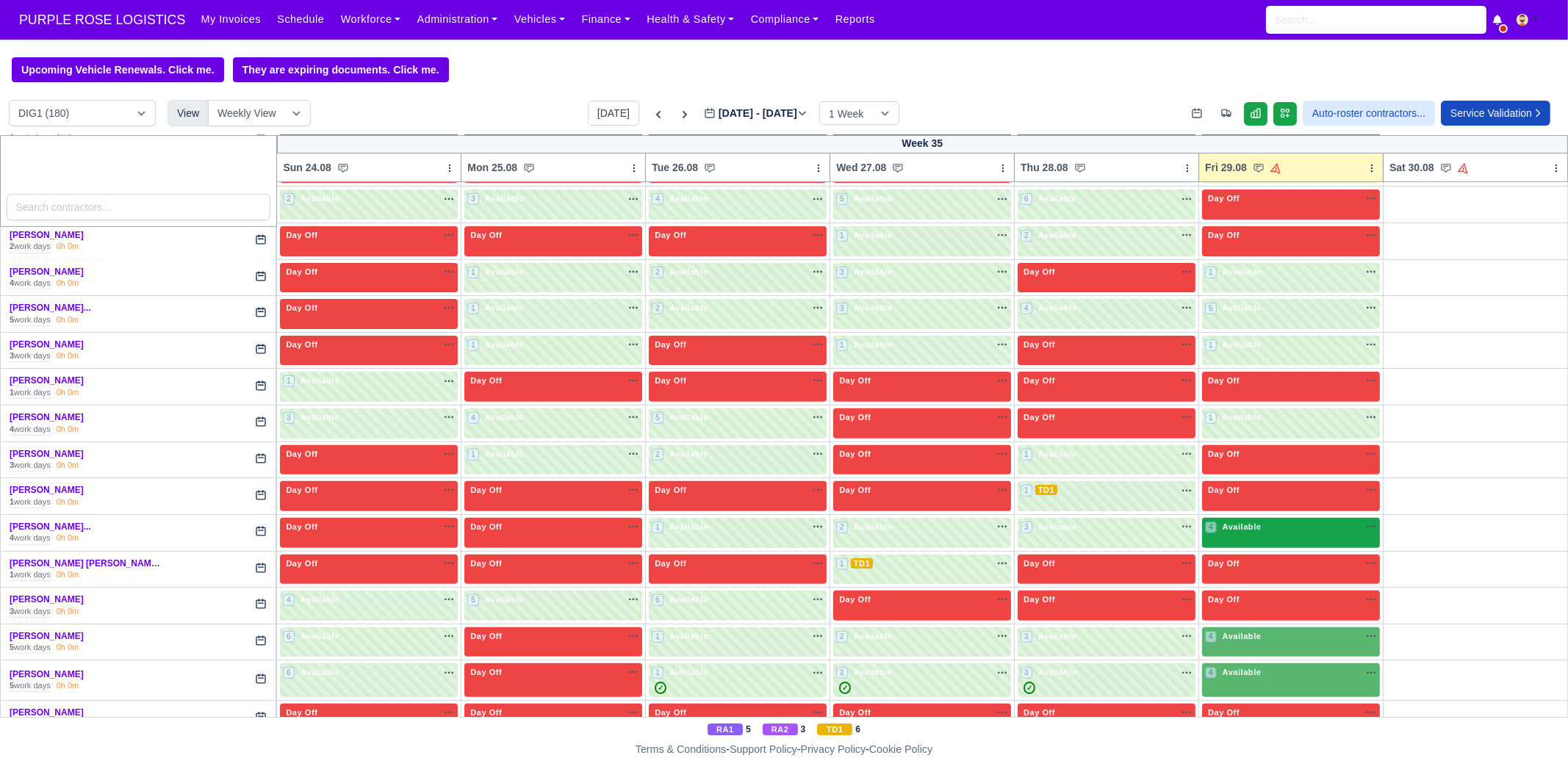
click at [1255, 521] on div "4 Available na" at bounding box center [1291, 527] width 172 height 12
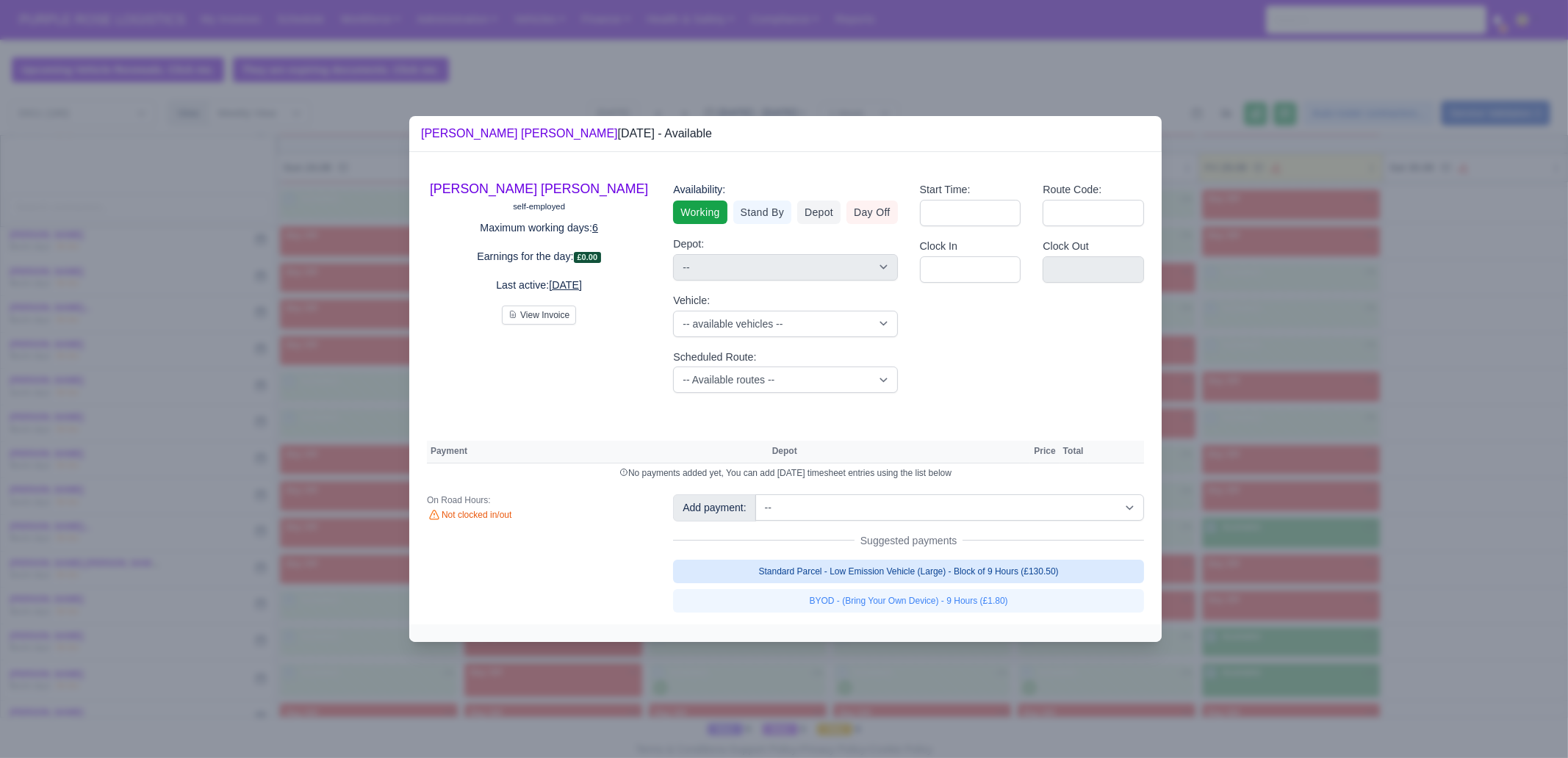
click at [1063, 561] on link "Standard Parcel - Low Emission Vehicle (Large) - Block of 9 Hours (£130.50)" at bounding box center [908, 571] width 471 height 23
select select "1"
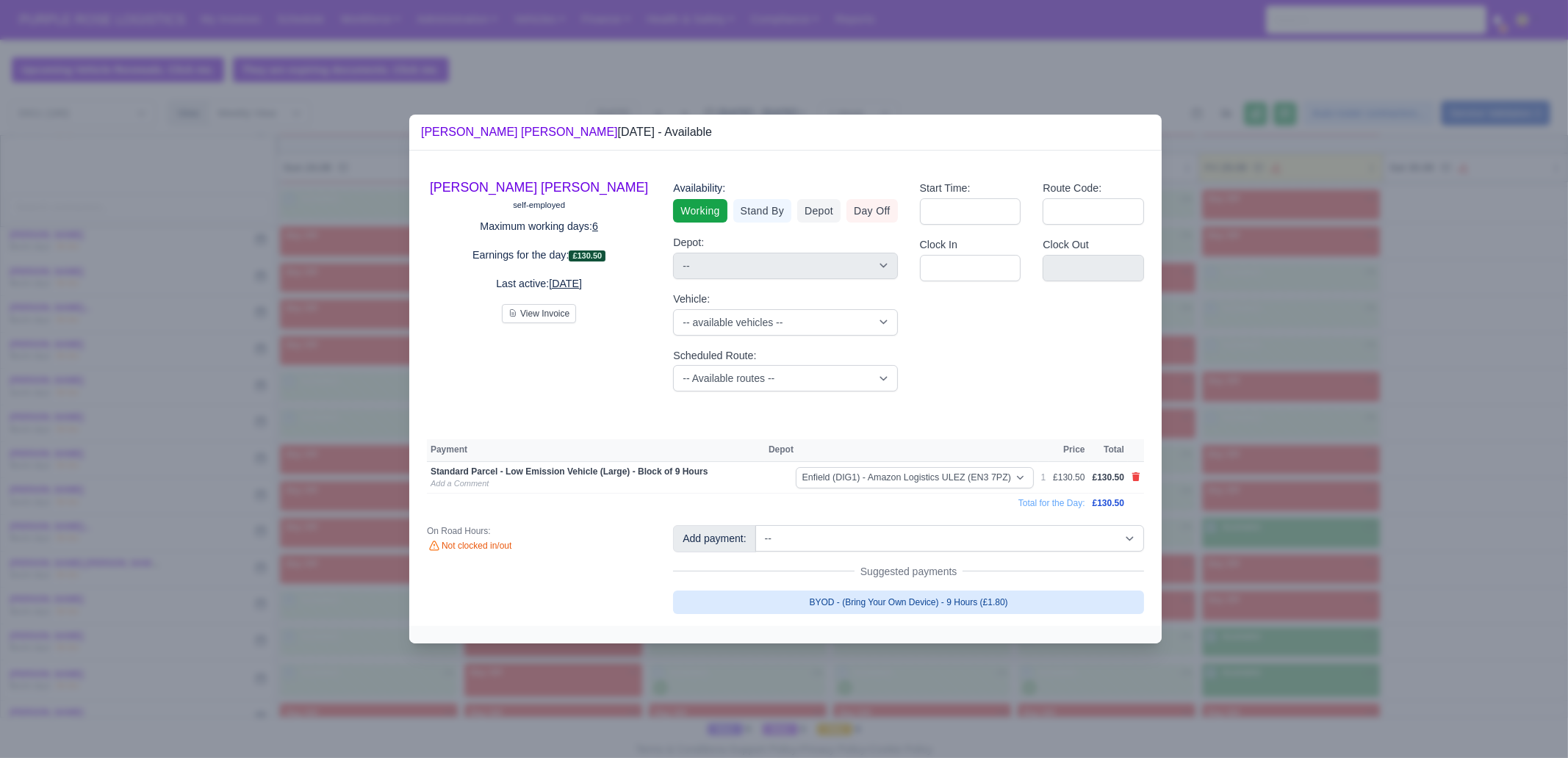
click at [1044, 599] on link "BYOD - (Bring Your Own Device) - 9 Hours (£1.80)" at bounding box center [908, 602] width 471 height 23
select select "1"
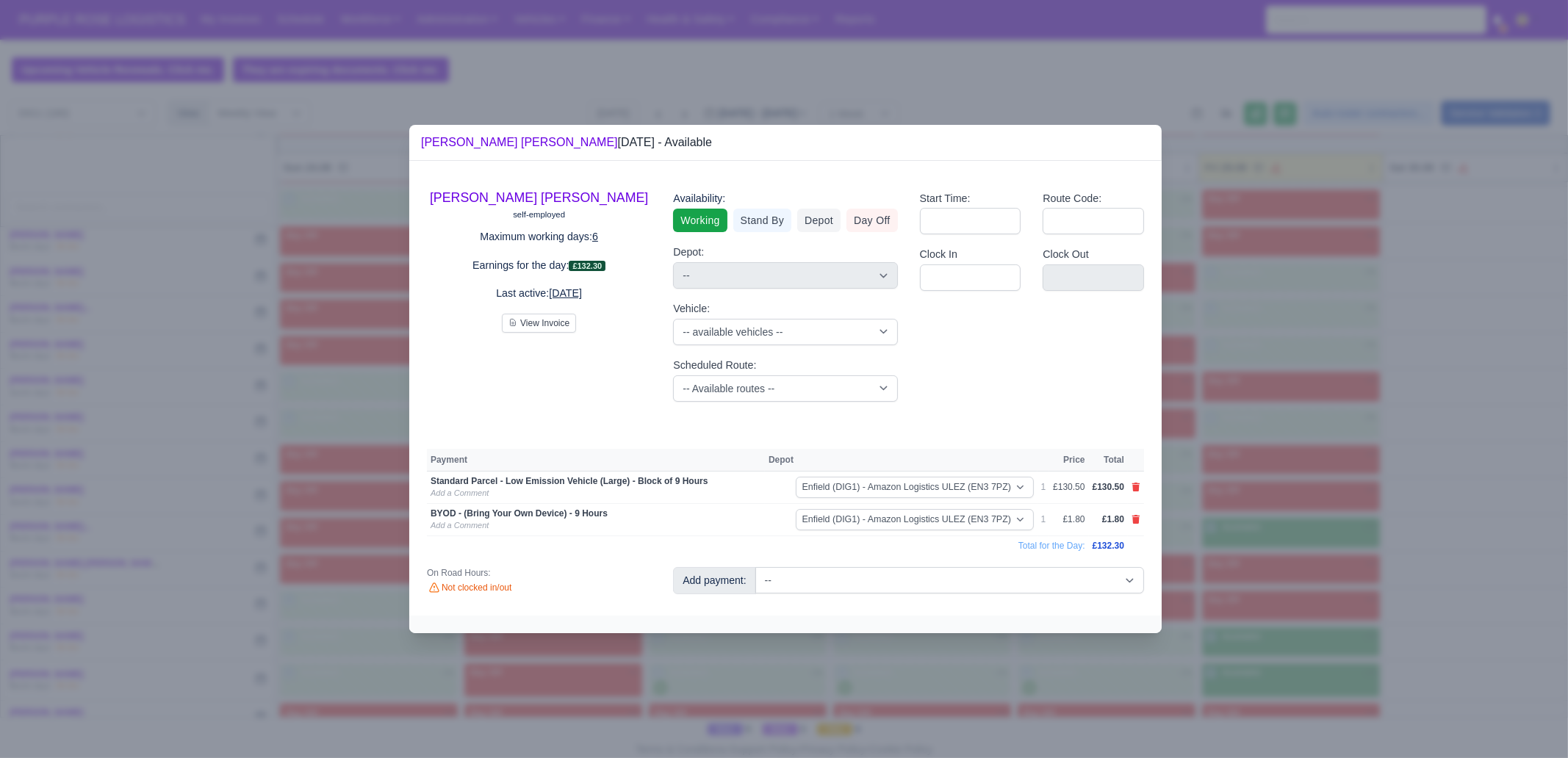
click at [1253, 578] on div at bounding box center [784, 379] width 1568 height 758
click at [1260, 630] on div at bounding box center [784, 379] width 1568 height 758
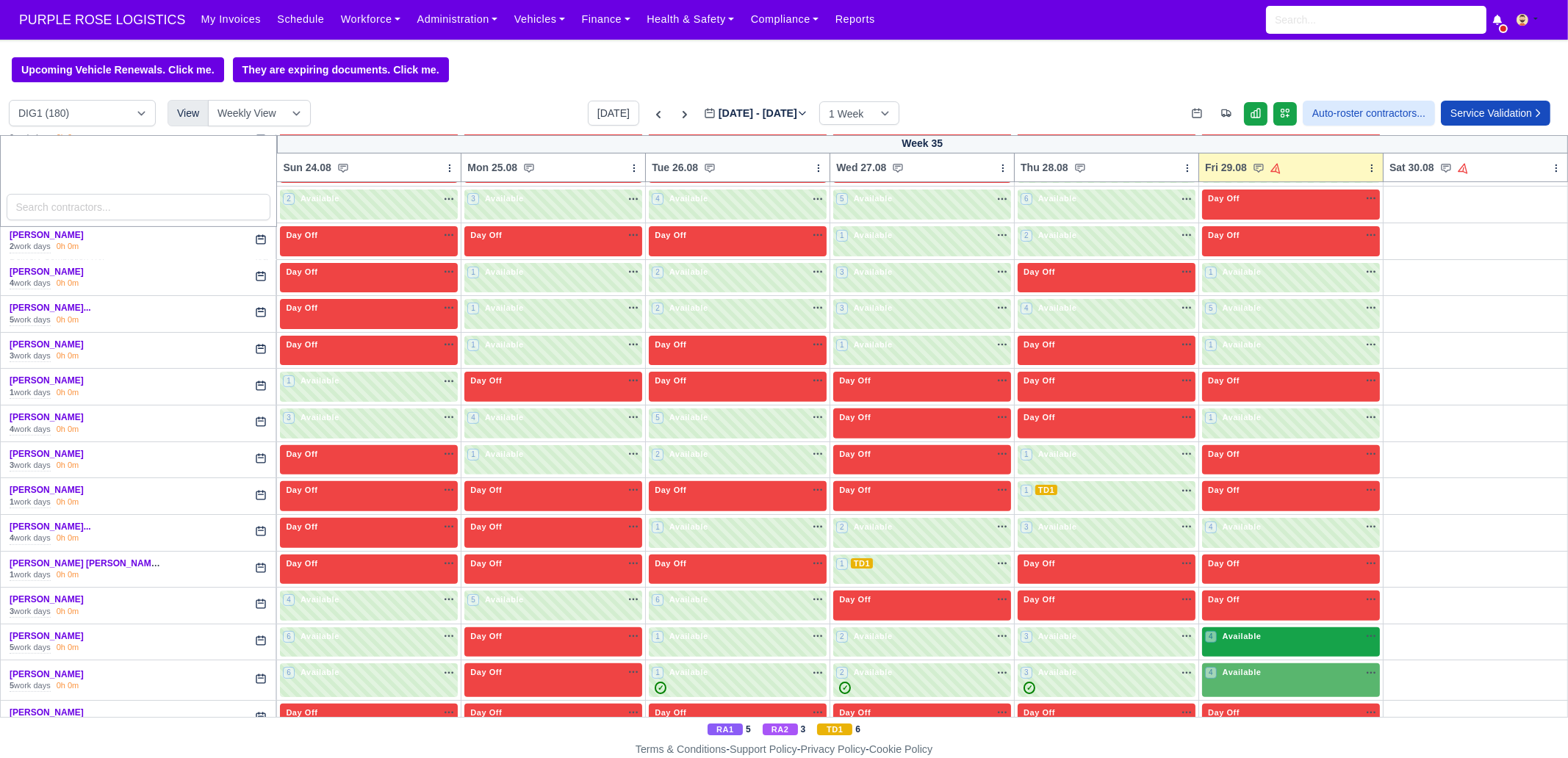
click at [1242, 643] on div "4 Available" at bounding box center [1291, 642] width 178 height 30
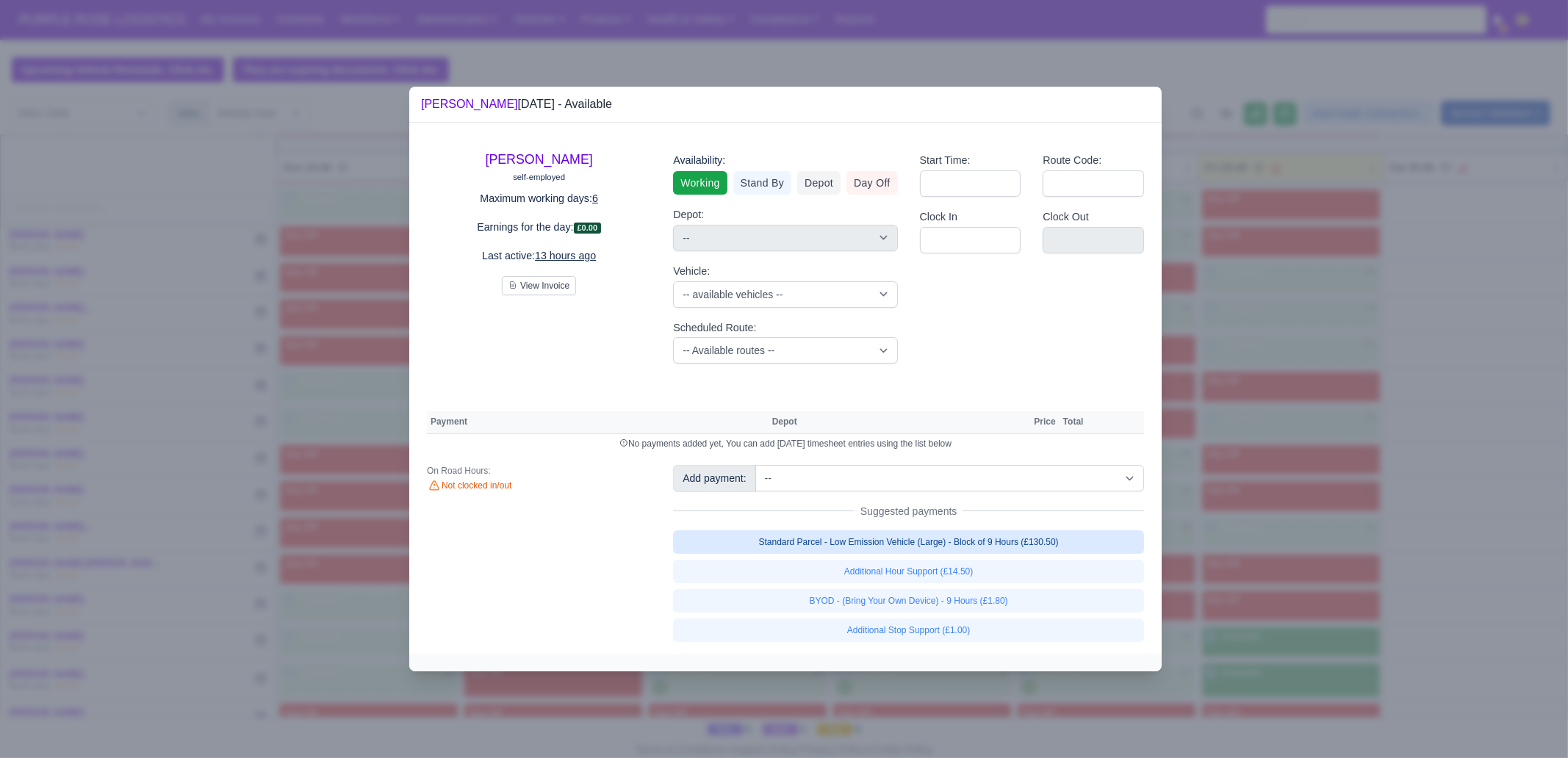
click at [949, 546] on link "Standard Parcel - Low Emission Vehicle (Large) - Block of 9 Hours (£130.50)" at bounding box center [908, 542] width 471 height 23
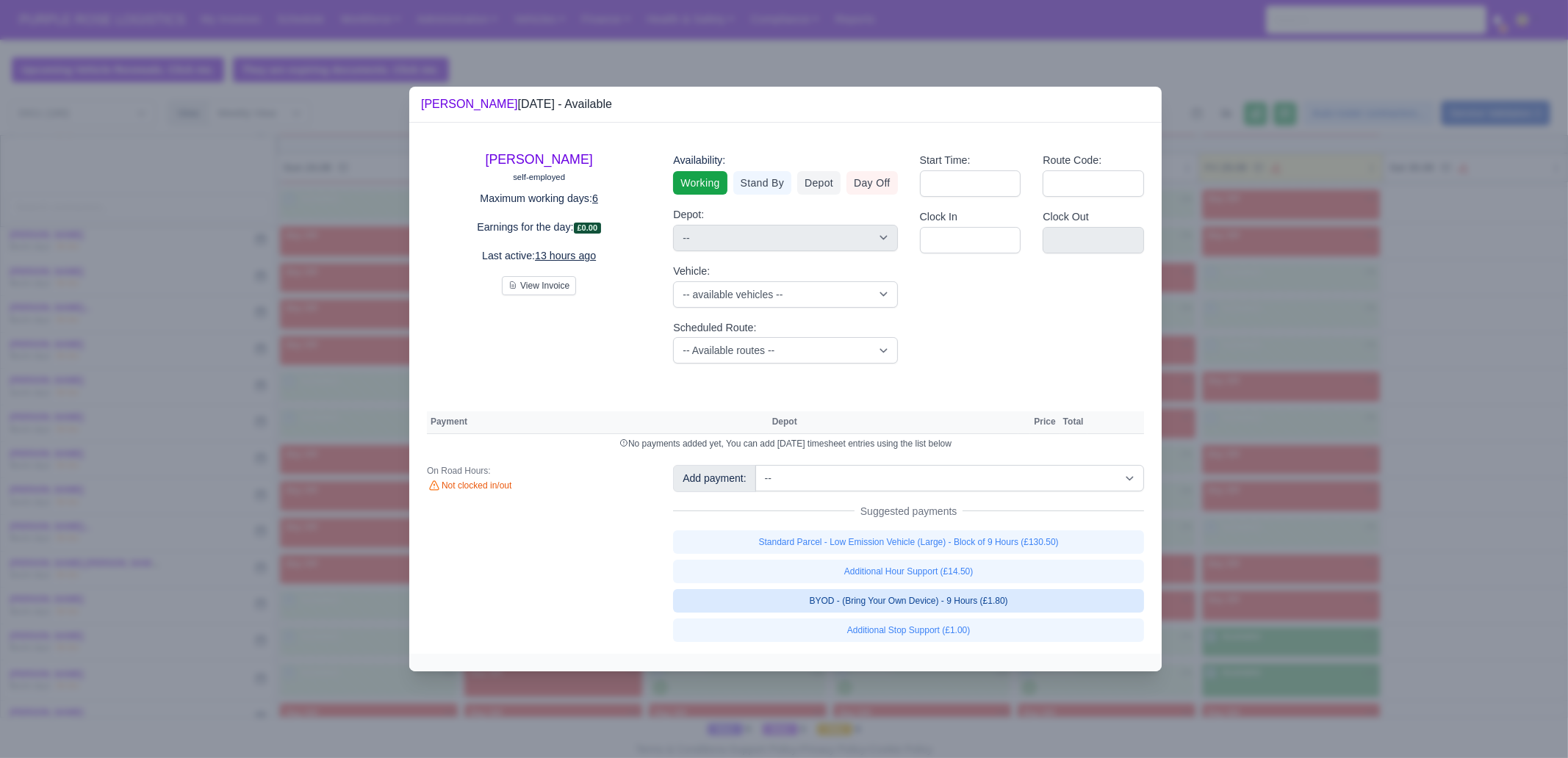
select select "1"
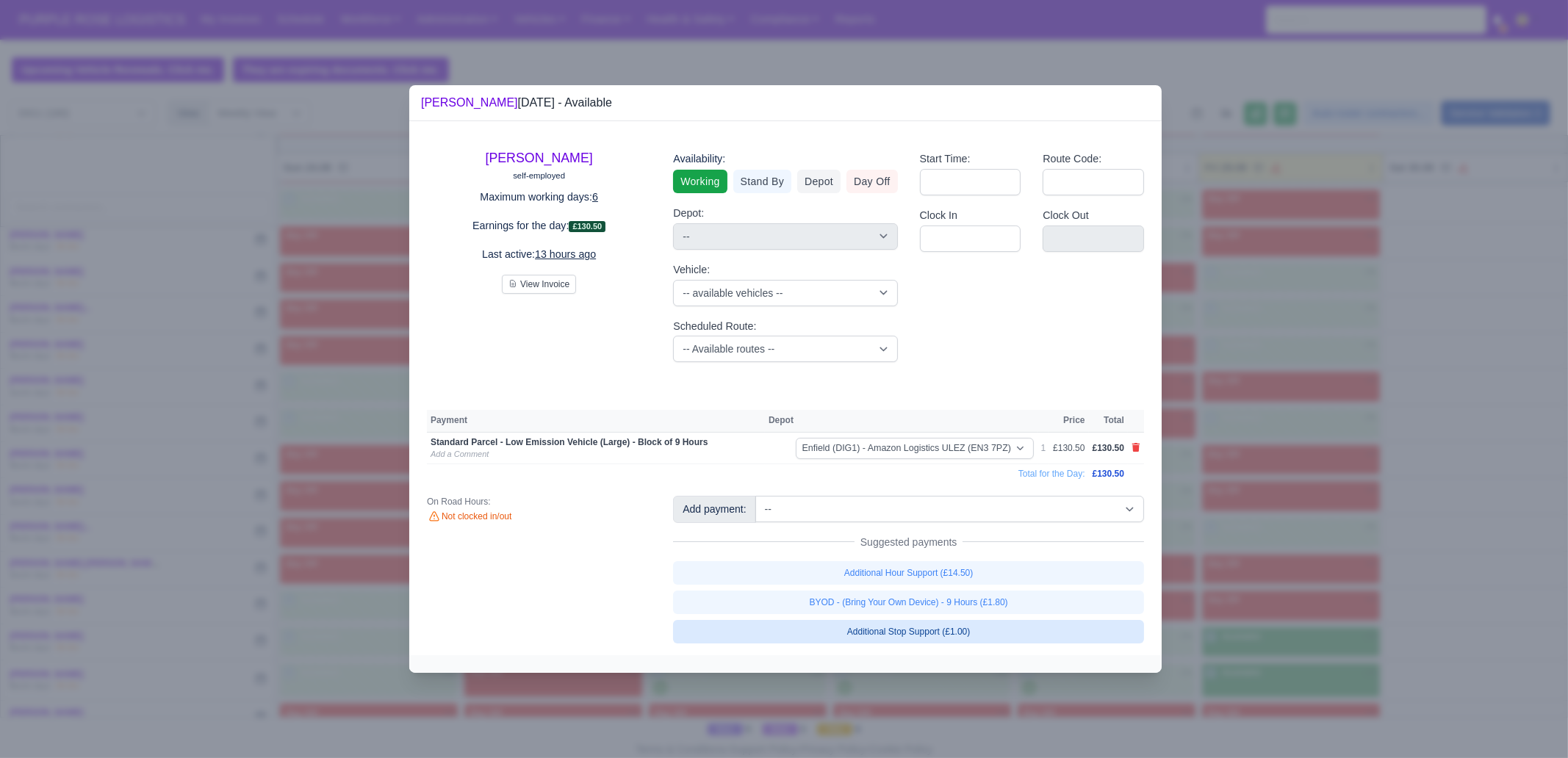
click at [956, 592] on link "BYOD - (Bring Your Own Device) - 9 Hours (£1.80)" at bounding box center [908, 602] width 471 height 23
select select "1"
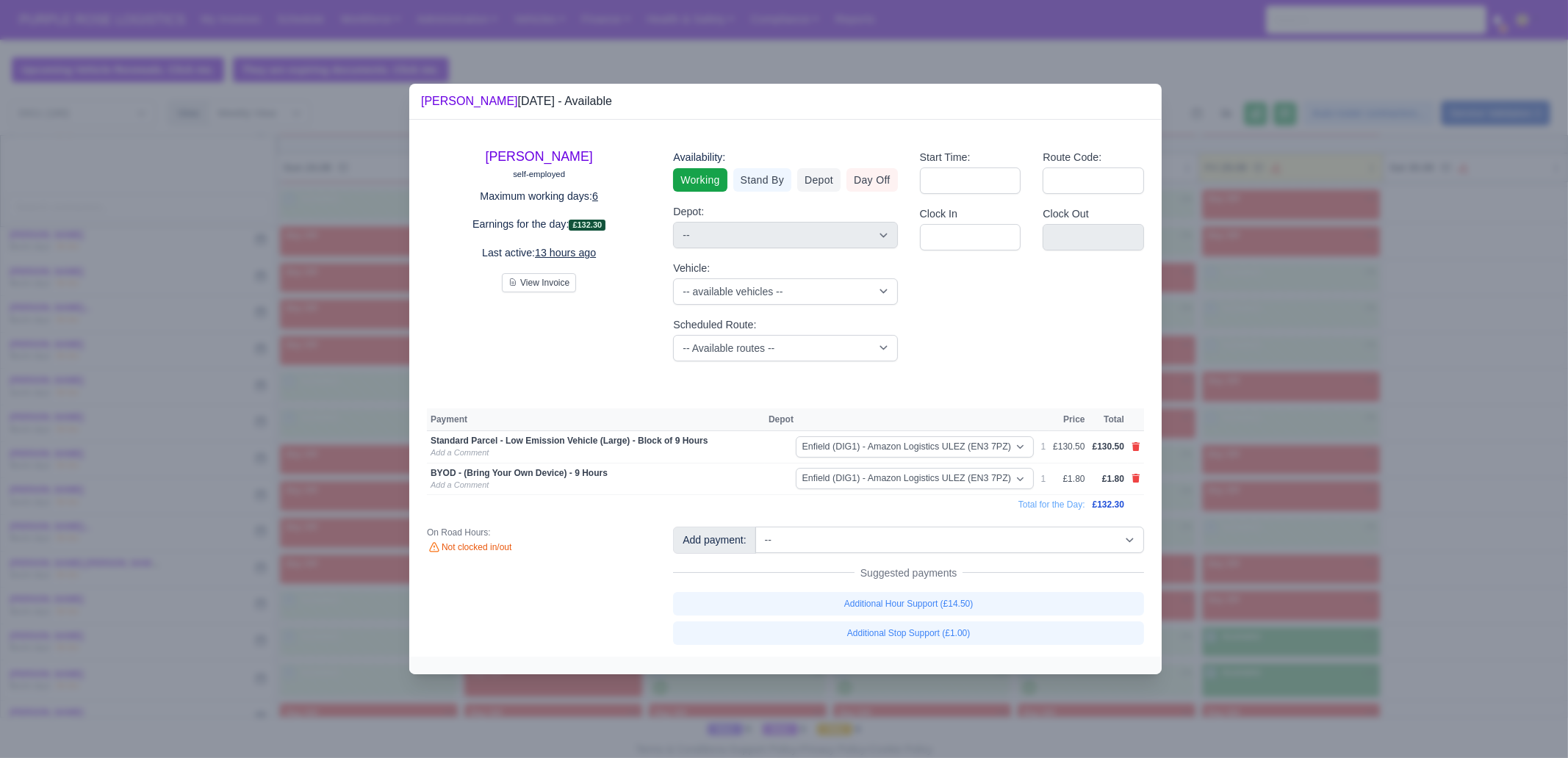
click at [1222, 655] on div at bounding box center [784, 379] width 1568 height 758
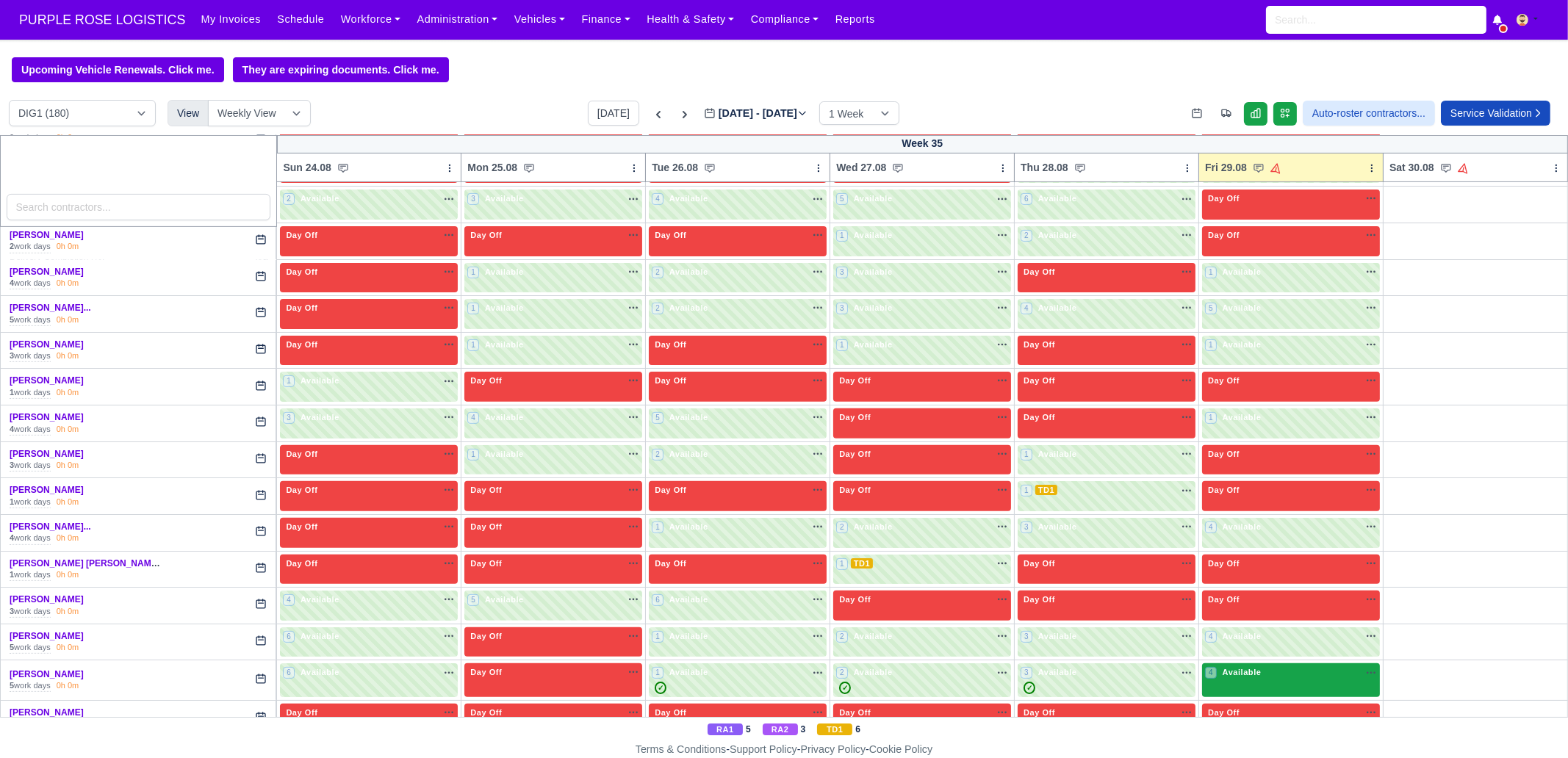
click at [1252, 675] on div "4 Available" at bounding box center [1291, 679] width 178 height 33
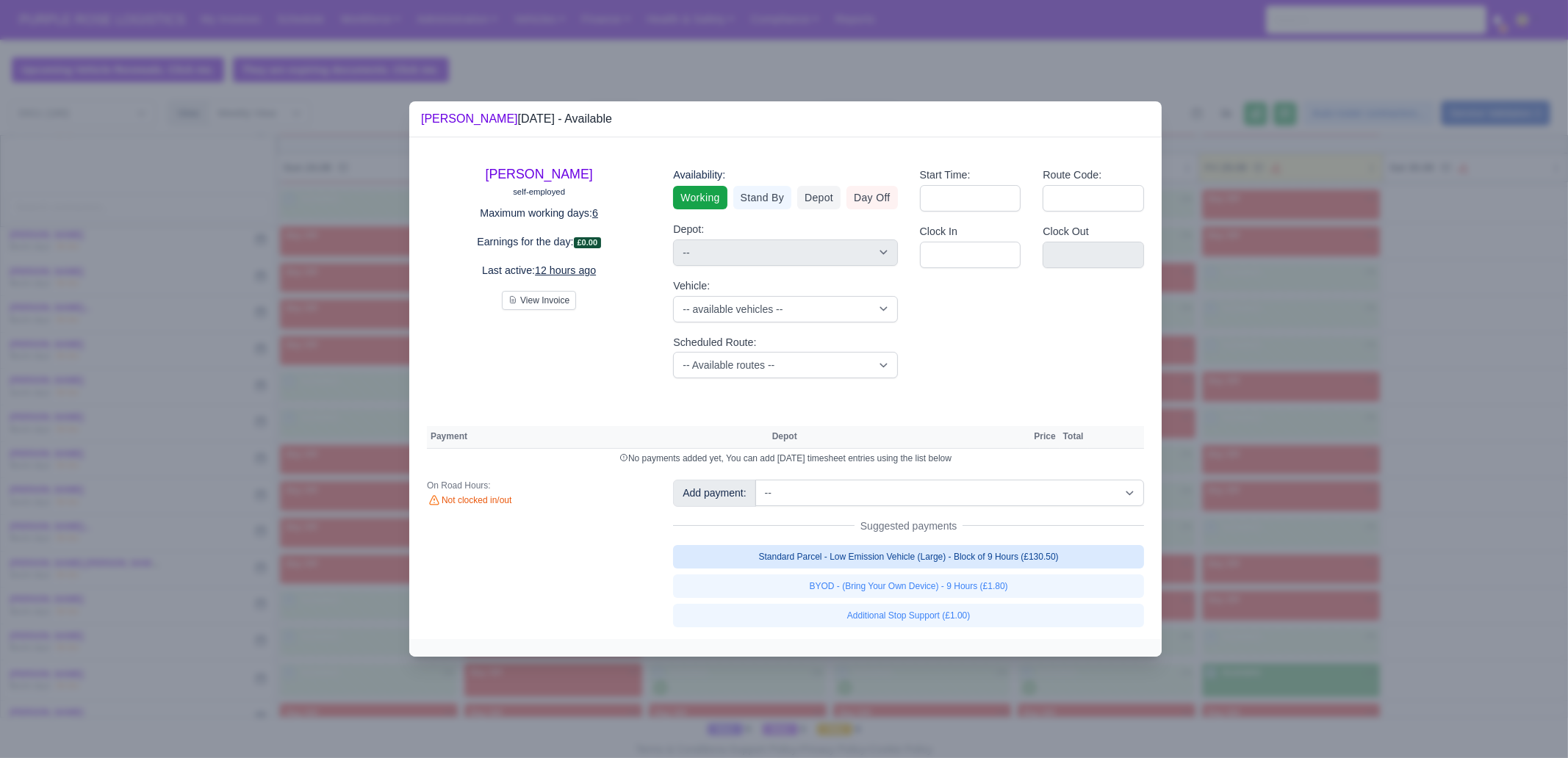
click at [1088, 566] on link "Standard Parcel - Low Emission Vehicle (Large) - Block of 9 Hours (£130.50)" at bounding box center [908, 556] width 471 height 23
select select "1"
click at [1067, 568] on link "Standard Parcel - Low Emission Vehicle (Large) - Block of 9 Hours (£130.50)" at bounding box center [908, 556] width 471 height 23
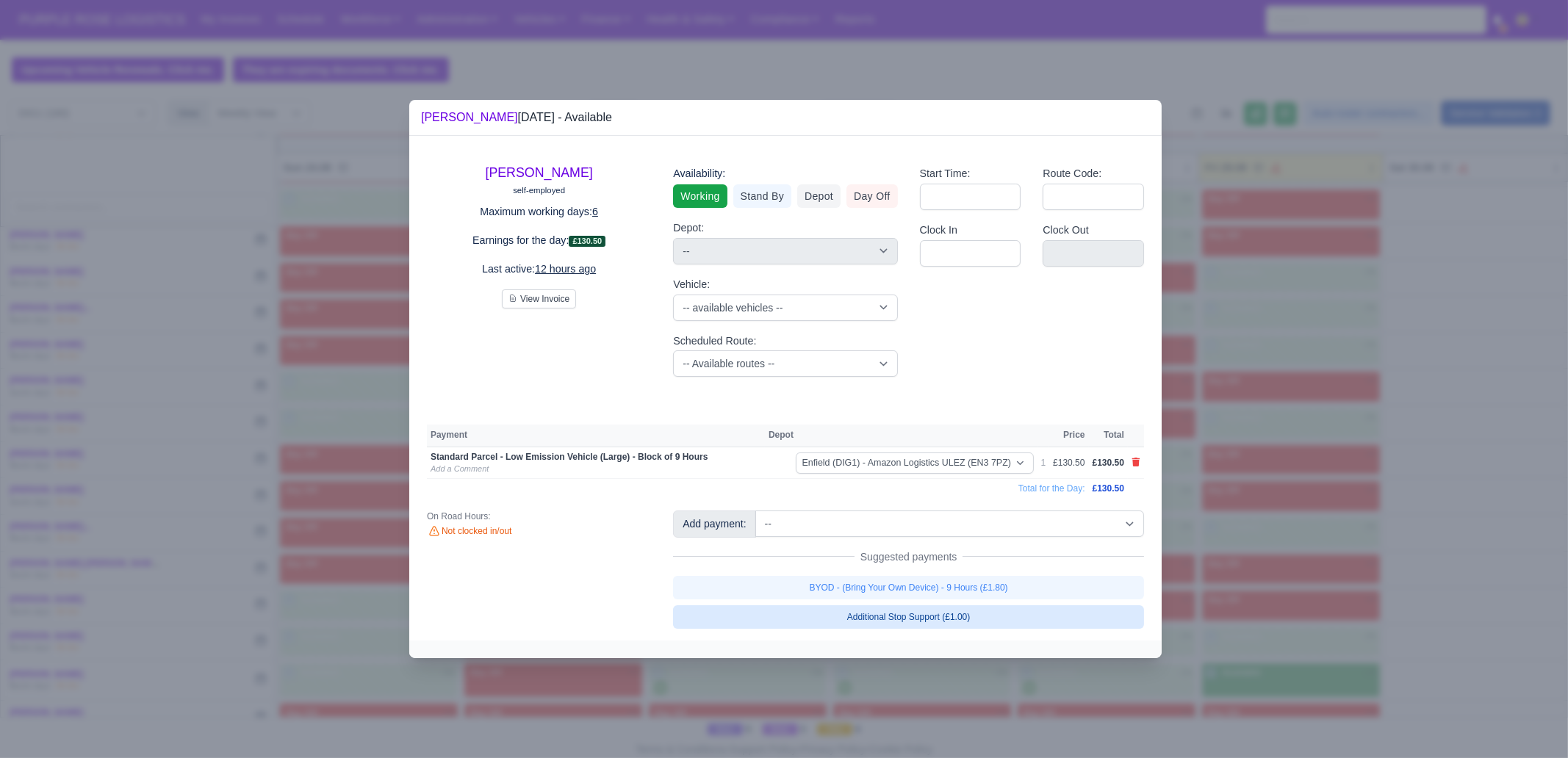
select select "1"
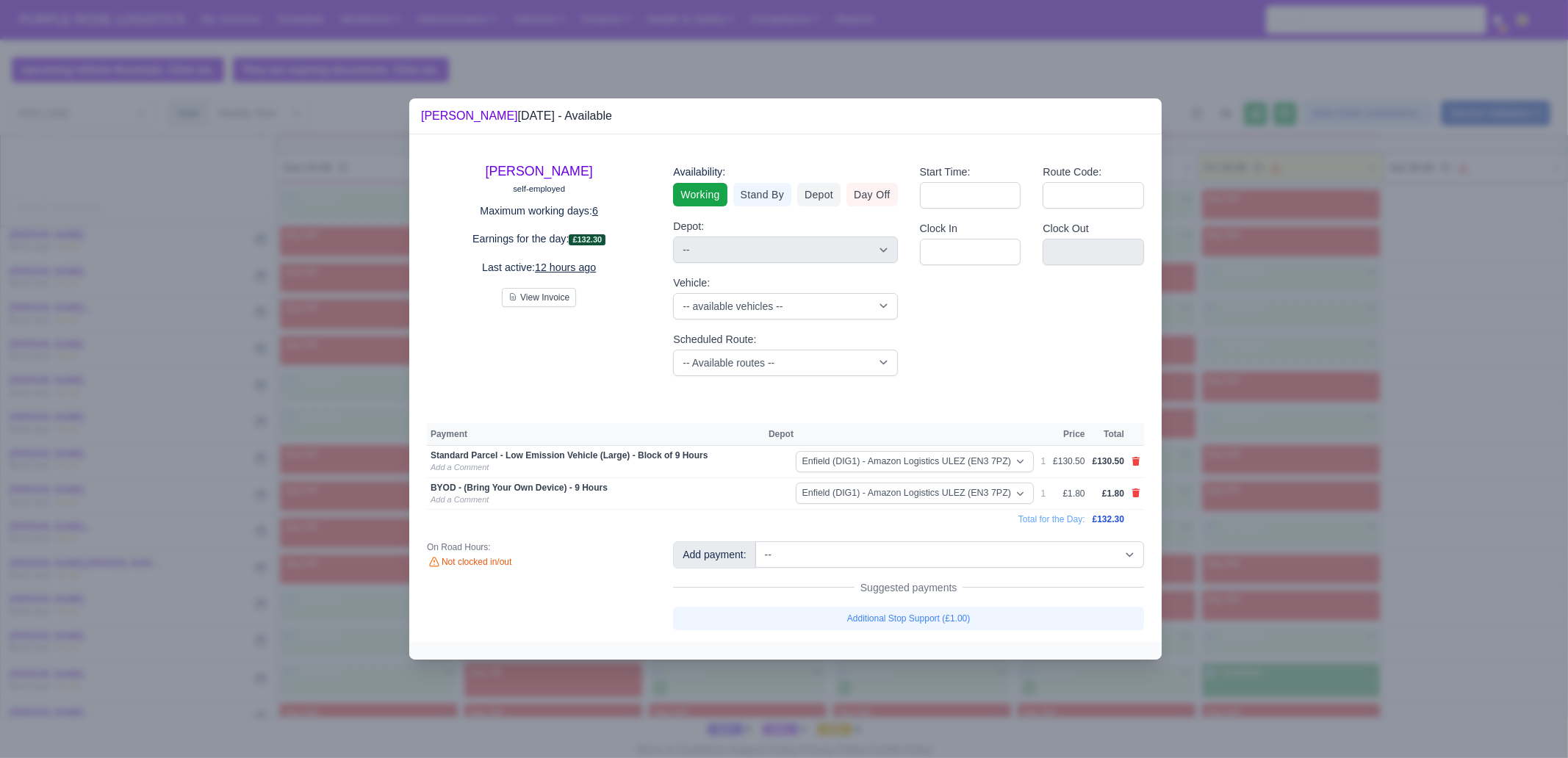
click at [1242, 576] on div at bounding box center [784, 379] width 1568 height 758
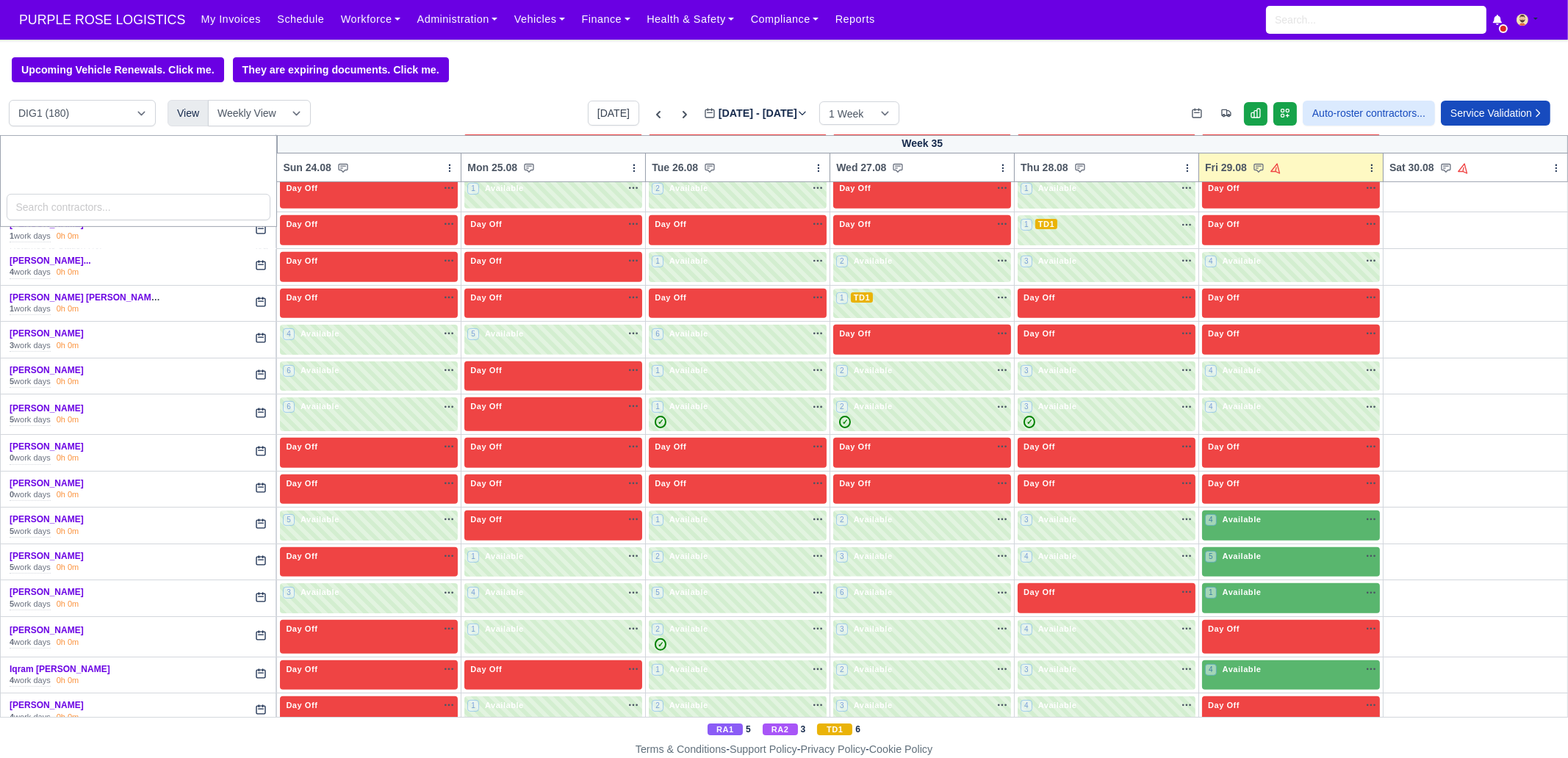
scroll to position [1193, 0]
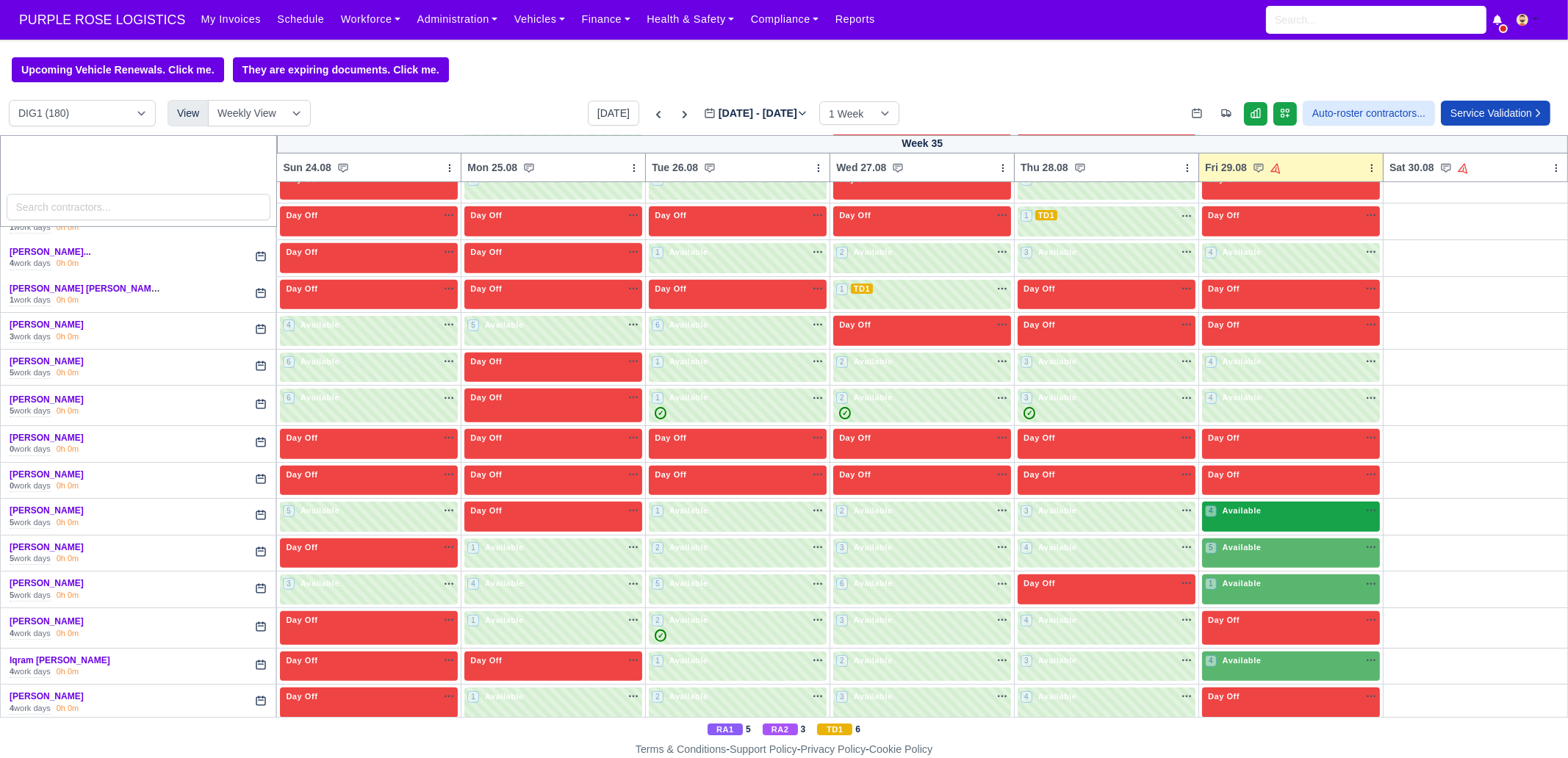
click at [1250, 505] on span "Available" at bounding box center [1243, 510] width 45 height 10
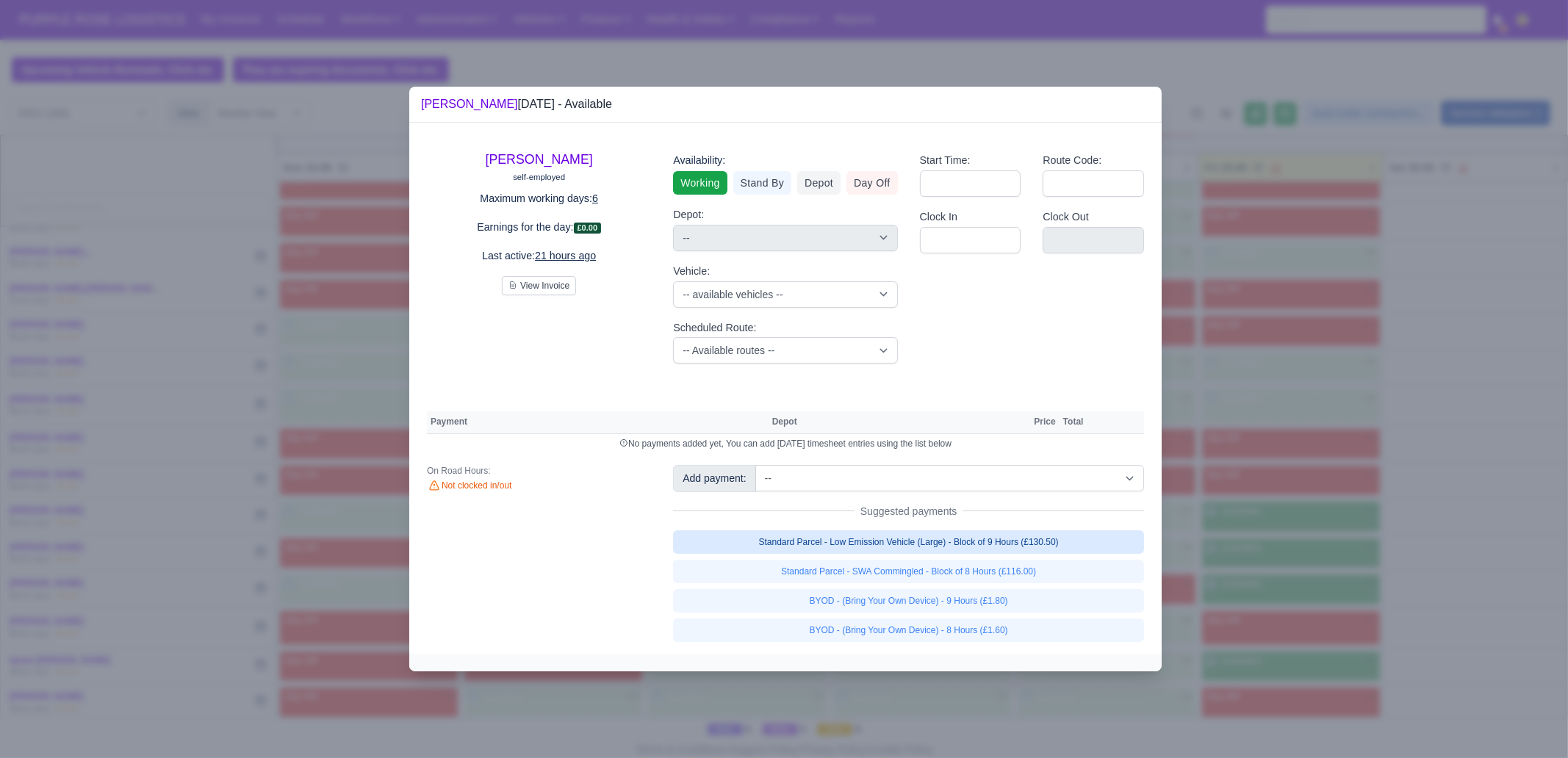
click at [1058, 541] on link "Standard Parcel - Low Emission Vehicle (Large) - Block of 9 Hours (£130.50)" at bounding box center [908, 542] width 471 height 23
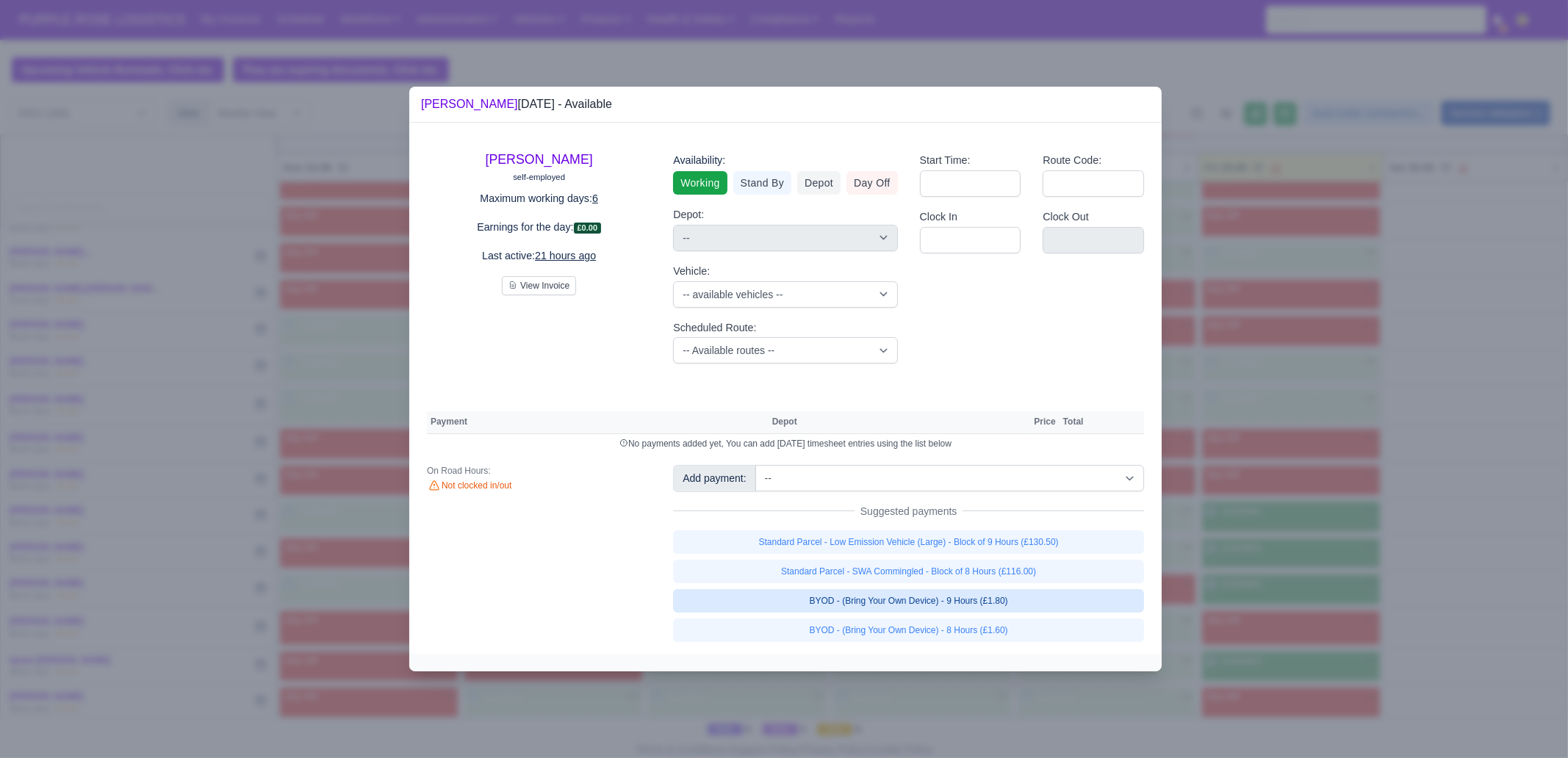
select select "1"
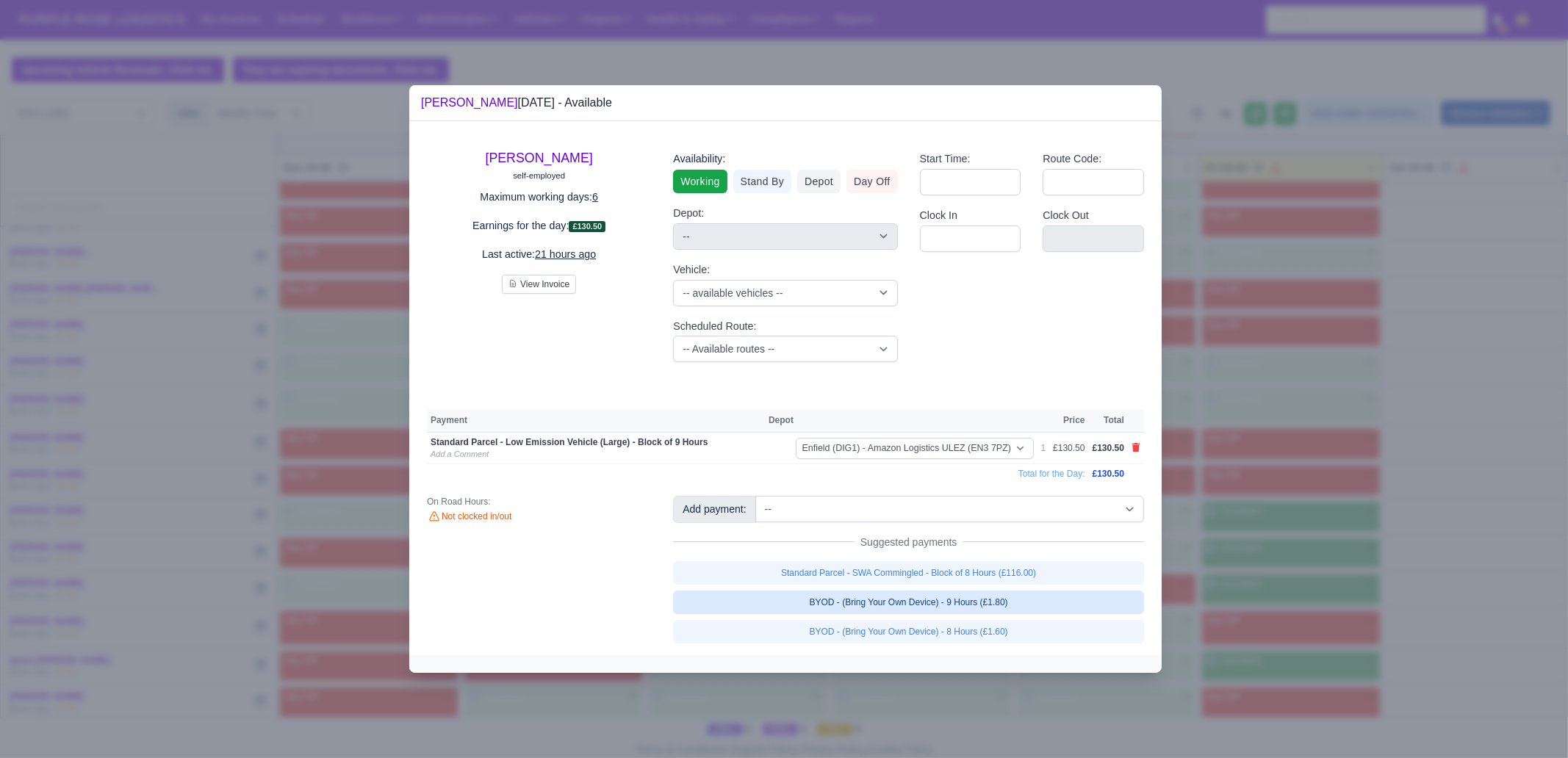
click at [1038, 598] on link "BYOD - (Bring Your Own Device) - 9 Hours (£1.80)" at bounding box center [908, 602] width 471 height 23
select select "1"
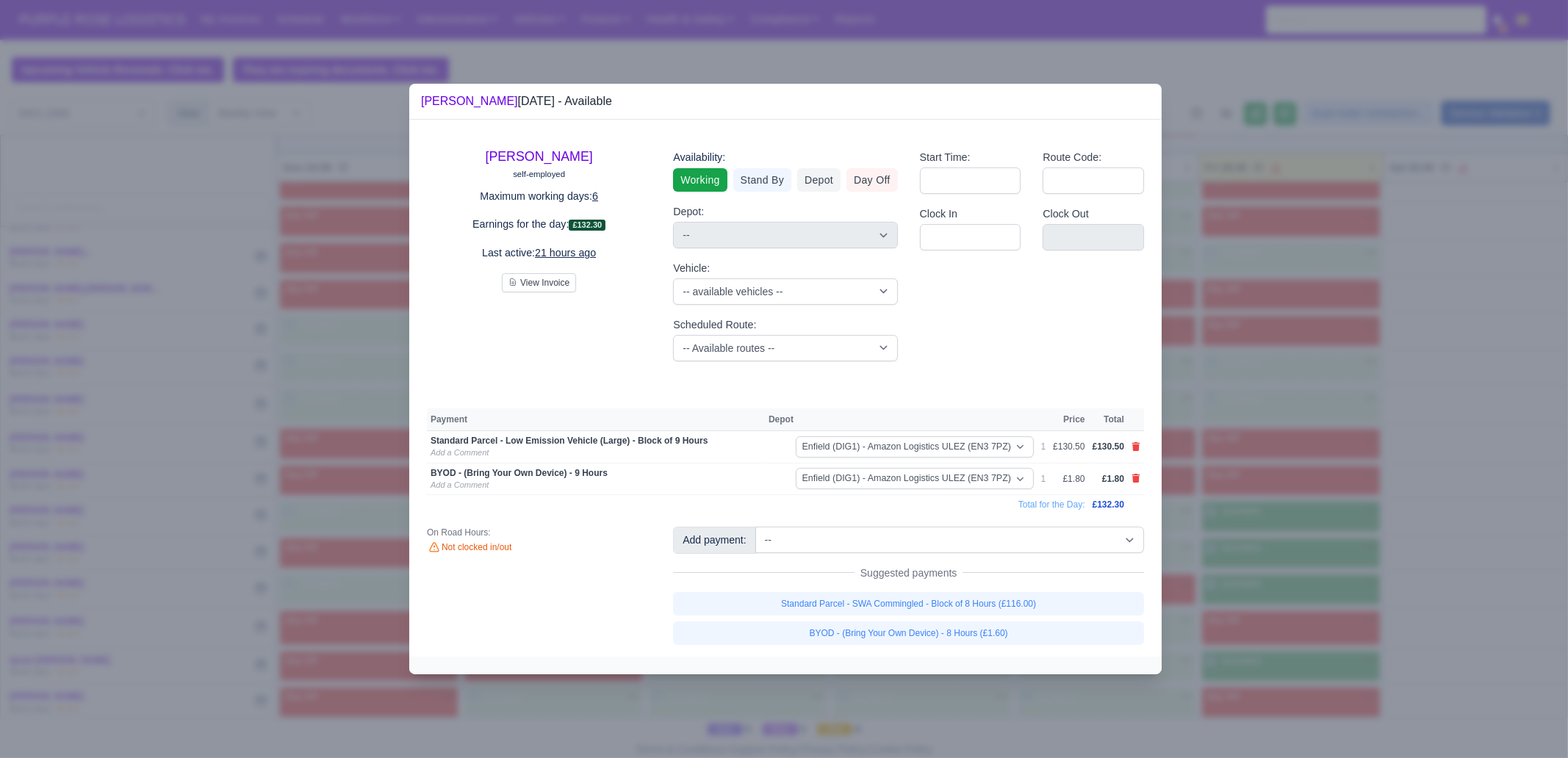
click at [1274, 572] on div at bounding box center [784, 379] width 1568 height 758
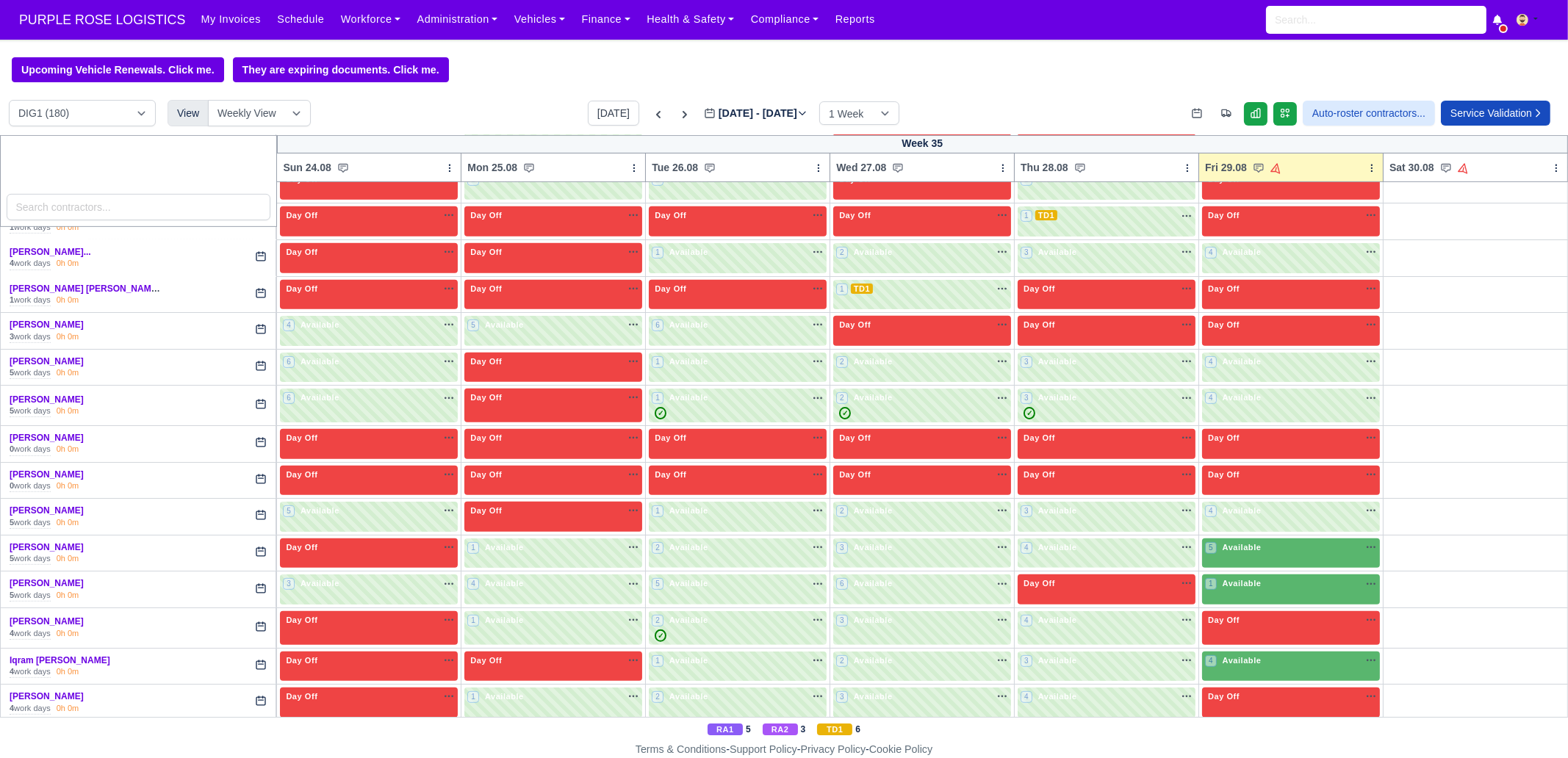
click at [1265, 547] on div "5 Available" at bounding box center [1291, 553] width 178 height 30
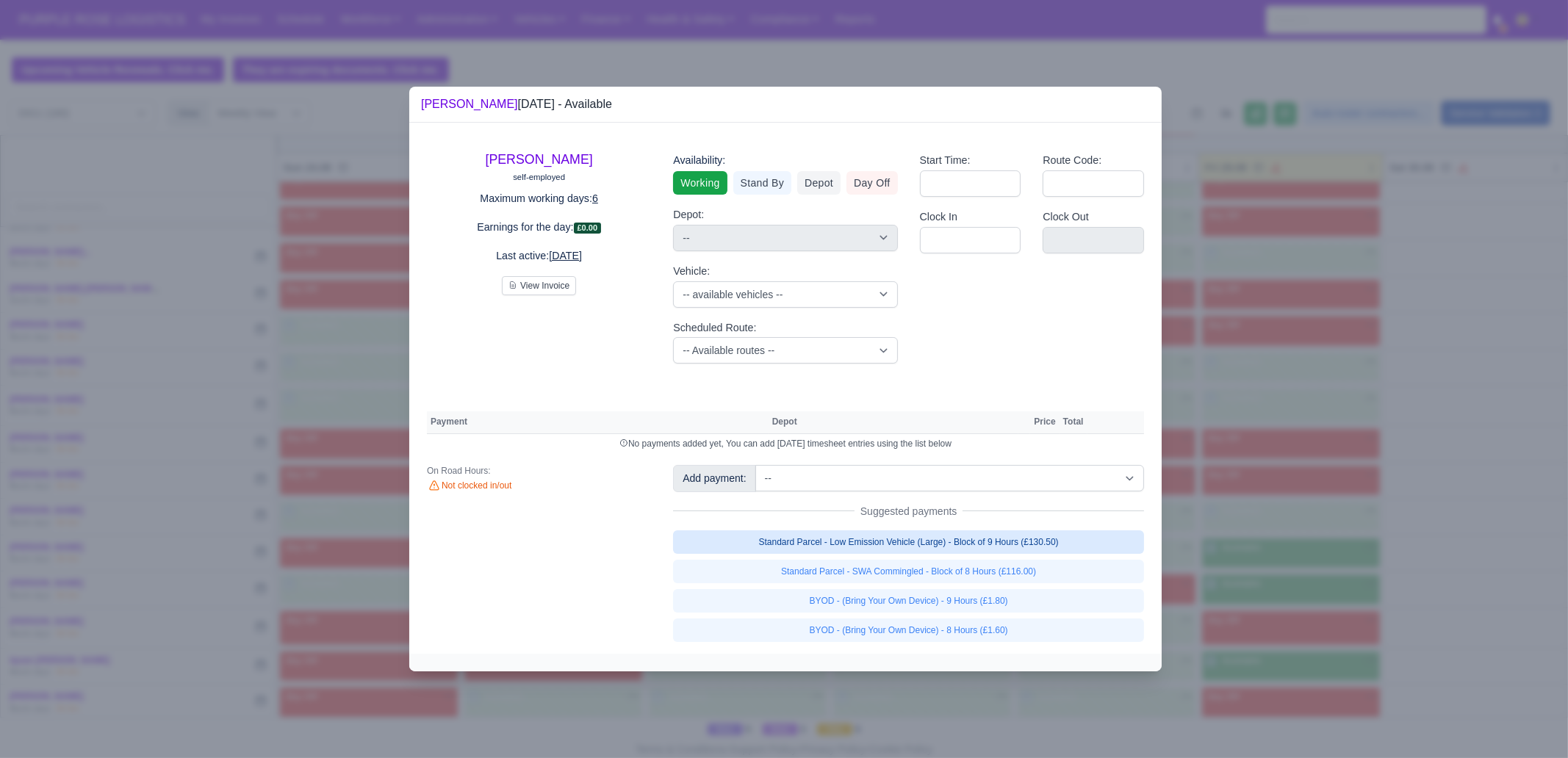
click at [1042, 542] on link "Standard Parcel - Low Emission Vehicle (Large) - Block of 9 Hours (£130.50)" at bounding box center [908, 542] width 471 height 23
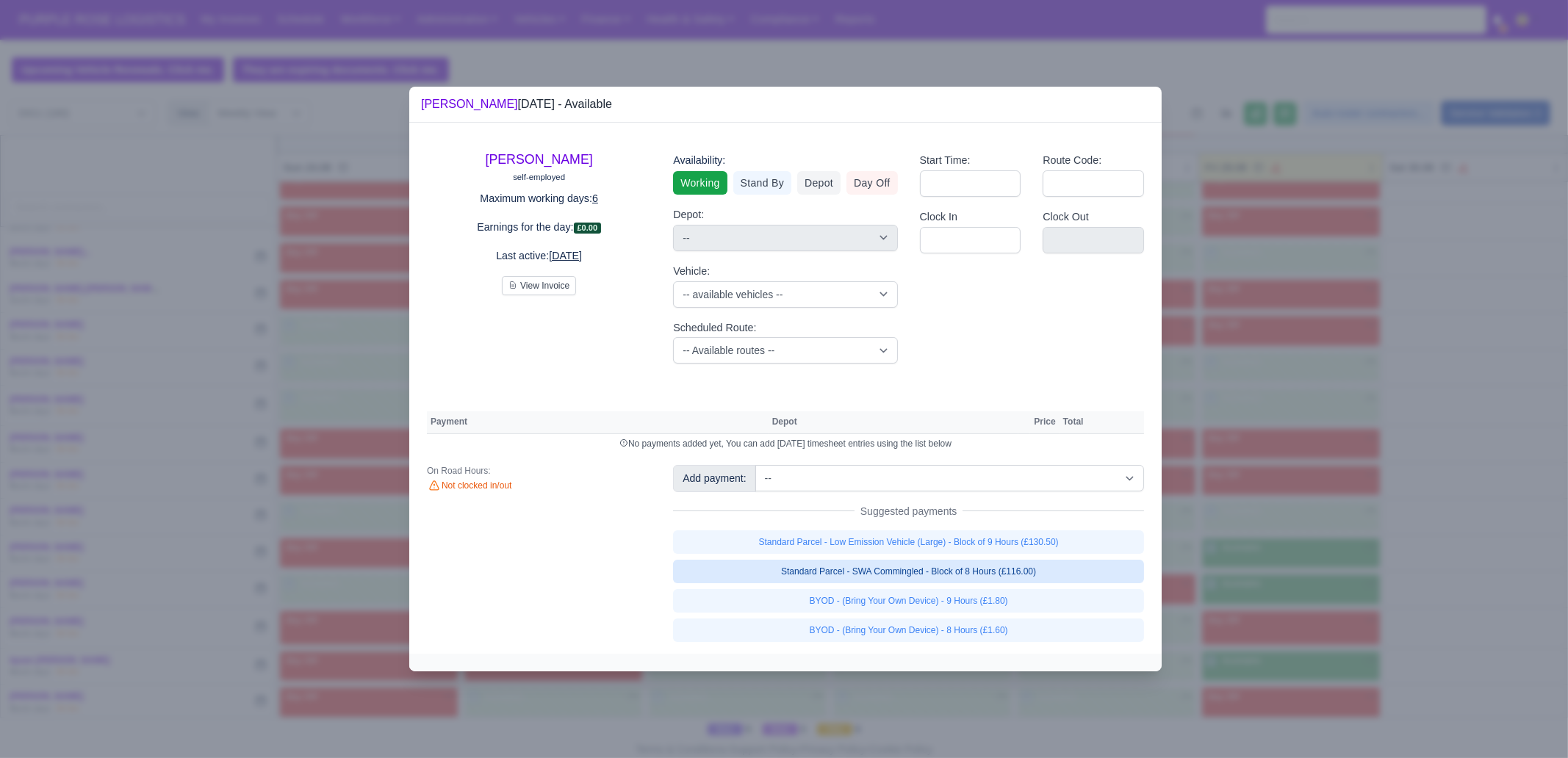
select select "1"
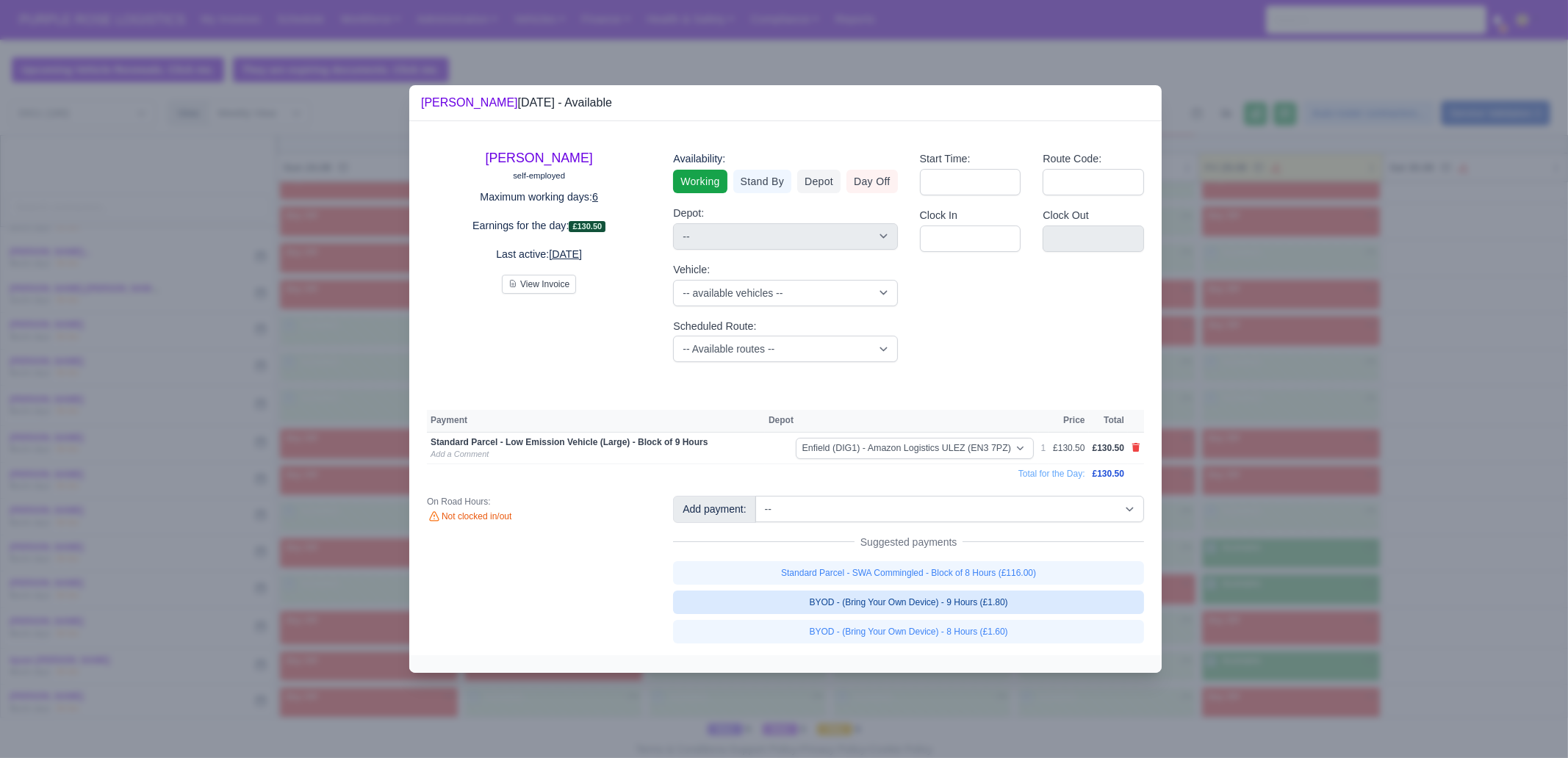
click at [1035, 591] on link "BYOD - (Bring Your Own Device) - 9 Hours (£1.80)" at bounding box center [908, 602] width 471 height 23
select select "1"
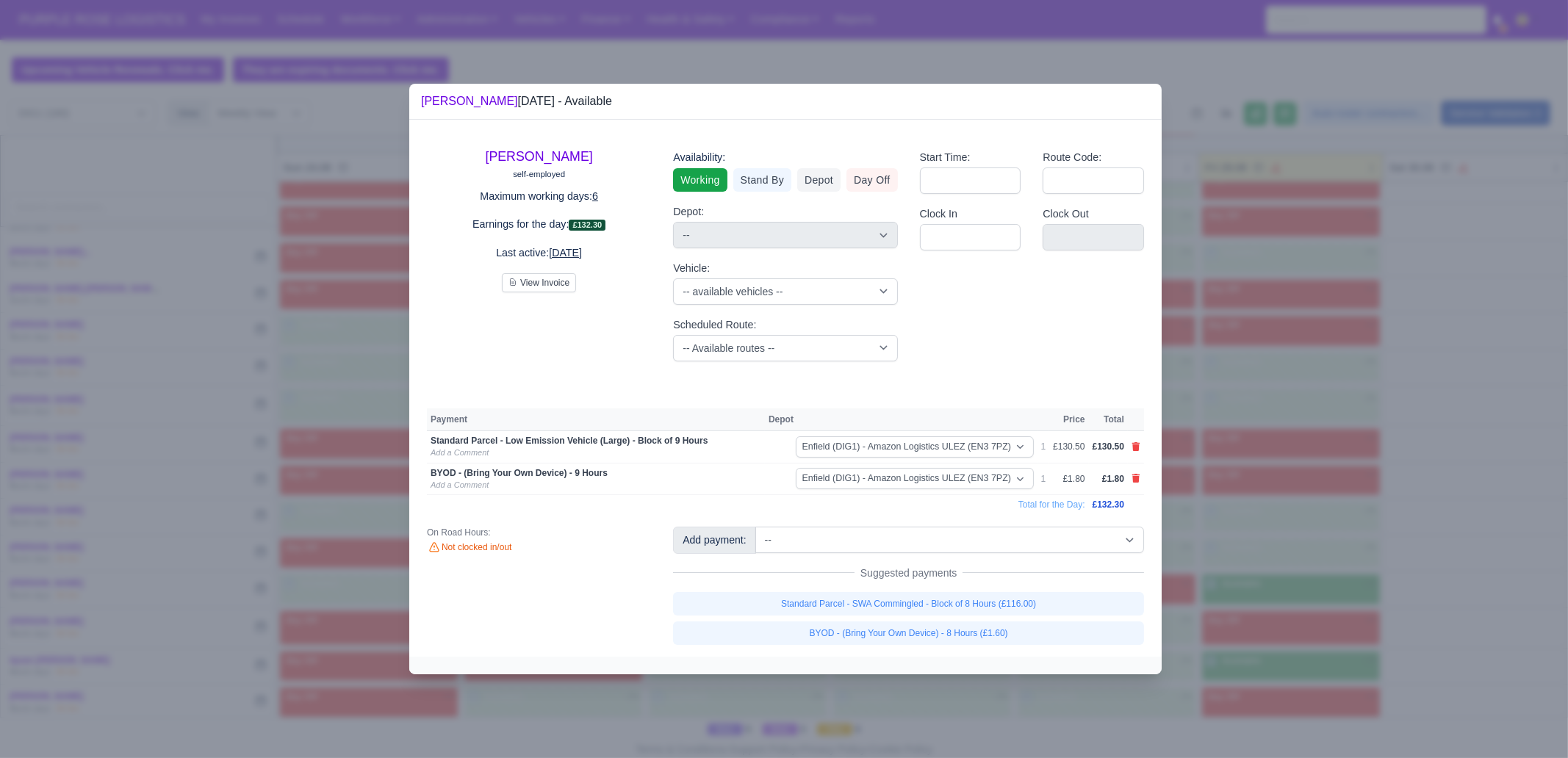
click at [1278, 570] on div at bounding box center [784, 379] width 1568 height 758
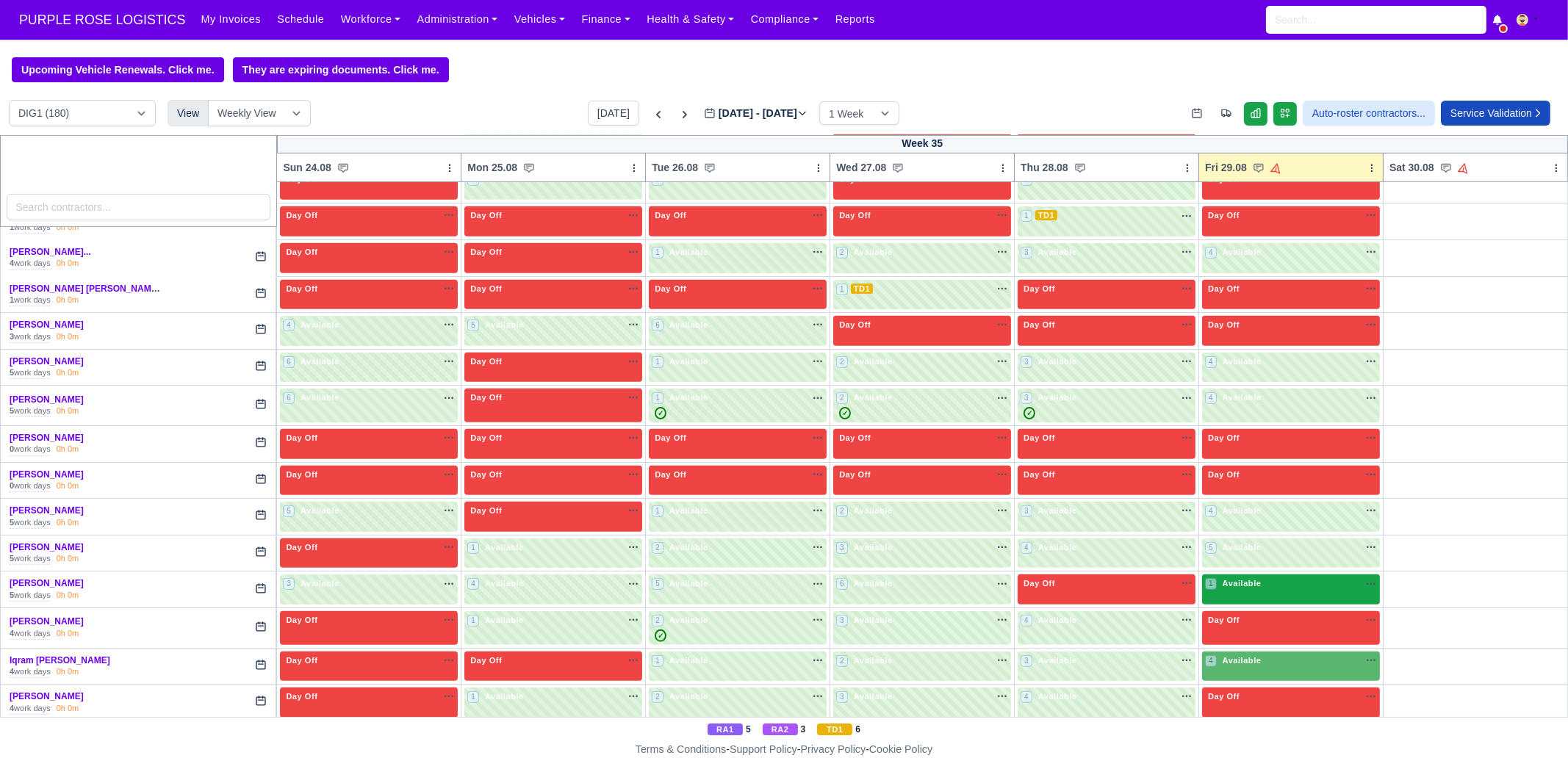
click at [1280, 580] on div "1 Available na" at bounding box center [1291, 584] width 172 height 12
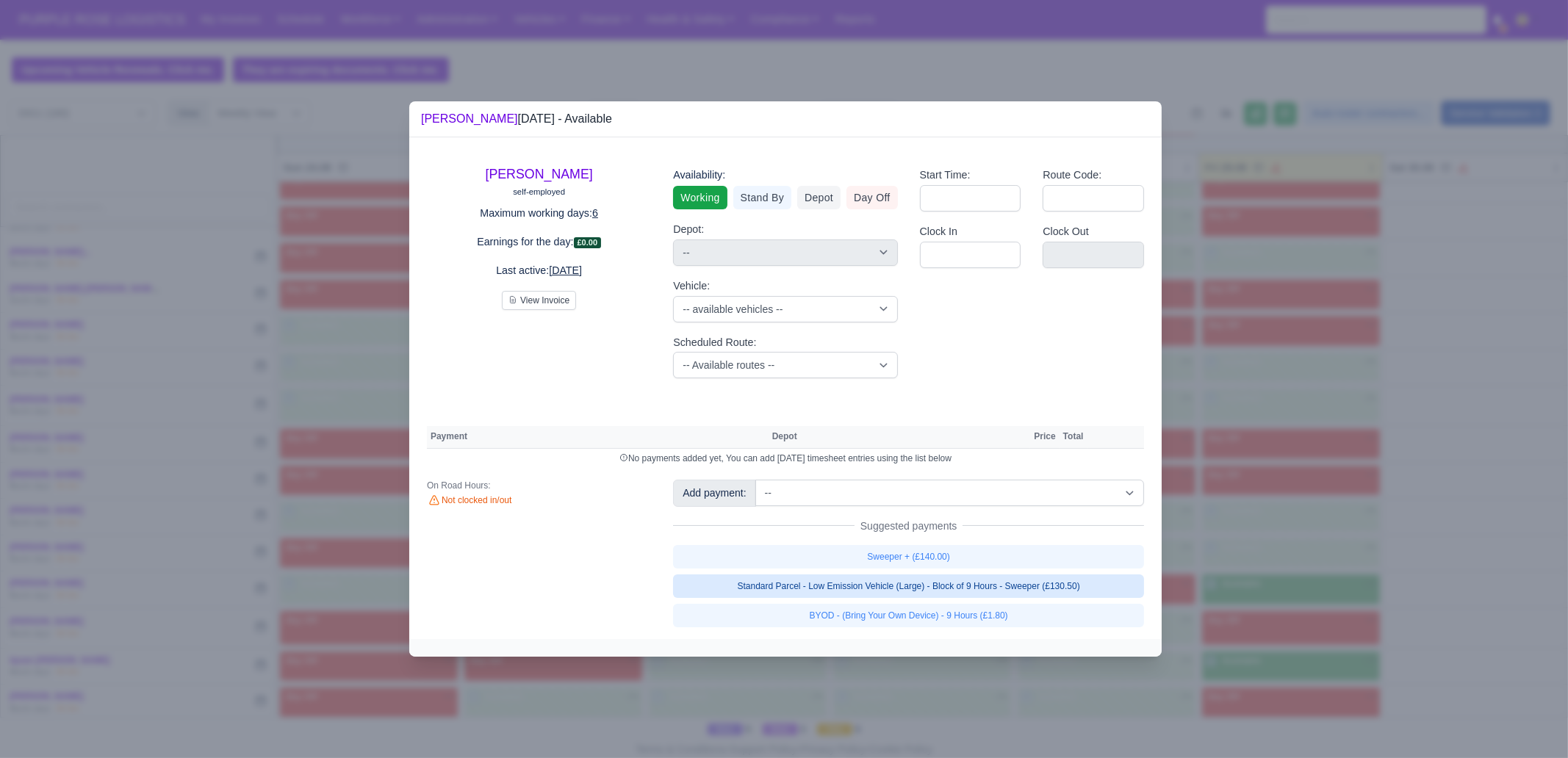
click at [1064, 578] on link "Standard Parcel - Low Emission Vehicle (Large) - Block of 9 Hours - Sweeper (£1…" at bounding box center [908, 586] width 471 height 23
select select "1"
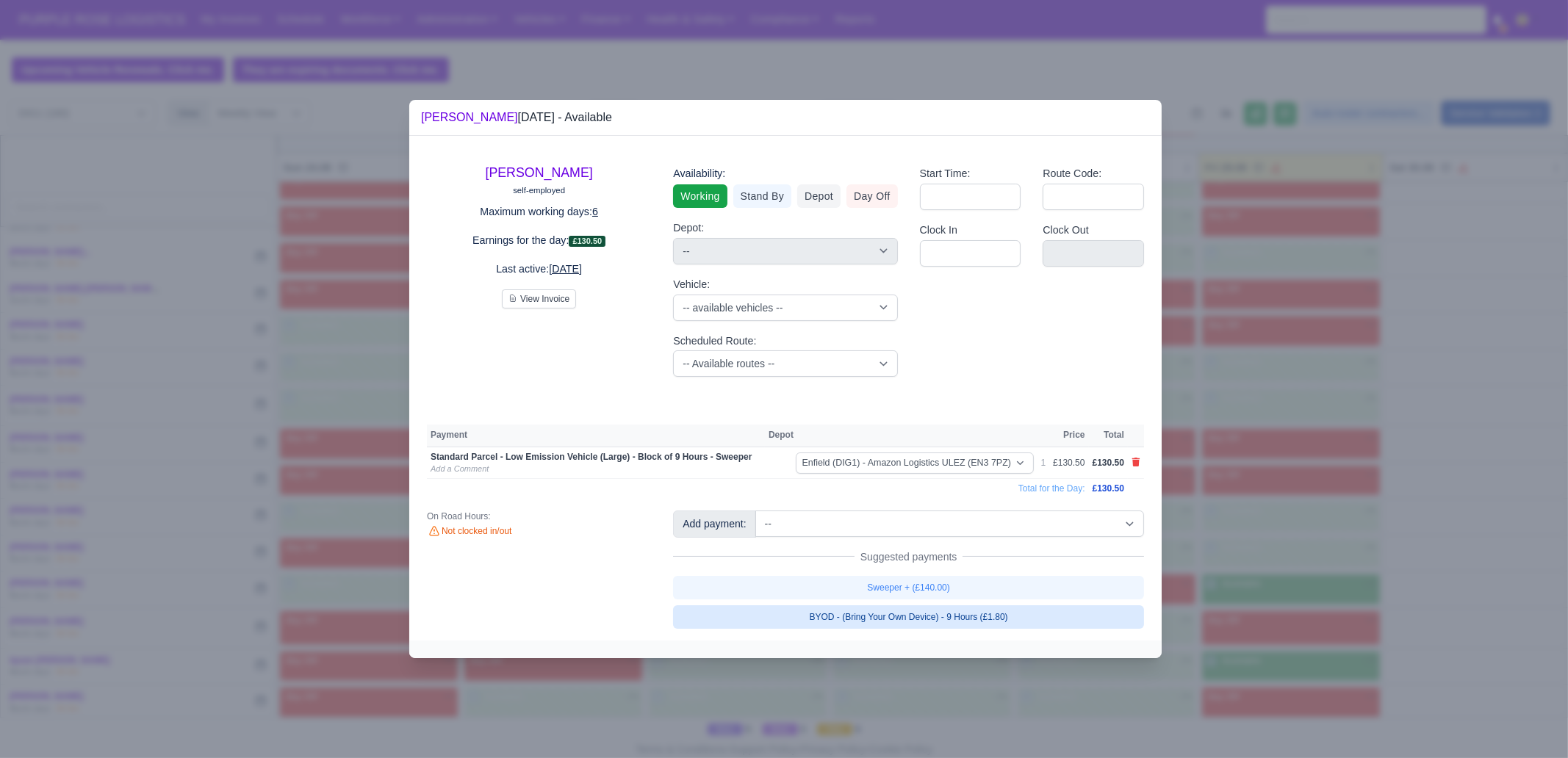
click at [1058, 609] on link "BYOD - (Bring Your Own Device) - 9 Hours (£1.80)" at bounding box center [908, 617] width 471 height 23
select select "1"
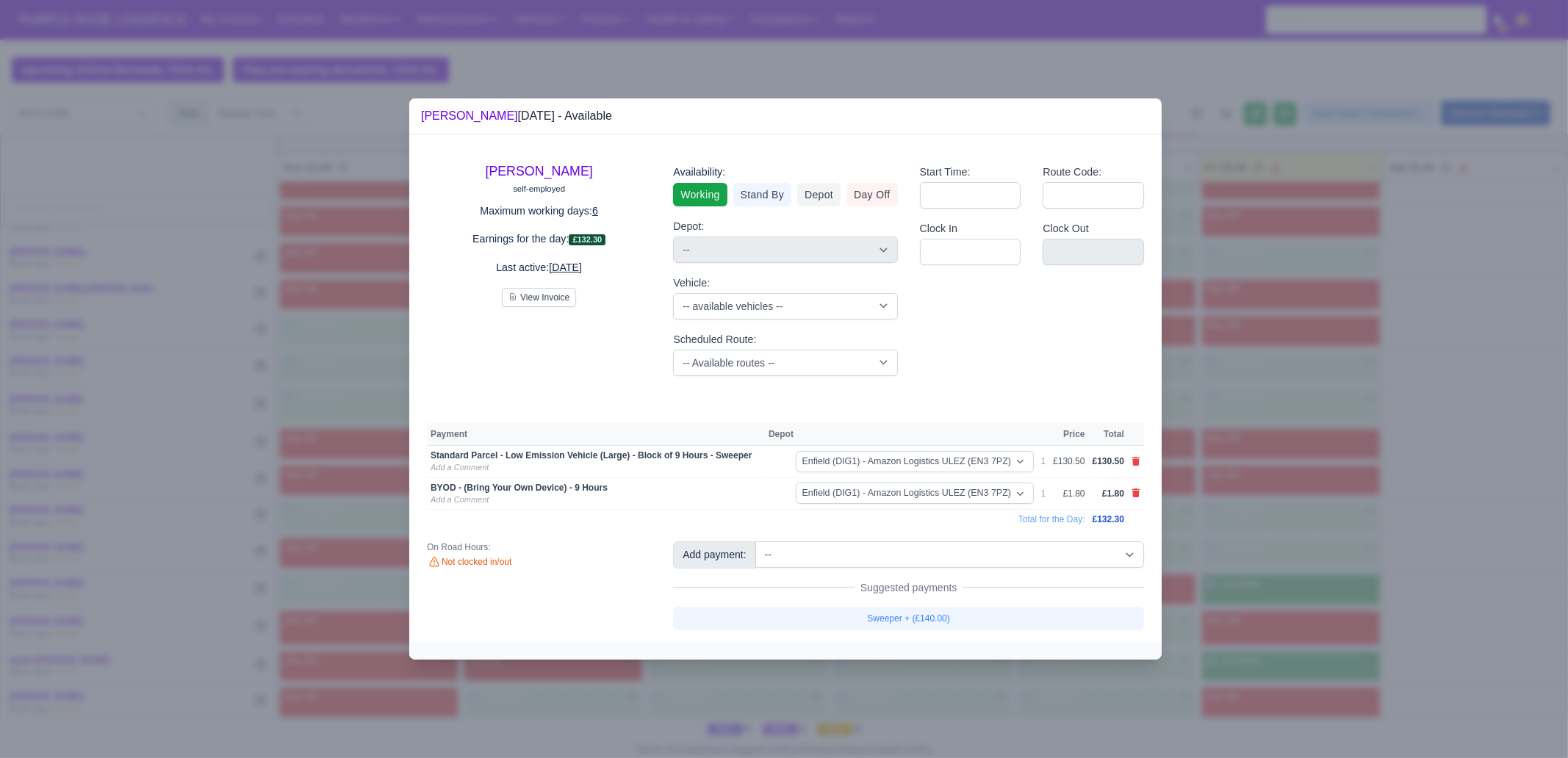
click at [1277, 605] on div at bounding box center [784, 379] width 1568 height 758
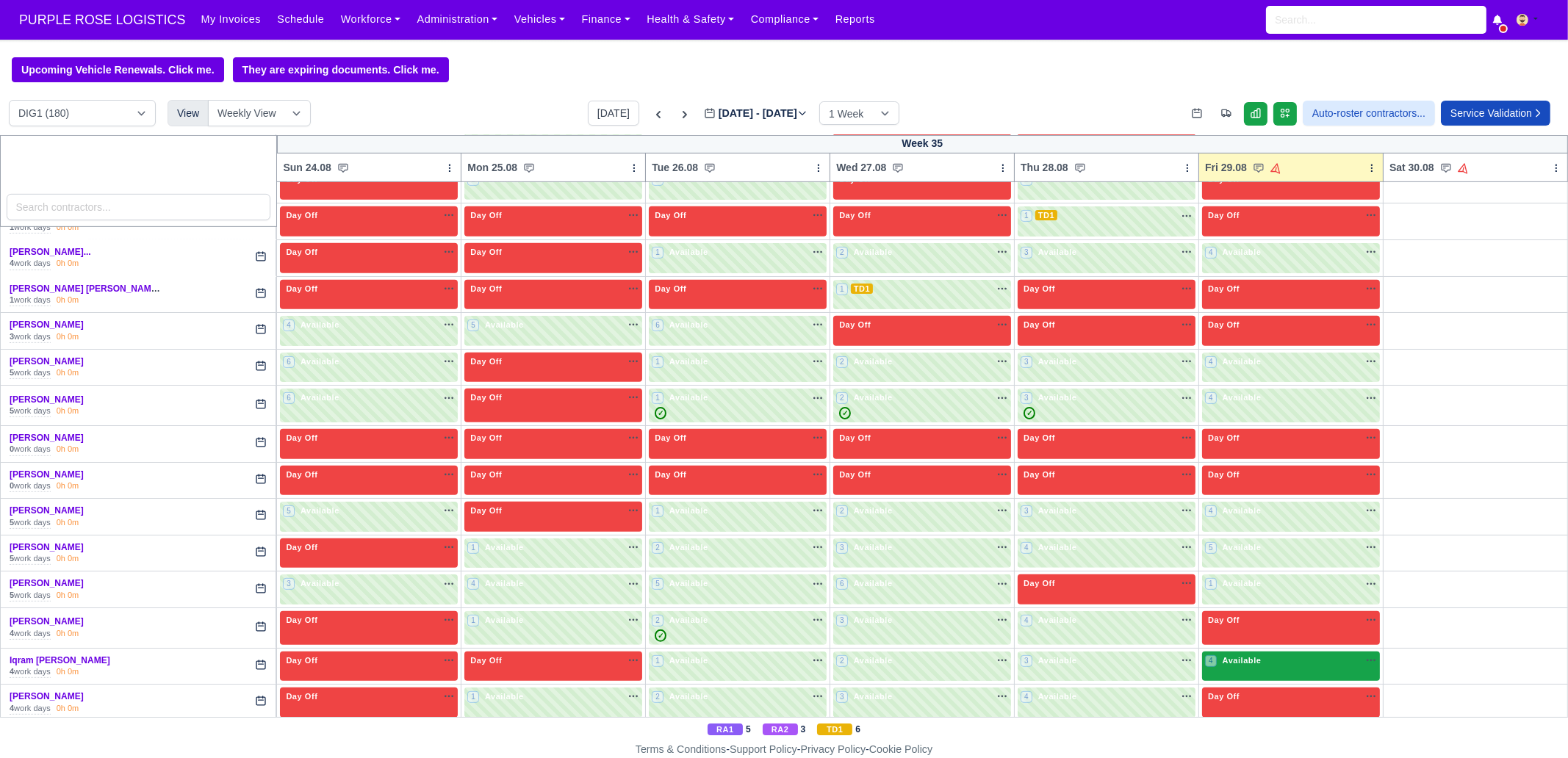
click at [1258, 654] on div "4 Available na" at bounding box center [1291, 661] width 172 height 12
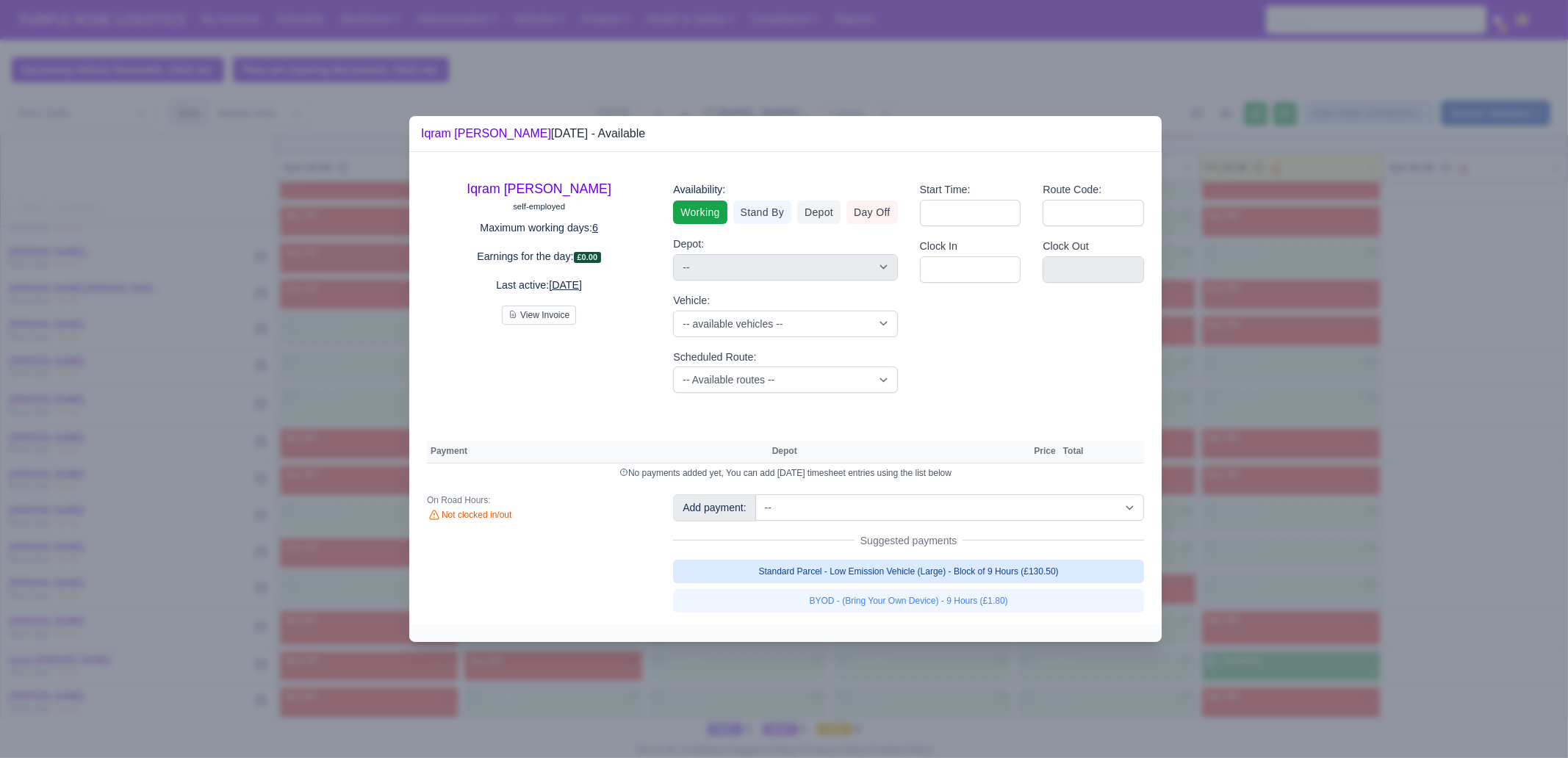
click at [1053, 577] on link "Standard Parcel - Low Emission Vehicle (Large) - Block of 9 Hours (£130.50)" at bounding box center [908, 571] width 471 height 23
select select "1"
click at [1047, 583] on link "Standard Parcel - Low Emission Vehicle (Large) - Block of 9 Hours (£130.50)" at bounding box center [908, 571] width 471 height 23
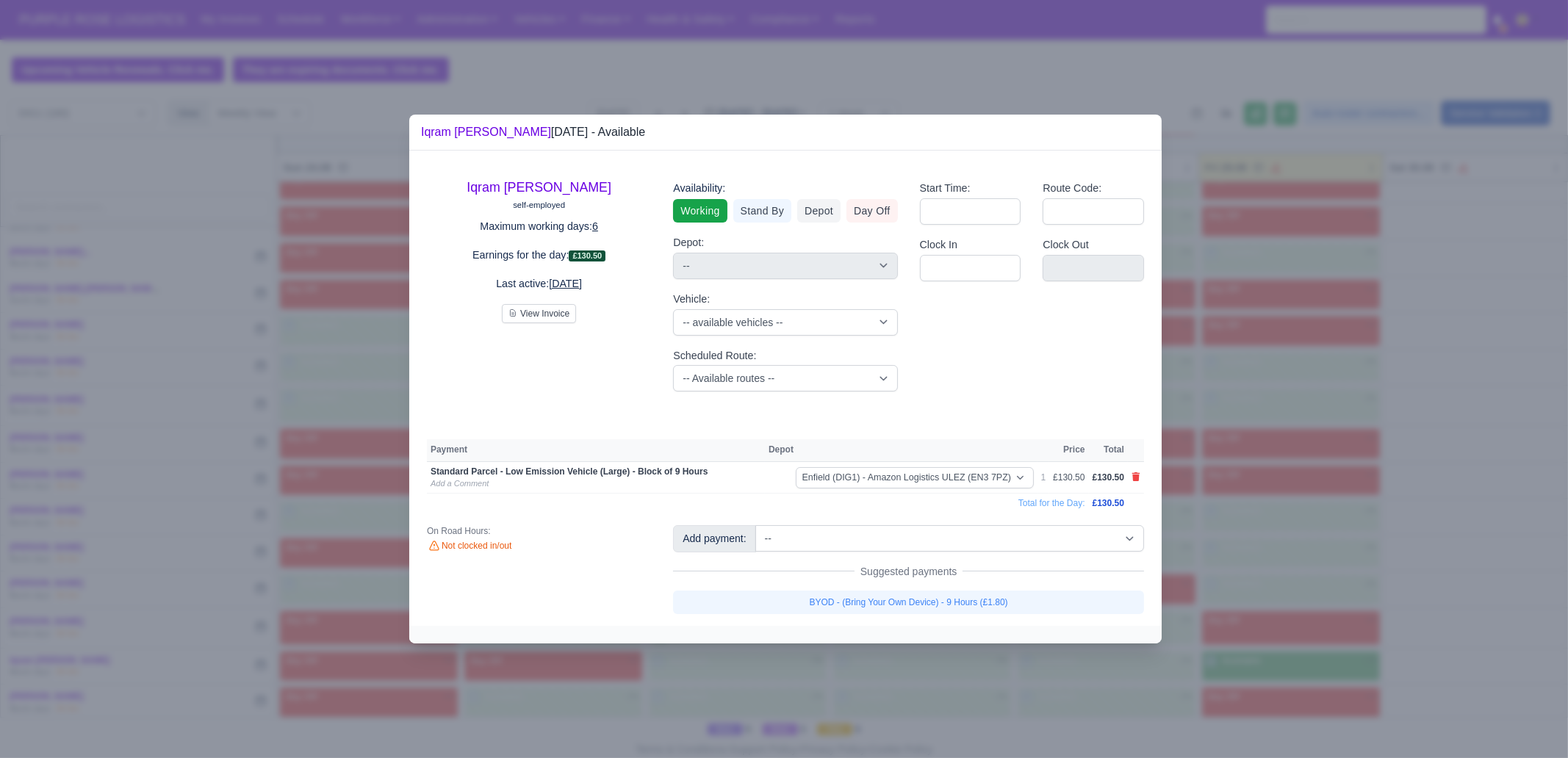
select select "1"
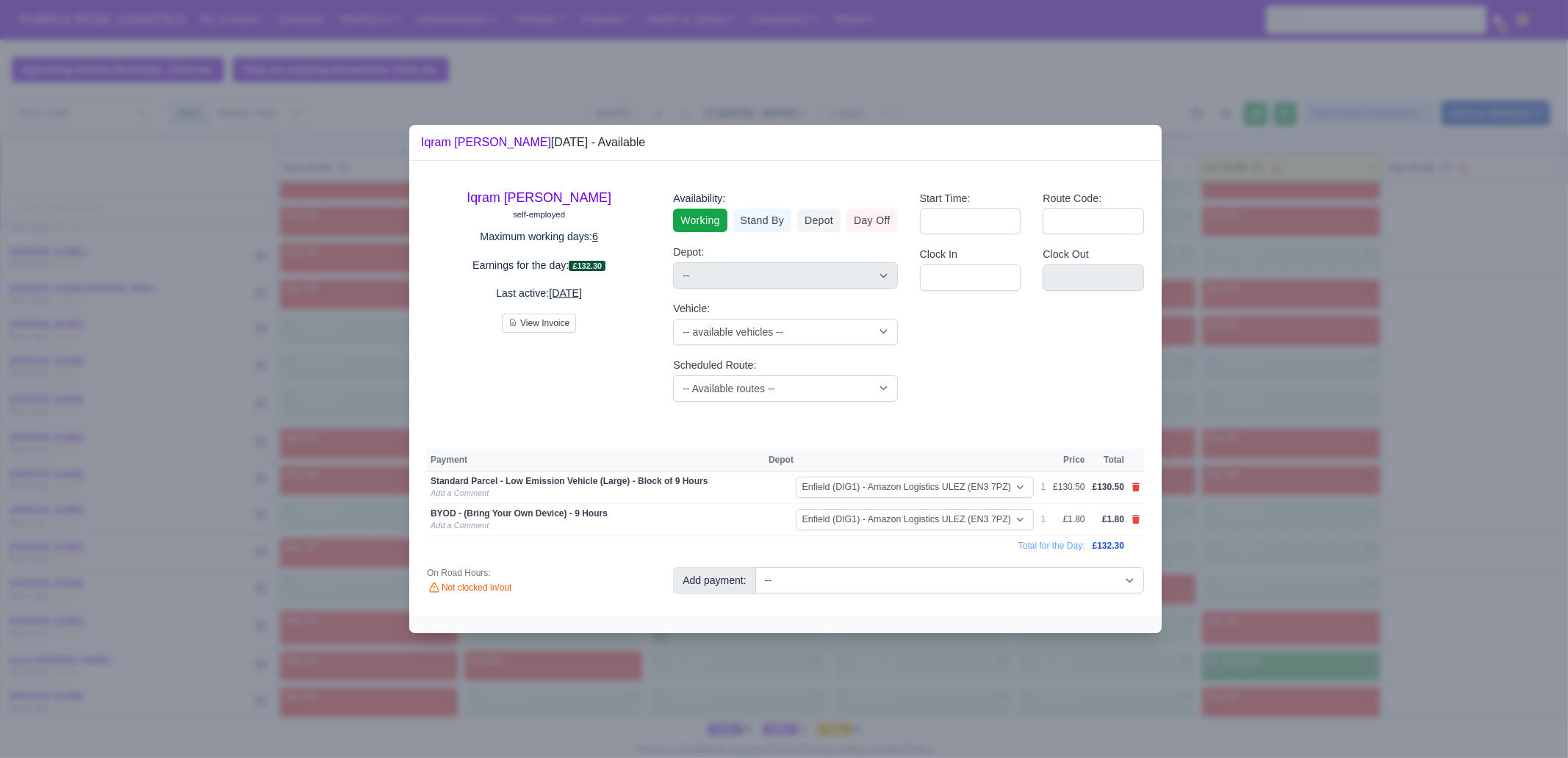
click at [1292, 607] on div at bounding box center [784, 379] width 1568 height 758
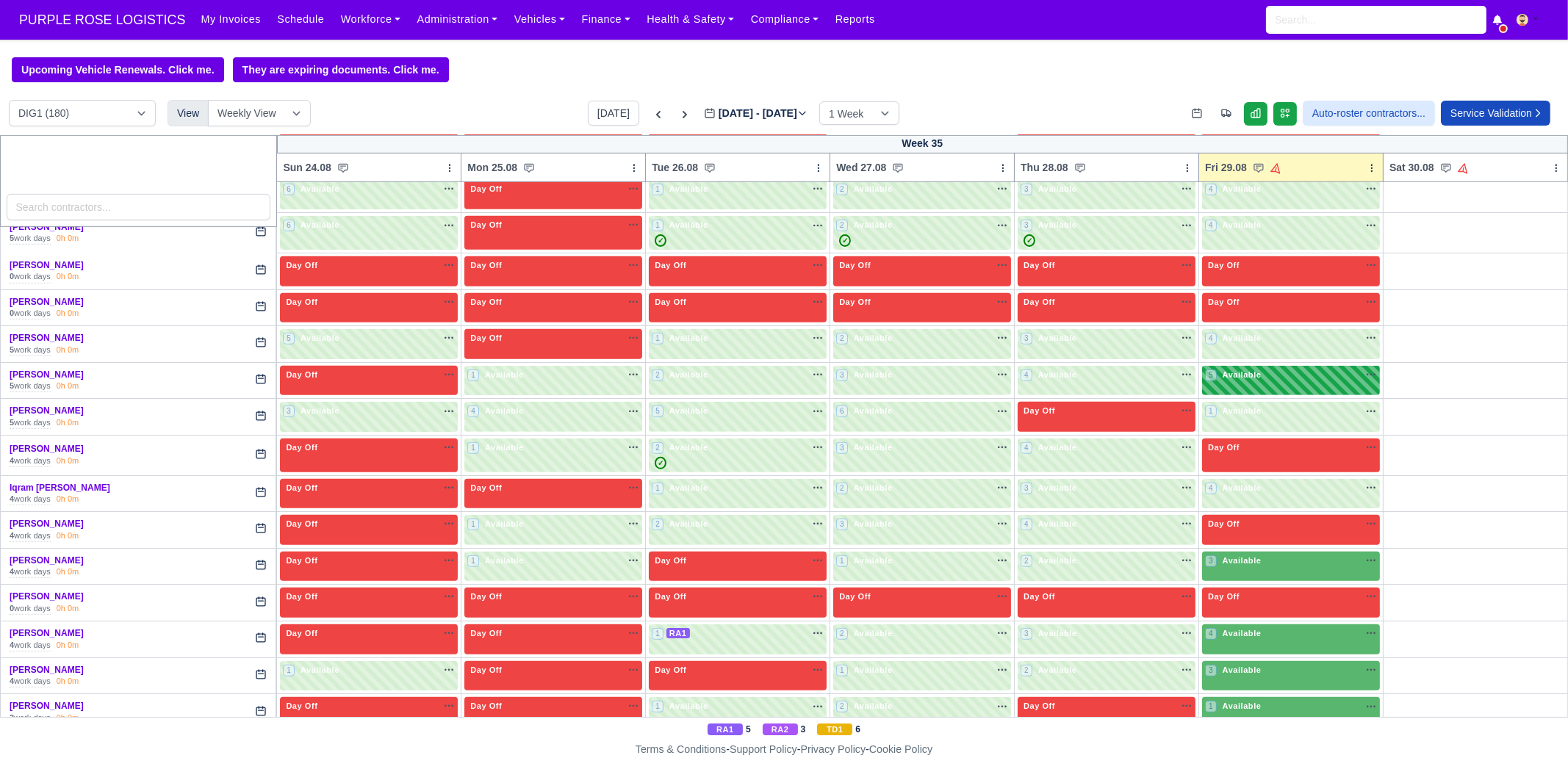
scroll to position [1377, 0]
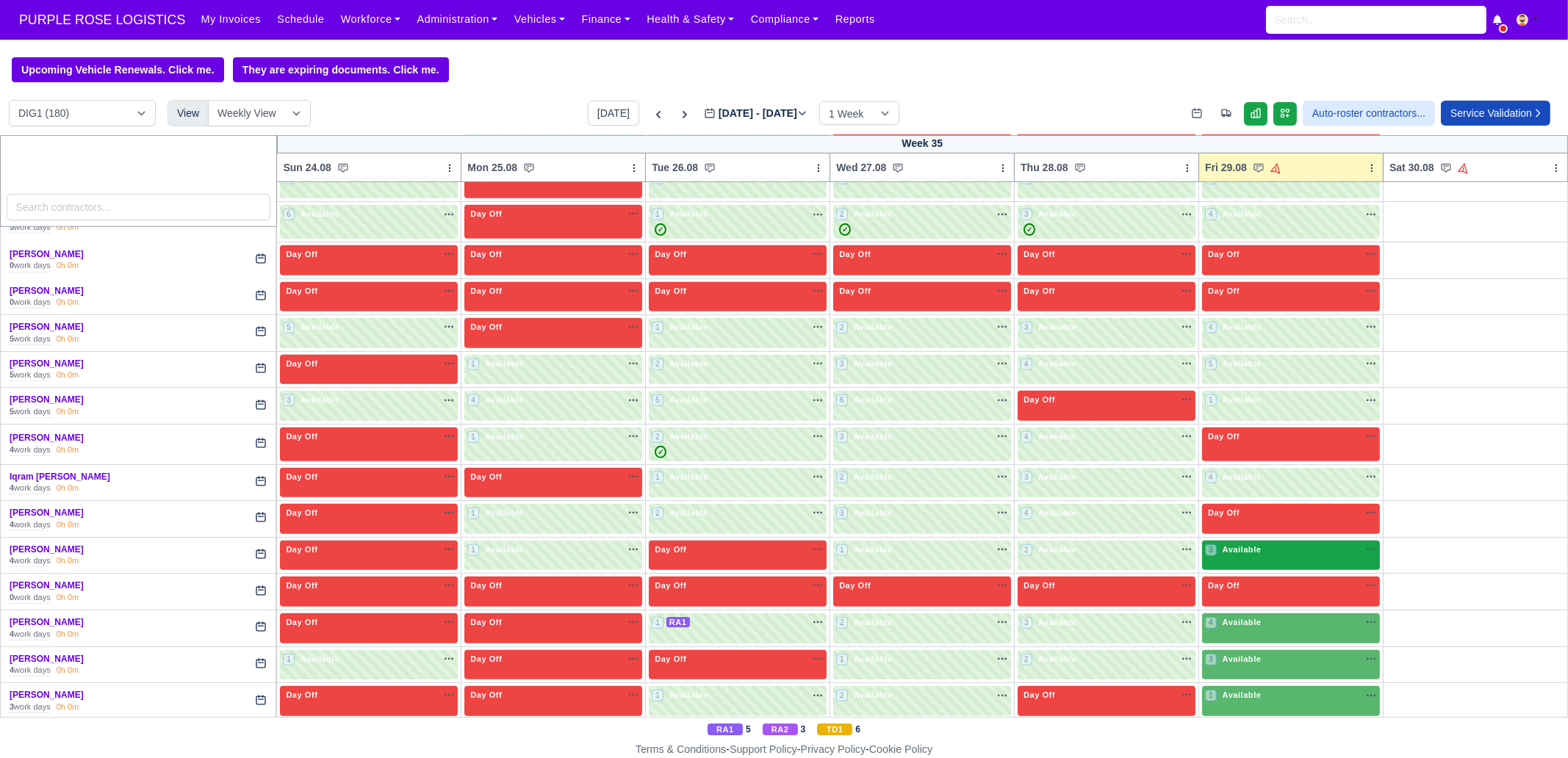
click at [1272, 543] on div "3 Available na" at bounding box center [1291, 549] width 172 height 12
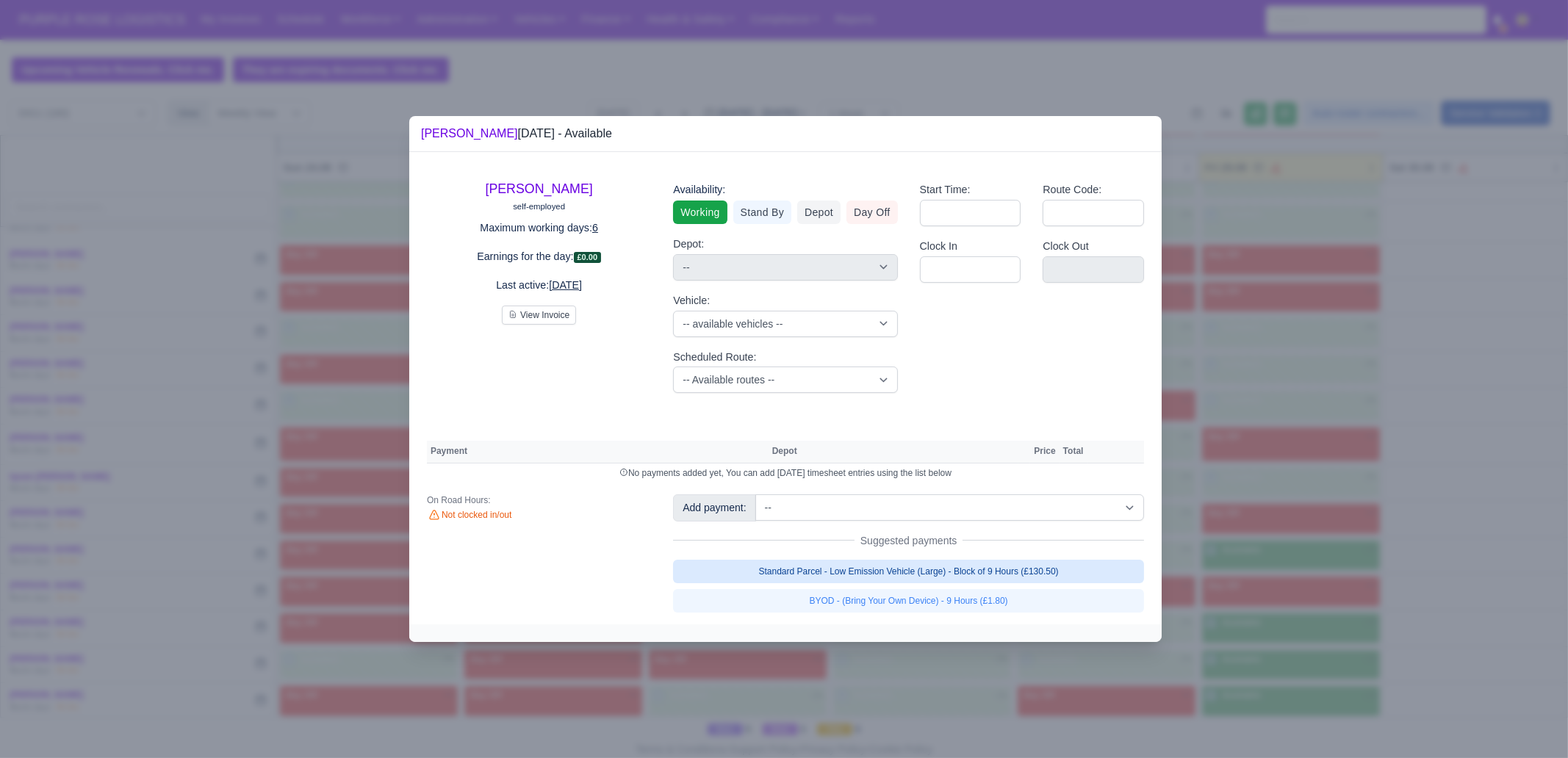
click at [1077, 566] on link "Standard Parcel - Low Emission Vehicle (Large) - Block of 9 Hours (£130.50)" at bounding box center [908, 571] width 471 height 23
select select "1"
click at [1049, 583] on link "Standard Parcel - Low Emission Vehicle (Large) - Block of 9 Hours (£130.50)" at bounding box center [908, 571] width 471 height 23
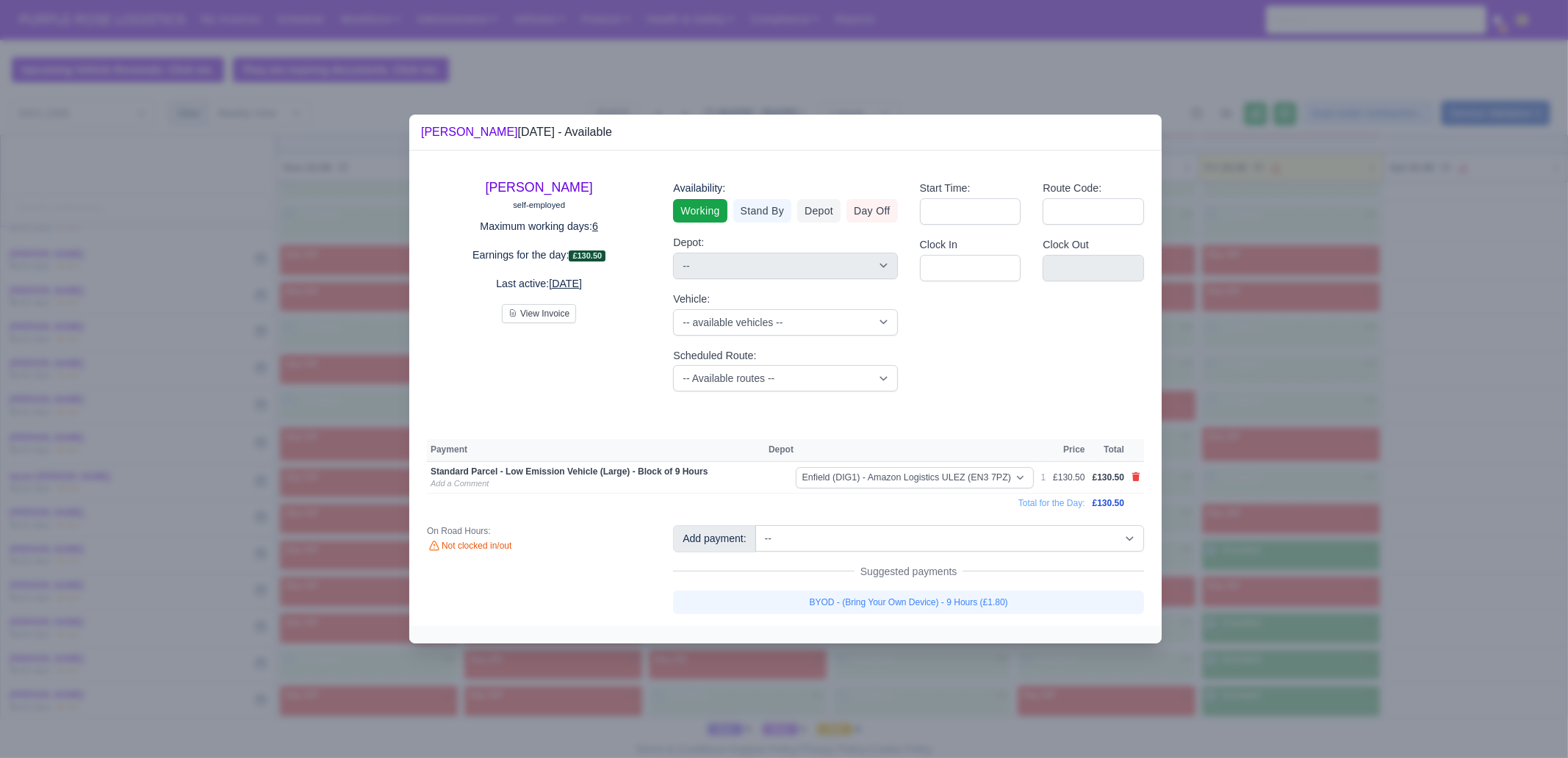
select select "1"
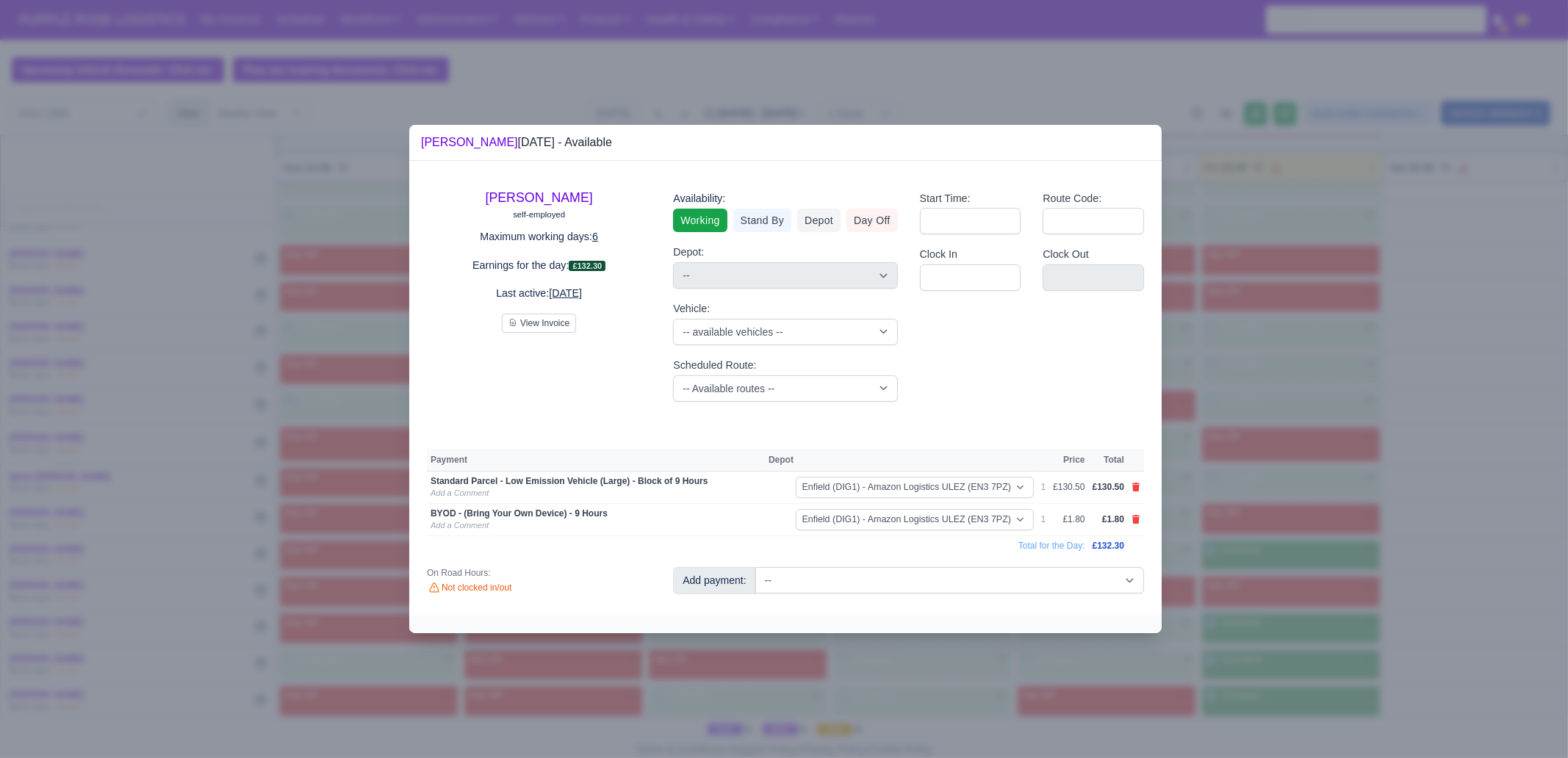
click at [1314, 598] on div at bounding box center [784, 379] width 1568 height 758
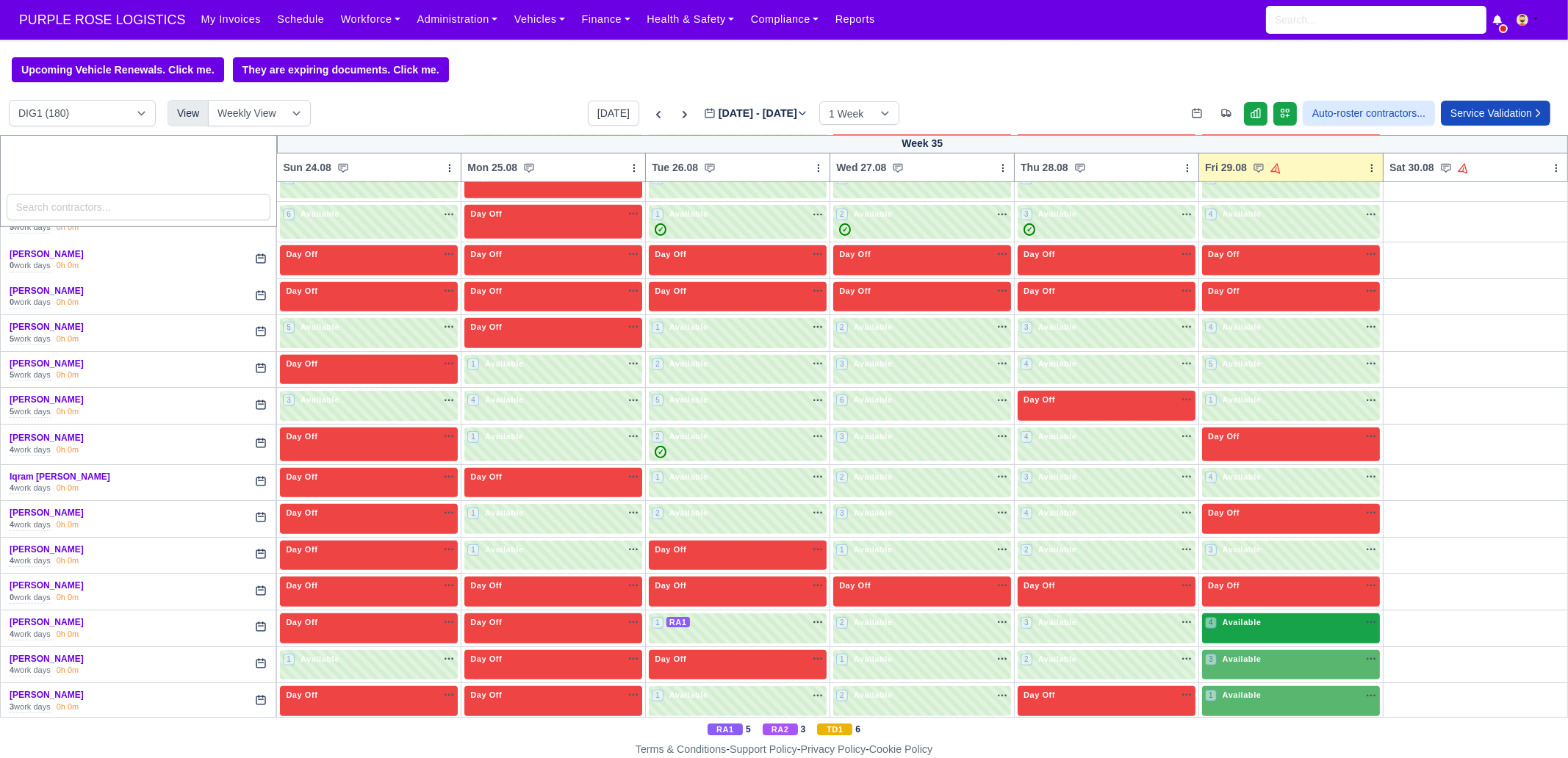
click at [1274, 616] on div "4 Available na" at bounding box center [1291, 623] width 172 height 12
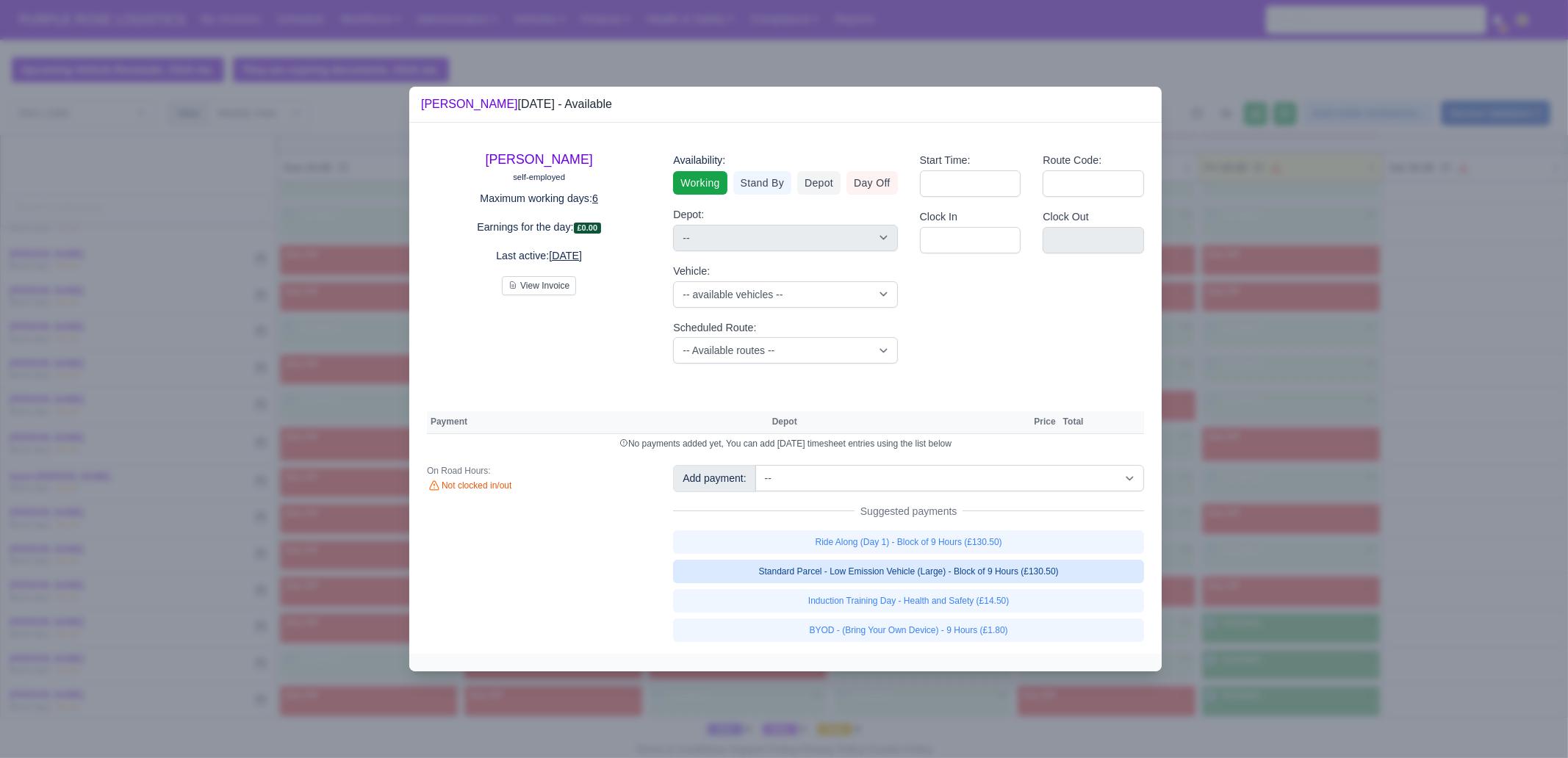
click at [1078, 565] on link "Standard Parcel - Low Emission Vehicle (Large) - Block of 9 Hours (£130.50)" at bounding box center [908, 571] width 471 height 23
select select "1"
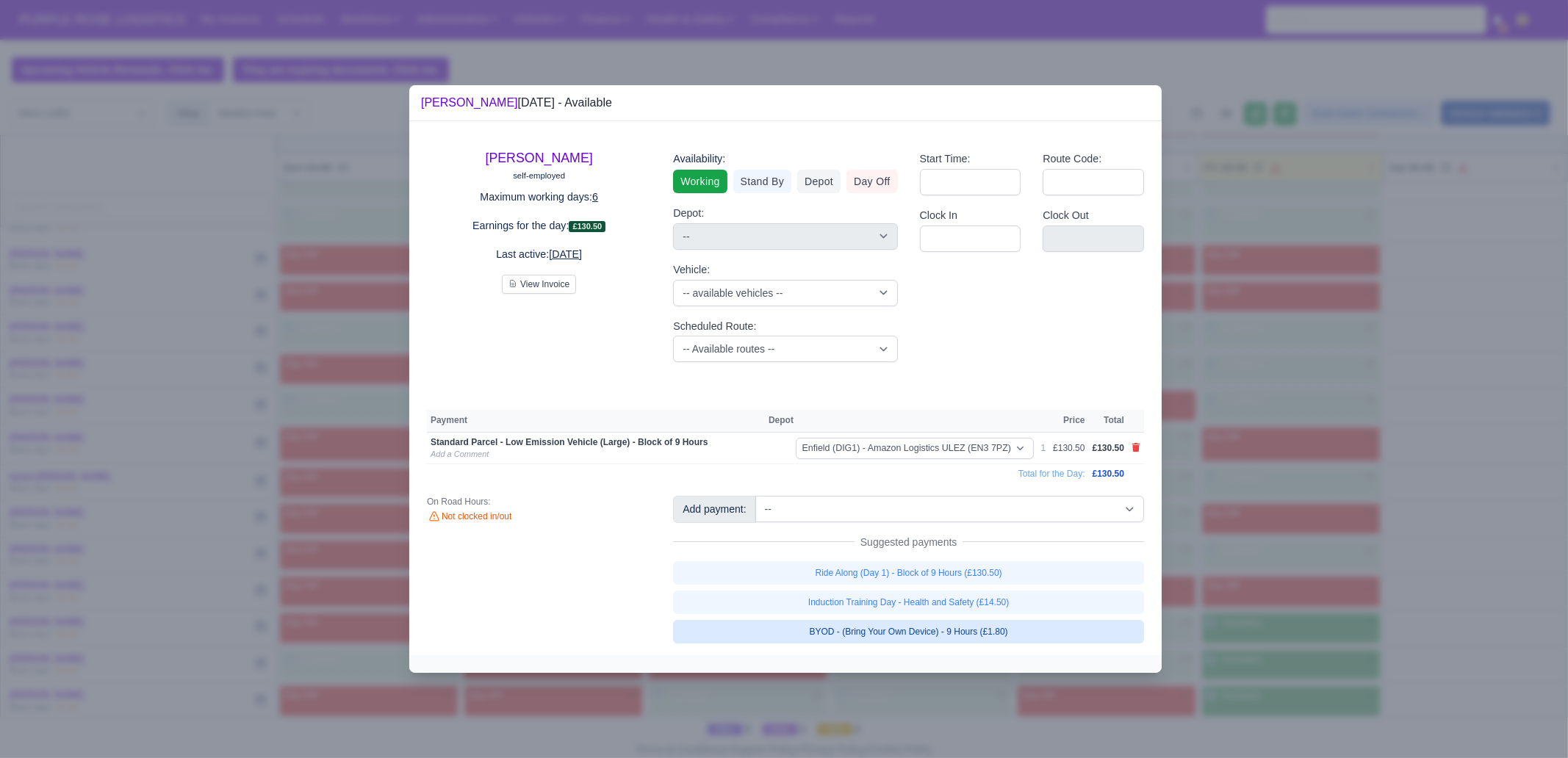
click at [1048, 632] on link "BYOD - (Bring Your Own Device) - 9 Hours (£1.80)" at bounding box center [908, 632] width 471 height 23
select select "1"
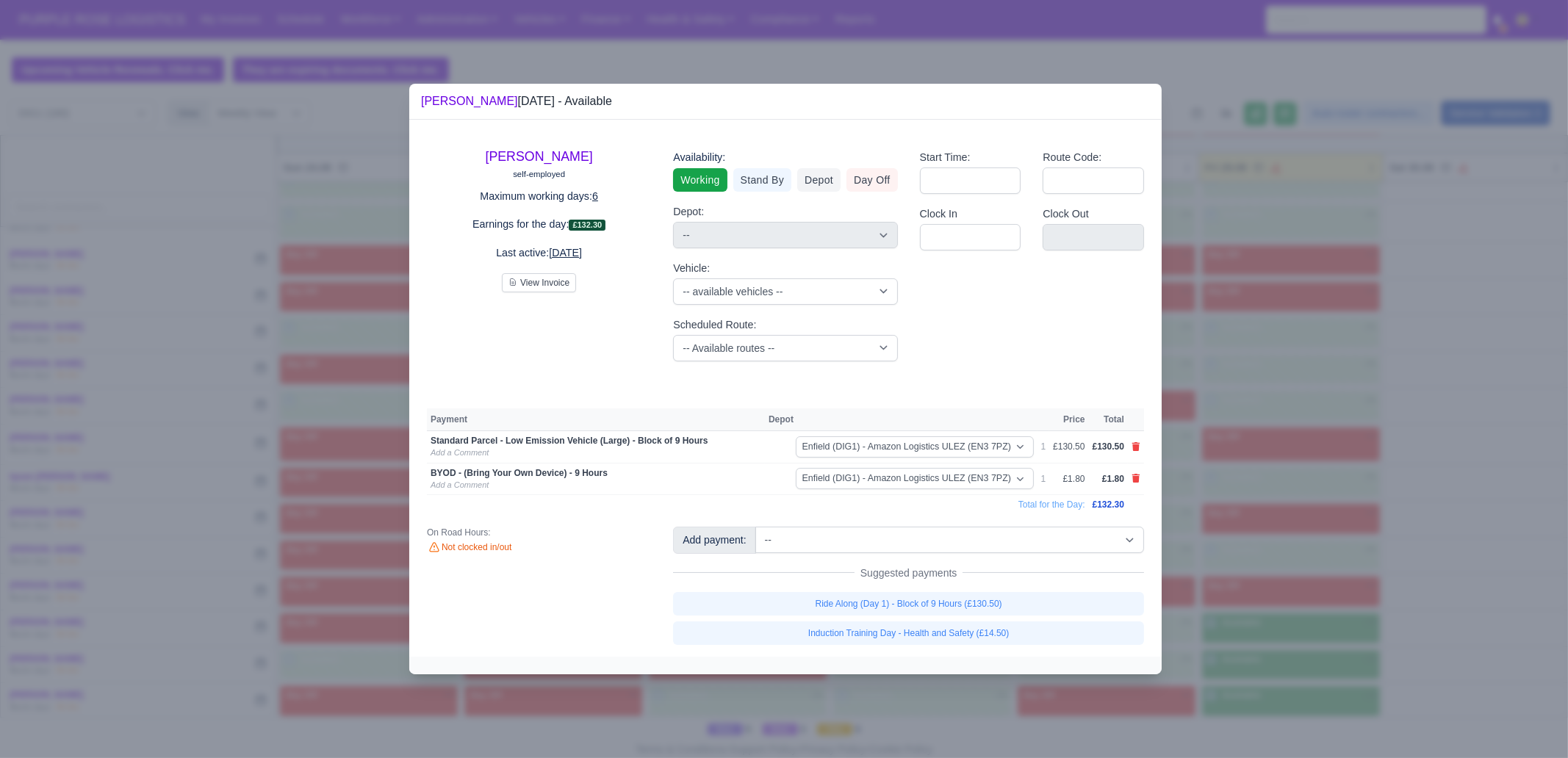
click at [1325, 625] on div at bounding box center [784, 379] width 1568 height 758
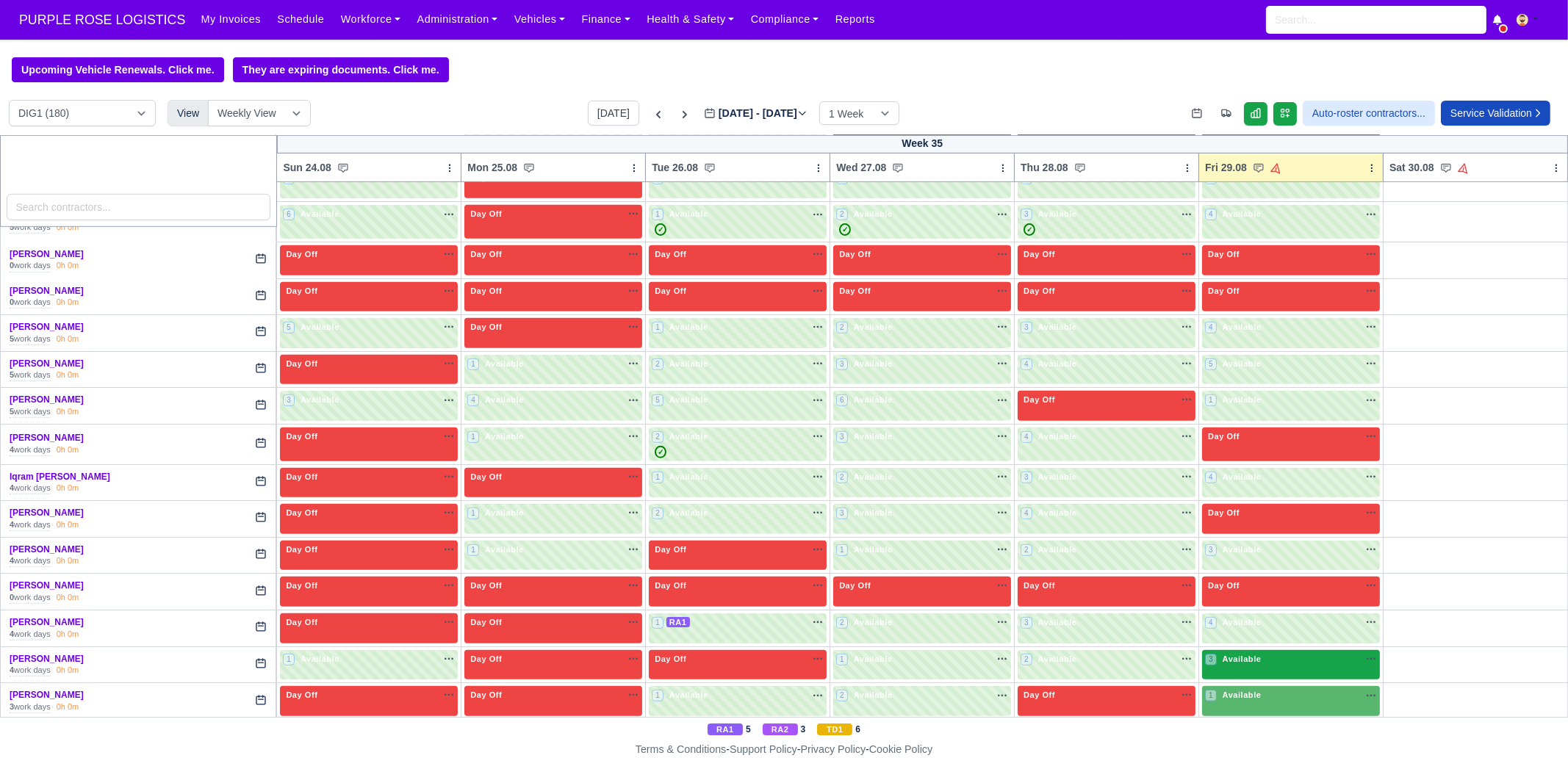
click at [1267, 653] on div "3 Available na" at bounding box center [1291, 659] width 172 height 12
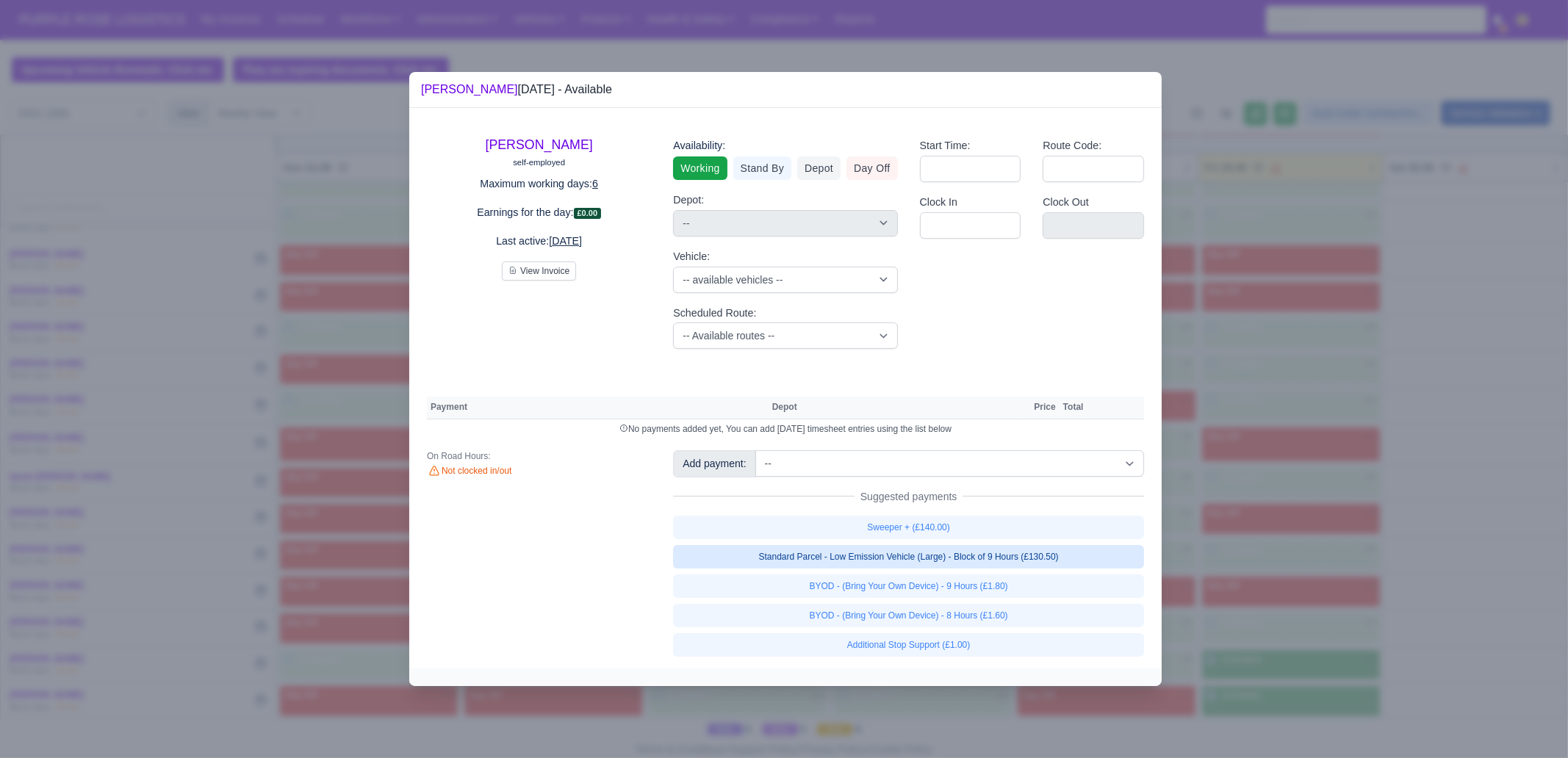
click at [1067, 556] on link "Standard Parcel - Low Emission Vehicle (Large) - Block of 9 Hours (£130.50)" at bounding box center [908, 556] width 471 height 23
select select "1"
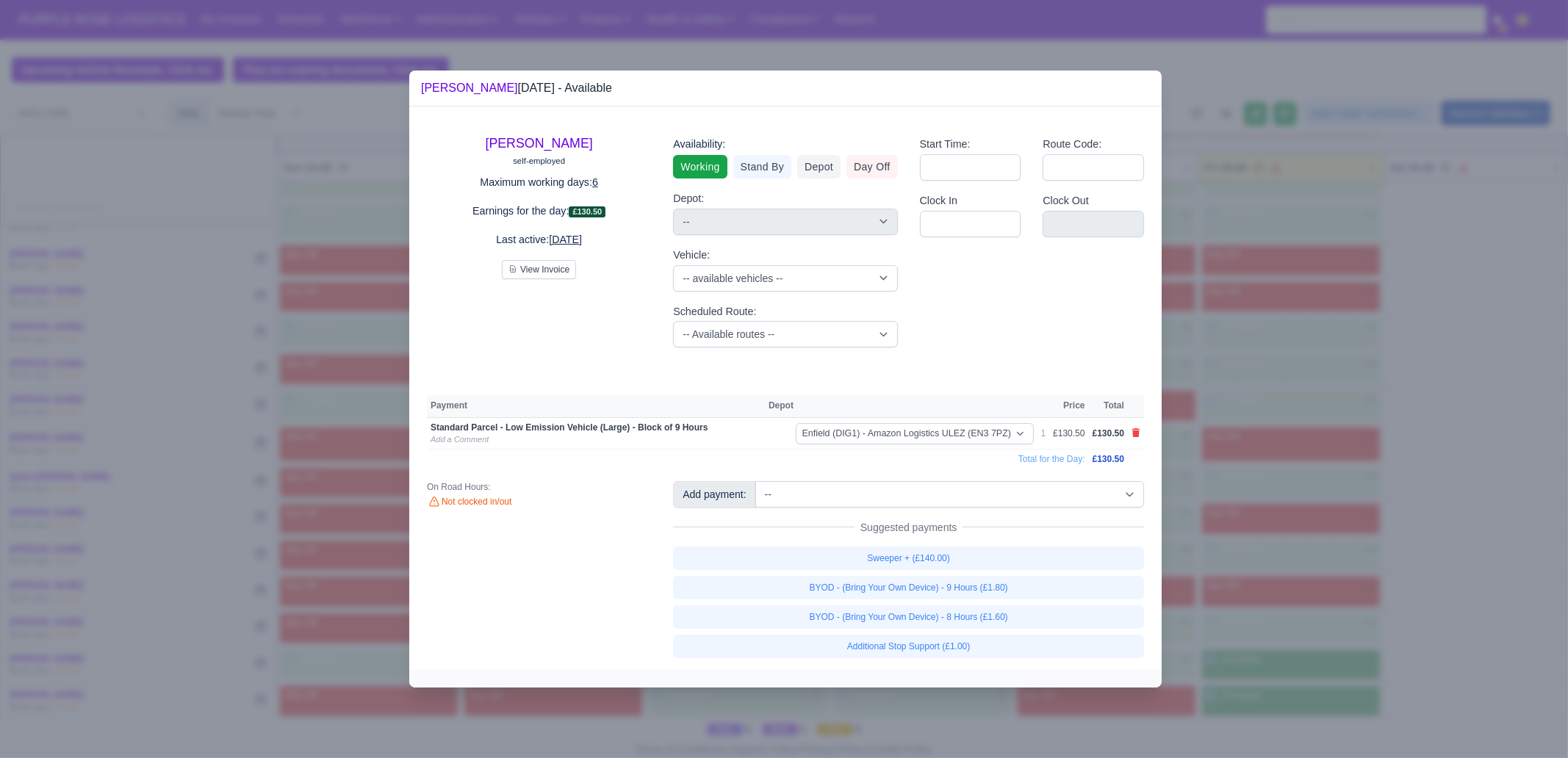
click at [1141, 426] on td at bounding box center [1136, 433] width 16 height 33
click at [1136, 430] on icon at bounding box center [1136, 432] width 8 height 9
select select
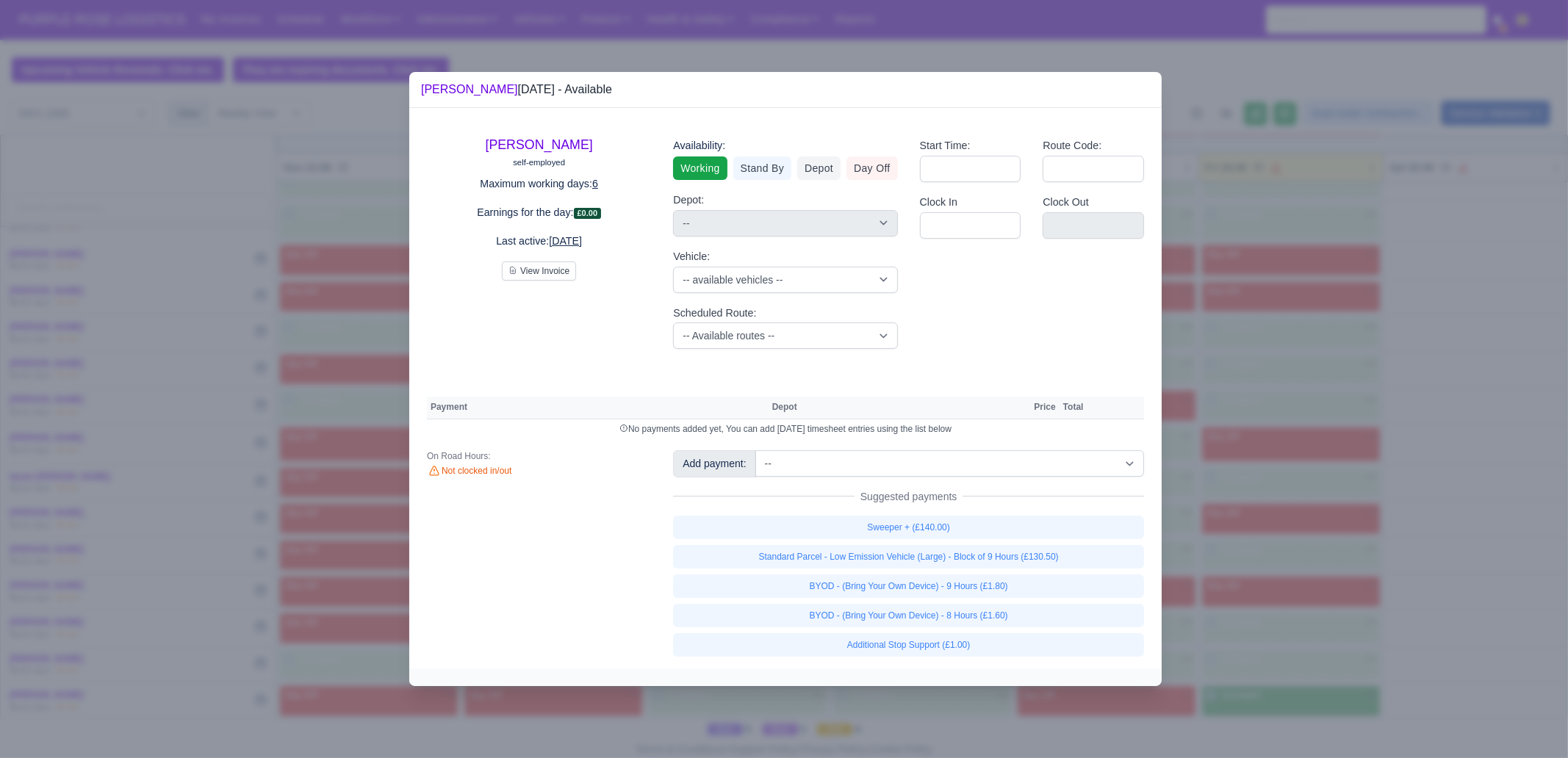
click at [1037, 539] on div "Sweeper + (£140.00) Standard Parcel - Low Emission Vehicle (Large) - Block of 9…" at bounding box center [908, 585] width 471 height 141
click at [1036, 538] on link "Sweeper + (£140.00)" at bounding box center [908, 527] width 471 height 23
select select "1"
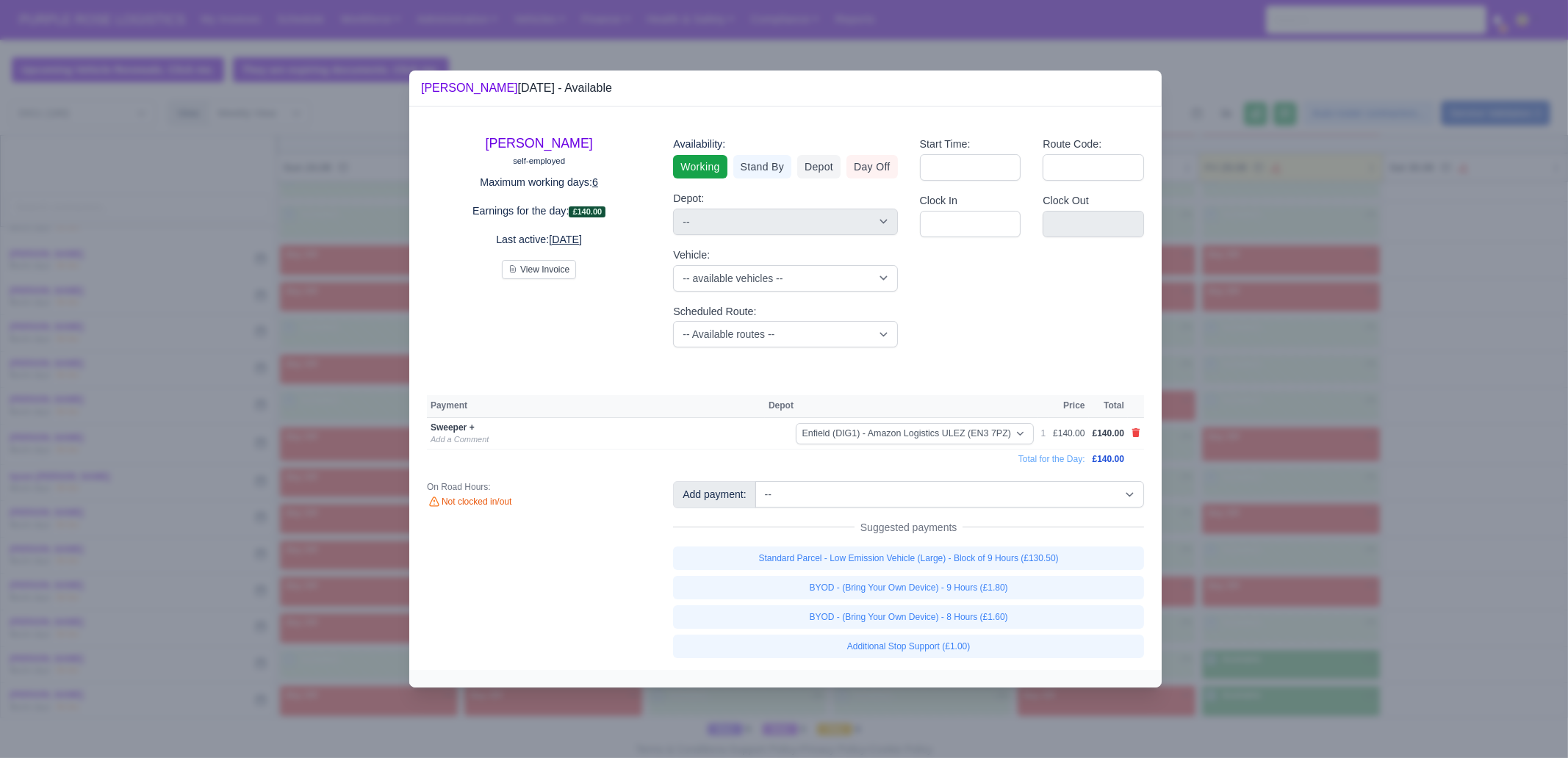
click at [1282, 553] on div at bounding box center [784, 379] width 1568 height 758
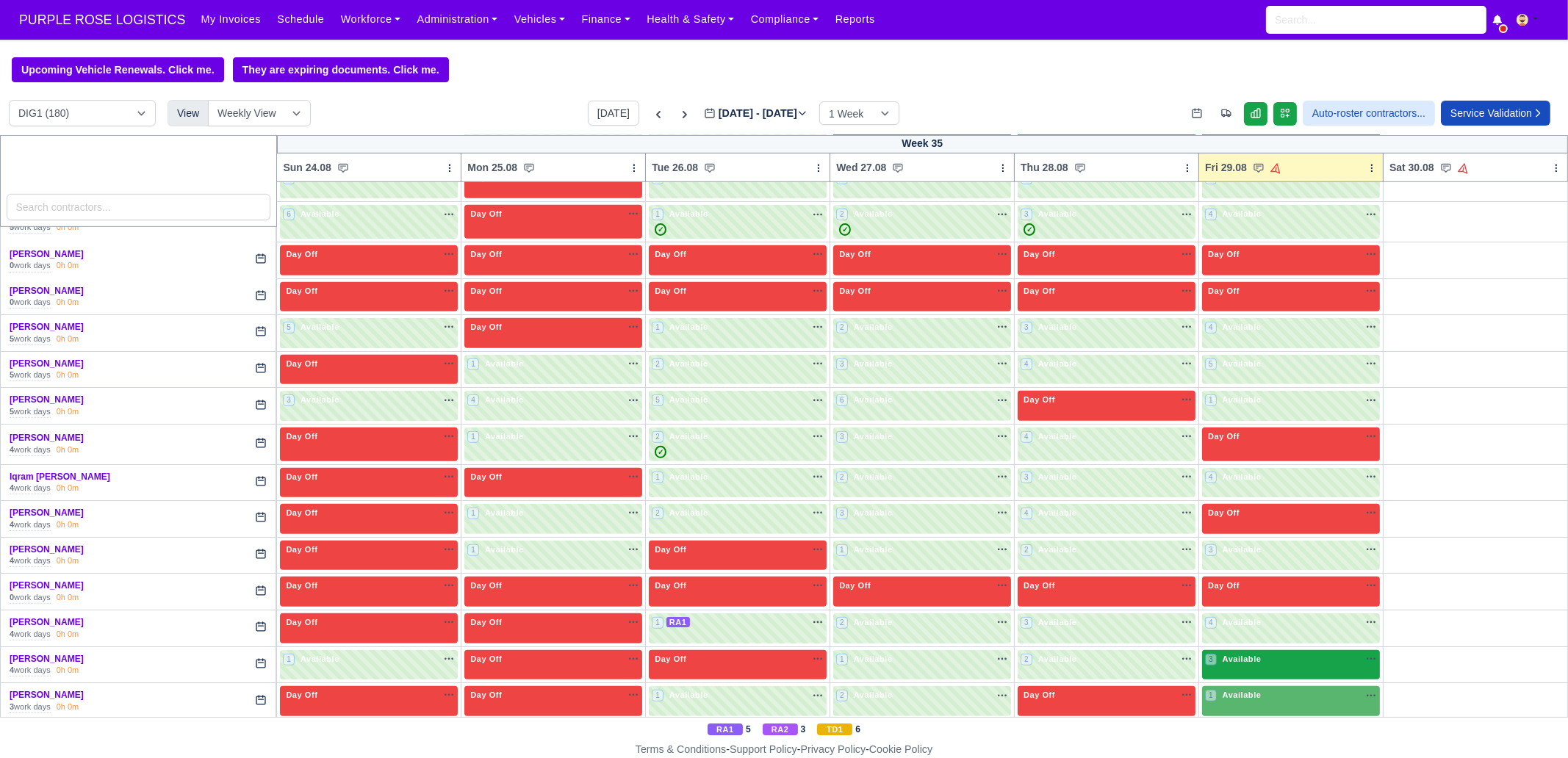
click at [1271, 653] on div "3 Available na" at bounding box center [1291, 659] width 172 height 12
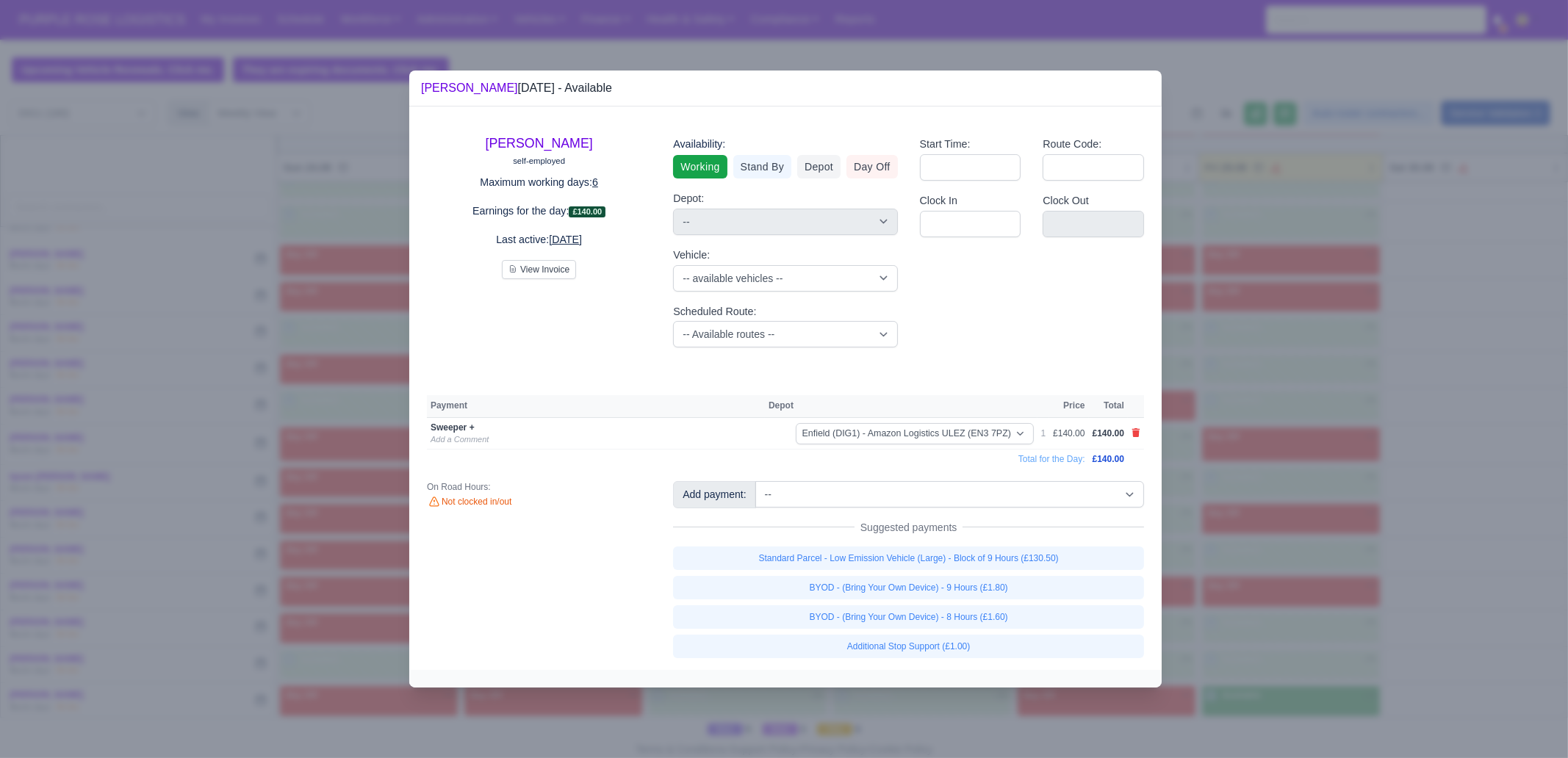
click at [1376, 504] on div at bounding box center [784, 379] width 1568 height 758
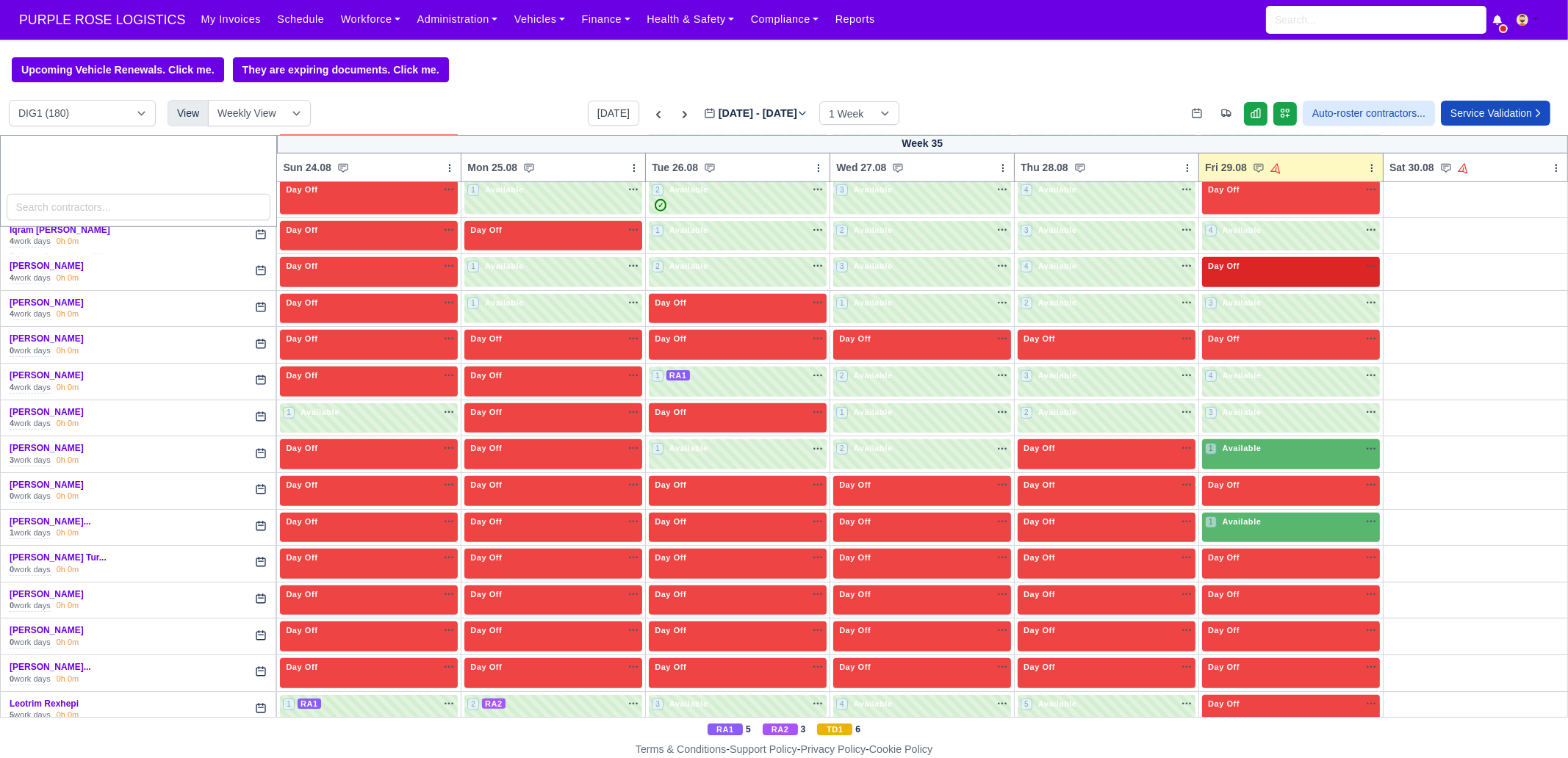
scroll to position [1652, 0]
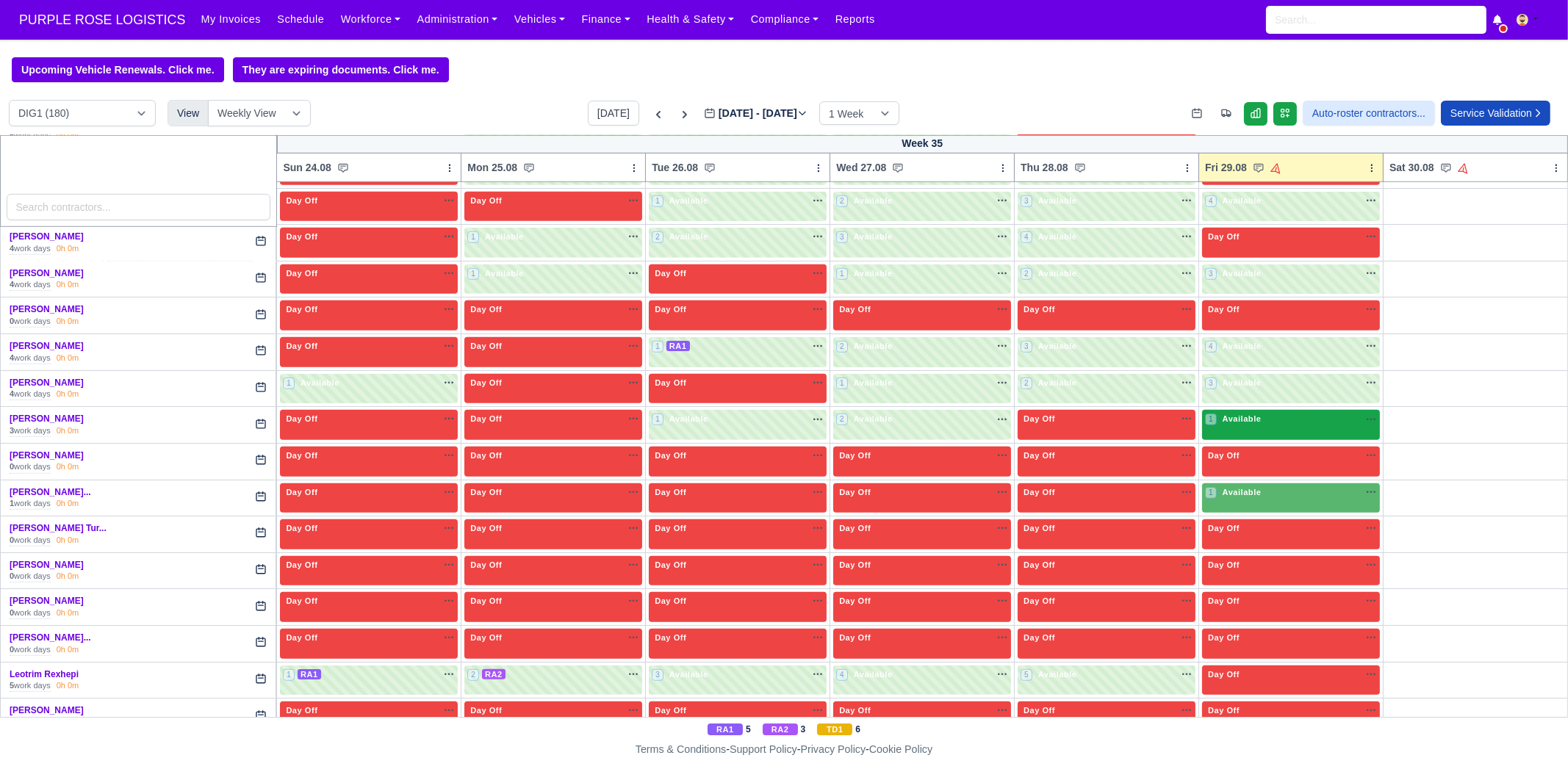
click at [1249, 413] on span "Available" at bounding box center [1243, 418] width 45 height 10
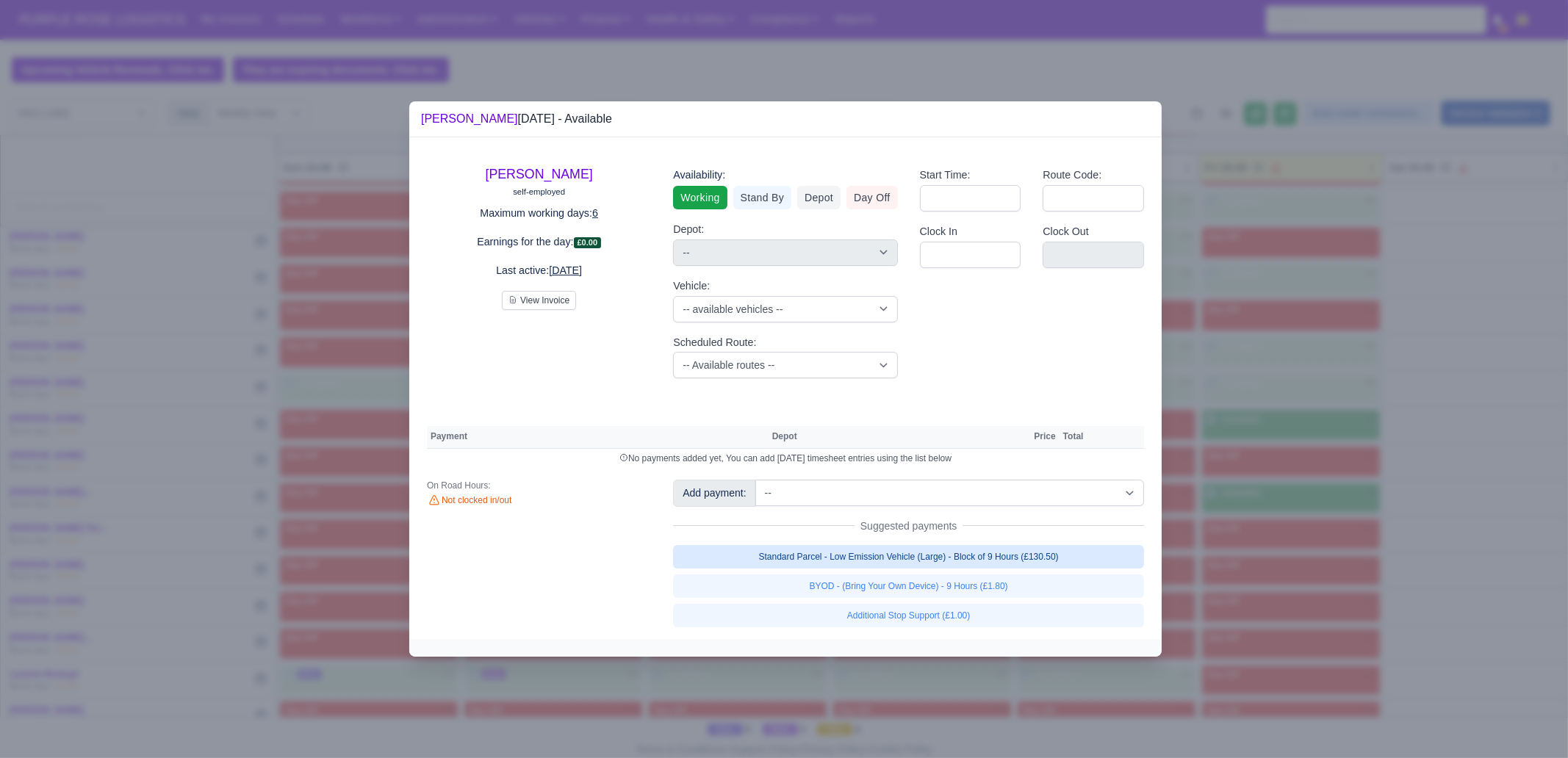
click at [993, 562] on link "Standard Parcel - Low Emission Vehicle (Large) - Block of 9 Hours (£130.50)" at bounding box center [908, 556] width 471 height 23
select select "1"
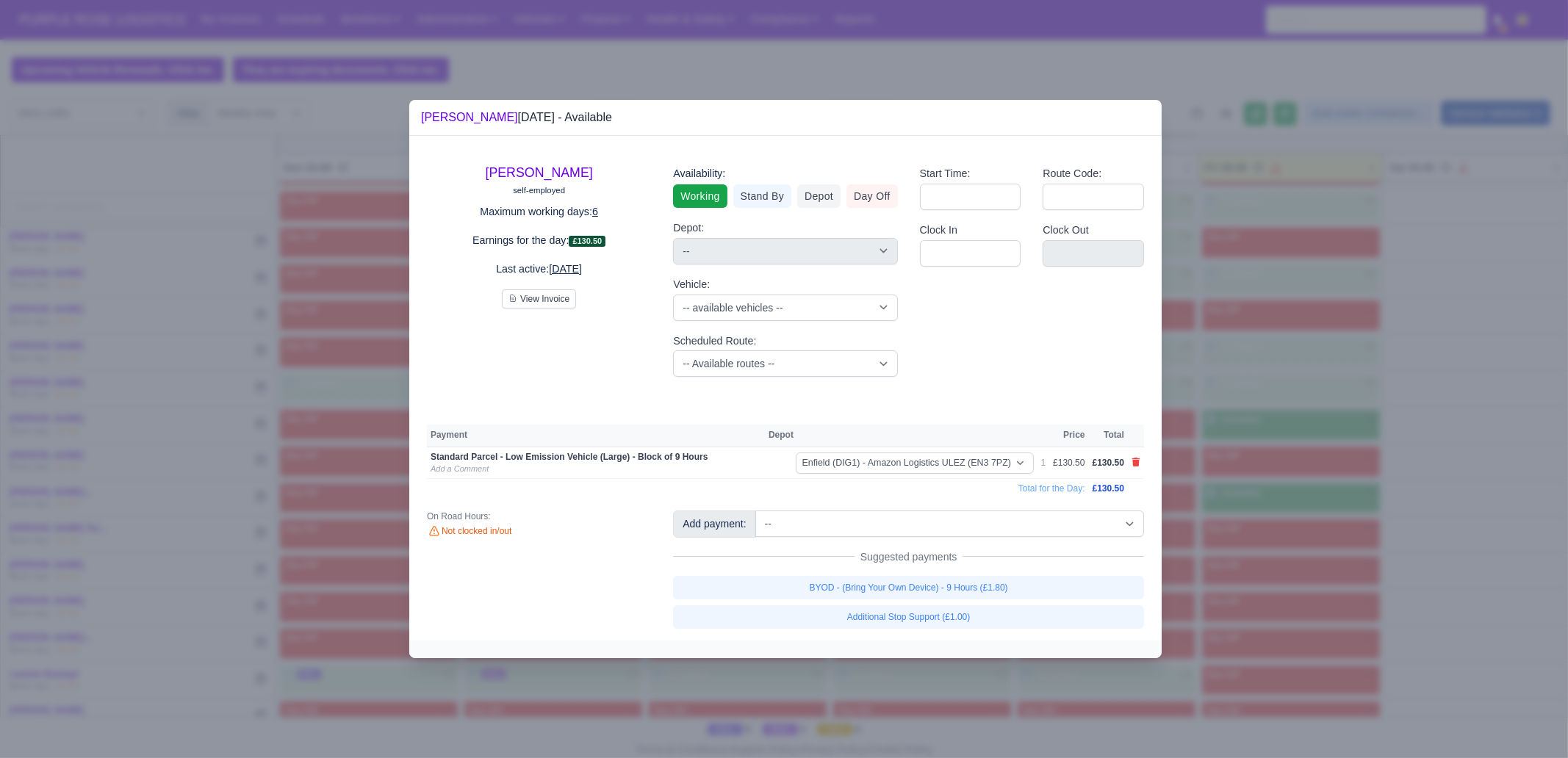
click at [997, 574] on div "Add payment: -- Additional Hour Support (£14.50) Additional Hour Support (Walke…" at bounding box center [908, 569] width 493 height 118
click at [1011, 591] on link "BYOD - (Bring Your Own Device) - 9 Hours (£1.80)" at bounding box center [908, 588] width 471 height 23
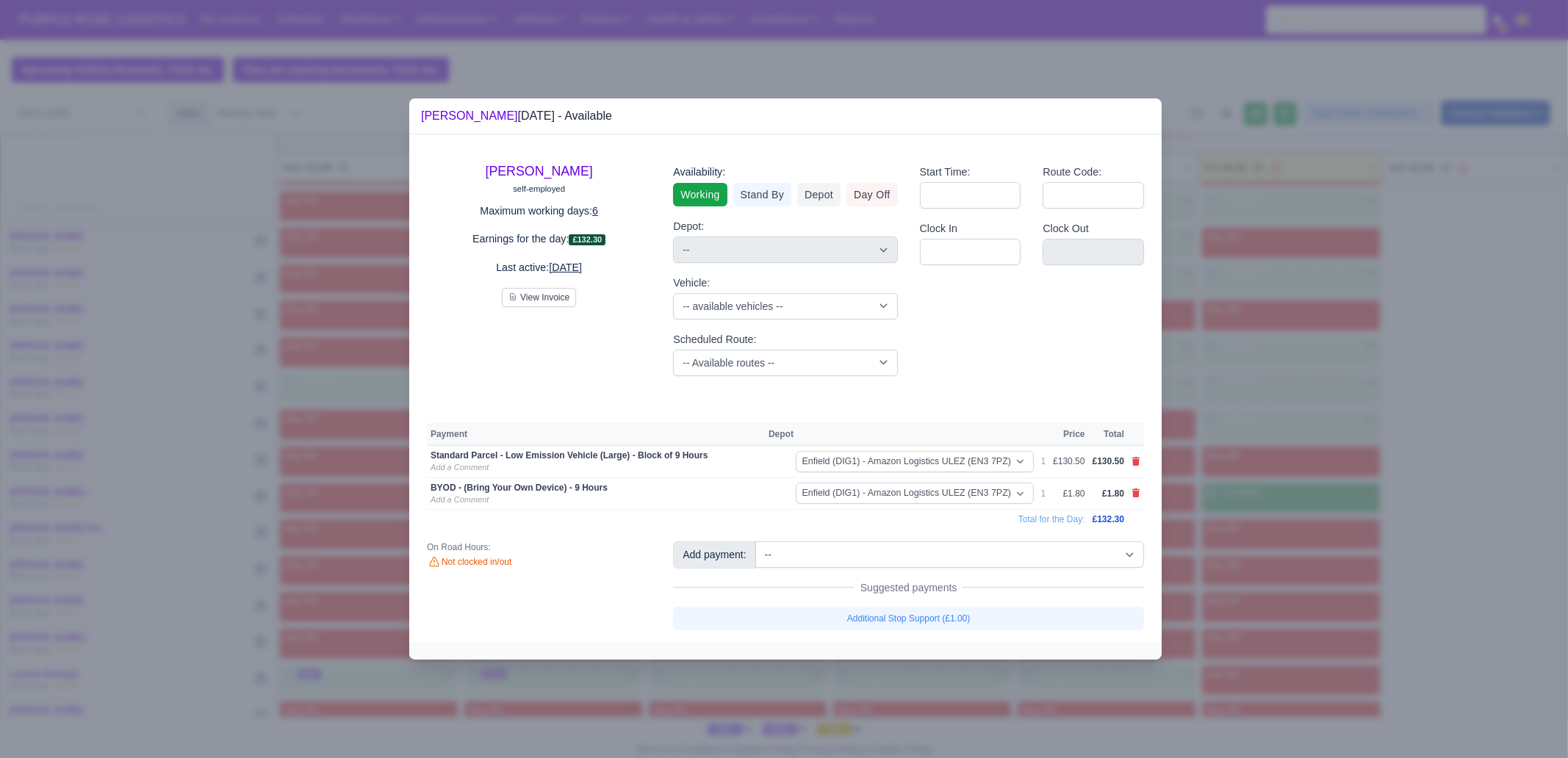
click at [1327, 544] on div at bounding box center [784, 379] width 1568 height 758
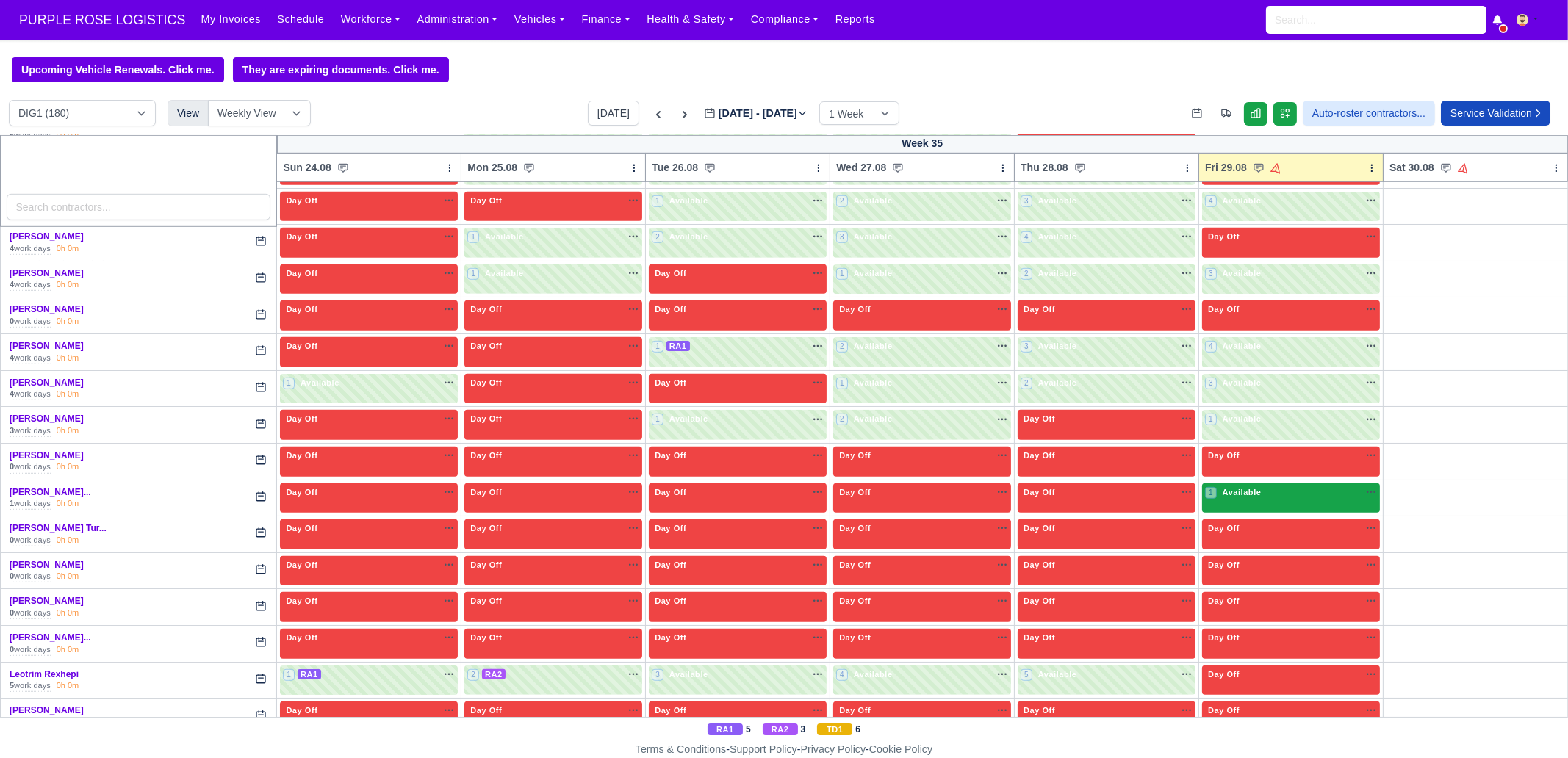
click at [1240, 487] on span "Available" at bounding box center [1243, 492] width 45 height 10
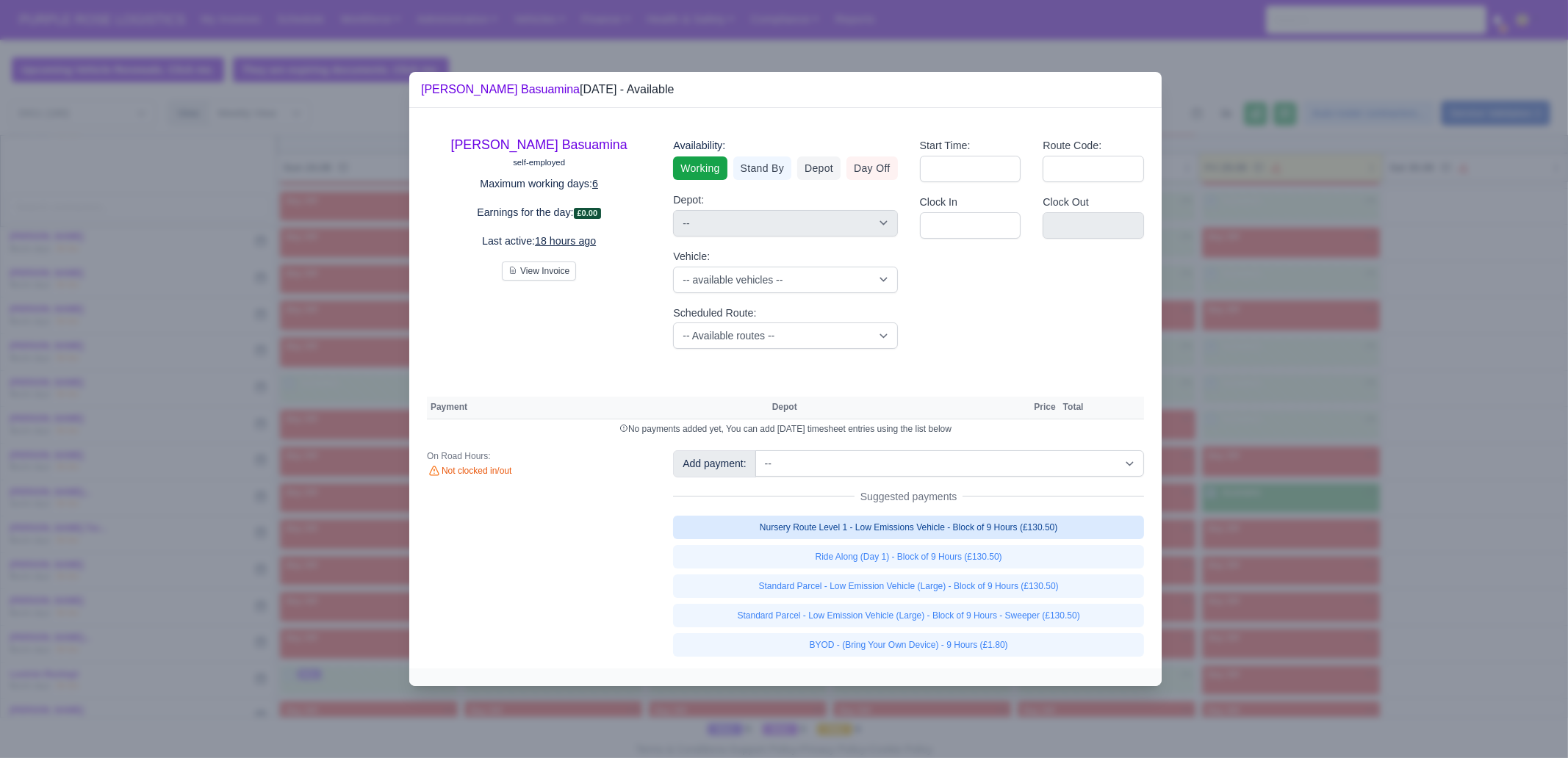
click at [1088, 523] on link "Nursery Route Level 1 - Low Emissions Vehicle - Block of 9 Hours (£130.50)" at bounding box center [908, 527] width 471 height 23
select select "1"
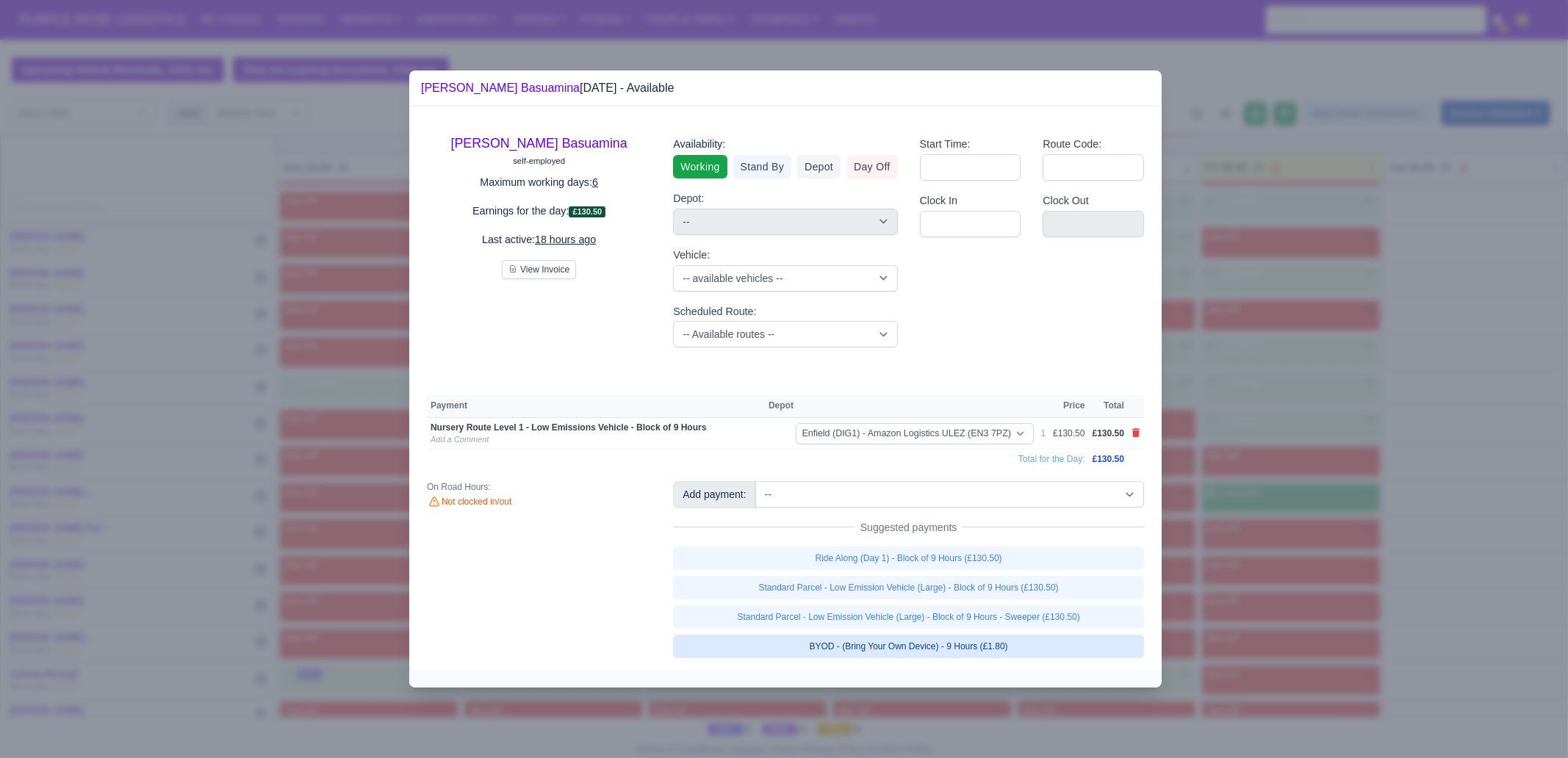
click at [1021, 644] on link "BYOD - (Bring Your Own Device) - 9 Hours (£1.80)" at bounding box center [908, 646] width 471 height 23
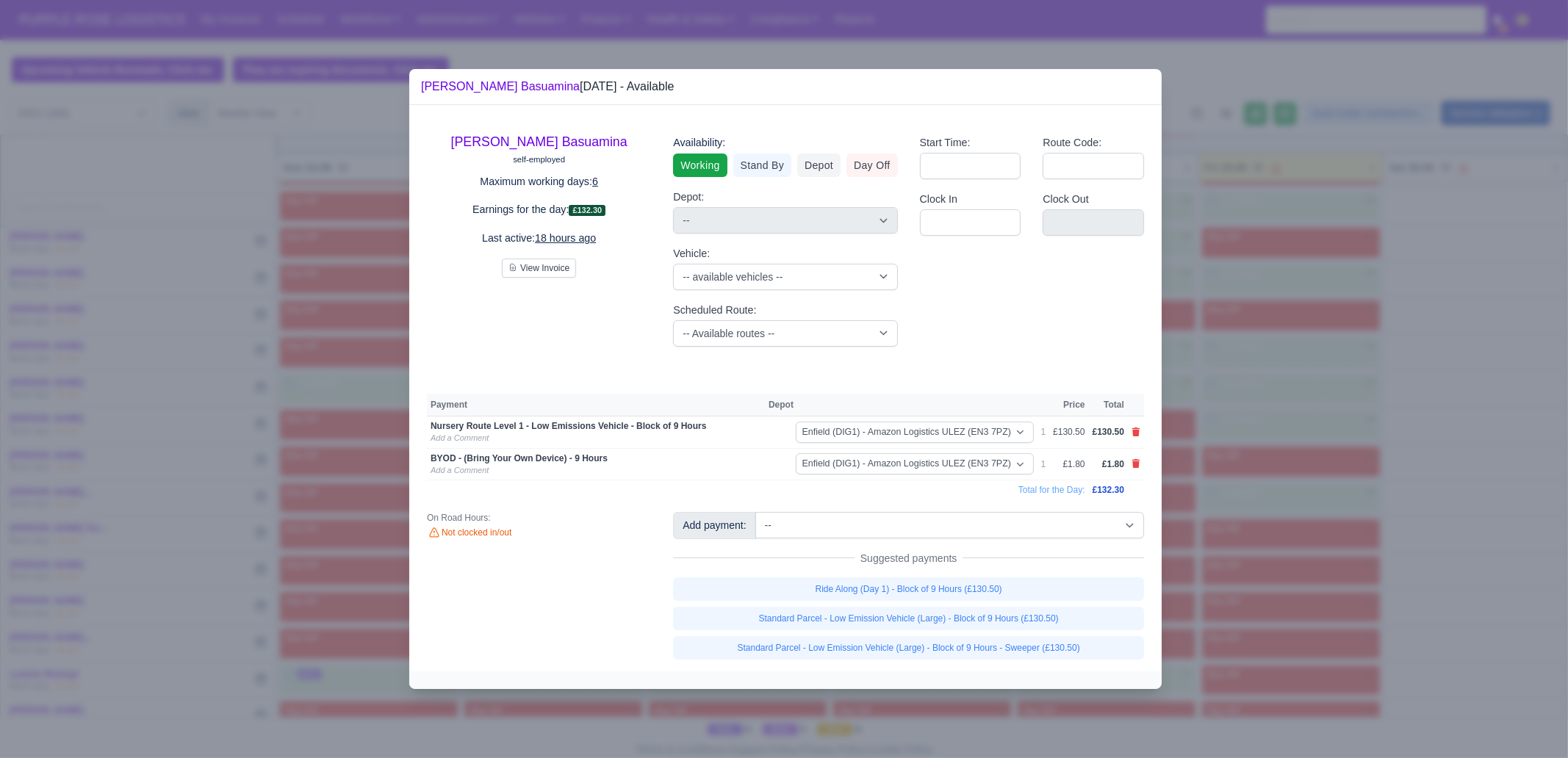
click at [1238, 519] on div at bounding box center [784, 379] width 1568 height 758
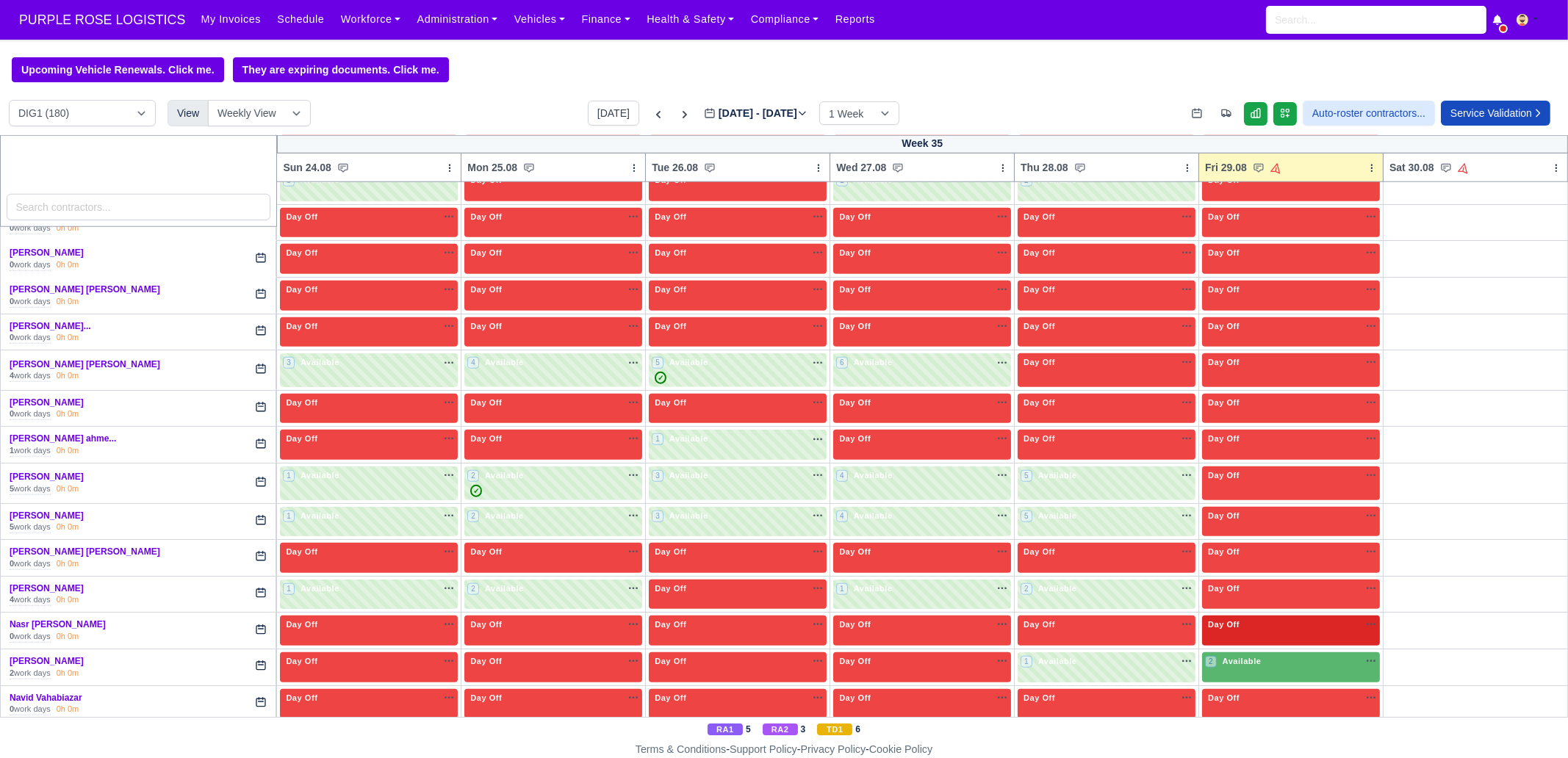
scroll to position [2294, 0]
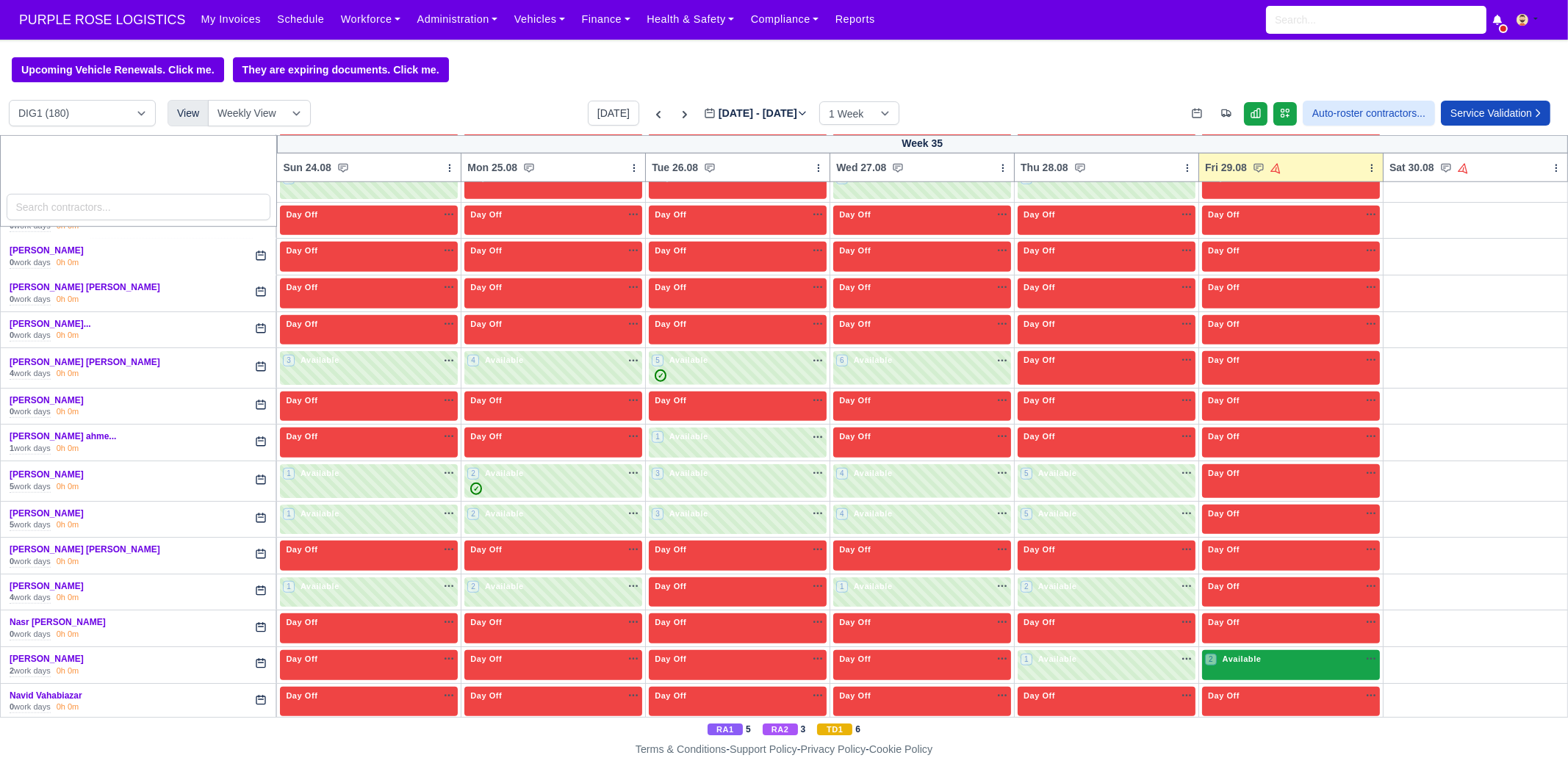
click at [1234, 654] on span "Available" at bounding box center [1243, 658] width 45 height 10
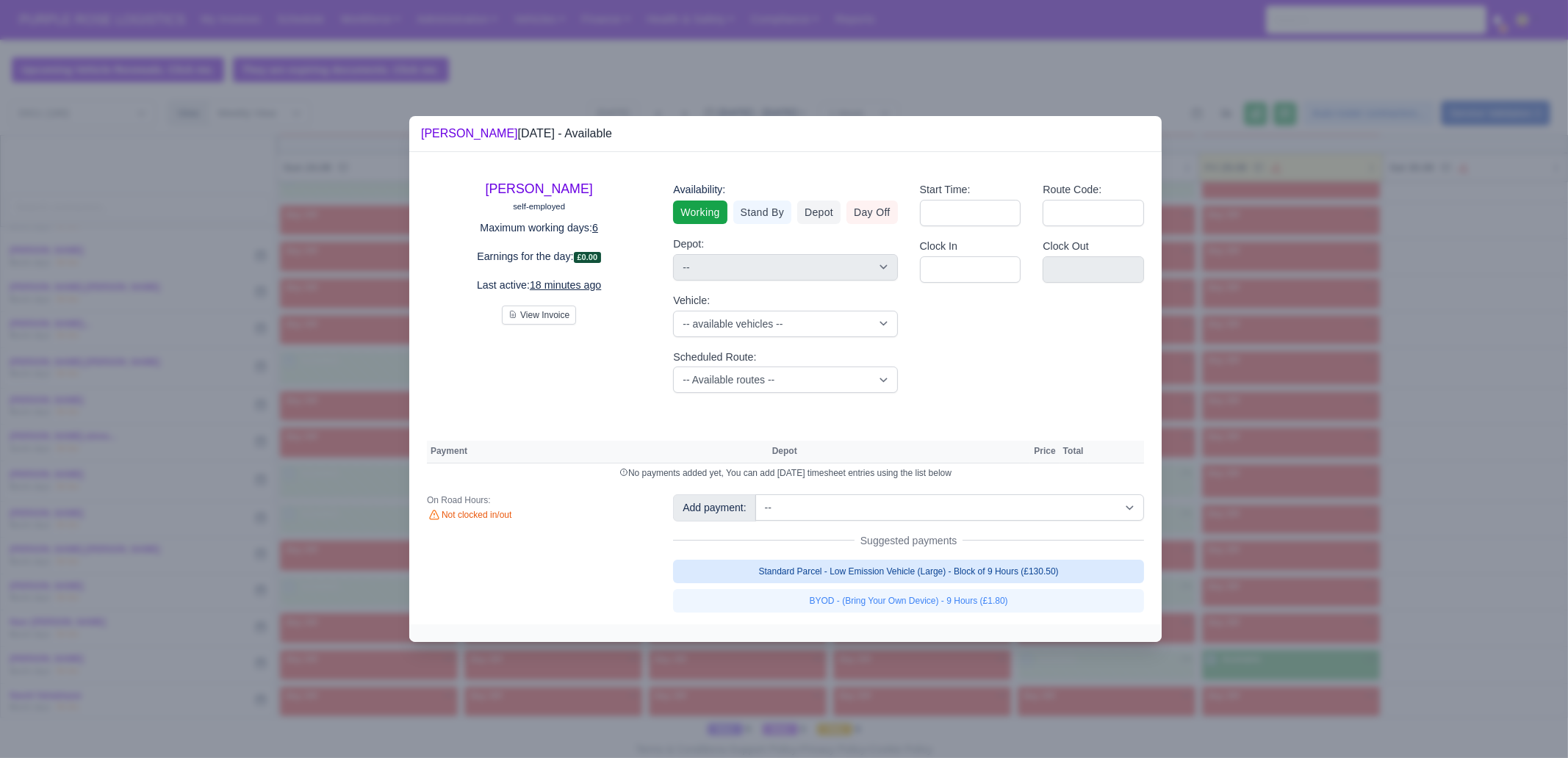
click at [1088, 567] on link "Standard Parcel - Low Emission Vehicle (Large) - Block of 9 Hours (£130.50)" at bounding box center [908, 571] width 471 height 23
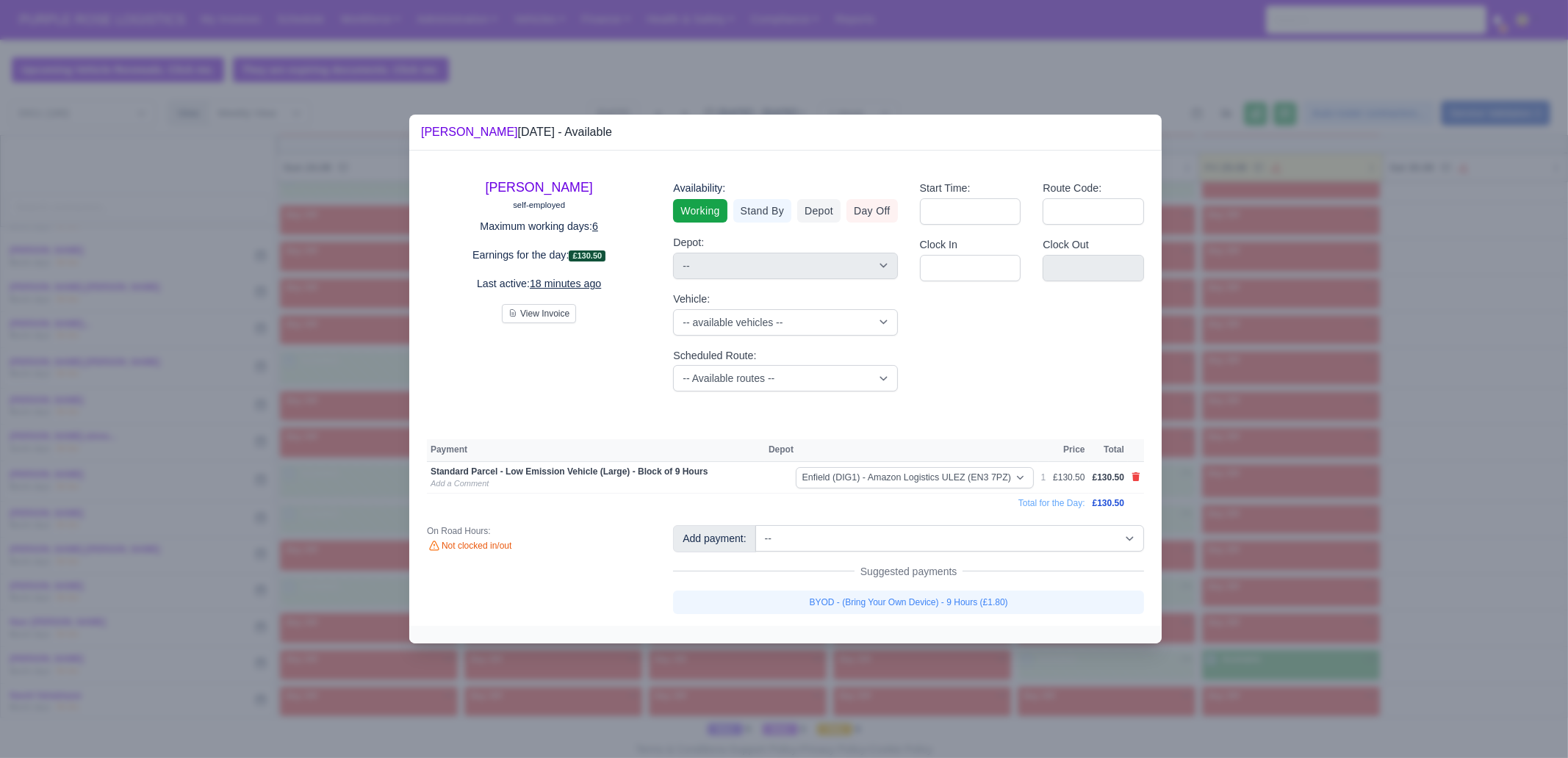
click at [1060, 605] on link "BYOD - (Bring Your Own Device) - 9 Hours (£1.80)" at bounding box center [908, 602] width 471 height 23
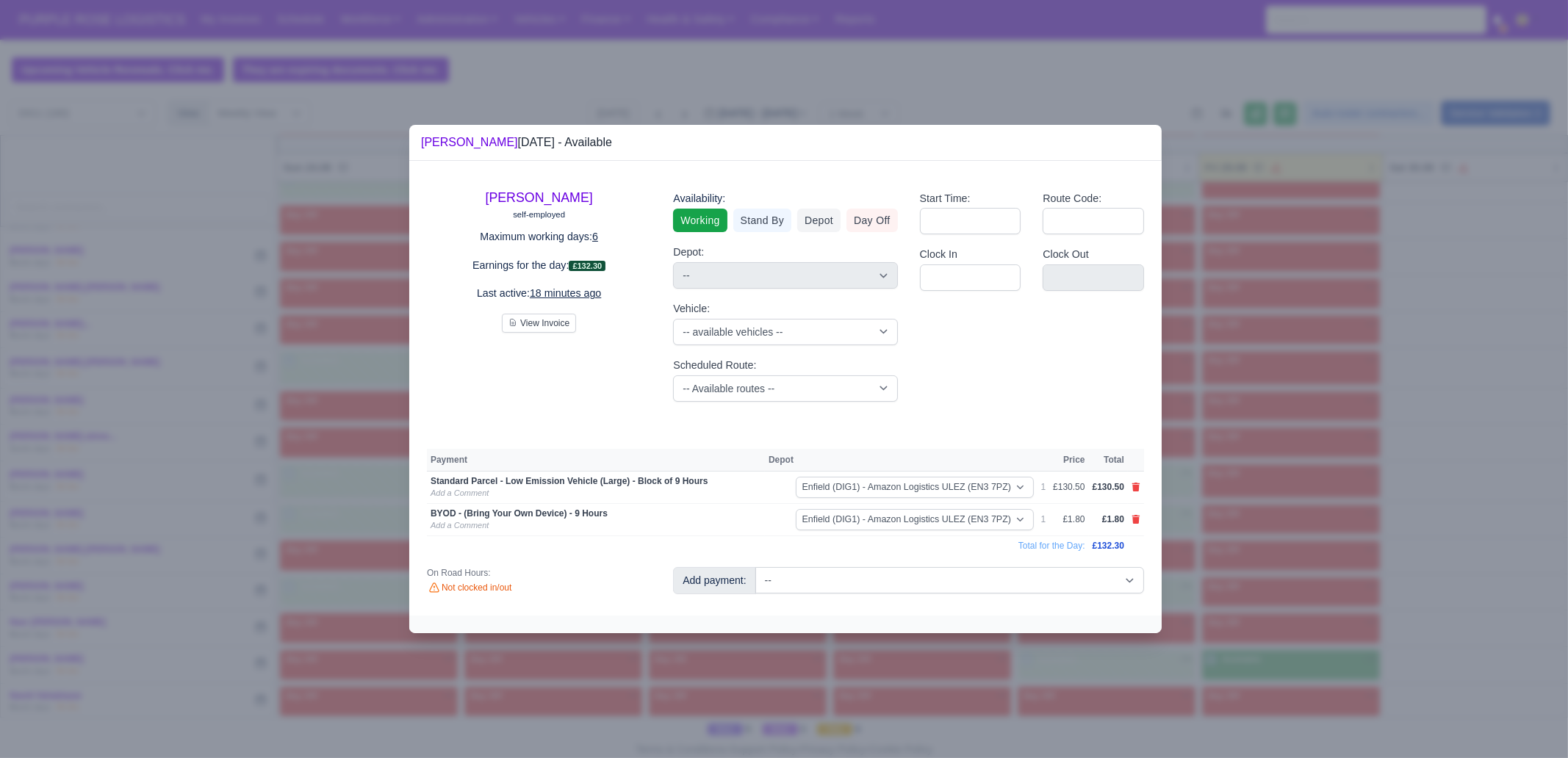
click at [1249, 641] on div at bounding box center [784, 379] width 1568 height 758
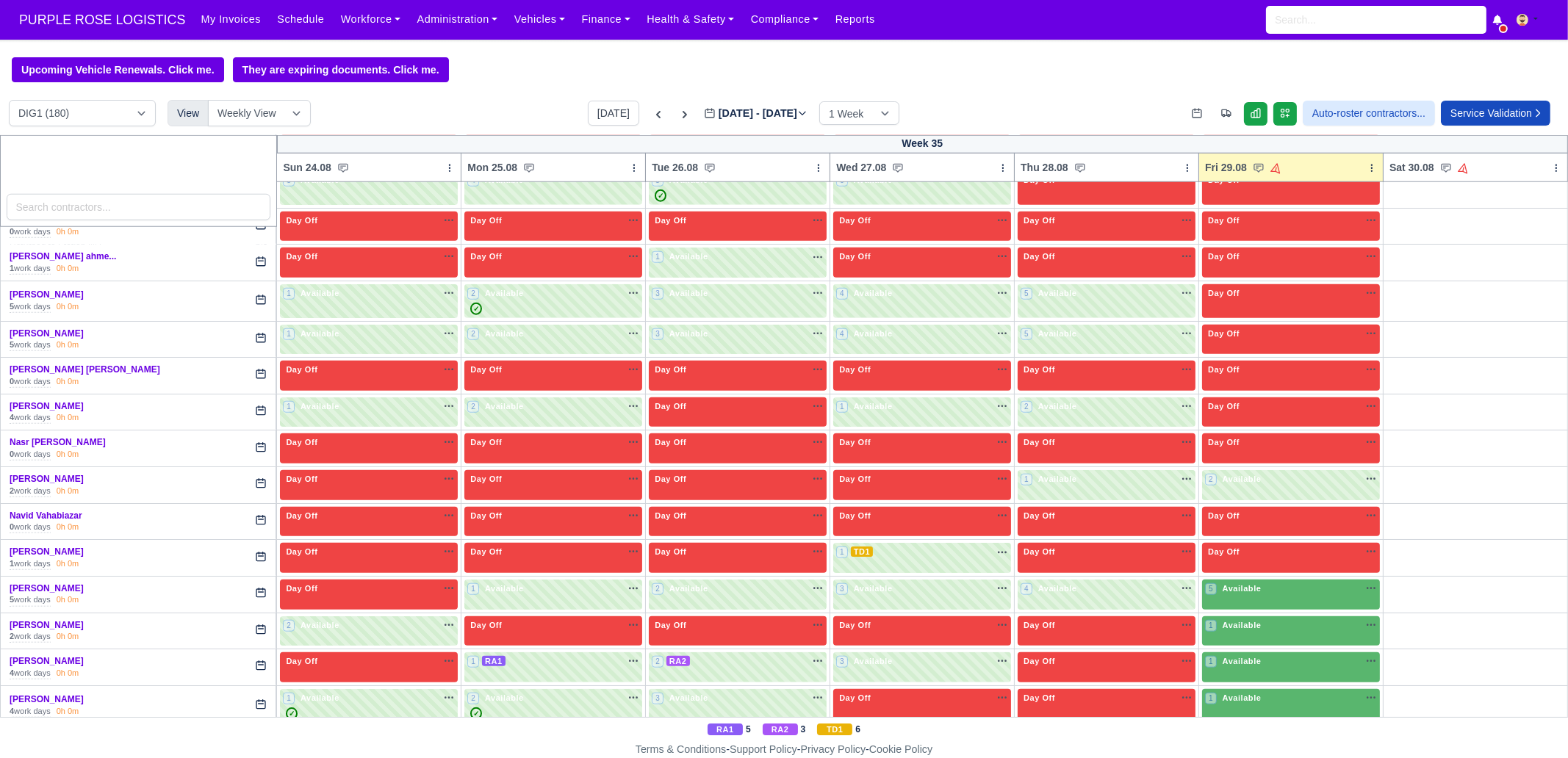
scroll to position [2478, 0]
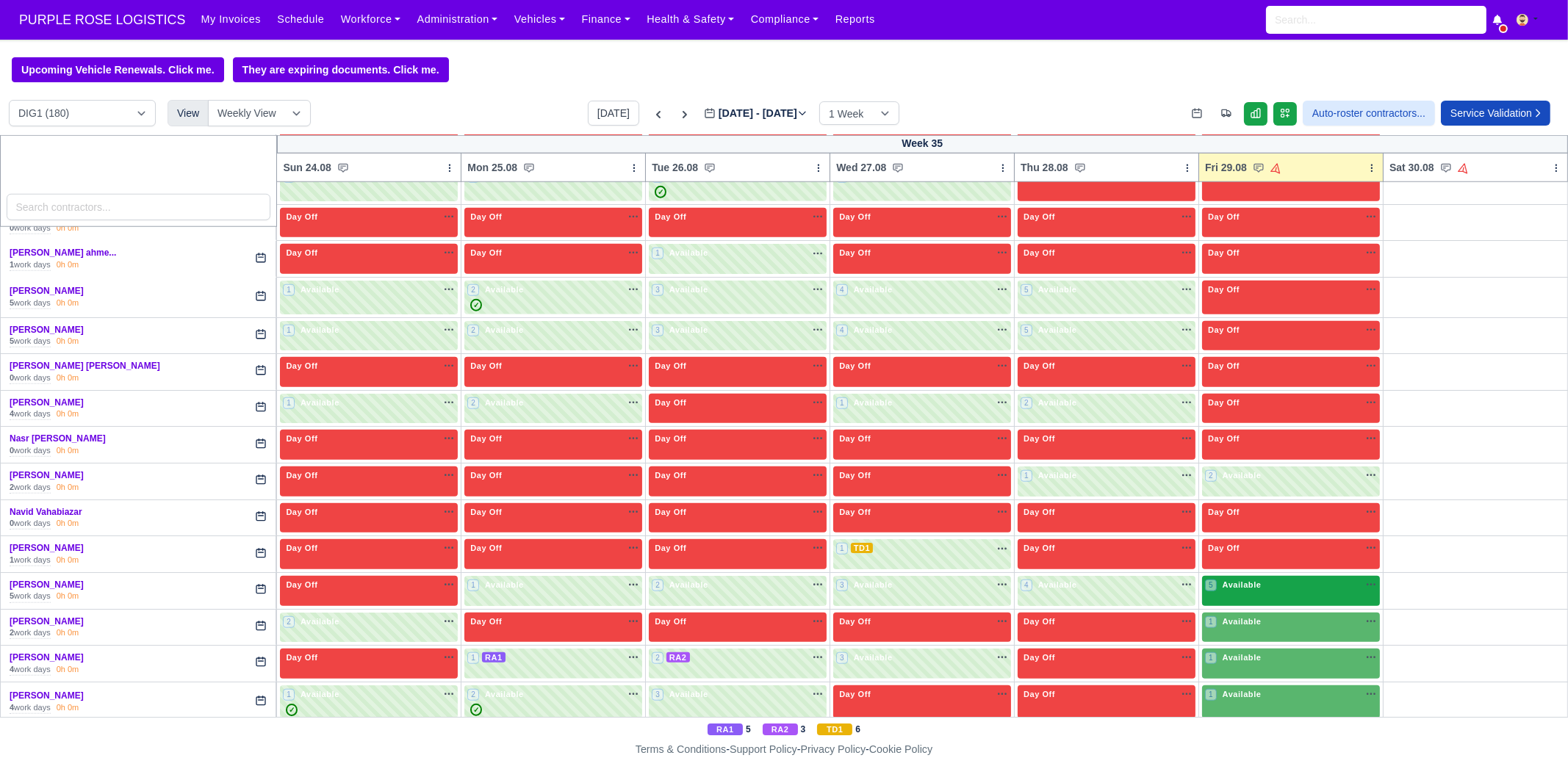
click at [1278, 576] on div "5 Available" at bounding box center [1291, 591] width 178 height 30
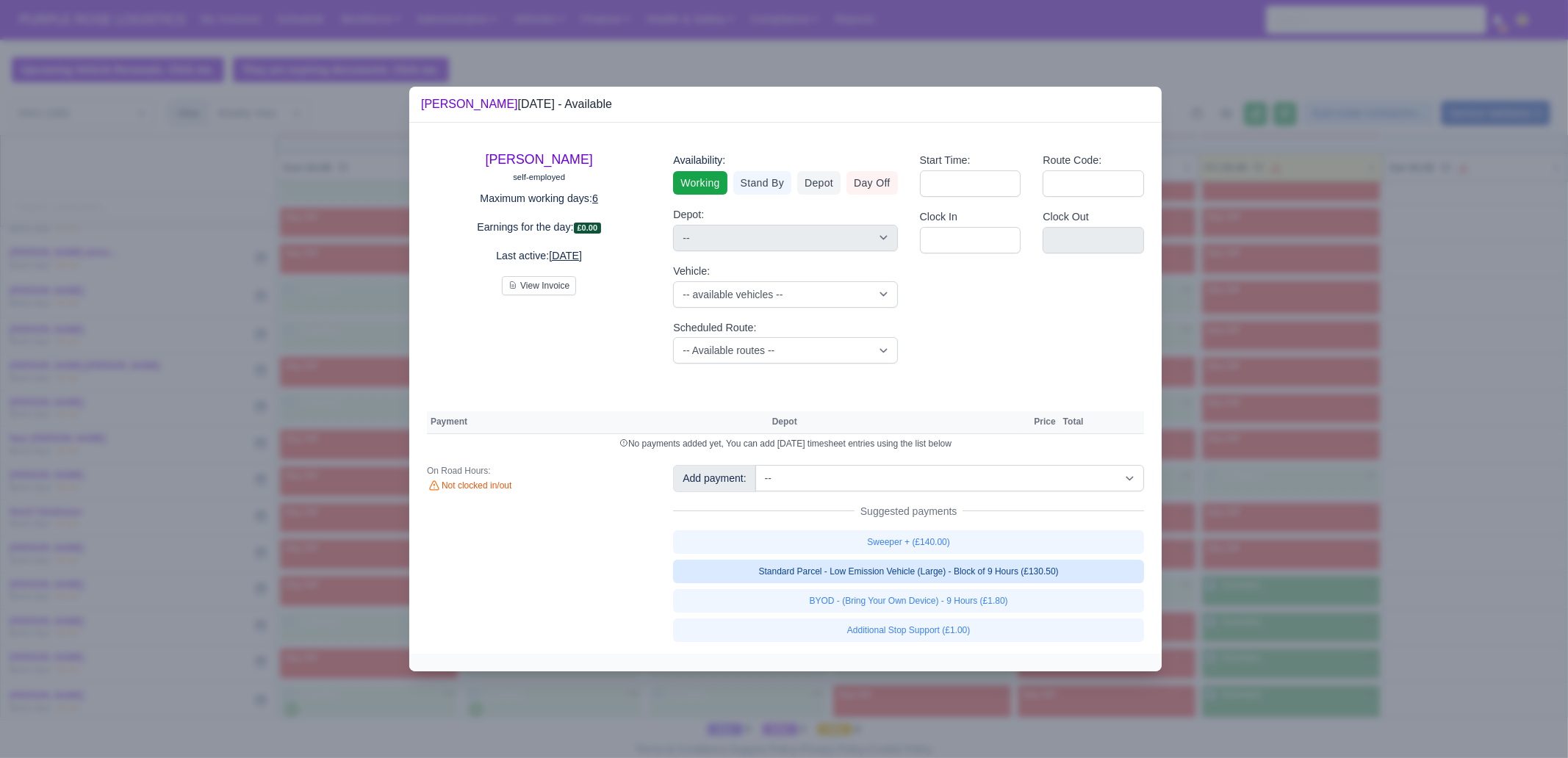
click at [1022, 573] on link "Standard Parcel - Low Emission Vehicle (Large) - Block of 9 Hours (£130.50)" at bounding box center [908, 571] width 471 height 23
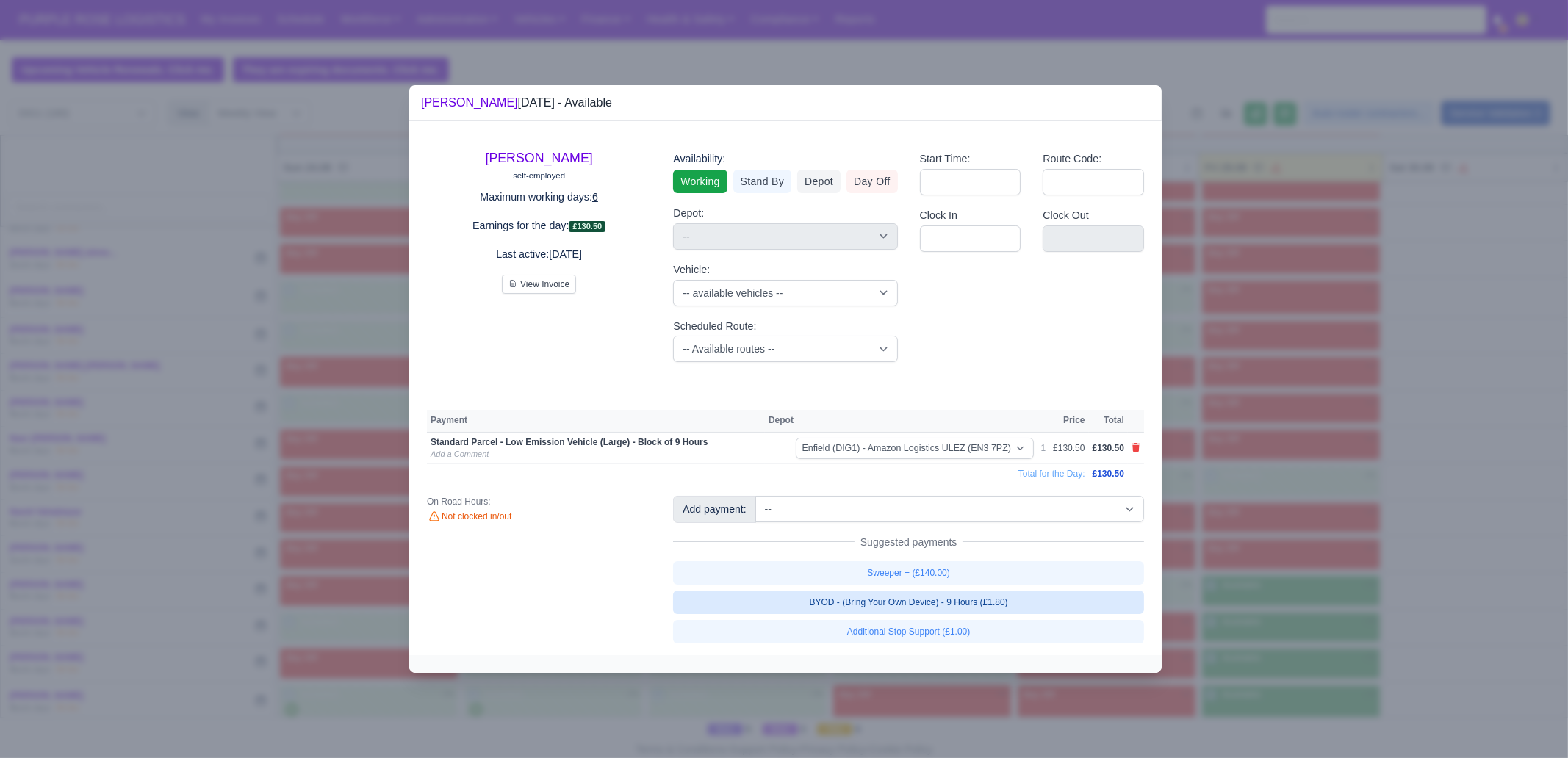
click at [1007, 598] on link "BYOD - (Bring Your Own Device) - 9 Hours (£1.80)" at bounding box center [908, 602] width 471 height 23
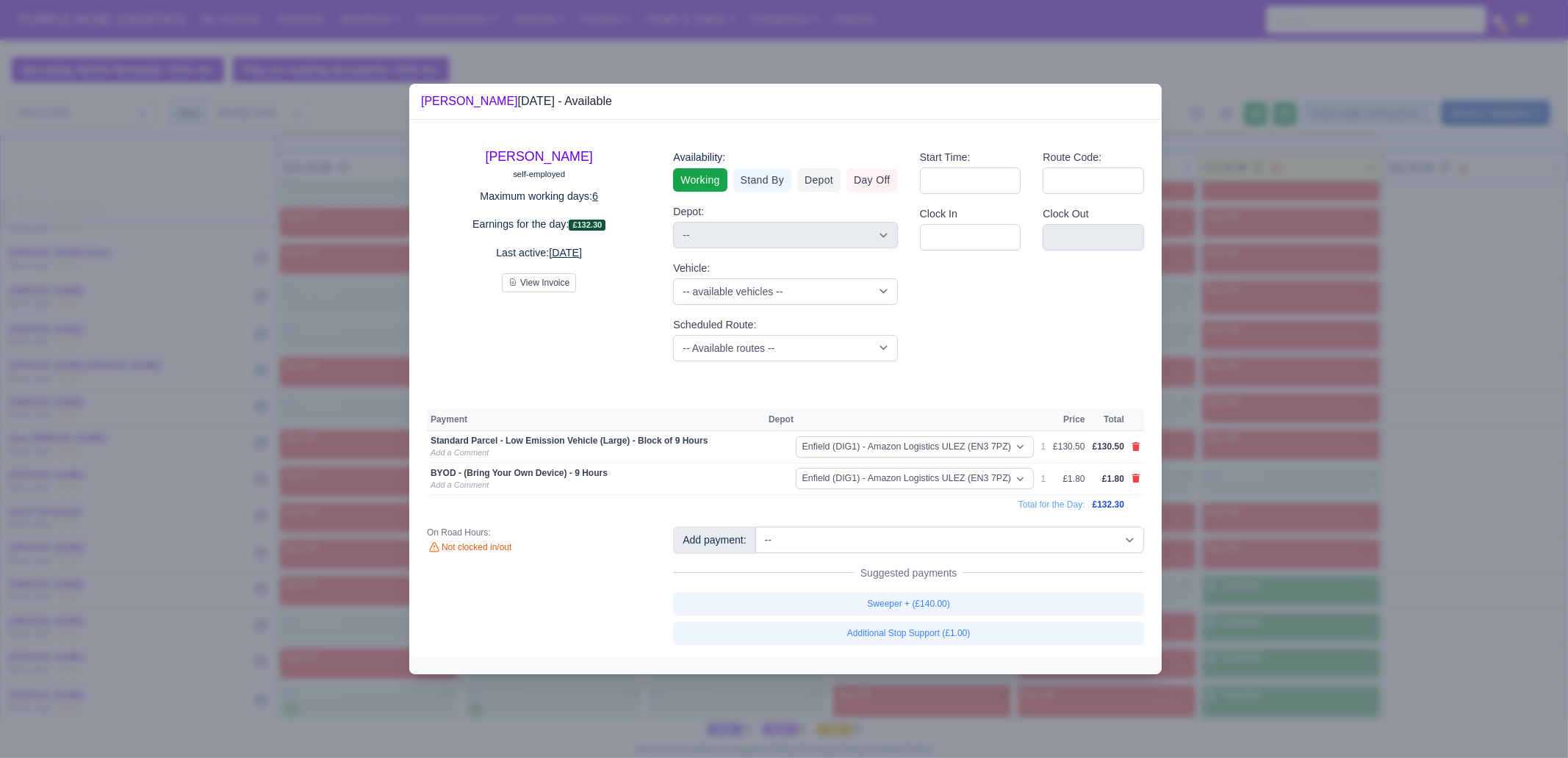
click at [1234, 570] on div at bounding box center [784, 379] width 1568 height 758
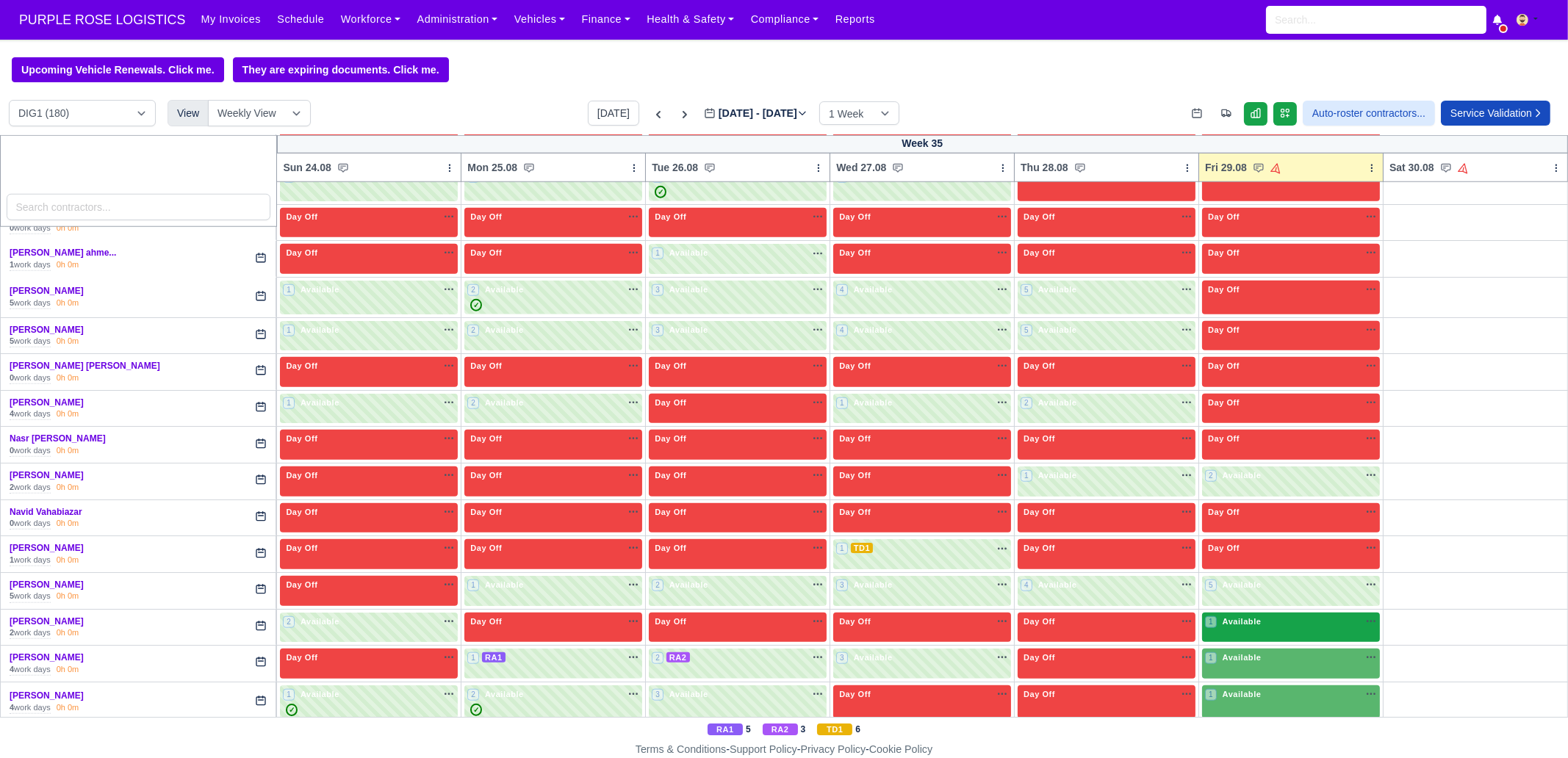
click at [1251, 613] on div "1 Available" at bounding box center [1291, 627] width 178 height 30
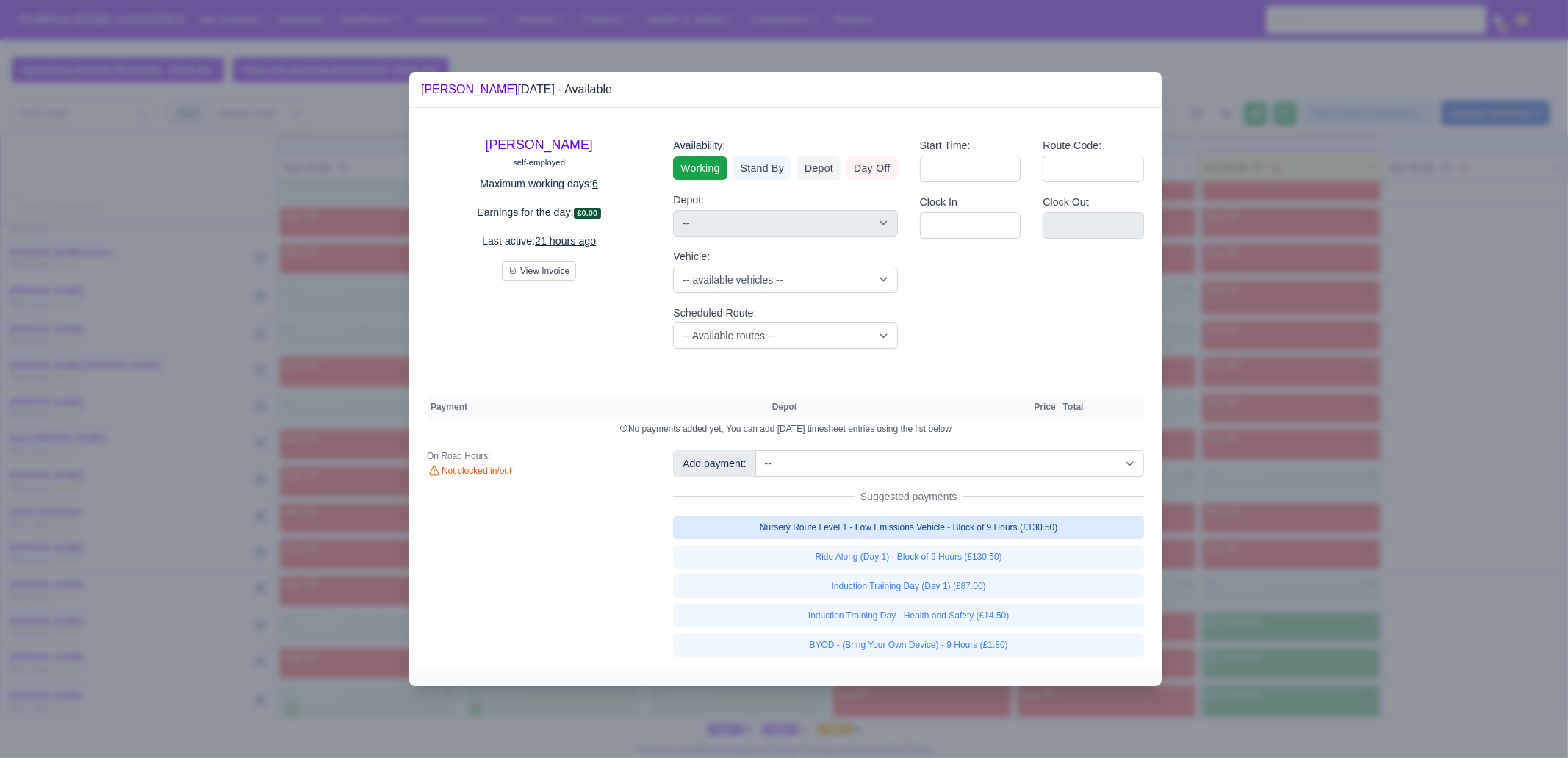
click at [1072, 529] on link "Nursery Route Level 1 - Low Emissions Vehicle - Block of 9 Hours (£130.50)" at bounding box center [908, 527] width 471 height 23
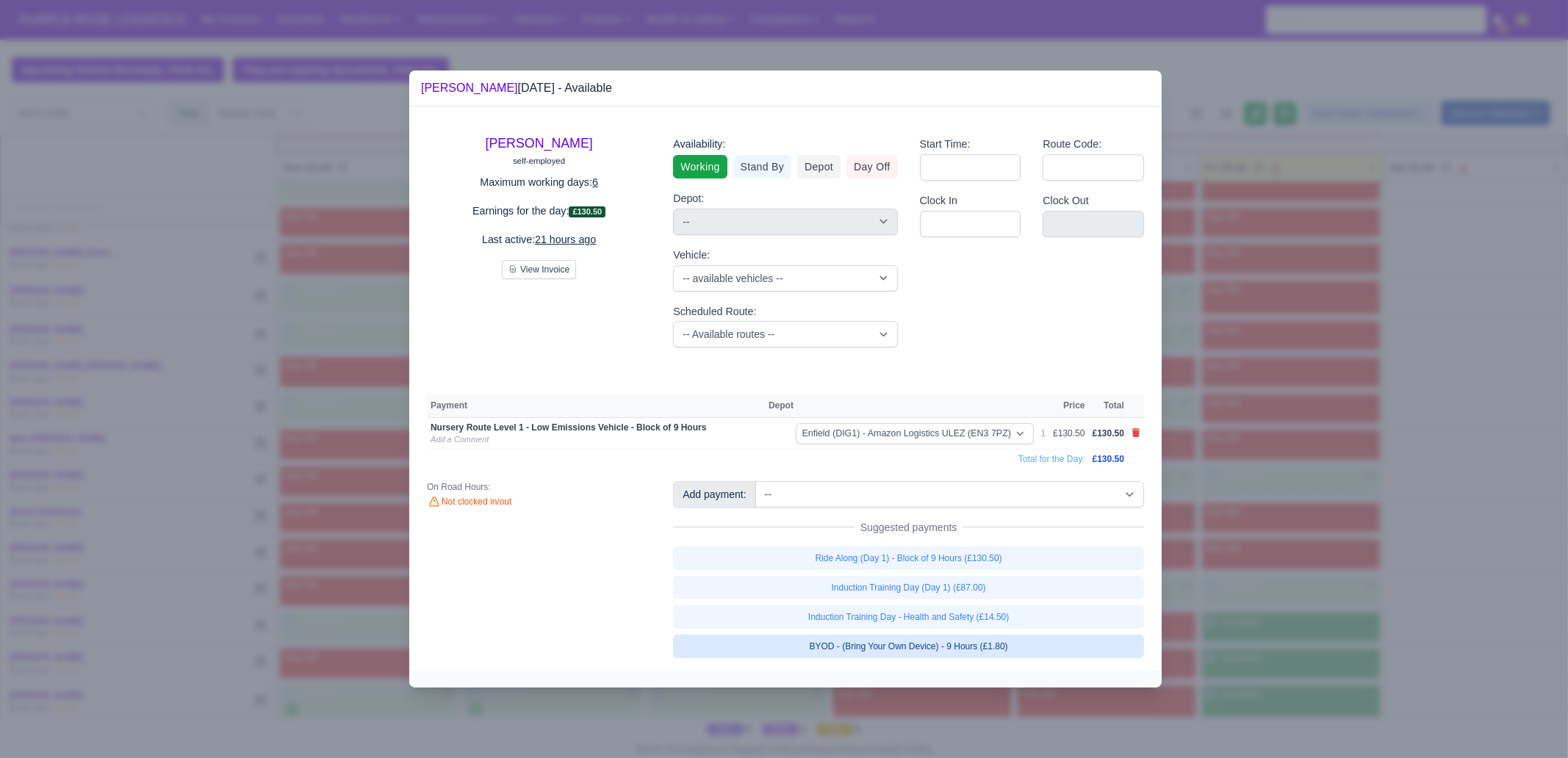
click at [1032, 651] on link "BYOD - (Bring Your Own Device) - 9 Hours (£1.80)" at bounding box center [908, 646] width 471 height 23
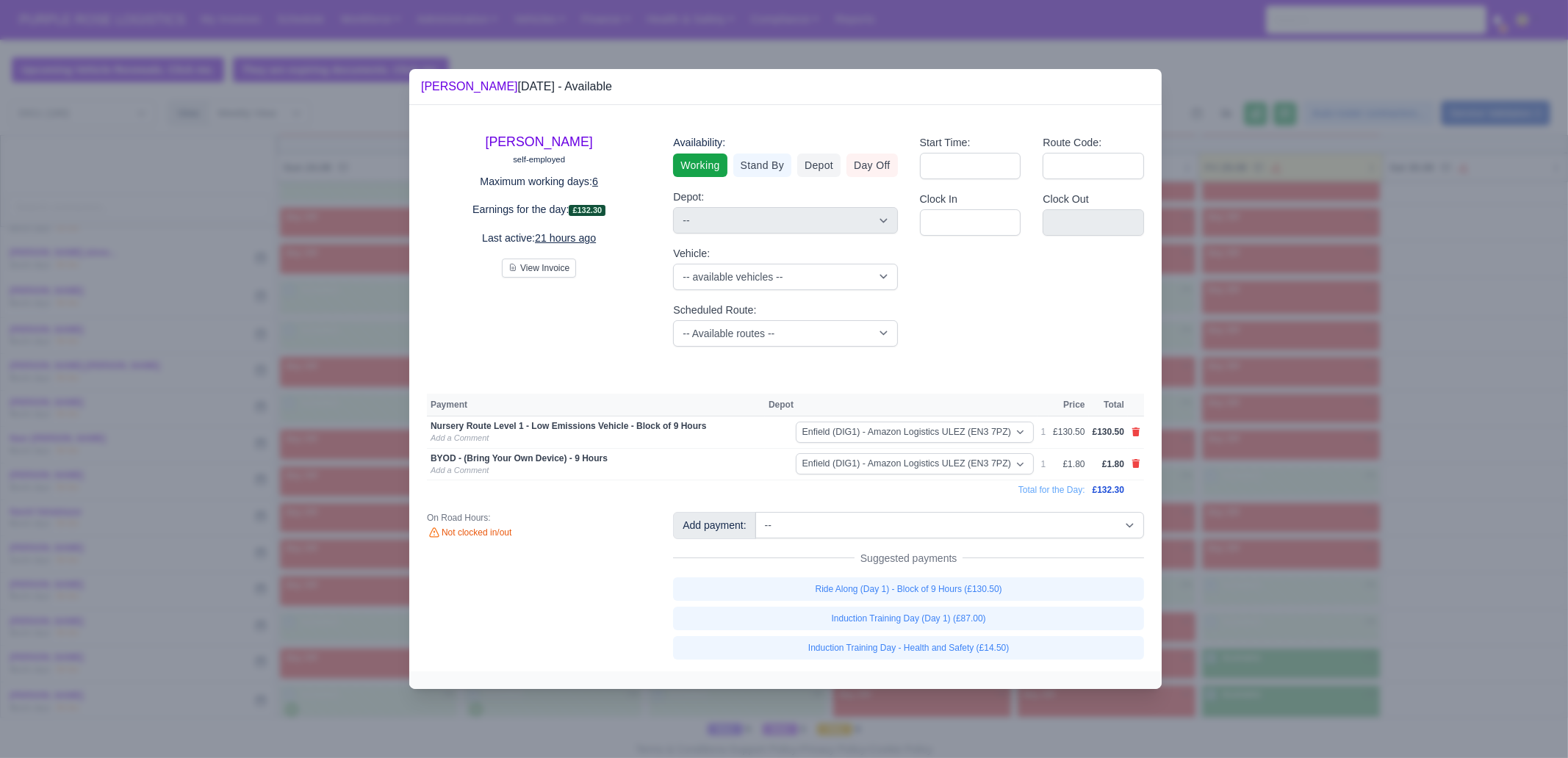
click at [1231, 619] on div at bounding box center [784, 379] width 1568 height 758
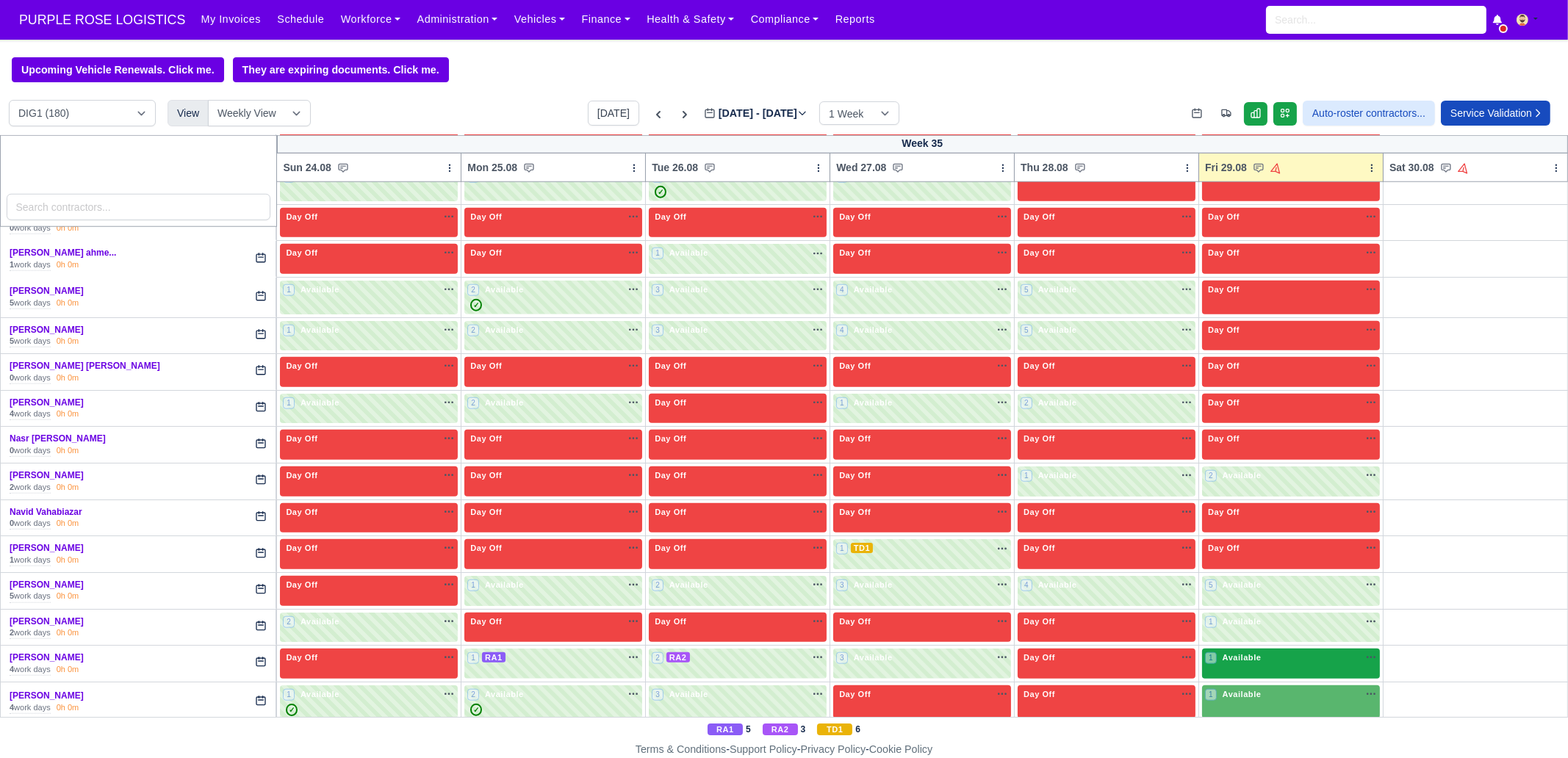
click at [1265, 651] on div "1 Available na" at bounding box center [1291, 659] width 172 height 16
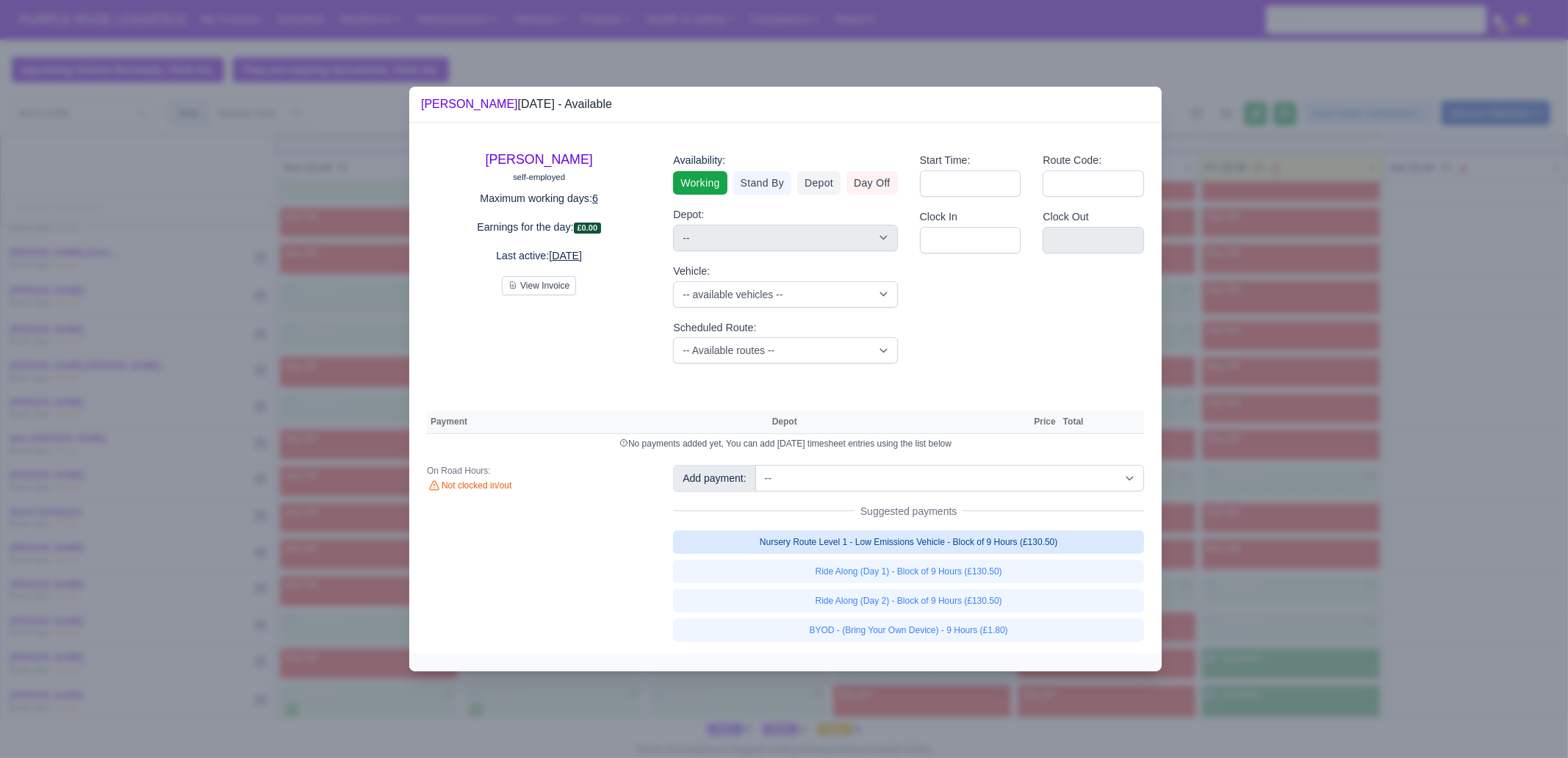
click at [1042, 545] on link "Nursery Route Level 1 - Low Emissions Vehicle - Block of 9 Hours (£130.50)" at bounding box center [908, 542] width 471 height 23
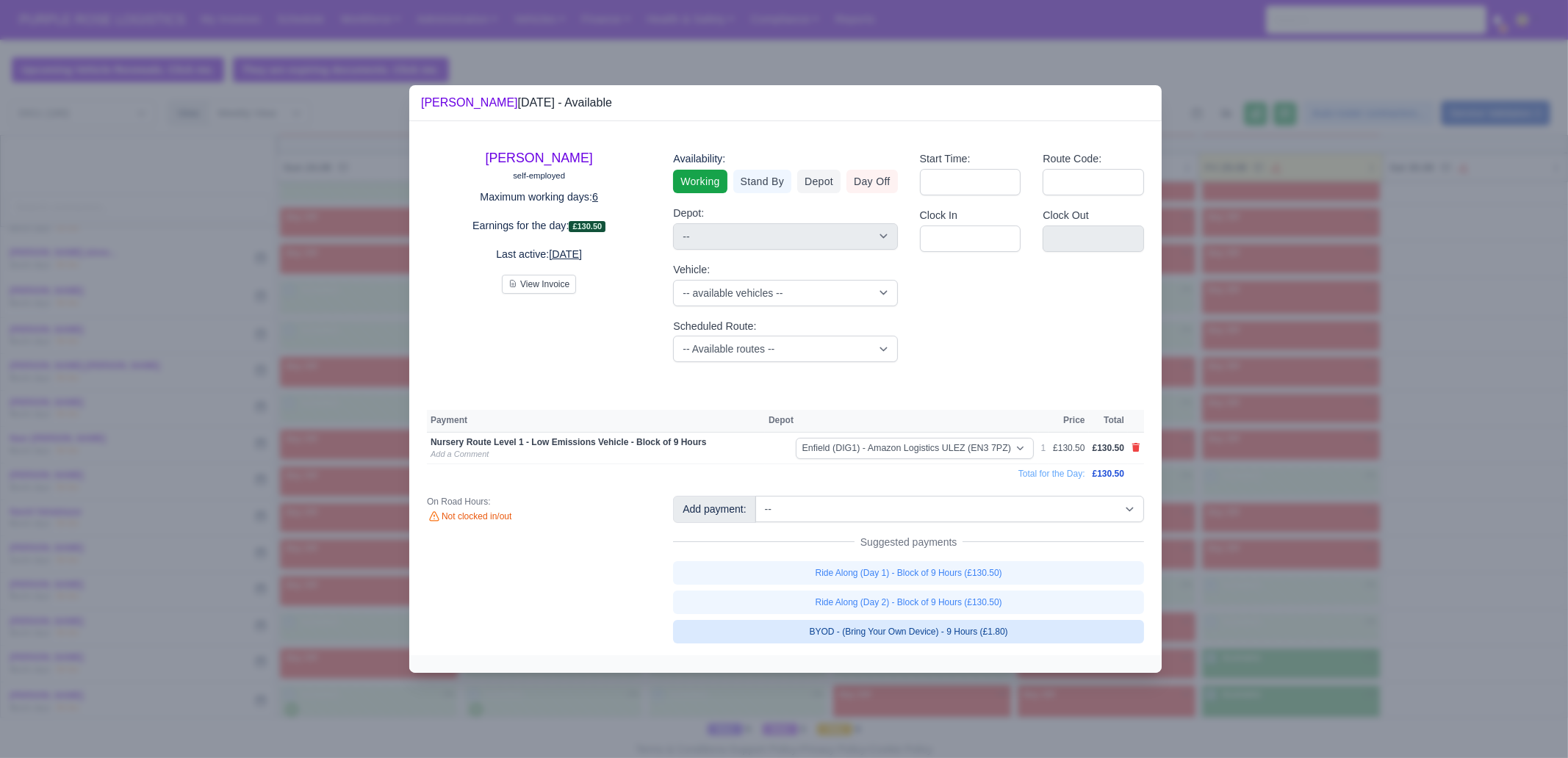
click at [1018, 632] on link "BYOD - (Bring Your Own Device) - 9 Hours (£1.80)" at bounding box center [908, 632] width 471 height 23
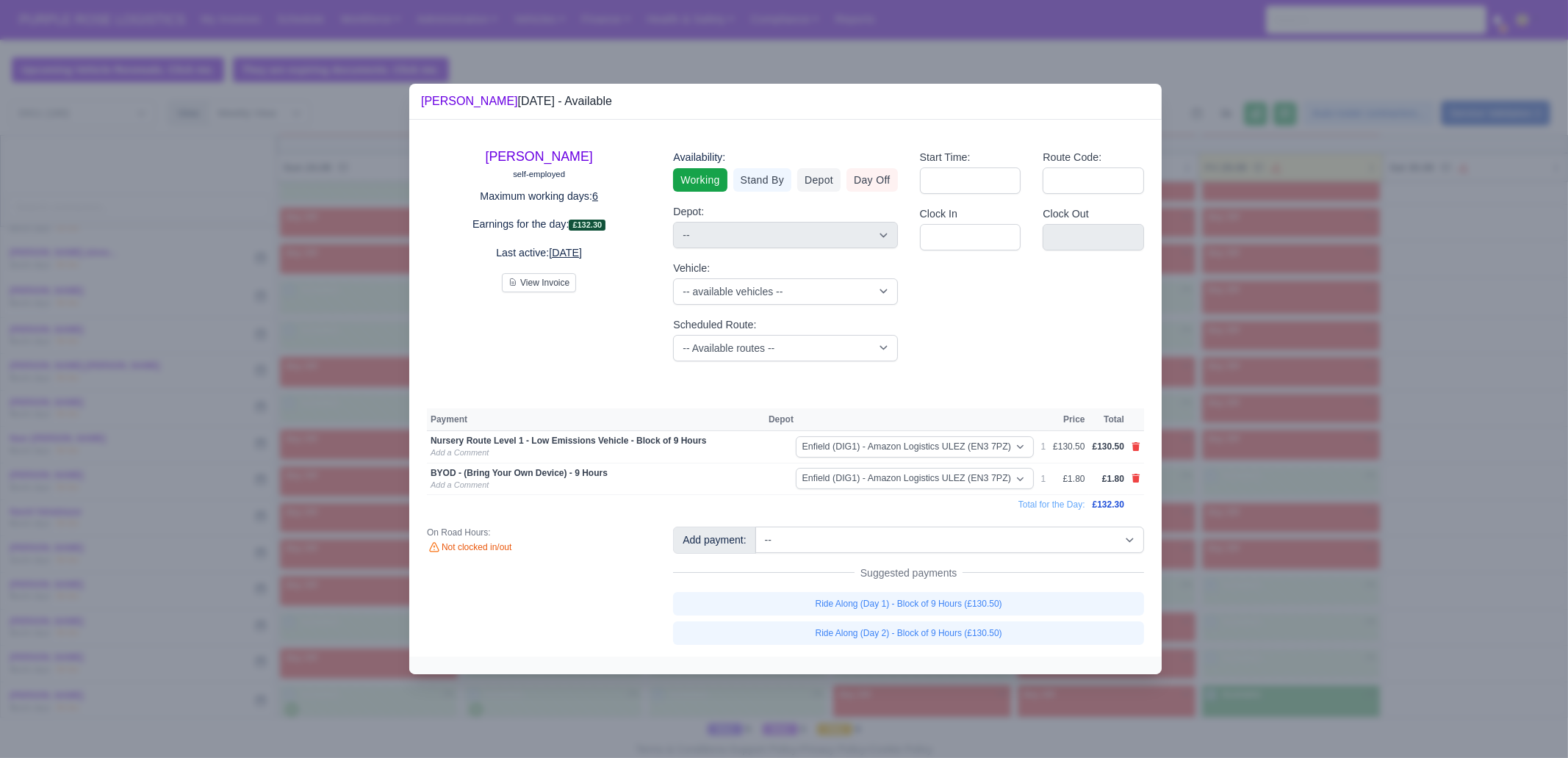
click at [1274, 555] on div at bounding box center [784, 379] width 1568 height 758
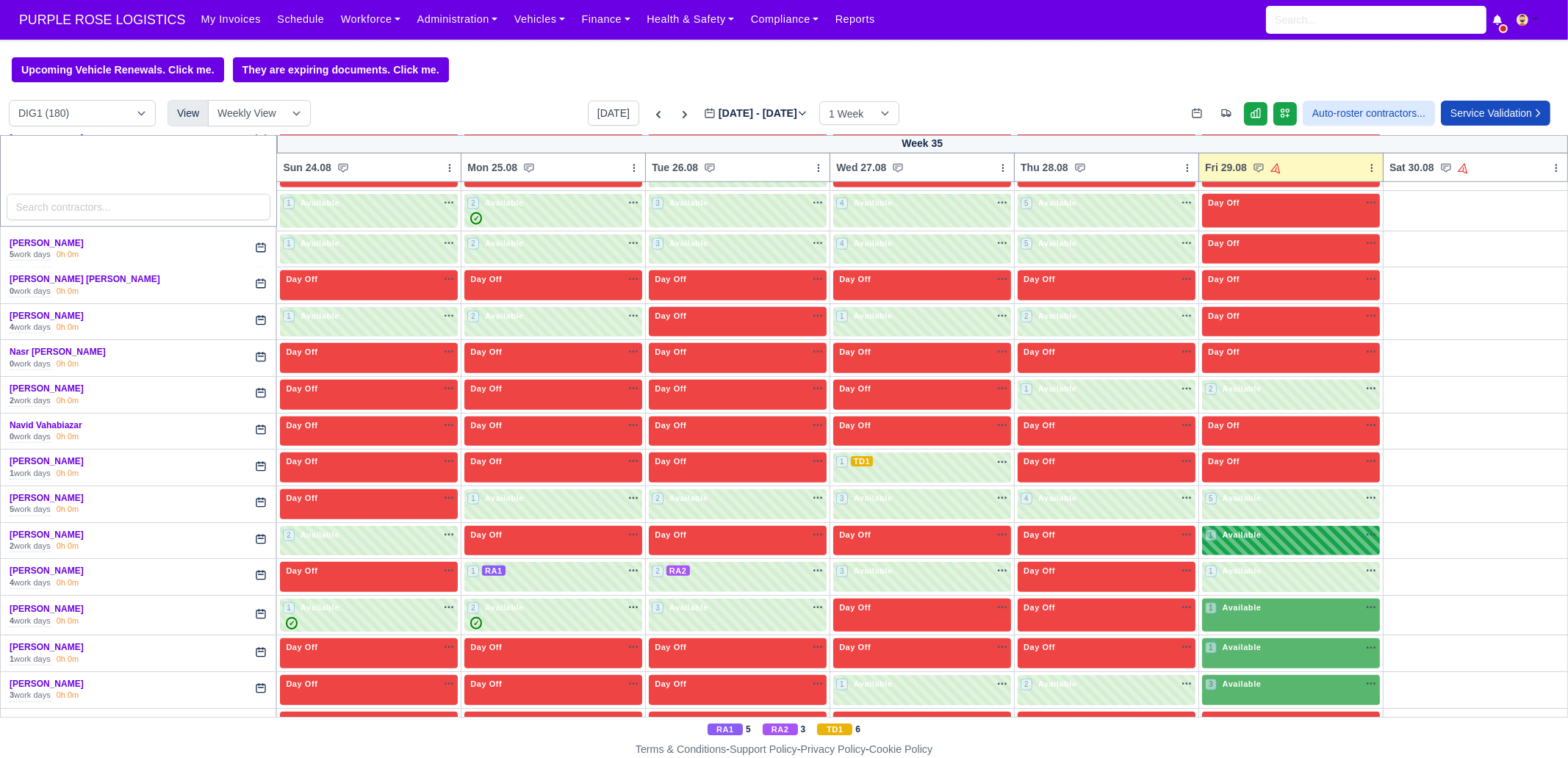
scroll to position [2570, 0]
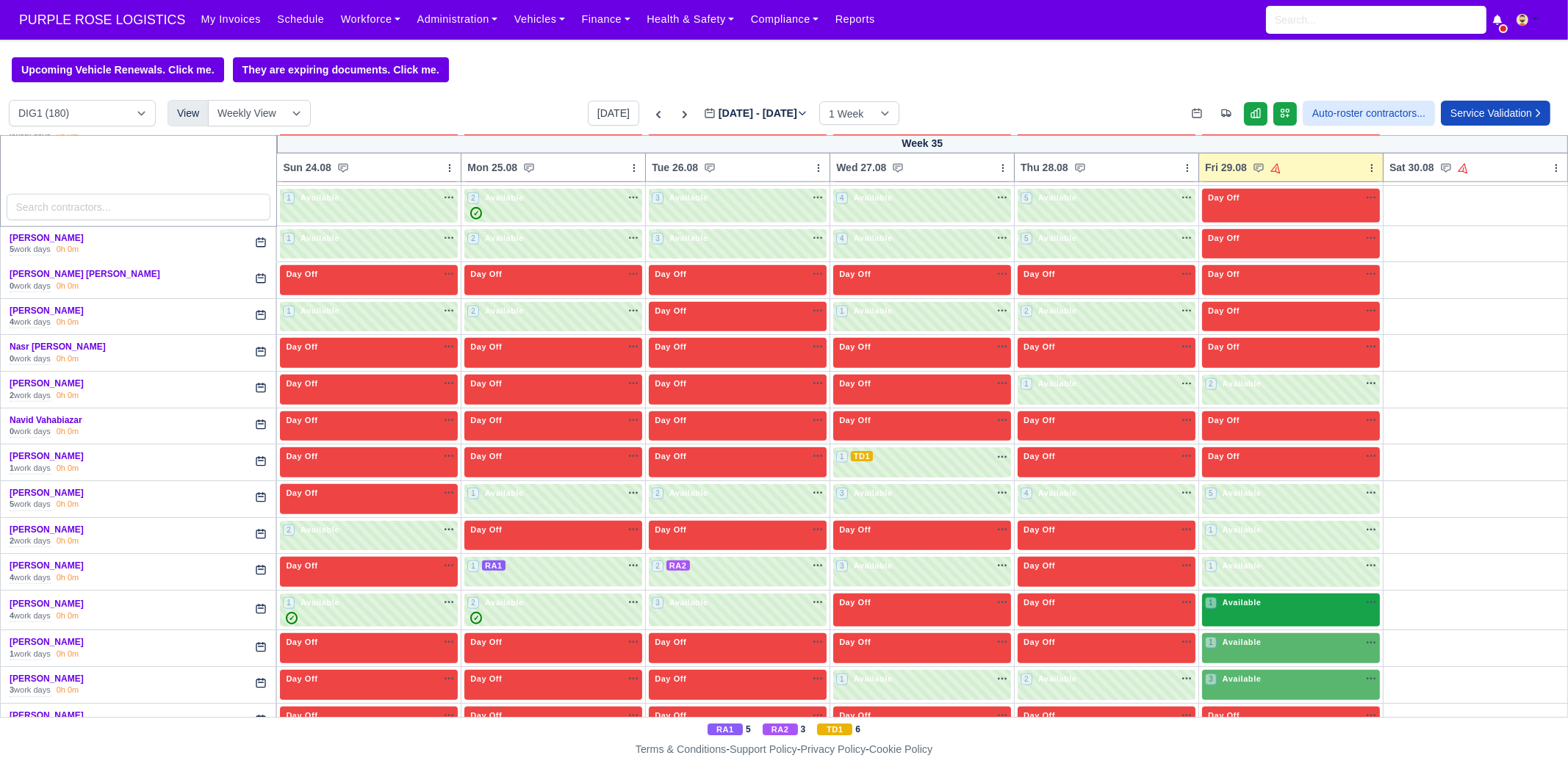
click at [1231, 594] on div "1 Available" at bounding box center [1291, 610] width 178 height 33
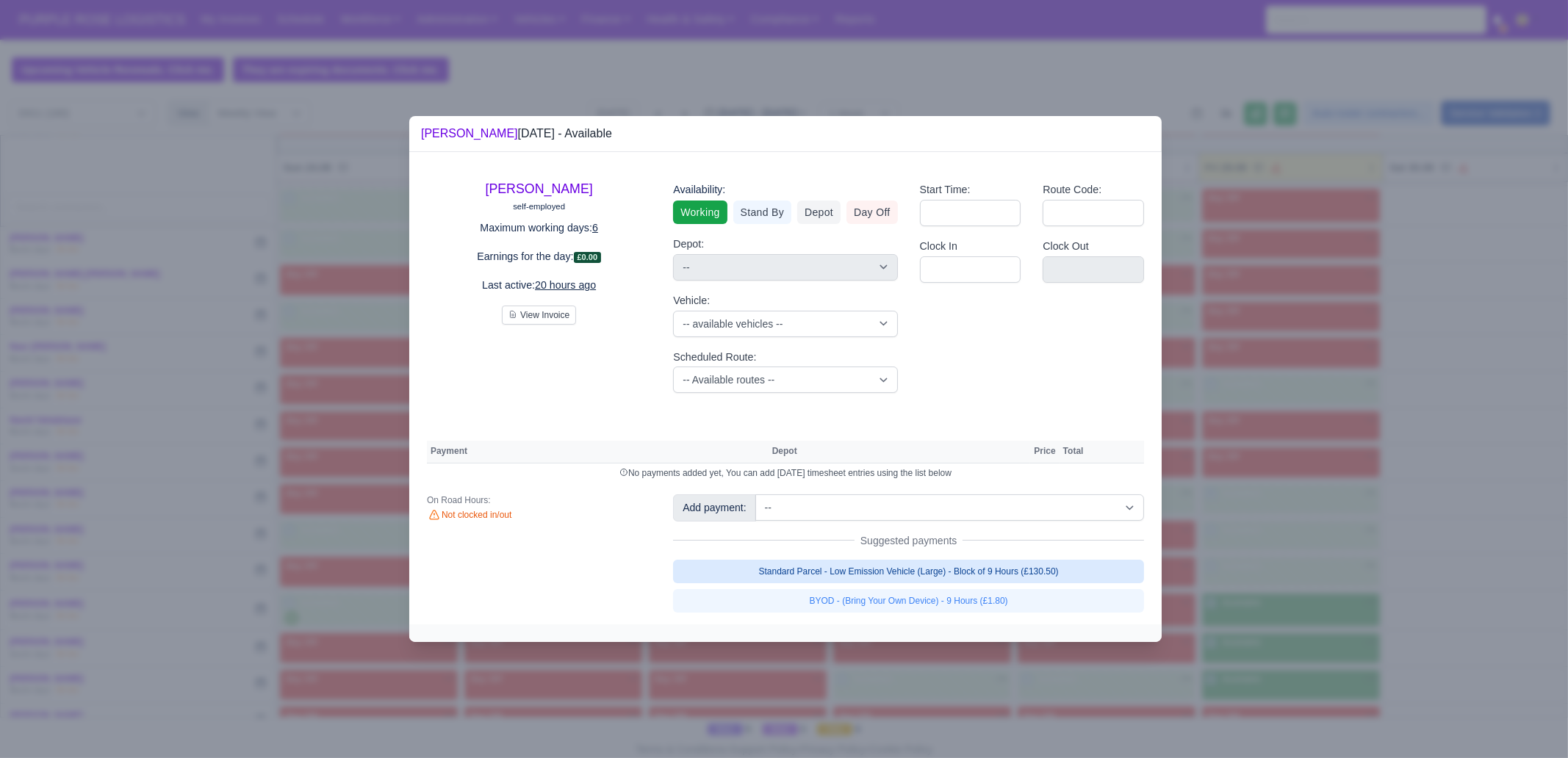
click at [995, 574] on link "Standard Parcel - Low Emission Vehicle (Large) - Block of 9 Hours (£130.50)" at bounding box center [908, 571] width 471 height 23
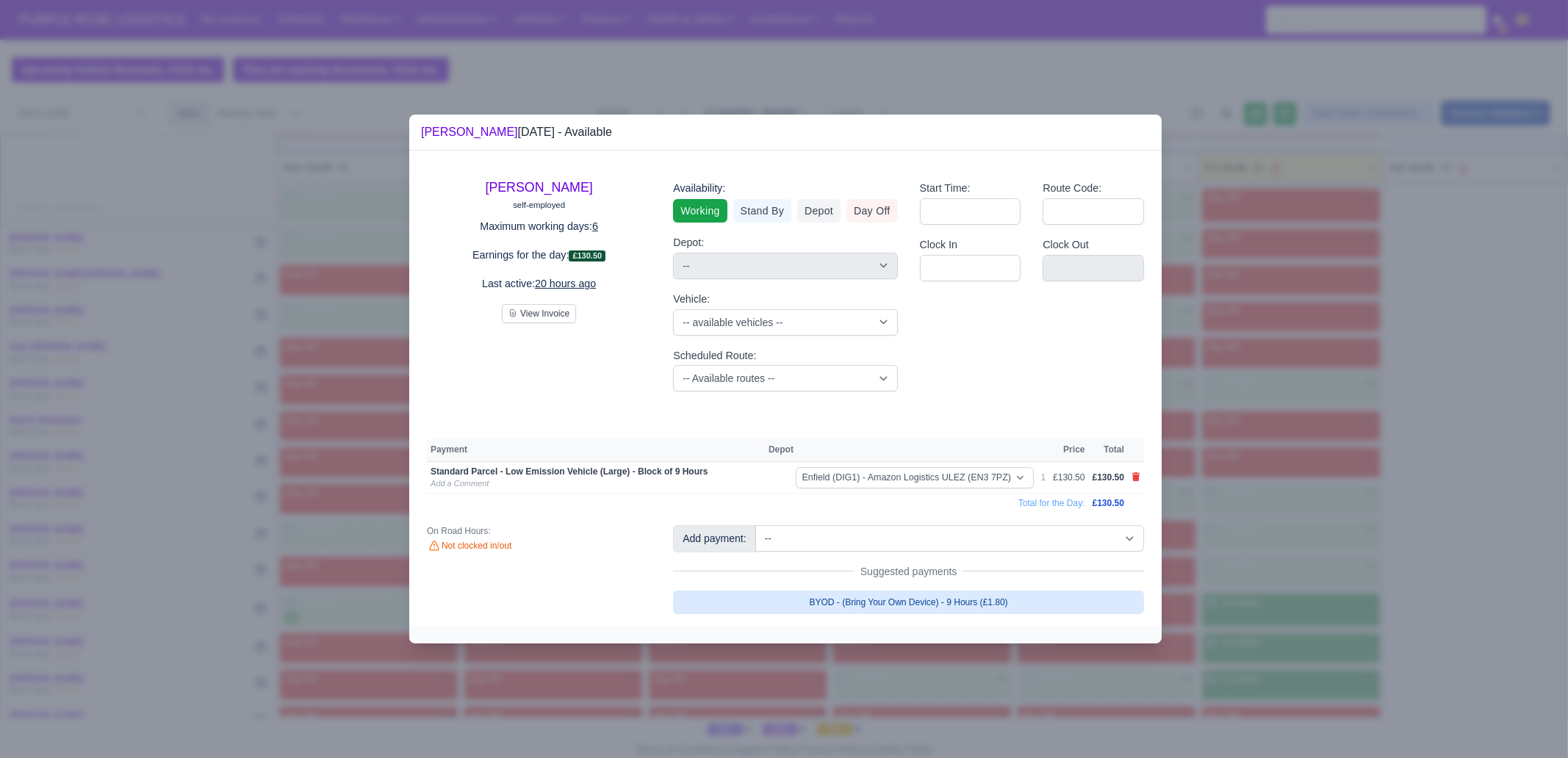
click at [996, 602] on link "BYOD - (Bring Your Own Device) - 9 Hours (£1.80)" at bounding box center [908, 602] width 471 height 23
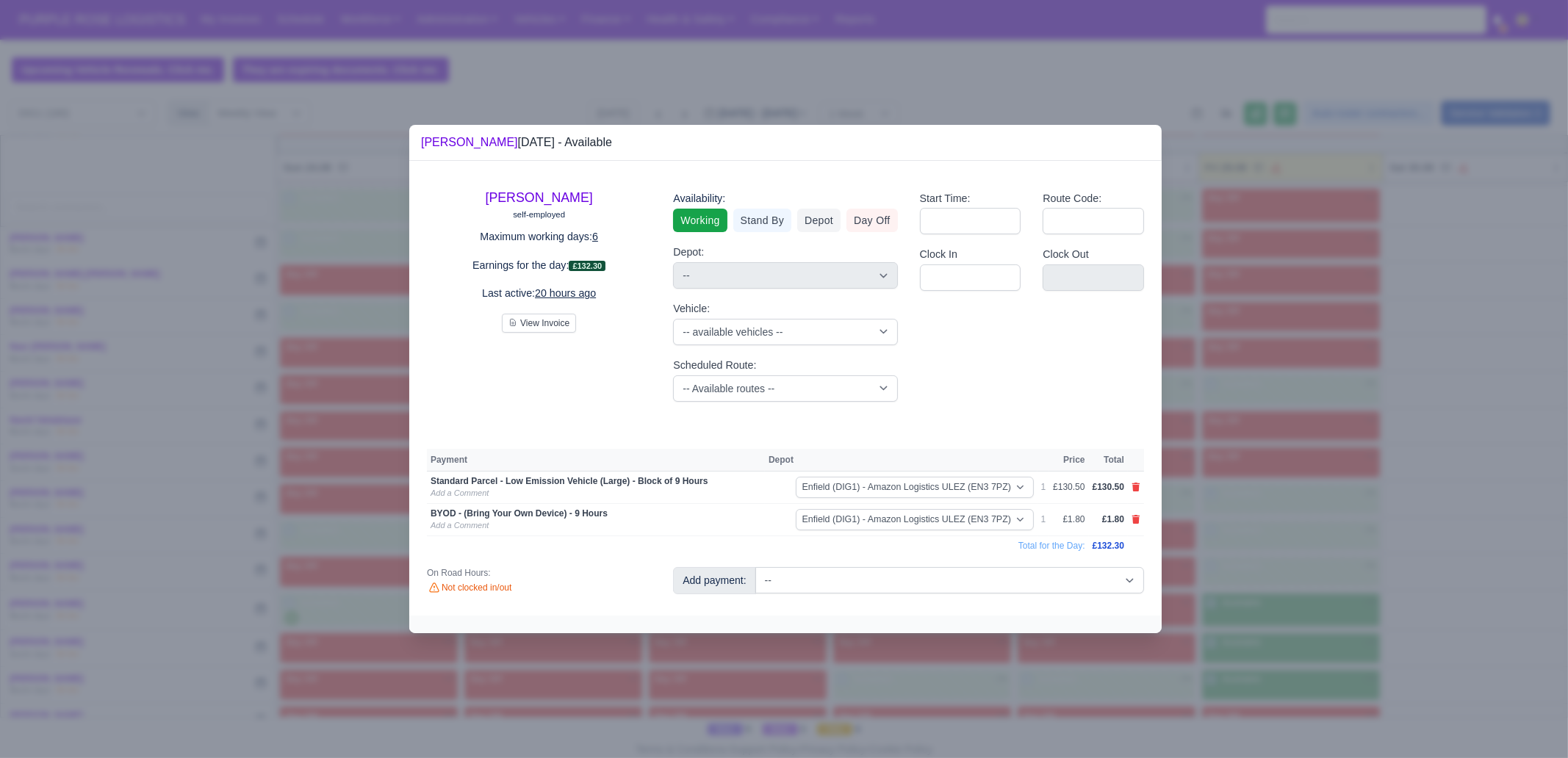
click at [1289, 493] on div at bounding box center [784, 379] width 1568 height 758
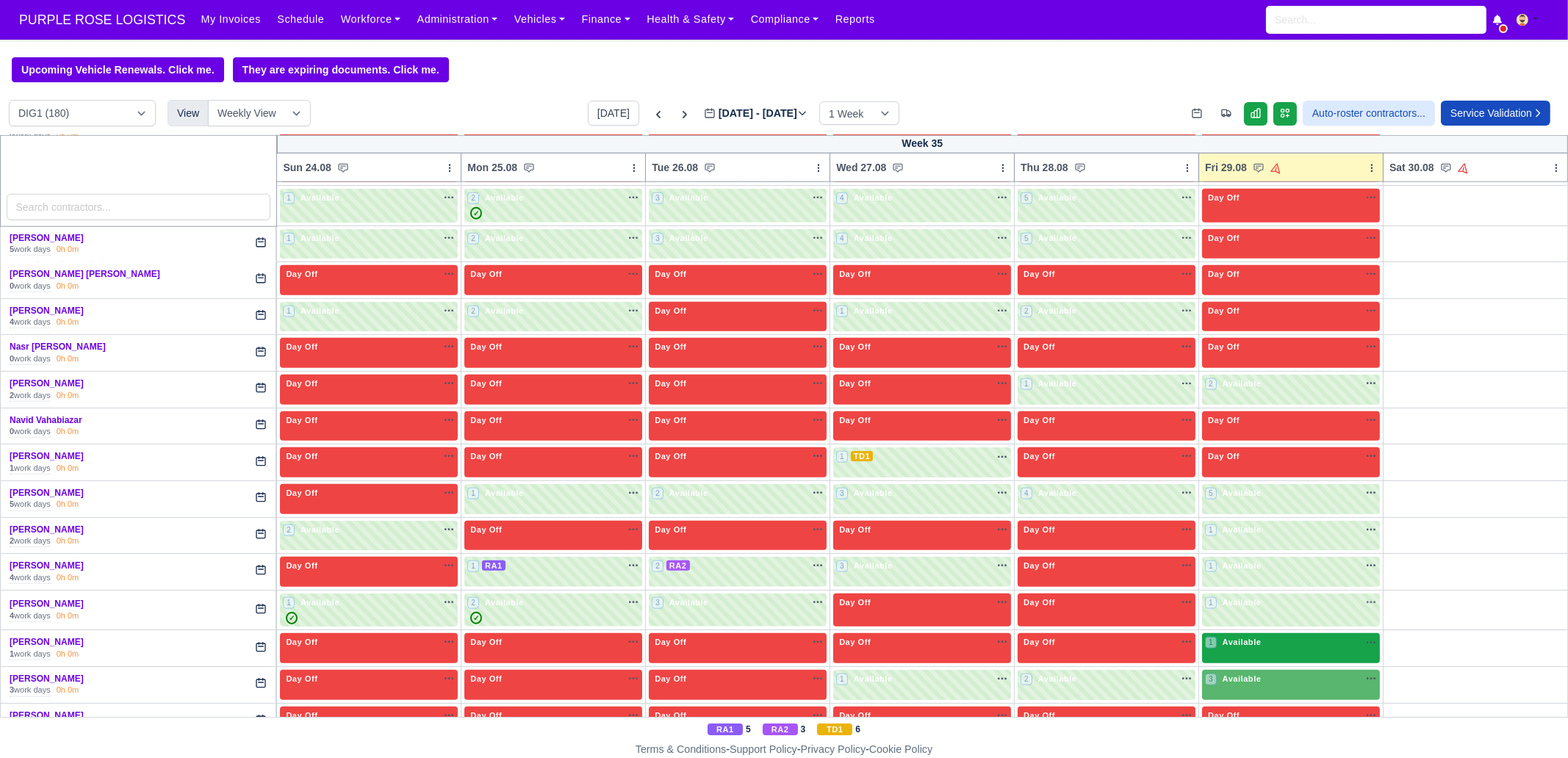
click at [1250, 637] on span "Available" at bounding box center [1243, 641] width 45 height 10
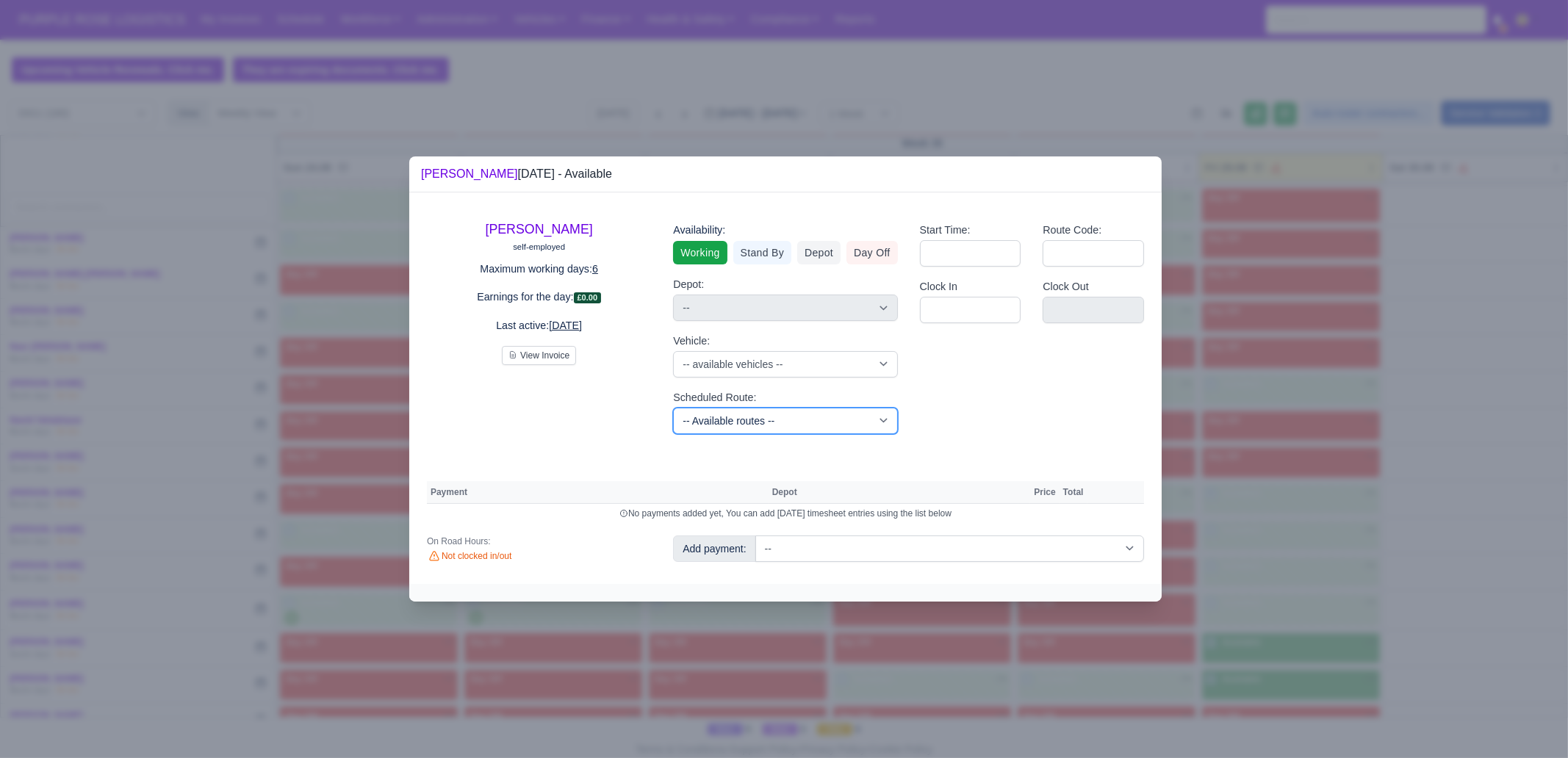
click at [761, 427] on select "-- Available routes -- Standard Parcel - Block of 6 Hours - (SD6) AmFlex RTS Ve…" at bounding box center [785, 421] width 224 height 26
click at [1099, 411] on div "Start Time: Route Code: Clock In Clock Out" at bounding box center [1032, 328] width 246 height 235
click at [782, 419] on select "-- Available routes -- Standard Parcel - Block of 6 Hours - (SD6) AmFlex RTS Ve…" at bounding box center [785, 421] width 224 height 26
click at [1123, 380] on div "Start Time: Route Code: Clock In Clock Out" at bounding box center [1032, 328] width 246 height 235
click at [801, 418] on select "-- Available routes -- Standard Parcel - Block of 6 Hours - (SD6) AmFlex RTS Ve…" at bounding box center [785, 421] width 224 height 26
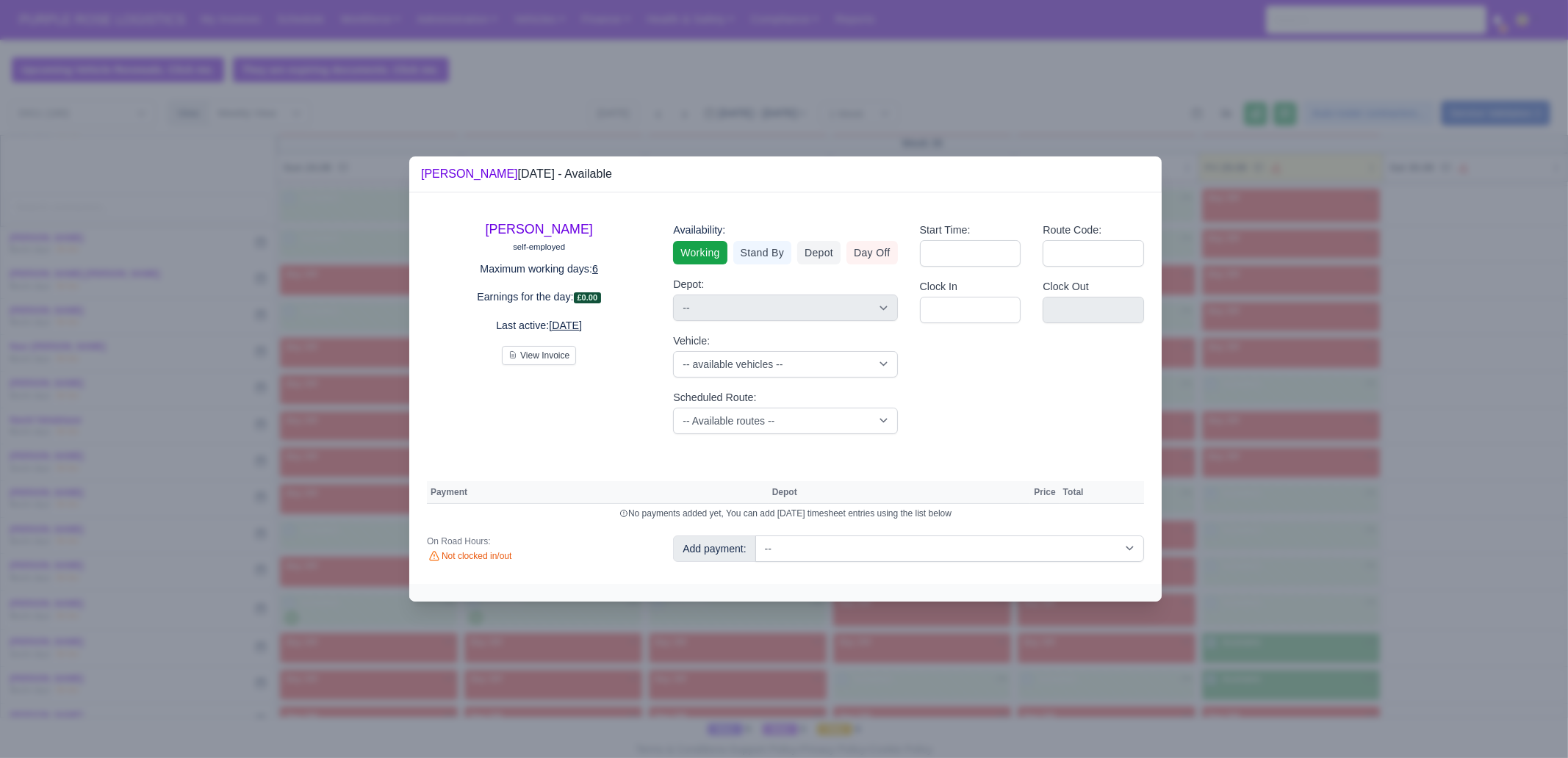
click at [1086, 431] on div "Start Time: Route Code: Clock In Clock Out" at bounding box center [1032, 328] width 246 height 235
click at [735, 416] on select "-- Available routes -- Standard Parcel - Block of 6 Hours - (SD6) AmFlex RTS Ve…" at bounding box center [785, 421] width 224 height 26
click at [673, 408] on select "-- Available routes -- Standard Parcel - Block of 6 Hours - (SD6) AmFlex RTS Ve…" at bounding box center [785, 421] width 224 height 26
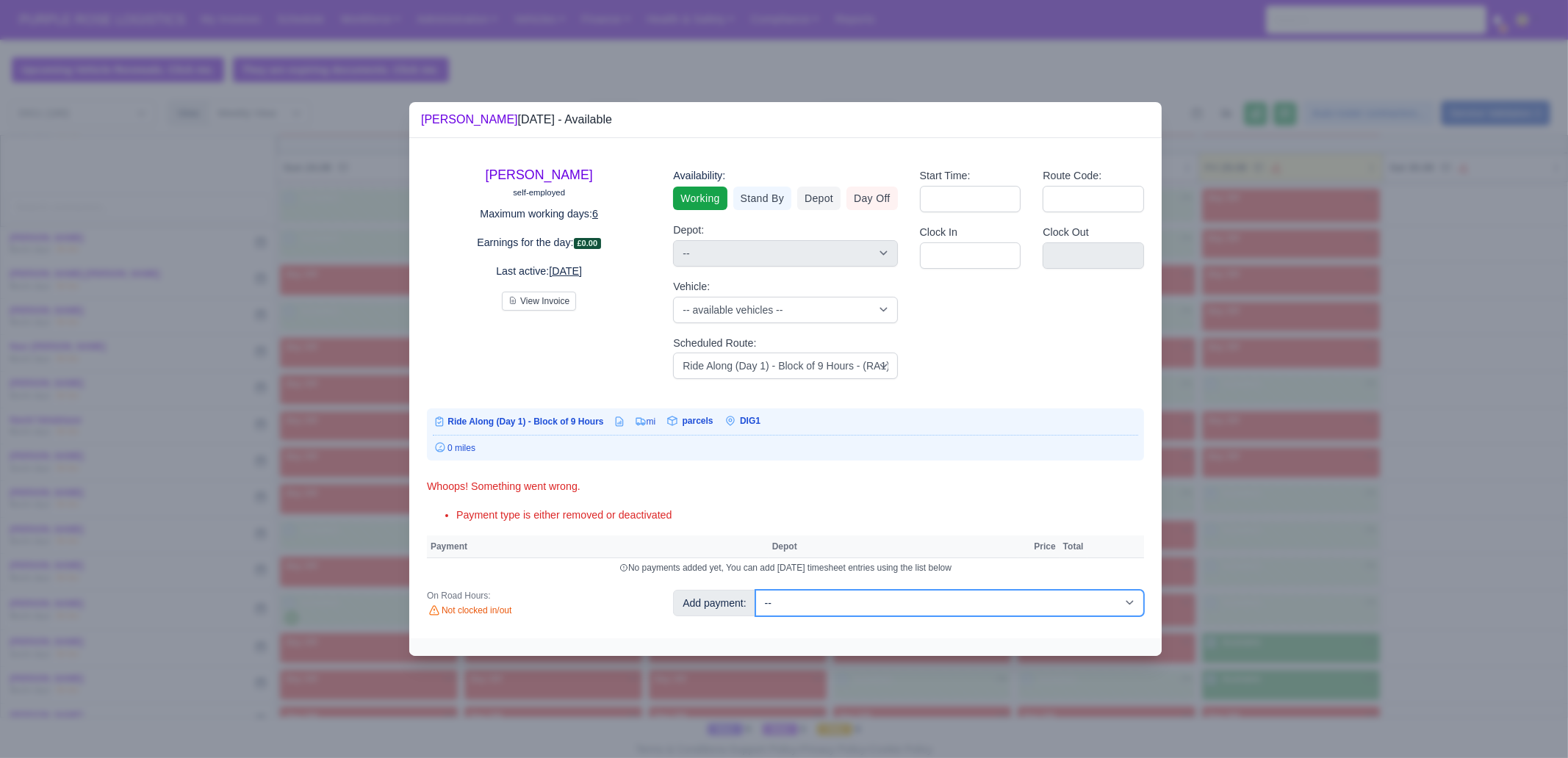
click at [872, 590] on select "-- Additional Hour Support (£14.50) Additional Hour Support (Walkers) (£13.50) …" at bounding box center [949, 603] width 388 height 26
click at [755, 590] on select "-- Additional Hour Support (£14.50) Additional Hour Support (Walkers) (£13.50) …" at bounding box center [949, 603] width 388 height 26
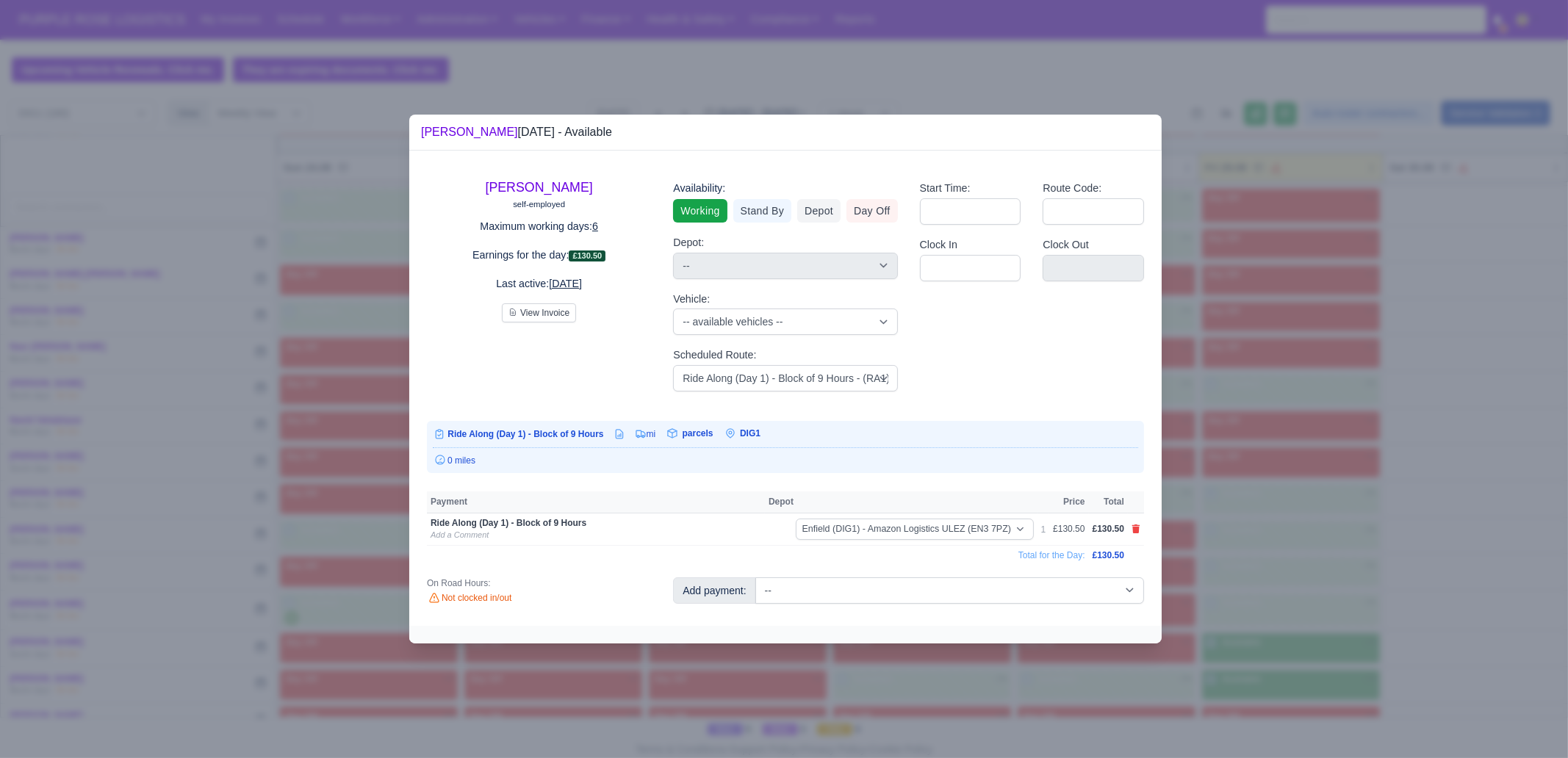
click at [1319, 542] on div at bounding box center [784, 379] width 1568 height 758
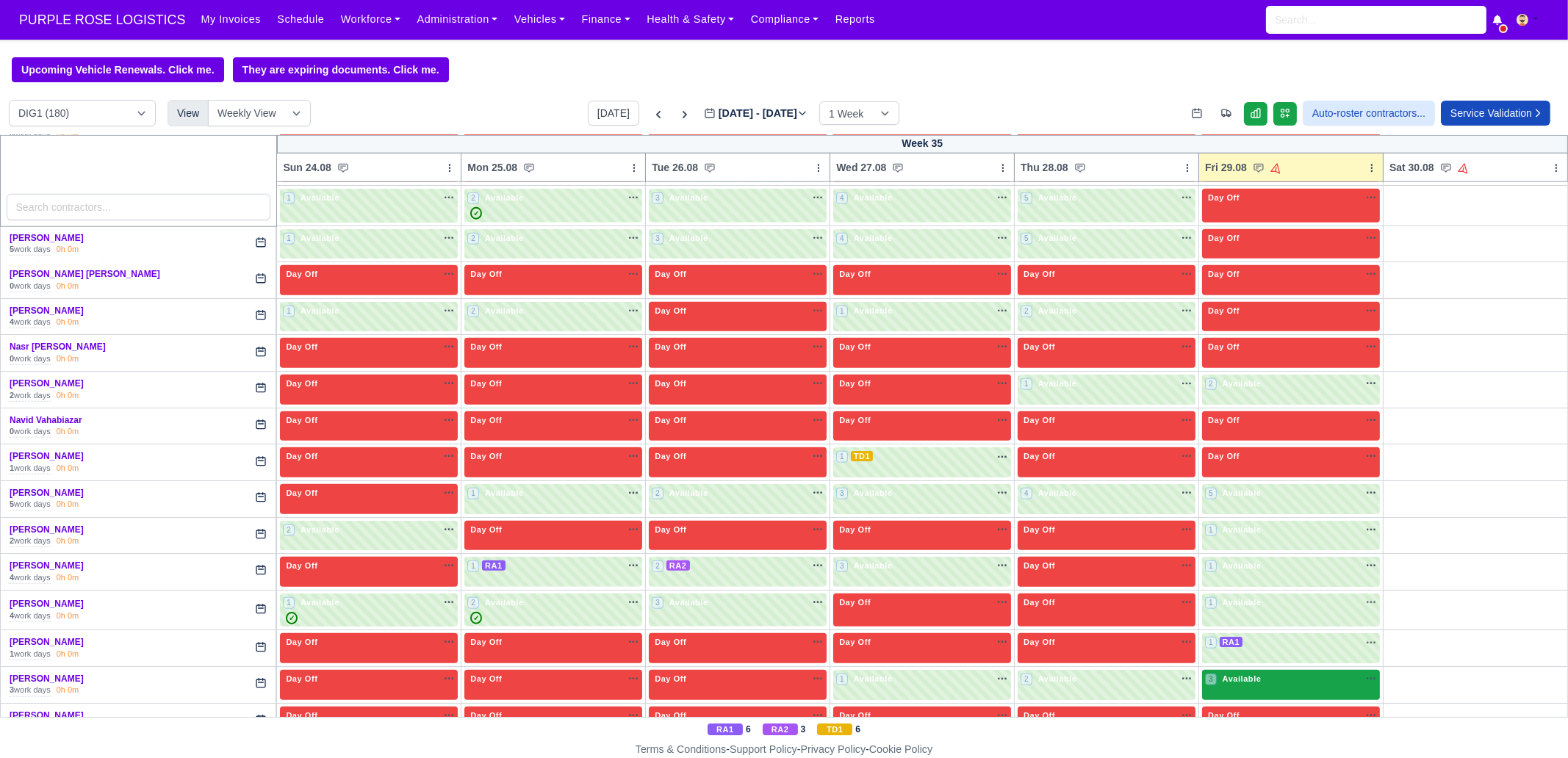
click at [1286, 672] on div "3 Available na" at bounding box center [1291, 679] width 172 height 12
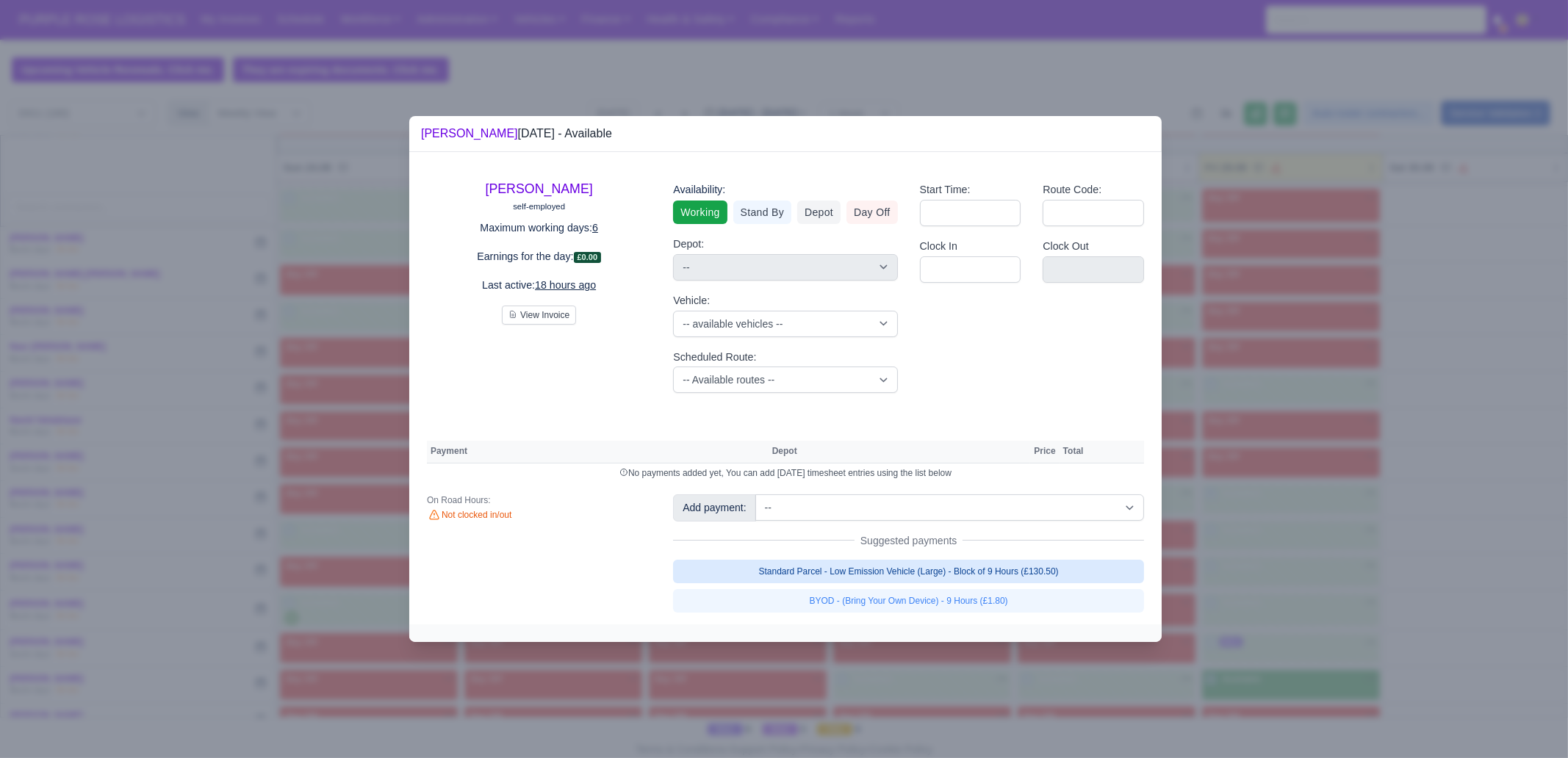
click at [1051, 580] on link "Standard Parcel - Low Emission Vehicle (Large) - Block of 9 Hours (£130.50)" at bounding box center [908, 571] width 471 height 23
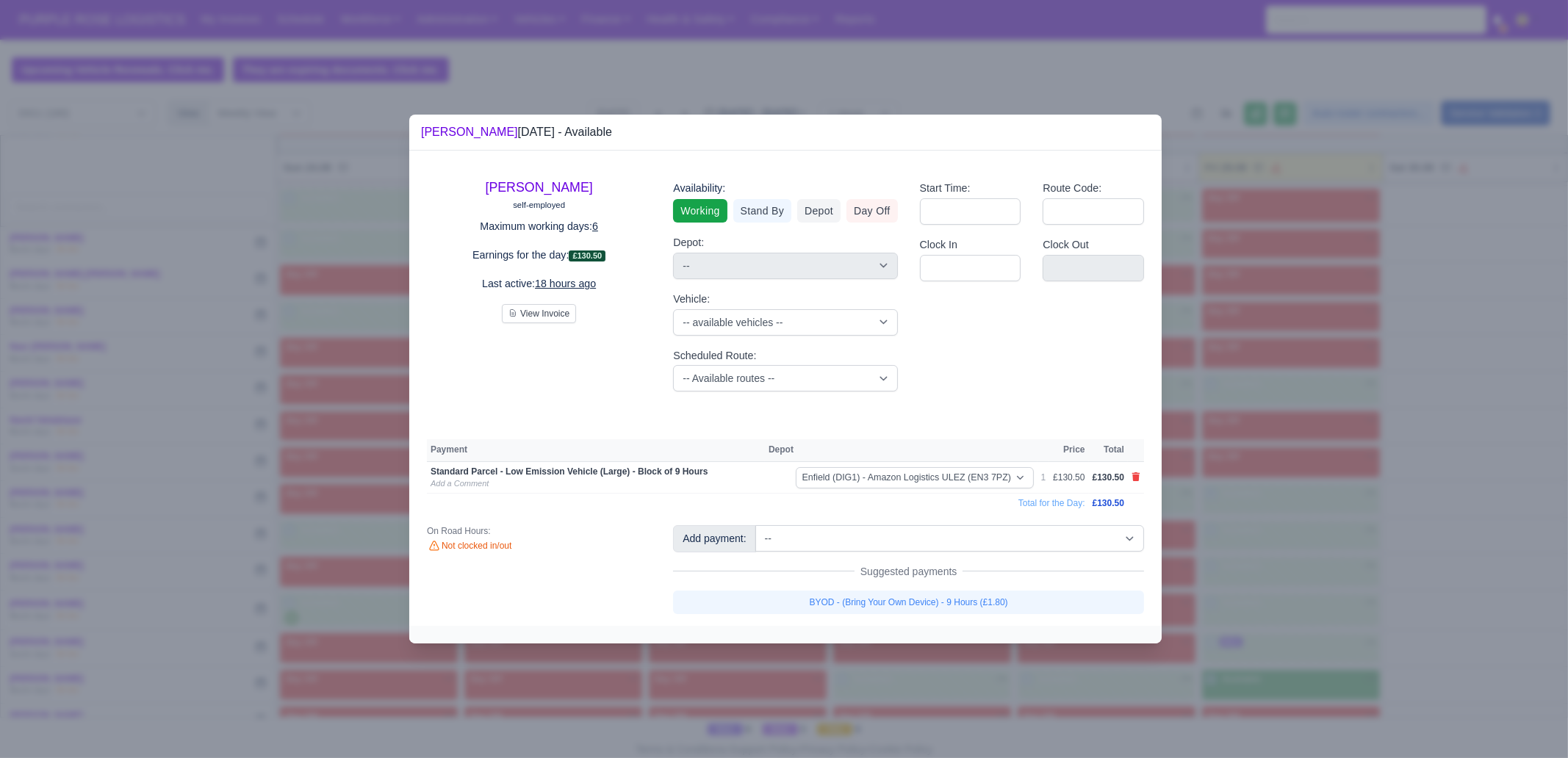
click at [1047, 602] on link "BYOD - (Bring Your Own Device) - 9 Hours (£1.80)" at bounding box center [908, 602] width 471 height 23
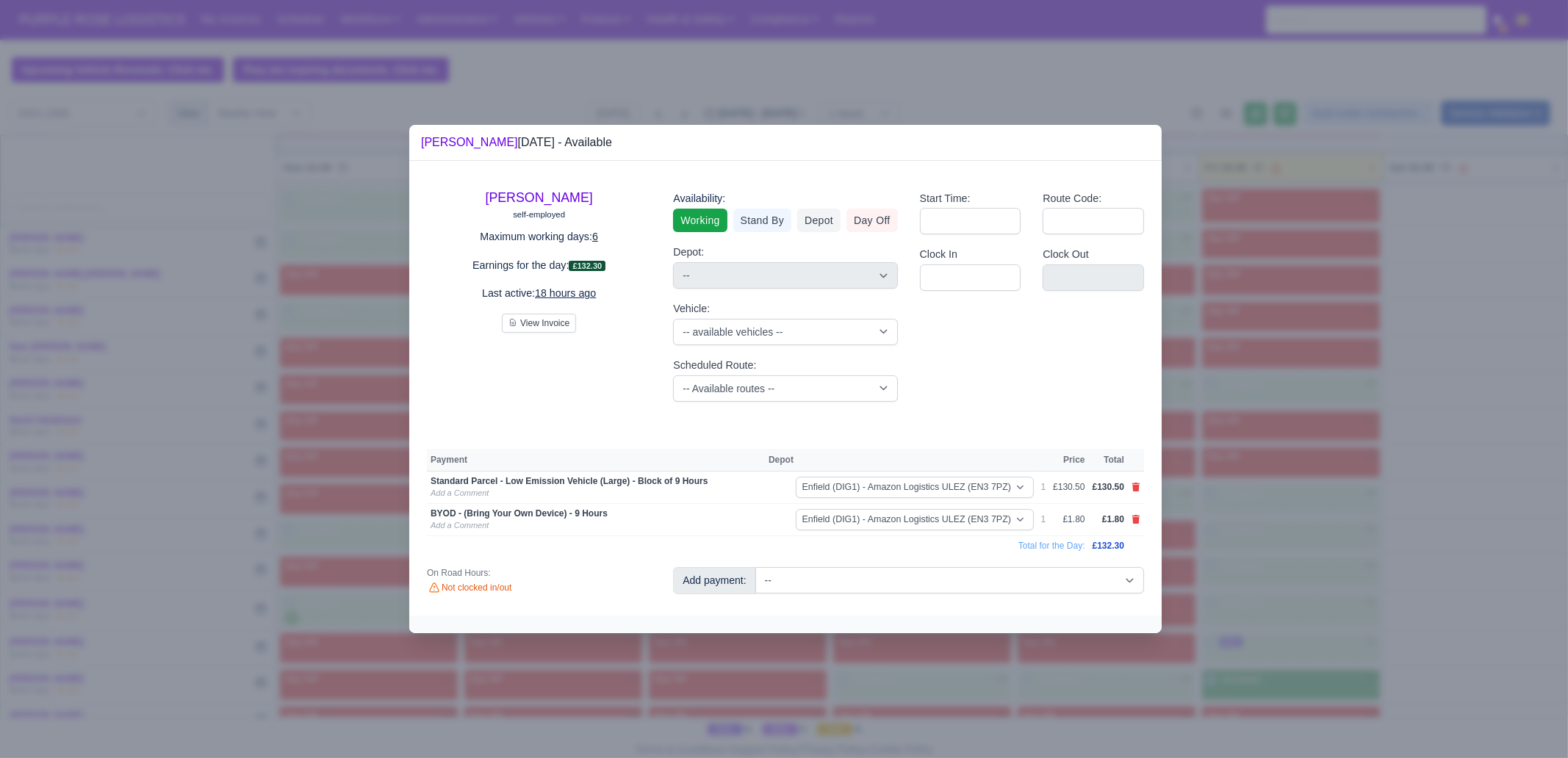
click at [1324, 602] on div at bounding box center [784, 379] width 1568 height 758
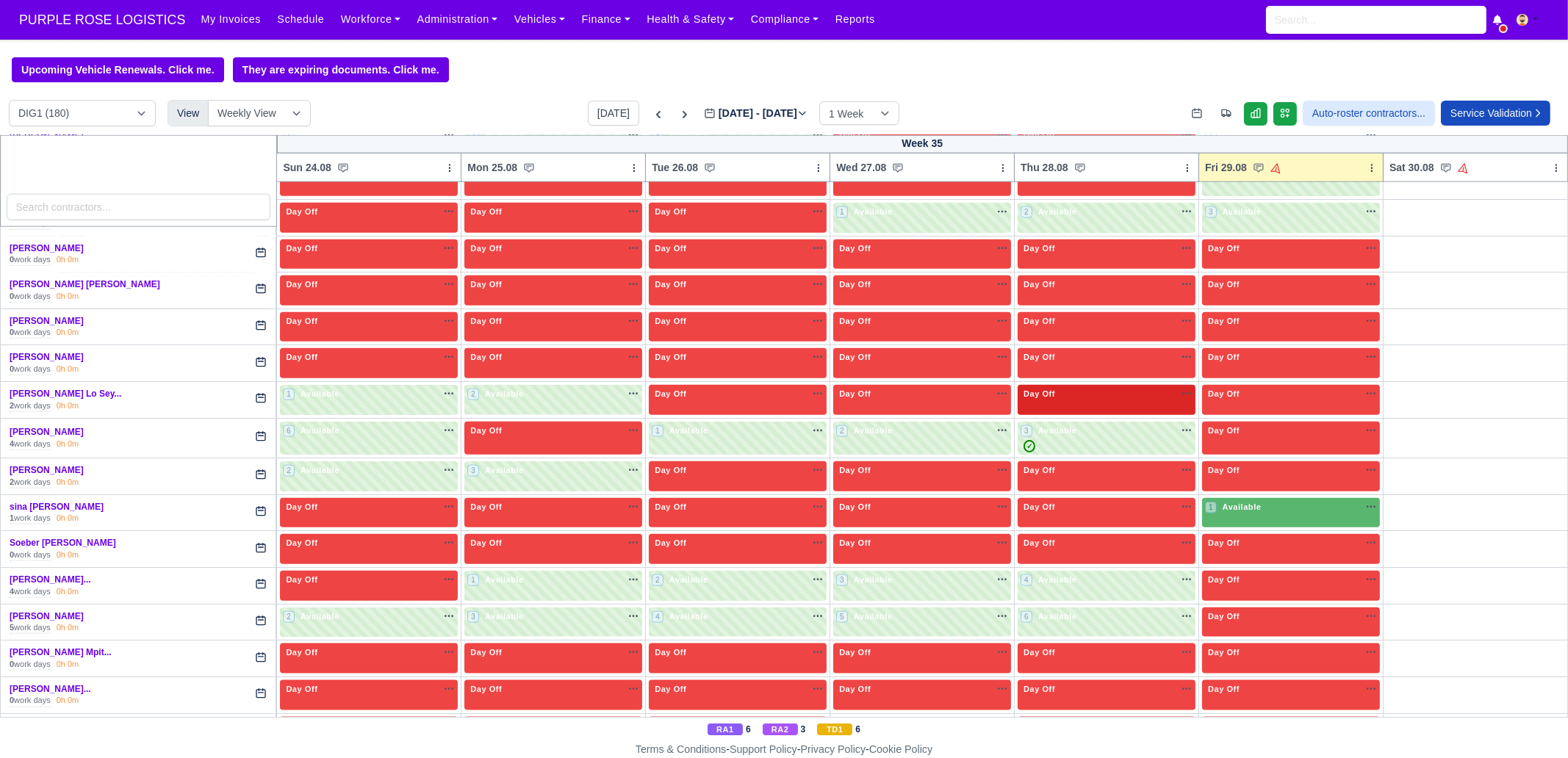
scroll to position [3030, 0]
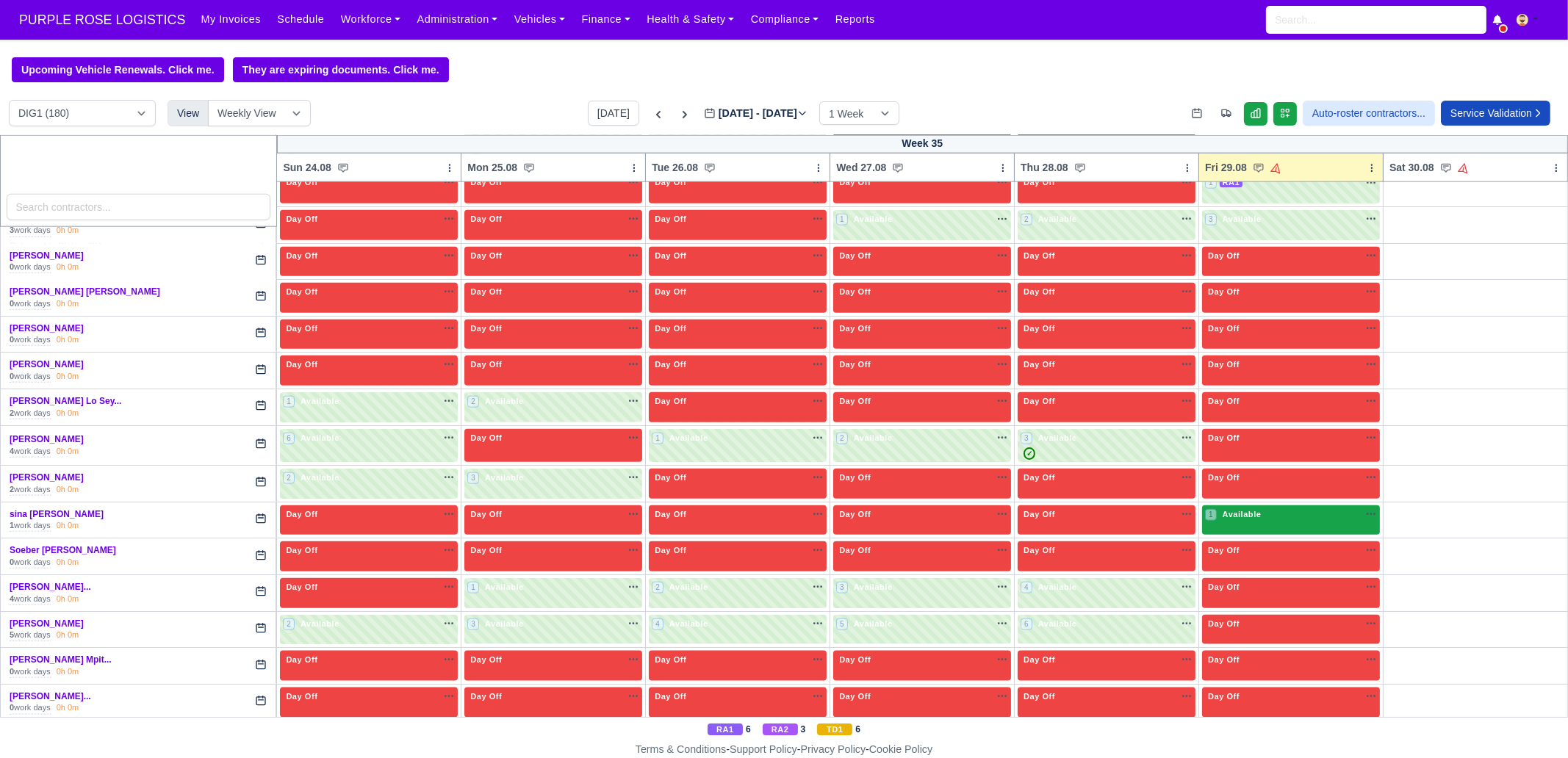
click at [1234, 509] on span "Available" at bounding box center [1243, 514] width 45 height 10
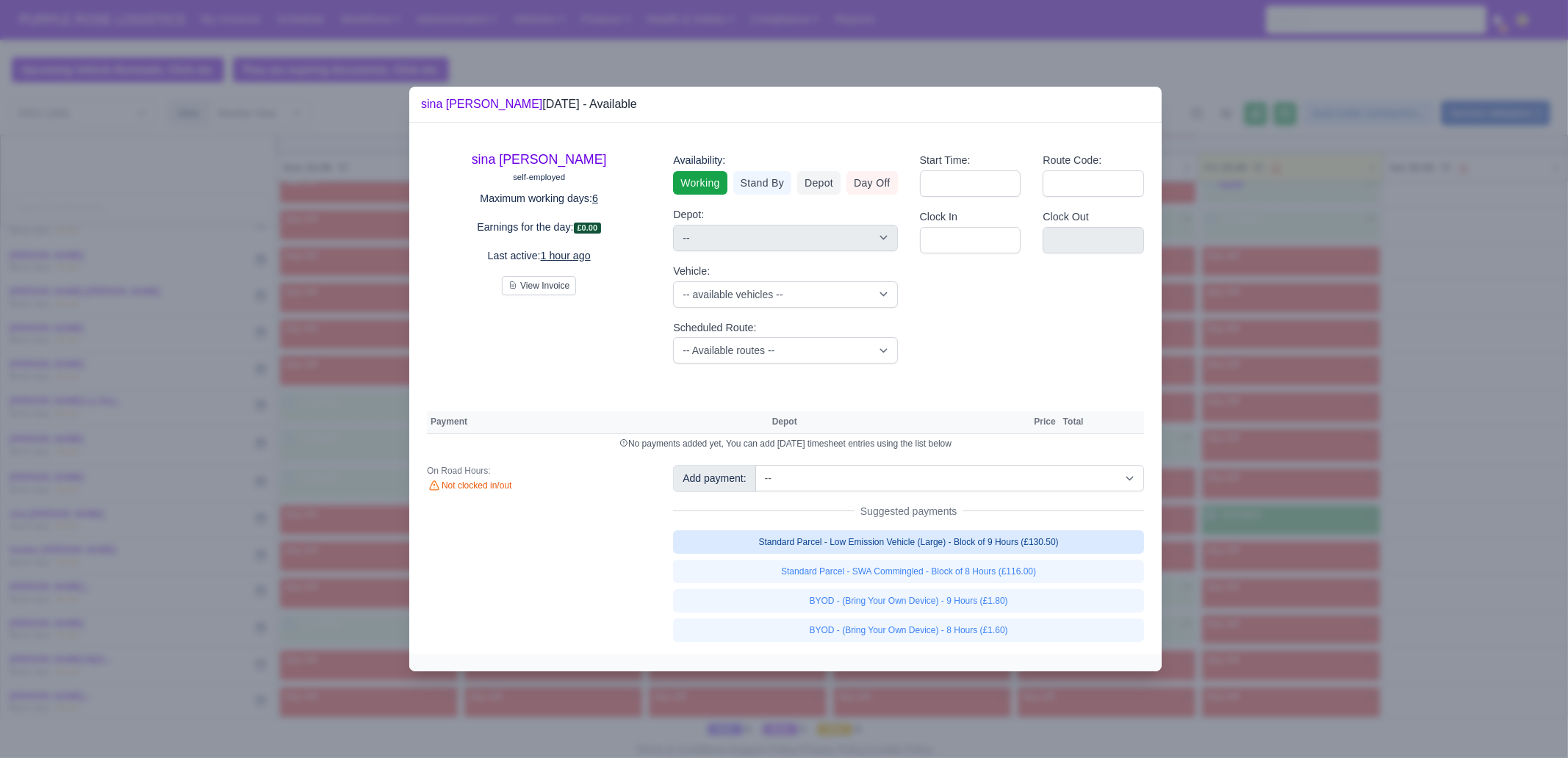
click at [1039, 543] on link "Standard Parcel - Low Emission Vehicle (Large) - Block of 9 Hours (£130.50)" at bounding box center [908, 542] width 471 height 23
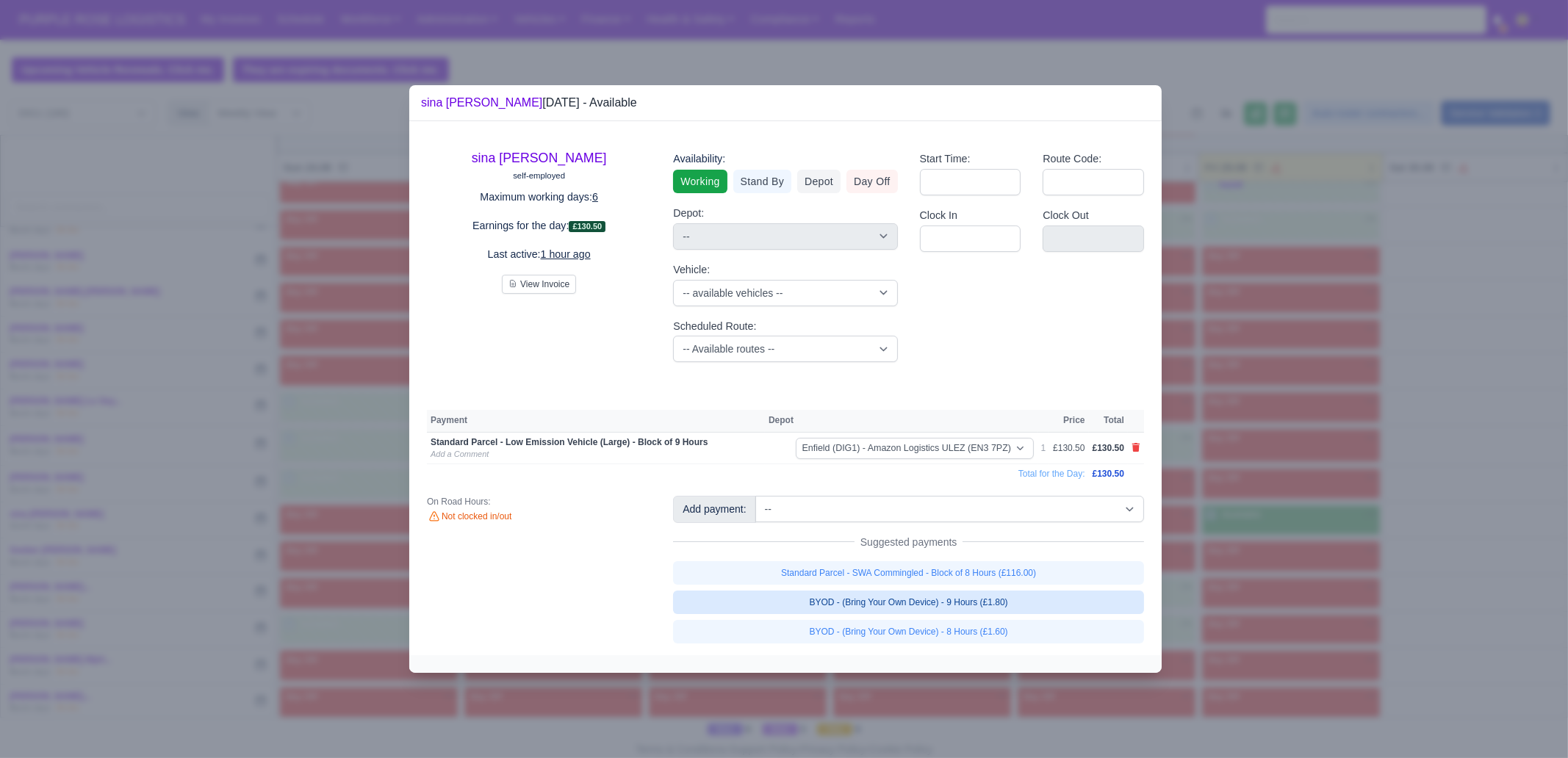
click at [1042, 595] on link "BYOD - (Bring Your Own Device) - 9 Hours (£1.80)" at bounding box center [908, 602] width 471 height 23
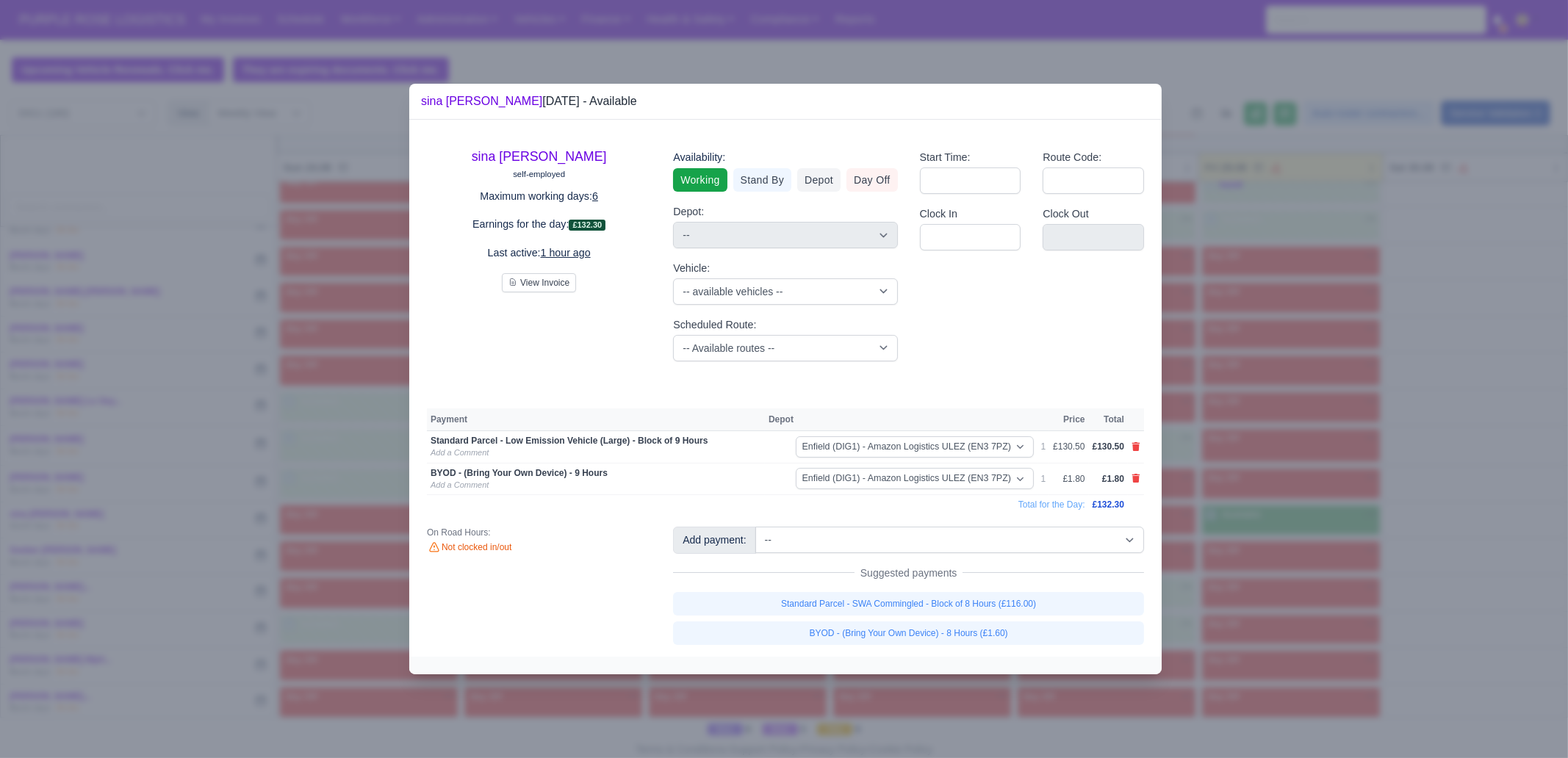
drag, startPoint x: 1269, startPoint y: 615, endPoint x: 1271, endPoint y: 555, distance: 60.0
click at [1269, 615] on div at bounding box center [784, 379] width 1568 height 758
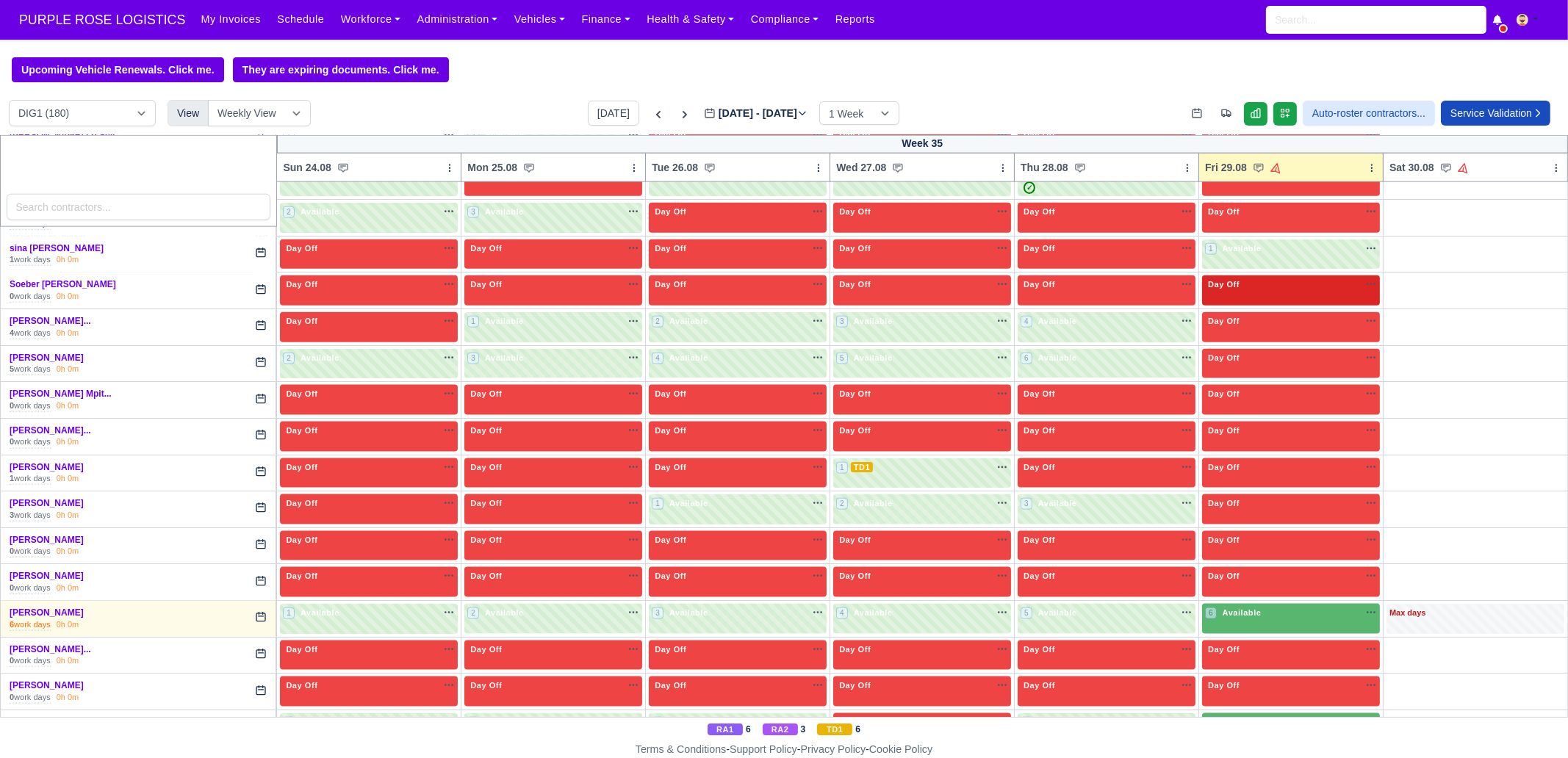
scroll to position [3300, 0]
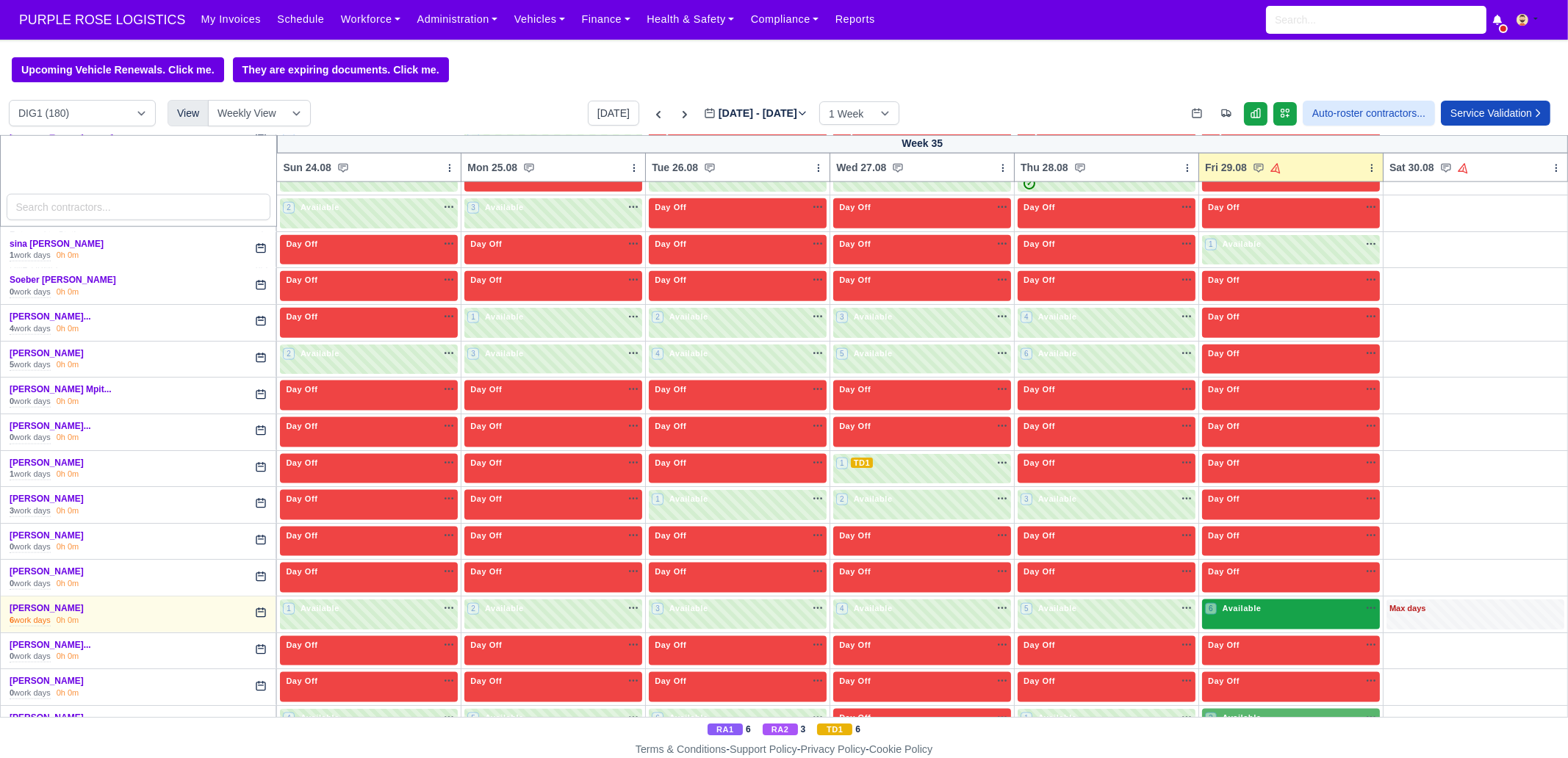
click at [1249, 599] on div "6 Available" at bounding box center [1291, 614] width 178 height 30
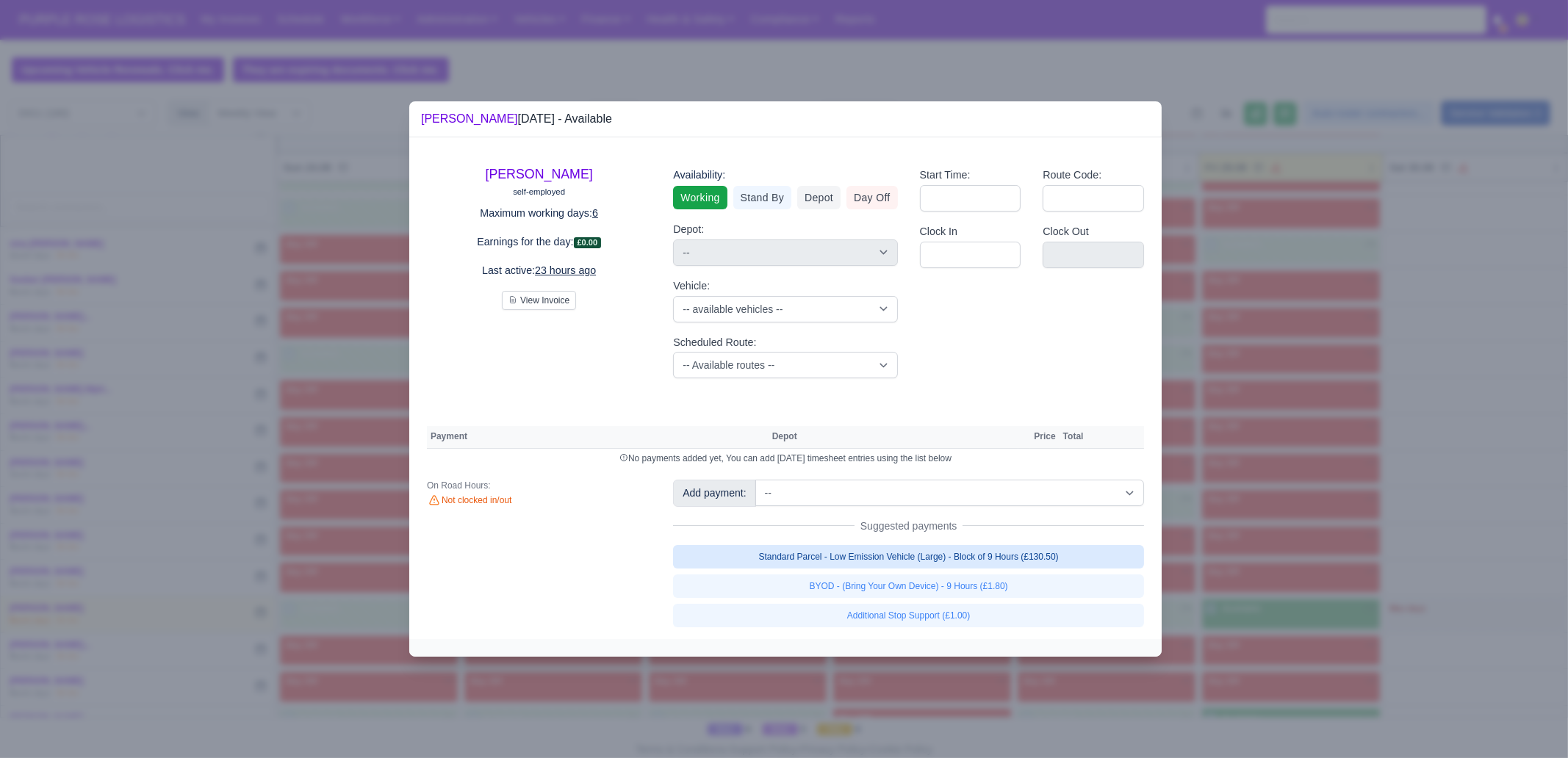
click at [1057, 561] on link "Standard Parcel - Low Emission Vehicle (Large) - Block of 9 Hours (£130.50)" at bounding box center [908, 556] width 471 height 23
click at [1058, 588] on div "Standard Parcel - Low Emission Vehicle (Large) - Block of 9 Hours (£130.50) BYO…" at bounding box center [908, 586] width 471 height 82
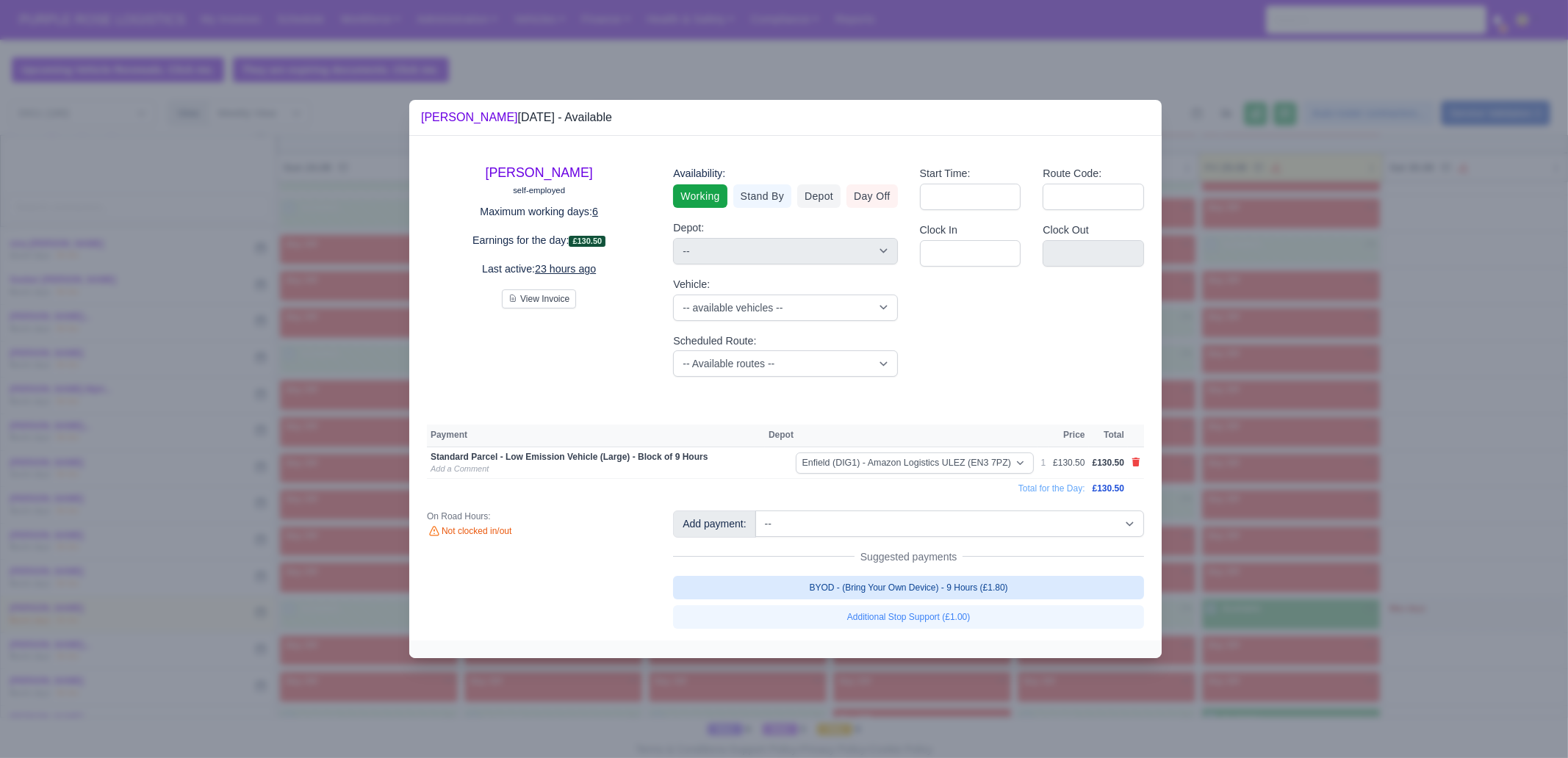
click at [1071, 588] on link "BYOD - (Bring Your Own Device) - 9 Hours (£1.80)" at bounding box center [908, 588] width 471 height 23
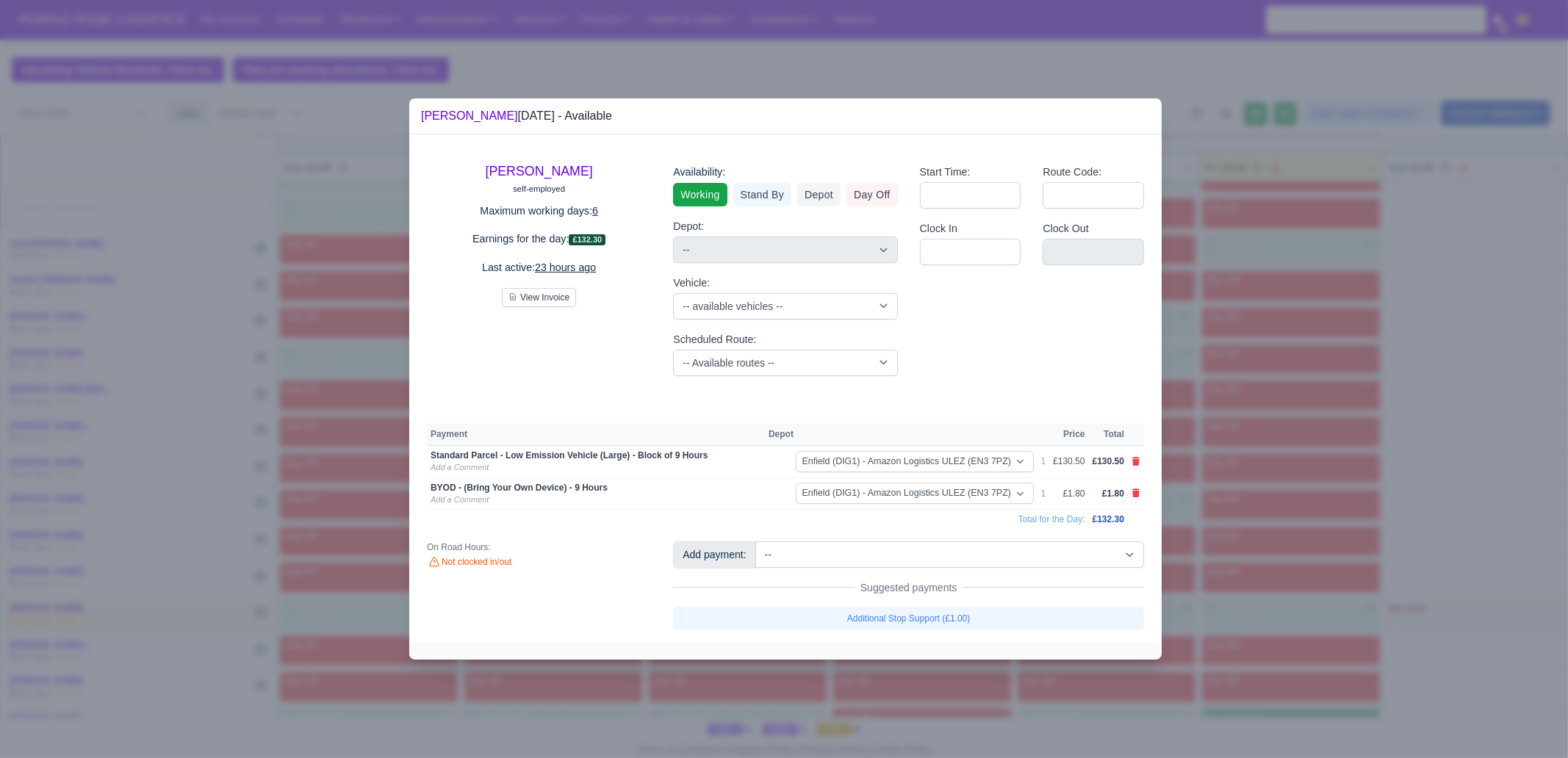
click at [1249, 576] on div at bounding box center [784, 379] width 1568 height 758
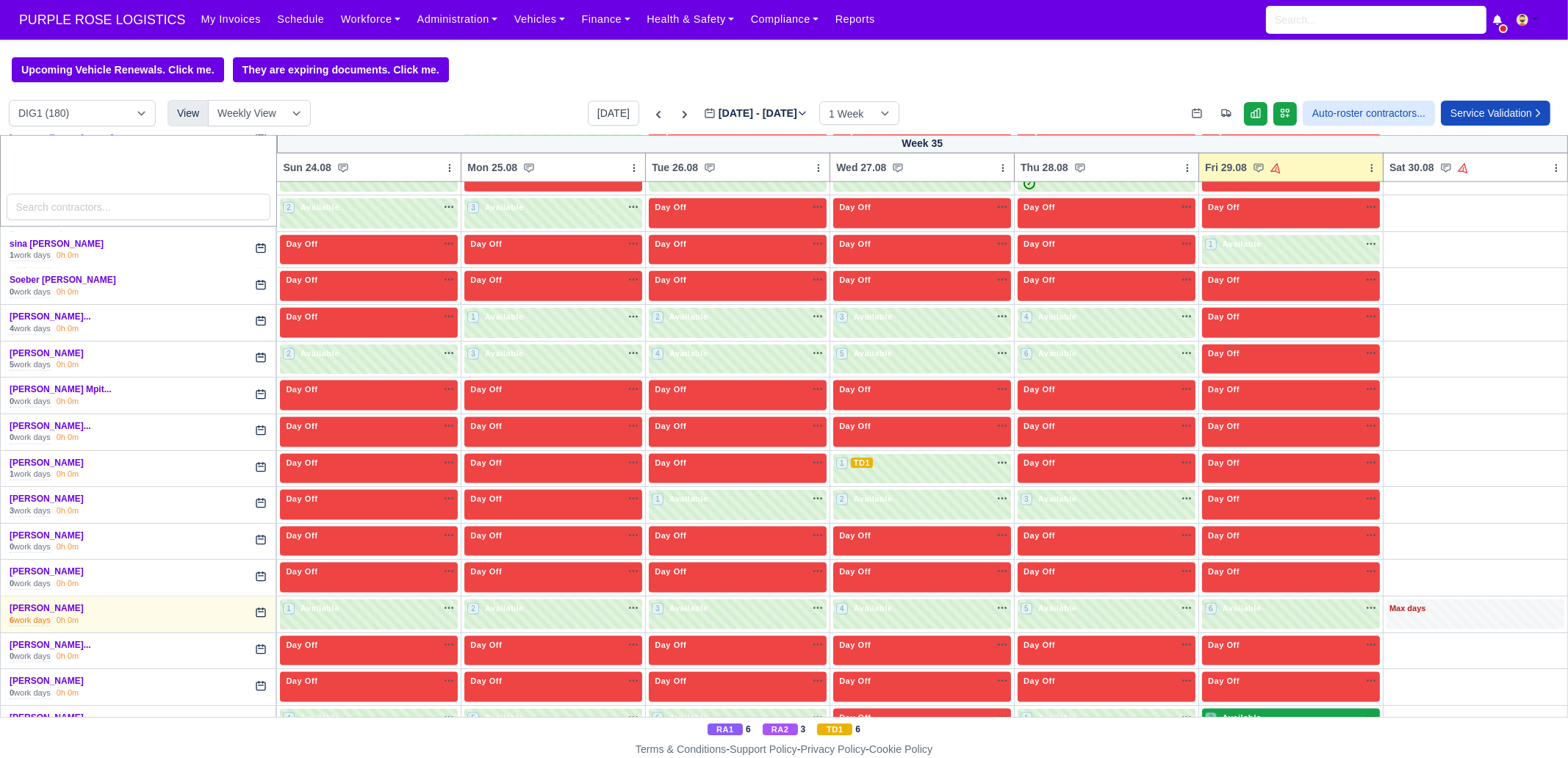
click at [1250, 711] on div "2 Available" at bounding box center [1234, 718] width 58 height 12
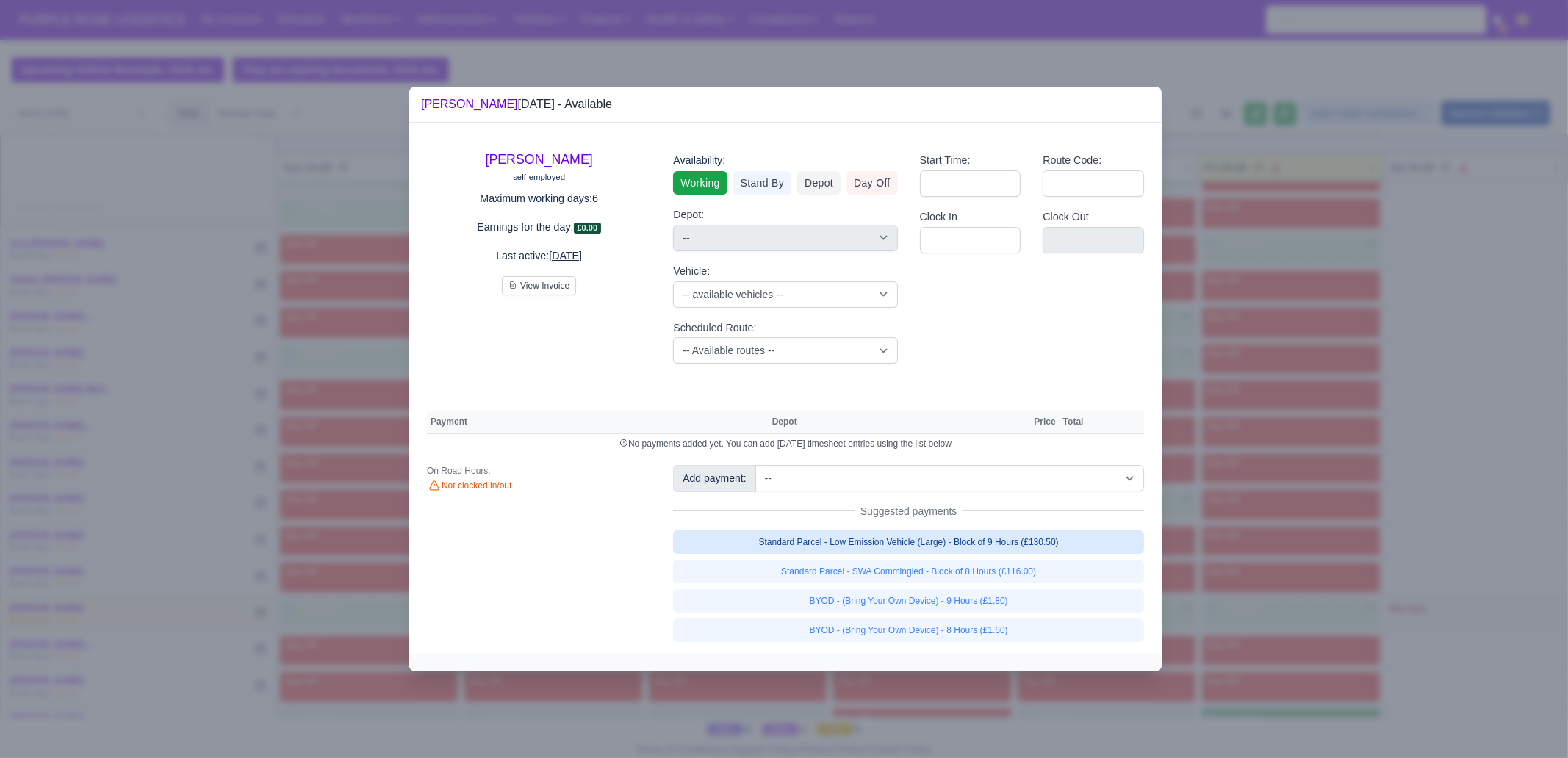
click at [1047, 534] on link "Standard Parcel - Low Emission Vehicle (Large) - Block of 9 Hours (£130.50)" at bounding box center [908, 542] width 471 height 23
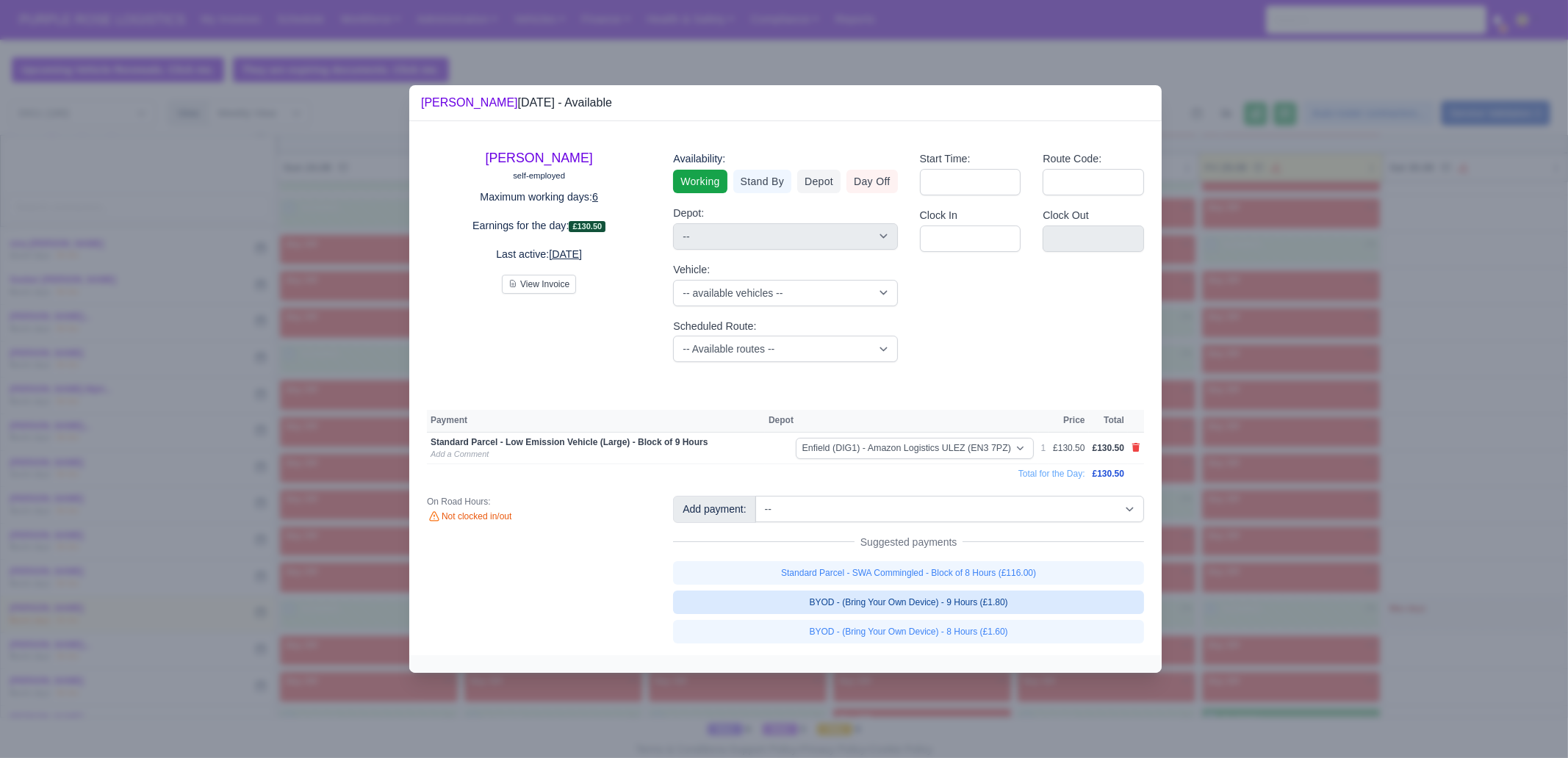
click at [1010, 604] on link "BYOD - (Bring Your Own Device) - 9 Hours (£1.80)" at bounding box center [908, 602] width 471 height 23
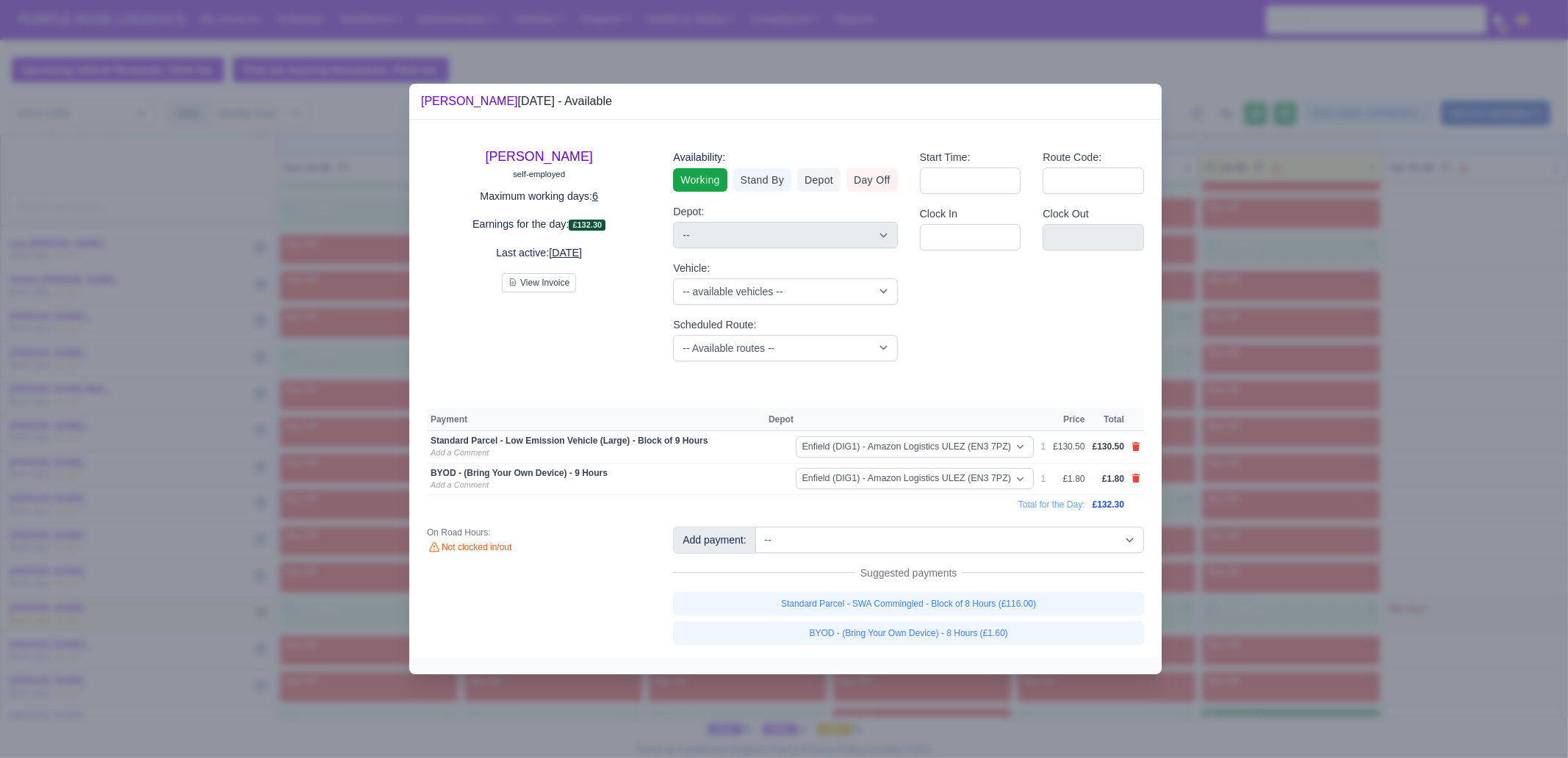
click at [1282, 581] on div at bounding box center [784, 379] width 1568 height 758
click at [104, 213] on div at bounding box center [784, 379] width 1568 height 758
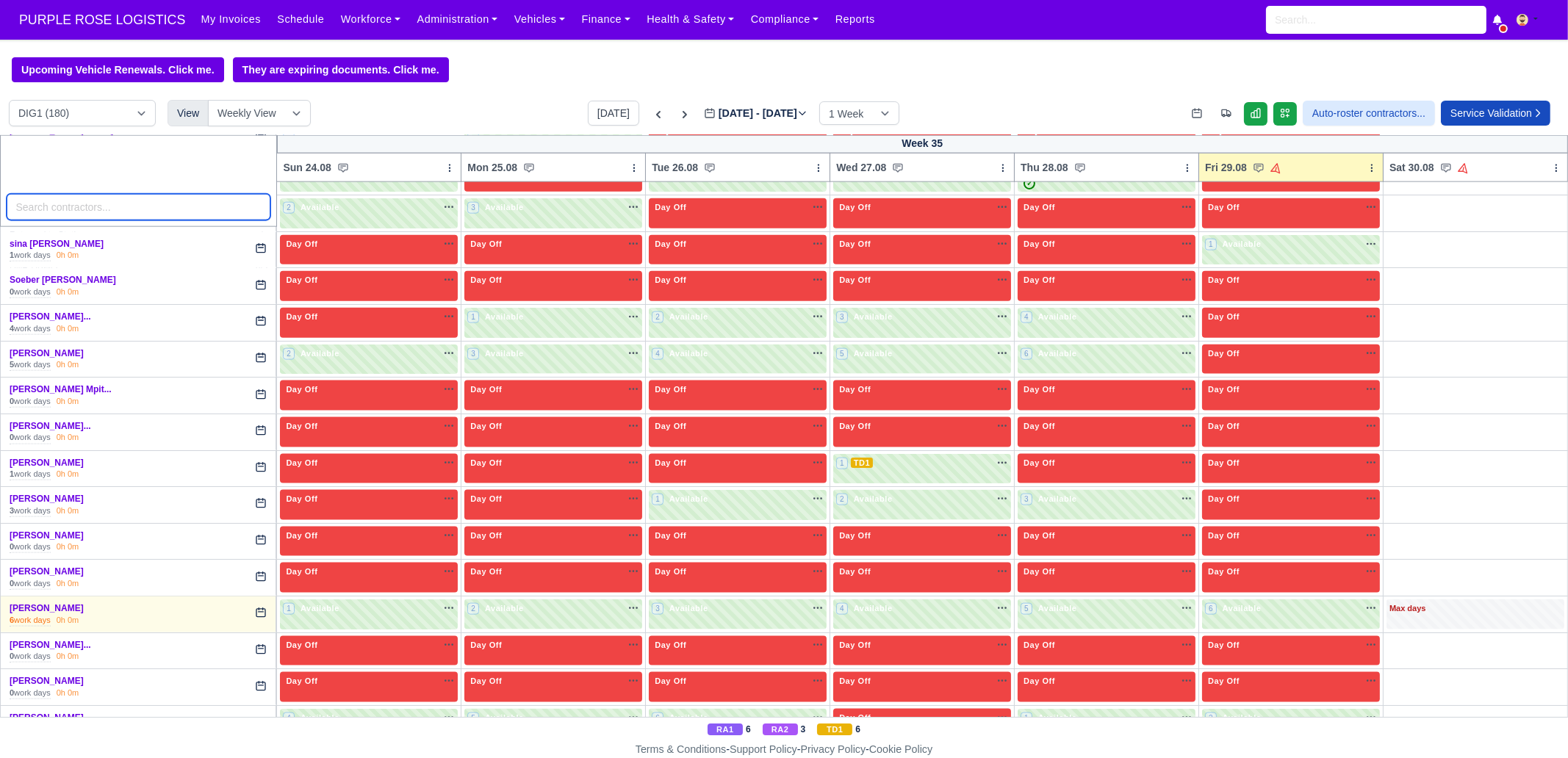
click at [80, 208] on input "search" at bounding box center [139, 207] width 265 height 26
